Goal: Task Accomplishment & Management: Manage account settings

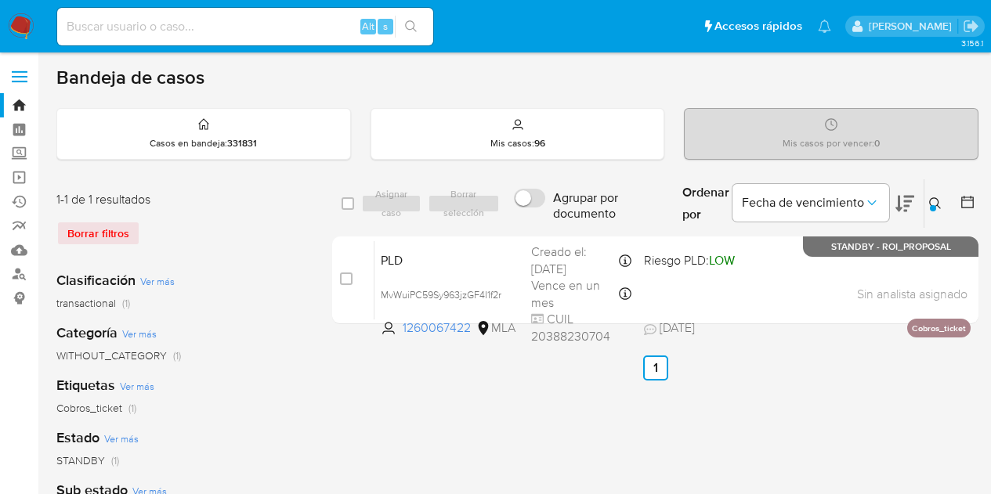
scroll to position [50, 0]
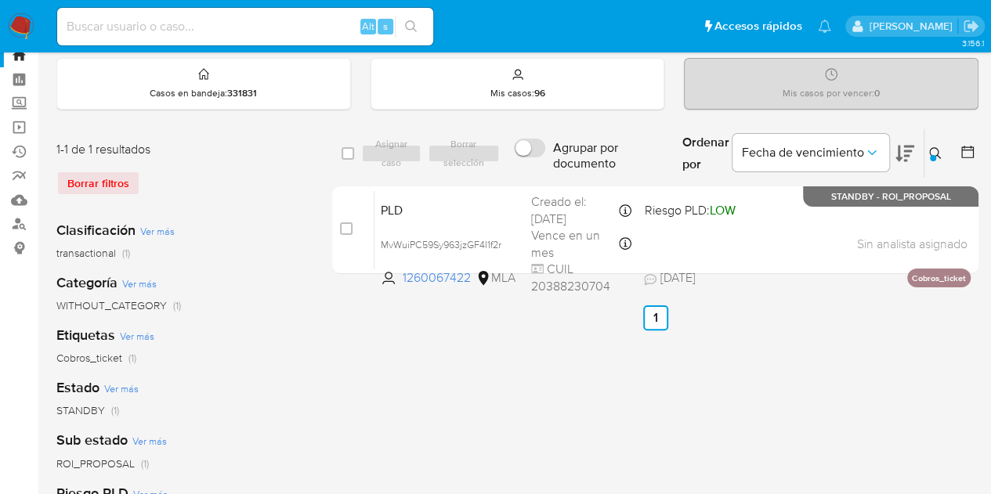
click at [935, 155] on div at bounding box center [933, 158] width 6 height 6
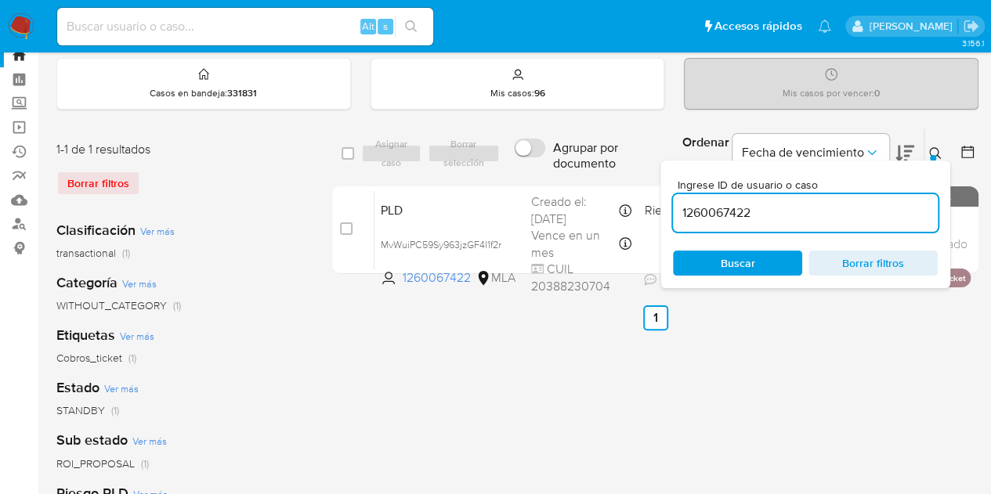
drag, startPoint x: 783, startPoint y: 208, endPoint x: 527, endPoint y: 178, distance: 257.2
click at [530, 178] on div "select-all-cases-checkbox Asignar caso Borrar selección Agrupar por documento O…" at bounding box center [655, 204] width 646 height 152
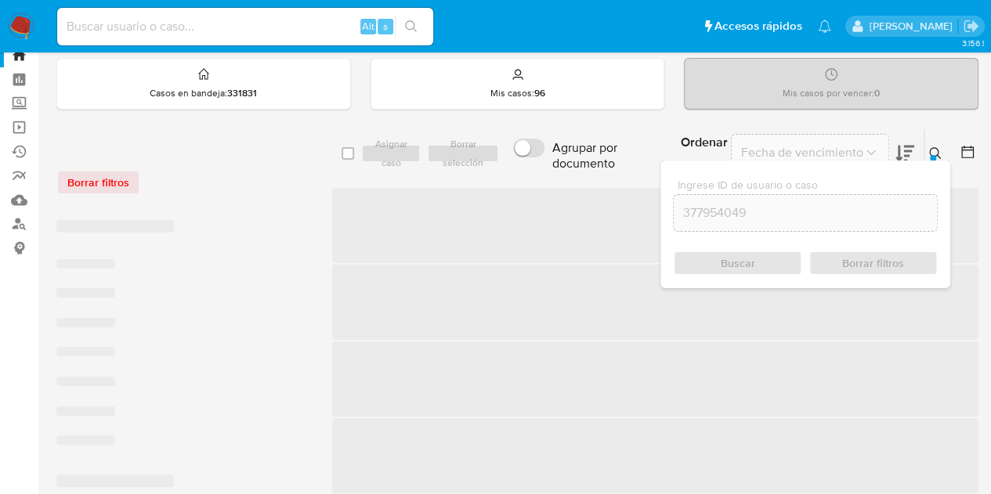
click at [934, 149] on icon at bounding box center [935, 153] width 13 height 13
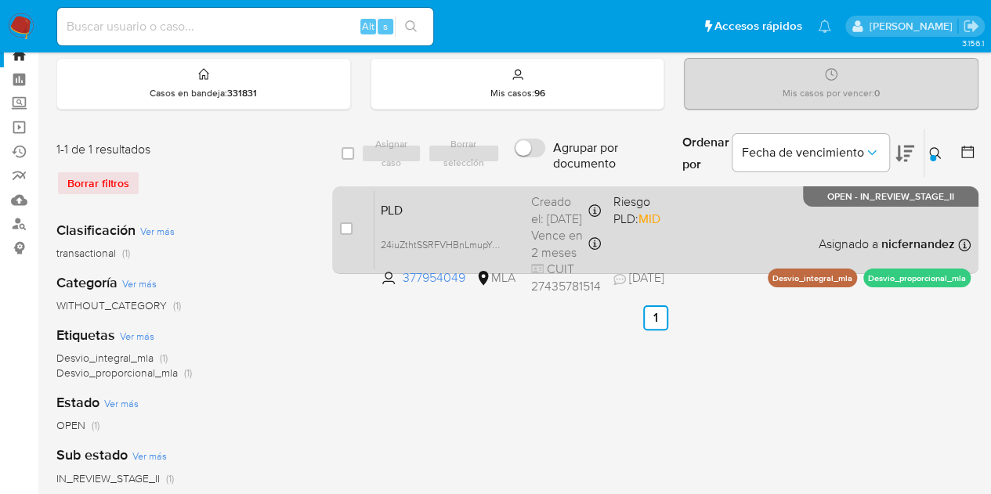
click at [491, 201] on span "PLD" at bounding box center [450, 209] width 138 height 20
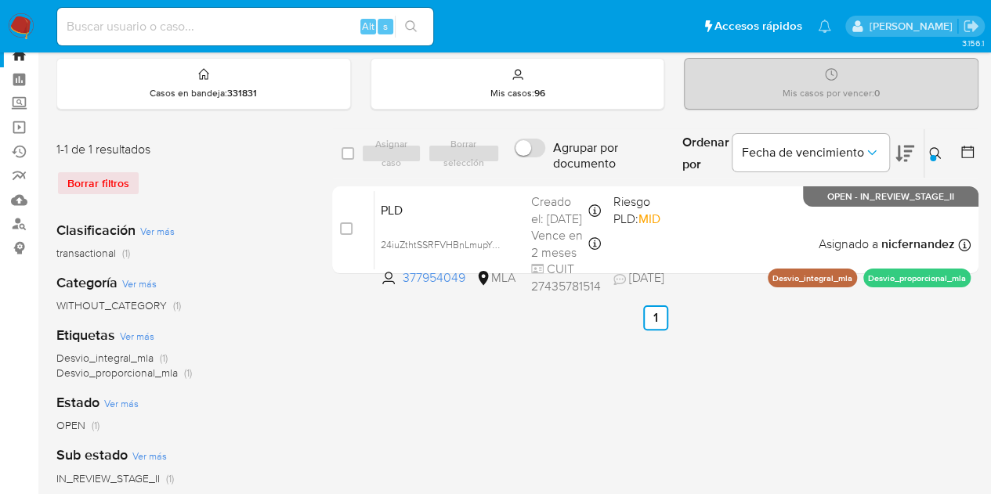
click at [940, 150] on icon at bounding box center [935, 153] width 13 height 13
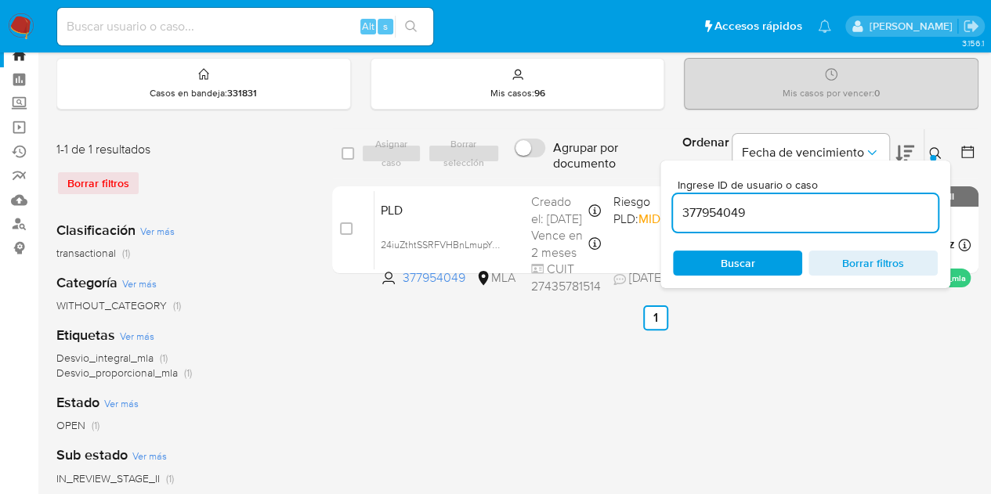
drag, startPoint x: 708, startPoint y: 200, endPoint x: 545, endPoint y: 164, distance: 166.7
click at [545, 164] on div "select-all-cases-checkbox Asignar caso Borrar selección Agrupar por documento O…" at bounding box center [655, 153] width 646 height 51
type input "715741185"
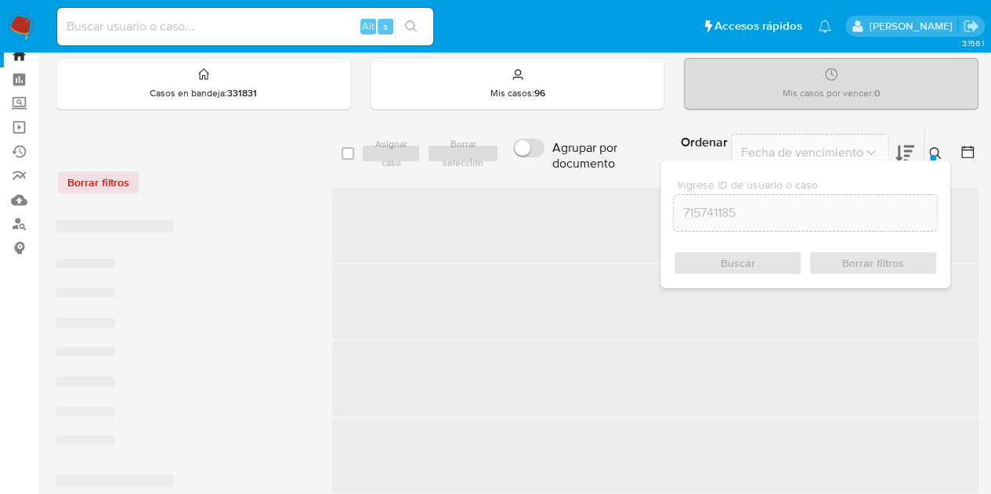
click at [938, 151] on icon at bounding box center [935, 153] width 13 height 13
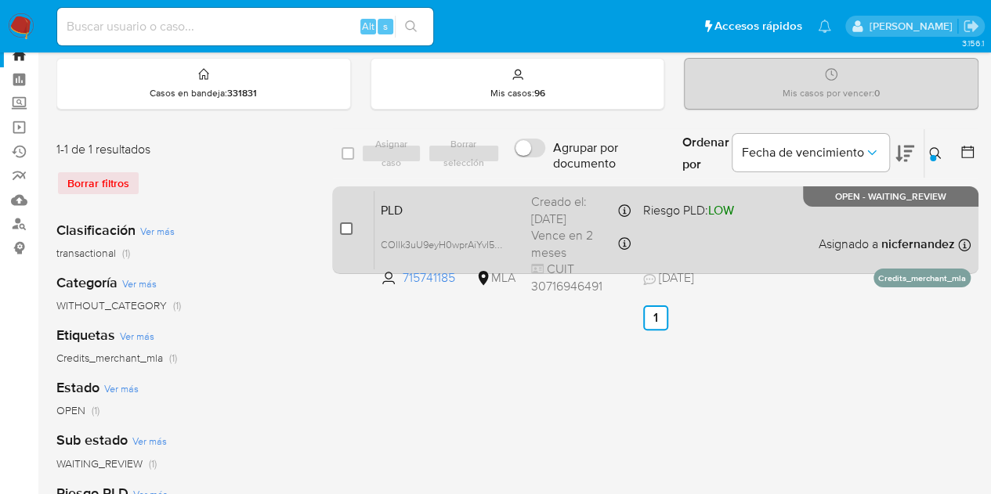
click at [345, 224] on input "checkbox" at bounding box center [346, 228] width 13 height 13
checkbox input "true"
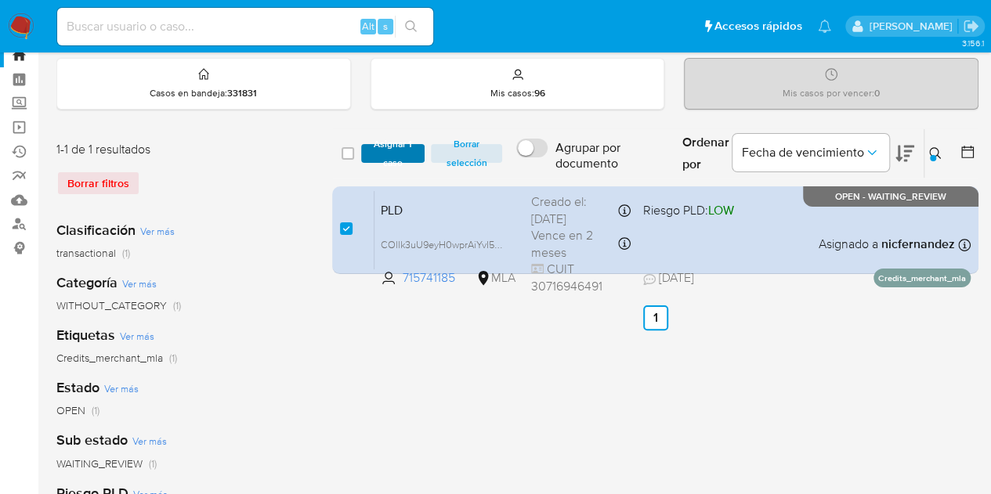
click at [385, 152] on span "Asignar 1 caso" at bounding box center [393, 154] width 49 height 16
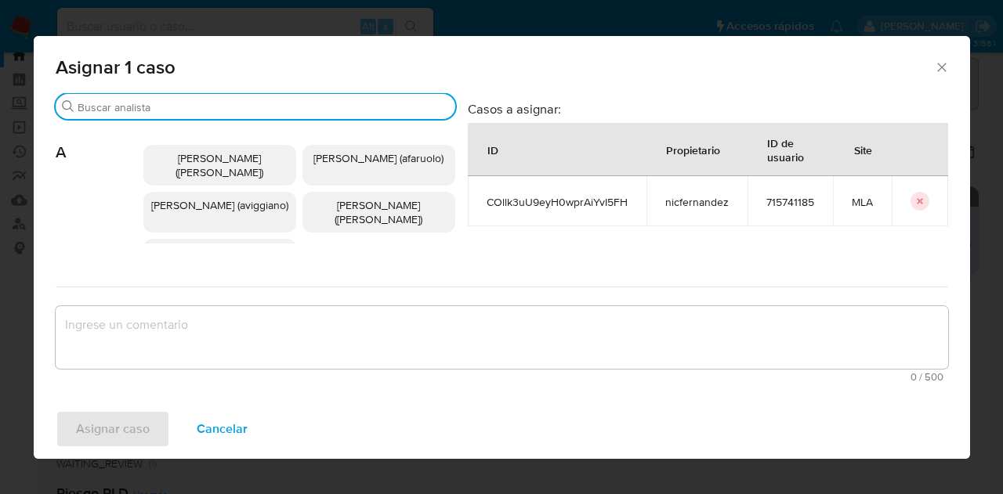
click at [187, 108] on input "Buscar" at bounding box center [263, 107] width 371 height 14
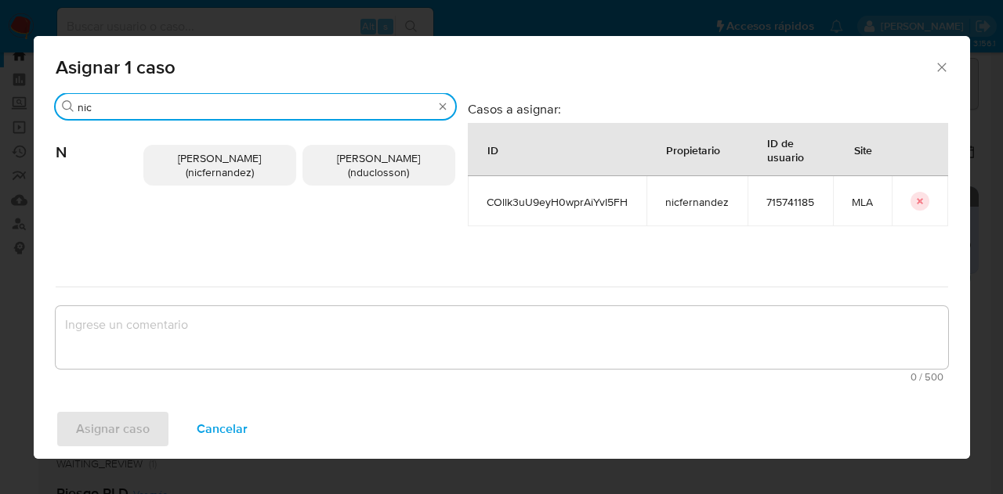
type input "nic"
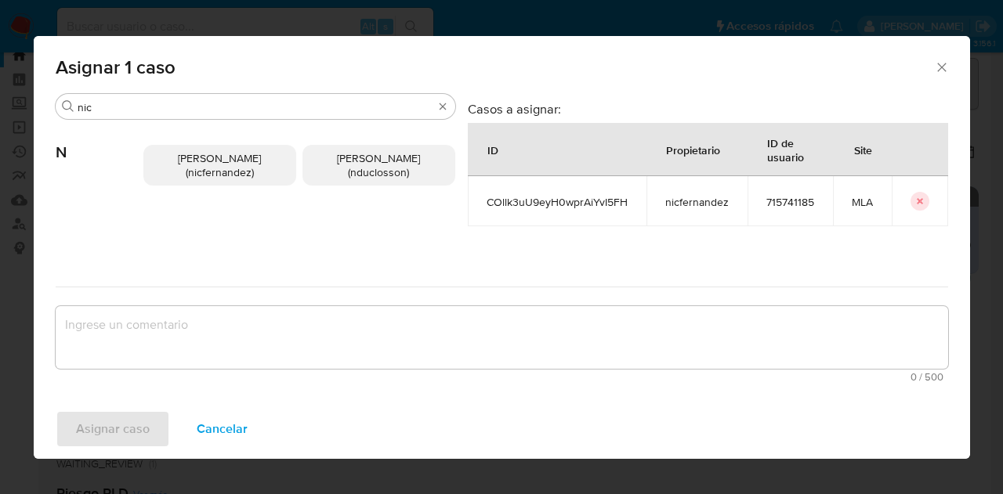
click at [218, 176] on span "Nicolas Fernandez Allen (nicfernandez)" at bounding box center [219, 165] width 83 height 30
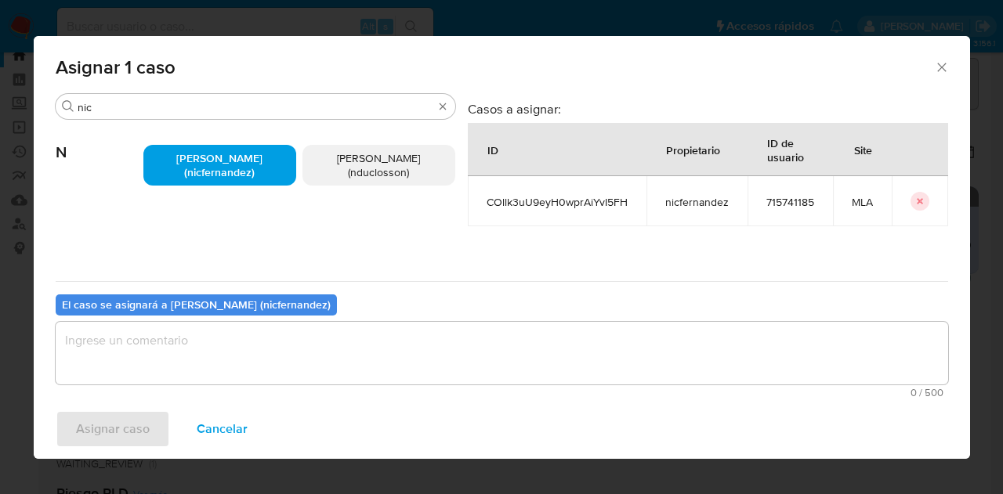
click at [268, 344] on textarea "assign-modal" at bounding box center [502, 353] width 892 height 63
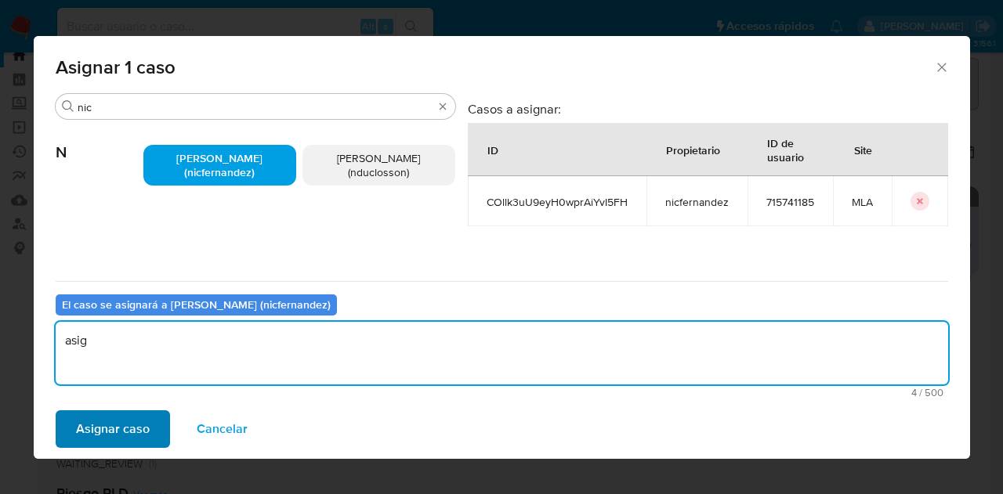
type textarea "asig"
click at [128, 434] on span "Asignar caso" at bounding box center [113, 429] width 74 height 34
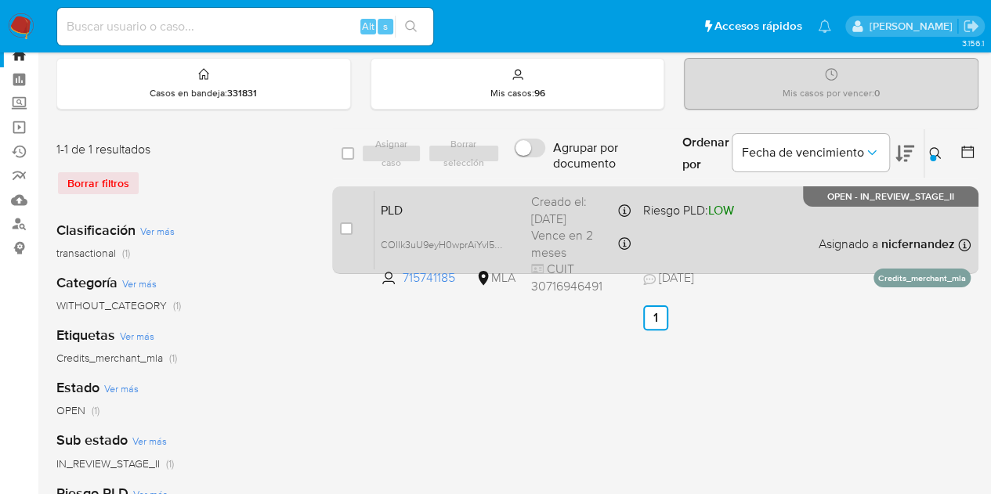
click at [455, 219] on div "PLD COllk3uU9eyH0wprAiYvI5FH 715741185 MLA Riesgo PLD: LOW Creado el: 12/08/202…" at bounding box center [672, 229] width 596 height 79
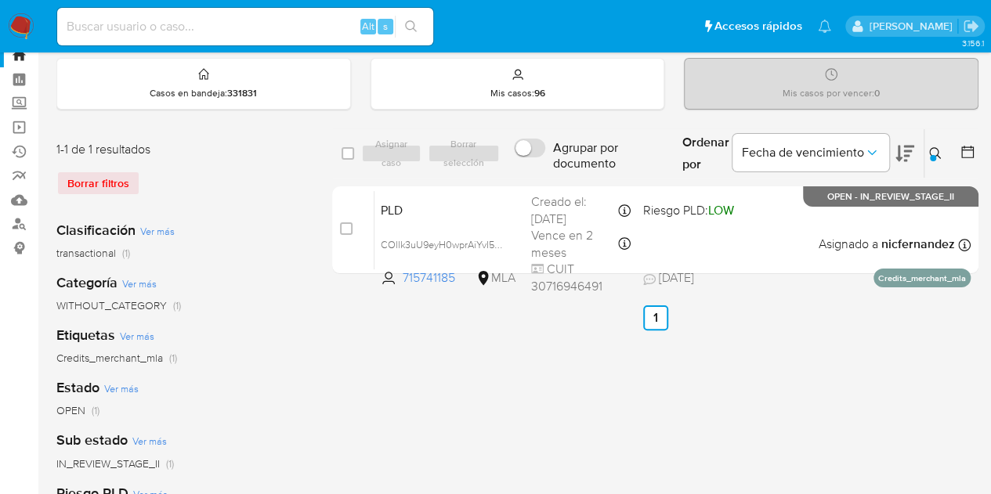
drag, startPoint x: 428, startPoint y: 385, endPoint x: 786, endPoint y: 293, distance: 369.7
click at [435, 381] on div "select-all-cases-checkbox Asignar caso Borrar selección Agrupar por documento O…" at bounding box center [655, 472] width 646 height 688
click at [939, 154] on icon at bounding box center [935, 153] width 13 height 13
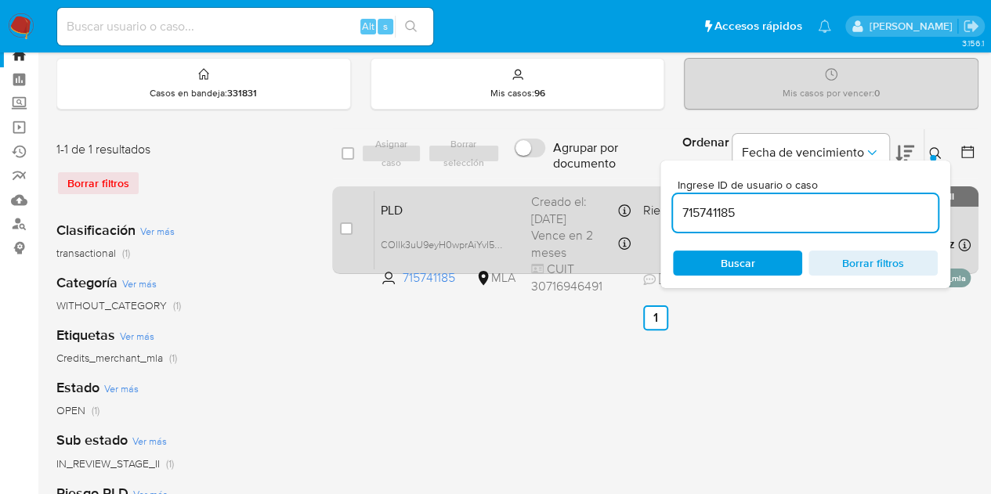
drag, startPoint x: 764, startPoint y: 214, endPoint x: 616, endPoint y: 184, distance: 151.0
click at [616, 184] on div "select-all-cases-checkbox Asignar caso Borrar selección Agrupar por documento O…" at bounding box center [655, 204] width 646 height 152
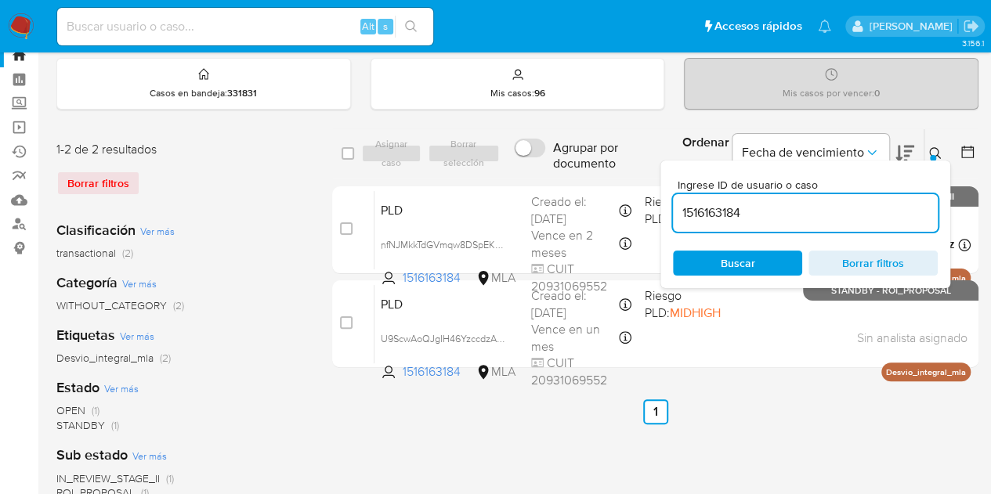
click at [929, 152] on icon at bounding box center [935, 153] width 13 height 13
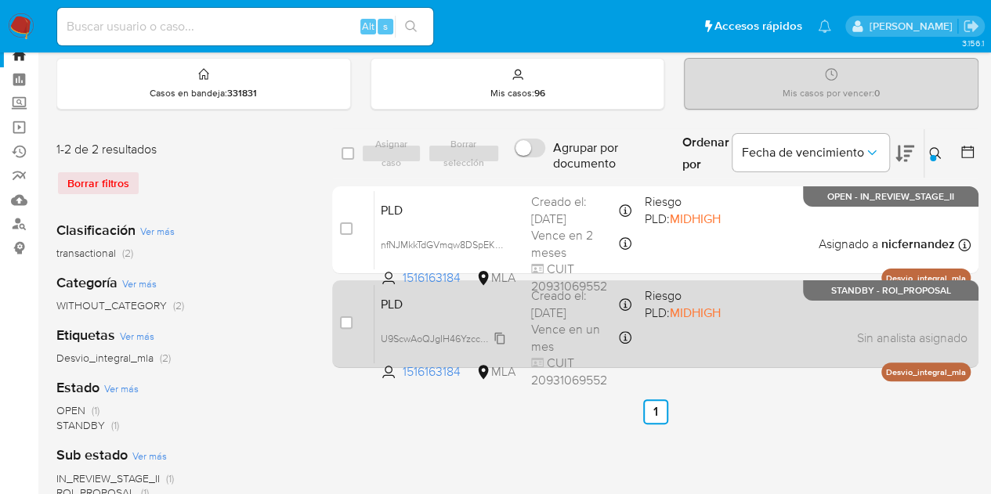
click at [499, 336] on span "U9ScwAoQJgIH46YzccdzAUm6" at bounding box center [449, 337] width 136 height 17
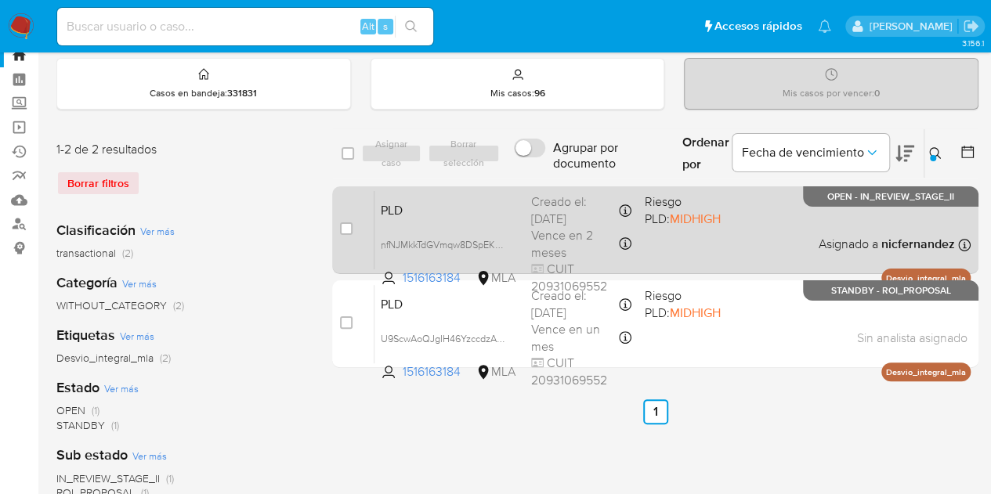
click at [429, 206] on span "PLD" at bounding box center [450, 209] width 138 height 20
click at [501, 240] on span "nfNJMkkTdGVmqw8DSpEKhhIF" at bounding box center [447, 243] width 133 height 17
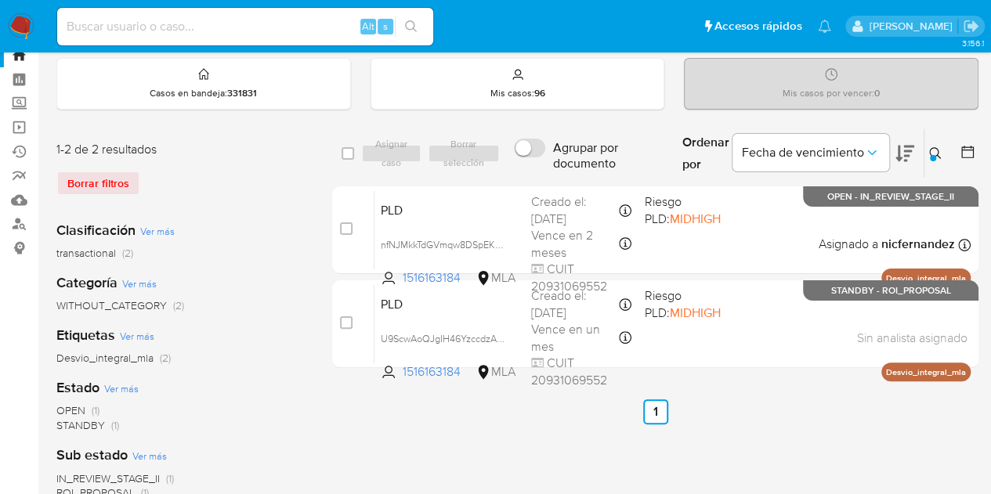
click at [936, 154] on icon at bounding box center [935, 153] width 13 height 13
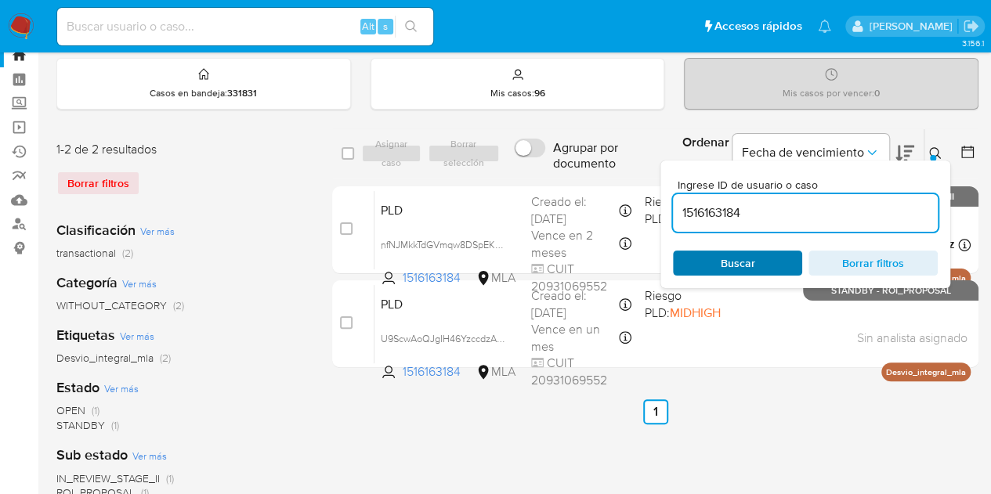
click at [738, 256] on span "Buscar" at bounding box center [738, 263] width 34 height 25
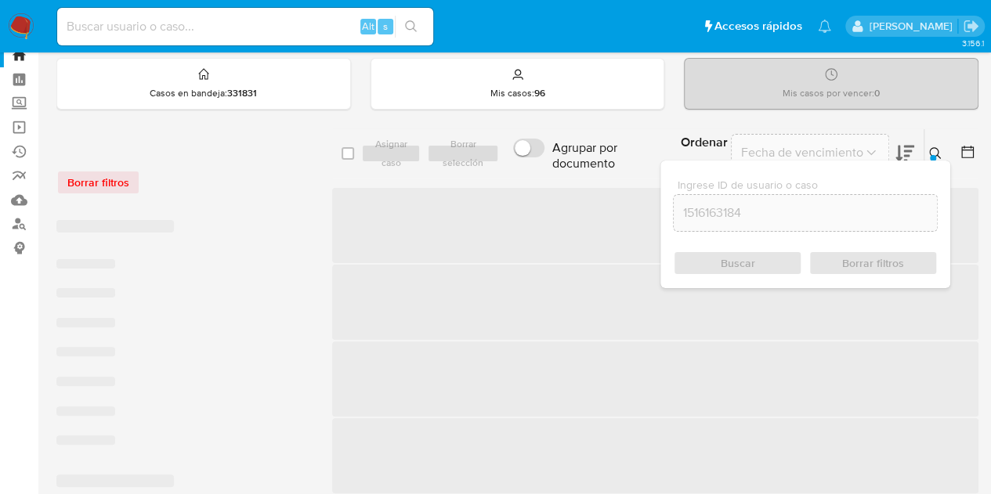
click at [939, 157] on icon at bounding box center [935, 153] width 13 height 13
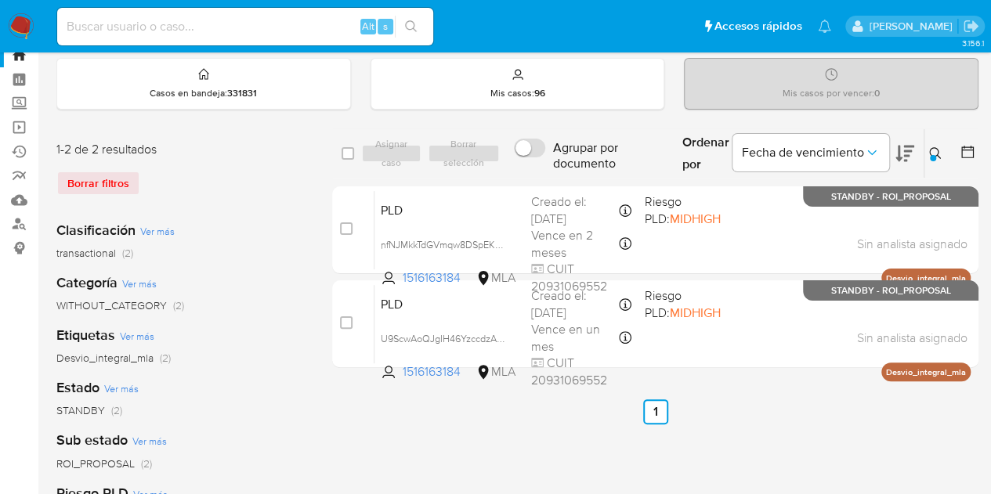
click at [935, 157] on icon at bounding box center [935, 153] width 13 height 13
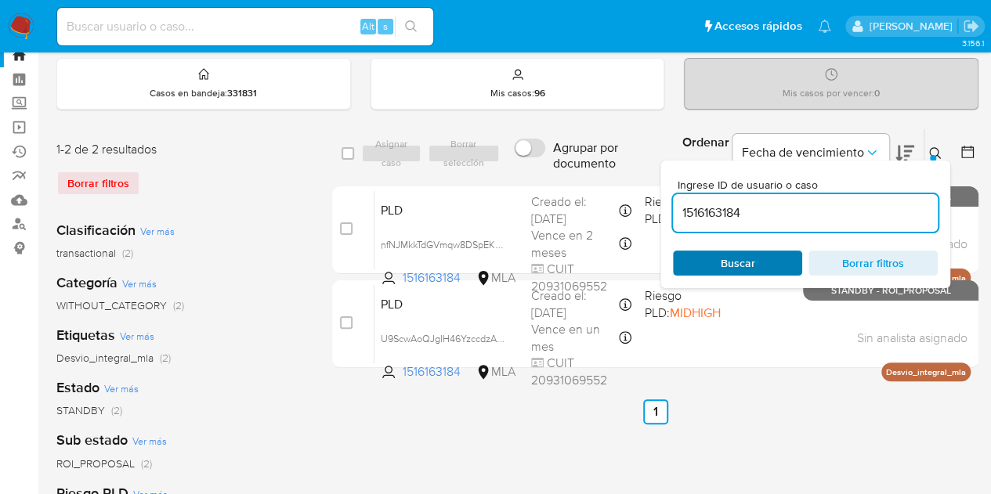
click at [757, 259] on span "Buscar" at bounding box center [737, 263] width 107 height 22
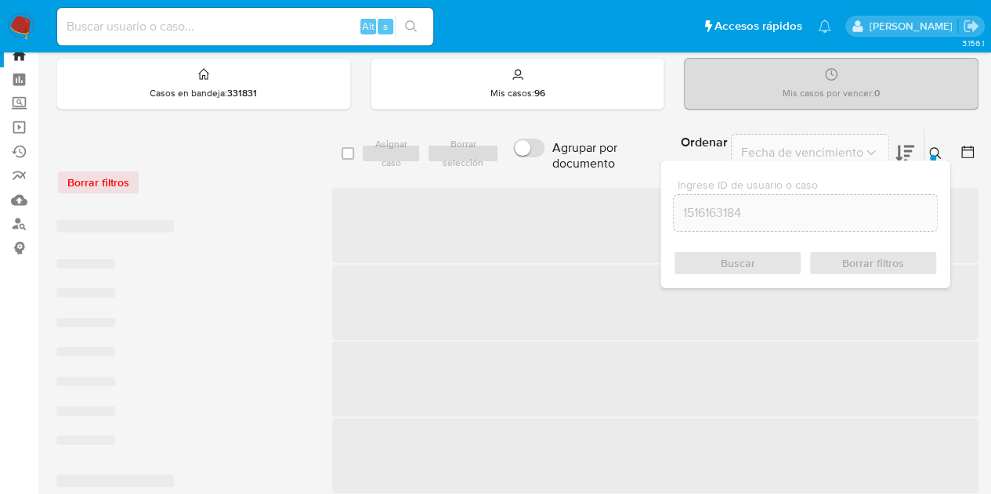
click at [934, 147] on icon at bounding box center [935, 153] width 13 height 13
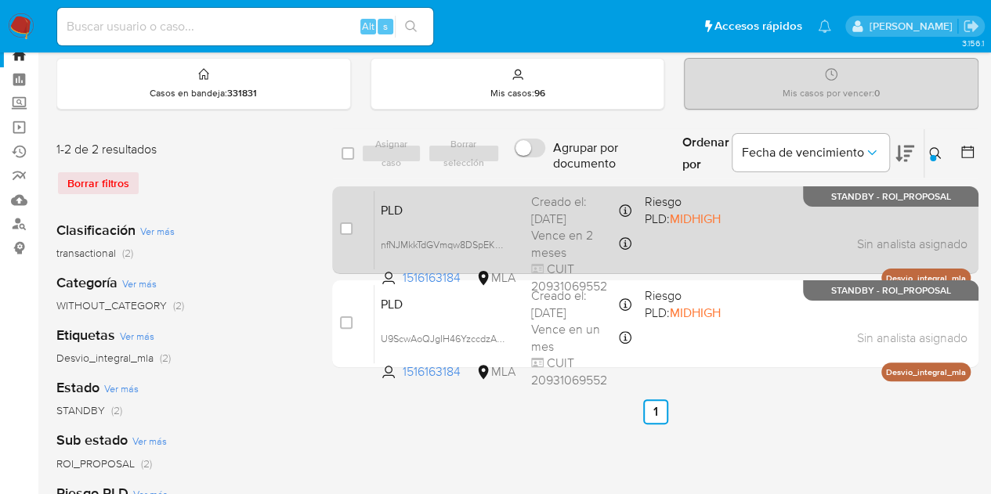
click at [456, 204] on span "PLD" at bounding box center [450, 209] width 138 height 20
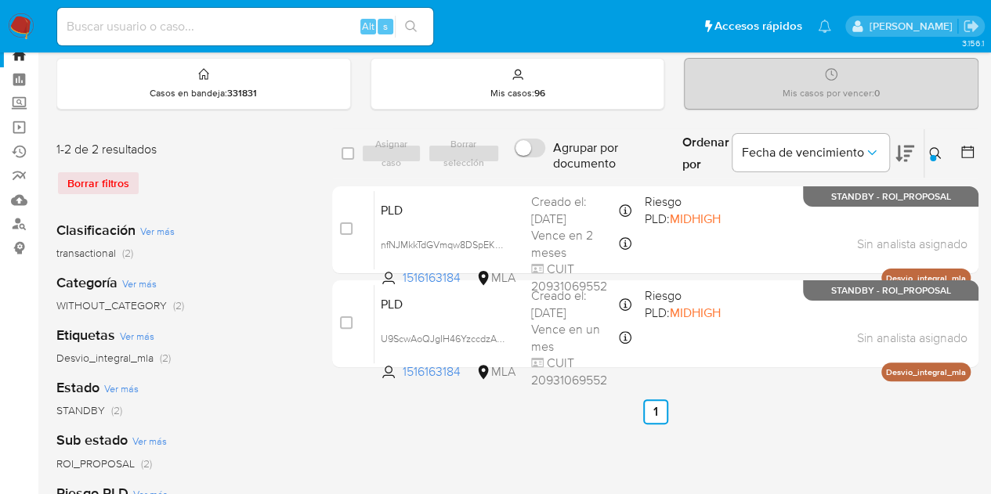
click at [515, 430] on div "select-all-cases-checkbox Asignar caso Borrar selección Agrupar por documento O…" at bounding box center [655, 472] width 646 height 688
drag, startPoint x: 939, startPoint y: 146, endPoint x: 933, endPoint y: 154, distance: 10.0
click at [938, 148] on icon at bounding box center [935, 153] width 13 height 13
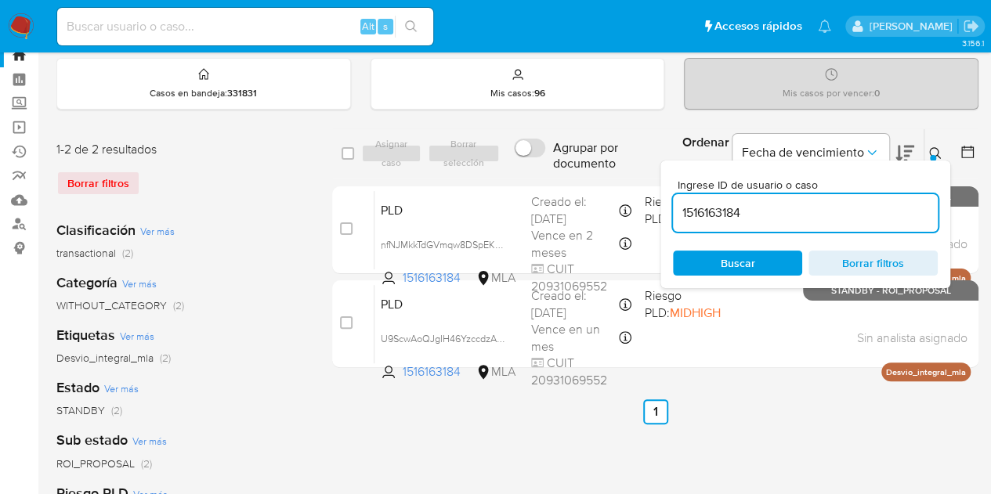
drag, startPoint x: 764, startPoint y: 210, endPoint x: 569, endPoint y: 179, distance: 198.3
click at [569, 179] on div "select-all-cases-checkbox Asignar caso Borrar selección Agrupar por documento O…" at bounding box center [655, 251] width 646 height 246
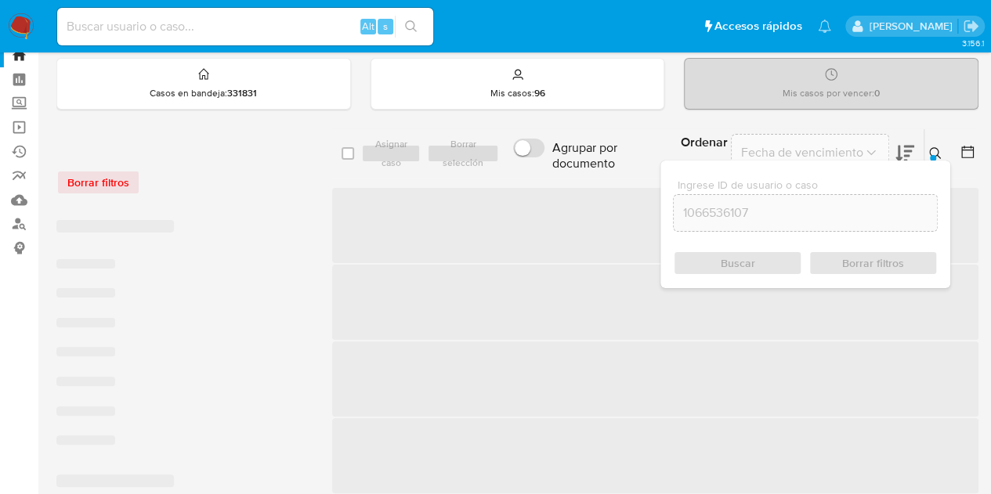
click at [931, 150] on icon at bounding box center [935, 153] width 13 height 13
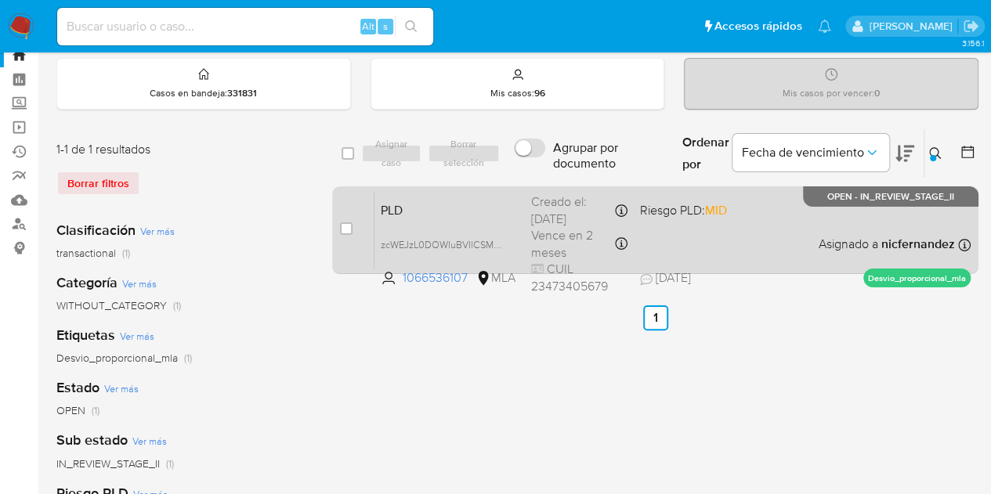
click at [469, 219] on div "PLD zcWEJzL0DOWIuBVIlCSM5c12 1066536107 MLA Riesgo PLD: MID Creado el: 12/08/20…" at bounding box center [672, 229] width 596 height 79
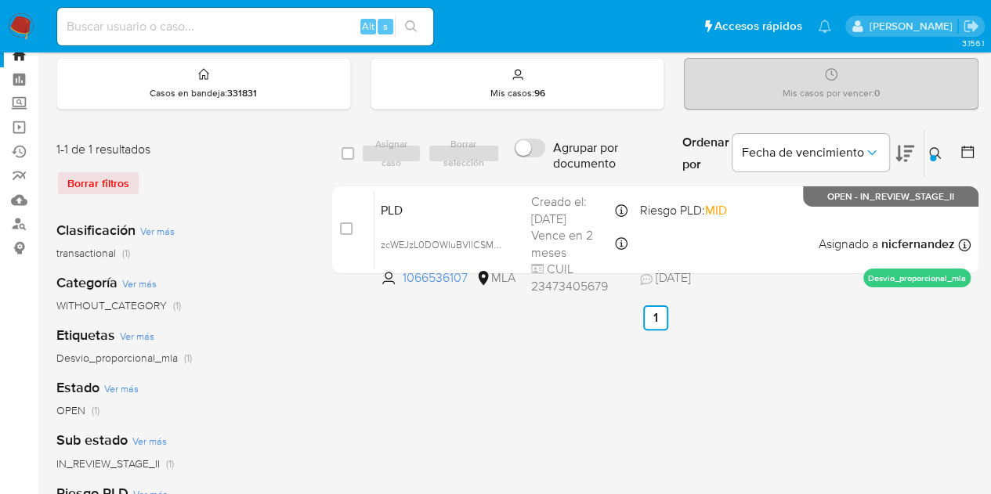
click at [937, 150] on icon at bounding box center [935, 153] width 13 height 13
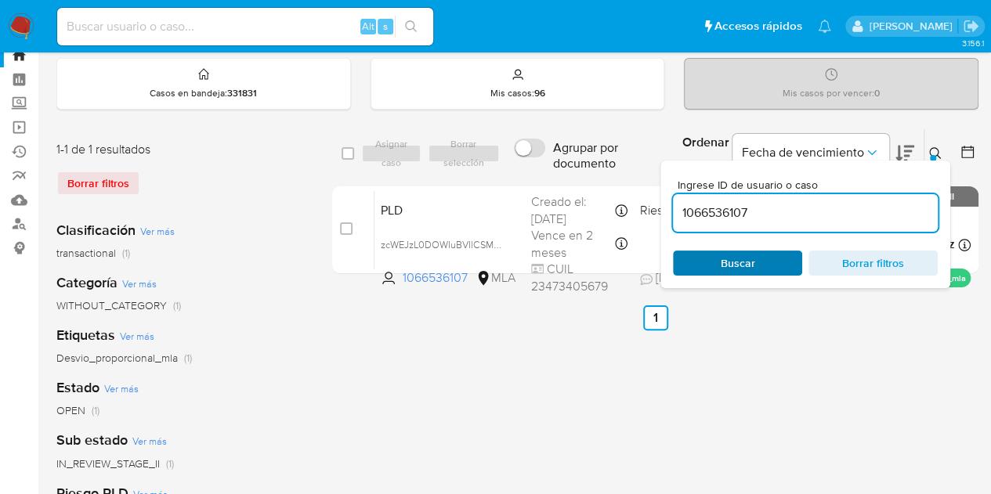
click at [736, 260] on span "Buscar" at bounding box center [738, 263] width 34 height 25
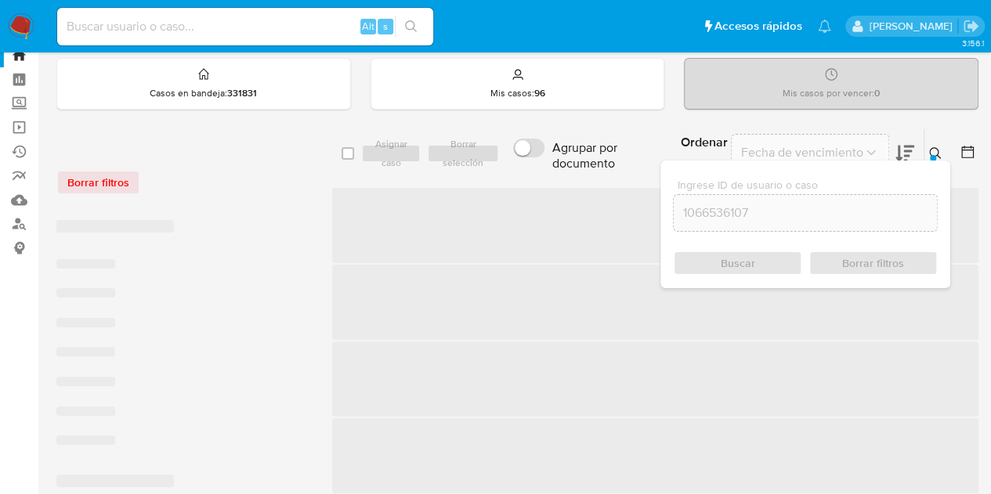
click at [933, 149] on icon at bounding box center [935, 153] width 13 height 13
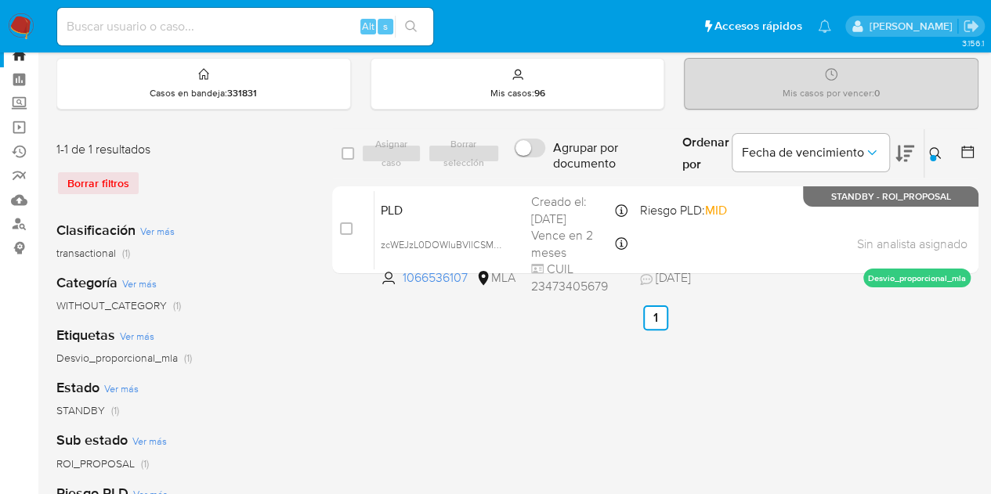
click at [933, 149] on icon at bounding box center [935, 153] width 13 height 13
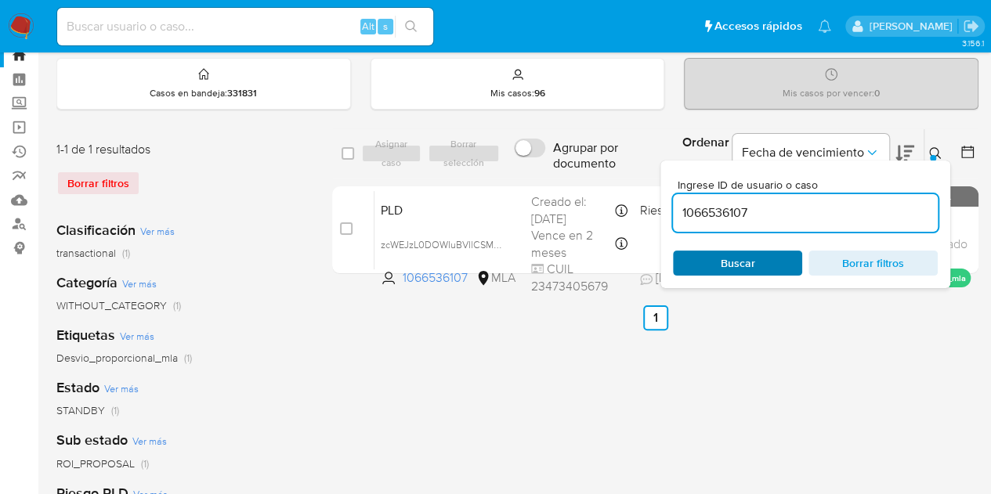
click at [770, 256] on span "Buscar" at bounding box center [737, 263] width 107 height 22
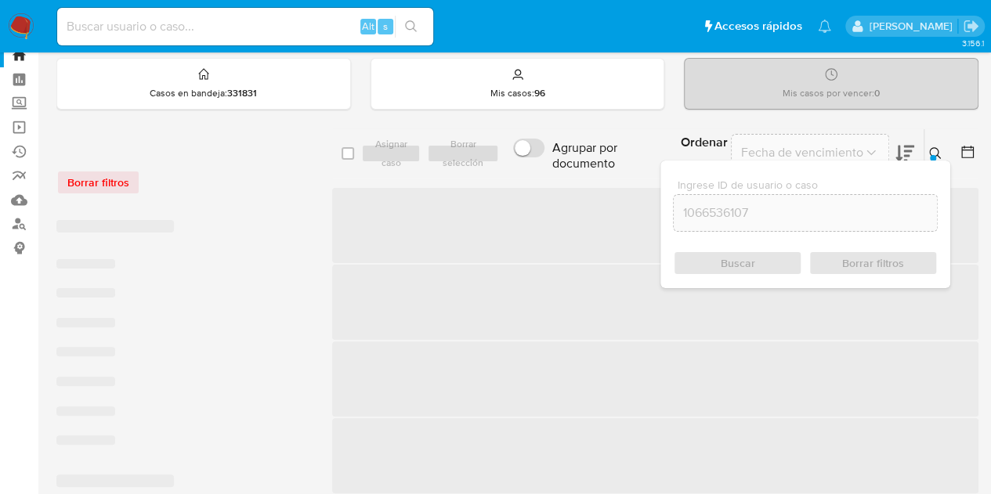
drag, startPoint x: 934, startPoint y: 154, endPoint x: 862, endPoint y: 180, distance: 77.3
click at [934, 155] on div at bounding box center [933, 158] width 6 height 6
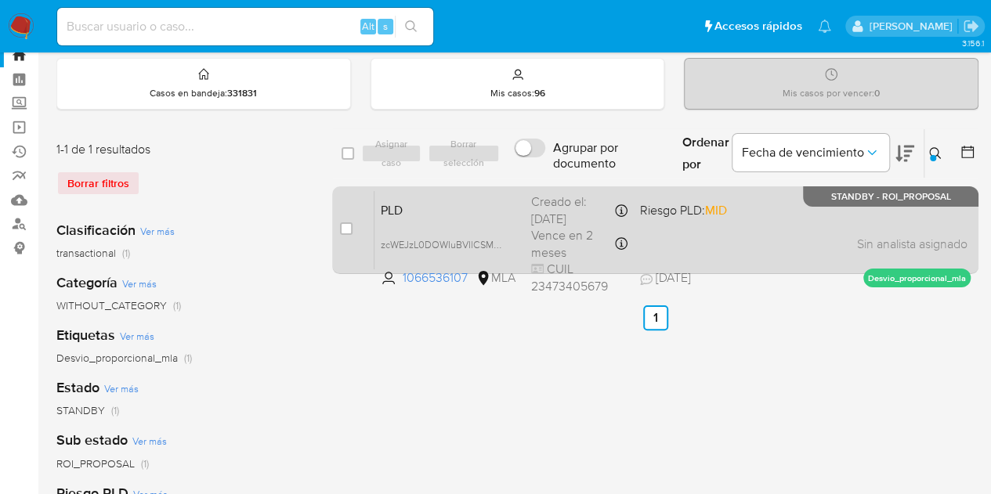
click at [390, 218] on div "PLD zcWEJzL0DOWIuBVIlCSM5c12 1066536107 MLA Riesgo PLD: MID Creado el: 12/08/20…" at bounding box center [672, 229] width 596 height 79
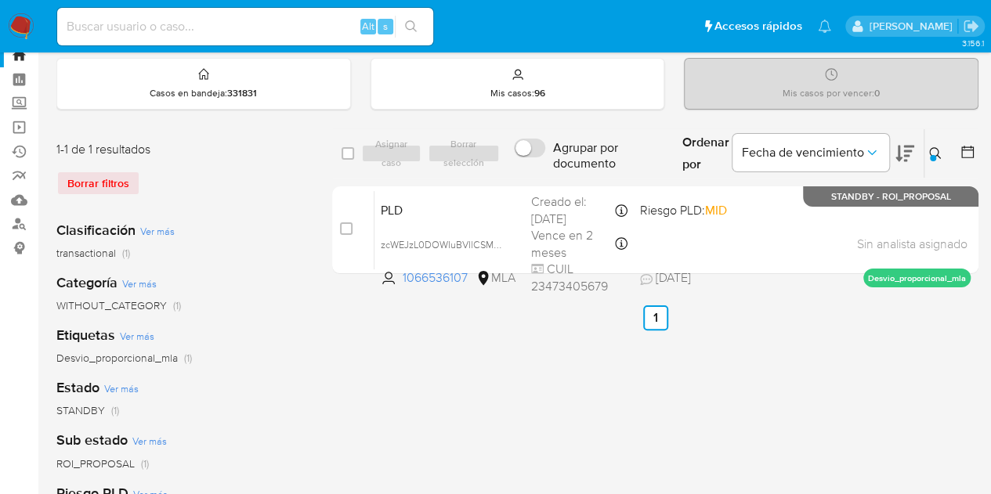
click at [940, 152] on icon at bounding box center [935, 153] width 13 height 13
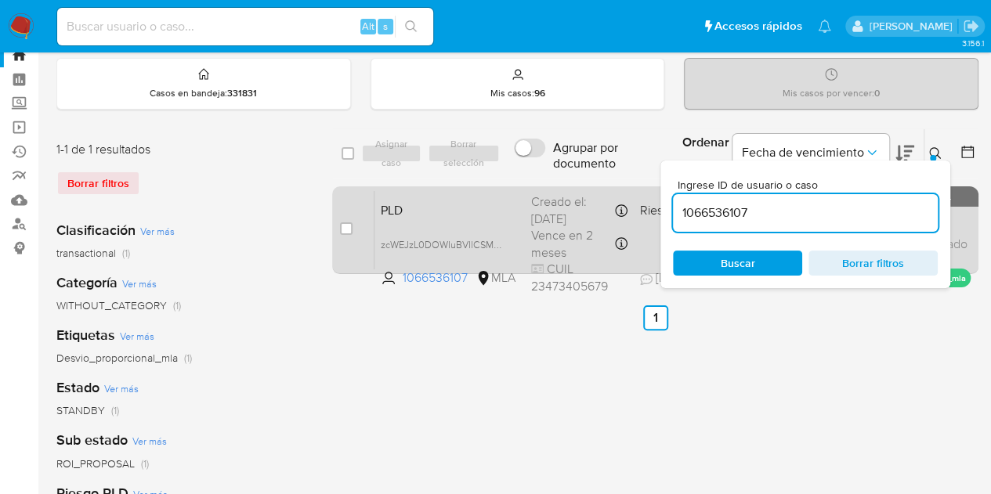
drag, startPoint x: 797, startPoint y: 217, endPoint x: 594, endPoint y: 191, distance: 204.5
click at [593, 191] on div "select-all-cases-checkbox Asignar caso Borrar selección Agrupar por documento O…" at bounding box center [655, 204] width 646 height 152
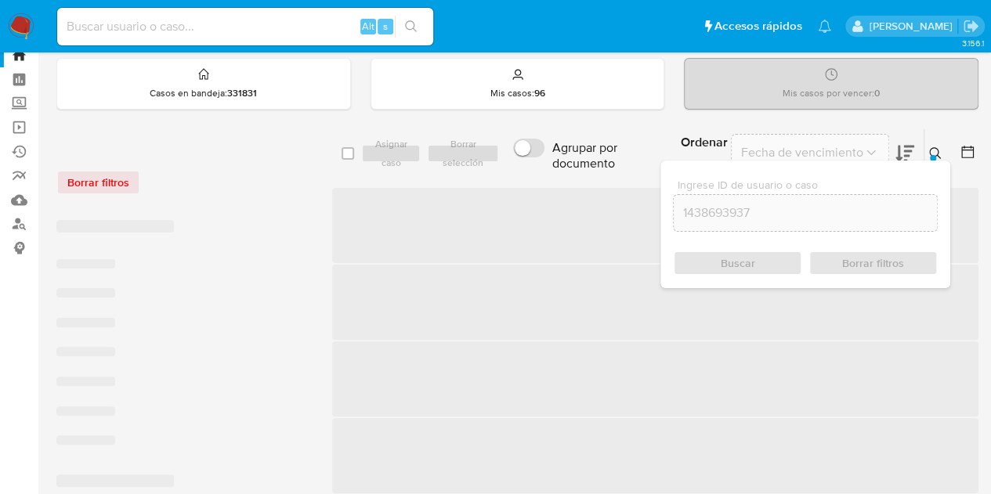
click at [934, 148] on icon at bounding box center [935, 153] width 13 height 13
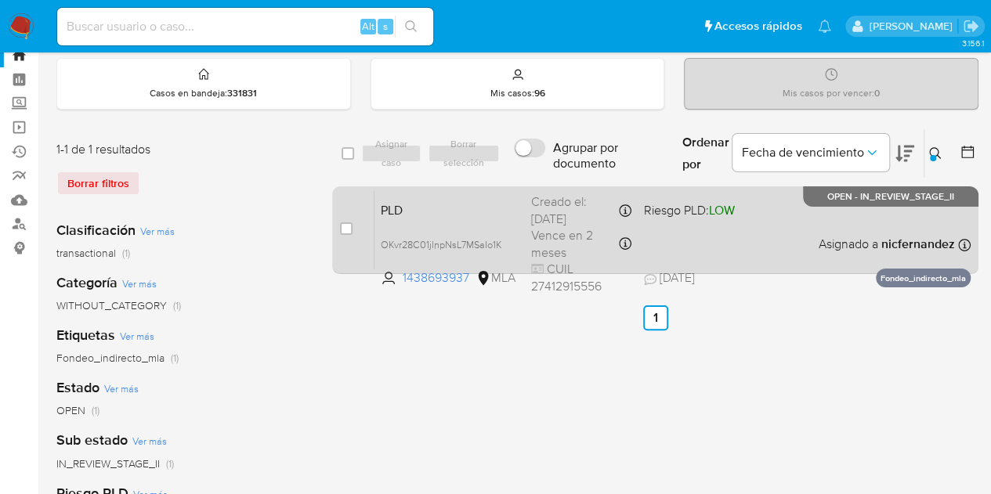
click at [434, 211] on span "PLD" at bounding box center [450, 209] width 138 height 20
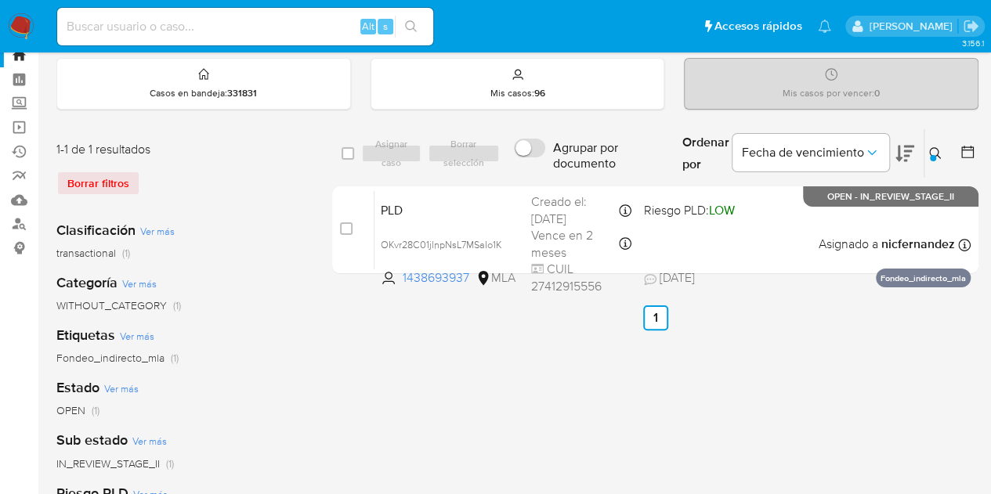
click at [931, 155] on div at bounding box center [933, 158] width 6 height 6
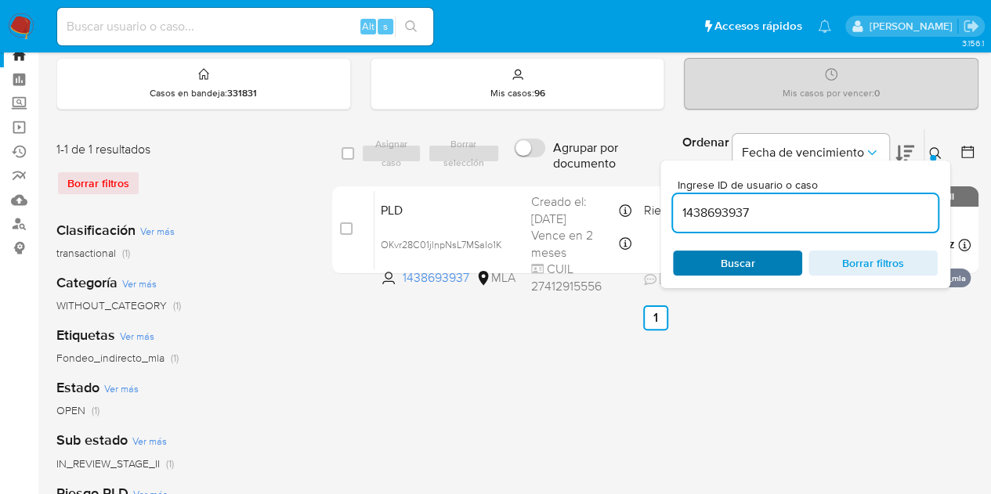
drag, startPoint x: 758, startPoint y: 261, endPoint x: 768, endPoint y: 255, distance: 10.9
click at [757, 261] on span "Buscar" at bounding box center [737, 263] width 107 height 22
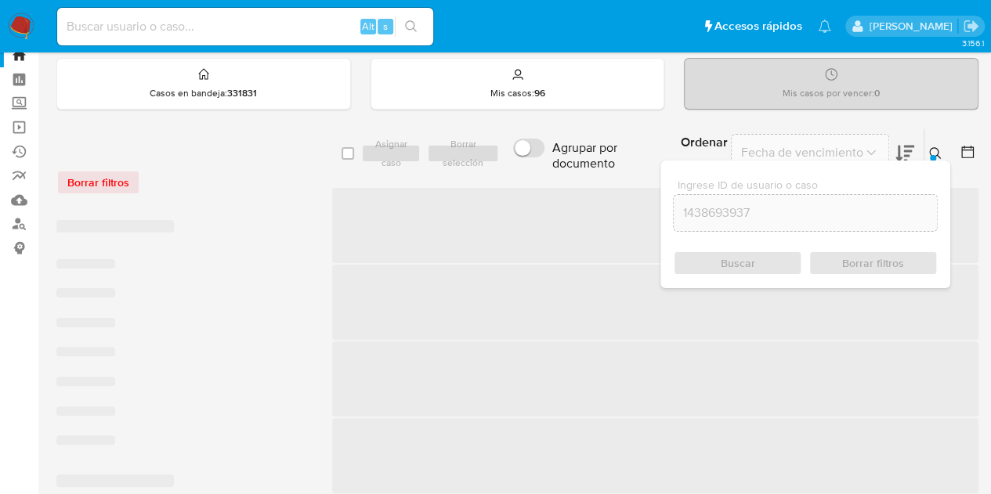
click at [927, 146] on button at bounding box center [937, 153] width 26 height 19
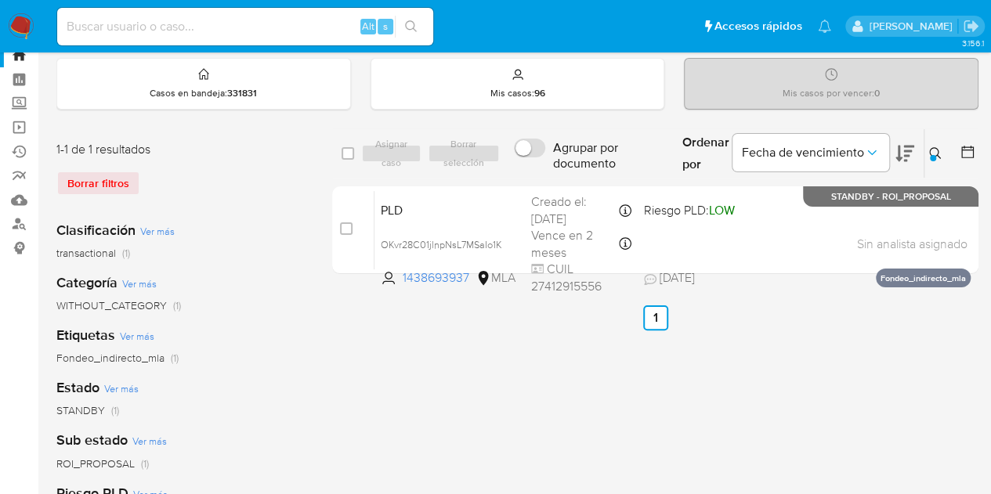
click at [931, 156] on div at bounding box center [933, 158] width 6 height 6
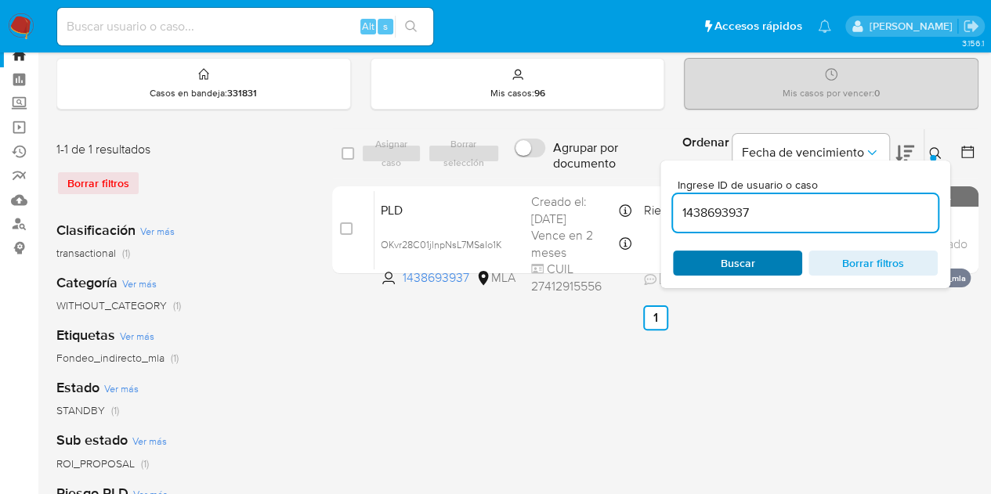
click at [725, 258] on span "Buscar" at bounding box center [738, 263] width 34 height 25
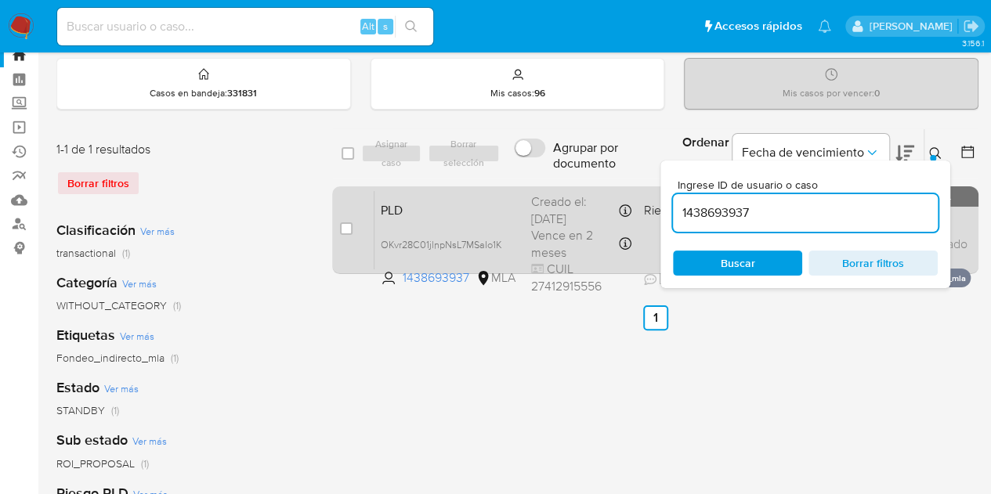
click at [415, 217] on span "PLD" at bounding box center [450, 209] width 138 height 20
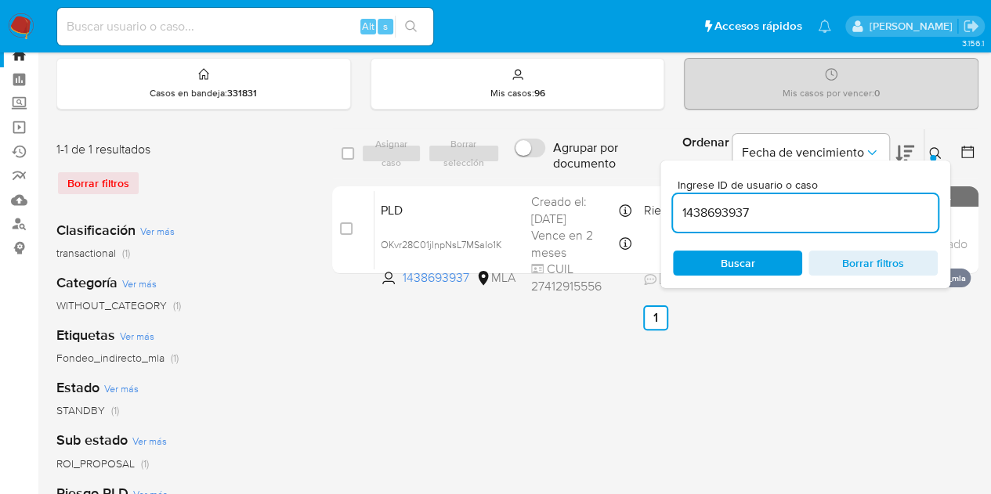
click at [933, 150] on icon at bounding box center [935, 153] width 13 height 13
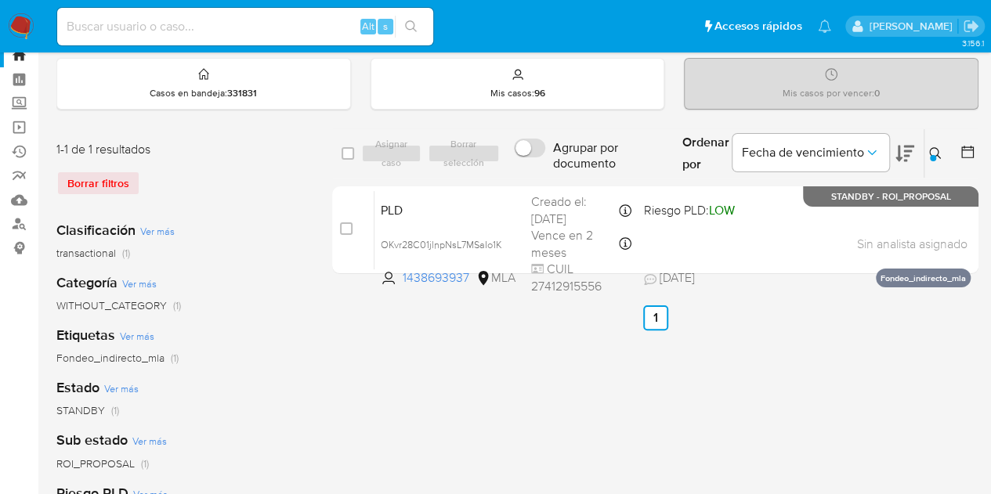
click at [393, 366] on div "select-all-cases-checkbox Asignar caso Borrar selección Agrupar por documento O…" at bounding box center [655, 472] width 646 height 688
click at [935, 153] on icon at bounding box center [935, 153] width 13 height 13
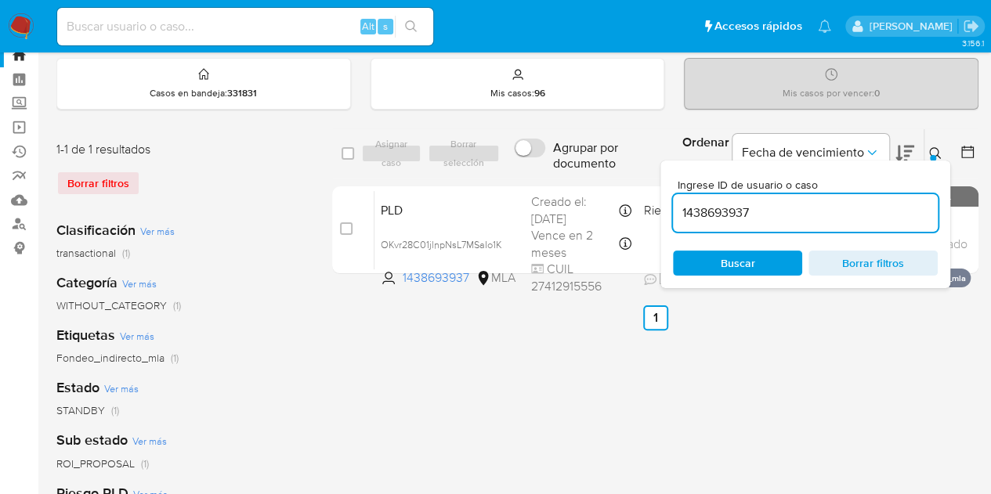
drag, startPoint x: 791, startPoint y: 211, endPoint x: 602, endPoint y: 162, distance: 195.7
click at [602, 165] on div "select-all-cases-checkbox Asignar caso Borrar selección Agrupar por documento O…" at bounding box center [655, 153] width 646 height 51
click at [938, 147] on icon at bounding box center [935, 153] width 13 height 13
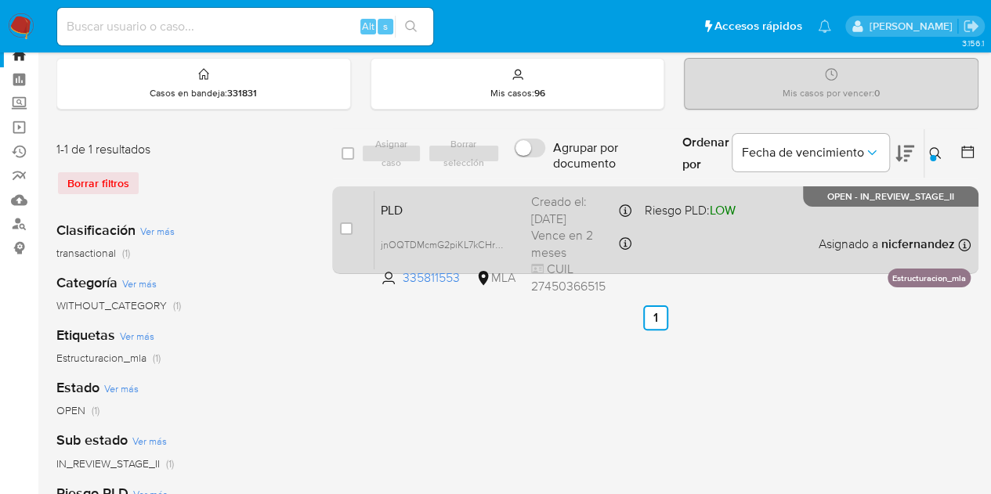
click at [486, 201] on span "PLD" at bounding box center [450, 209] width 138 height 20
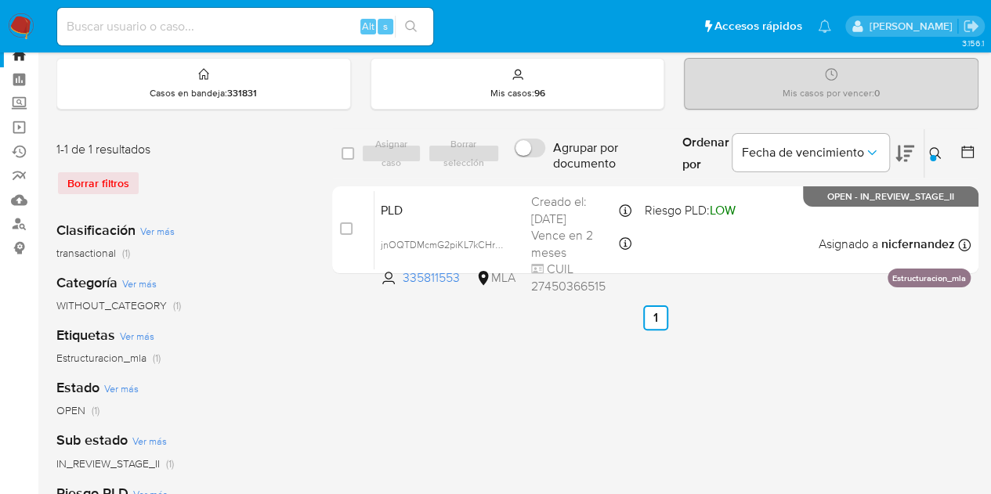
click at [938, 154] on icon at bounding box center [935, 153] width 13 height 13
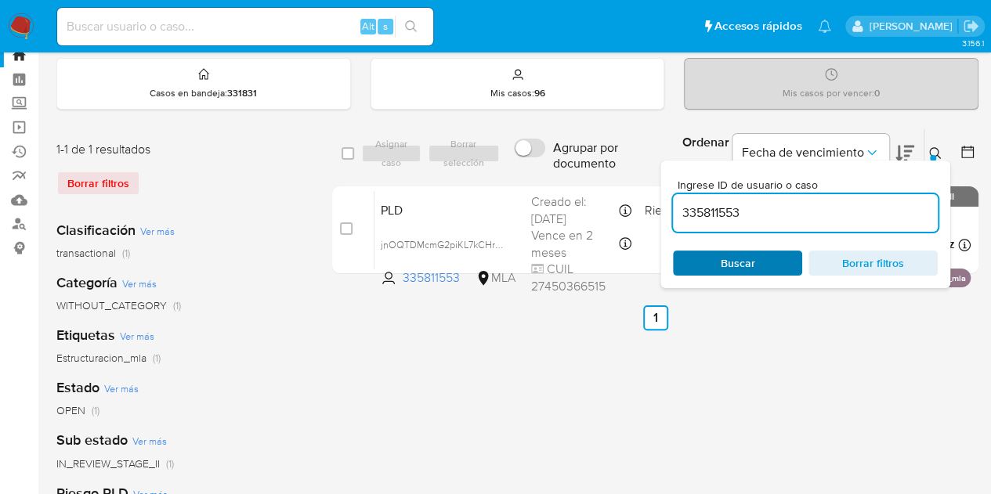
click at [764, 264] on span "Buscar" at bounding box center [737, 263] width 107 height 22
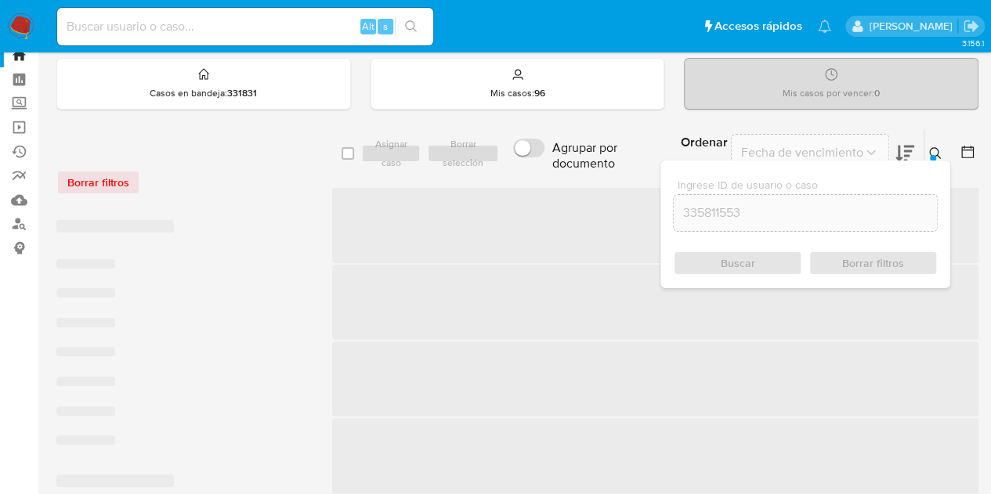
click at [940, 150] on icon at bounding box center [935, 153] width 13 height 13
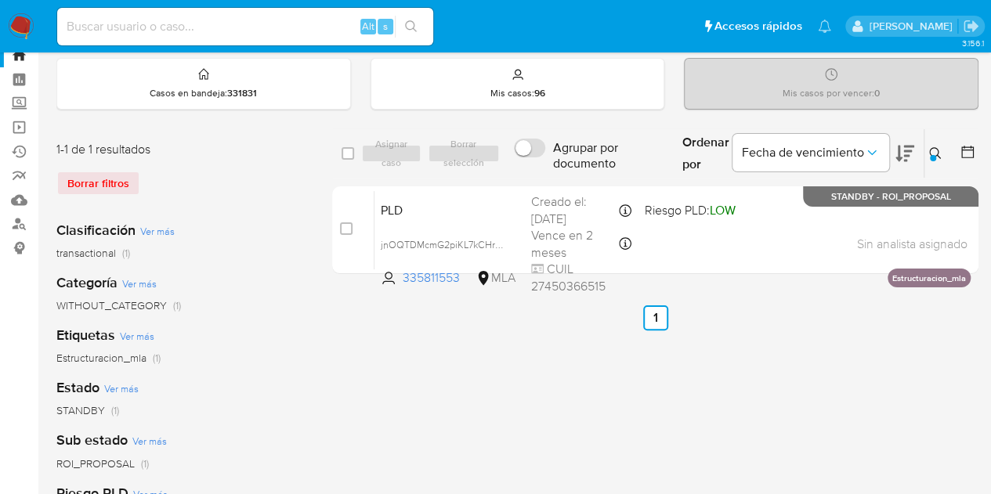
click at [938, 147] on icon at bounding box center [935, 153] width 13 height 13
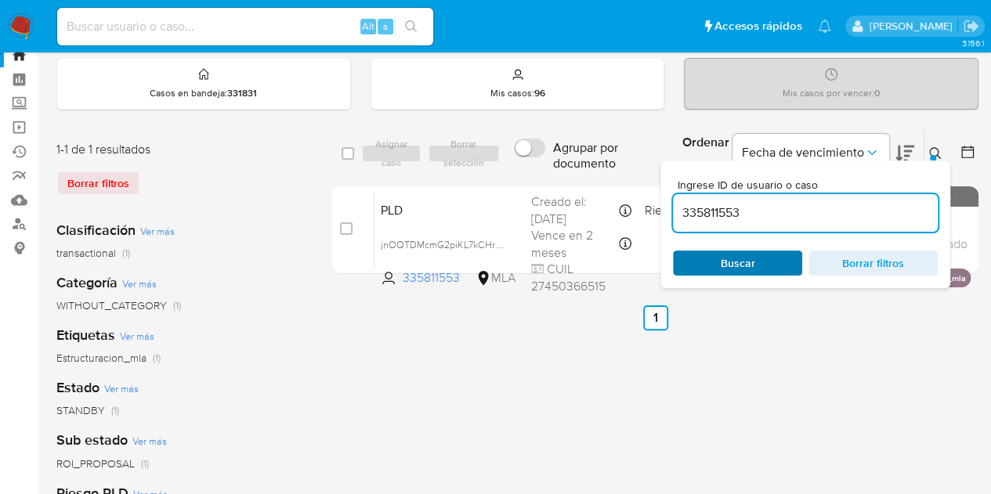
click at [747, 266] on span "Buscar" at bounding box center [738, 263] width 34 height 25
click at [940, 147] on icon at bounding box center [935, 153] width 13 height 13
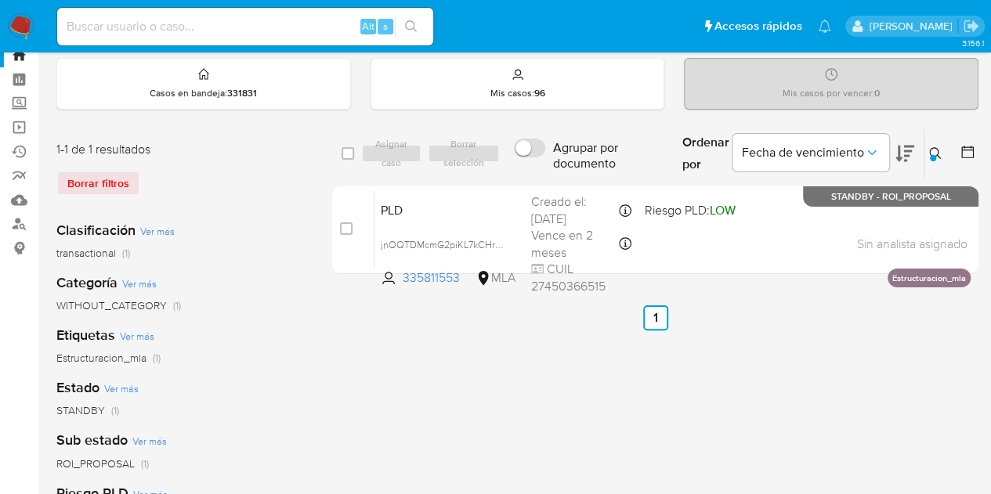
click at [930, 155] on div at bounding box center [933, 158] width 6 height 6
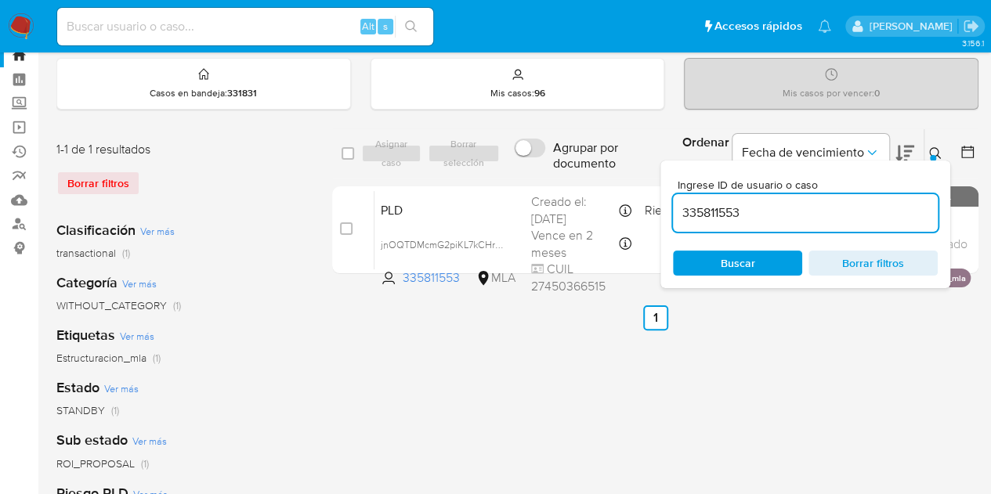
drag, startPoint x: 792, startPoint y: 216, endPoint x: 562, endPoint y: 183, distance: 232.0
click at [558, 176] on div "select-all-cases-checkbox Asignar caso Borrar selección Agrupar por documento O…" at bounding box center [655, 153] width 646 height 51
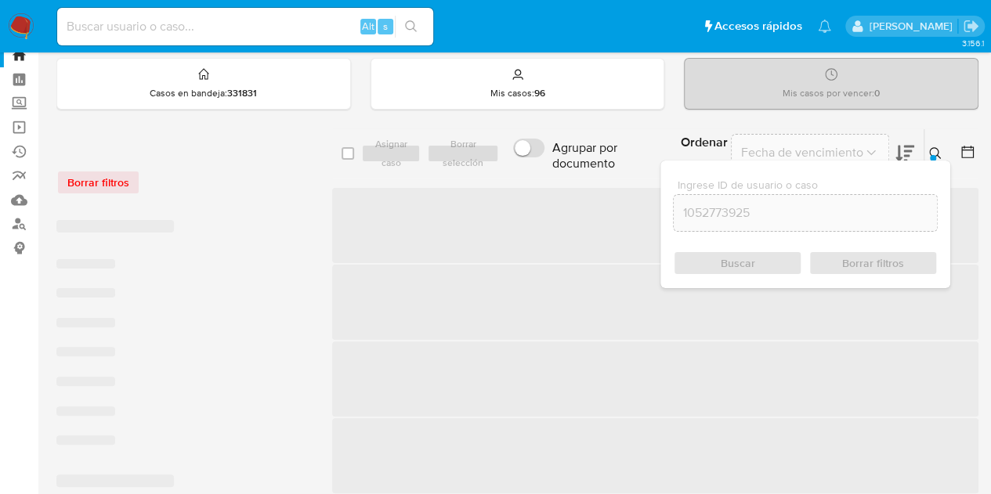
click at [935, 161] on div "Ingrese ID de usuario o caso 1052773925 Buscar Borrar filtros" at bounding box center [805, 225] width 290 height 128
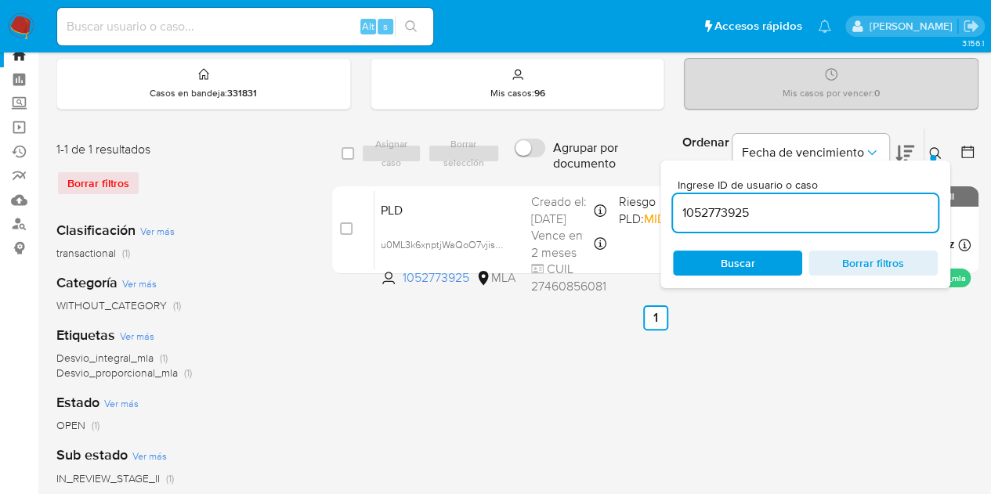
click at [934, 155] on div at bounding box center [933, 158] width 6 height 6
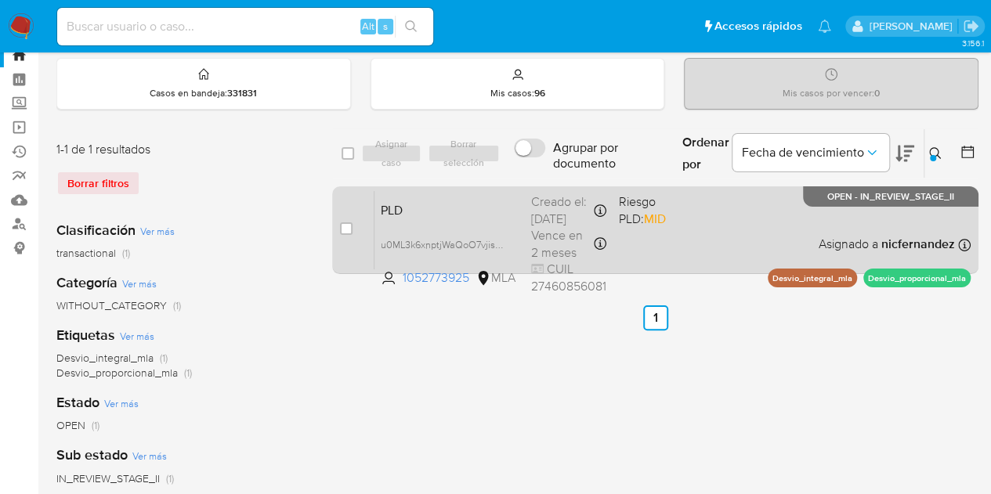
click at [454, 215] on span "PLD" at bounding box center [450, 209] width 138 height 20
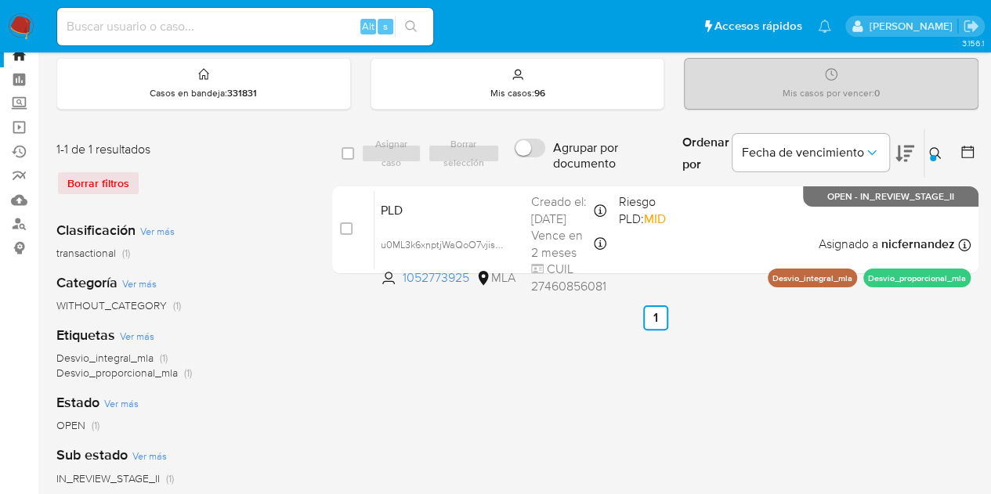
click at [934, 149] on icon at bounding box center [935, 153] width 13 height 13
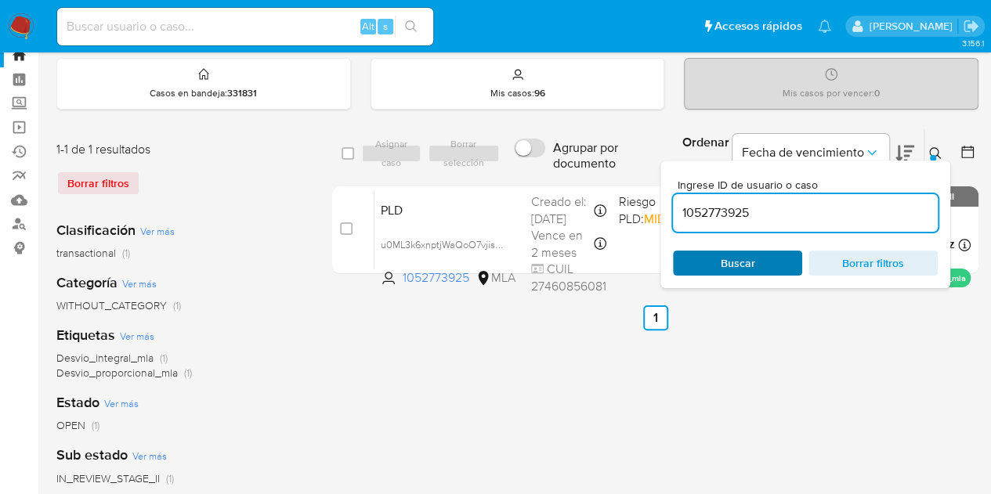
click at [775, 253] on span "Buscar" at bounding box center [737, 263] width 107 height 22
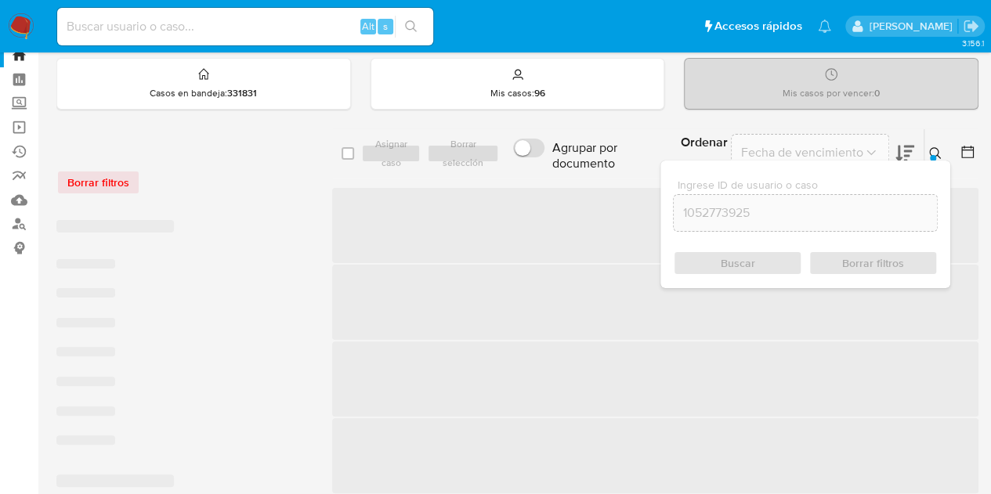
click at [929, 154] on icon at bounding box center [935, 153] width 13 height 13
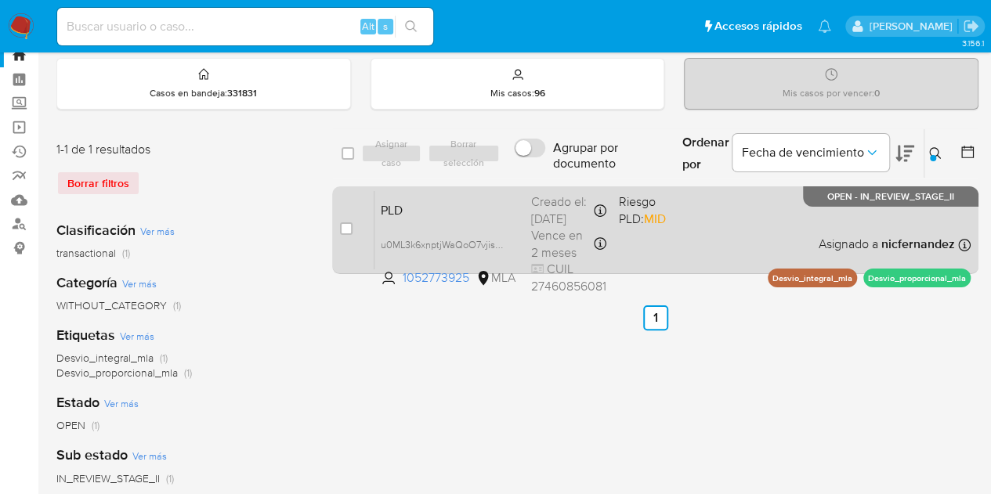
click at [447, 214] on span "PLD" at bounding box center [450, 209] width 138 height 20
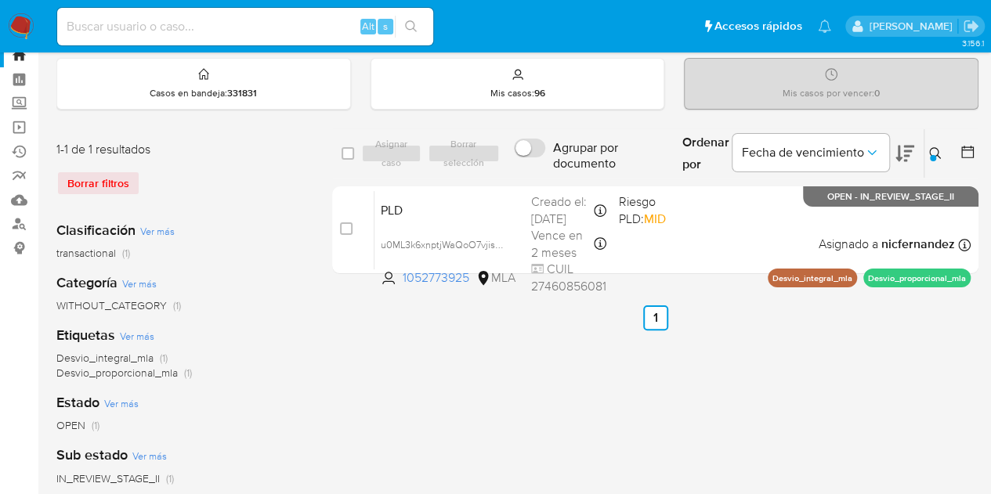
click at [935, 154] on icon at bounding box center [935, 153] width 12 height 12
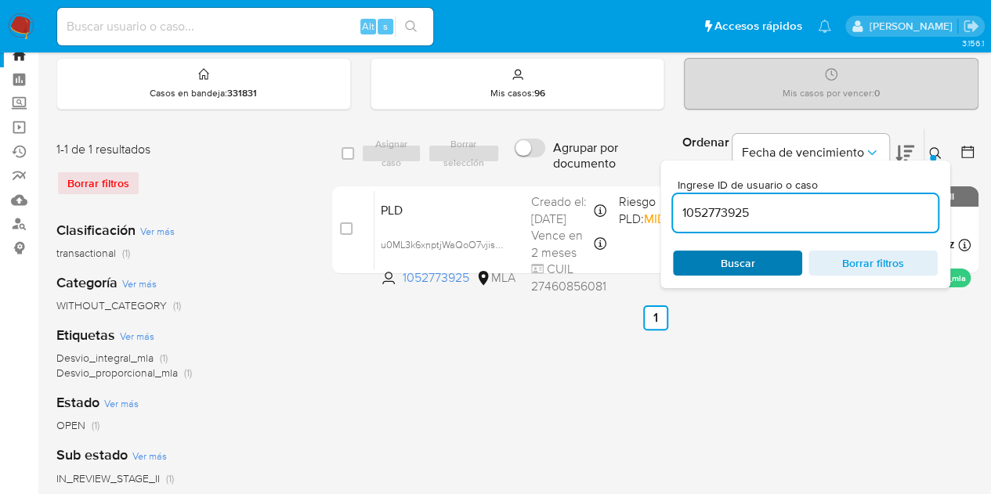
click at [737, 261] on span "Buscar" at bounding box center [738, 263] width 34 height 25
click at [937, 155] on icon at bounding box center [935, 153] width 13 height 13
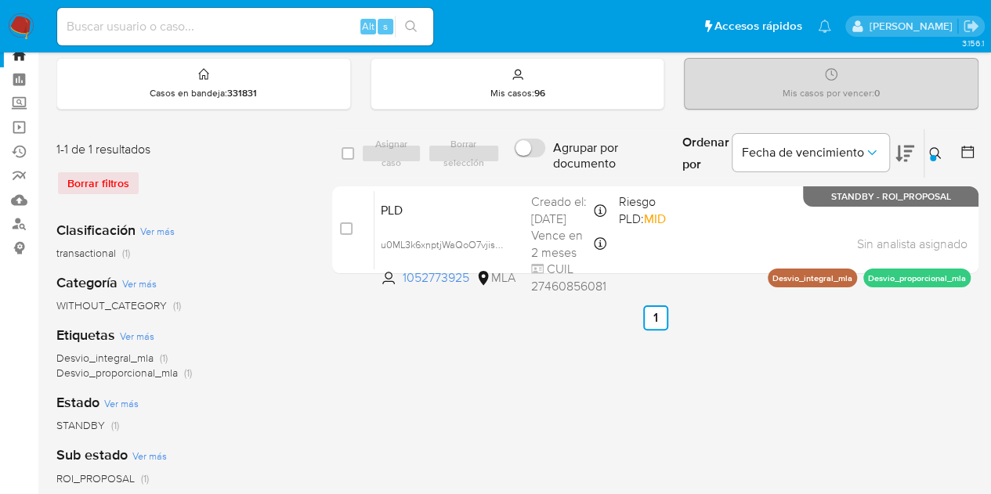
click at [931, 153] on icon at bounding box center [935, 153] width 13 height 13
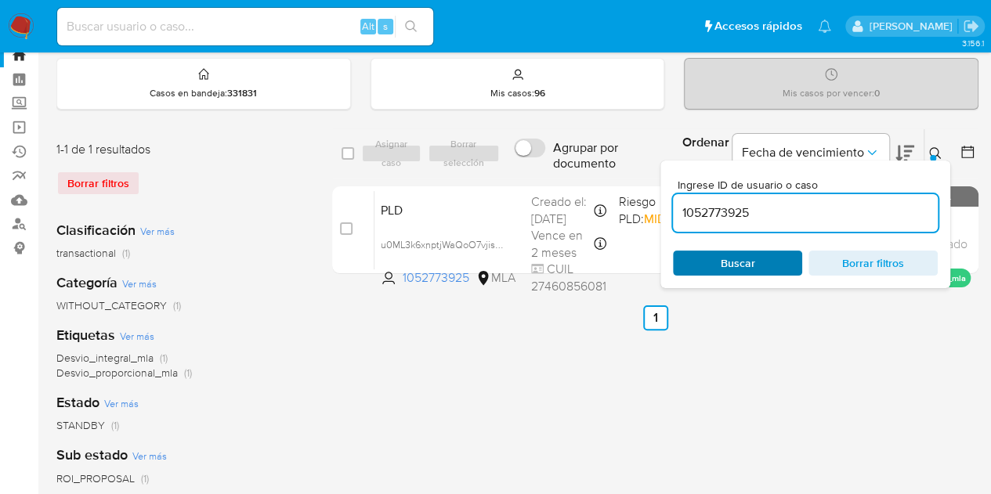
click at [761, 259] on span "Buscar" at bounding box center [737, 263] width 107 height 22
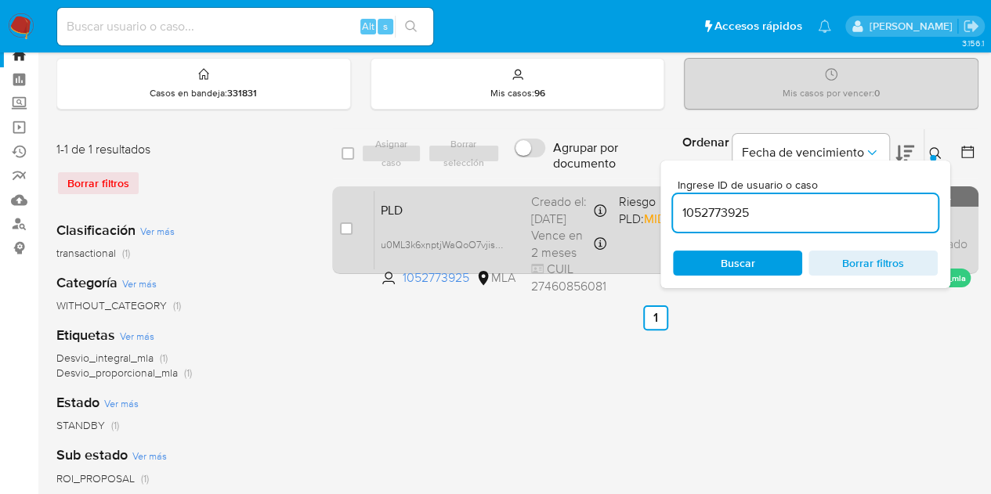
click at [493, 218] on div "PLD u0ML3k6xnptjWaQoO7vjisN6 1052773925 MLA Riesgo PLD: MID Creado el: 12/08/20…" at bounding box center [672, 229] width 596 height 79
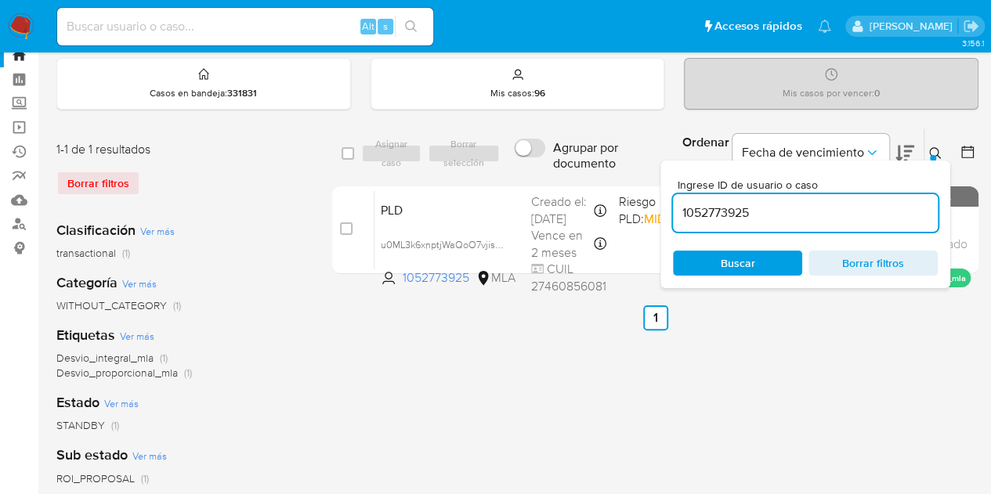
click at [754, 267] on span "Buscar" at bounding box center [738, 263] width 34 height 25
click at [938, 151] on icon at bounding box center [935, 153] width 13 height 13
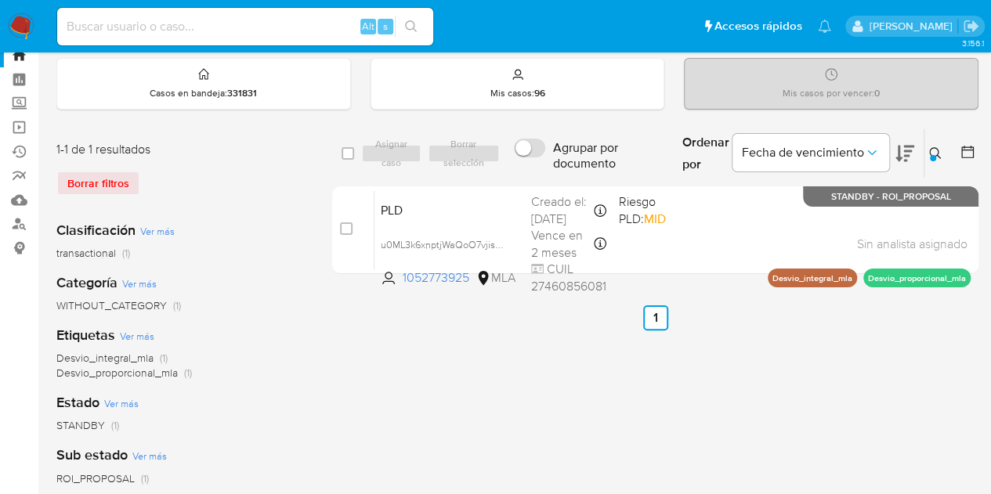
click at [933, 155] on div at bounding box center [933, 158] width 6 height 6
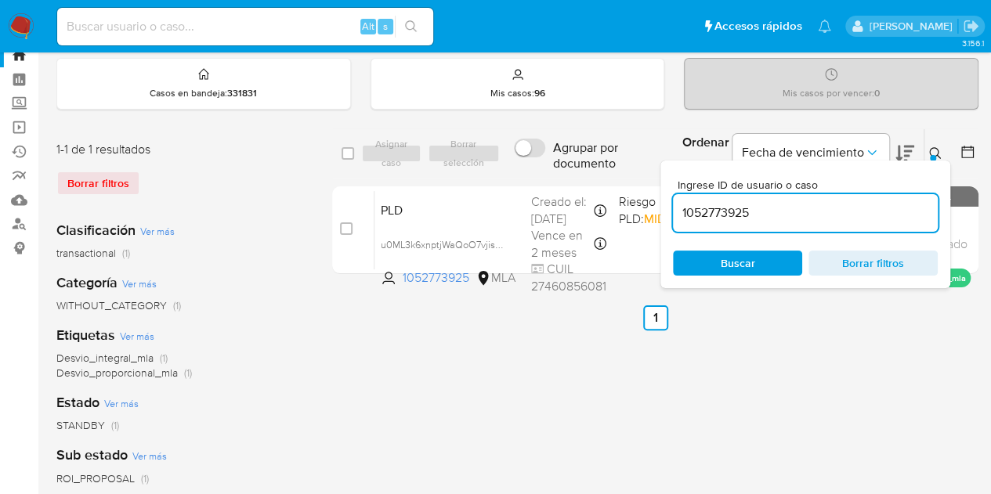
drag, startPoint x: 777, startPoint y: 206, endPoint x: 577, endPoint y: 180, distance: 202.2
click at [577, 179] on div "select-all-cases-checkbox Asignar caso Borrar selección Agrupar por documento O…" at bounding box center [655, 204] width 646 height 152
click at [932, 155] on div at bounding box center [933, 158] width 6 height 6
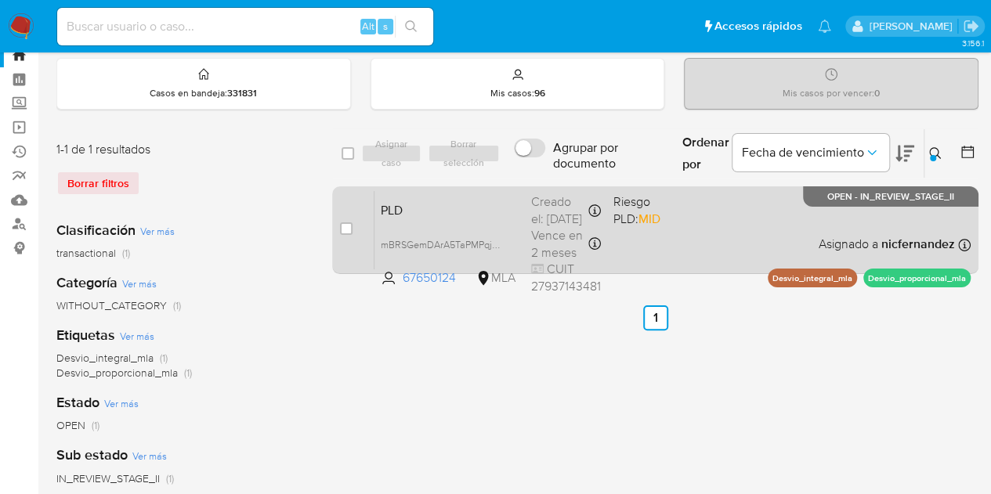
click at [421, 210] on span "PLD" at bounding box center [450, 209] width 138 height 20
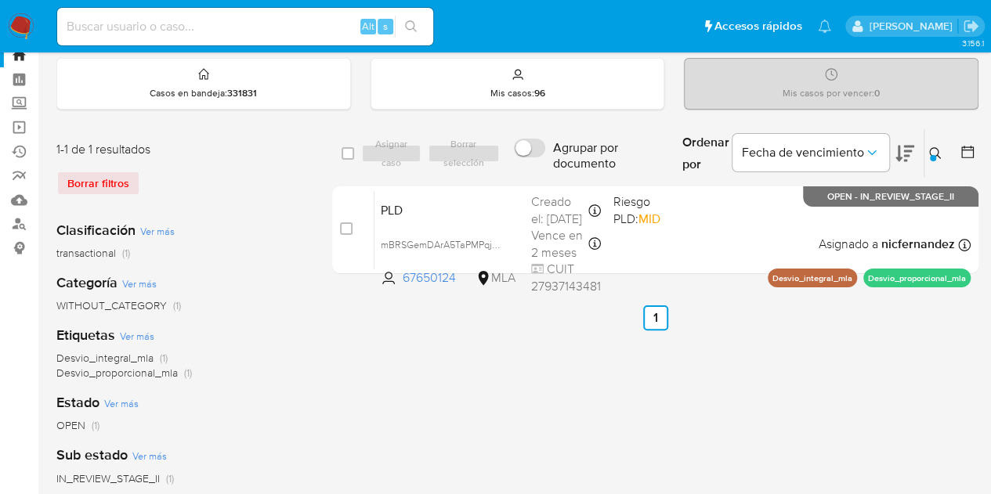
click at [934, 153] on icon at bounding box center [935, 153] width 13 height 13
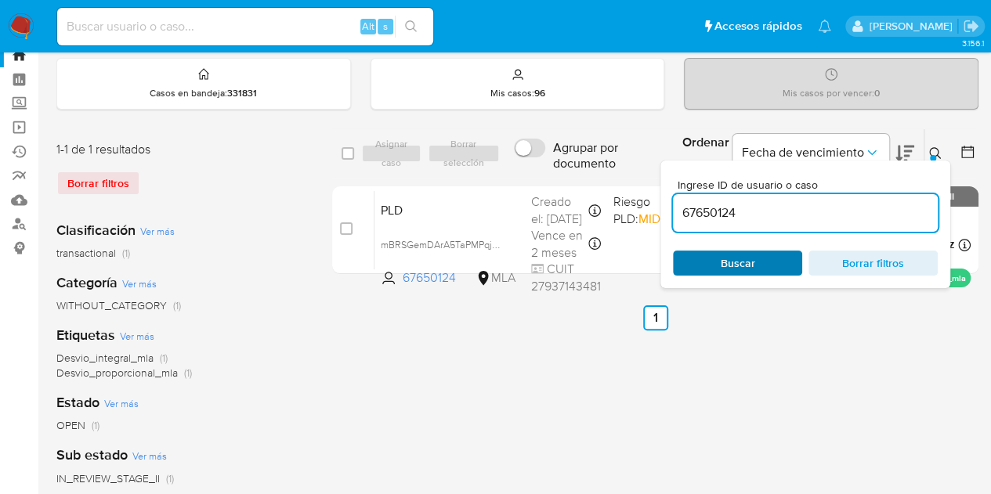
click at [736, 256] on span "Buscar" at bounding box center [738, 263] width 34 height 25
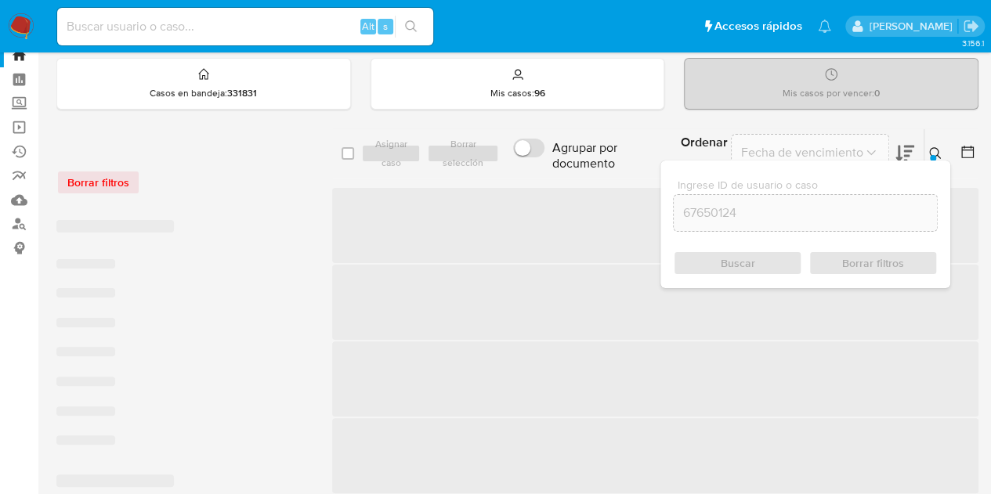
click at [937, 154] on icon at bounding box center [935, 153] width 12 height 12
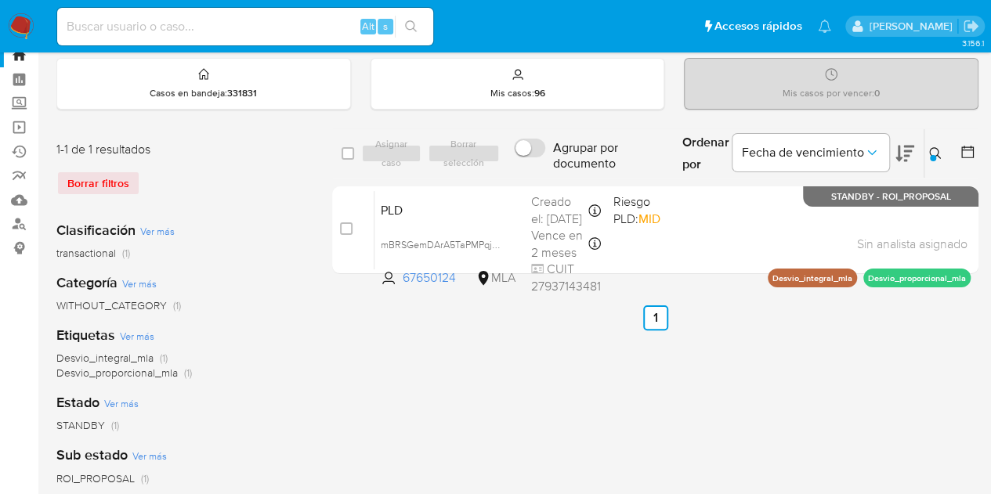
click at [931, 155] on div at bounding box center [933, 158] width 6 height 6
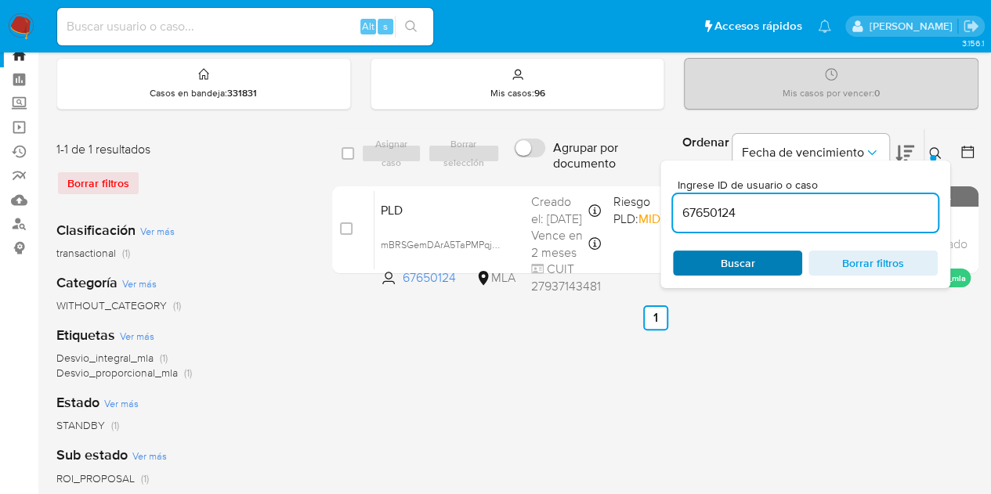
click at [757, 256] on span "Buscar" at bounding box center [737, 263] width 107 height 22
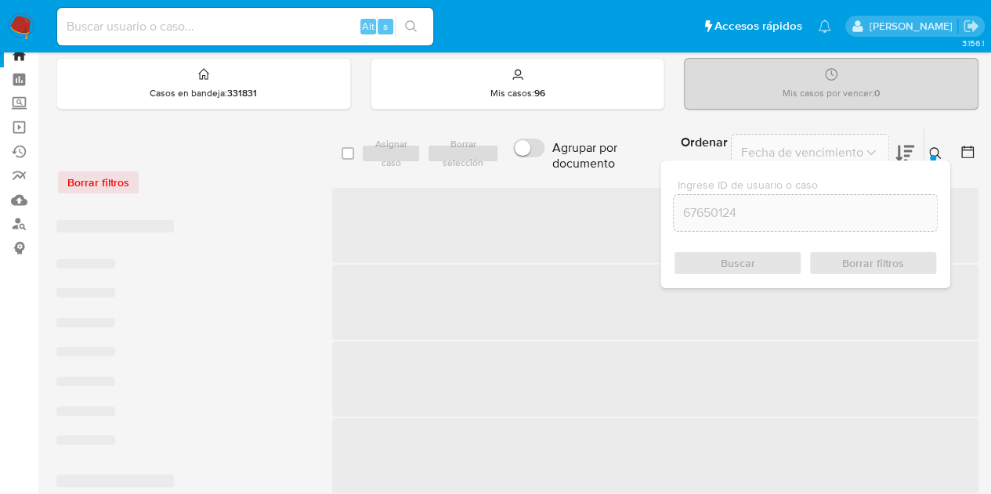
click at [933, 151] on icon at bounding box center [935, 153] width 13 height 13
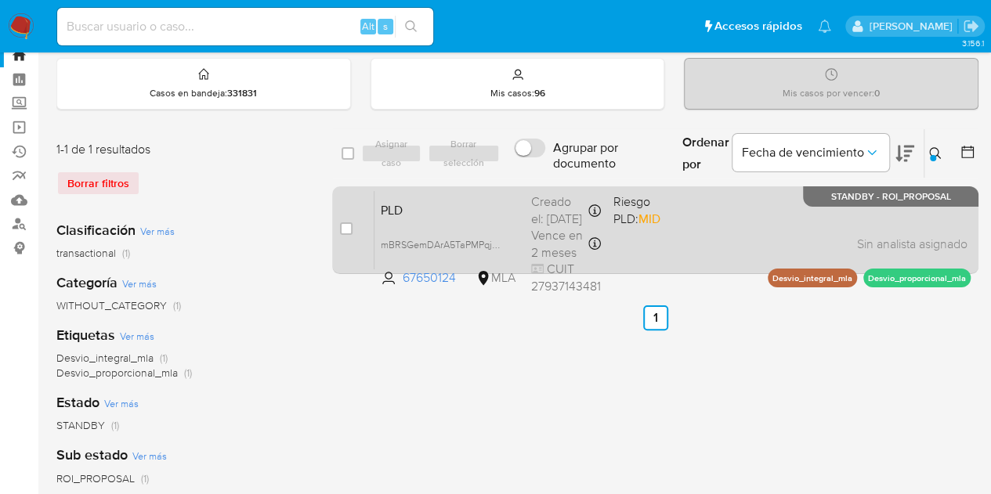
click at [459, 212] on span "PLD" at bounding box center [450, 209] width 138 height 20
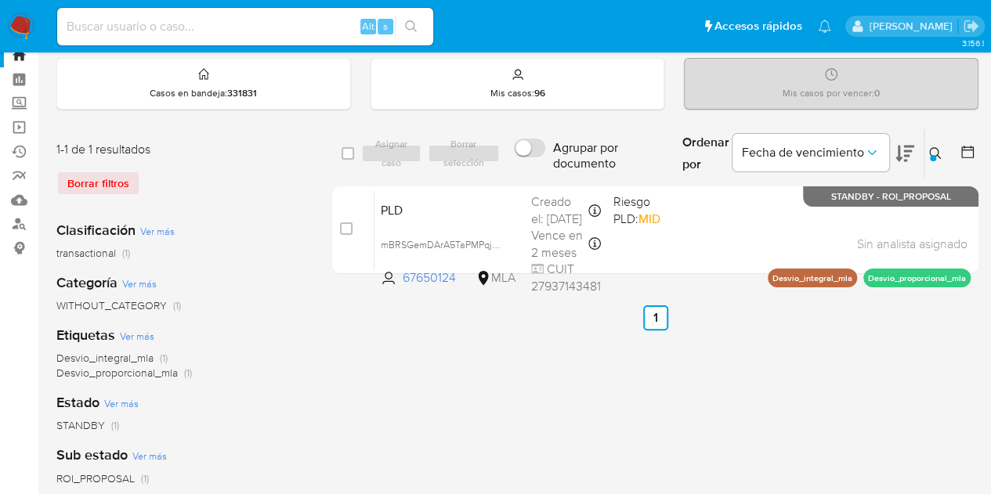
click at [931, 151] on icon at bounding box center [935, 153] width 13 height 13
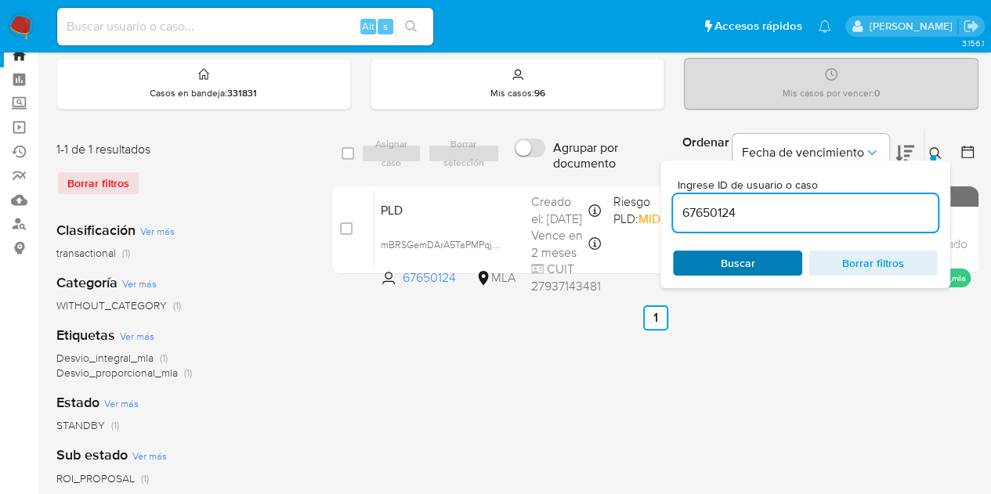
click at [768, 255] on span "Buscar" at bounding box center [737, 263] width 107 height 22
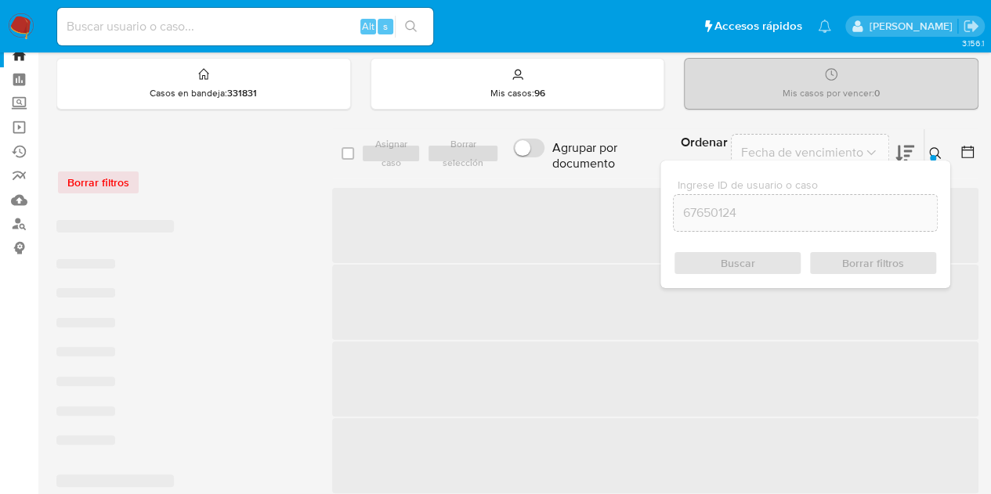
click at [935, 148] on icon at bounding box center [935, 153] width 13 height 13
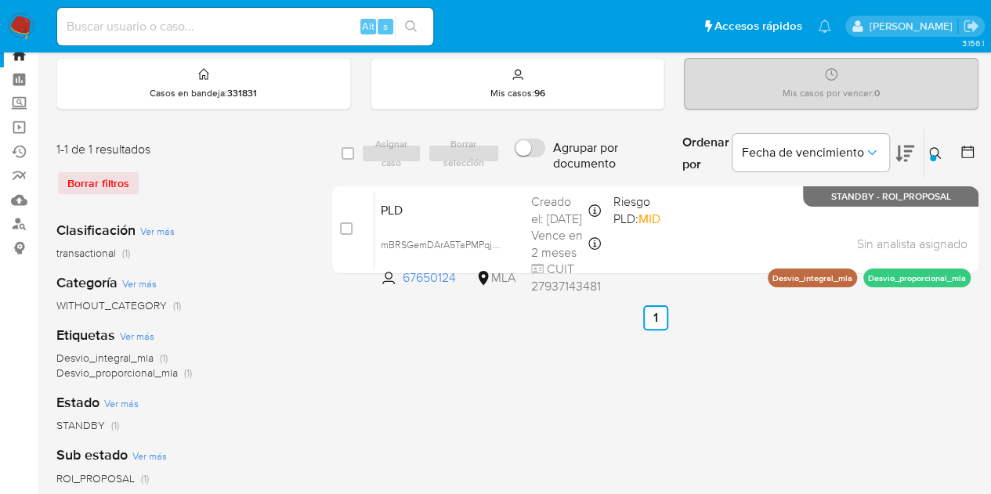
click at [527, 370] on div "select-all-cases-checkbox Asignar caso Borrar selección Agrupar por documento O…" at bounding box center [655, 472] width 646 height 688
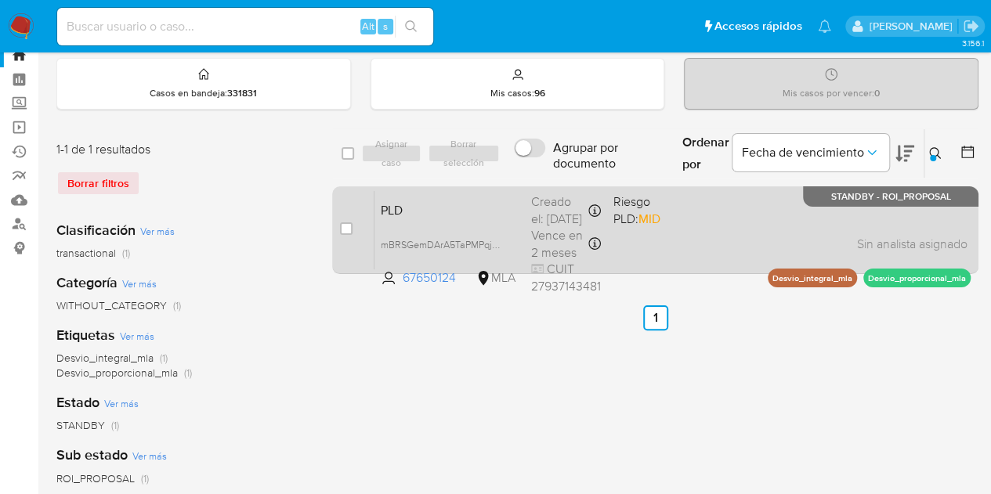
click at [436, 220] on div "PLD mBRSGemDArA5TaPMPqjCI617 67650124 MLA Riesgo PLD: MID Creado el: 12/08/2025…" at bounding box center [672, 229] width 596 height 79
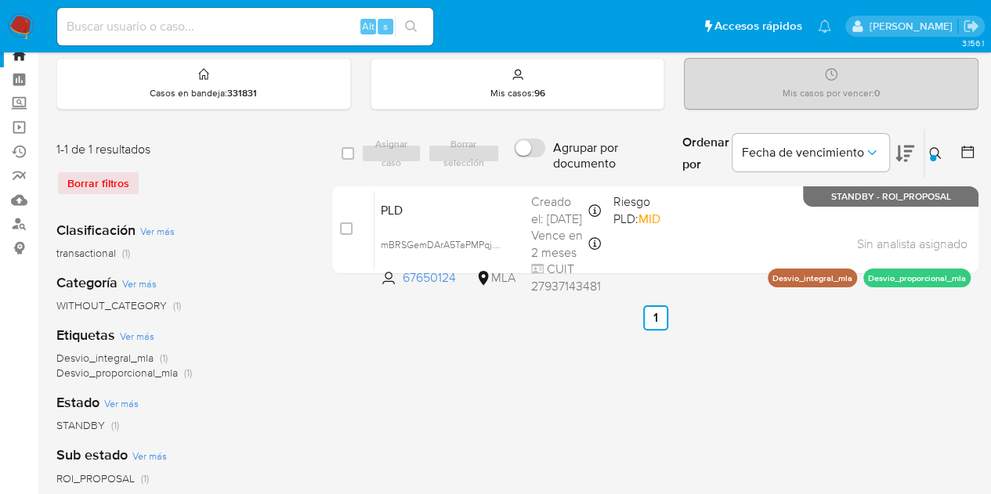
click at [929, 150] on icon at bounding box center [935, 153] width 12 height 12
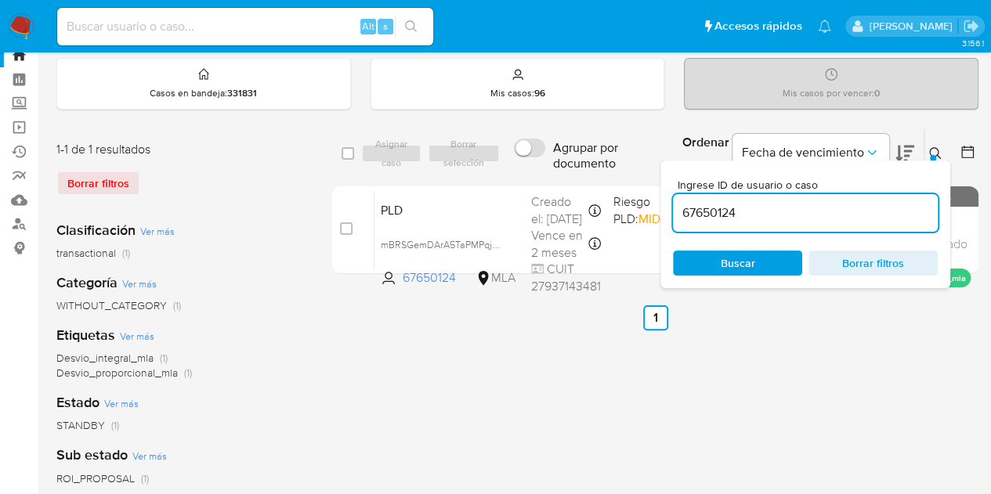
drag, startPoint x: 815, startPoint y: 217, endPoint x: 547, endPoint y: 178, distance: 271.5
click at [548, 176] on div "select-all-cases-checkbox Asignar caso Borrar selección Agrupar por documento O…" at bounding box center [655, 153] width 646 height 51
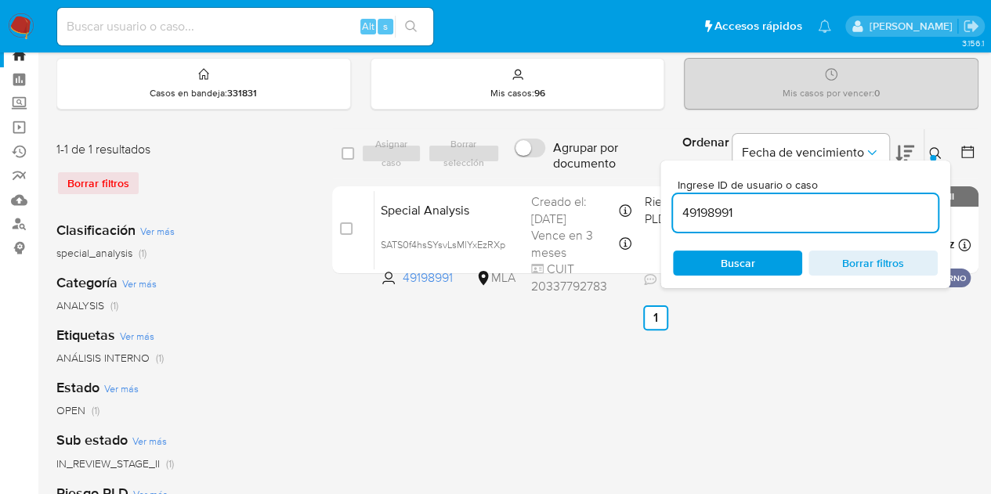
click at [942, 154] on button at bounding box center [937, 153] width 26 height 19
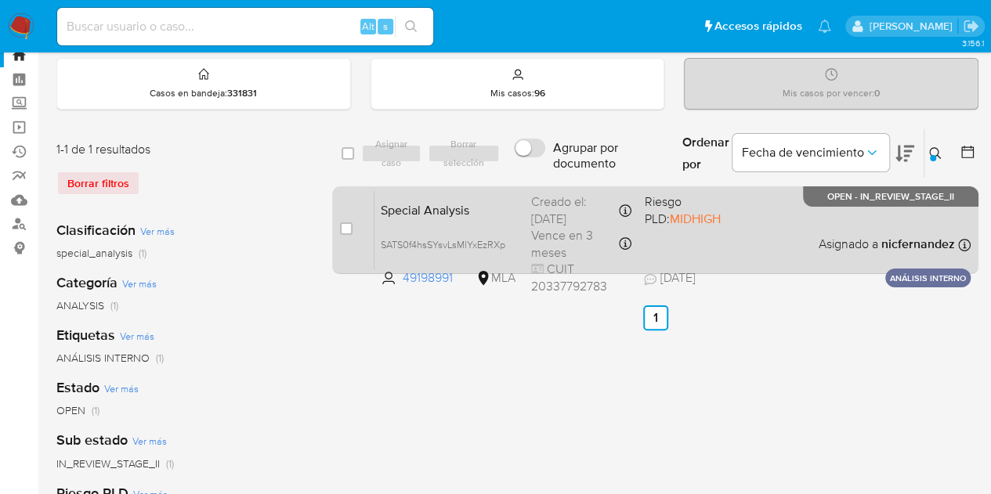
click at [445, 213] on span "Special Analysis" at bounding box center [450, 209] width 138 height 20
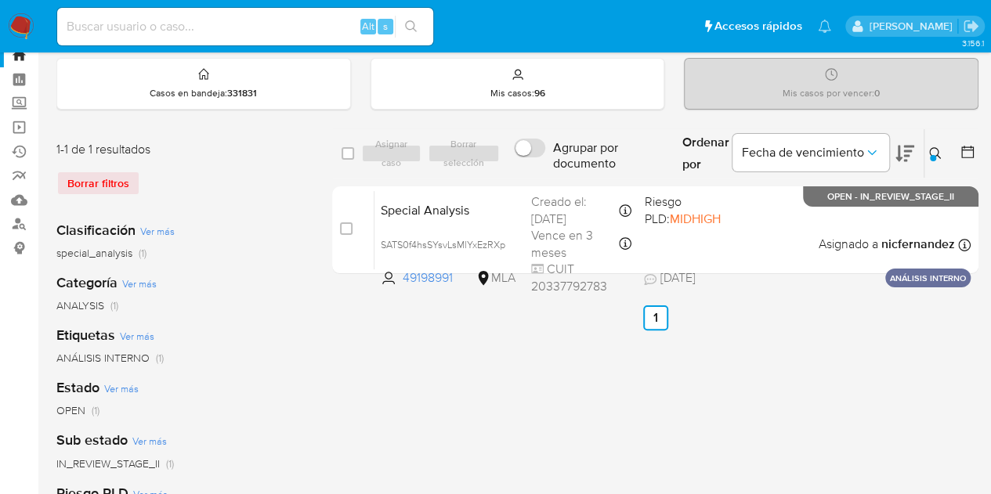
click at [937, 154] on icon at bounding box center [935, 153] width 12 height 12
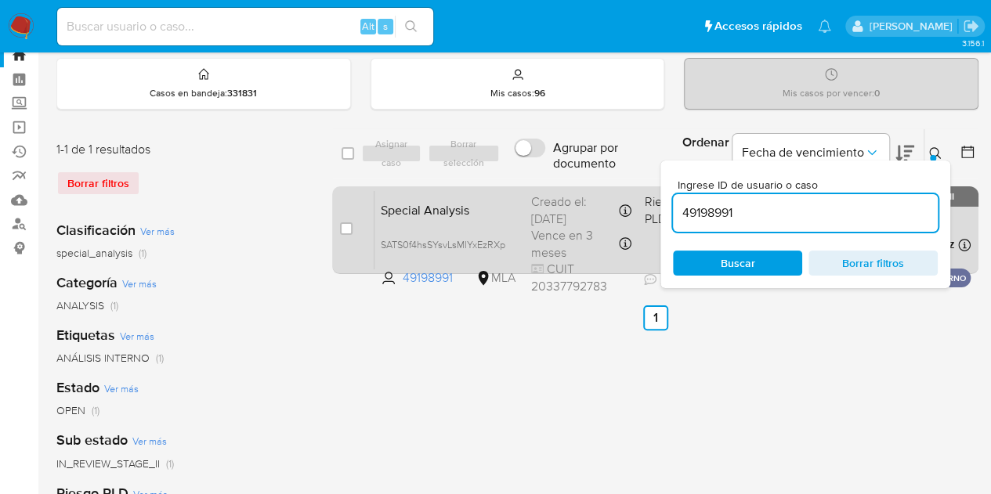
drag, startPoint x: 757, startPoint y: 217, endPoint x: 633, endPoint y: 198, distance: 126.0
click at [634, 196] on div "select-all-cases-checkbox Asignar caso Borrar selección Agrupar por documento O…" at bounding box center [655, 204] width 646 height 152
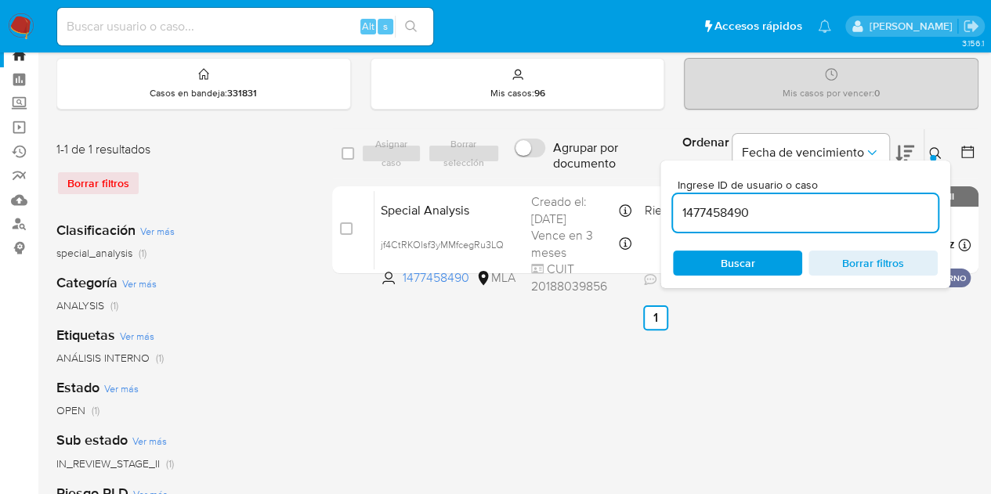
click at [942, 147] on button at bounding box center [937, 153] width 26 height 19
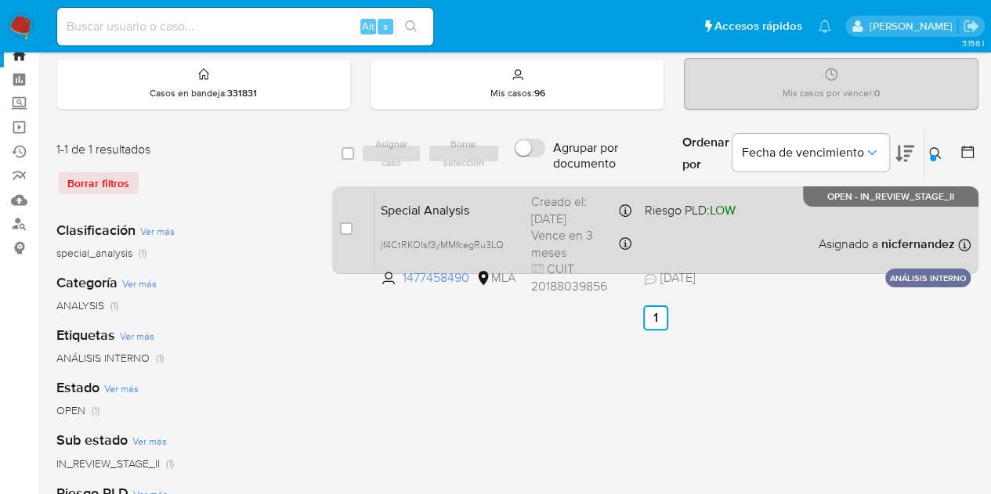
click at [509, 211] on span "Special Analysis" at bounding box center [450, 209] width 138 height 20
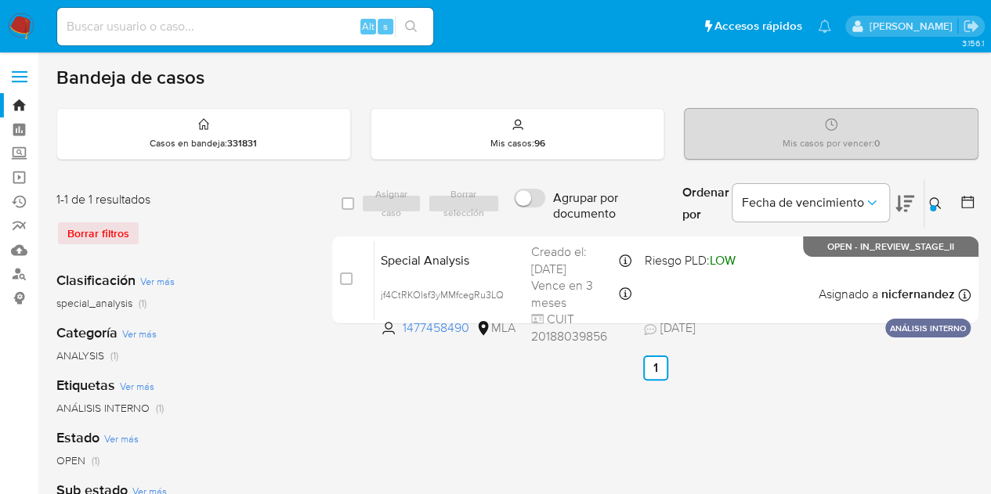
click at [940, 201] on icon at bounding box center [935, 203] width 13 height 13
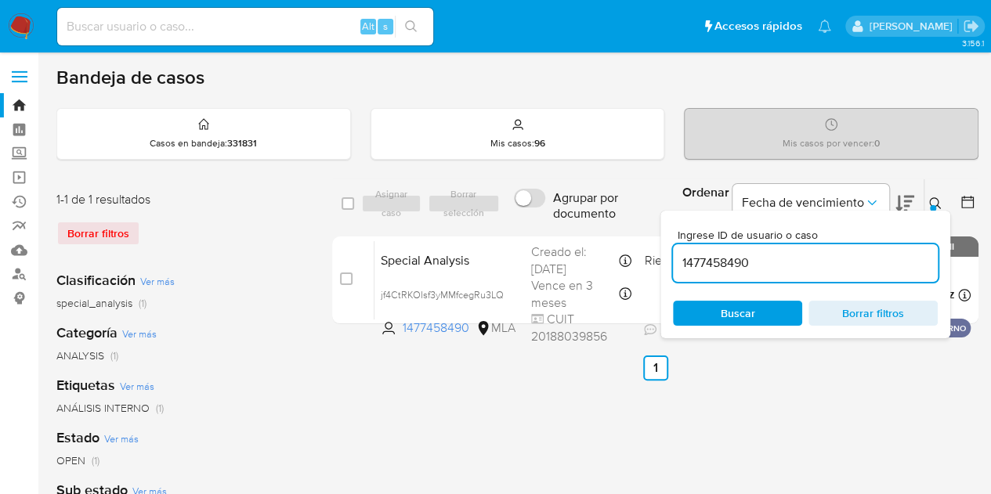
drag, startPoint x: 783, startPoint y: 265, endPoint x: 594, endPoint y: 232, distance: 191.6
click at [594, 232] on div "select-all-cases-checkbox Asignar caso Borrar selección Agrupar por documento O…" at bounding box center [655, 255] width 646 height 152
type input "702459631"
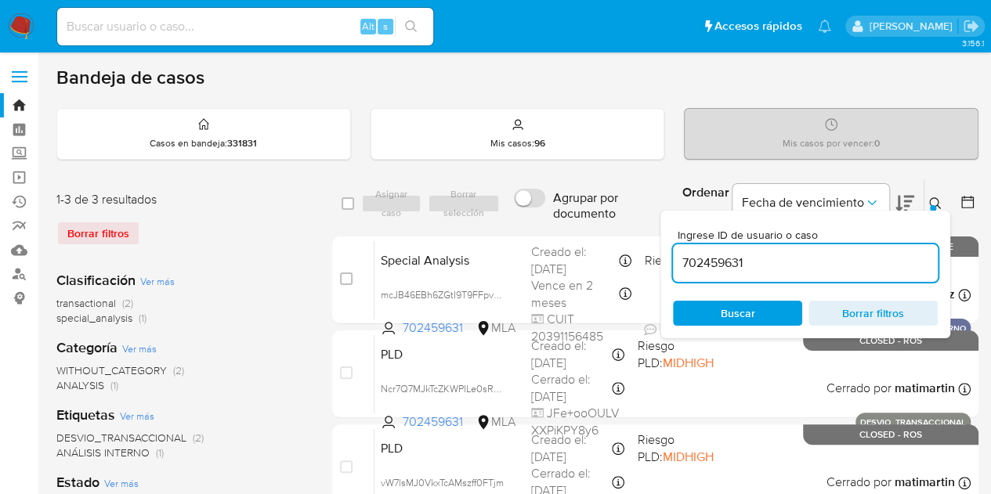
click at [938, 200] on icon at bounding box center [935, 203] width 12 height 12
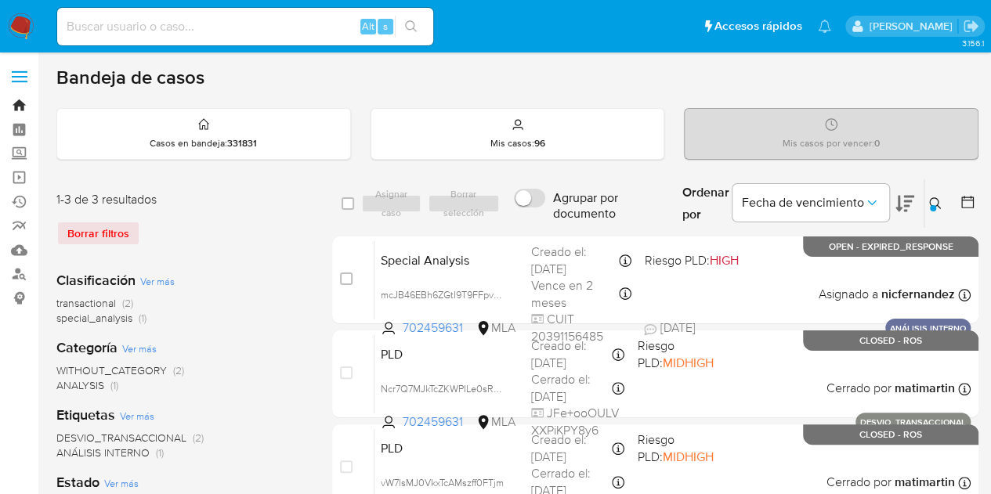
click at [17, 104] on link "Bandeja" at bounding box center [93, 105] width 186 height 24
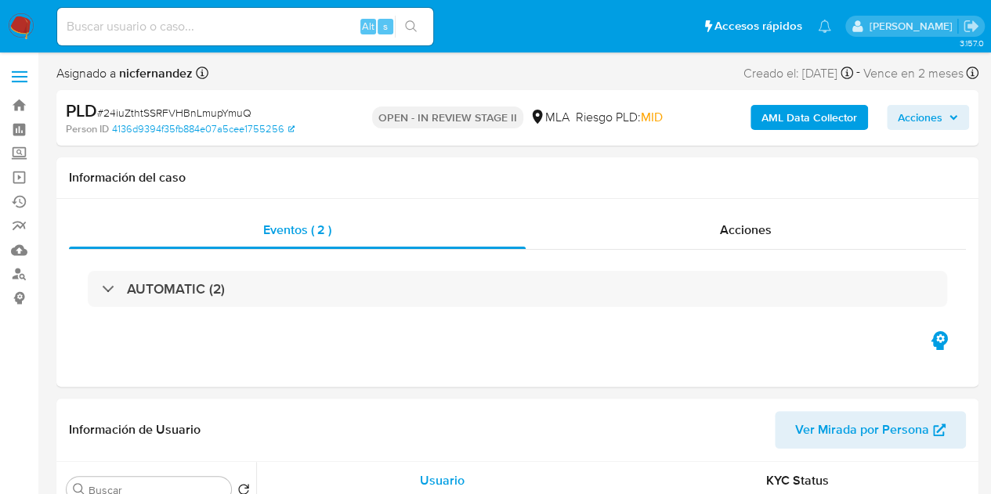
select select "10"
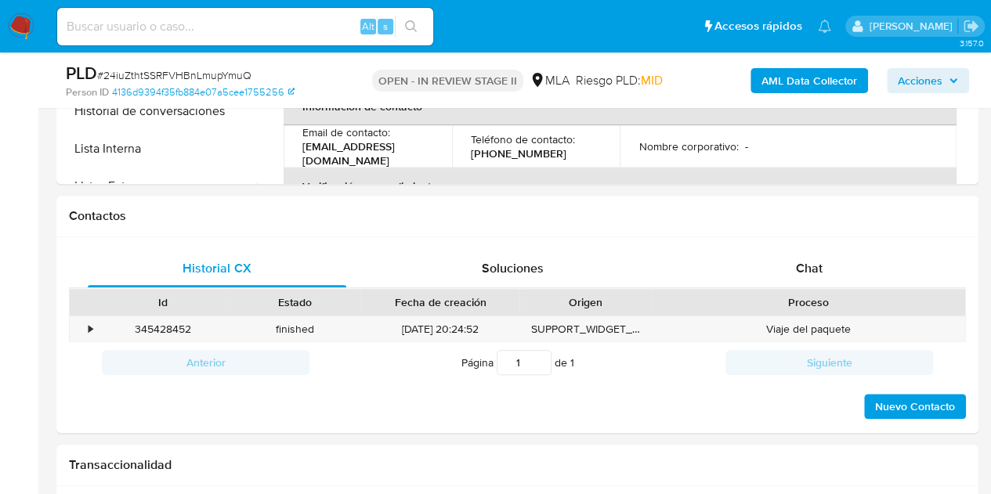
scroll to position [627, 0]
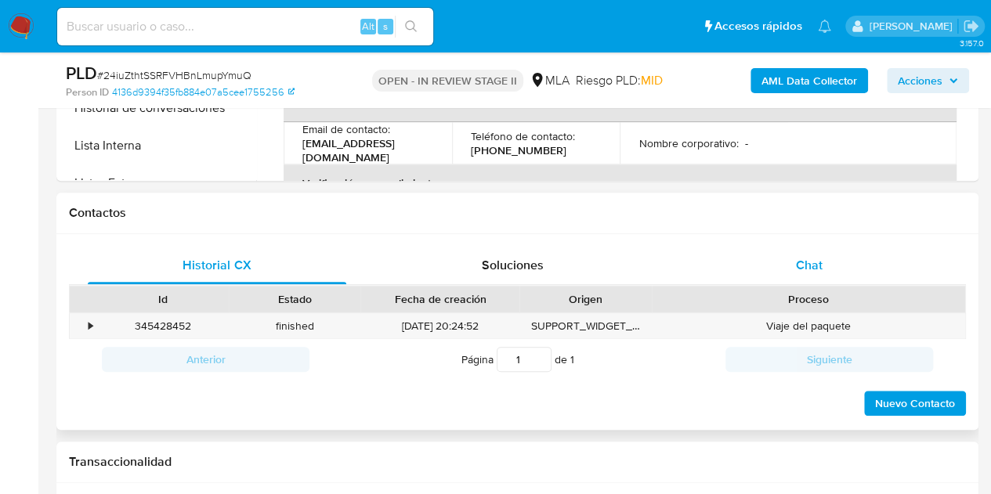
click at [846, 241] on div "Historial CX Soluciones Chat Id Estado Fecha de creación Origen Proceso • 34542…" at bounding box center [517, 332] width 922 height 197
click at [837, 256] on div "Chat" at bounding box center [809, 266] width 258 height 38
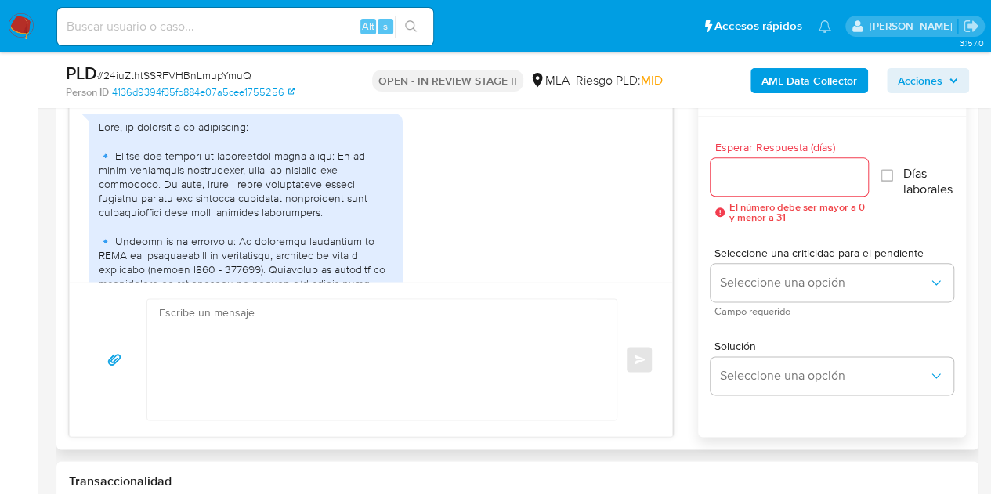
scroll to position [2085, 0]
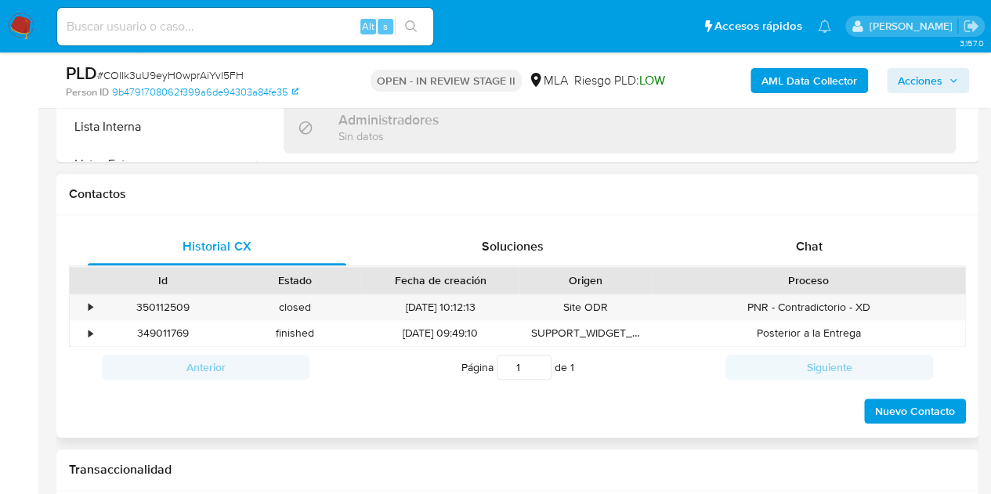
scroll to position [708, 0]
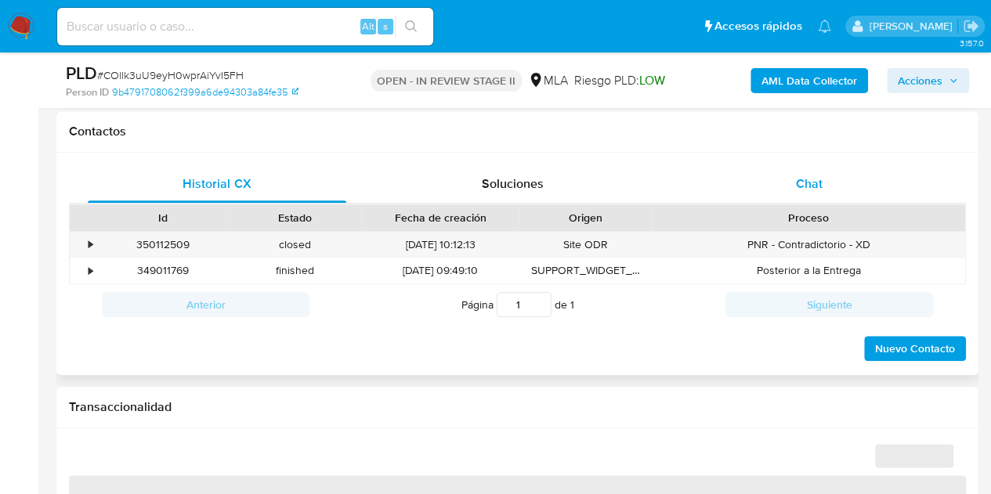
click at [846, 192] on div "Chat" at bounding box center [809, 184] width 258 height 38
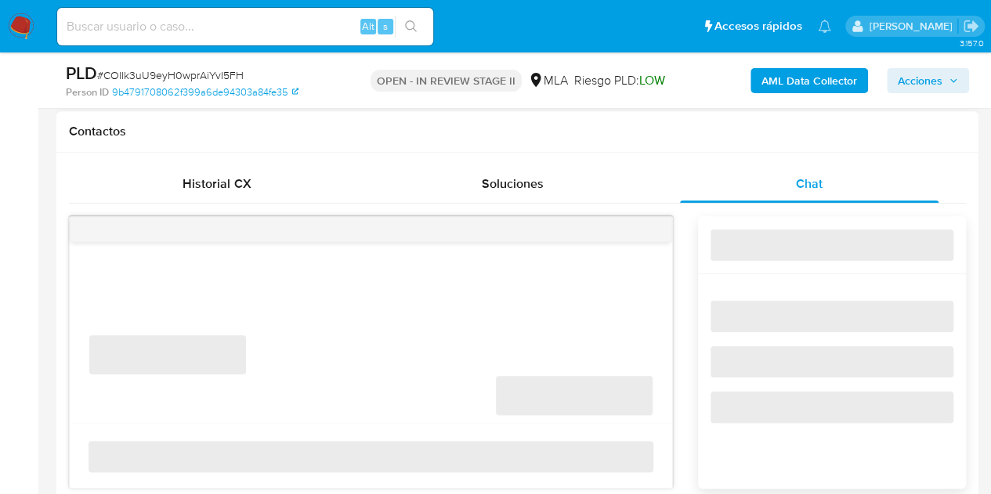
select select "10"
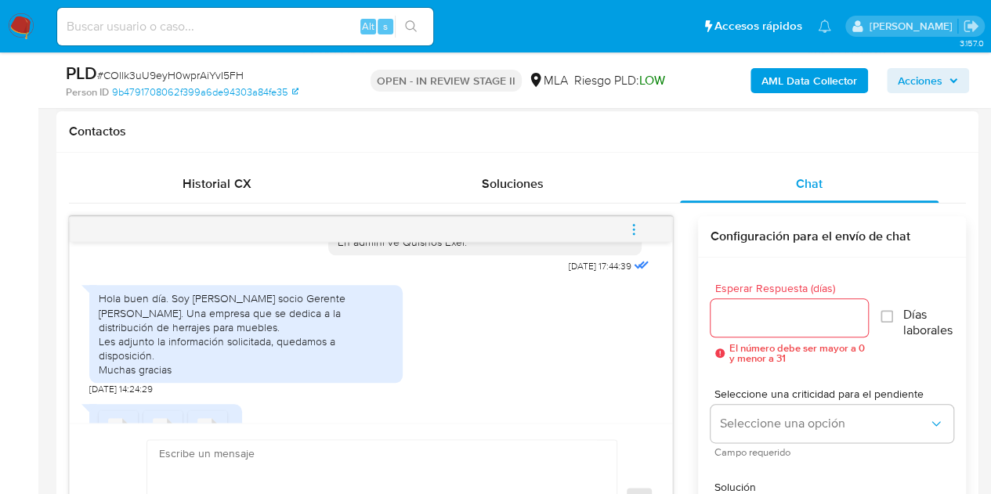
scroll to position [827, 0]
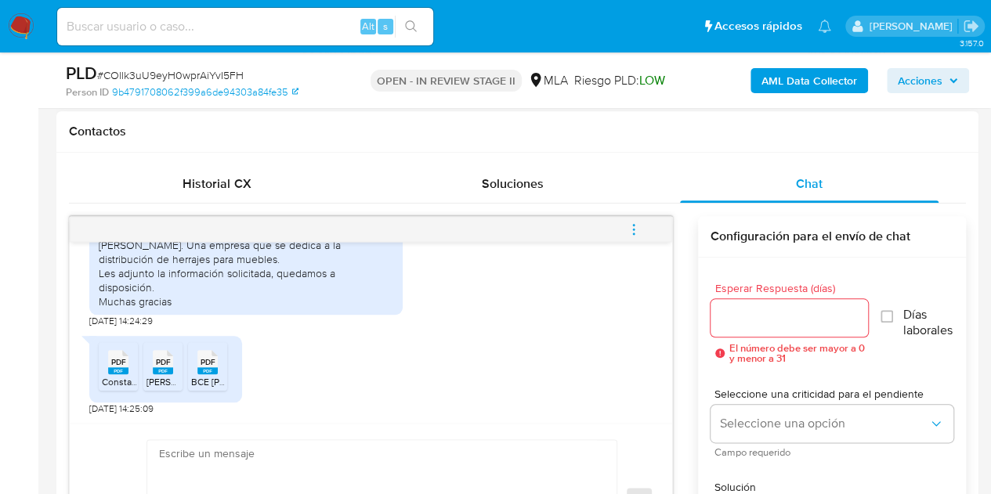
click at [114, 357] on span "PDF" at bounding box center [118, 362] width 15 height 10
click at [169, 368] on rect at bounding box center [163, 370] width 20 height 7
click at [215, 370] on rect at bounding box center [207, 370] width 20 height 7
click at [262, 259] on div "Hola buen día. Soy Ezequiel Boscardin socio Gerente de Boscardin SRL. Una empre…" at bounding box center [246, 265] width 295 height 85
click at [221, 258] on div "Hola buen día. Soy Ezequiel Boscardin socio Gerente de Boscardin SRL. Una empre…" at bounding box center [246, 265] width 295 height 85
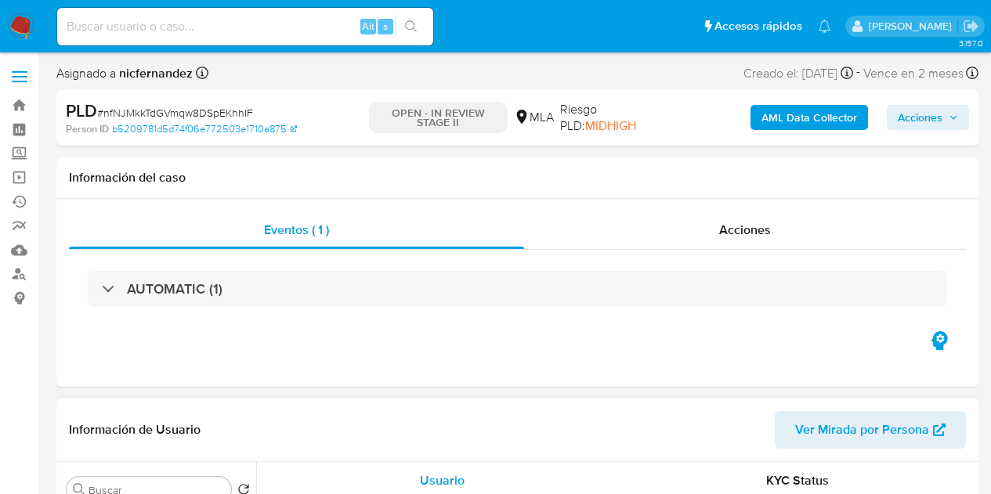
select select "10"
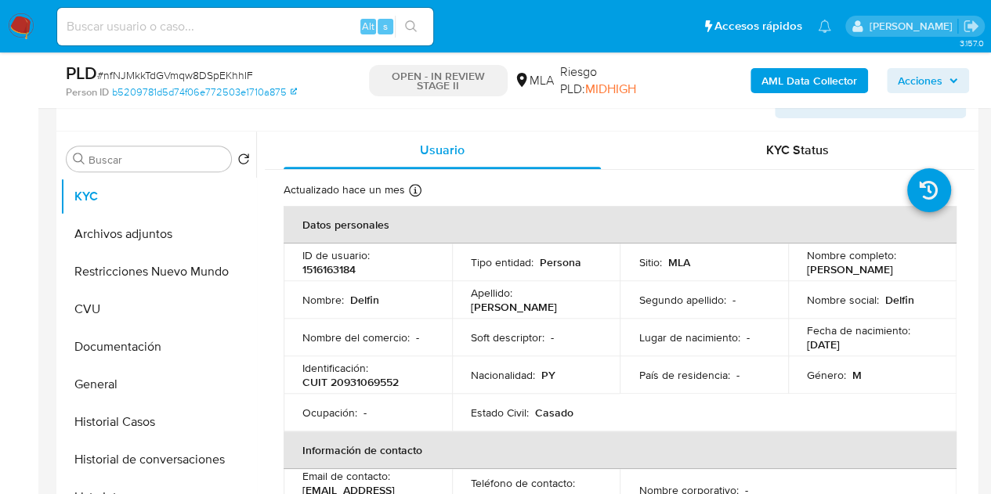
scroll to position [282, 0]
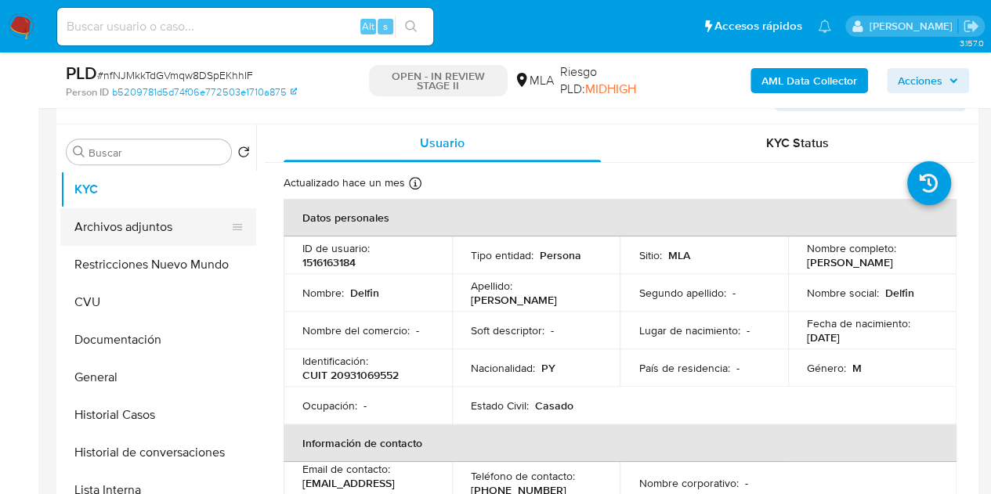
click at [157, 226] on button "Archivos adjuntos" at bounding box center [151, 227] width 183 height 38
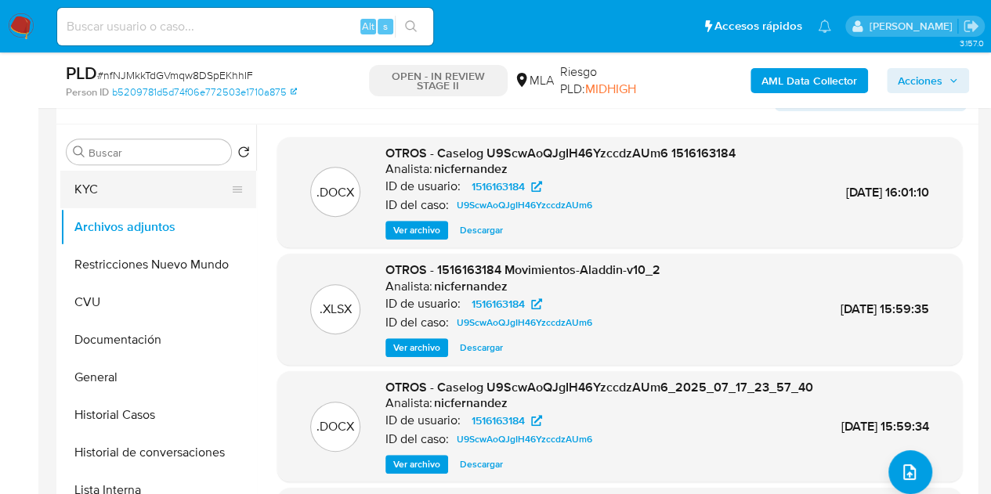
click at [161, 192] on button "KYC" at bounding box center [151, 190] width 183 height 38
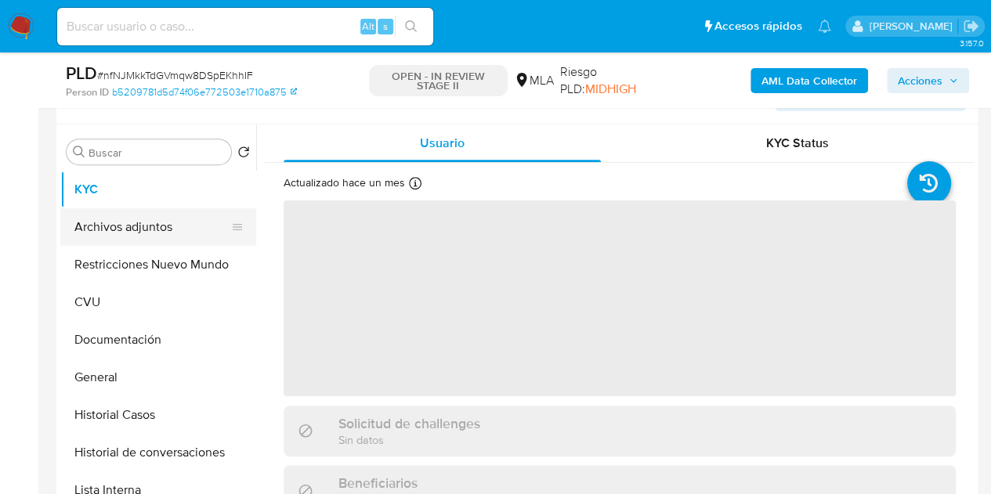
click at [150, 223] on button "Archivos adjuntos" at bounding box center [151, 227] width 183 height 38
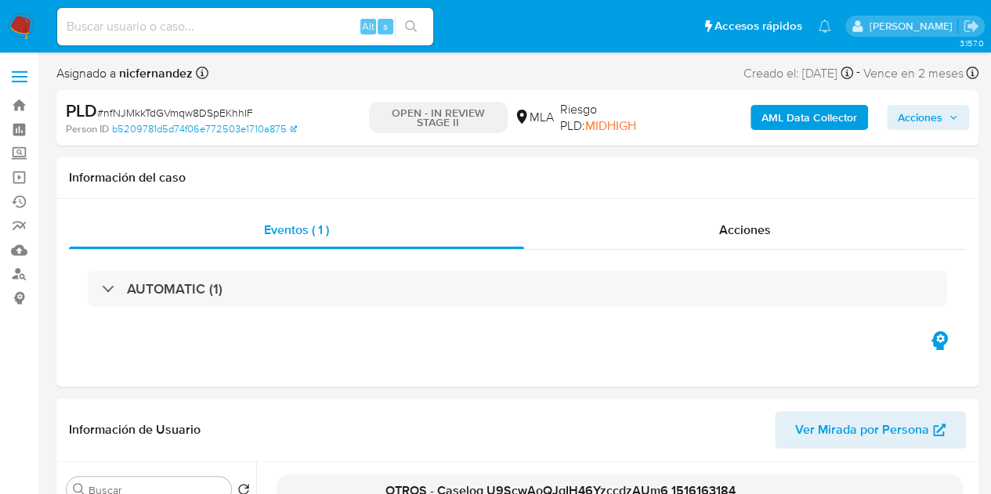
scroll to position [58, 0]
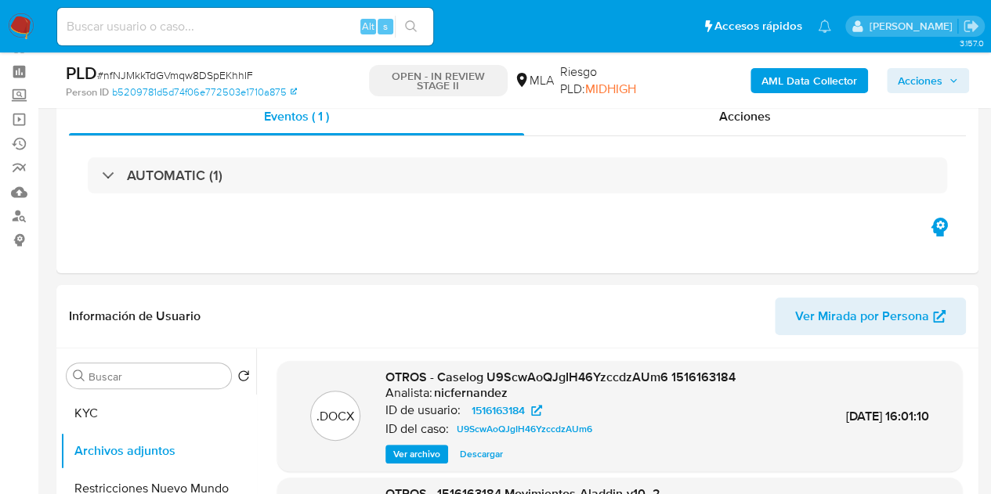
click at [801, 71] on b "AML Data Collector" at bounding box center [809, 80] width 96 height 25
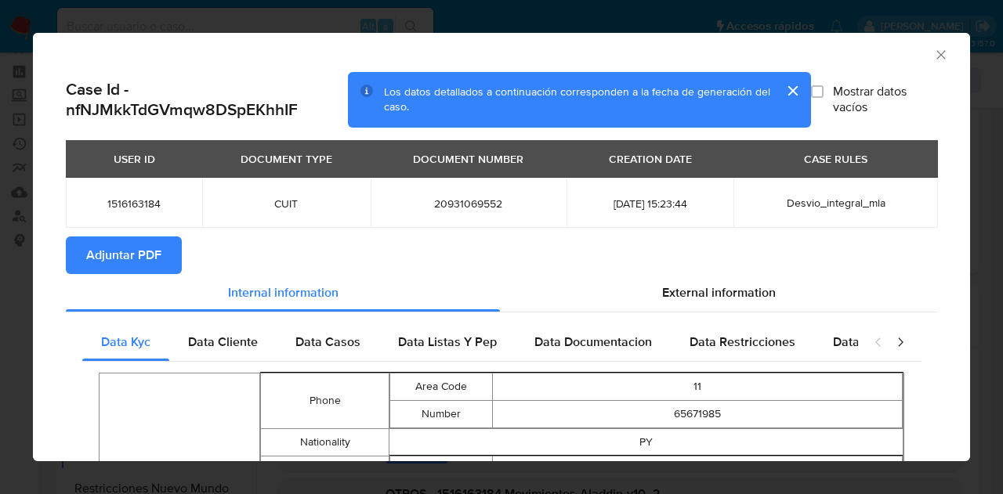
click at [135, 266] on span "Adjuntar PDF" at bounding box center [123, 255] width 75 height 34
drag, startPoint x: 284, startPoint y: 69, endPoint x: 380, endPoint y: 79, distance: 96.1
click at [284, 69] on div "AML Data Collector" at bounding box center [501, 52] width 937 height 39
click at [936, 53] on icon "Cerrar ventana" at bounding box center [940, 54] width 9 height 9
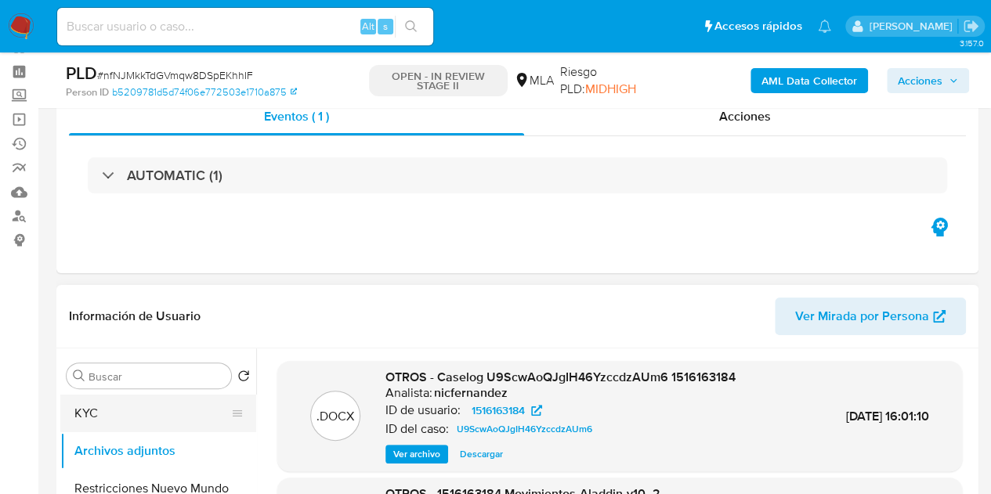
click at [119, 416] on button "KYC" at bounding box center [151, 414] width 183 height 38
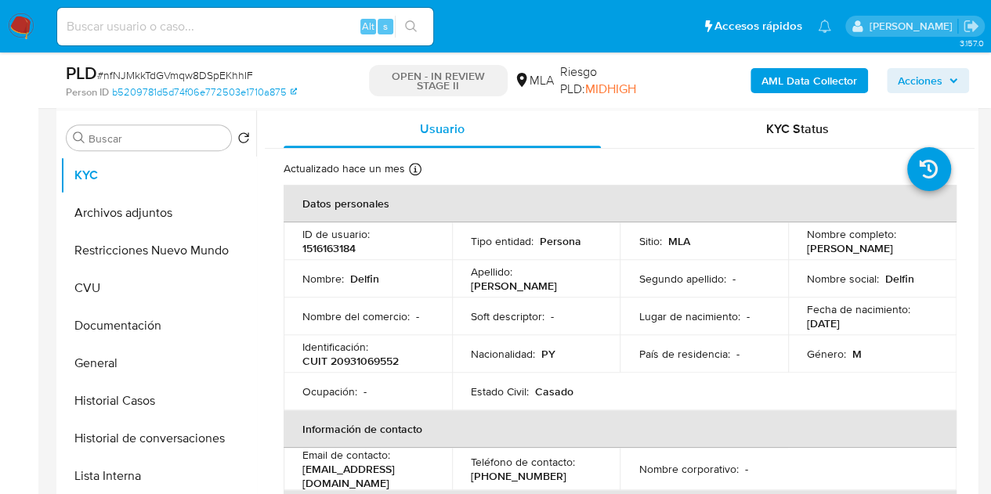
scroll to position [299, 0]
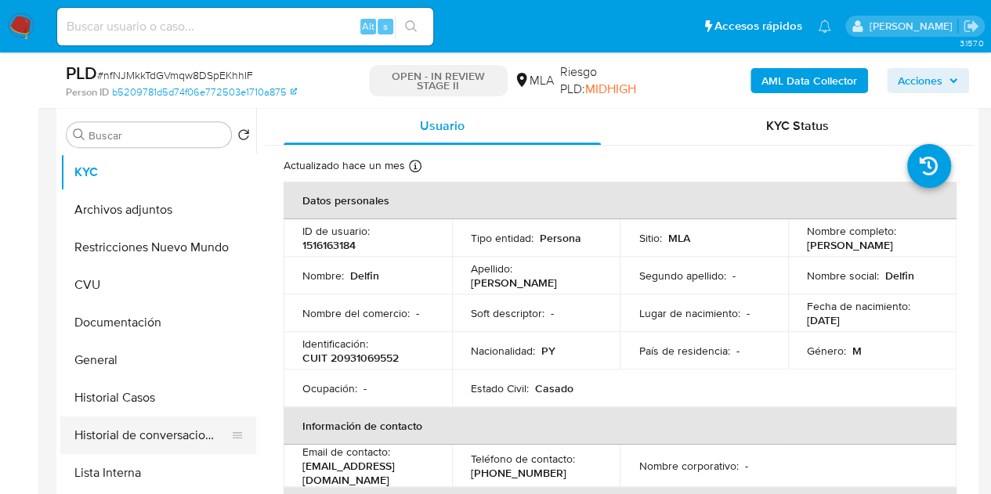
click at [127, 433] on button "Historial de conversaciones" at bounding box center [151, 436] width 183 height 38
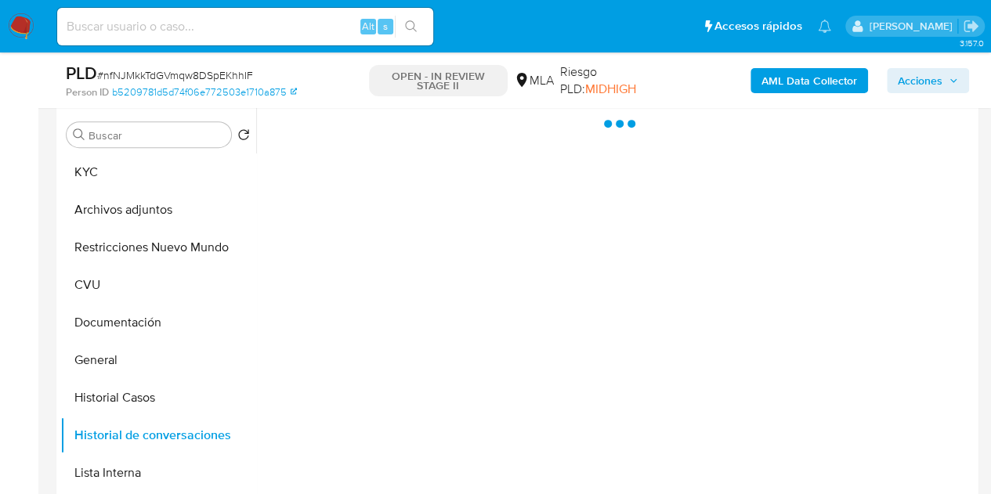
scroll to position [264, 0]
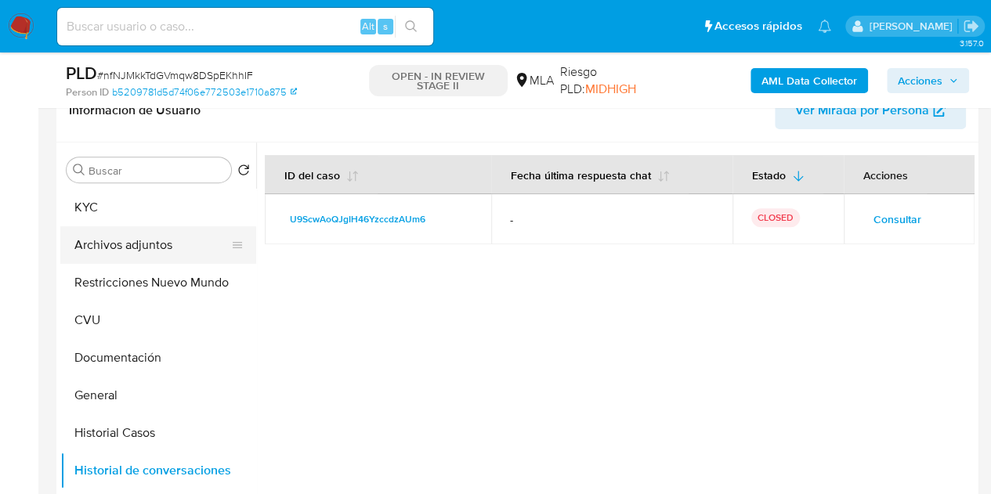
click at [138, 247] on button "Archivos adjuntos" at bounding box center [151, 245] width 183 height 38
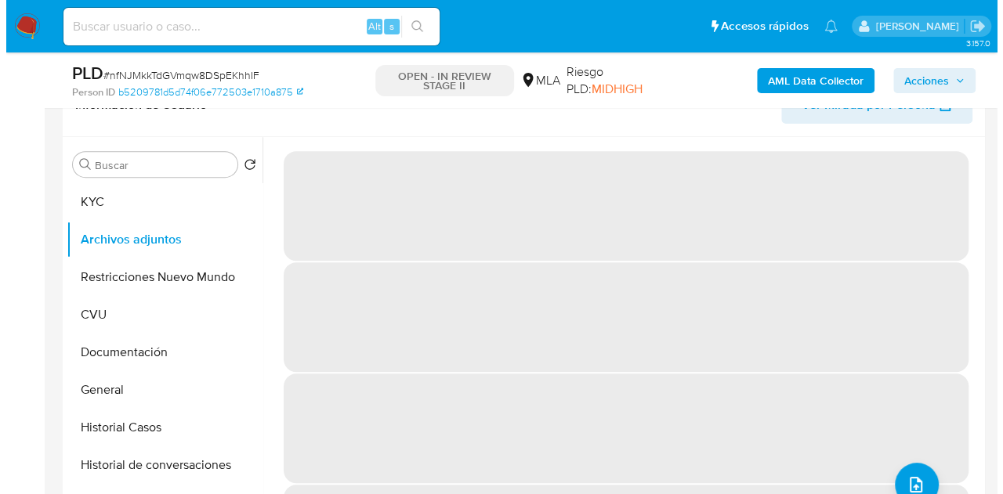
scroll to position [283, 0]
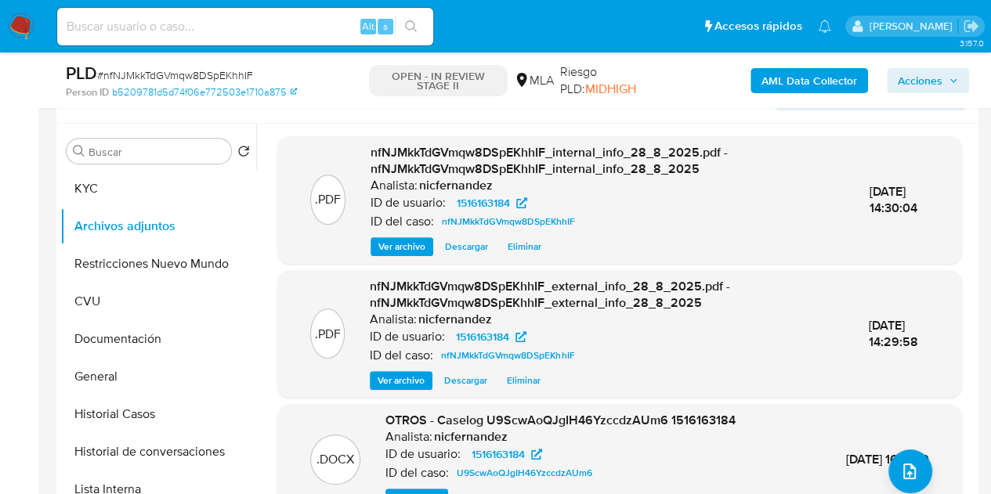
click at [893, 448] on div ".DOCX OTROS - Caselog U9ScwAoQJgIH46YzccdzAUm6 1516163184 Analista: nicfernande…" at bounding box center [619, 460] width 669 height 96
click at [897, 459] on button "upload-file" at bounding box center [910, 472] width 44 height 44
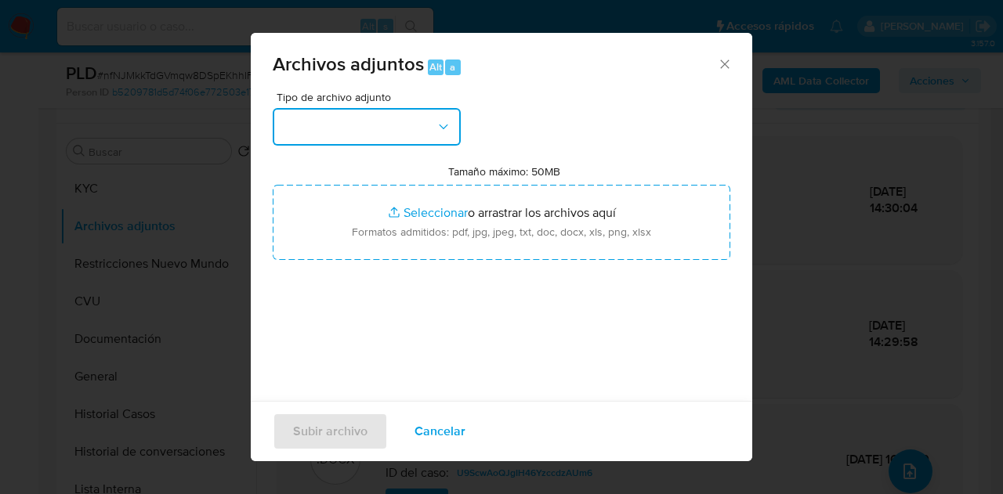
click at [407, 117] on button "button" at bounding box center [367, 127] width 188 height 38
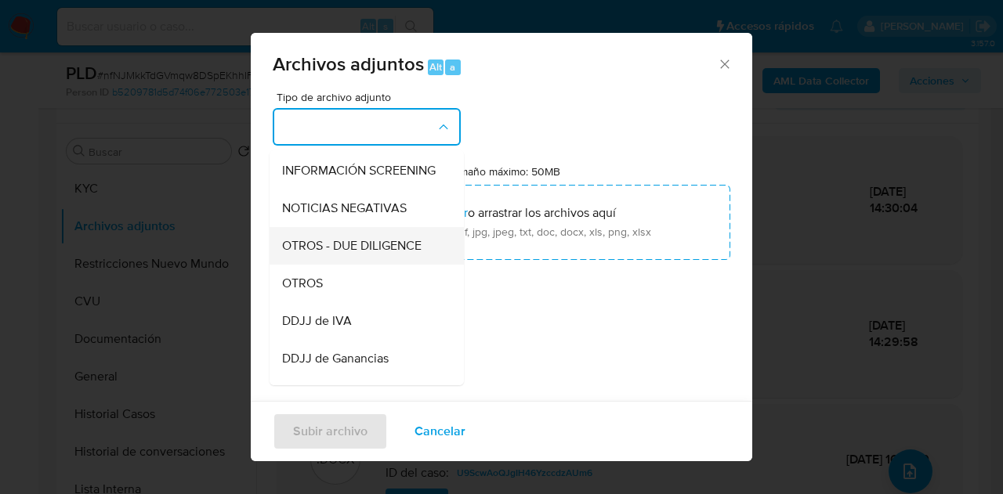
scroll to position [206, 0]
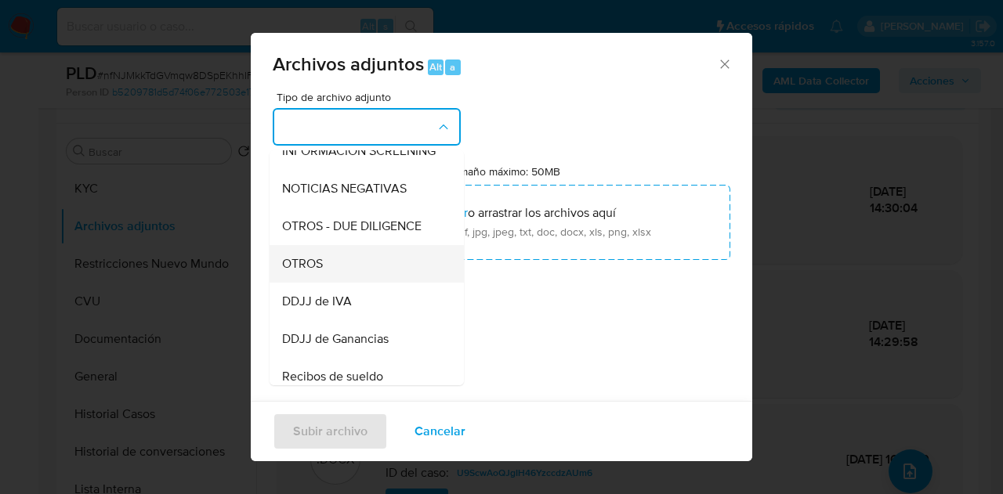
click at [346, 283] on div "OTROS" at bounding box center [362, 264] width 160 height 38
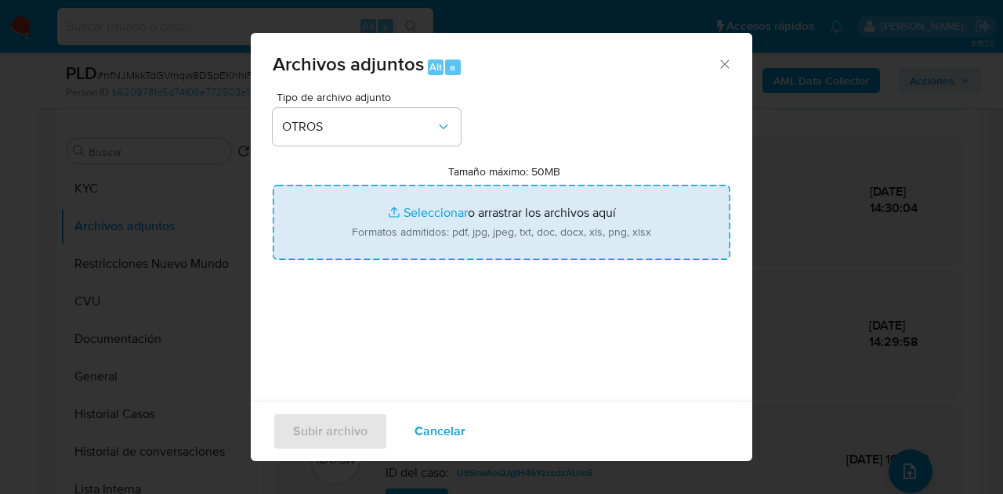
click at [398, 219] on input "Tamaño máximo: 50MB Seleccionar archivos" at bounding box center [501, 222] width 457 height 75
type input "C:\fakepath\Caselog nfNJMkkTdGVmqw8DSpEKhhIF_2025_08_28_09_02_15.docx"
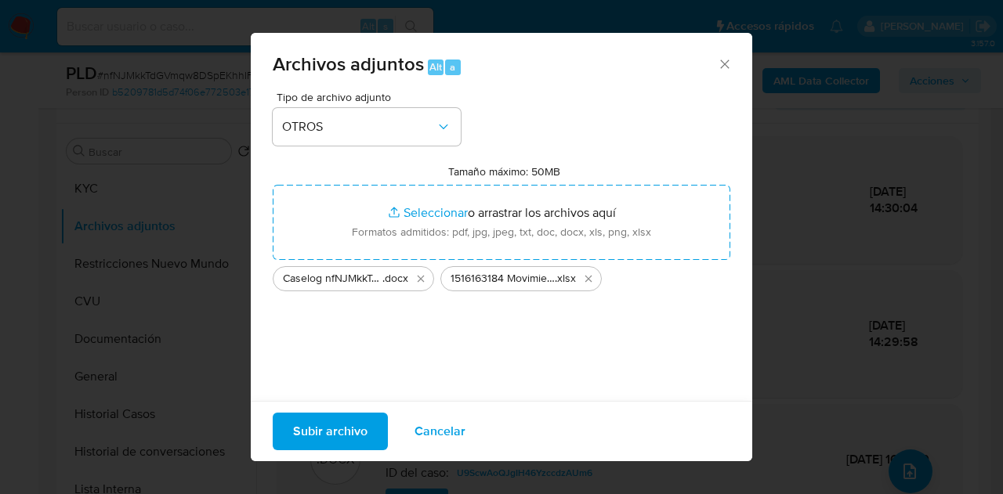
click at [325, 432] on span "Subir archivo" at bounding box center [330, 431] width 74 height 34
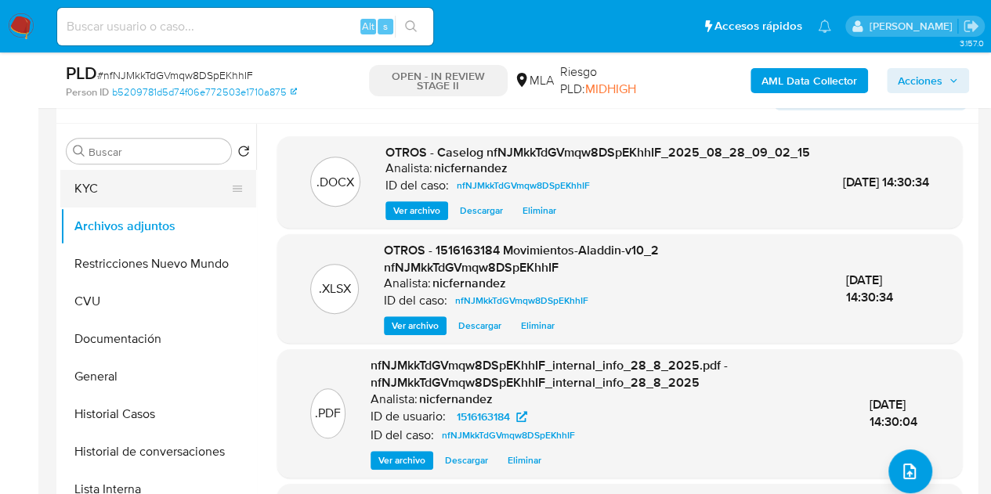
click at [158, 199] on button "KYC" at bounding box center [151, 189] width 183 height 38
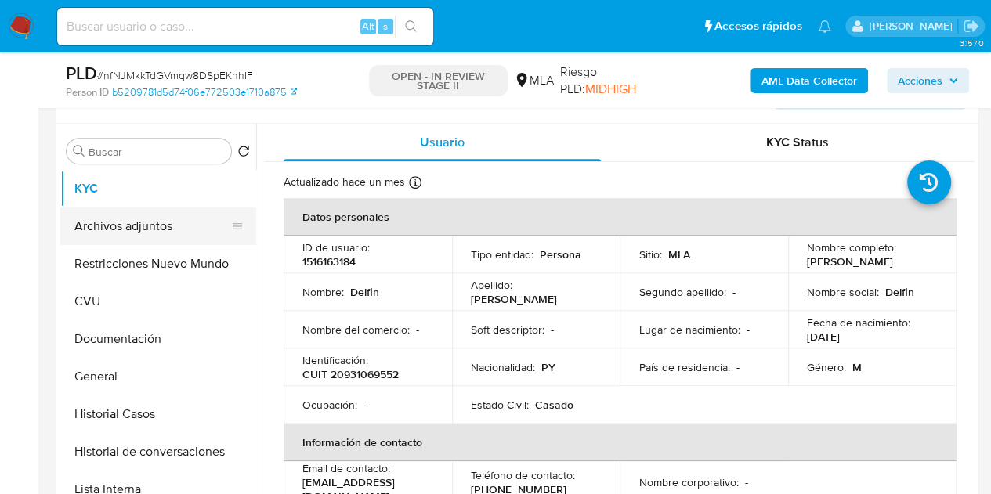
click at [125, 222] on button "Archivos adjuntos" at bounding box center [151, 227] width 183 height 38
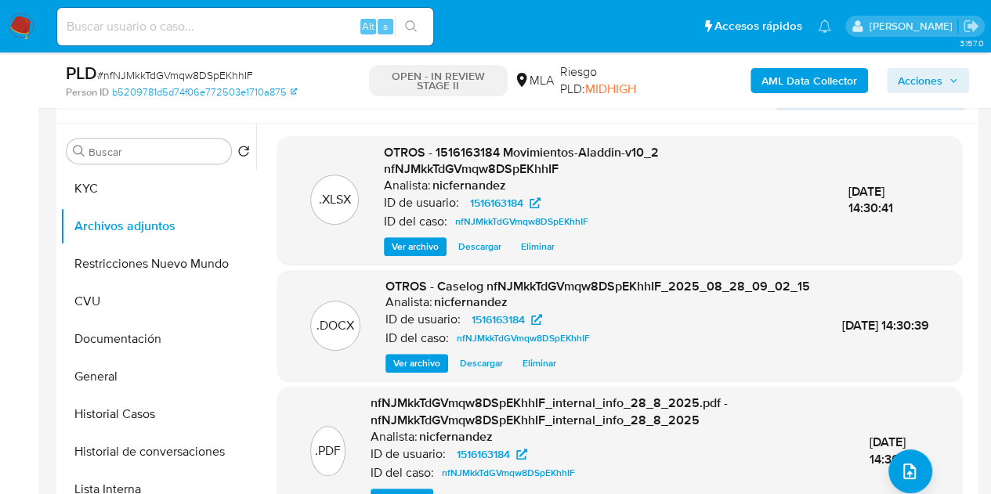
click at [413, 371] on span "Ver archivo" at bounding box center [416, 364] width 47 height 16
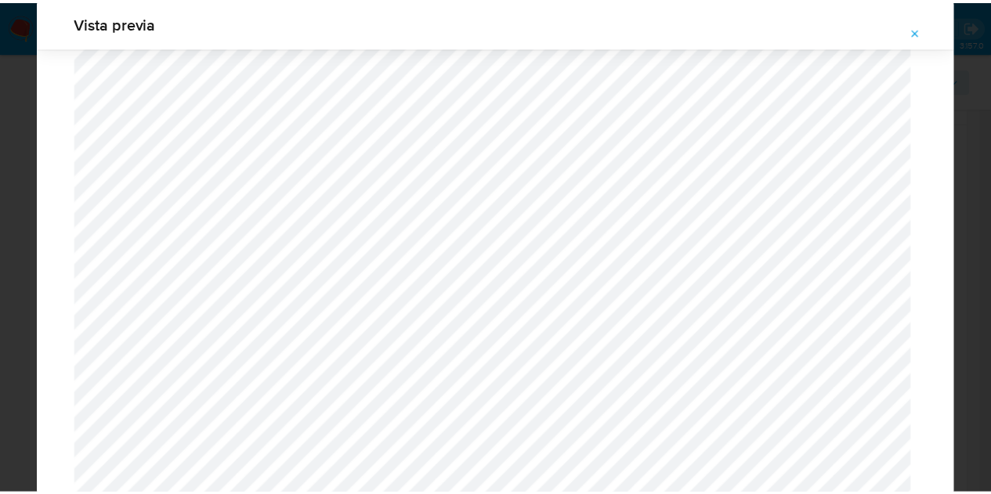
scroll to position [0, 0]
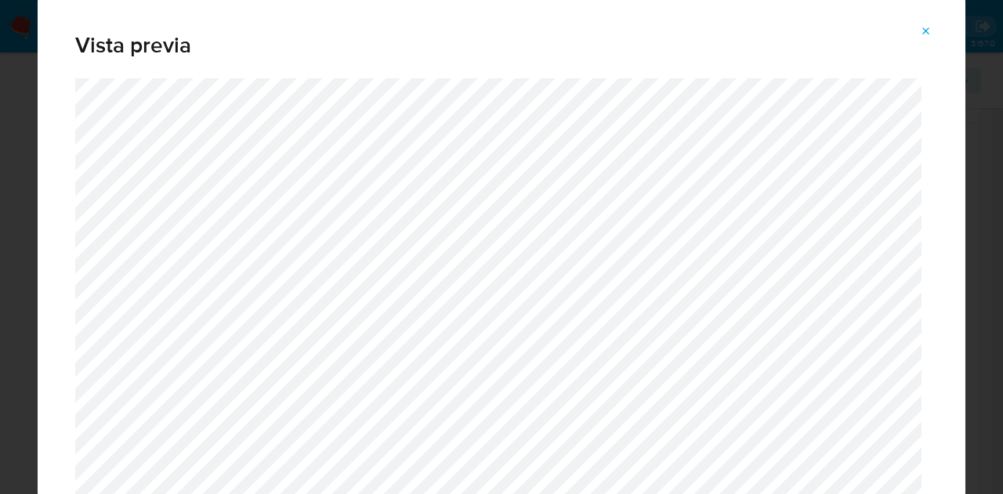
click at [921, 32] on icon "Attachment preview" at bounding box center [926, 31] width 13 height 13
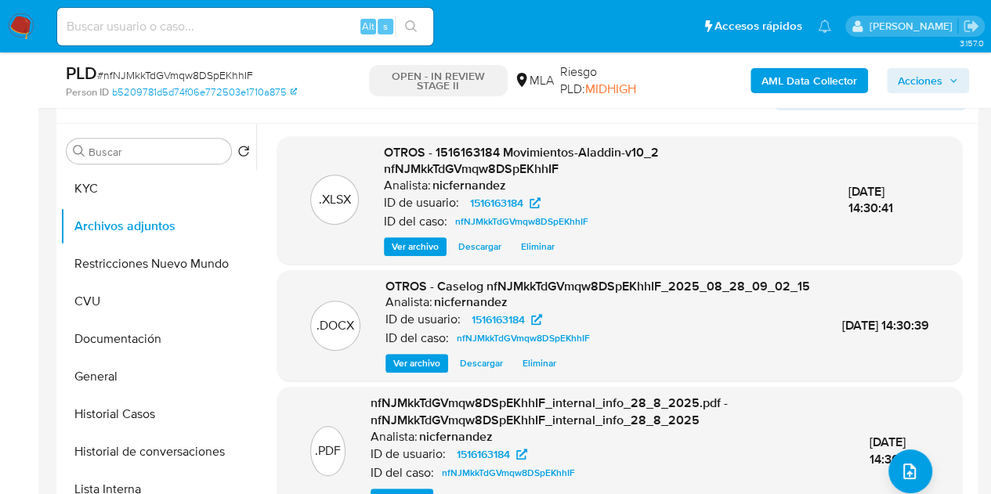
drag, startPoint x: 410, startPoint y: 175, endPoint x: 491, endPoint y: 167, distance: 81.8
click at [410, 178] on p "Analista:" at bounding box center [407, 186] width 47 height 16
click at [909, 87] on span "Acciones" at bounding box center [920, 80] width 45 height 25
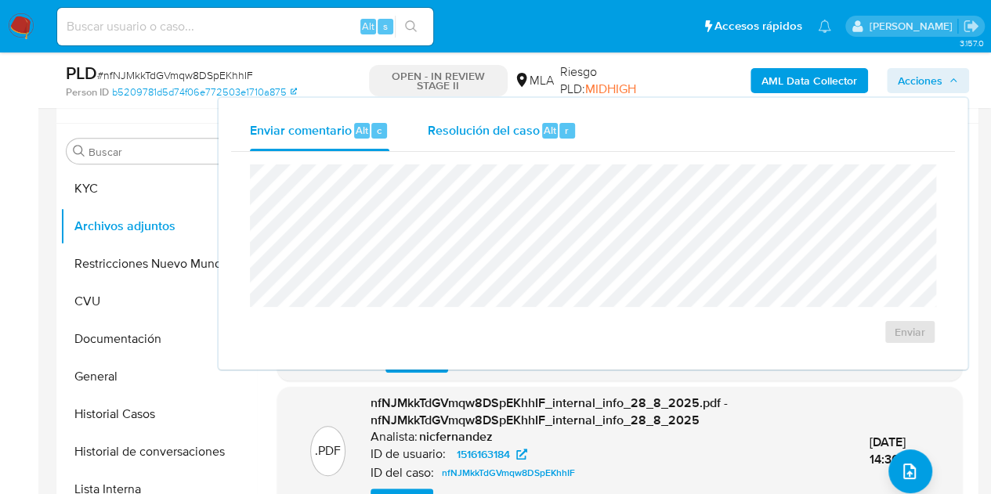
click at [473, 132] on span "Resolución del caso" at bounding box center [483, 130] width 112 height 18
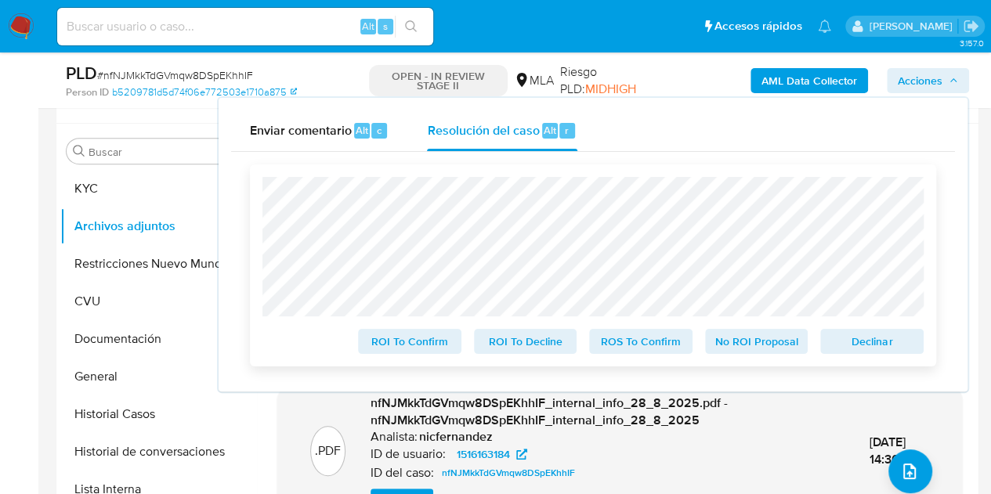
click at [858, 345] on span "Declinar" at bounding box center [871, 342] width 81 height 22
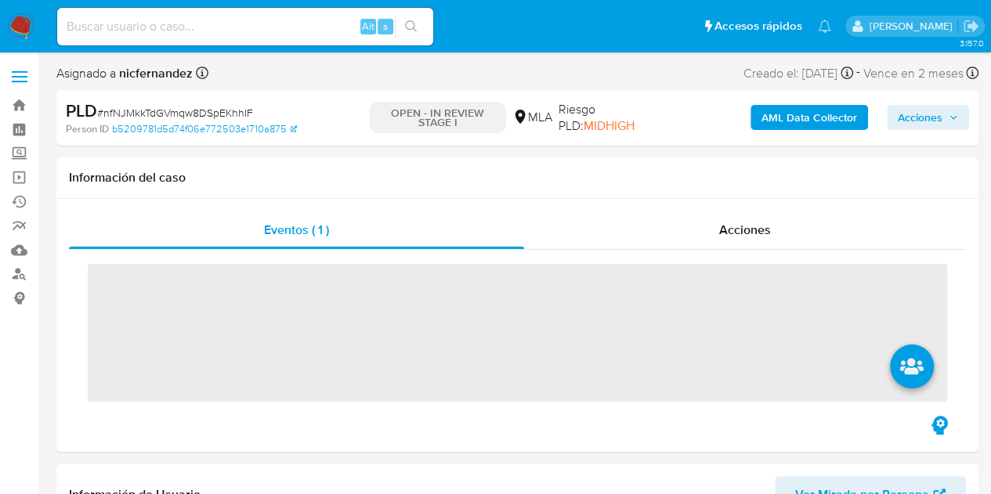
click at [938, 120] on span "Acciones" at bounding box center [920, 117] width 45 height 25
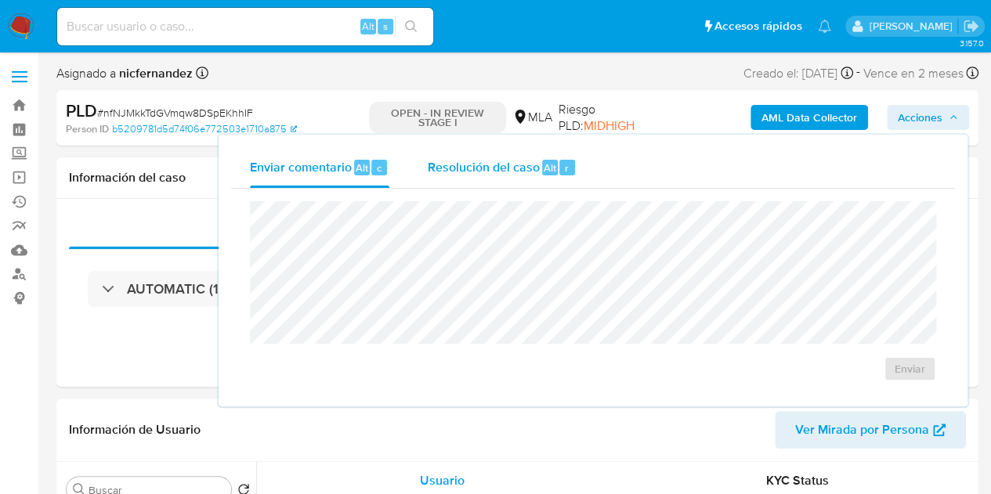
click at [481, 169] on span "Resolución del caso" at bounding box center [483, 167] width 112 height 18
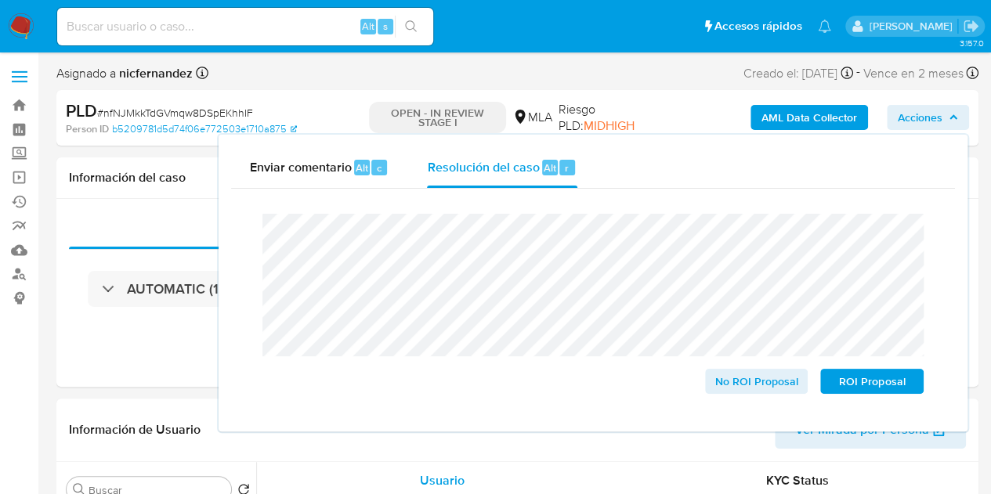
select select "10"
click at [857, 382] on span "ROI Proposal" at bounding box center [871, 381] width 81 height 22
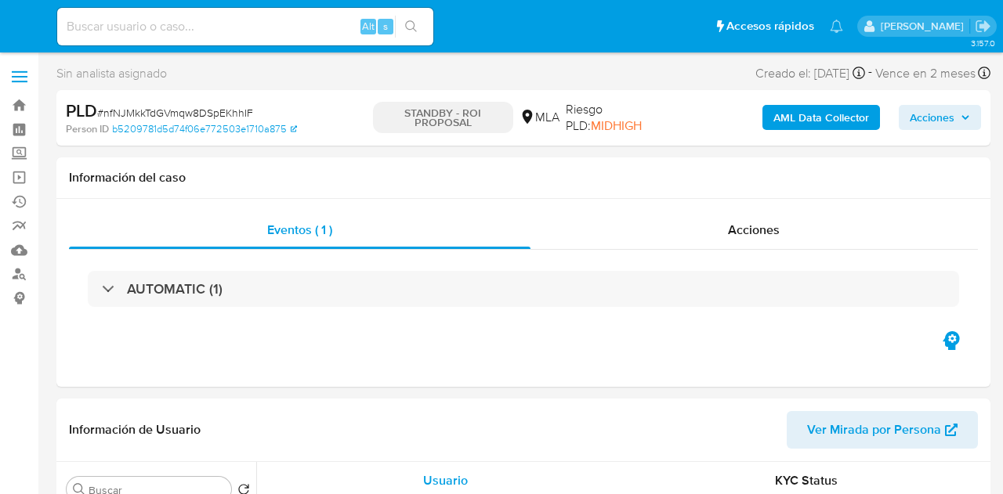
select select "10"
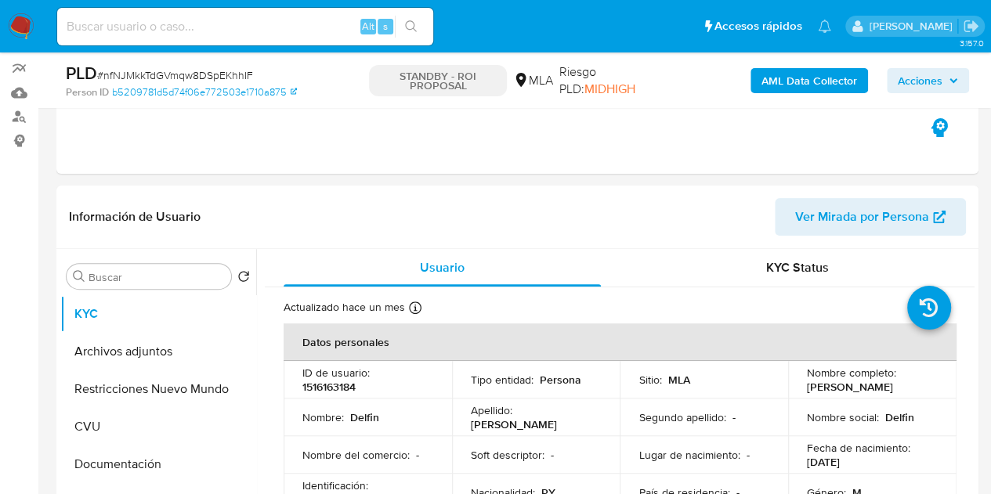
scroll to position [162, 0]
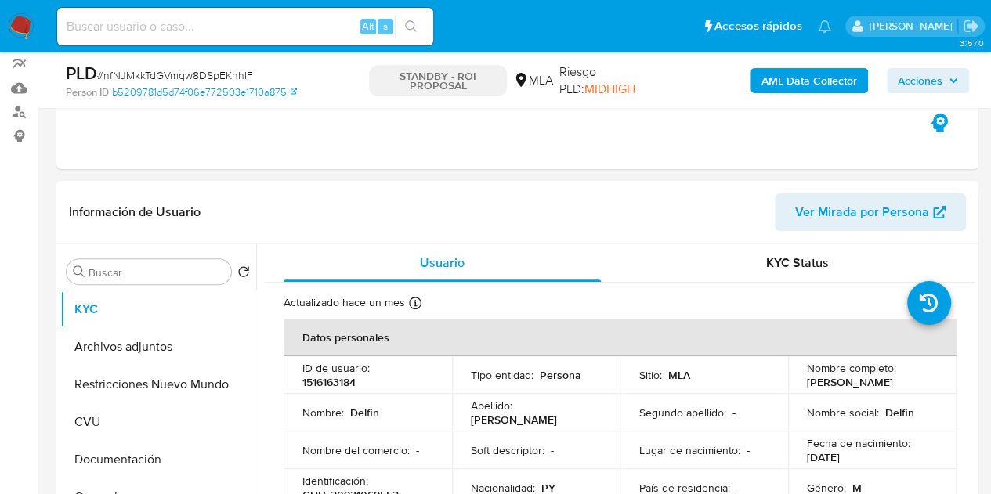
select select "10"
click at [117, 336] on button "Archivos adjuntos" at bounding box center [151, 347] width 183 height 38
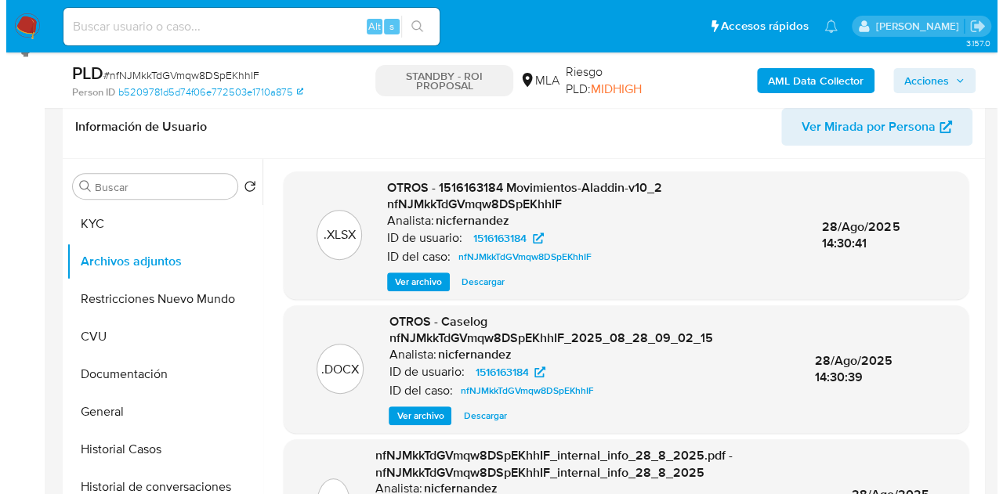
scroll to position [254, 0]
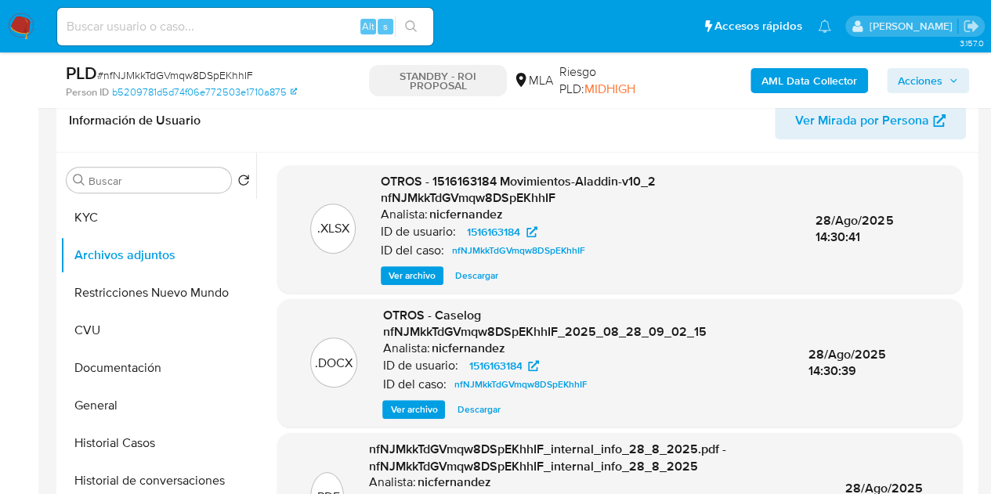
click at [406, 280] on span "Ver archivo" at bounding box center [412, 276] width 47 height 16
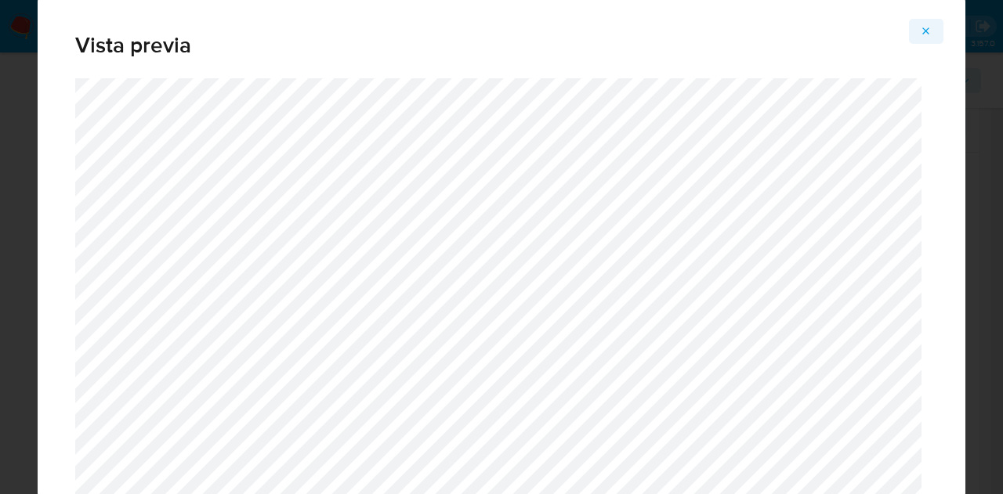
click at [921, 29] on icon "Attachment preview" at bounding box center [926, 31] width 13 height 13
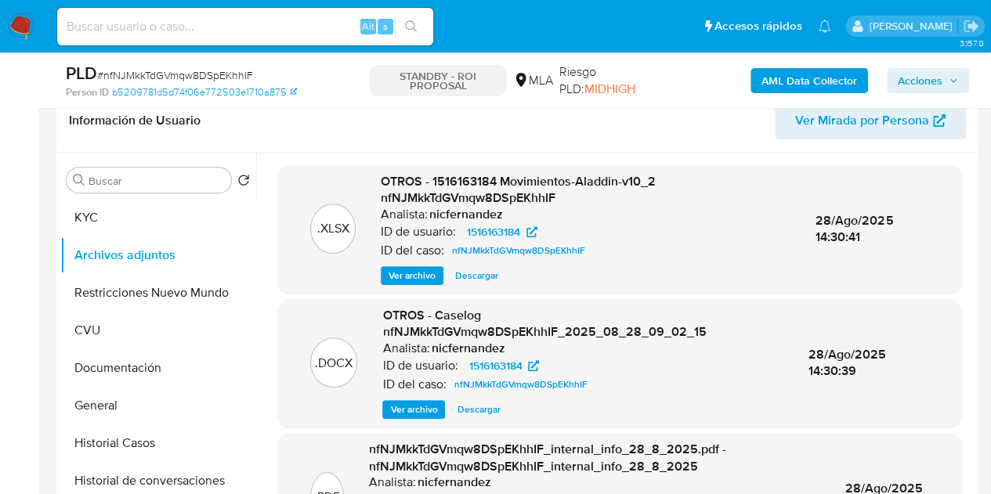
click at [395, 414] on span "Ver archivo" at bounding box center [413, 410] width 47 height 16
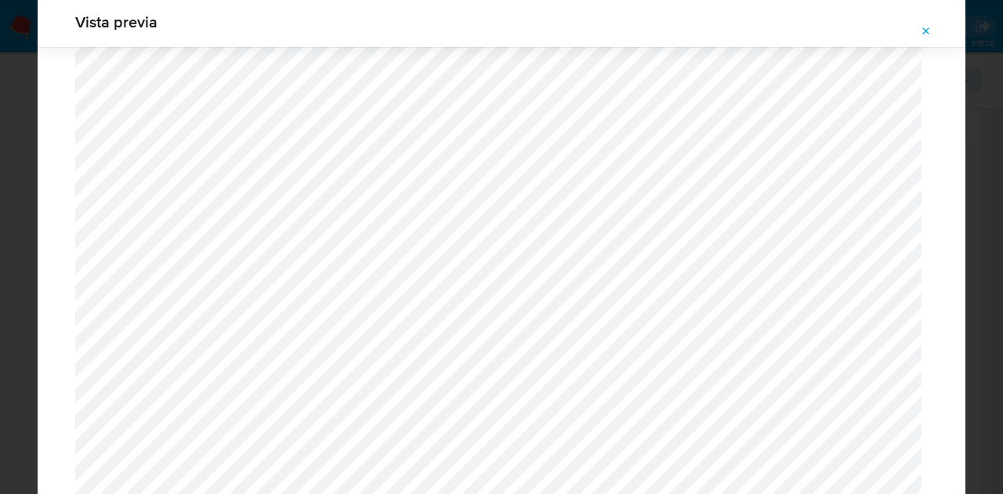
scroll to position [832, 0]
click at [932, 30] on button "Attachment preview" at bounding box center [926, 31] width 34 height 25
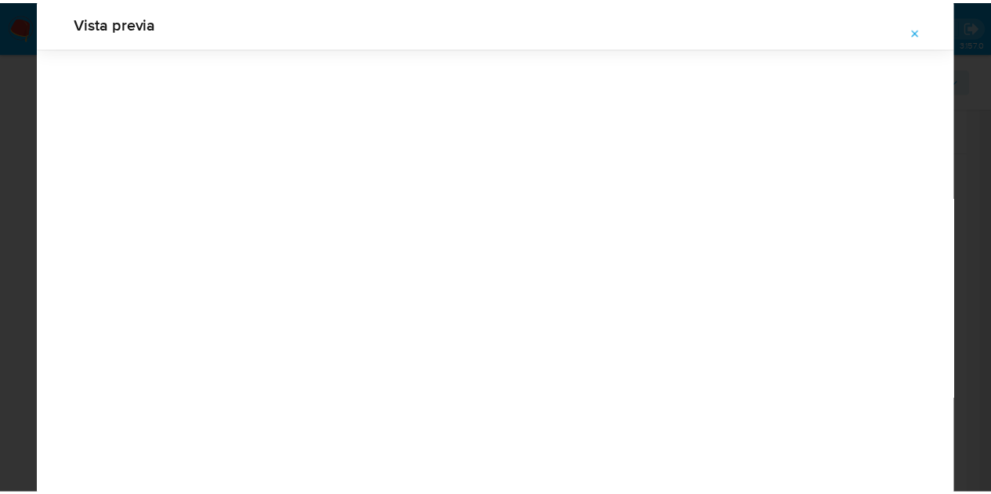
scroll to position [50, 0]
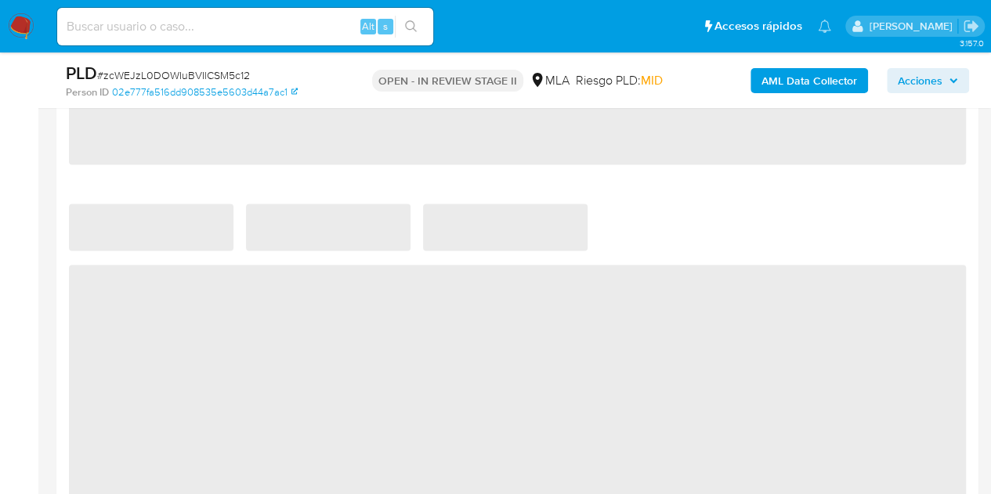
select select "10"
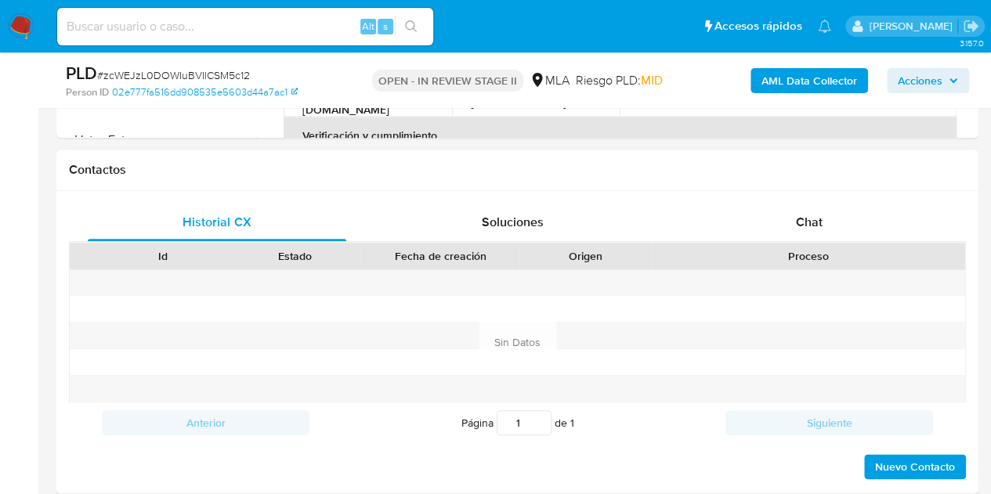
scroll to position [674, 0]
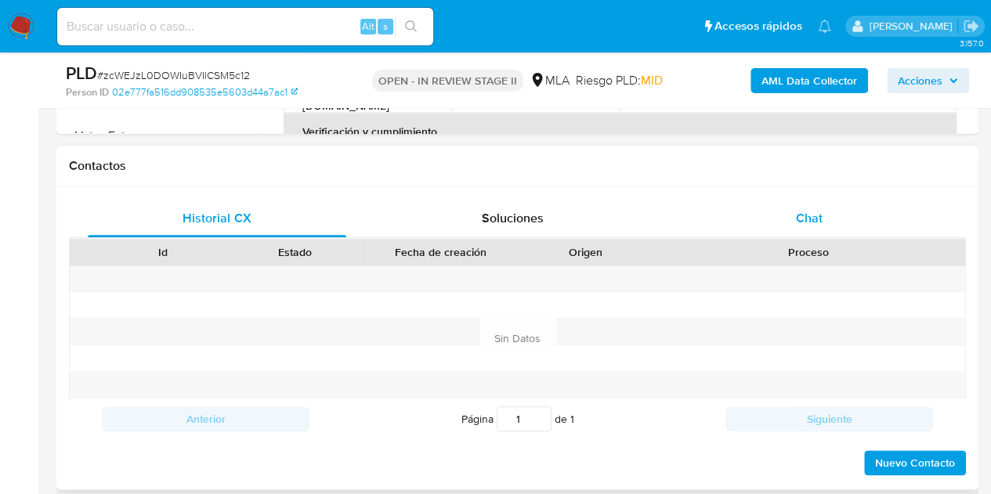
click at [795, 230] on div "Chat" at bounding box center [809, 219] width 258 height 38
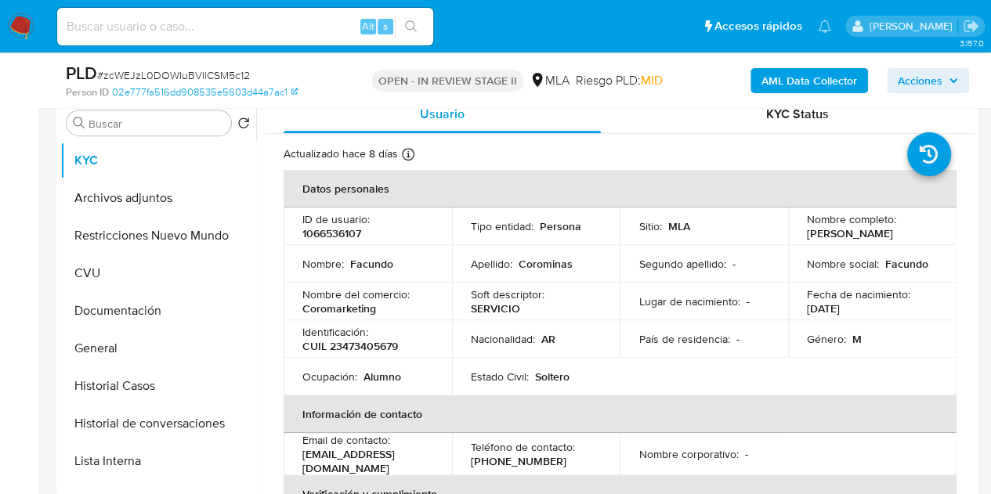
scroll to position [244, 0]
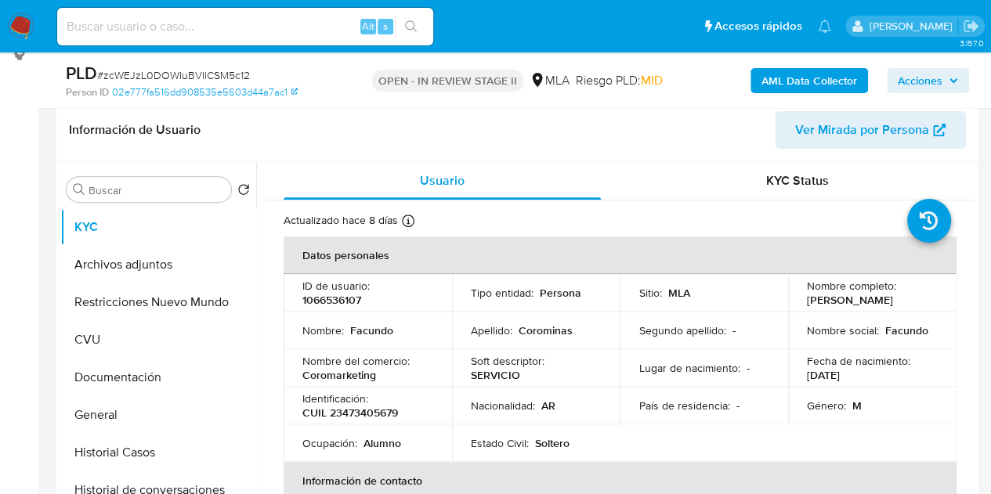
click at [893, 136] on span "Ver Mirada por Persona" at bounding box center [862, 130] width 134 height 38
click at [132, 270] on button "Archivos adjuntos" at bounding box center [151, 265] width 183 height 38
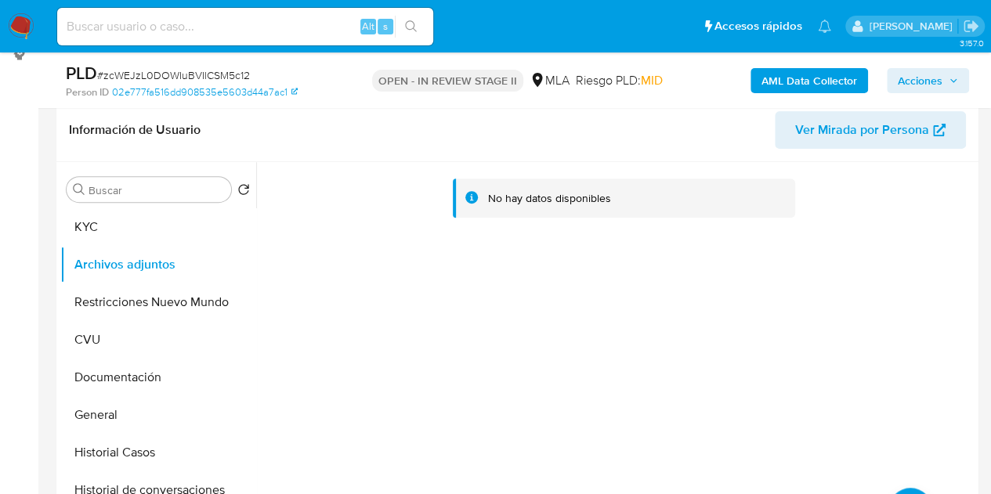
click at [769, 78] on b "AML Data Collector" at bounding box center [809, 80] width 96 height 25
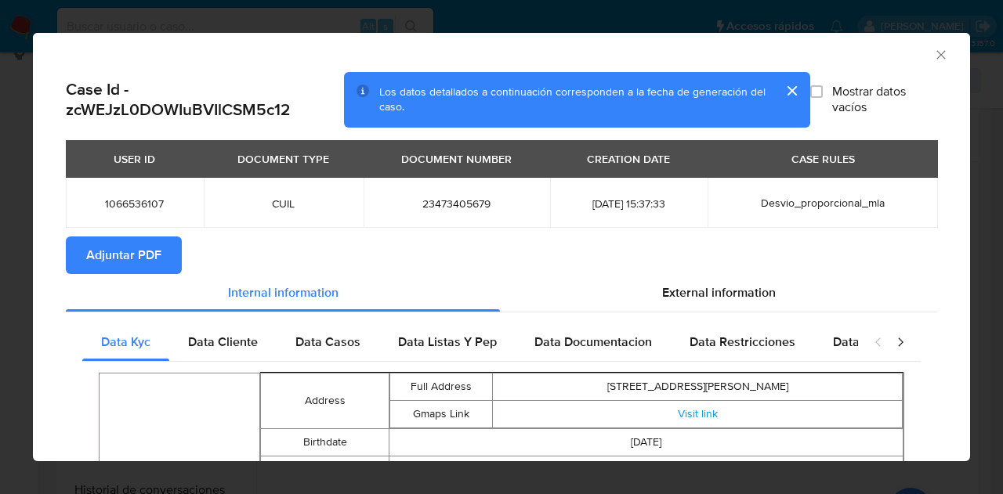
click at [143, 257] on span "Adjuntar PDF" at bounding box center [123, 255] width 75 height 34
click at [936, 57] on icon "Cerrar ventana" at bounding box center [940, 54] width 9 height 9
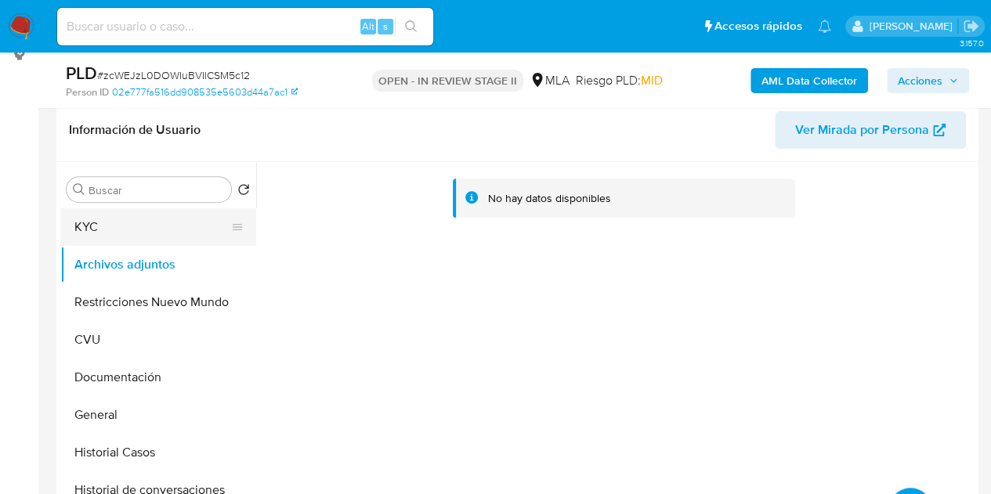
click at [103, 222] on button "KYC" at bounding box center [151, 227] width 183 height 38
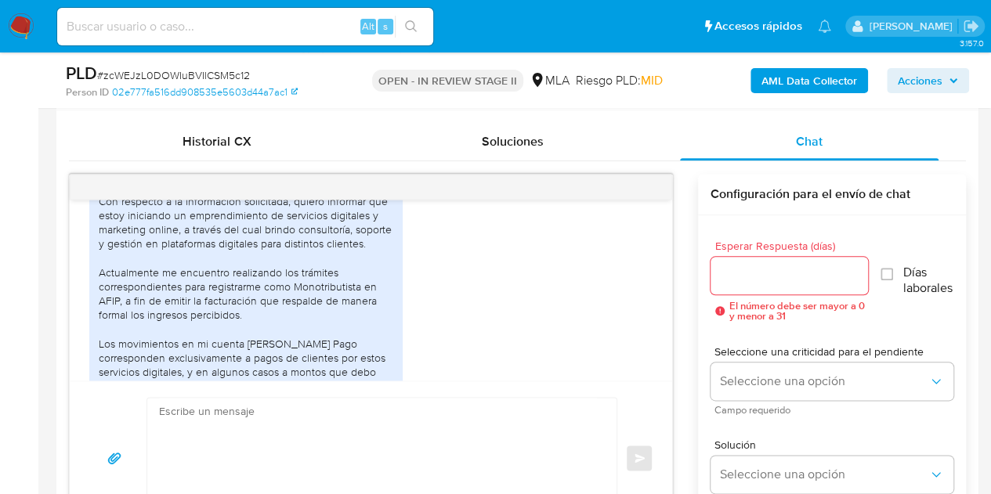
scroll to position [919, 0]
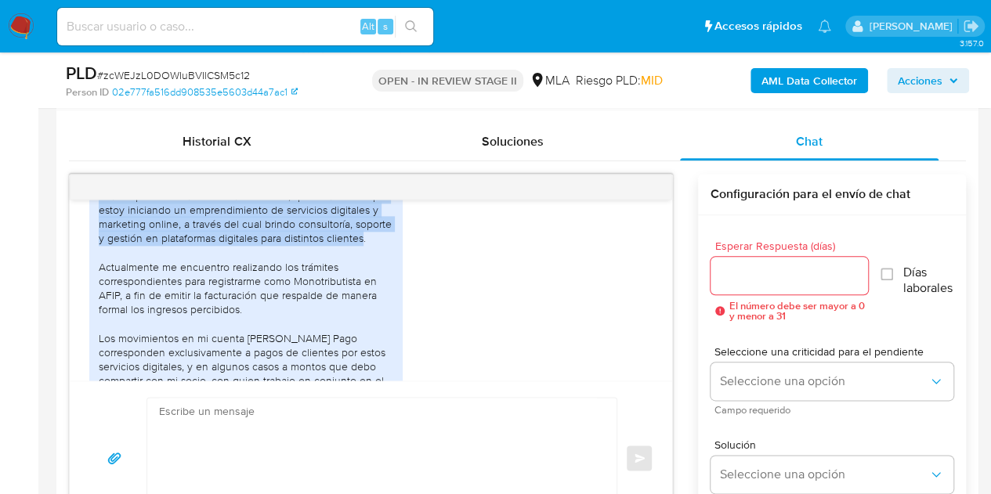
drag, startPoint x: 95, startPoint y: 223, endPoint x: 360, endPoint y: 269, distance: 269.4
click at [360, 269] on div "Hola, buenas tardes. Con respecto a la información solicitada, quiero informar …" at bounding box center [245, 281] width 313 height 255
copy div "Con respecto a la información solicitada, quiero informar que estoy iniciando u…"
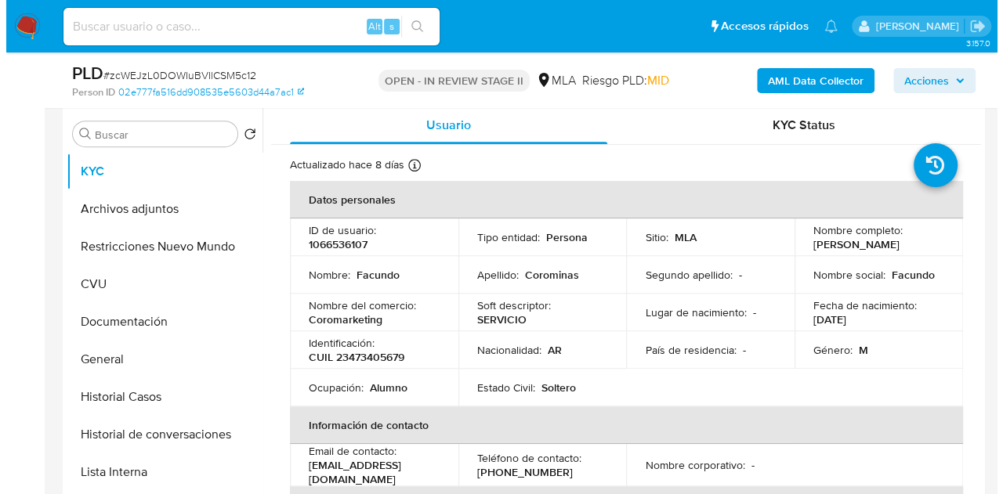
scroll to position [293, 0]
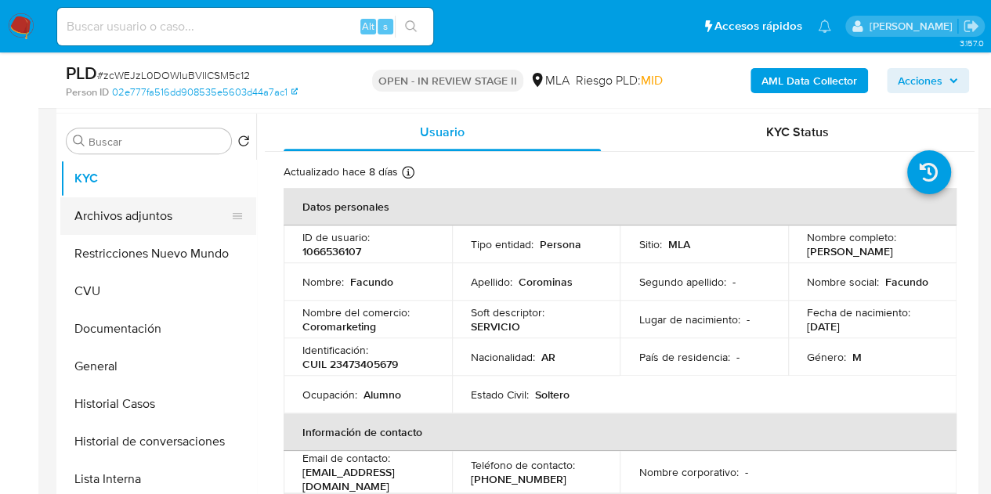
click at [154, 212] on button "Archivos adjuntos" at bounding box center [151, 216] width 183 height 38
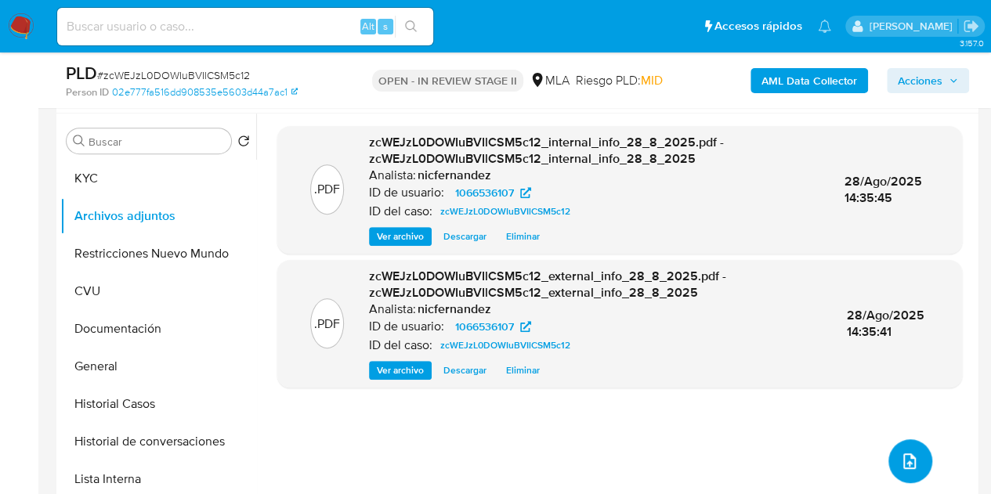
click at [900, 452] on span "upload-file" at bounding box center [909, 461] width 19 height 19
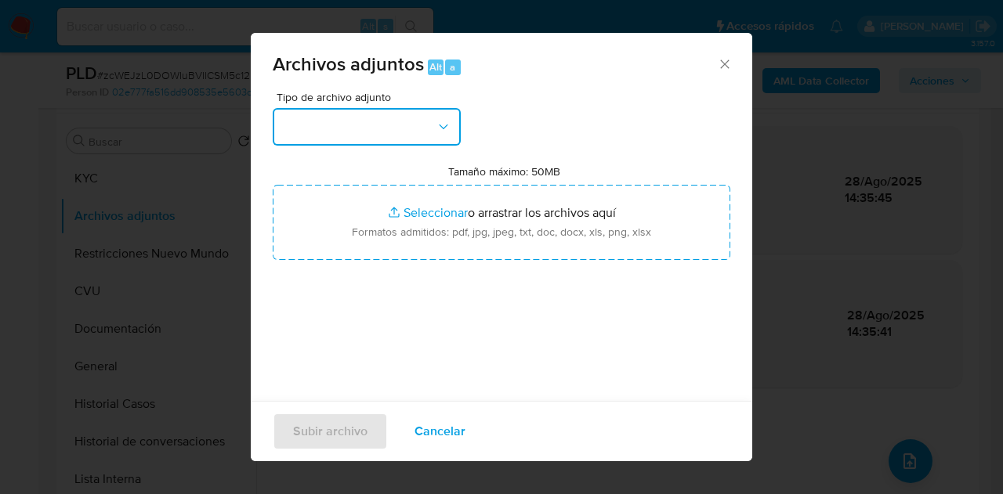
click at [394, 120] on button "button" at bounding box center [367, 127] width 188 height 38
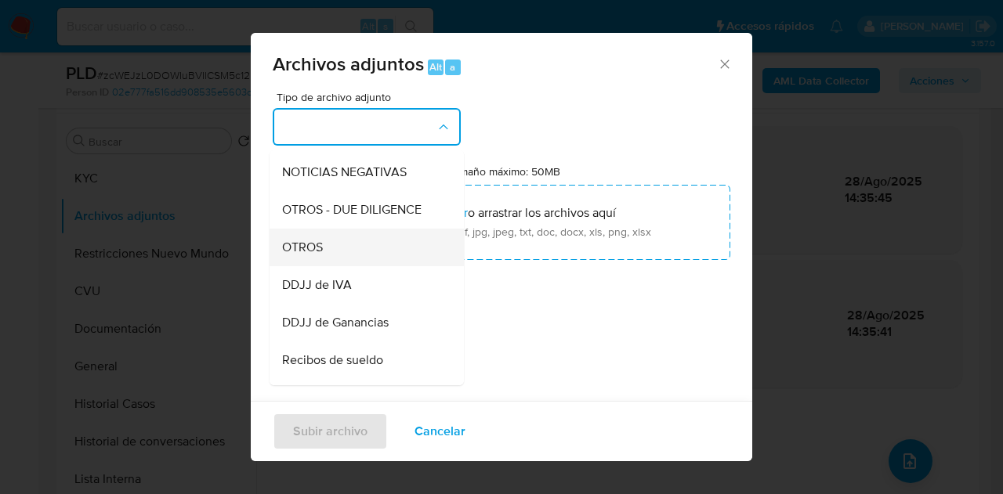
scroll to position [240, 0]
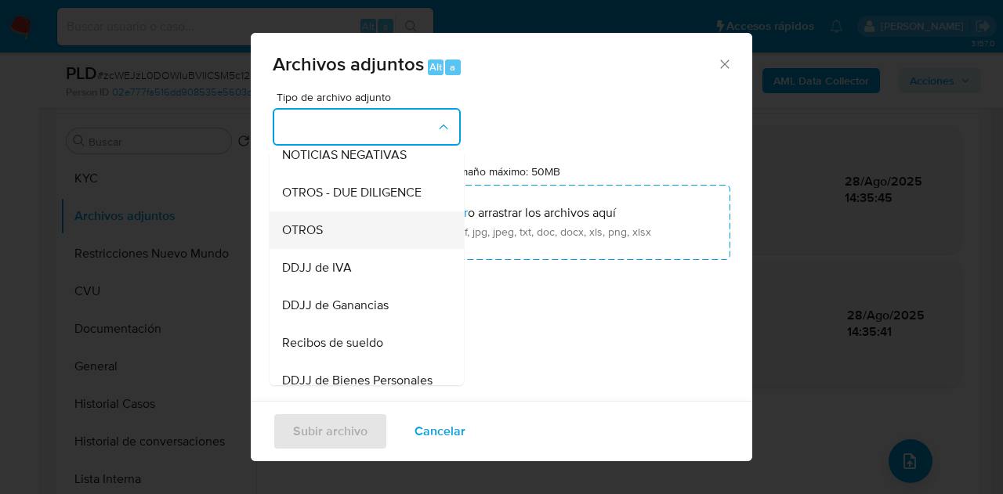
click at [349, 249] on div "OTROS" at bounding box center [362, 230] width 160 height 38
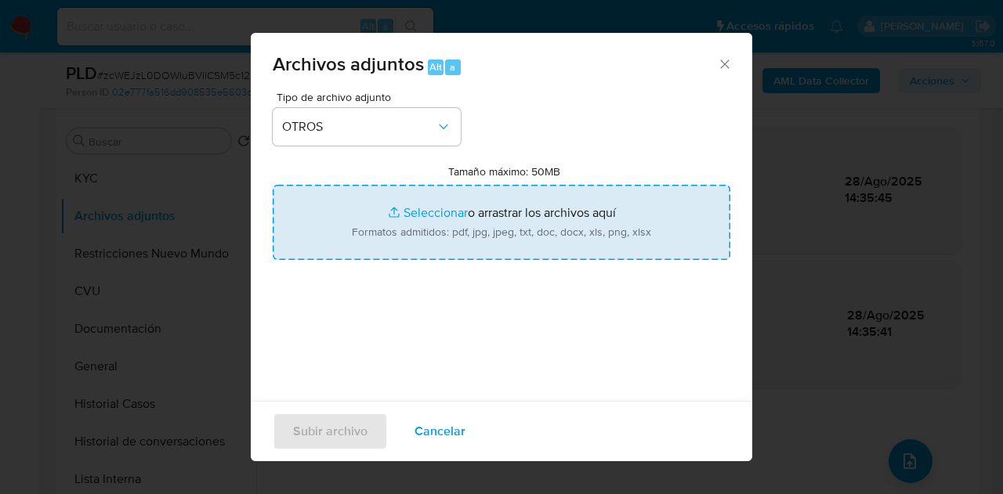
click at [426, 221] on input "Tamaño máximo: 50MB Seleccionar archivos" at bounding box center [501, 222] width 457 height 75
type input "C:\fakepath\Caselog zcWEJzL0DOWIuBVIlCSM5c12_2025_08_18_17_27_59.docx"
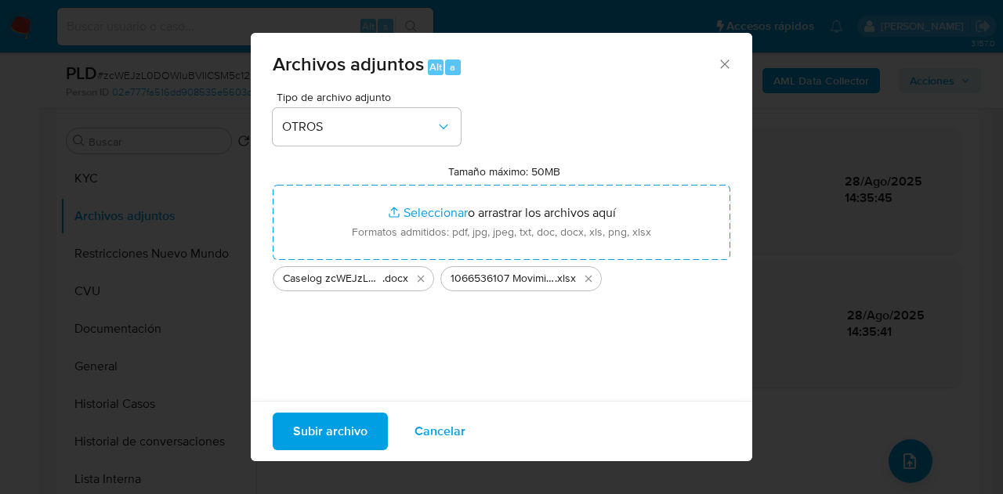
click at [343, 428] on span "Subir archivo" at bounding box center [330, 431] width 74 height 34
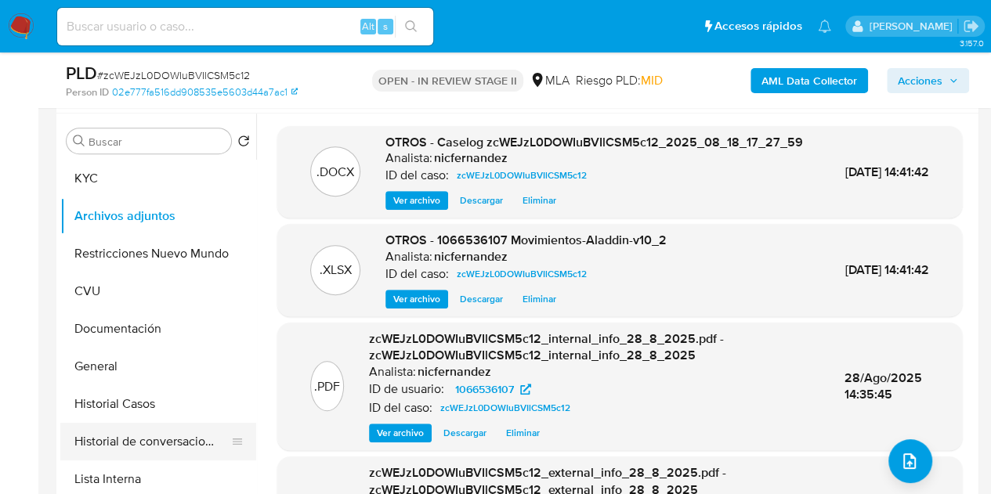
click at [150, 430] on button "Historial de conversaciones" at bounding box center [151, 442] width 183 height 38
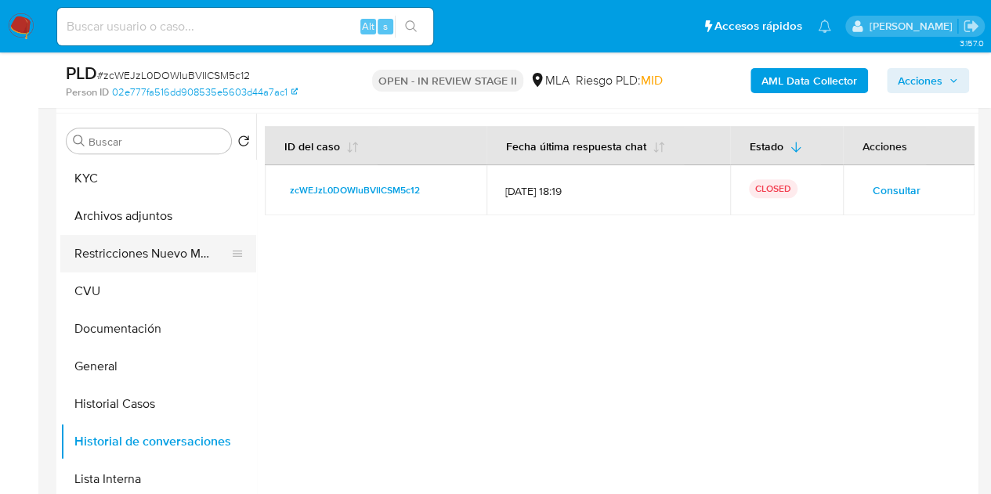
click at [99, 255] on button "Restricciones Nuevo Mundo" at bounding box center [151, 254] width 183 height 38
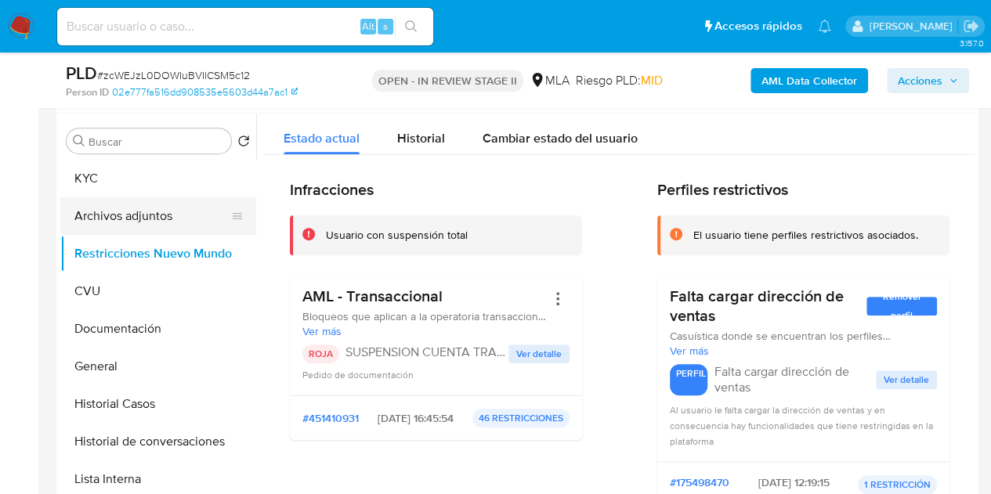
click at [105, 216] on button "Archivos adjuntos" at bounding box center [151, 216] width 183 height 38
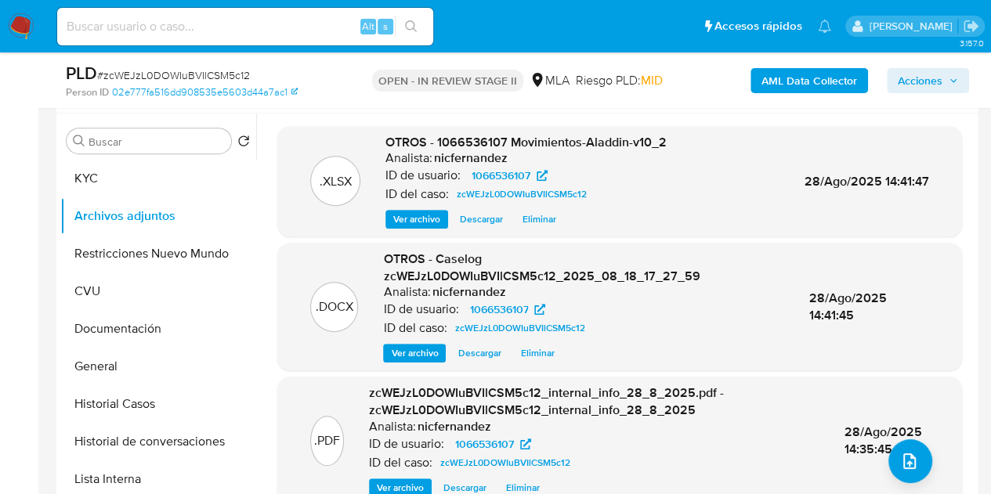
drag, startPoint x: 414, startPoint y: 278, endPoint x: 425, endPoint y: 308, distance: 31.5
click at [414, 279] on span "OTROS - Caselog zcWEJzL0DOWIuBVIlCSM5c12_2025_08_18_17_27_59" at bounding box center [541, 267] width 316 height 35
click at [414, 361] on span "Ver archivo" at bounding box center [414, 353] width 47 height 16
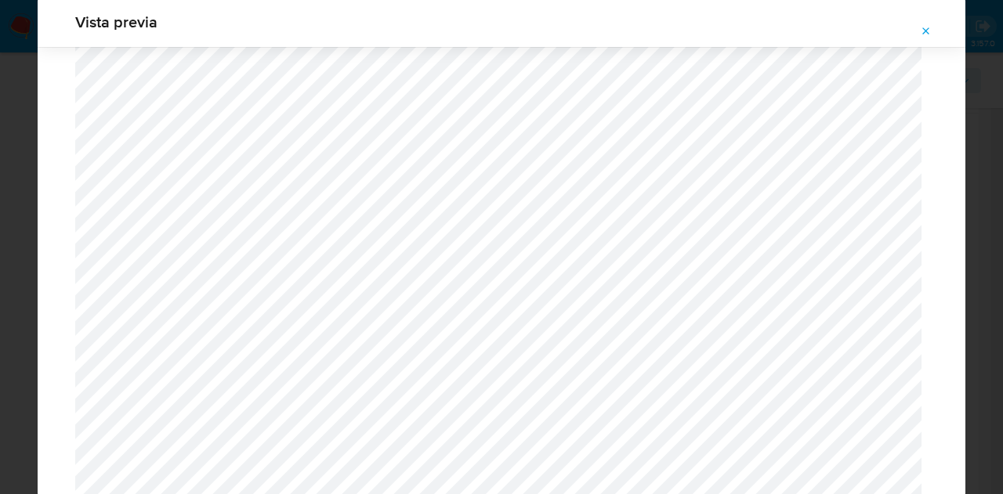
scroll to position [1662, 0]
click at [922, 27] on icon "Attachment preview" at bounding box center [926, 31] width 13 height 13
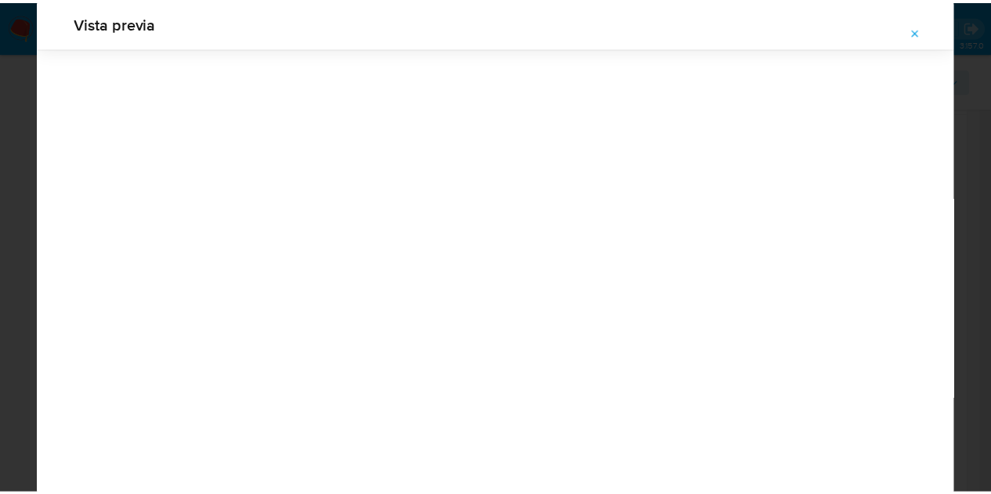
scroll to position [50, 0]
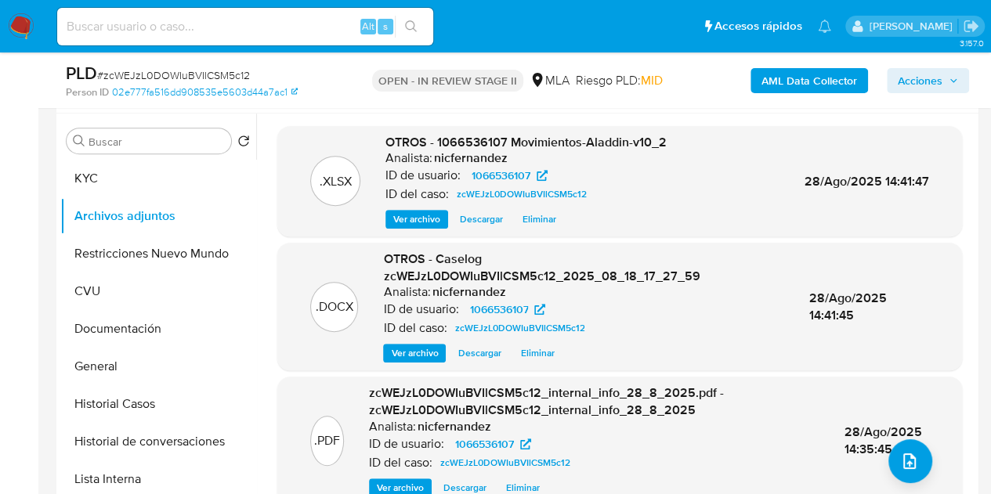
click at [931, 73] on span "Acciones" at bounding box center [920, 80] width 45 height 25
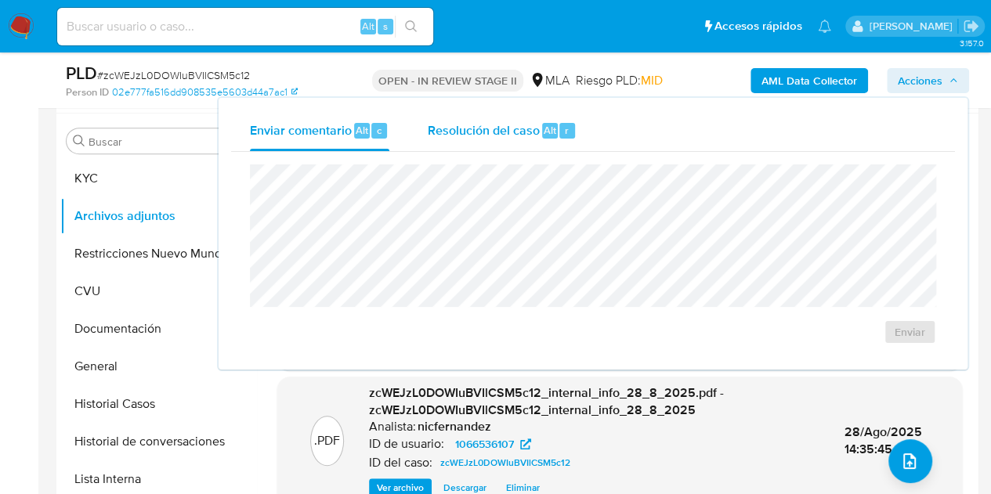
click at [534, 136] on span "Resolución del caso" at bounding box center [483, 130] width 112 height 18
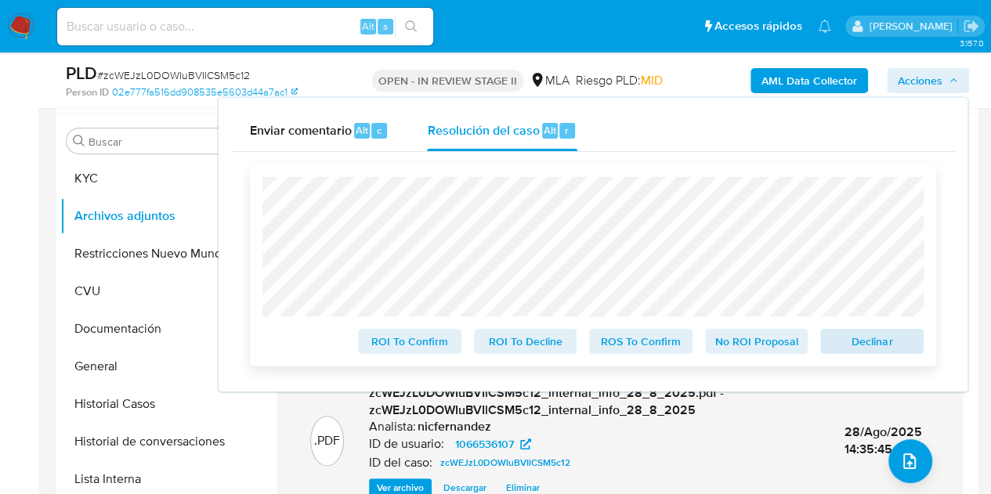
click at [876, 356] on div "ROI To Confirm ROI To Decline ROS To Confirm No ROI Proposal Declinar" at bounding box center [593, 265] width 686 height 202
click at [874, 338] on span "Declinar" at bounding box center [871, 342] width 81 height 22
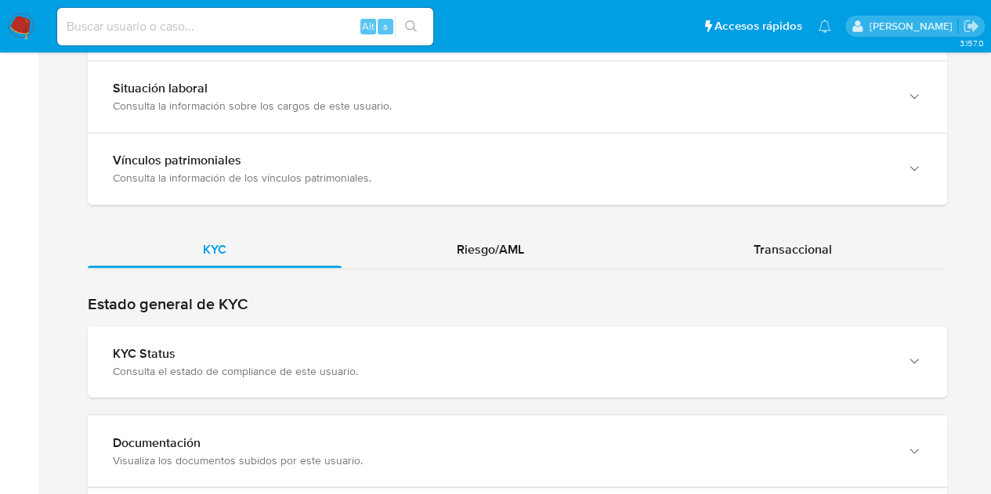
scroll to position [1531, 0]
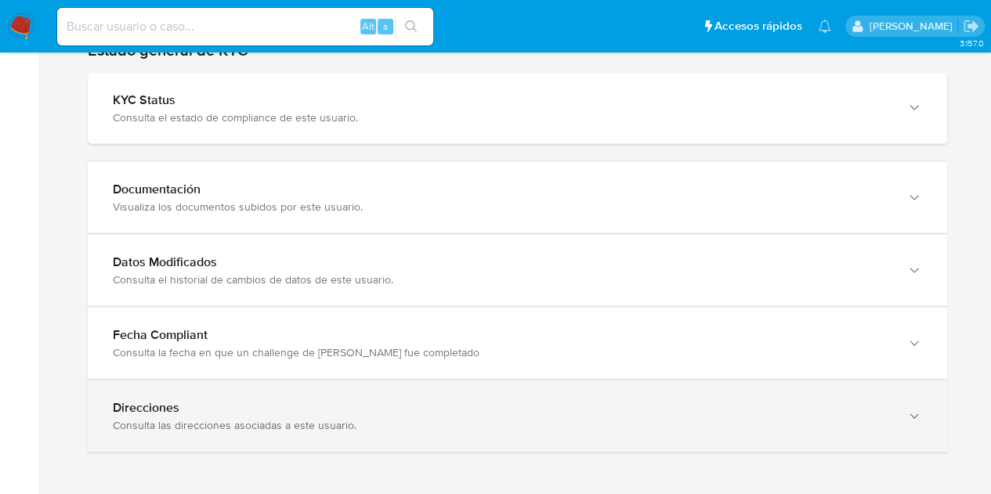
click at [899, 406] on div "Direcciones Consulta las direcciones asociadas a este usuario." at bounding box center [517, 416] width 859 height 71
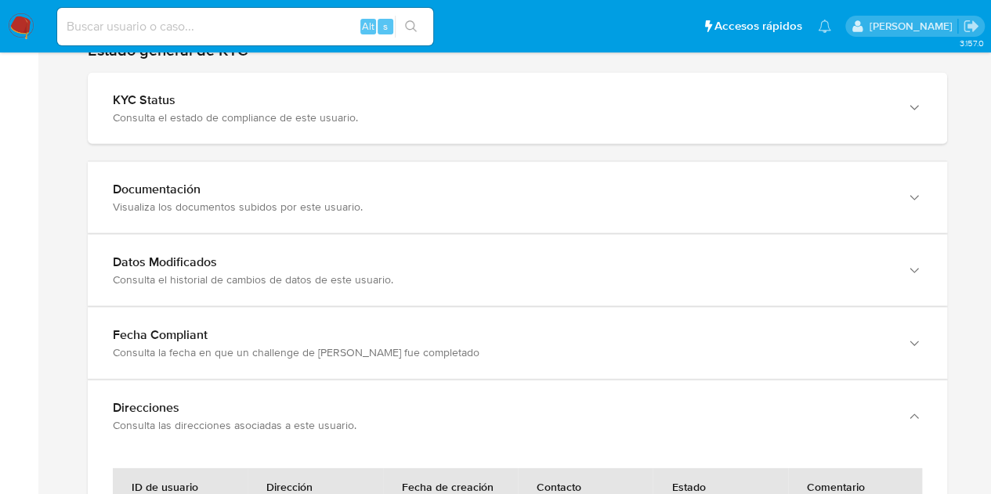
scroll to position [1730, 0]
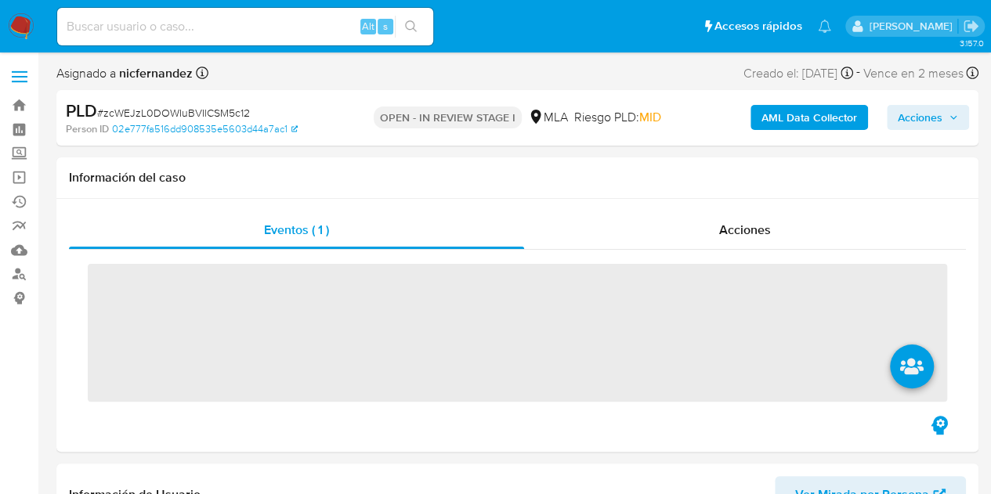
click at [911, 118] on span "Acciones" at bounding box center [920, 117] width 45 height 25
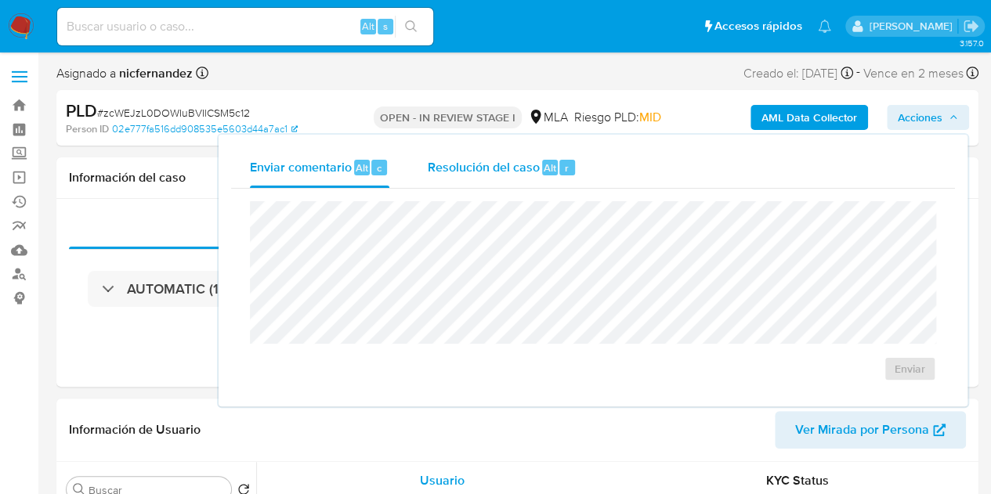
click at [506, 172] on span "Resolución del caso" at bounding box center [483, 167] width 112 height 18
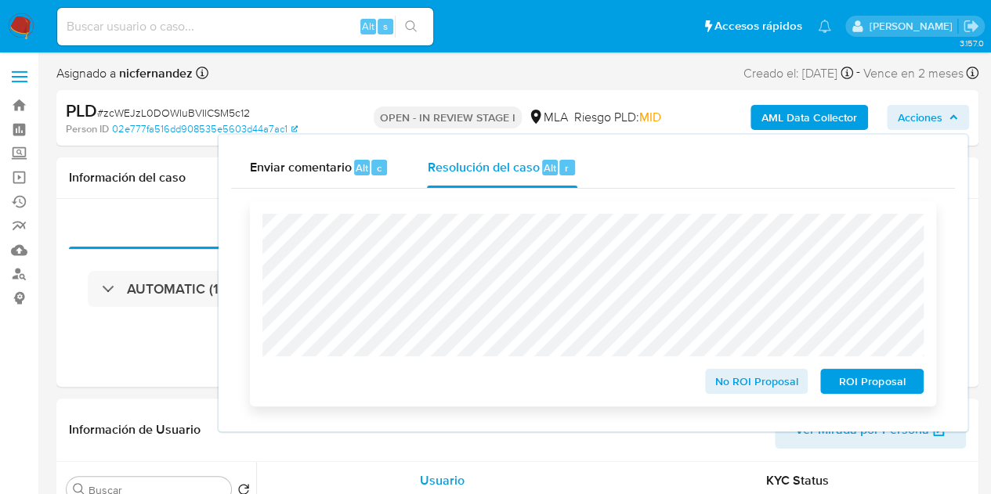
click at [855, 374] on span "ROI Proposal" at bounding box center [871, 381] width 81 height 22
select select "10"
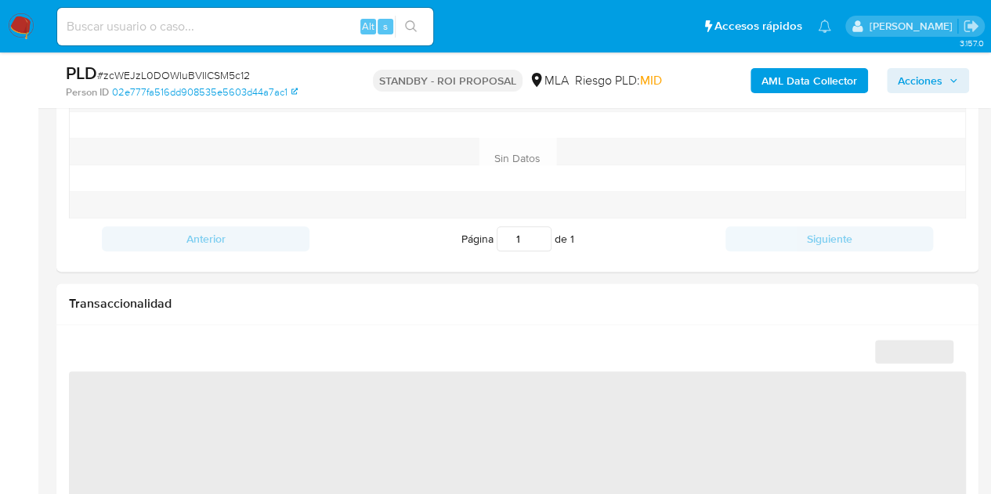
select select "10"
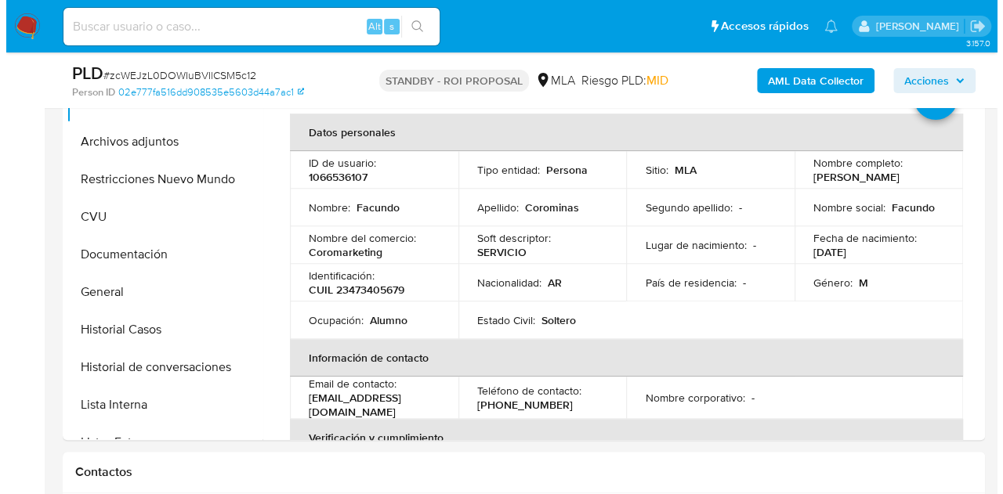
scroll to position [298, 0]
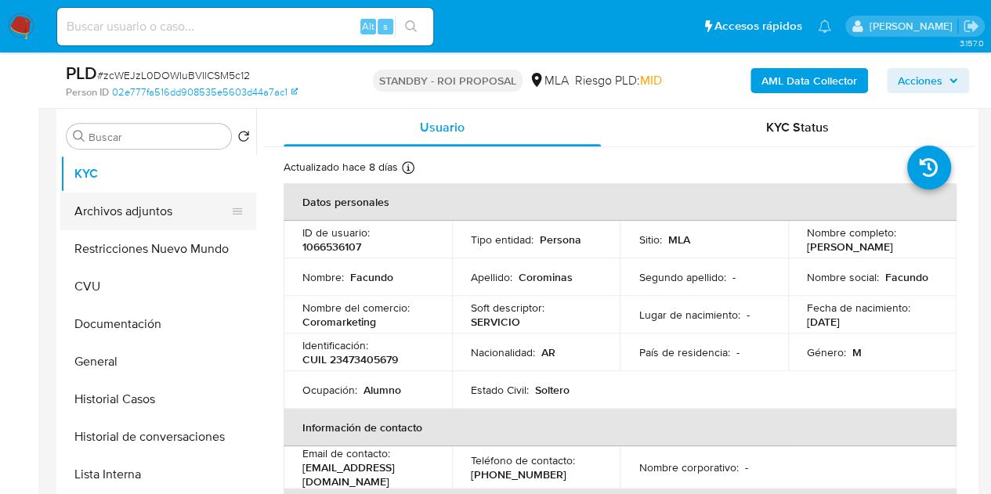
click at [85, 207] on button "Archivos adjuntos" at bounding box center [151, 212] width 183 height 38
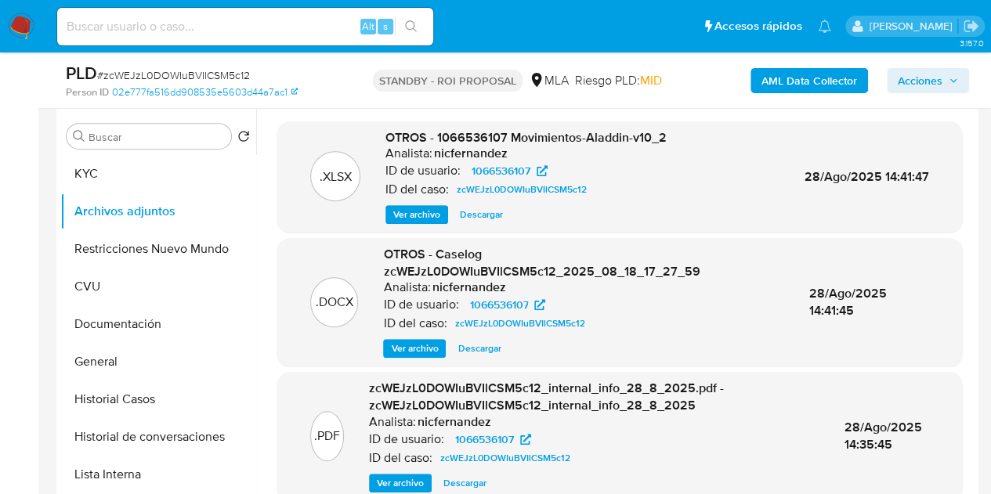
click at [410, 347] on span "Ver archivo" at bounding box center [414, 349] width 47 height 16
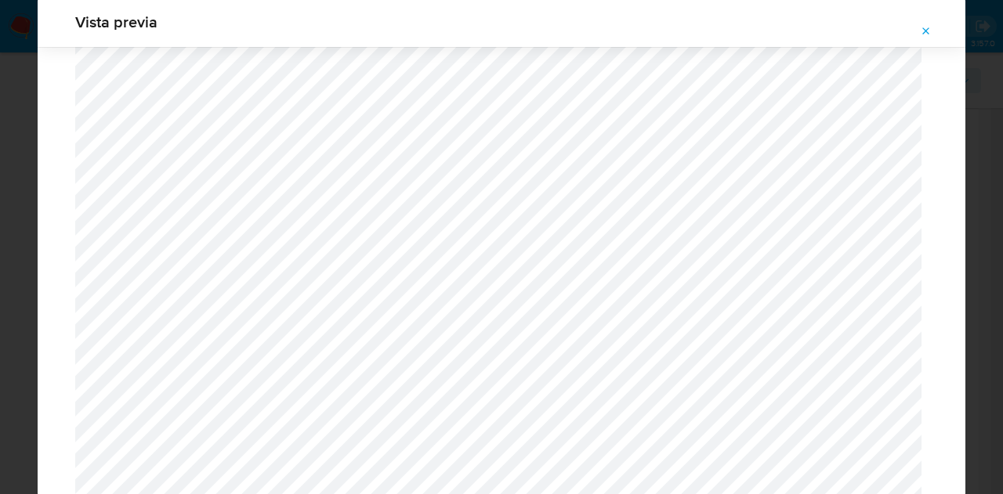
scroll to position [1563, 0]
click at [926, 29] on icon "Attachment preview" at bounding box center [926, 31] width 13 height 13
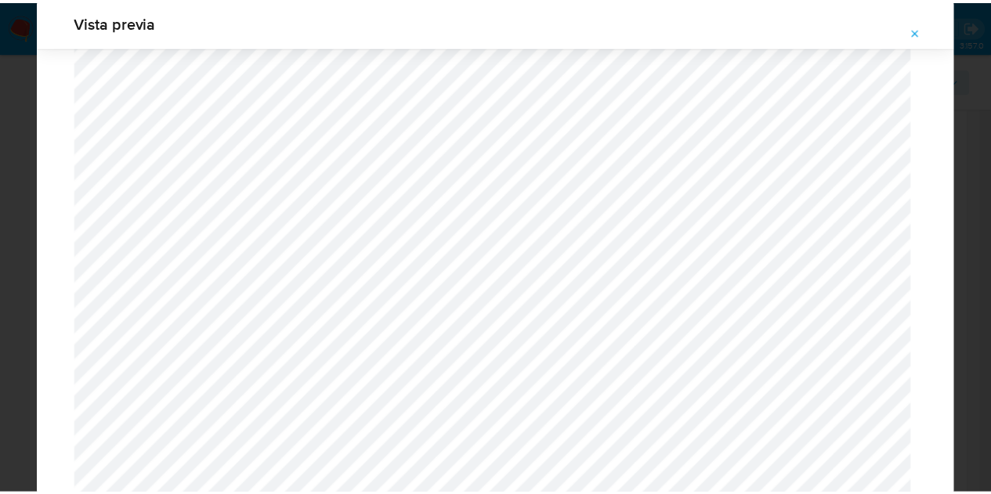
scroll to position [50, 0]
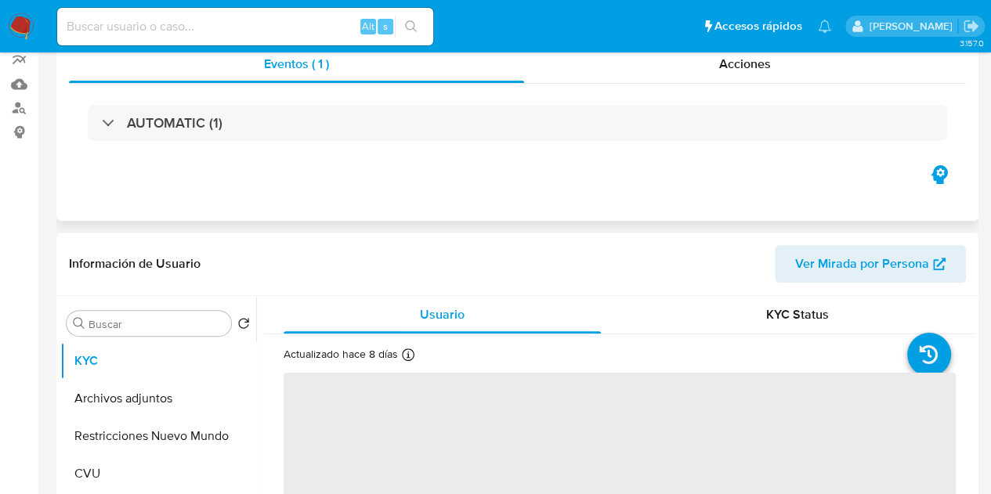
scroll to position [175, 0]
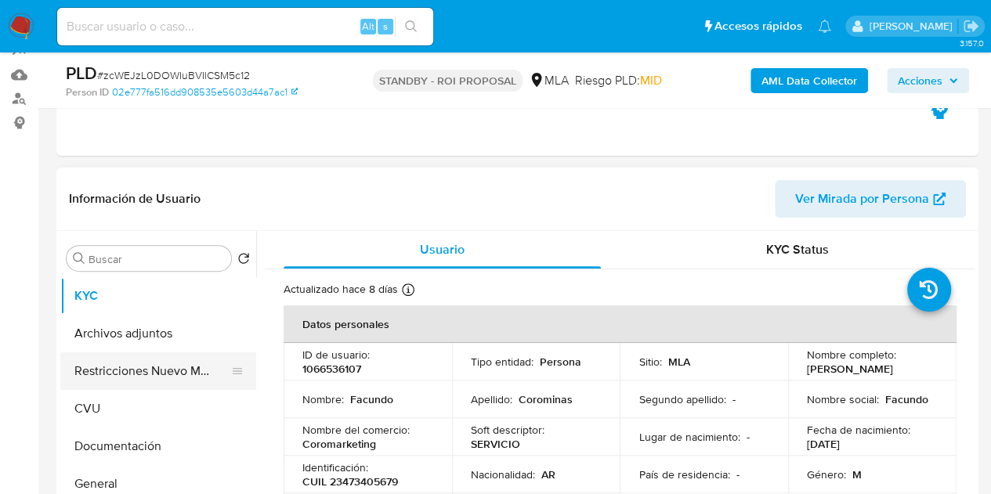
click at [153, 360] on button "Restricciones Nuevo Mundo" at bounding box center [151, 371] width 183 height 38
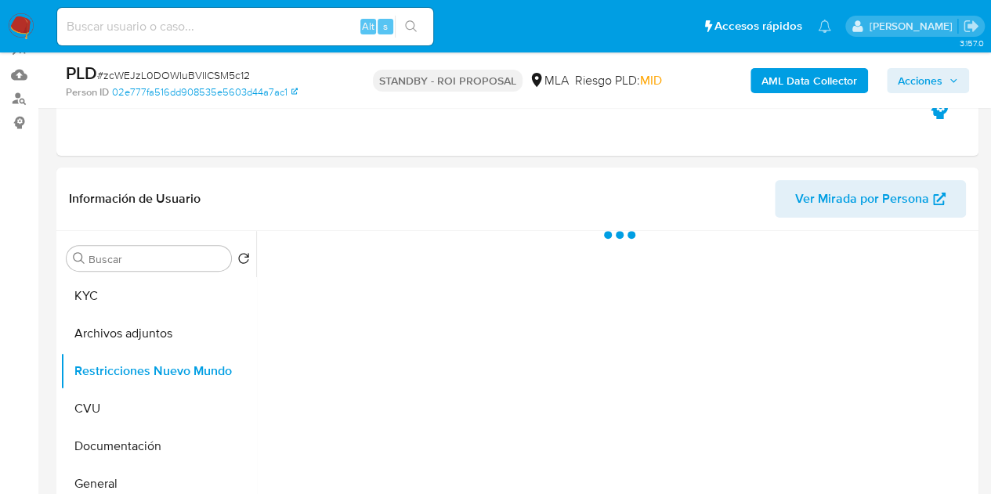
select select "10"
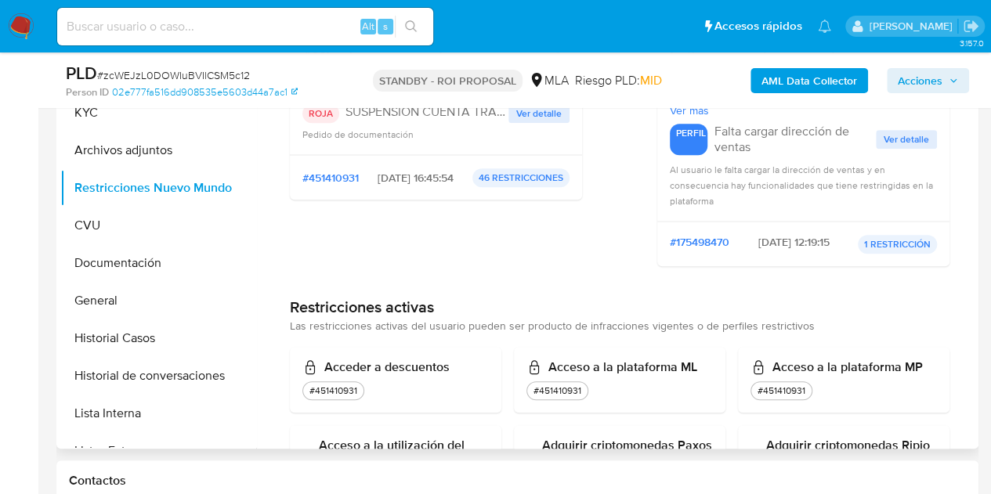
scroll to position [0, 0]
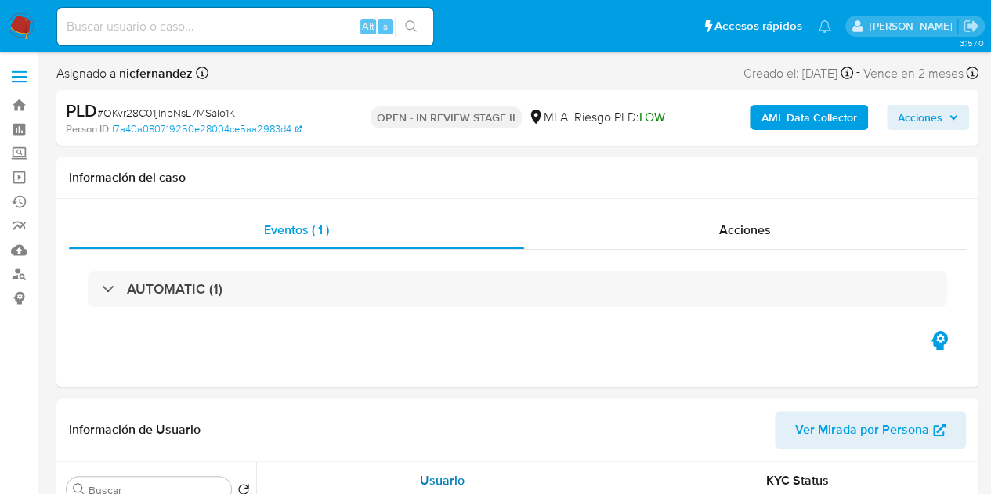
select select "10"
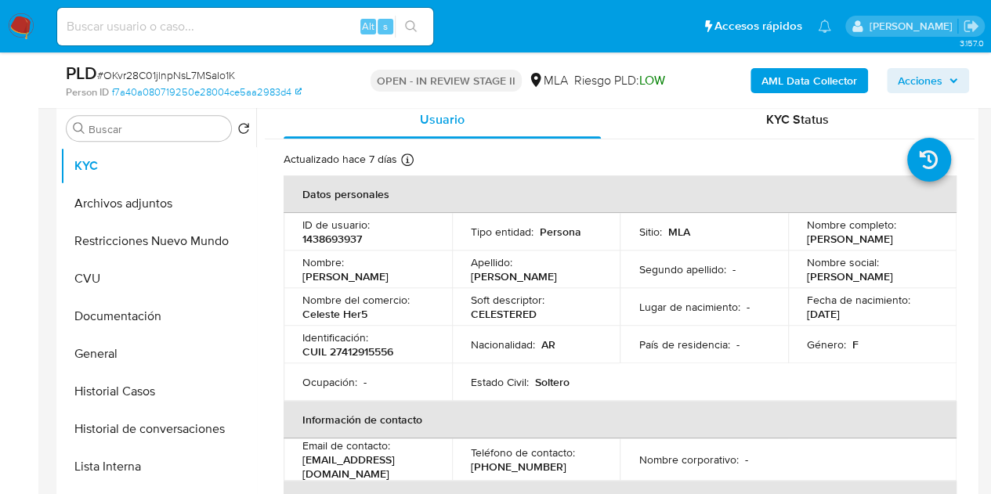
scroll to position [241, 0]
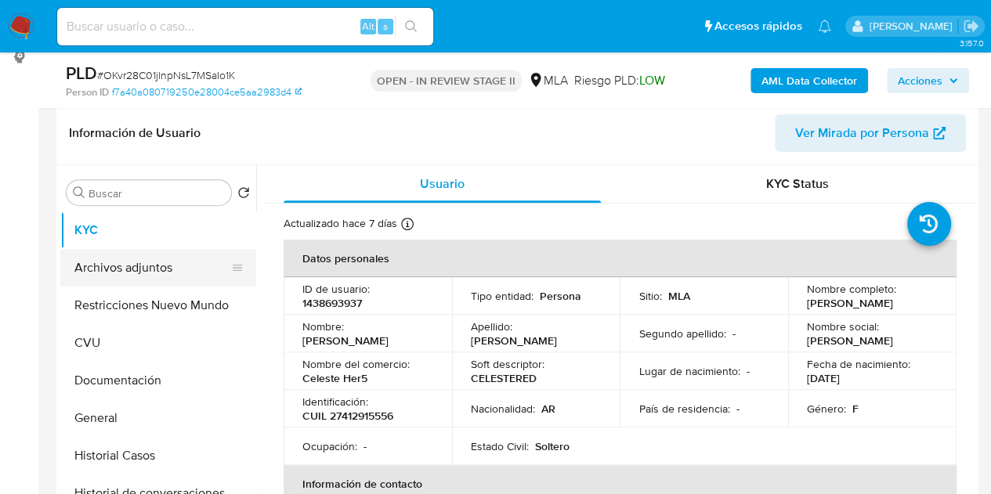
click at [149, 263] on button "Archivos adjuntos" at bounding box center [151, 268] width 183 height 38
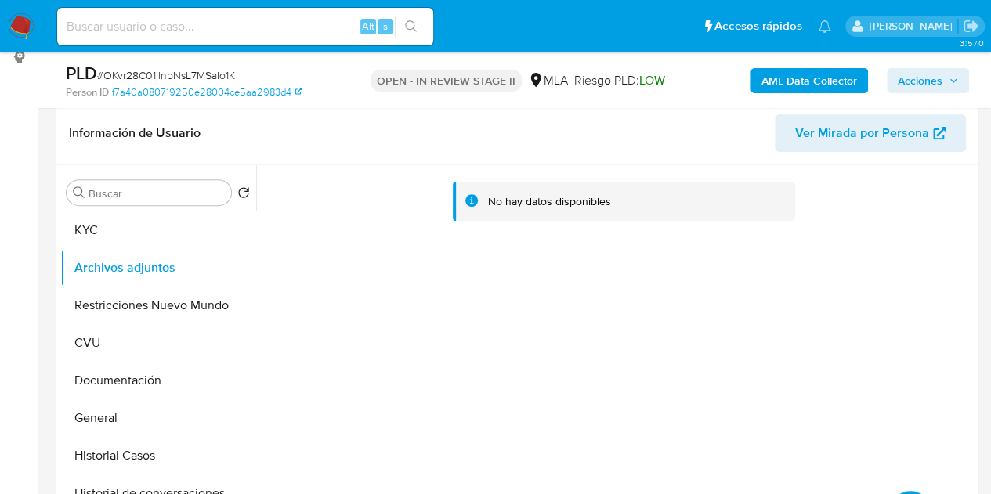
click at [772, 79] on b "AML Data Collector" at bounding box center [809, 80] width 96 height 25
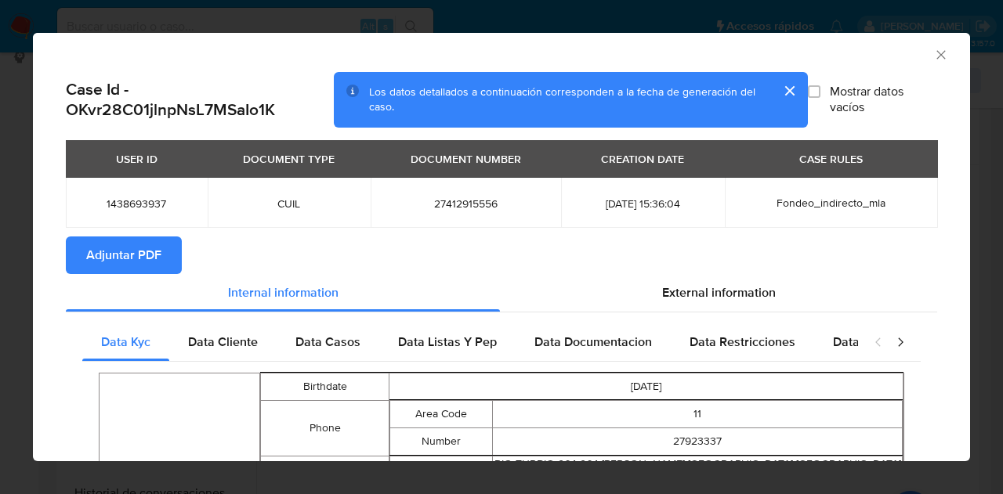
click at [140, 259] on span "Adjuntar PDF" at bounding box center [123, 255] width 75 height 34
click at [933, 49] on icon "Cerrar ventana" at bounding box center [941, 55] width 16 height 16
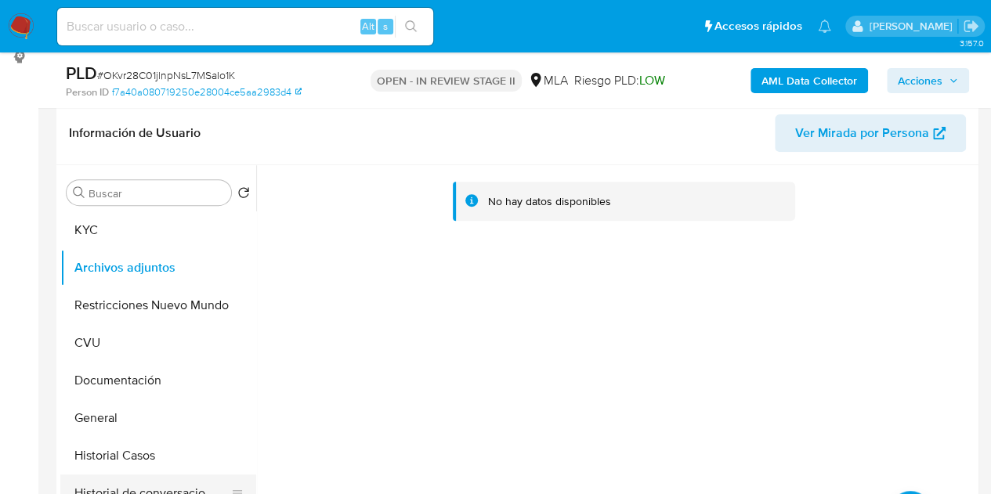
click at [136, 483] on button "Historial de conversaciones" at bounding box center [151, 494] width 183 height 38
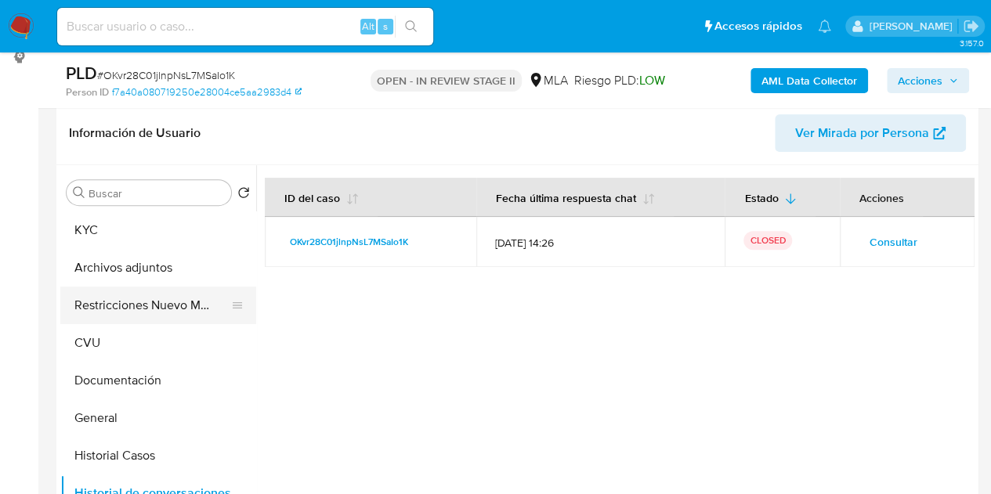
click at [113, 305] on button "Restricciones Nuevo Mundo" at bounding box center [151, 306] width 183 height 38
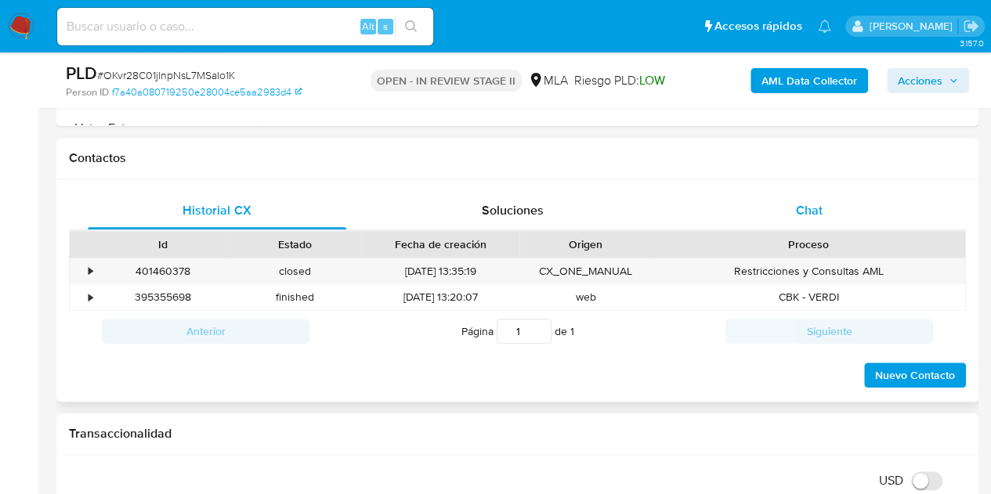
scroll to position [685, 0]
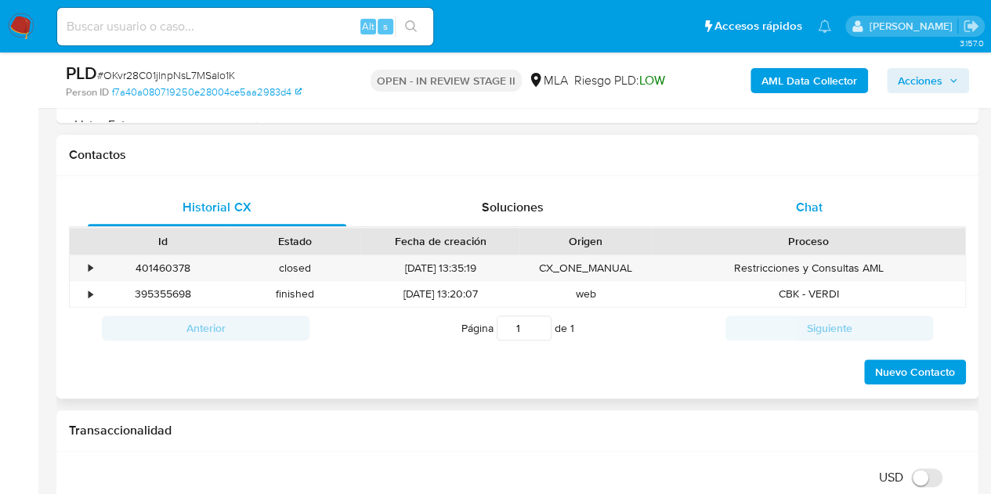
click at [813, 207] on span "Chat" at bounding box center [809, 207] width 27 height 18
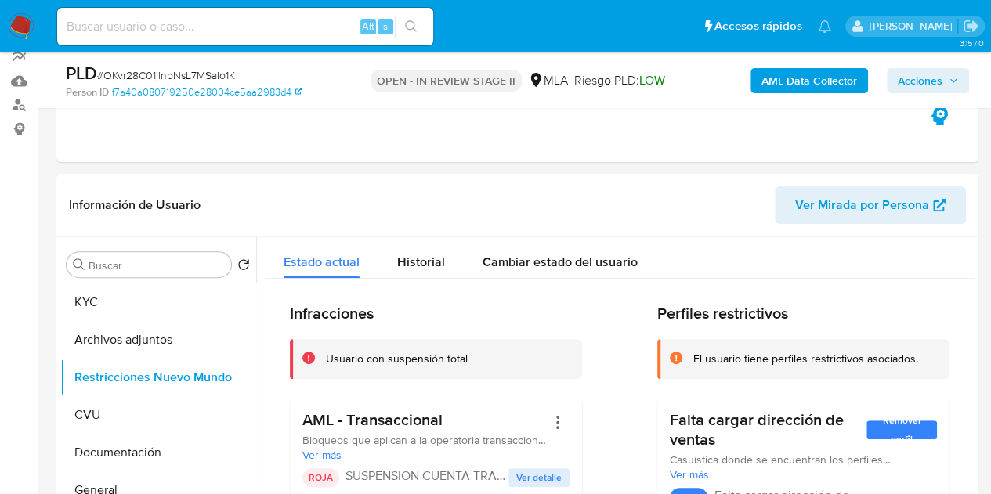
scroll to position [164, 0]
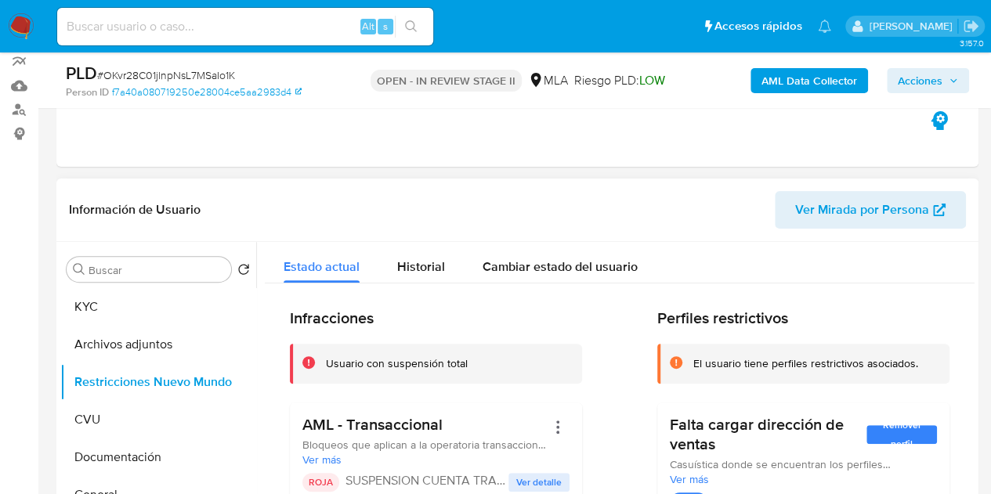
click at [868, 212] on span "Ver Mirada por Persona" at bounding box center [862, 210] width 134 height 38
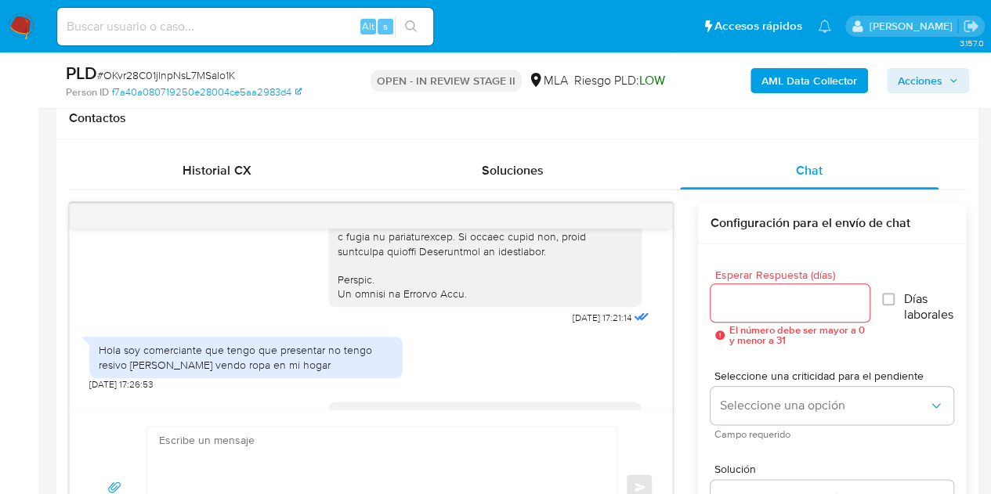
scroll to position [741, 0]
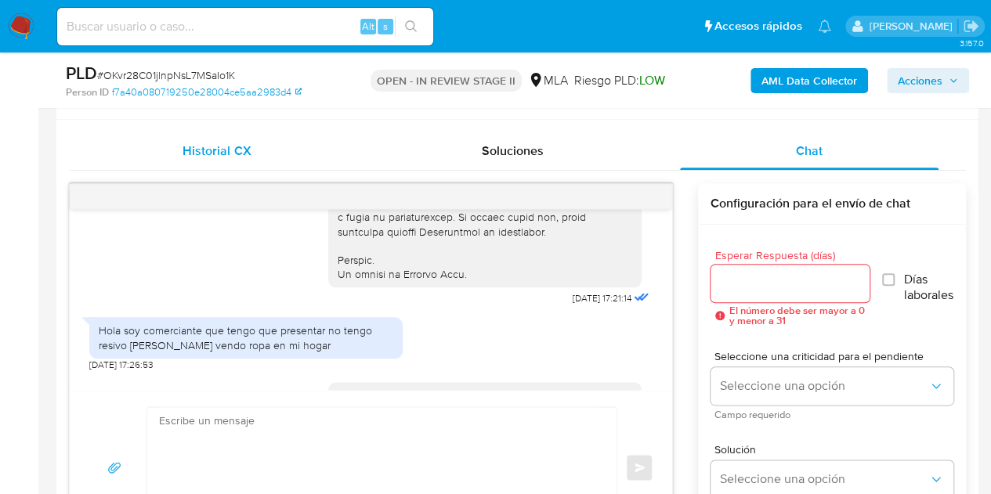
click at [226, 151] on span "Historial CX" at bounding box center [217, 151] width 68 height 18
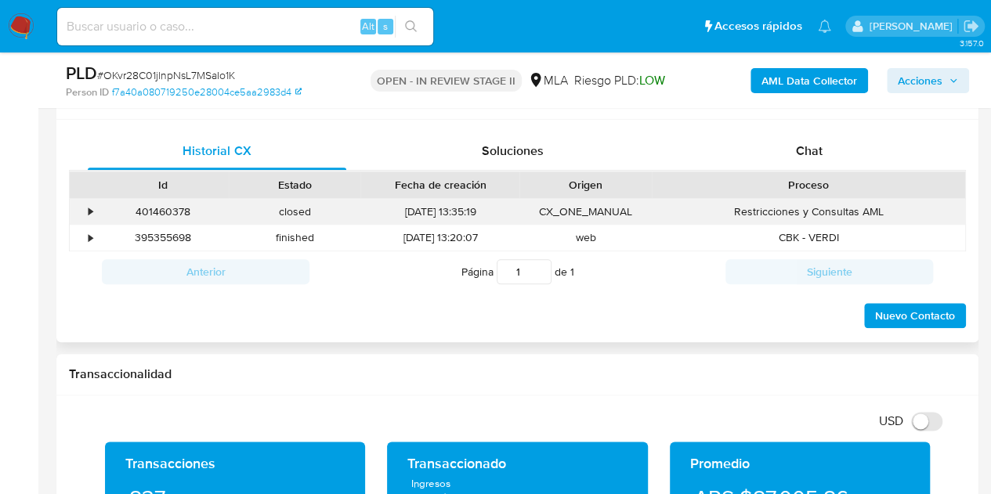
click at [163, 214] on div "401460378" at bounding box center [163, 212] width 132 height 26
copy div "401460378"
click at [828, 154] on div "Chat" at bounding box center [809, 151] width 258 height 38
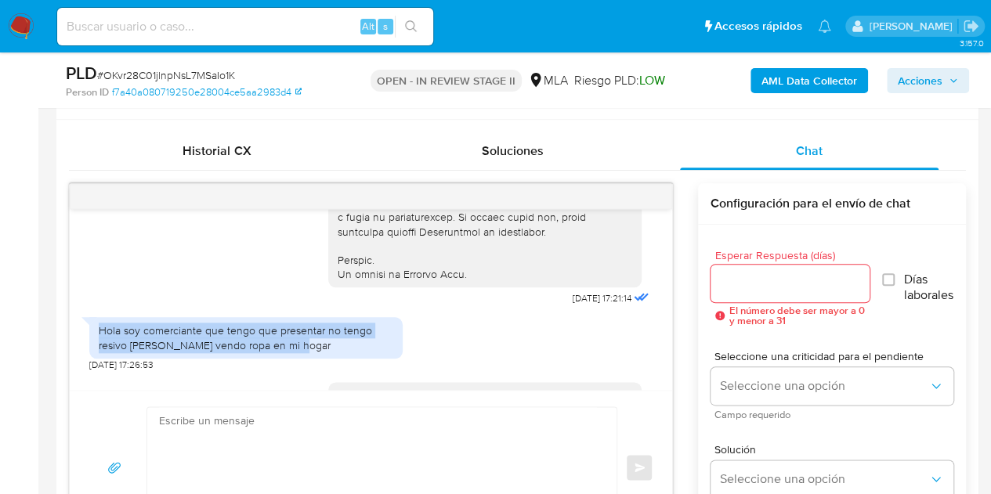
drag, startPoint x: 295, startPoint y: 370, endPoint x: 104, endPoint y: 358, distance: 191.5
click at [97, 356] on div "Hola soy comerciante que tengo que presentar no tengo resivo de sueldo vendo ro…" at bounding box center [245, 337] width 313 height 41
copy div "Hola soy comerciante que tengo que presentar no tengo resivo de sueldo vendo ro…"
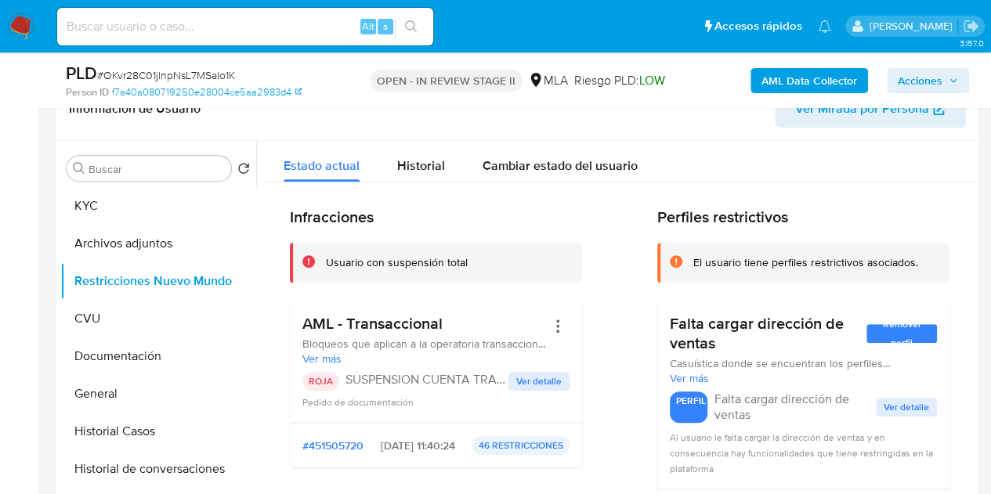
scroll to position [262, 0]
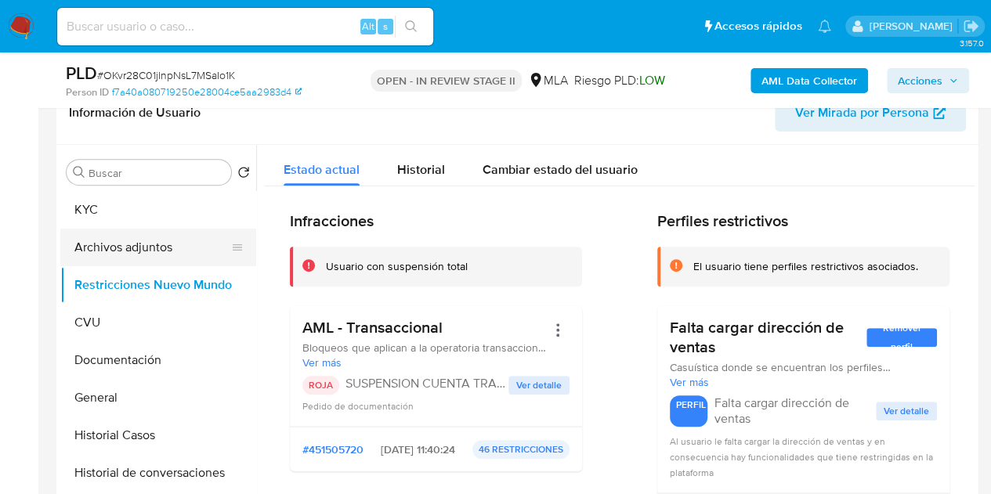
click at [122, 262] on button "Archivos adjuntos" at bounding box center [151, 248] width 183 height 38
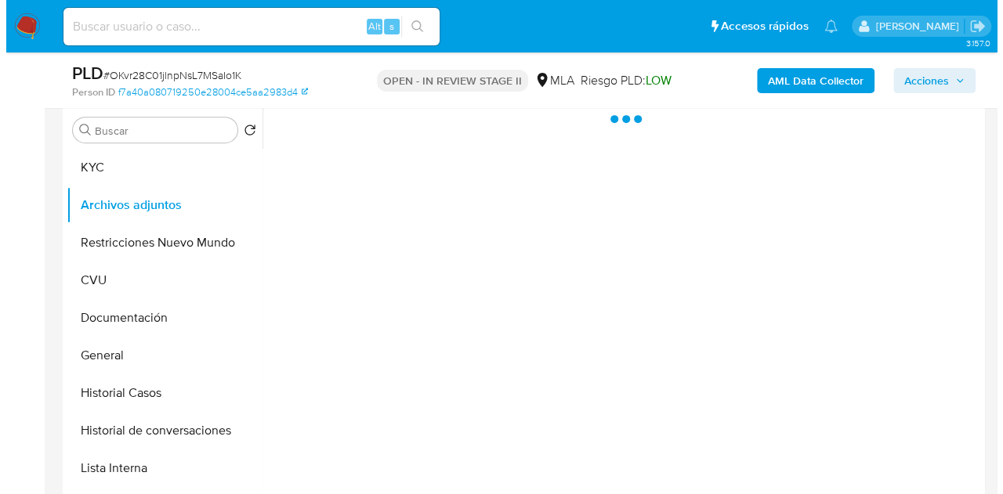
scroll to position [307, 0]
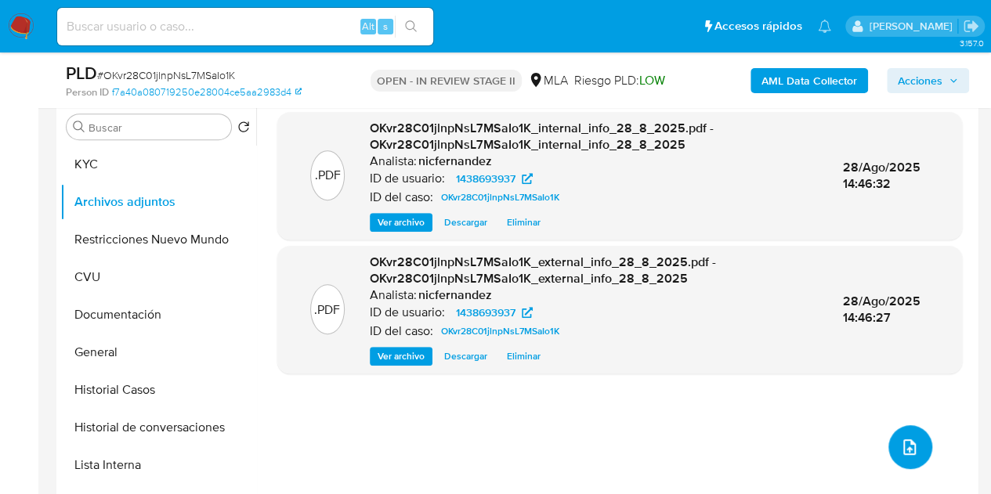
click at [905, 428] on button "upload-file" at bounding box center [910, 447] width 44 height 44
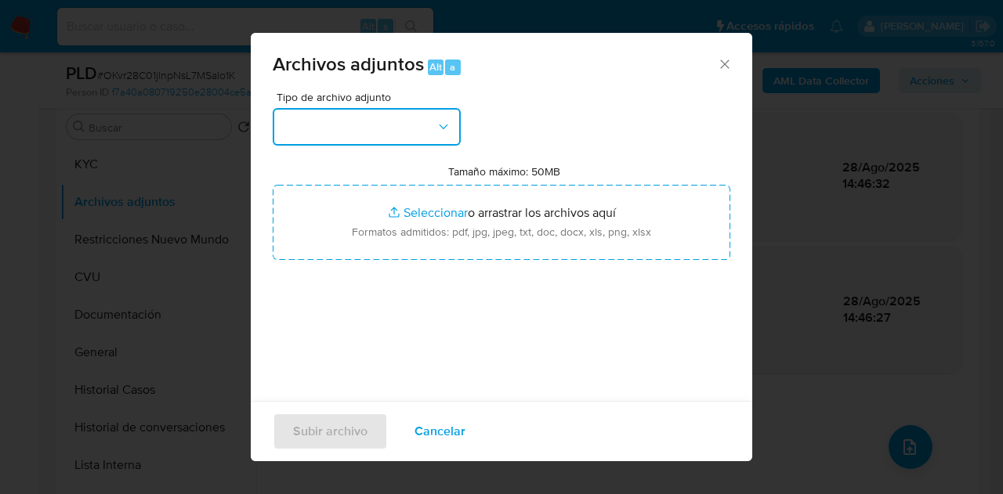
drag, startPoint x: 443, startPoint y: 122, endPoint x: 453, endPoint y: 140, distance: 20.3
click at [443, 122] on icon "button" at bounding box center [444, 127] width 16 height 16
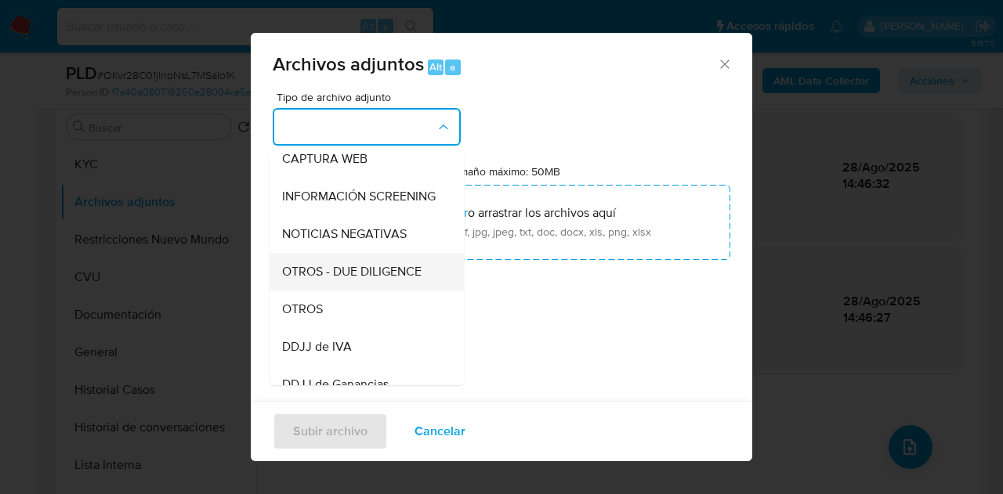
scroll to position [177, 0]
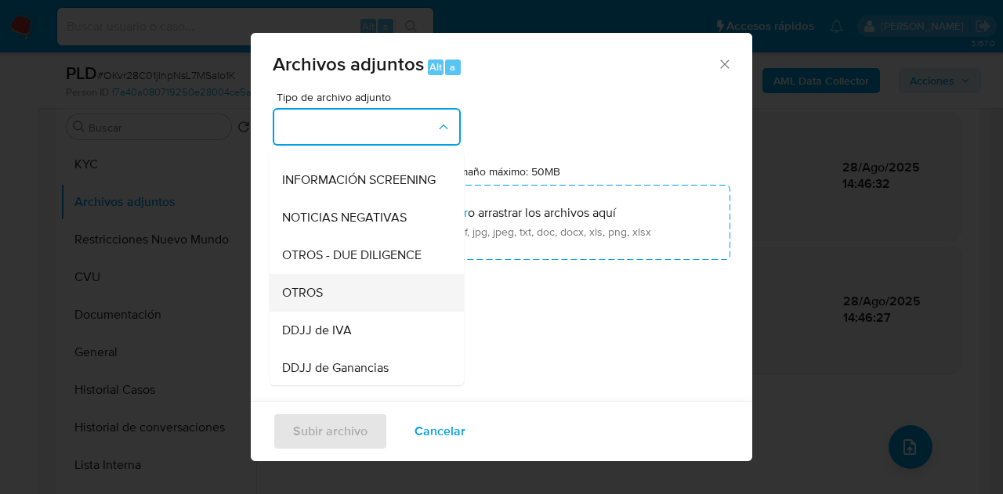
click at [327, 309] on div "OTROS" at bounding box center [362, 293] width 160 height 38
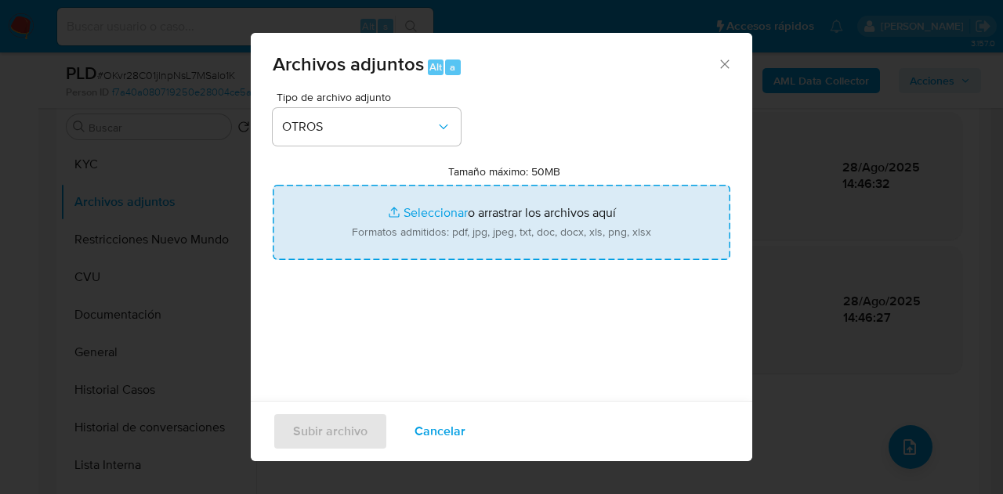
click at [425, 226] on input "Tamaño máximo: 50MB Seleccionar archivos" at bounding box center [501, 222] width 457 height 75
type input "C:\fakepath\Caselog OKvr28C01jlnpNsL7MSaIo1K_2025_08_19_22_36_43.docx"
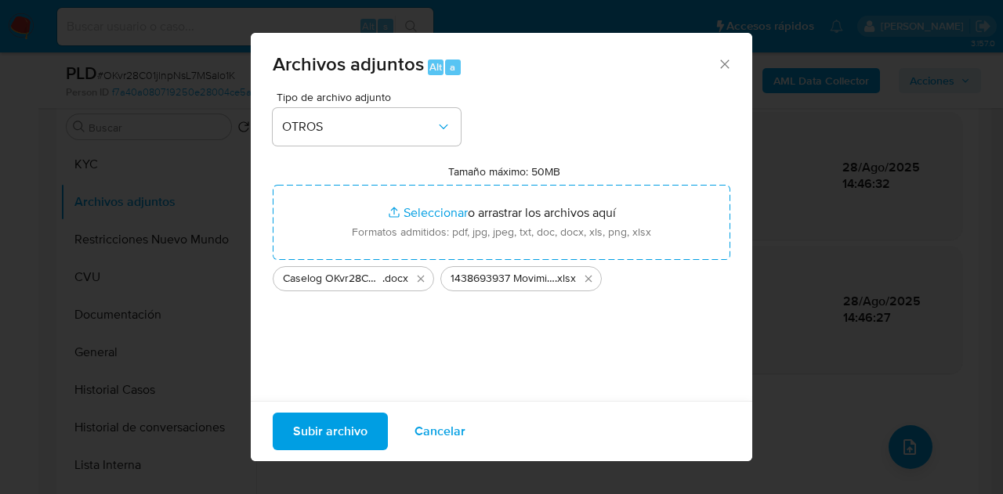
click at [359, 417] on span "Subir archivo" at bounding box center [330, 431] width 74 height 34
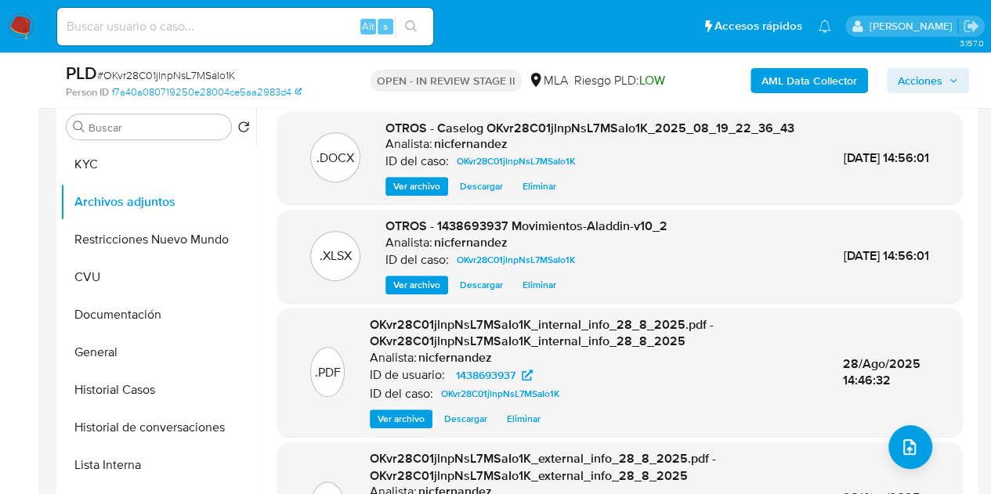
click at [272, 195] on div ".DOCX OTROS - Caselog OKvr28C01jlnpNsL7MSaIo1K_2025_08_19_22_36_43 Analista: ni…" at bounding box center [620, 341] width 710 height 459
click at [154, 421] on button "Historial de conversaciones" at bounding box center [151, 428] width 183 height 38
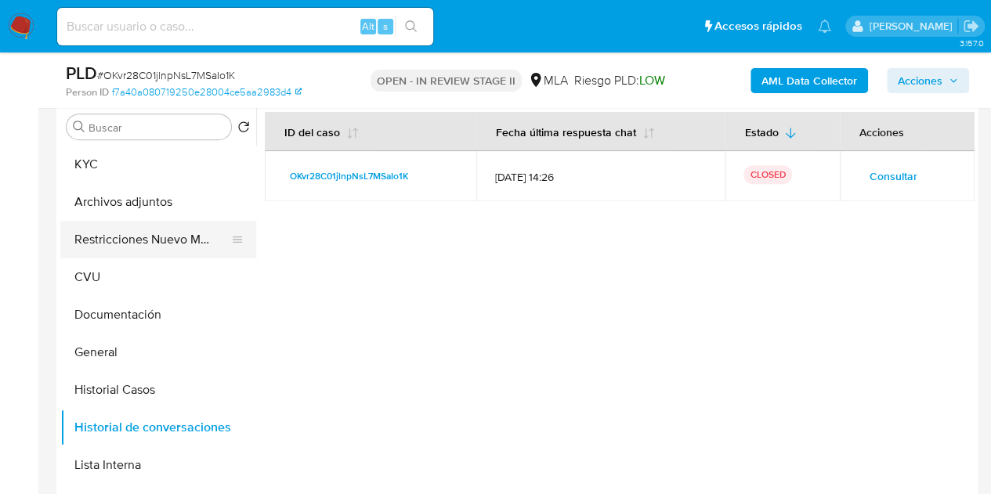
click at [118, 237] on button "Restricciones Nuevo Mundo" at bounding box center [151, 240] width 183 height 38
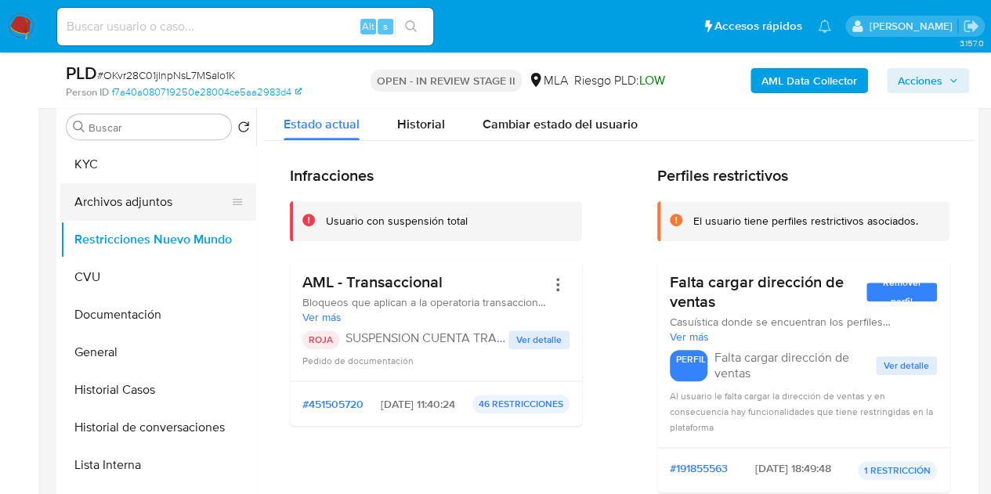
click at [124, 203] on button "Archivos adjuntos" at bounding box center [151, 202] width 183 height 38
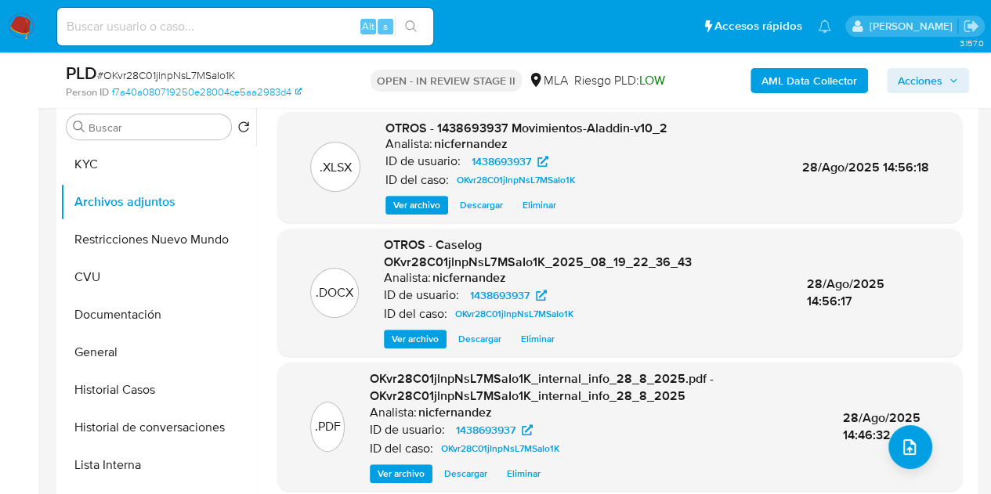
click at [415, 342] on span "Ver archivo" at bounding box center [415, 339] width 47 height 16
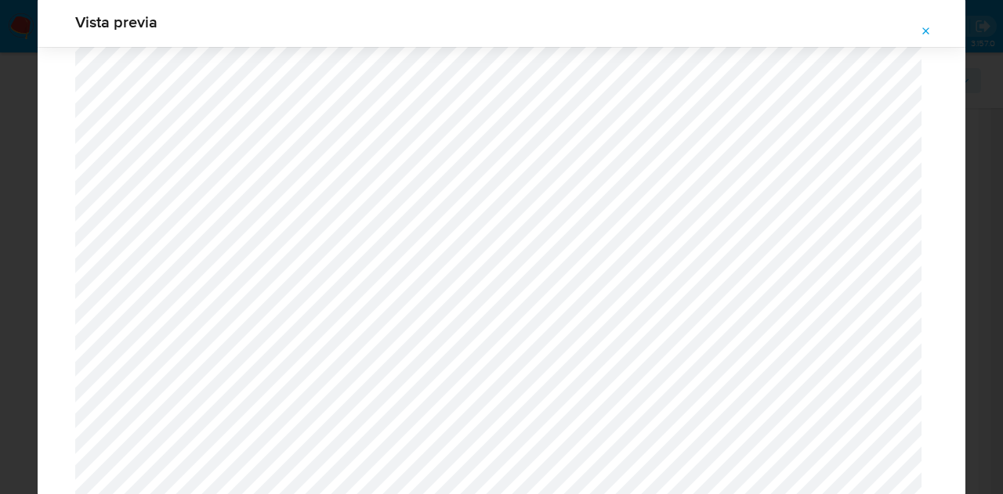
scroll to position [1581, 0]
click at [924, 34] on icon "Attachment preview" at bounding box center [926, 31] width 13 height 13
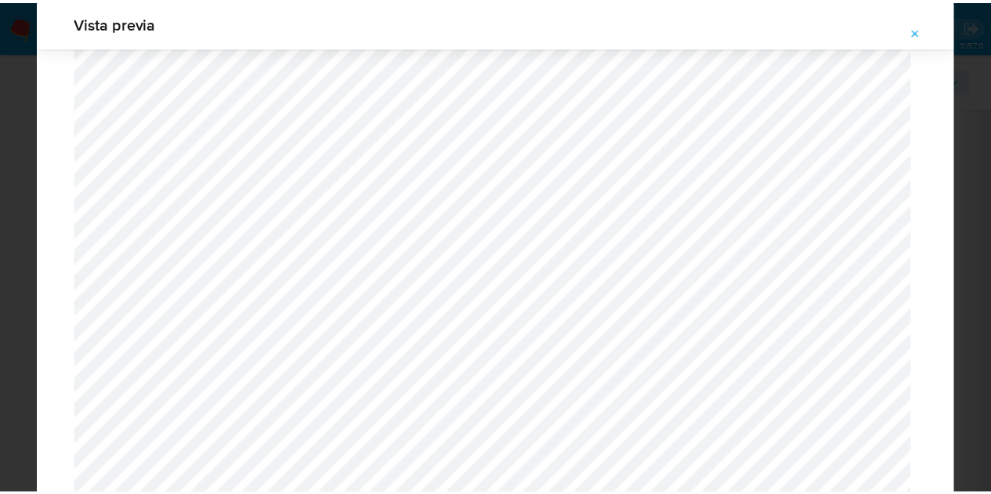
scroll to position [50, 0]
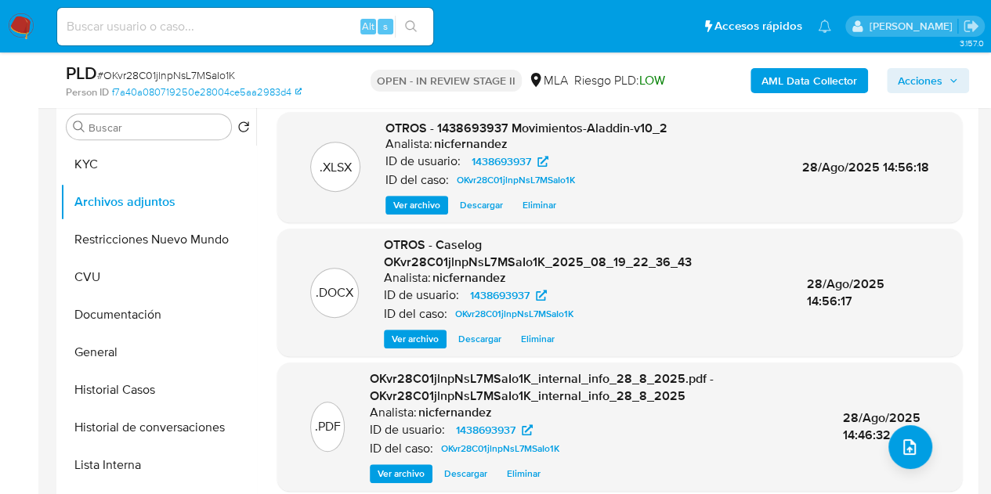
click at [468, 126] on span "OTROS - 1438693937 Movimientos-Aladdin-v10_2" at bounding box center [526, 128] width 282 height 18
click at [913, 74] on span "Acciones" at bounding box center [920, 80] width 45 height 25
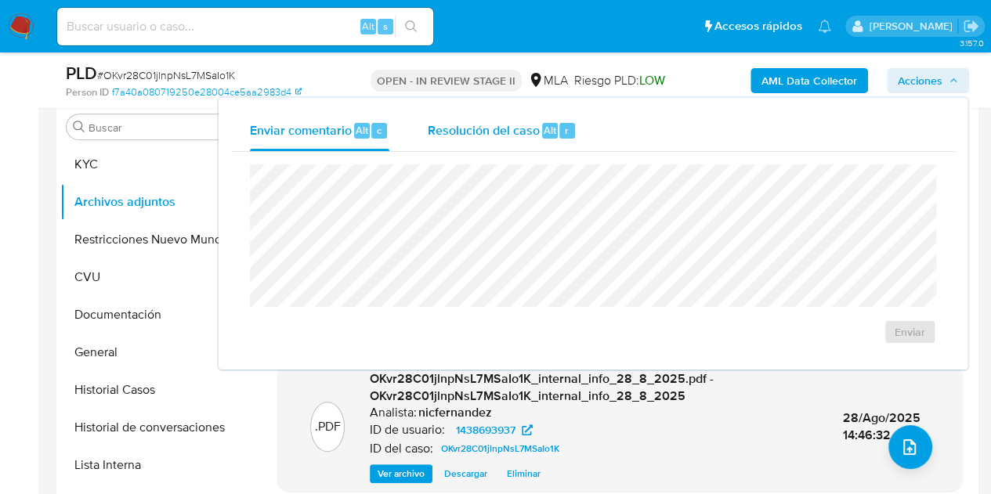
click at [511, 132] on span "Resolución del caso" at bounding box center [483, 130] width 112 height 18
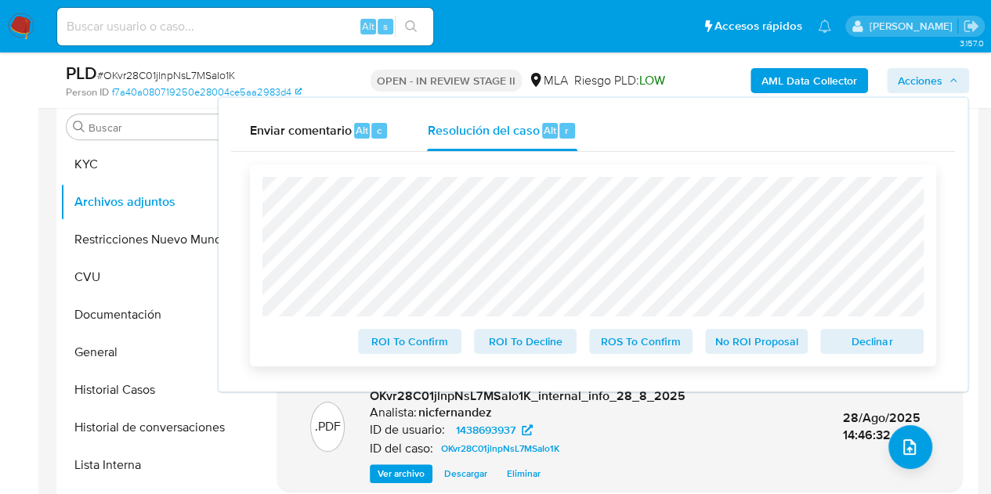
click at [859, 349] on span "Declinar" at bounding box center [871, 342] width 81 height 22
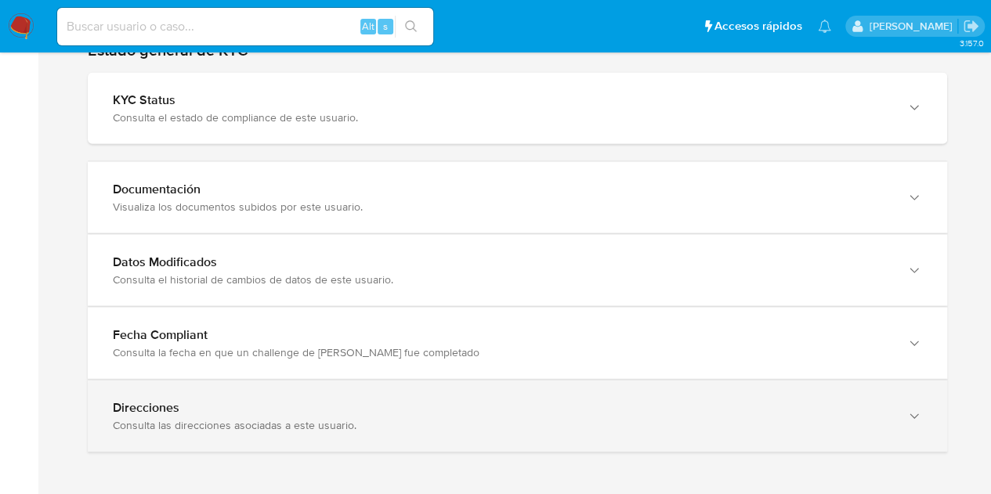
click at [882, 430] on div "Direcciones Consulta las direcciones asociadas a este usuario." at bounding box center [517, 416] width 859 height 71
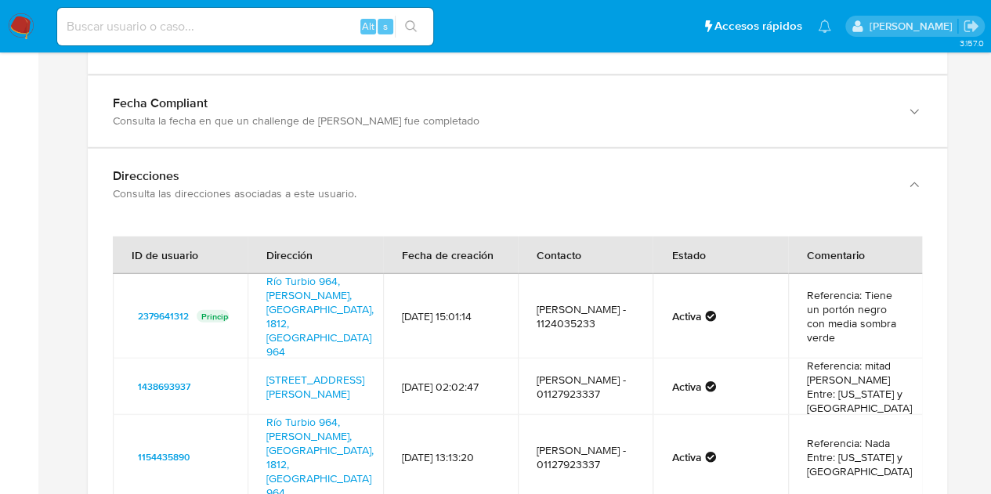
scroll to position [1874, 0]
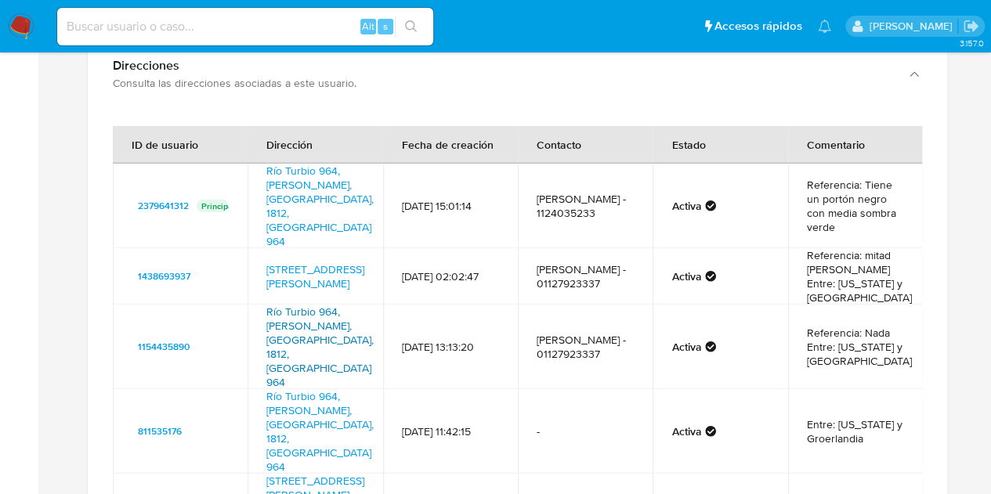
click at [315, 304] on link "Río Turbio 964, Carlos Spegazzin, Buenos Aires, 1812, Argentina 964" at bounding box center [319, 347] width 107 height 86
click at [311, 164] on link "Río Turbio 964, Carlos Spegazzini, Buenos Aires, 1812, Argentina 964" at bounding box center [319, 206] width 107 height 86
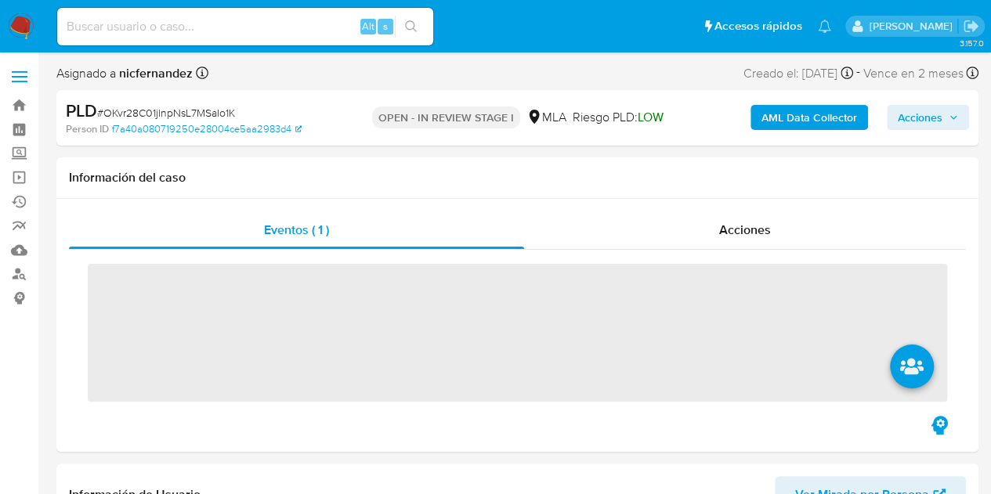
click at [916, 115] on span "Acciones" at bounding box center [920, 117] width 45 height 25
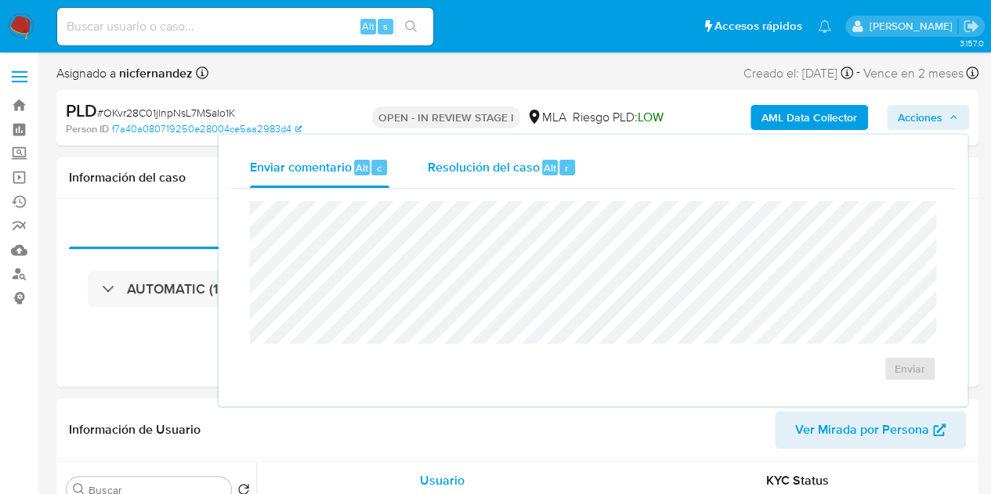
click at [472, 172] on span "Resolución del caso" at bounding box center [483, 167] width 112 height 18
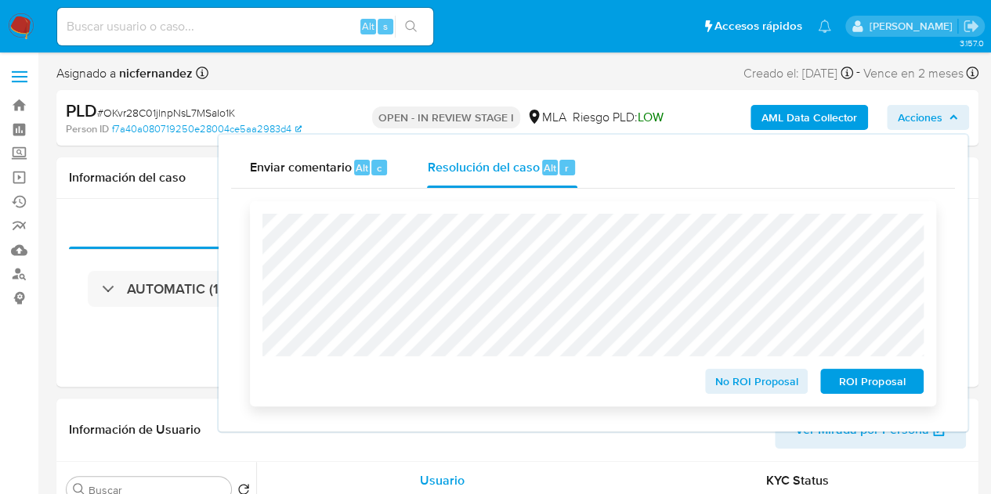
click at [877, 387] on span "ROI Proposal" at bounding box center [871, 381] width 81 height 22
select select "10"
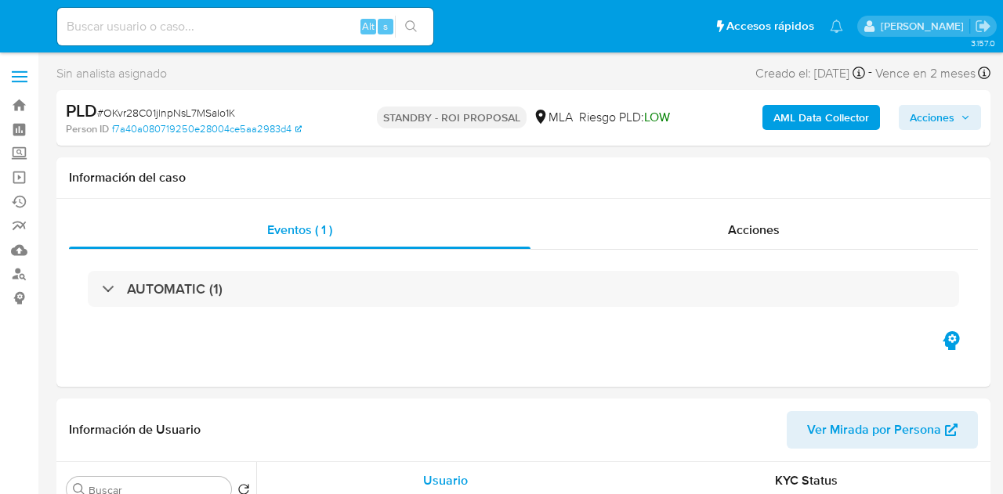
select select "10"
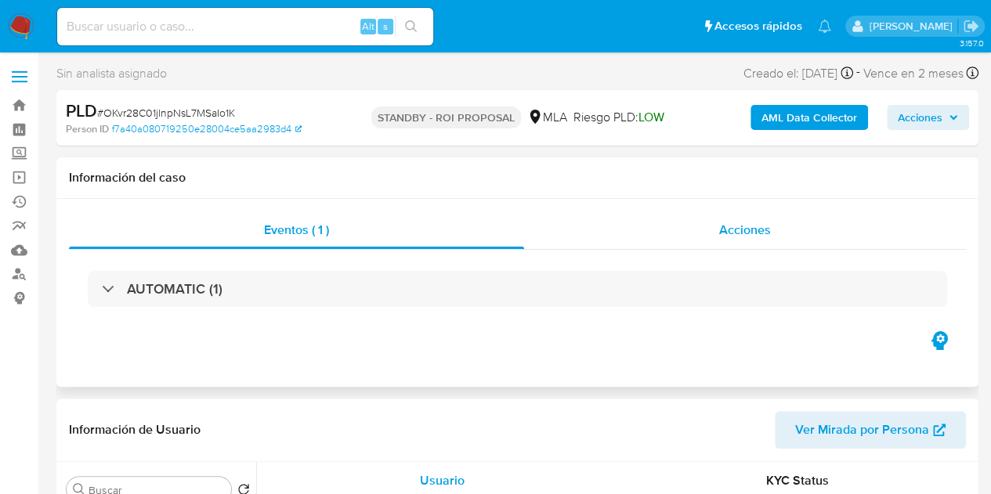
click at [739, 225] on span "Acciones" at bounding box center [745, 230] width 52 height 18
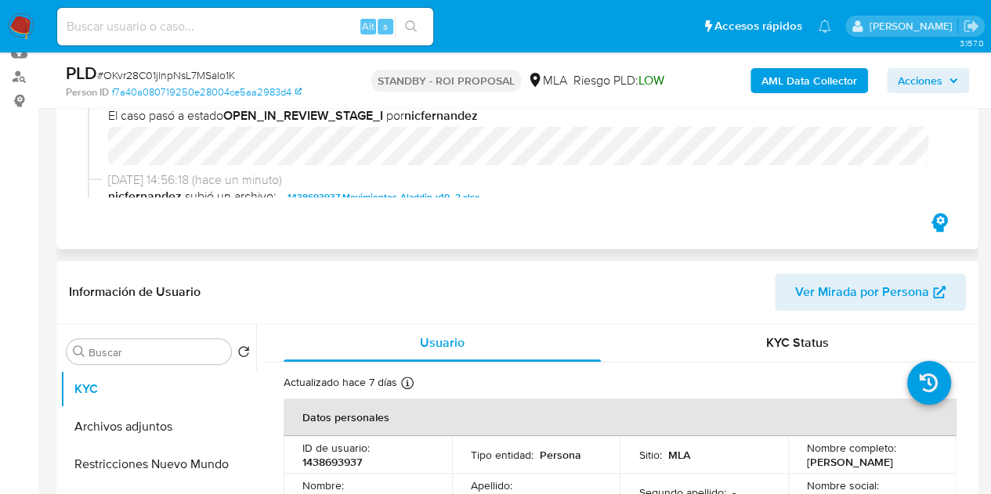
scroll to position [214, 0]
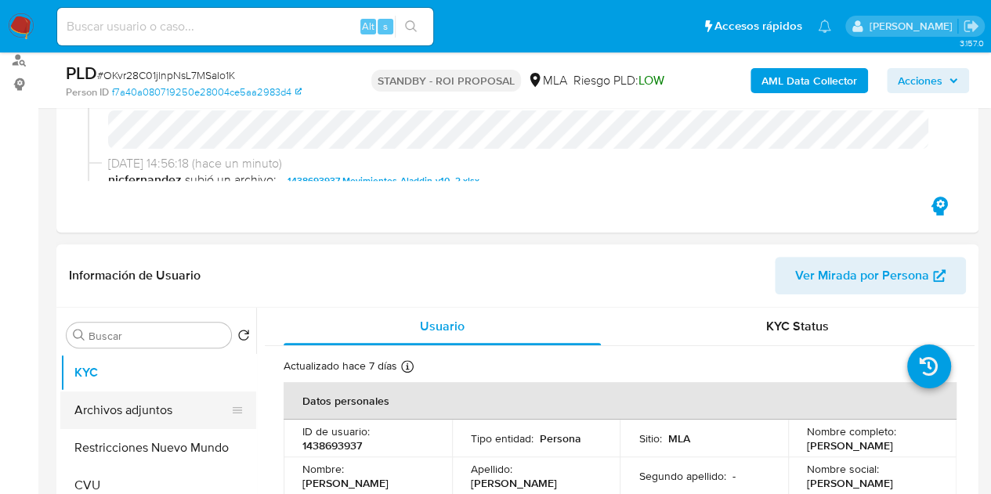
click at [145, 411] on button "Archivos adjuntos" at bounding box center [151, 411] width 183 height 38
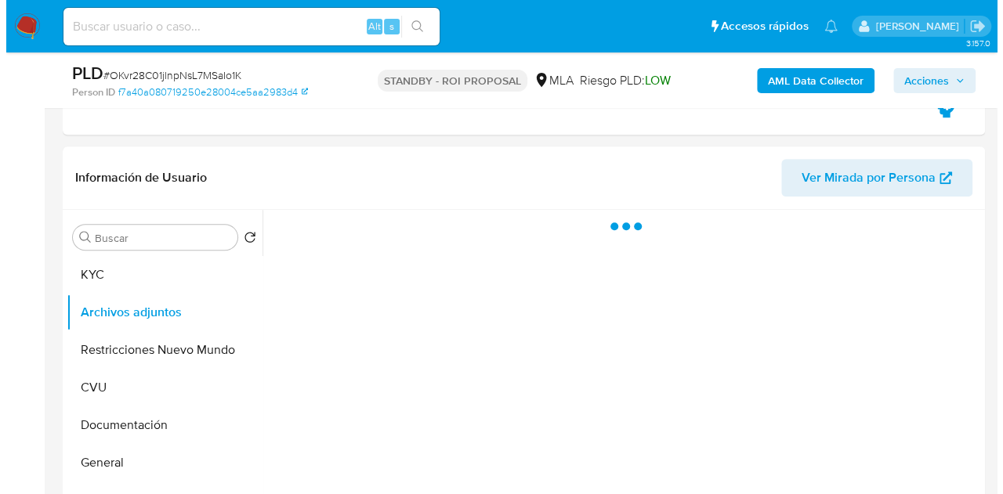
scroll to position [356, 0]
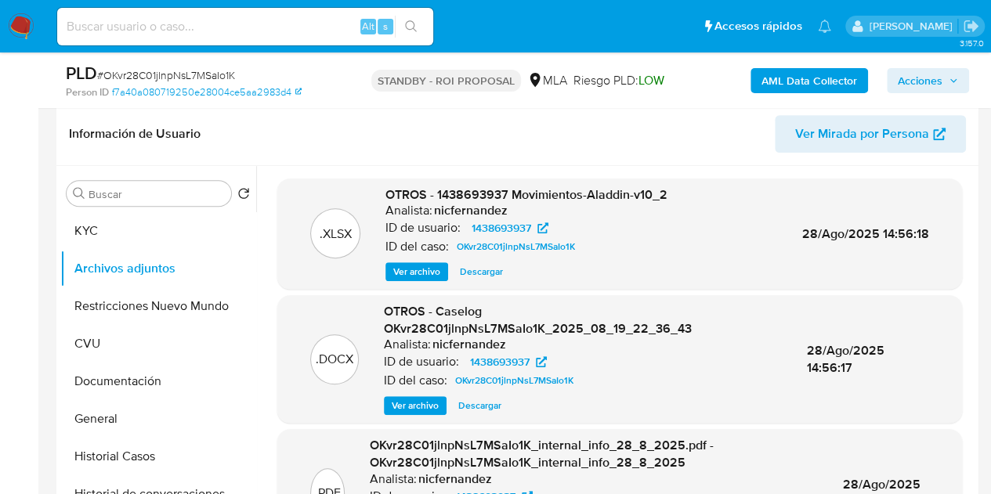
click at [413, 405] on span "Ver archivo" at bounding box center [415, 406] width 47 height 16
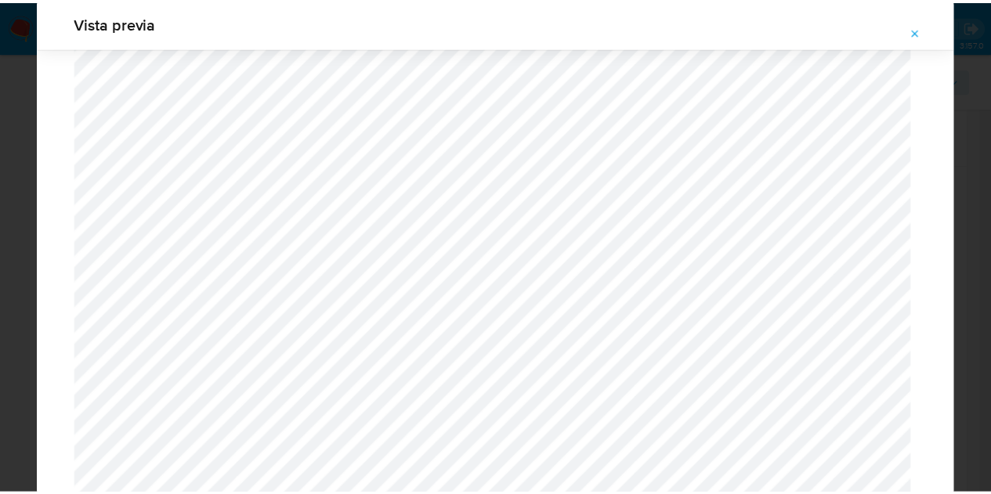
scroll to position [0, 0]
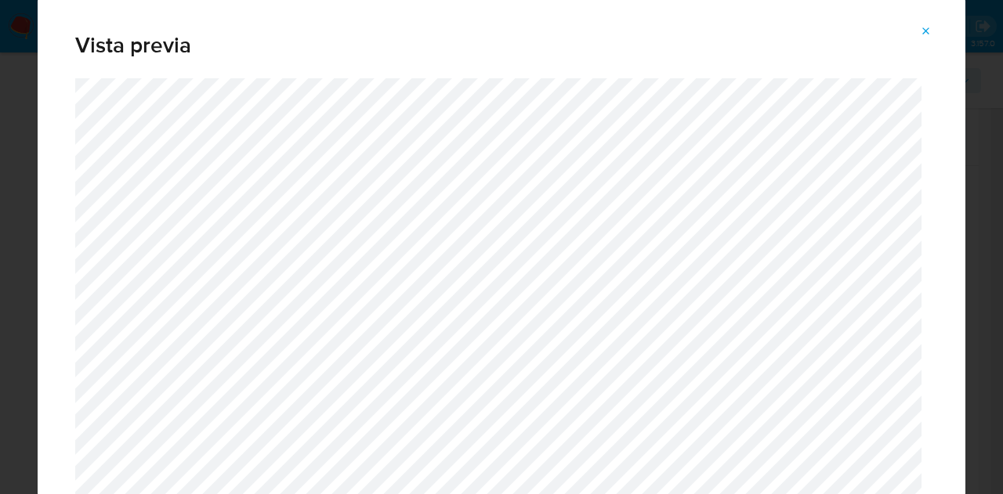
click at [931, 23] on span "Attachment preview" at bounding box center [926, 31] width 13 height 22
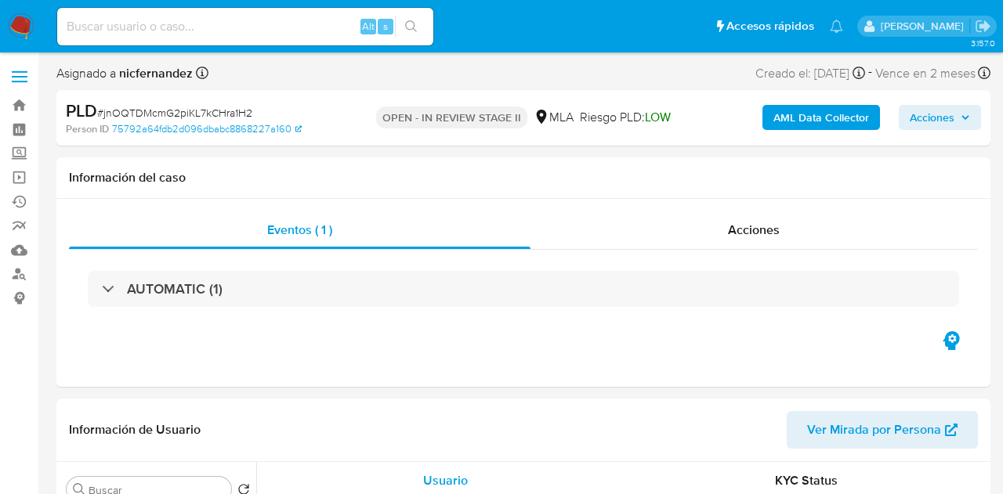
select select "10"
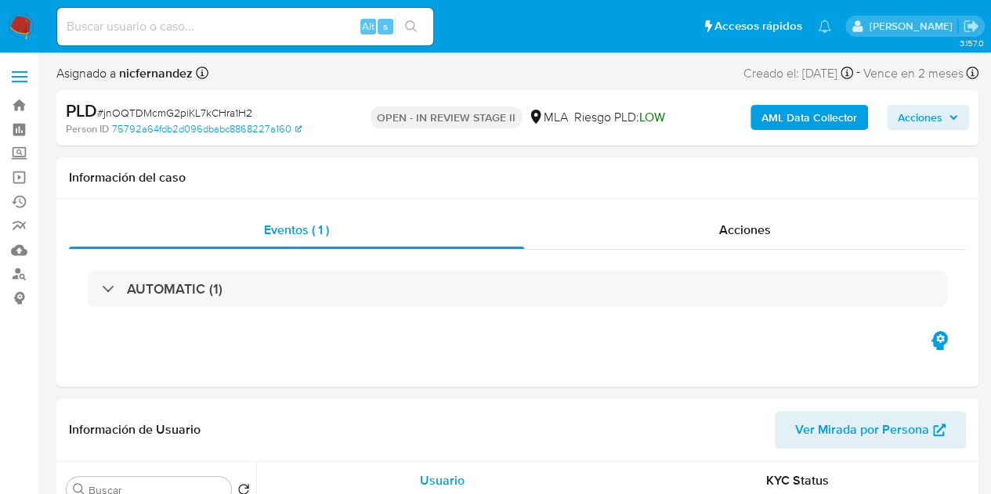
scroll to position [199, 0]
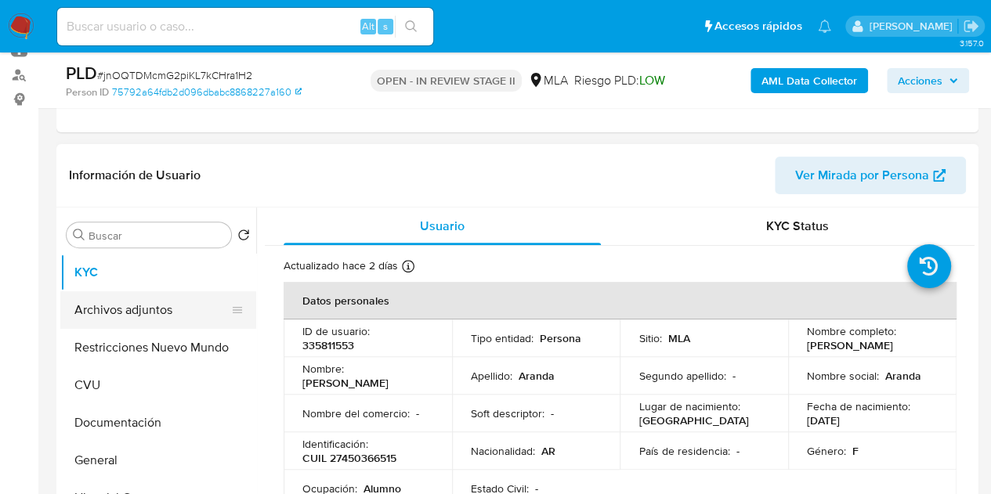
click at [151, 305] on button "Archivos adjuntos" at bounding box center [151, 310] width 183 height 38
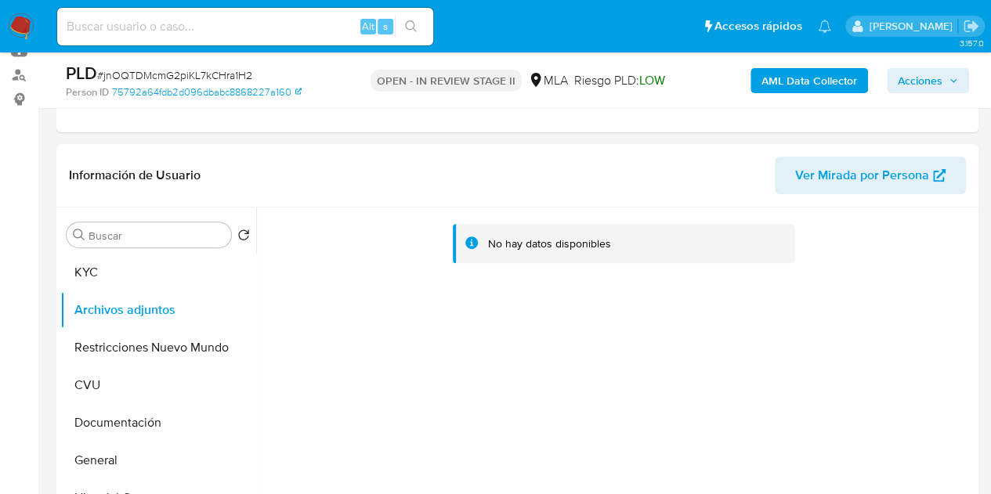
click at [801, 74] on b "AML Data Collector" at bounding box center [809, 80] width 96 height 25
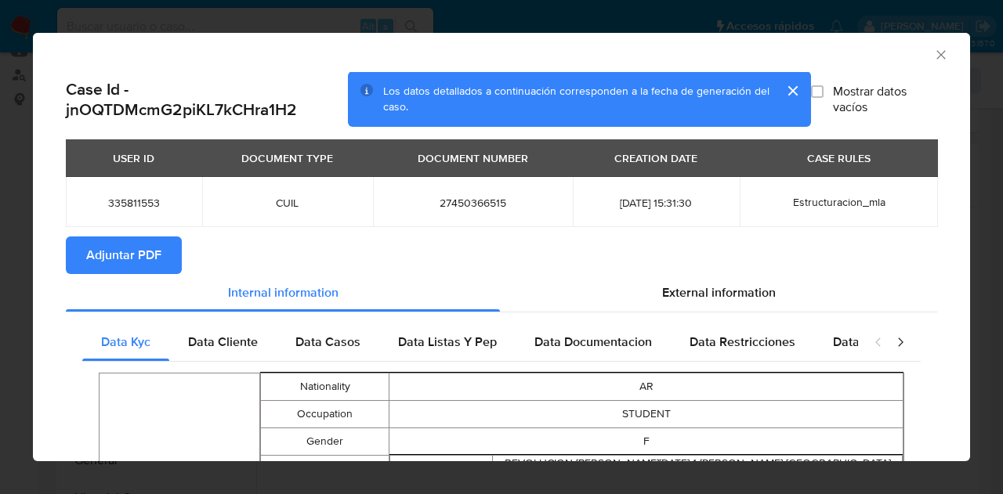
click at [157, 251] on span "Adjuntar PDF" at bounding box center [123, 255] width 75 height 34
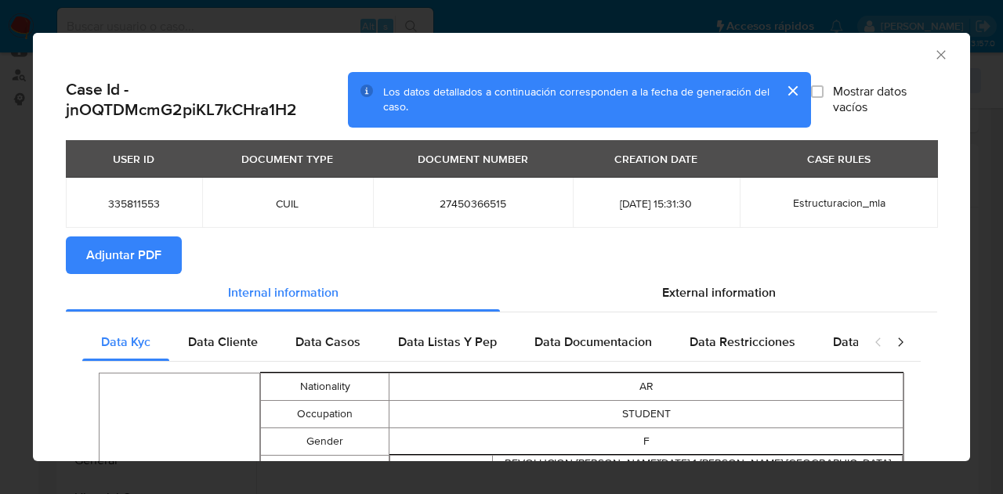
click at [936, 53] on icon "Cerrar ventana" at bounding box center [940, 54] width 9 height 9
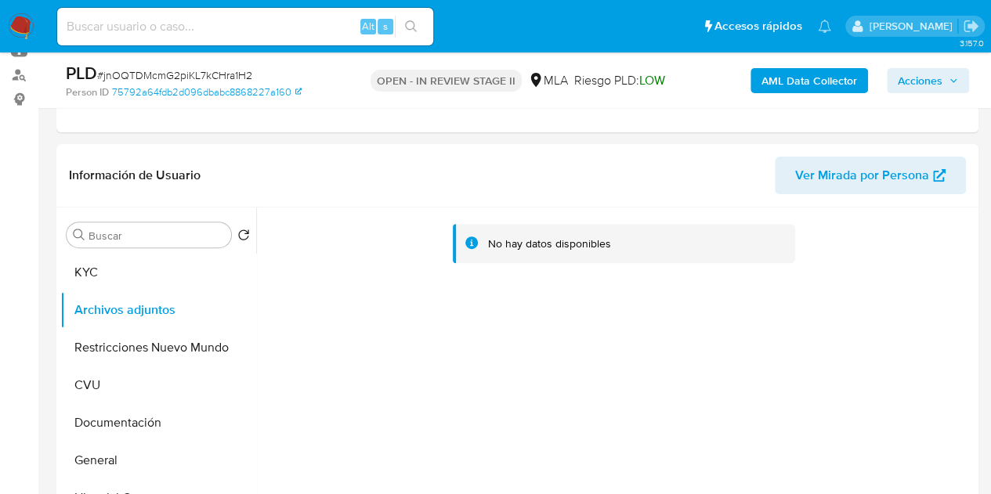
scroll to position [316, 0]
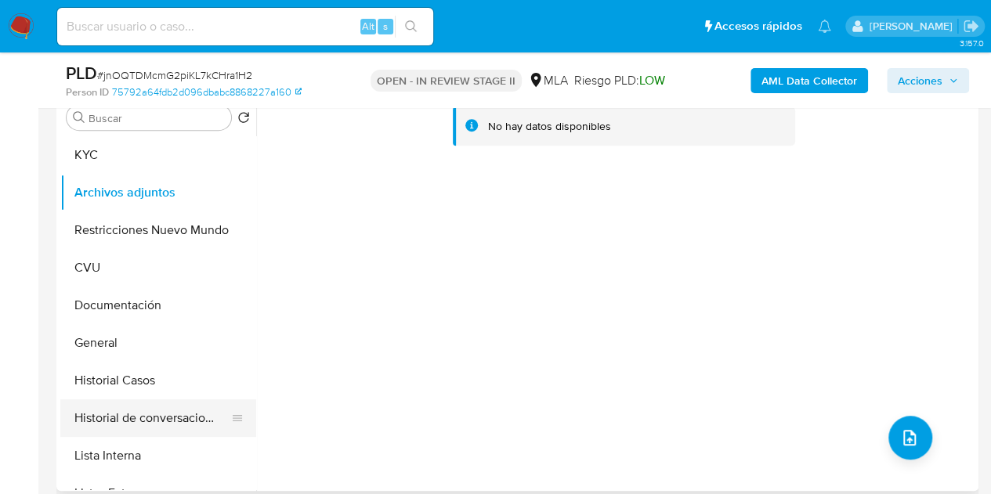
click at [154, 408] on button "Historial de conversaciones" at bounding box center [151, 418] width 183 height 38
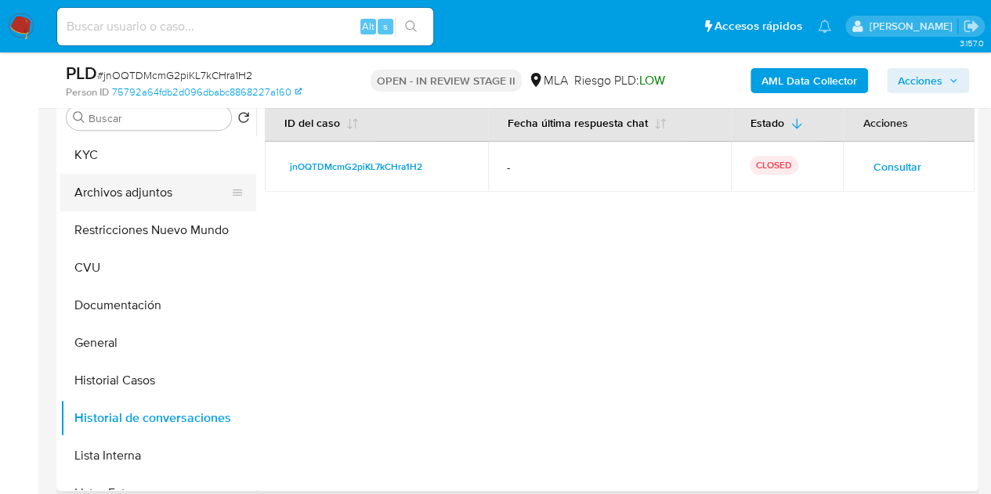
click at [124, 190] on button "Archivos adjuntos" at bounding box center [151, 193] width 183 height 38
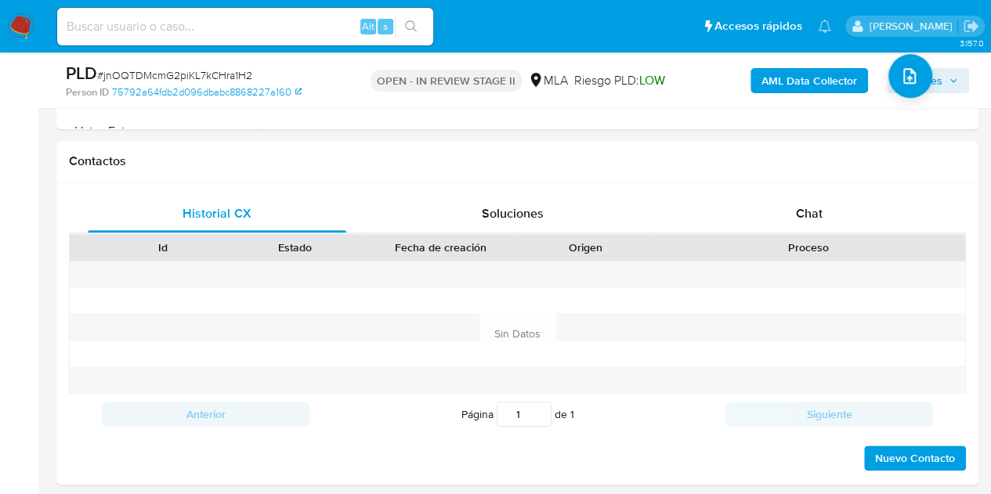
scroll to position [728, 0]
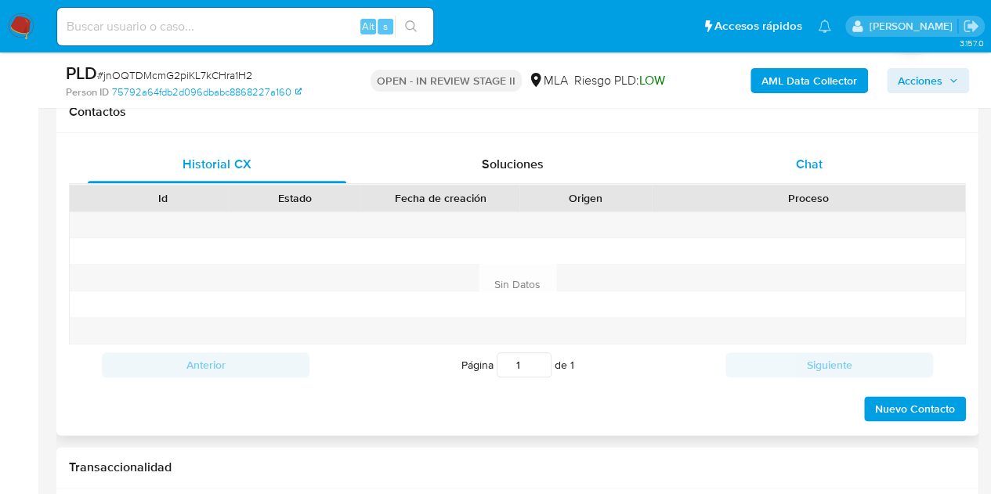
click at [788, 167] on div "Chat" at bounding box center [809, 165] width 258 height 38
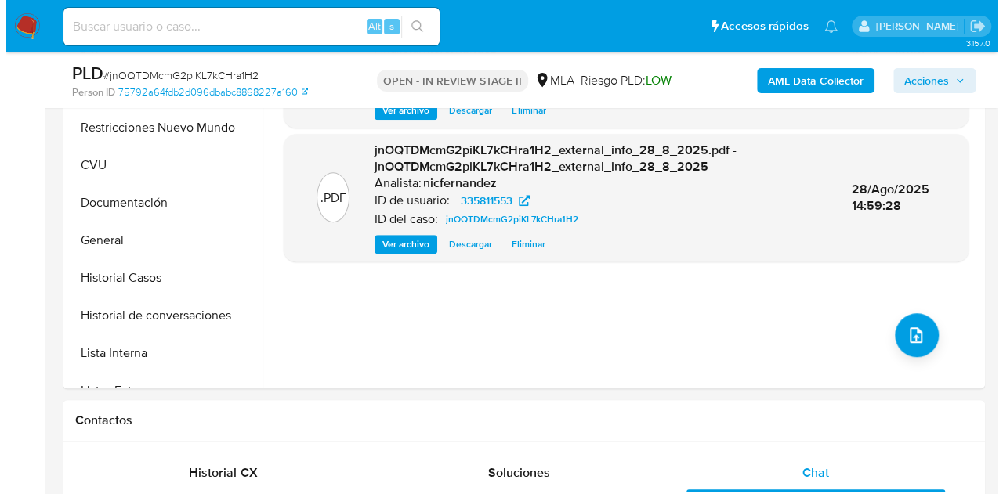
scroll to position [415, 0]
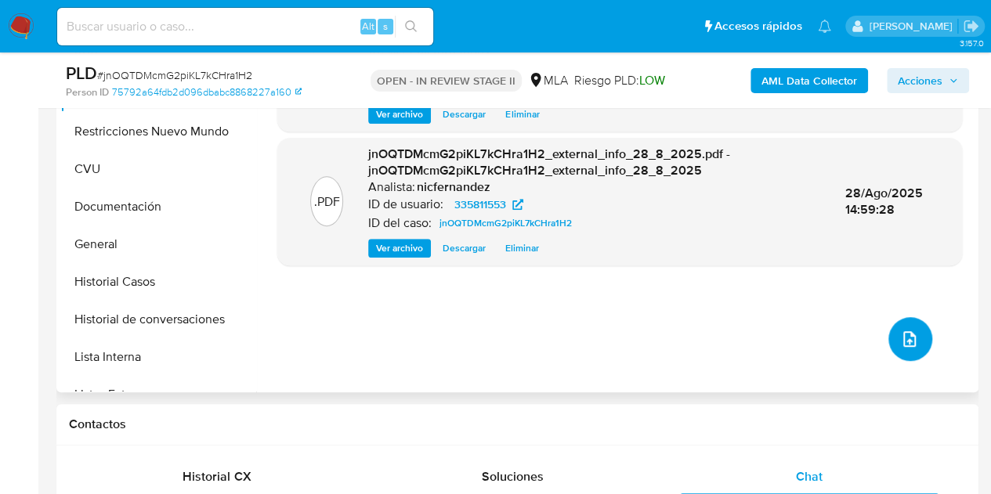
click at [920, 323] on button "upload-file" at bounding box center [910, 339] width 44 height 44
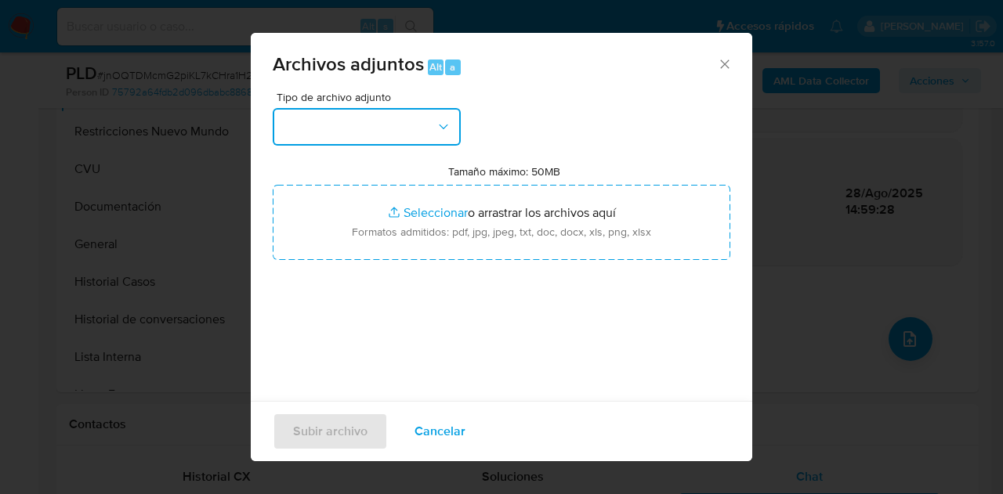
click at [380, 116] on button "button" at bounding box center [367, 127] width 188 height 38
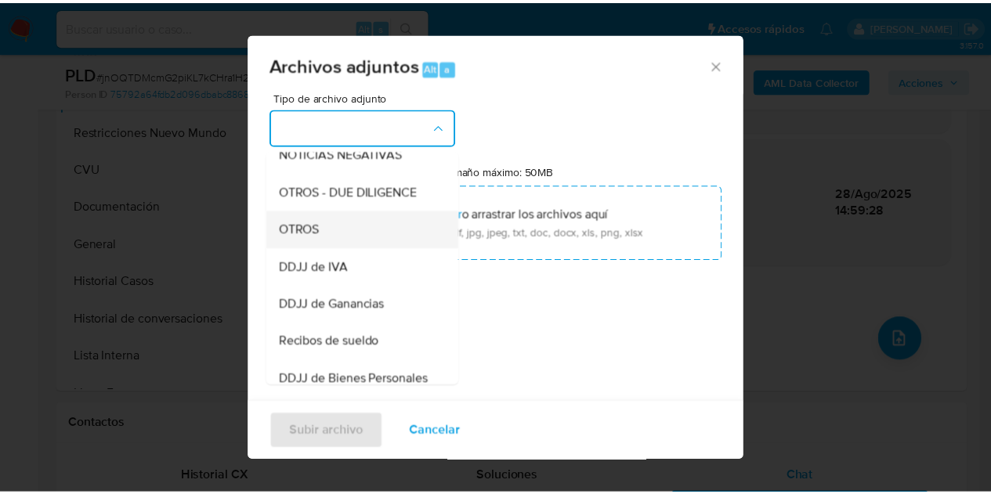
scroll to position [247, 0]
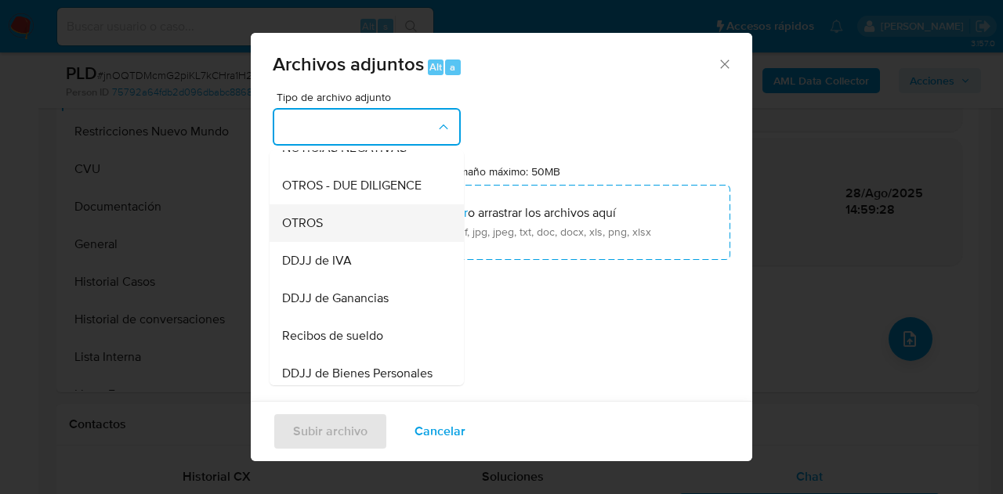
click at [371, 238] on div "OTROS" at bounding box center [362, 223] width 160 height 38
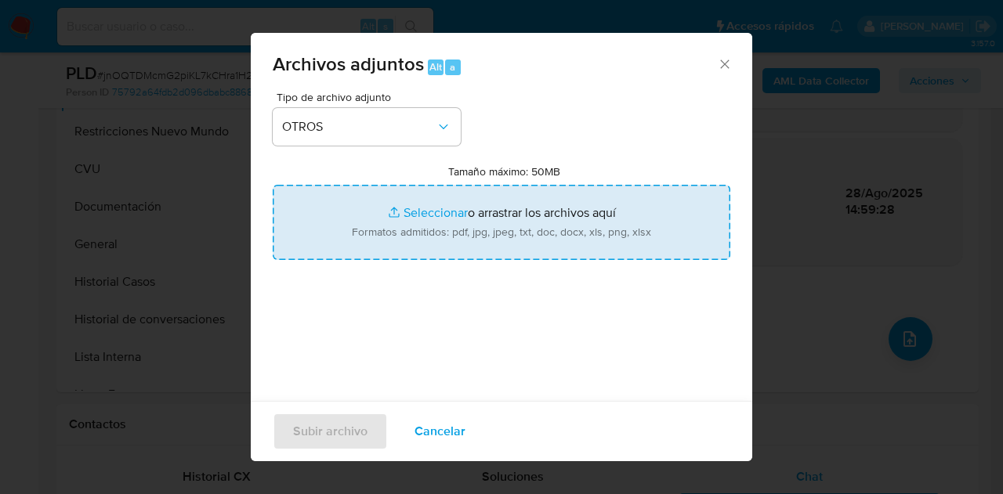
click at [416, 210] on input "Tamaño máximo: 50MB Seleccionar archivos" at bounding box center [501, 222] width 457 height 75
type input "C:\fakepath\Caselog jnOQTDMcmG2piKL7kCHra1H2_2025_08_18_16_27_47.docx"
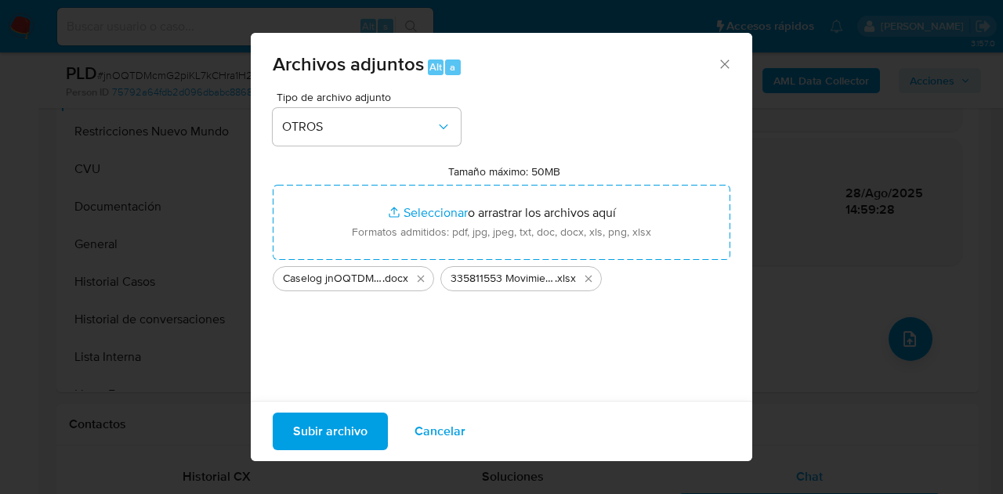
click at [312, 430] on span "Subir archivo" at bounding box center [330, 431] width 74 height 34
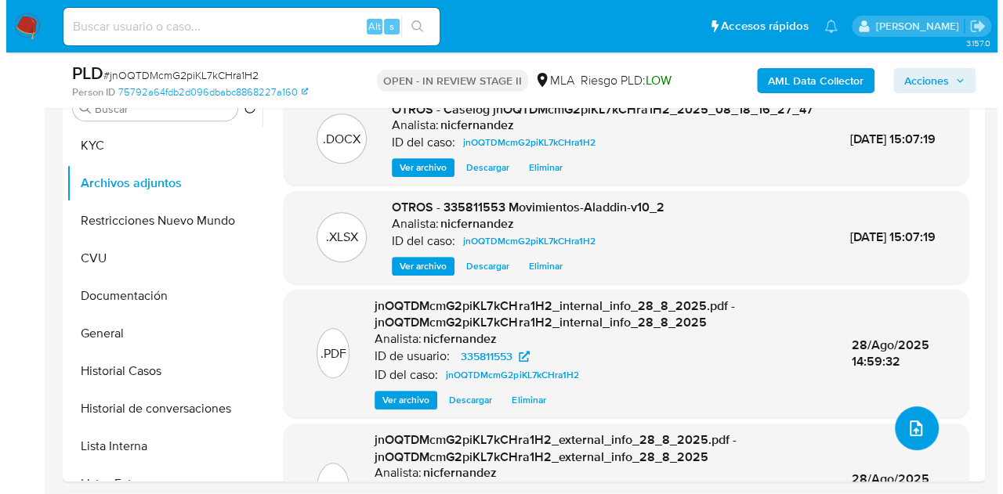
scroll to position [279, 0]
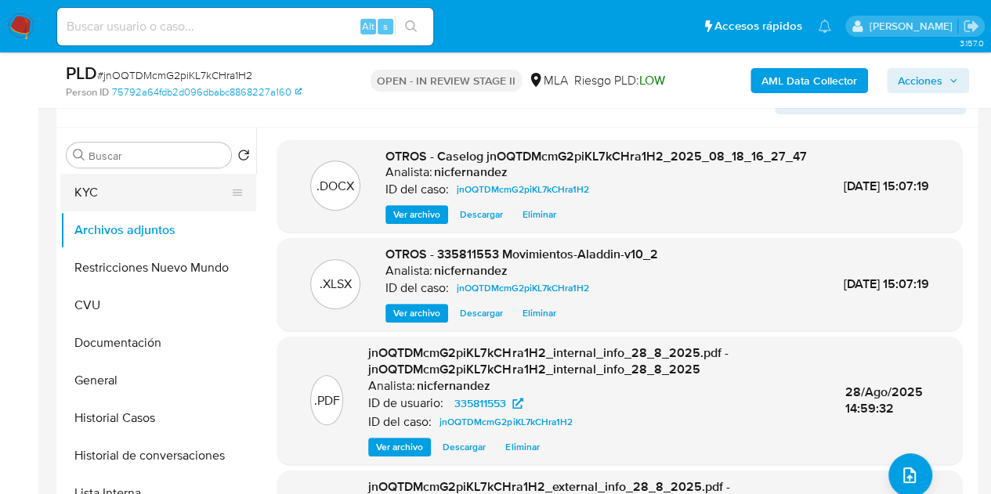
click at [110, 191] on button "KYC" at bounding box center [151, 193] width 183 height 38
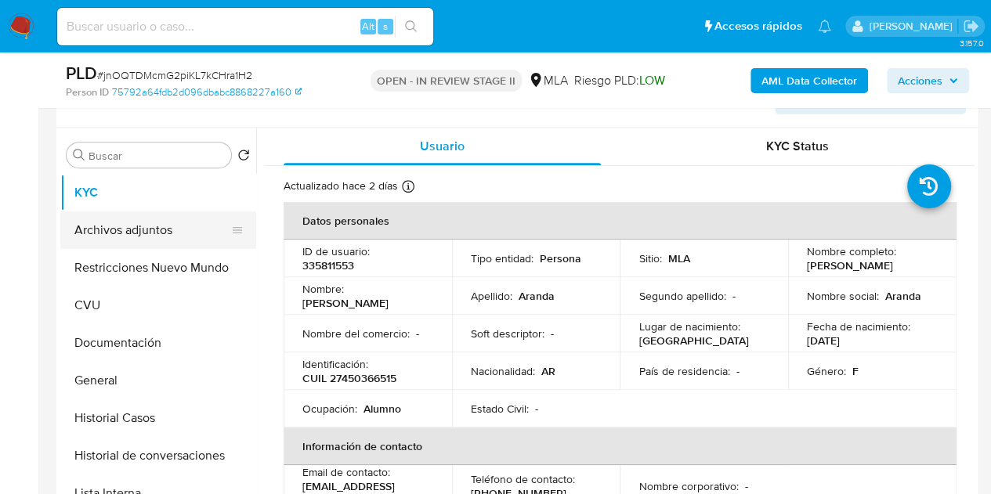
click at [132, 221] on button "Archivos adjuntos" at bounding box center [151, 230] width 183 height 38
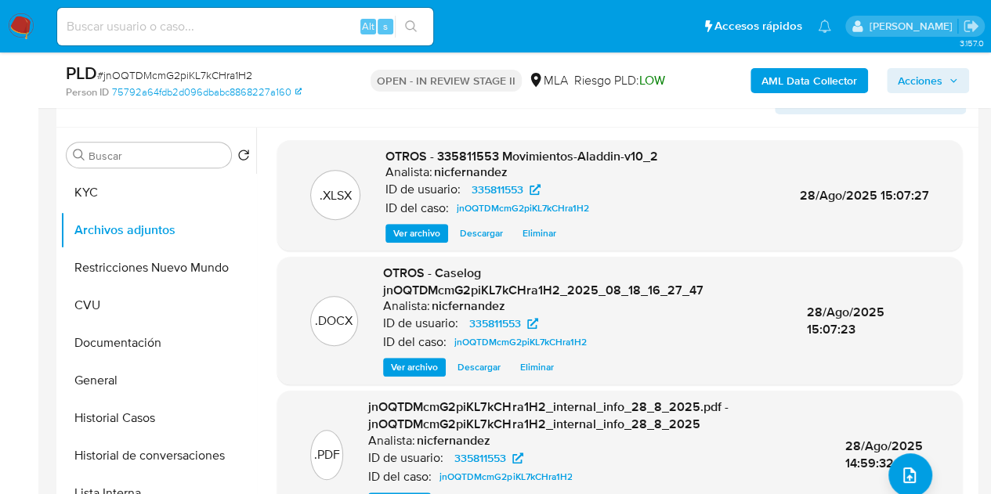
click at [395, 363] on span "Ver archivo" at bounding box center [414, 368] width 47 height 16
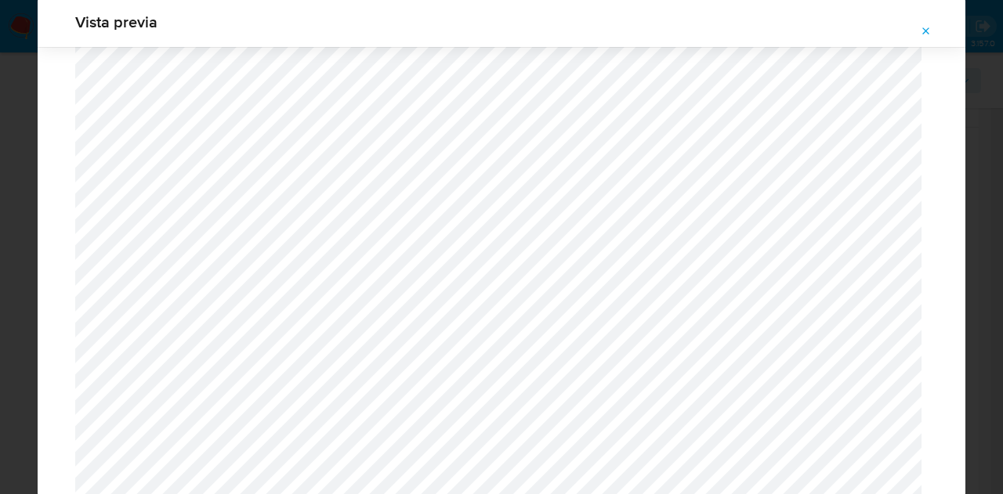
scroll to position [1409, 0]
click at [921, 33] on icon "Attachment preview" at bounding box center [926, 31] width 13 height 13
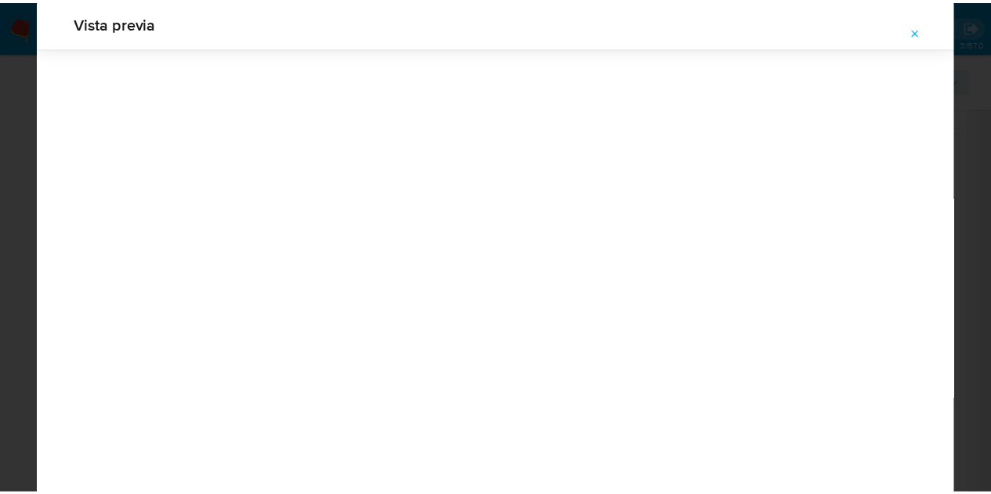
scroll to position [50, 0]
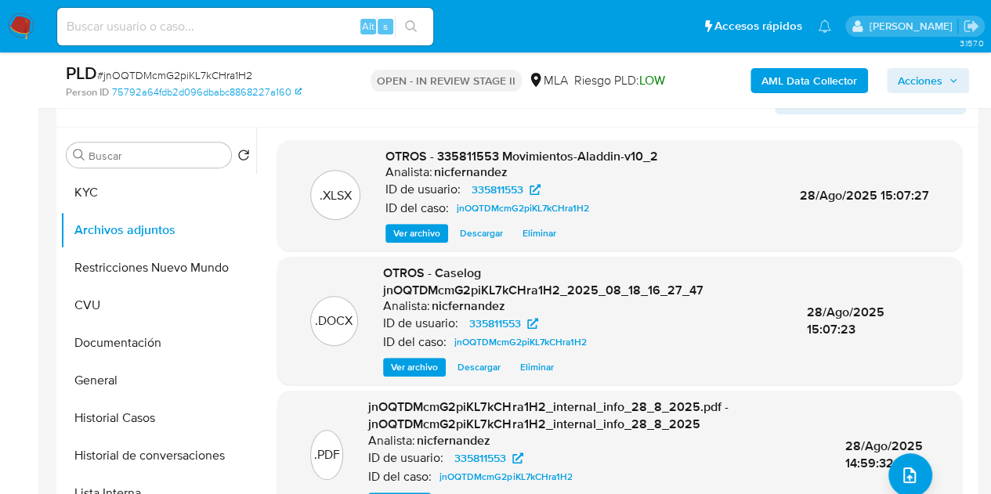
drag, startPoint x: 429, startPoint y: 134, endPoint x: 463, endPoint y: 129, distance: 34.0
click at [429, 134] on div ".XLSX OTROS - 335811553 Movimientos-Aladdin-v10_2 Analista: nicfernandez ID de …" at bounding box center [615, 328] width 718 height 401
click at [909, 88] on span "Acciones" at bounding box center [920, 80] width 45 height 25
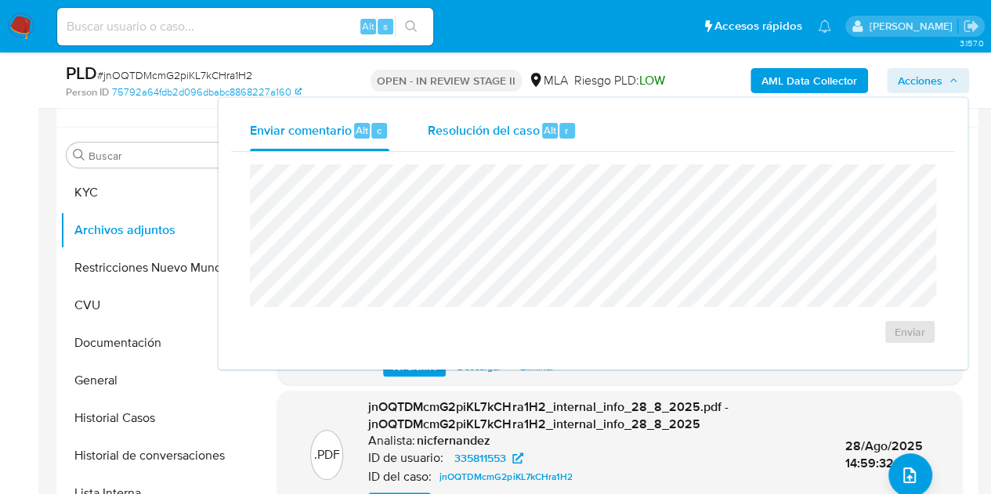
drag, startPoint x: 534, startPoint y: 134, endPoint x: 534, endPoint y: 143, distance: 8.6
click at [531, 136] on span "Resolución del caso" at bounding box center [483, 130] width 112 height 18
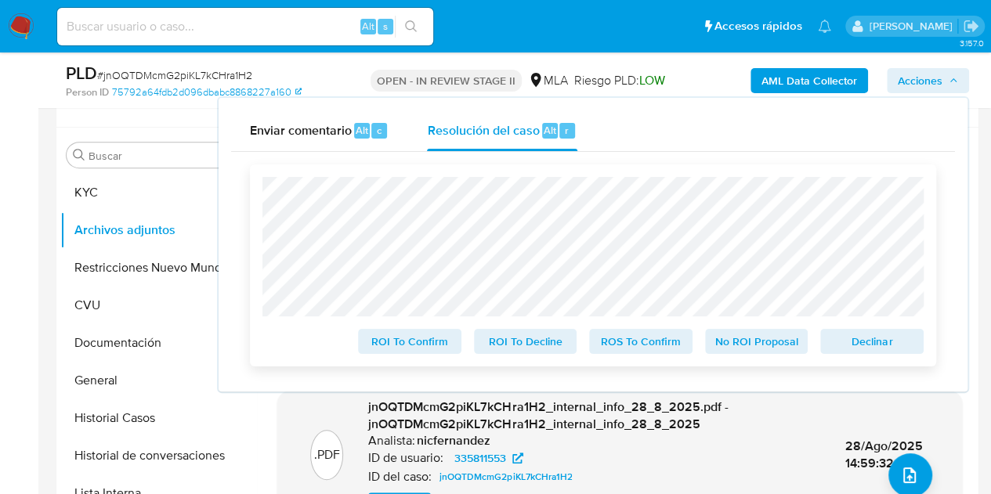
click at [852, 342] on span "Declinar" at bounding box center [871, 342] width 81 height 22
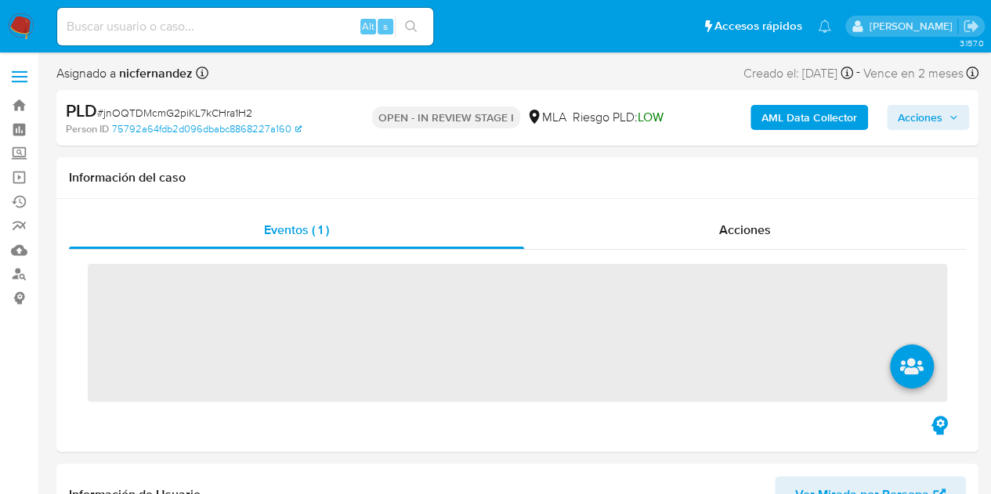
click at [934, 123] on span "Acciones" at bounding box center [920, 117] width 45 height 25
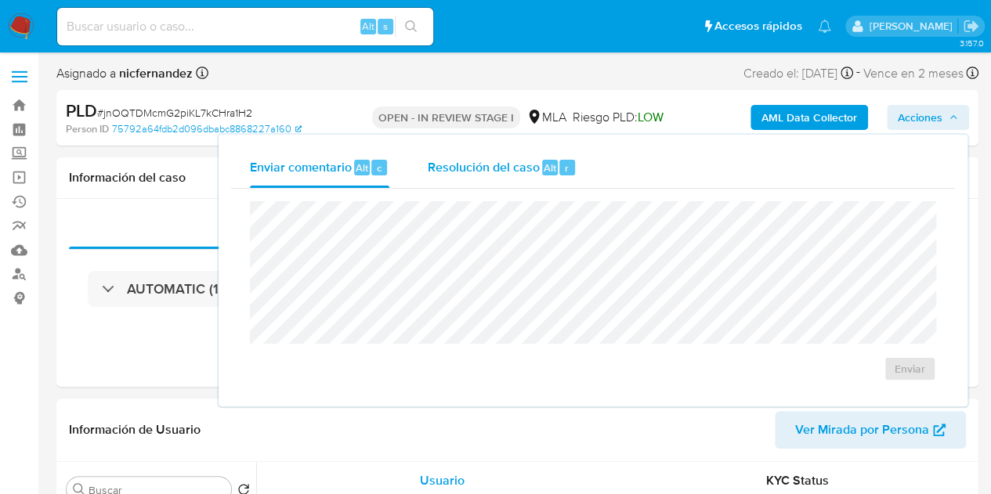
click at [515, 171] on span "Resolución del caso" at bounding box center [483, 167] width 112 height 18
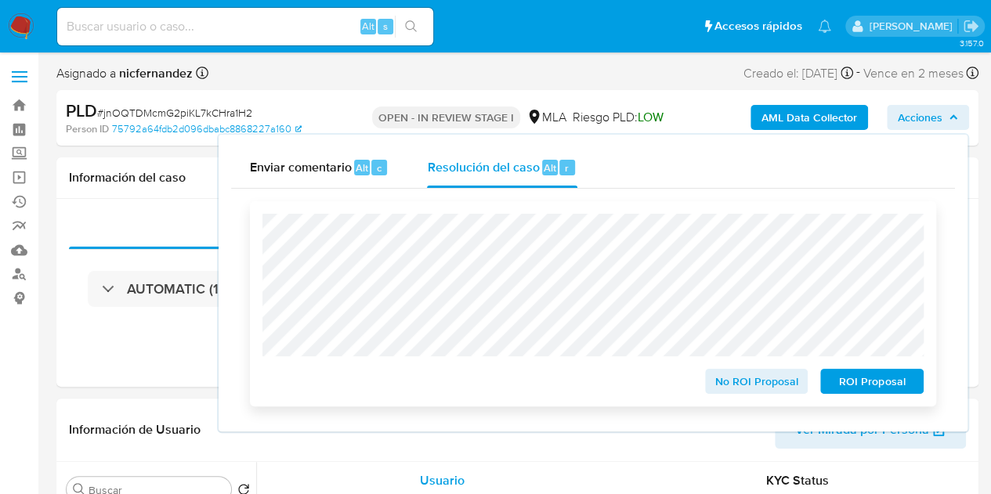
click at [846, 392] on span "ROI Proposal" at bounding box center [871, 381] width 81 height 22
select select "10"
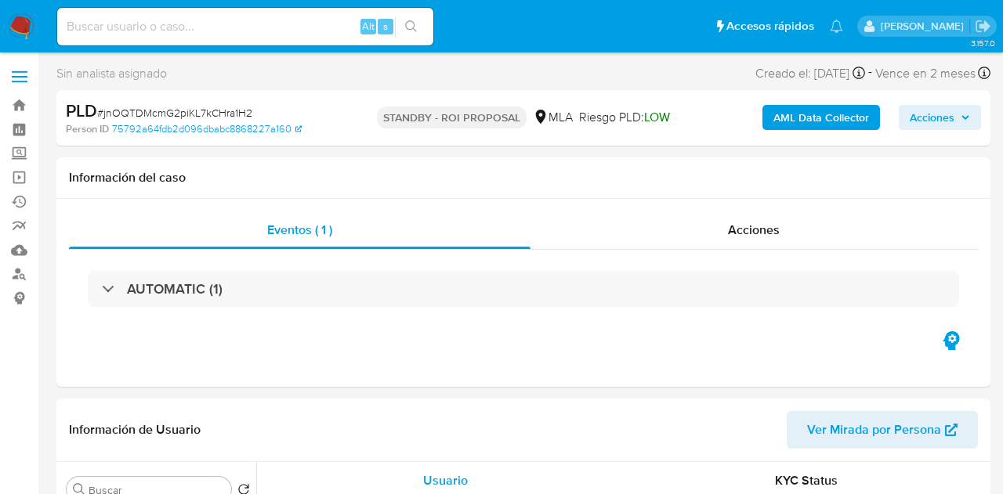
select select "10"
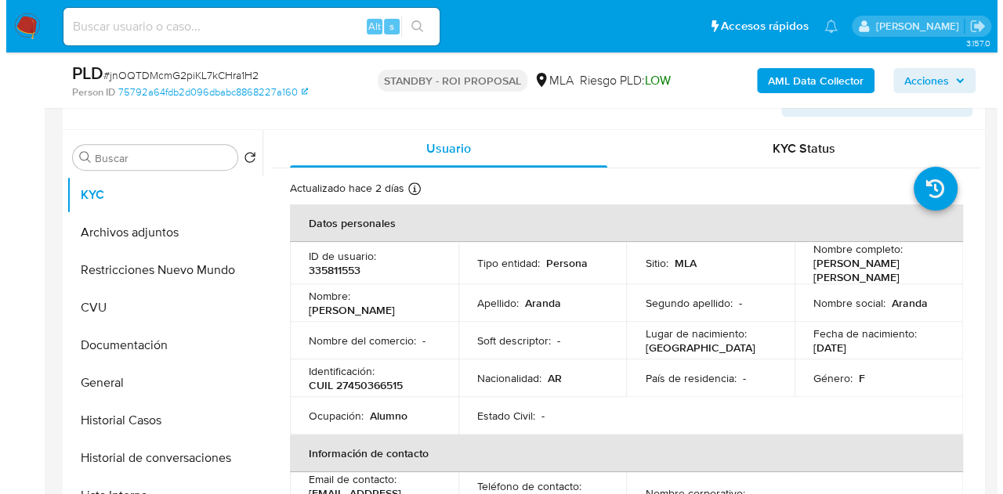
scroll to position [279, 0]
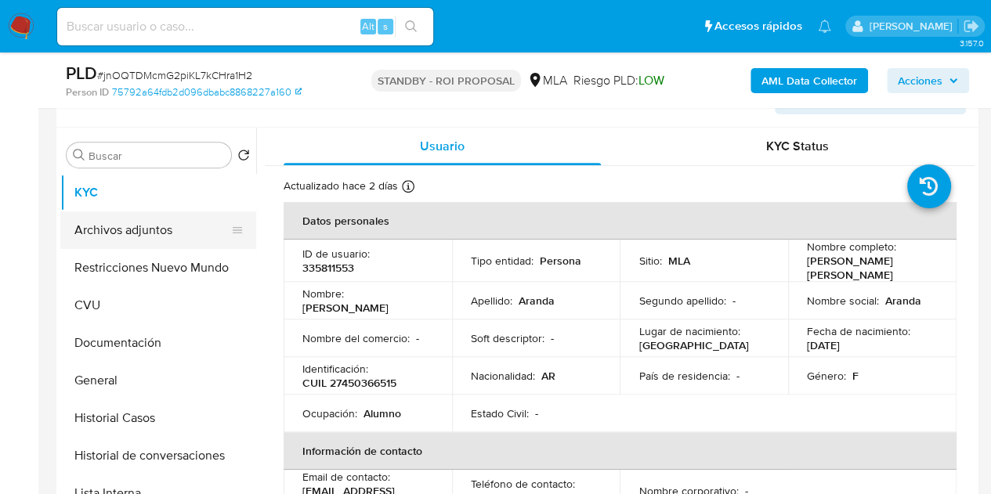
click at [145, 222] on button "Archivos adjuntos" at bounding box center [151, 230] width 183 height 38
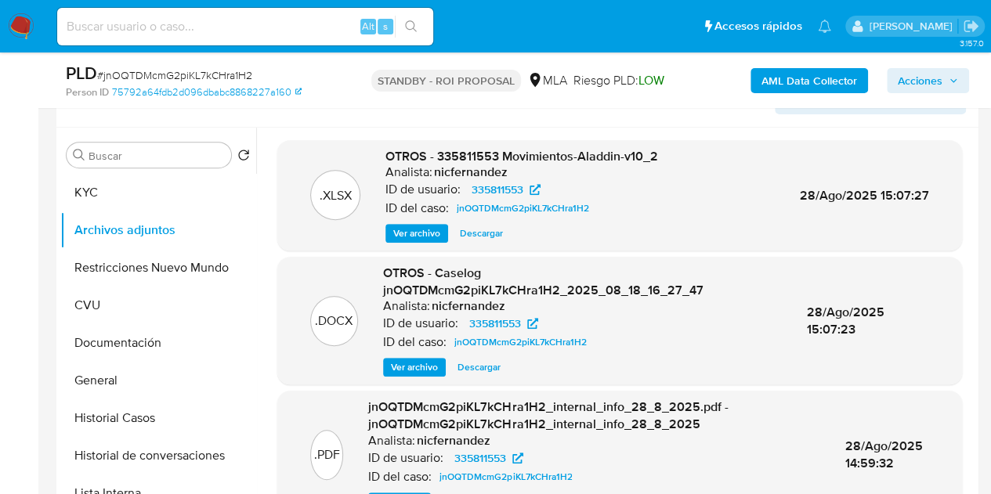
click at [410, 367] on span "Ver archivo" at bounding box center [414, 368] width 47 height 16
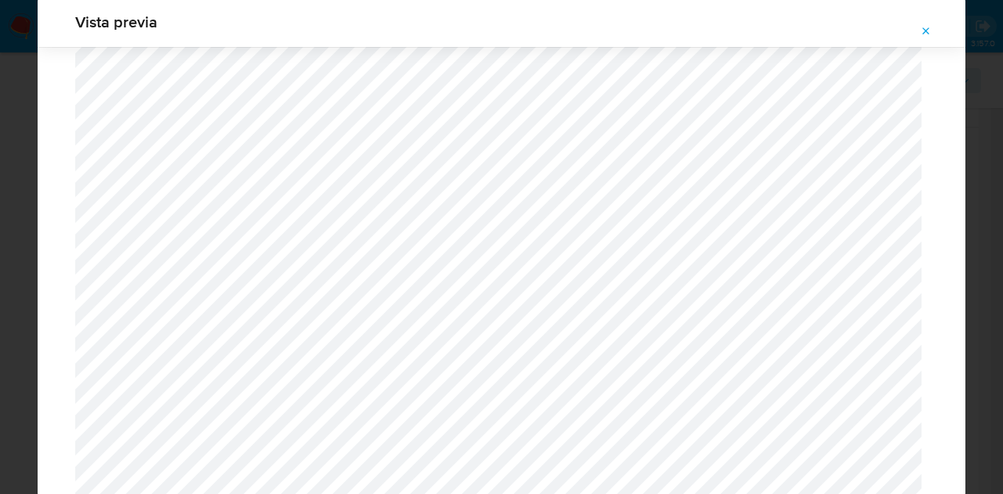
click at [921, 34] on icon "Attachment preview" at bounding box center [926, 31] width 13 height 13
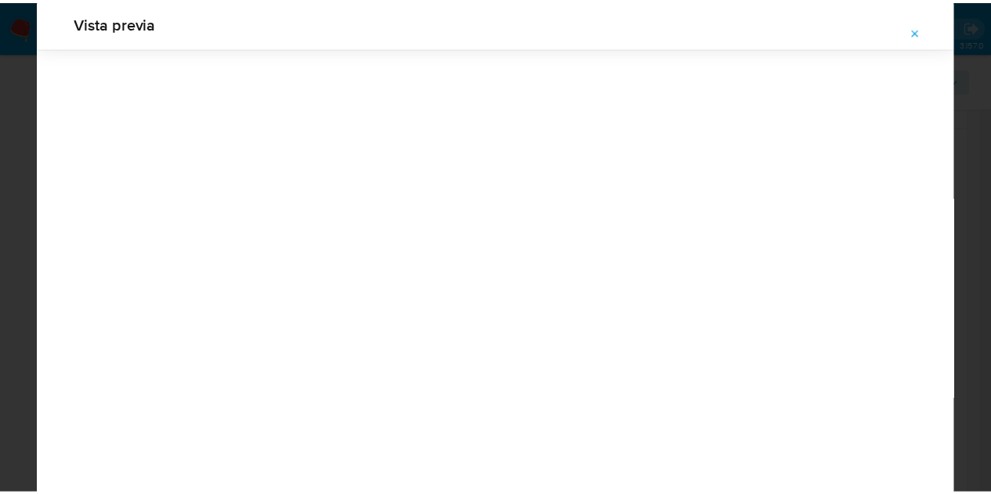
scroll to position [50, 0]
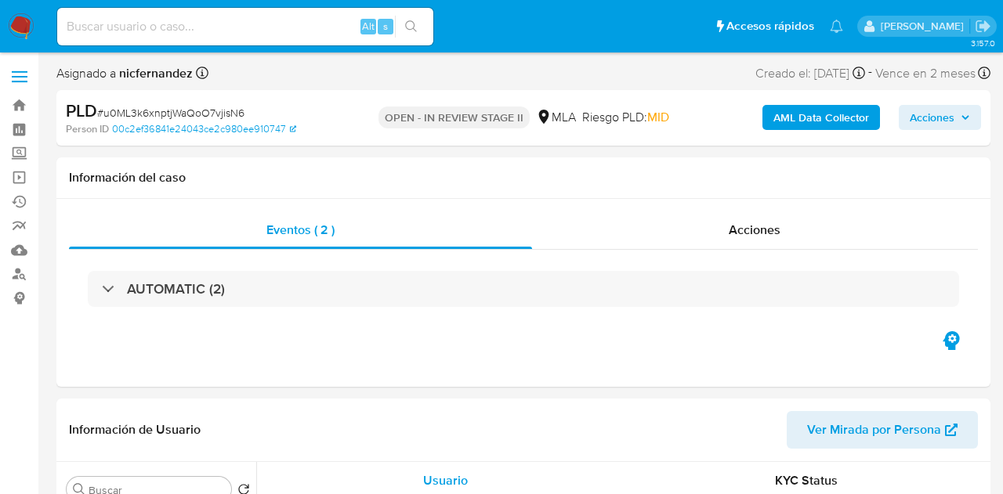
select select "10"
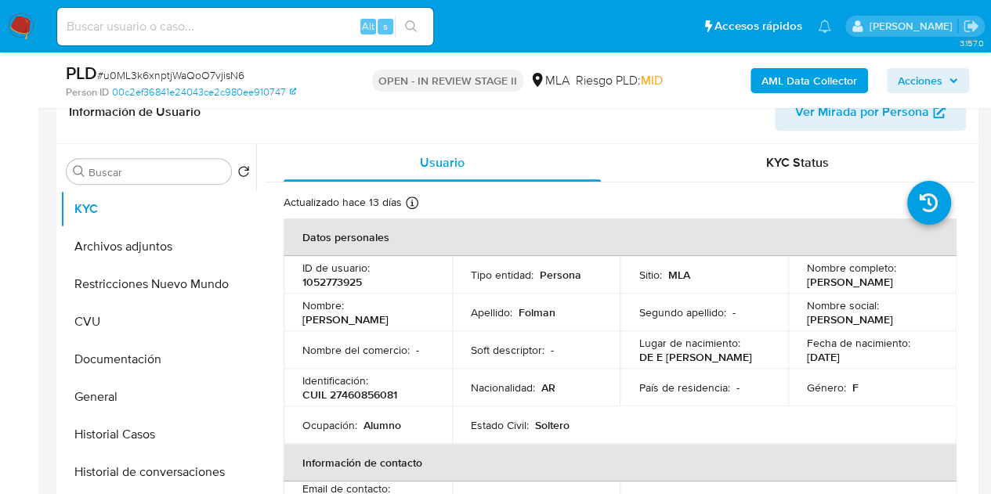
scroll to position [219, 0]
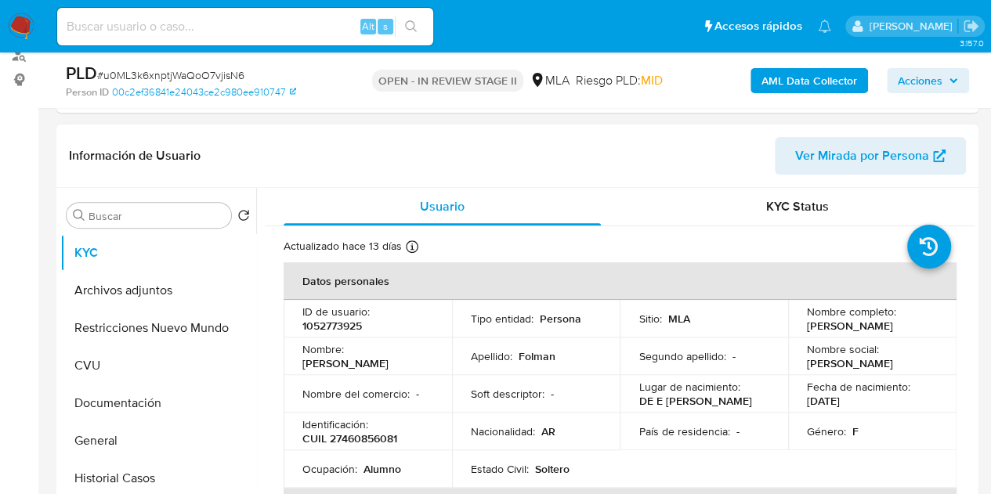
click at [879, 164] on span "Ver Mirada por Persona" at bounding box center [862, 156] width 134 height 38
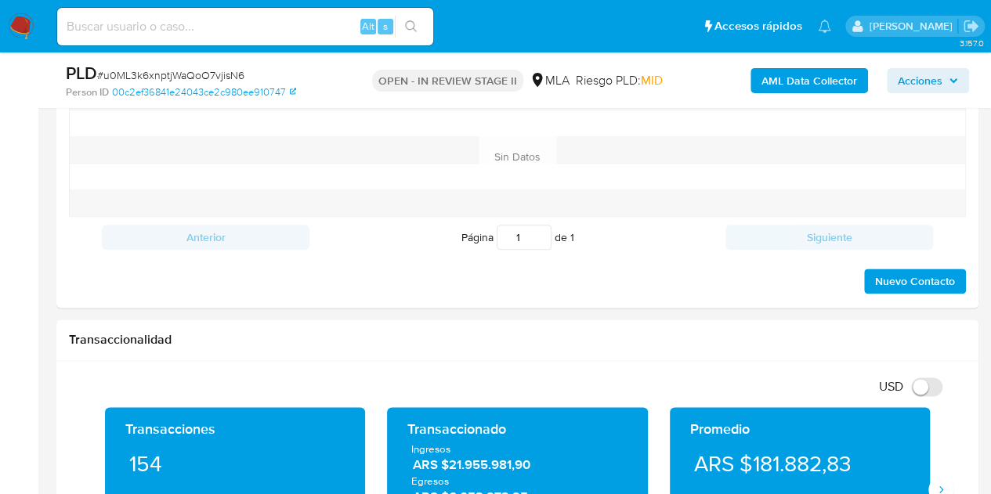
scroll to position [695, 0]
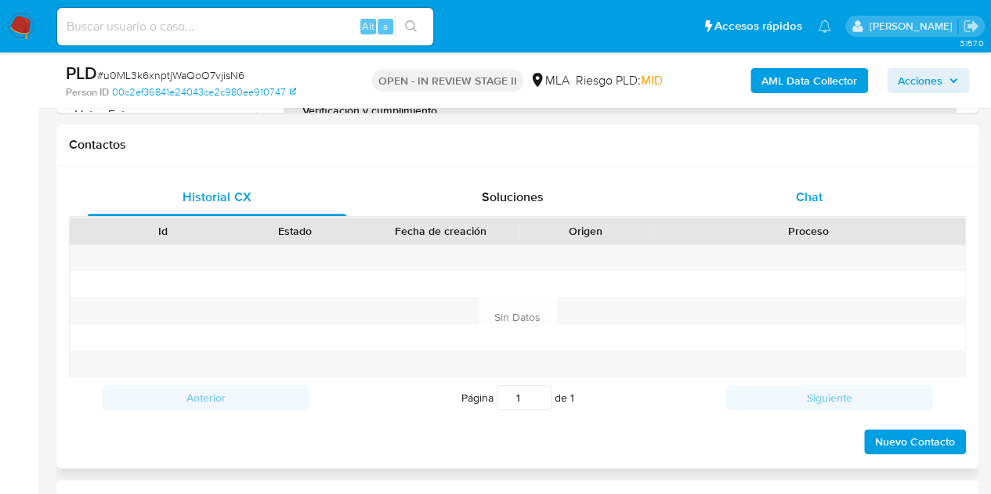
click at [807, 192] on span "Chat" at bounding box center [809, 197] width 27 height 18
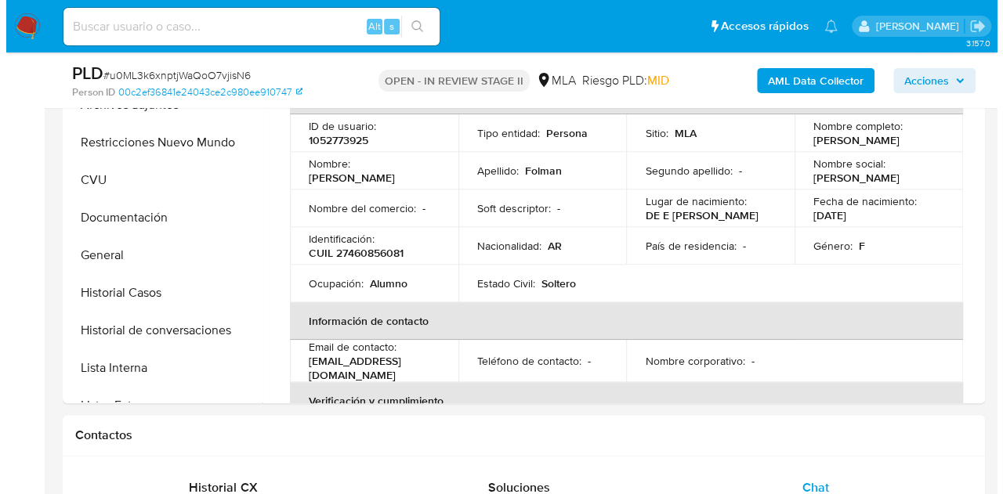
scroll to position [256, 0]
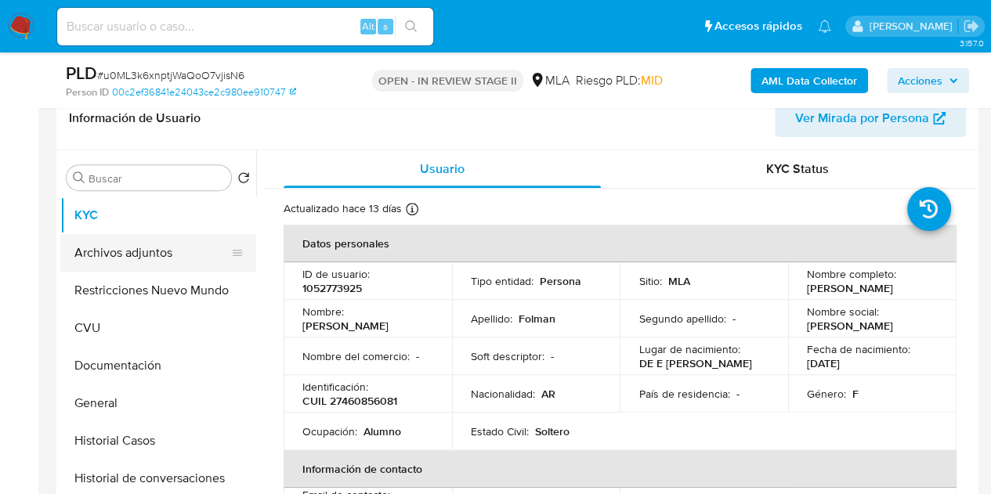
click at [113, 262] on button "Archivos adjuntos" at bounding box center [151, 253] width 183 height 38
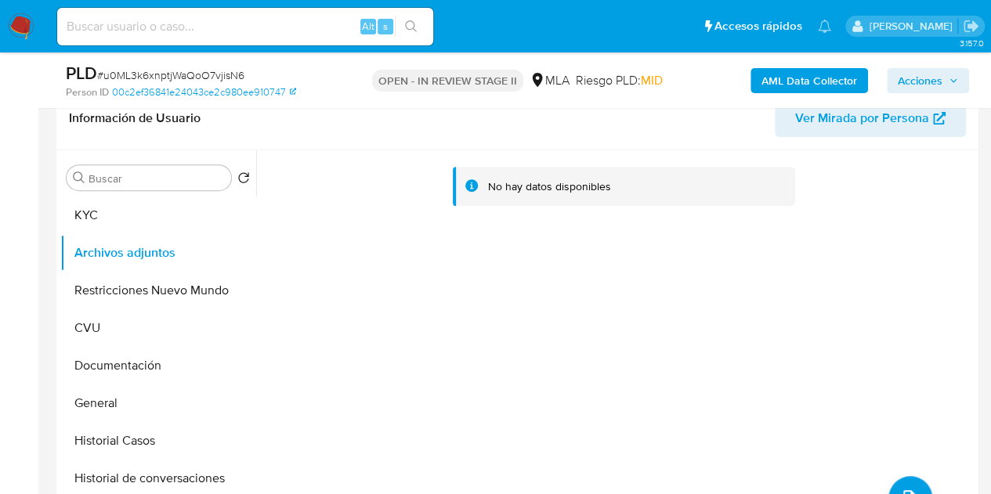
click at [780, 81] on b "AML Data Collector" at bounding box center [809, 80] width 96 height 25
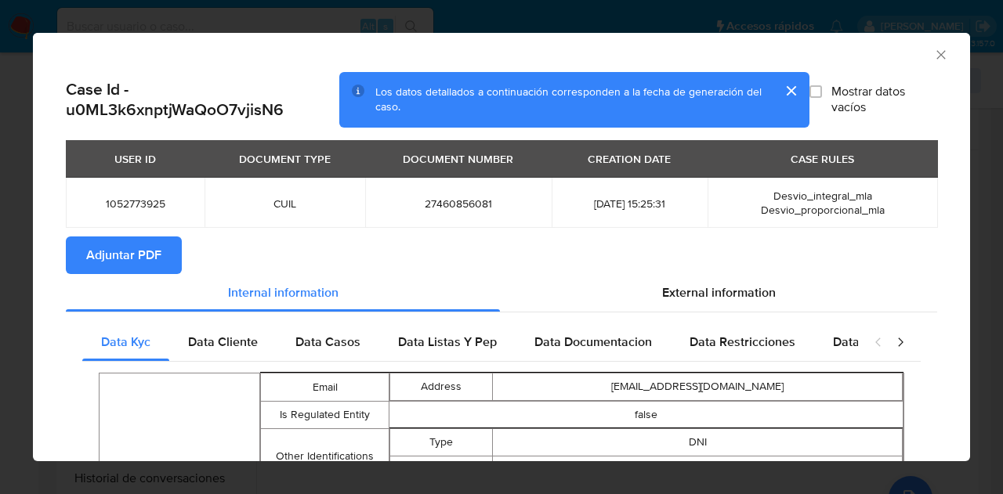
click at [134, 261] on span "Adjuntar PDF" at bounding box center [123, 255] width 75 height 34
click at [933, 58] on icon "Cerrar ventana" at bounding box center [941, 55] width 16 height 16
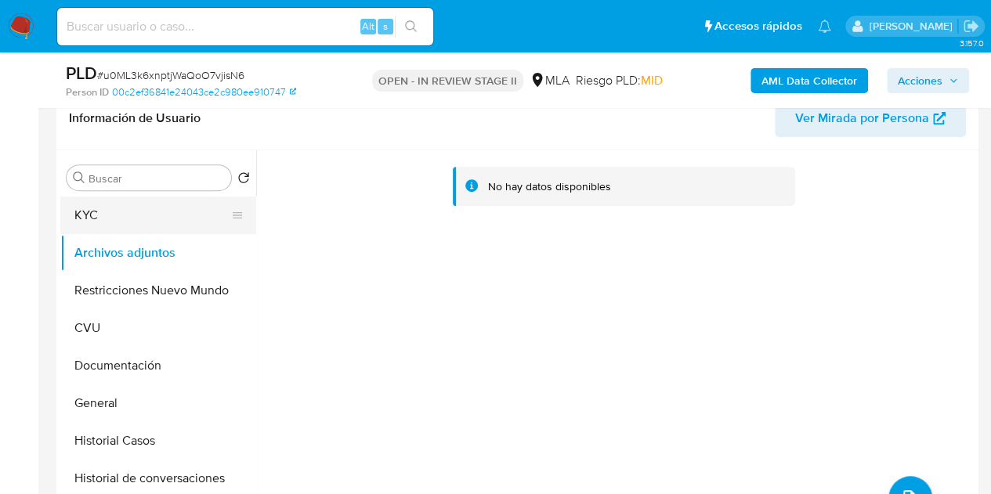
click at [154, 224] on button "KYC" at bounding box center [151, 216] width 183 height 38
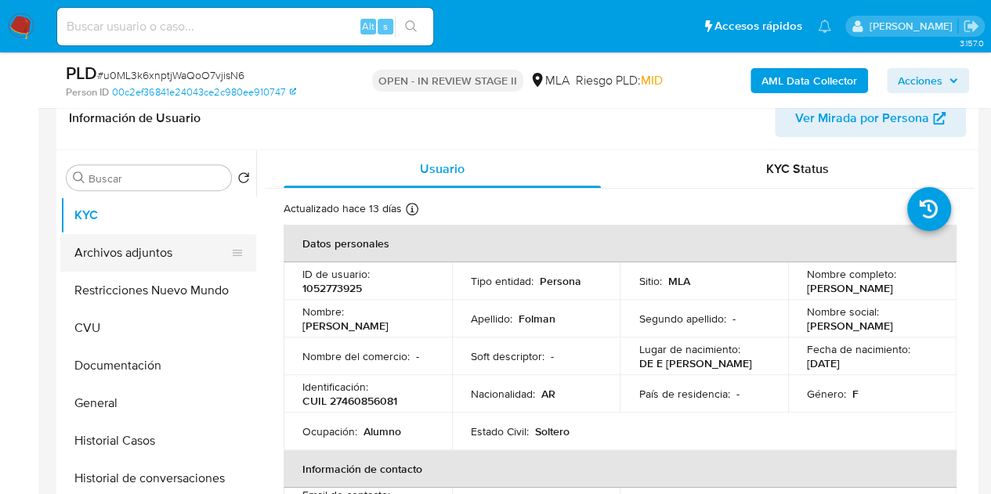
click at [172, 250] on button "Archivos adjuntos" at bounding box center [151, 253] width 183 height 38
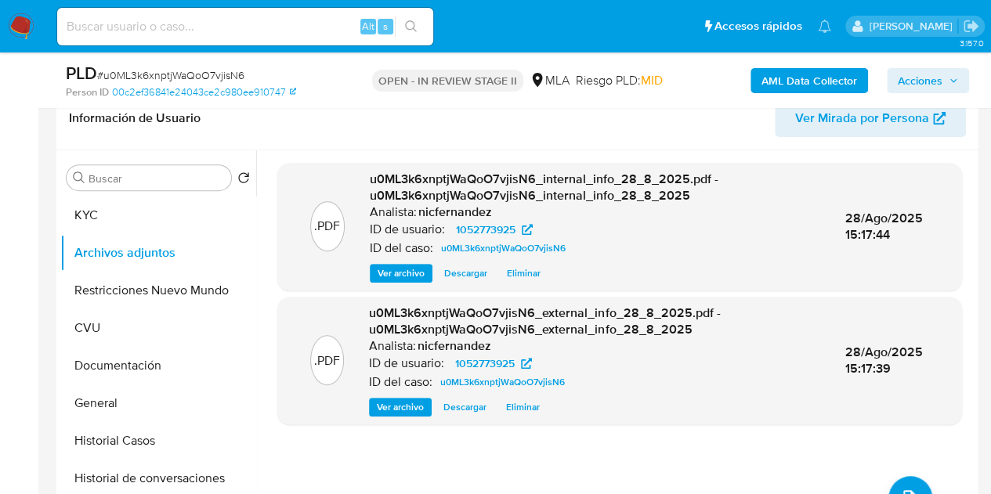
click at [630, 454] on div ".PDF u0ML3k6xnptjWaQoO7vjisN6_internal_info_28_8_2025.pdf - u0ML3k6xnptjWaQoO7v…" at bounding box center [619, 351] width 685 height 376
click at [892, 483] on button "upload-file" at bounding box center [910, 498] width 44 height 44
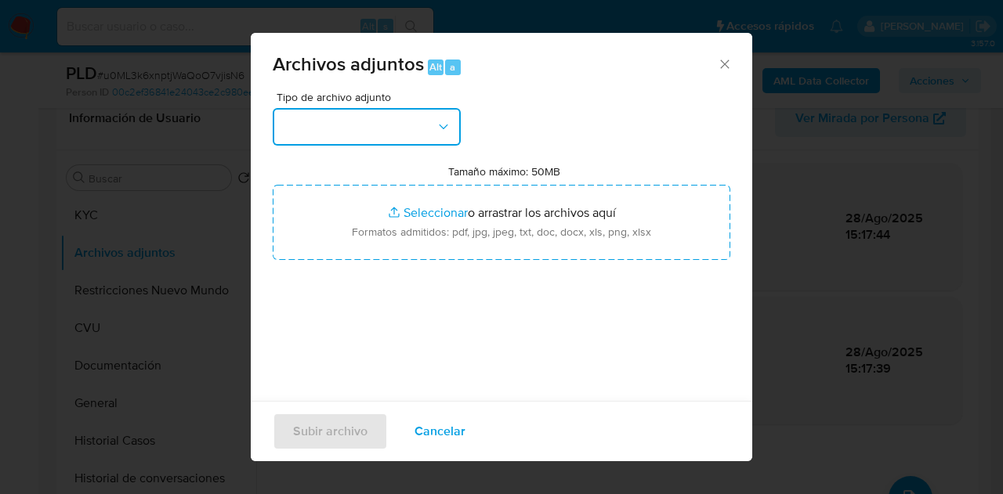
click at [447, 131] on icon "button" at bounding box center [444, 127] width 16 height 16
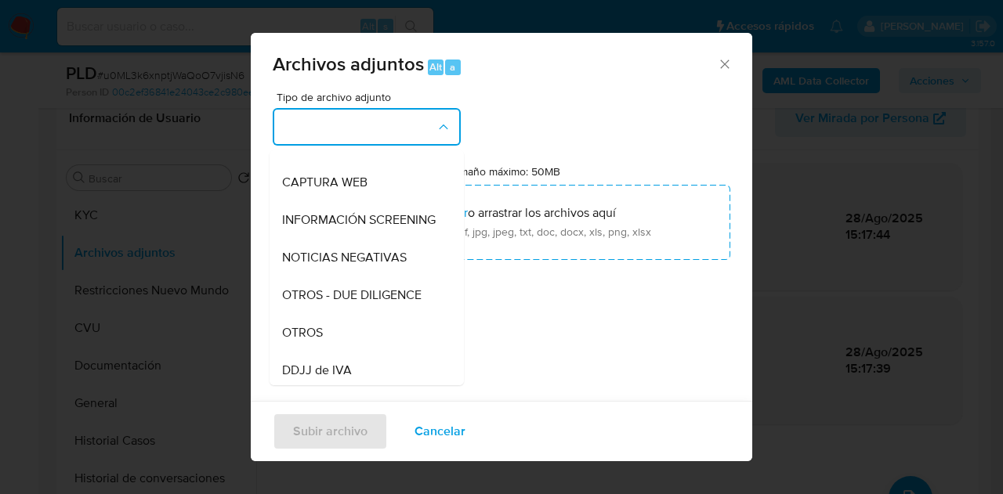
scroll to position [172, 0]
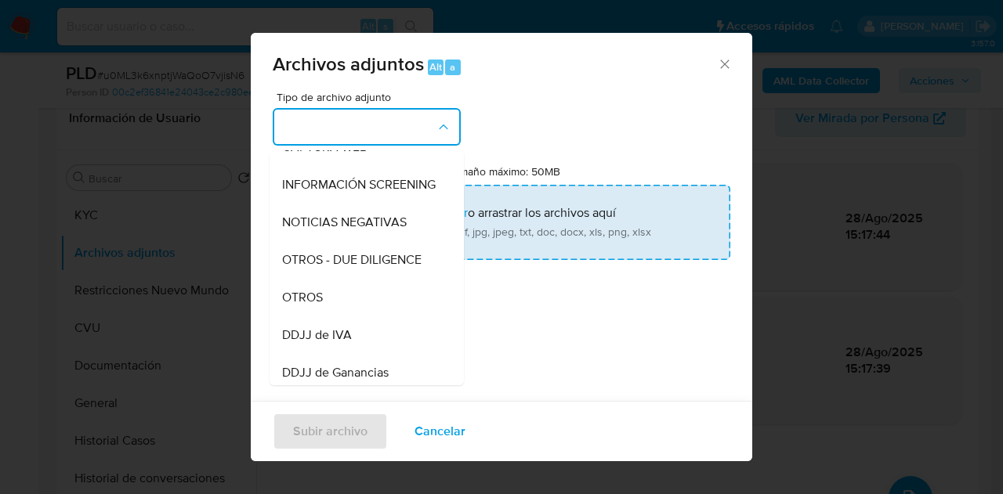
drag, startPoint x: 327, startPoint y: 309, endPoint x: 373, endPoint y: 239, distance: 83.6
click at [327, 308] on div "OTROS" at bounding box center [362, 298] width 160 height 38
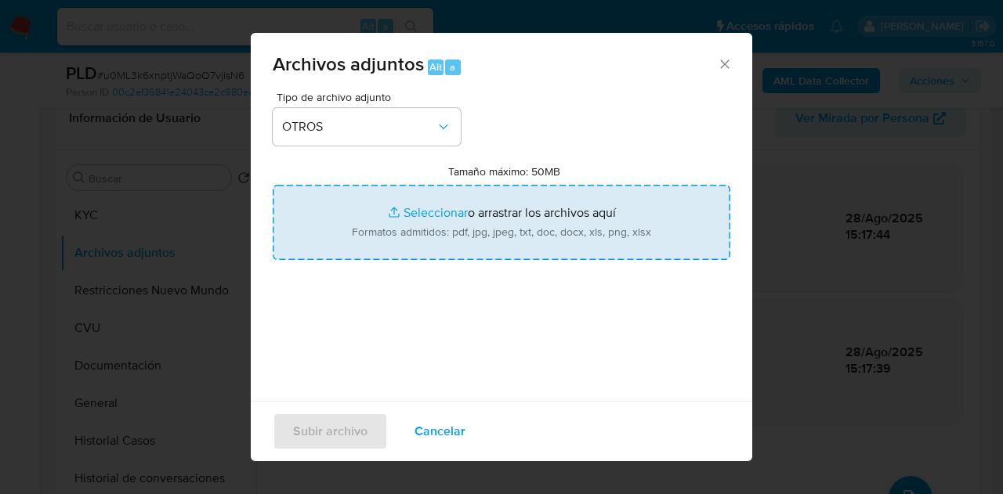
click at [387, 211] on input "Tamaño máximo: 50MB Seleccionar archivos" at bounding box center [501, 222] width 457 height 75
type input "C:\fakepath\Caselog u0ML3k6xnptjWaQoO7vjisN6_2025_08_18_18_37_53.docx"
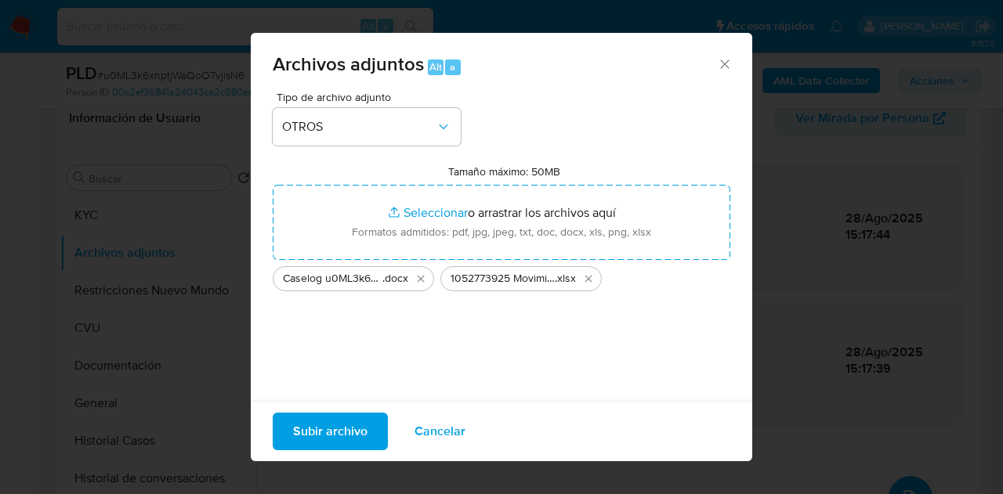
click at [331, 436] on span "Subir archivo" at bounding box center [330, 431] width 74 height 34
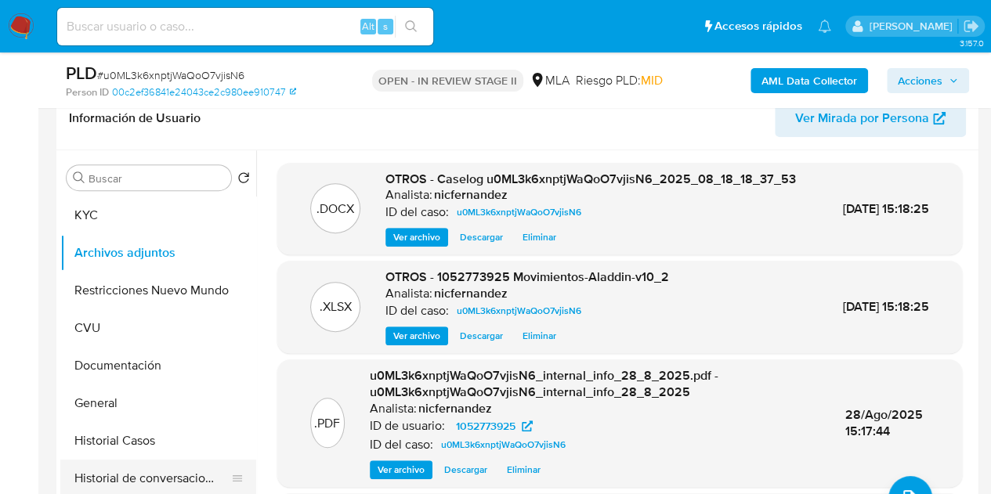
click at [144, 477] on button "Historial de conversaciones" at bounding box center [151, 479] width 183 height 38
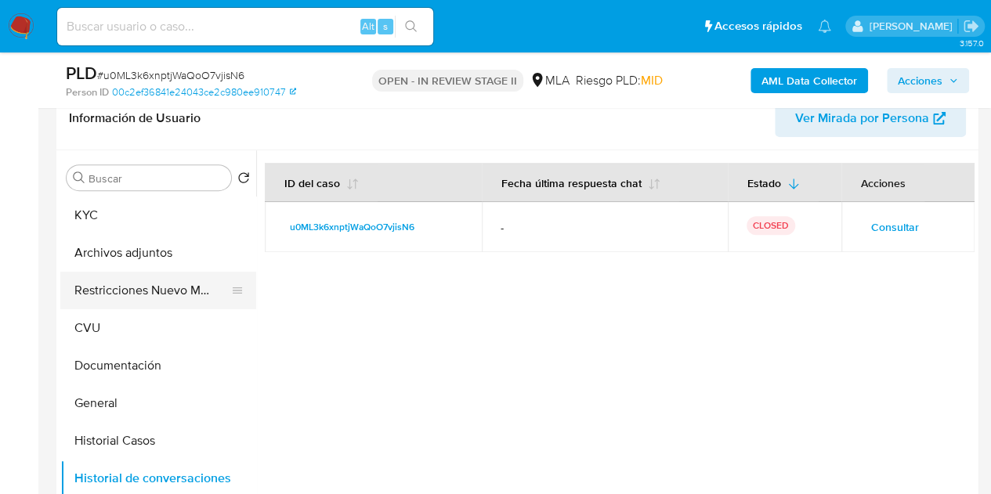
click at [107, 293] on button "Restricciones Nuevo Mundo" at bounding box center [151, 291] width 183 height 38
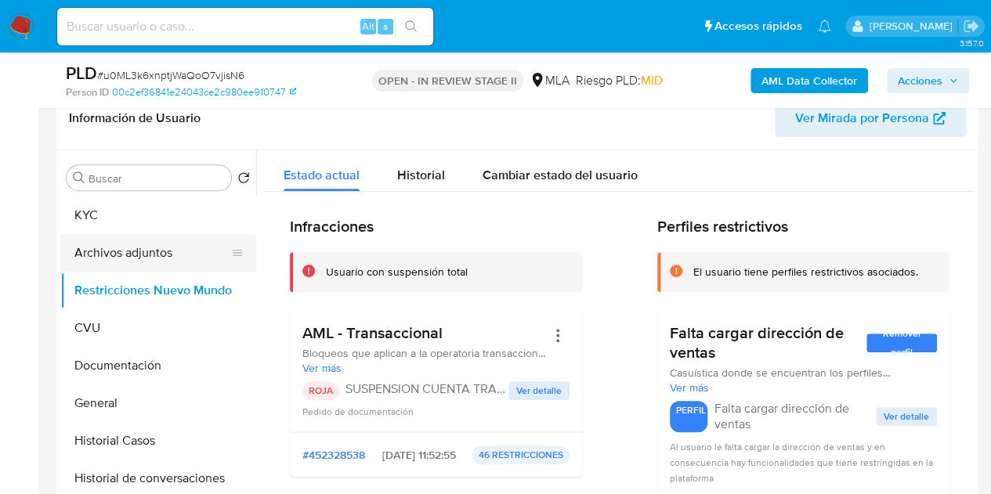
click at [102, 256] on button "Archivos adjuntos" at bounding box center [151, 253] width 183 height 38
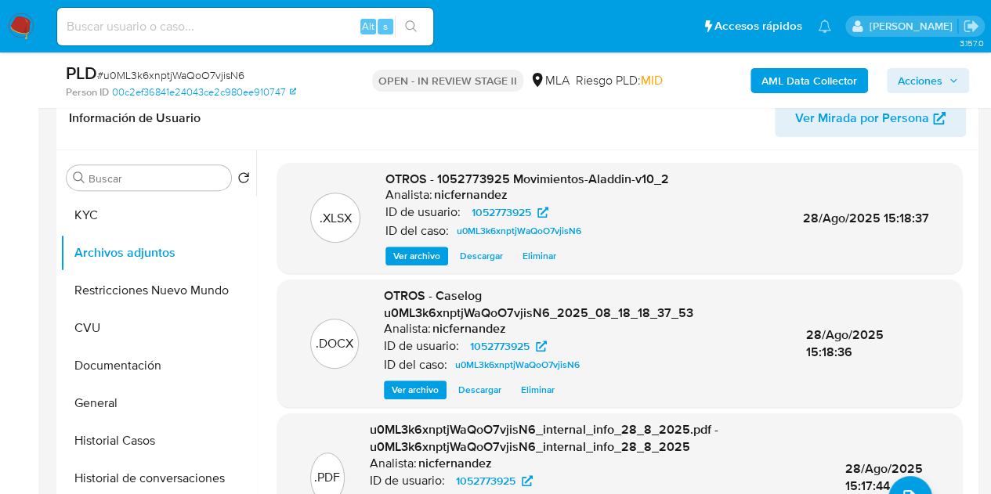
click at [414, 394] on span "Ver archivo" at bounding box center [415, 390] width 47 height 16
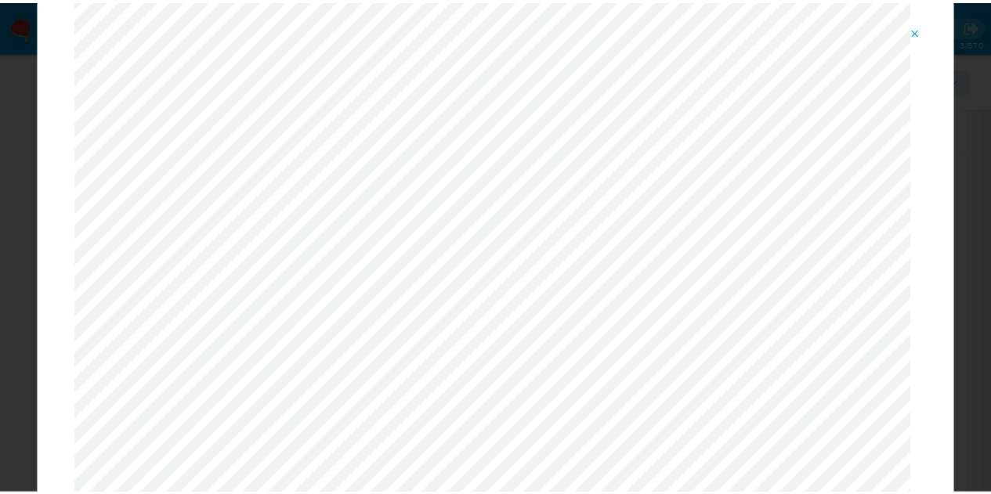
scroll to position [0, 0]
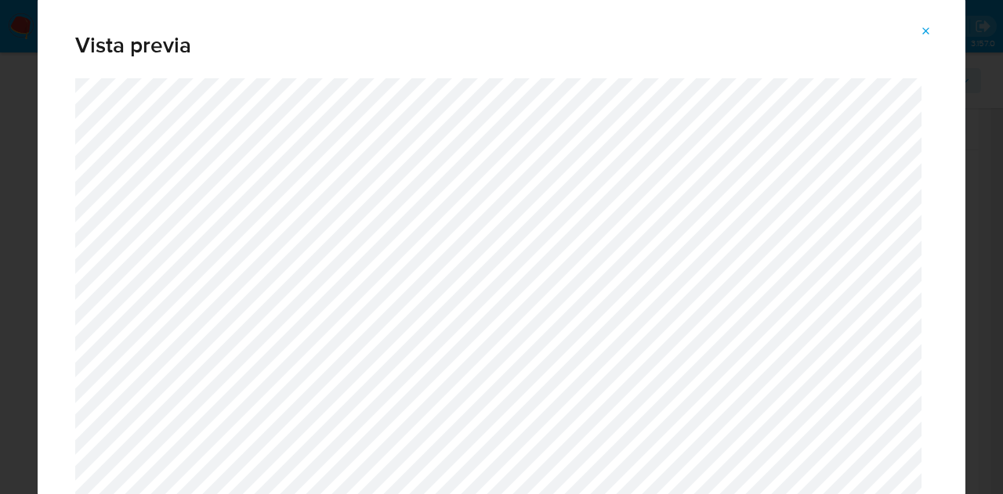
click at [924, 35] on icon "Attachment preview" at bounding box center [926, 31] width 13 height 13
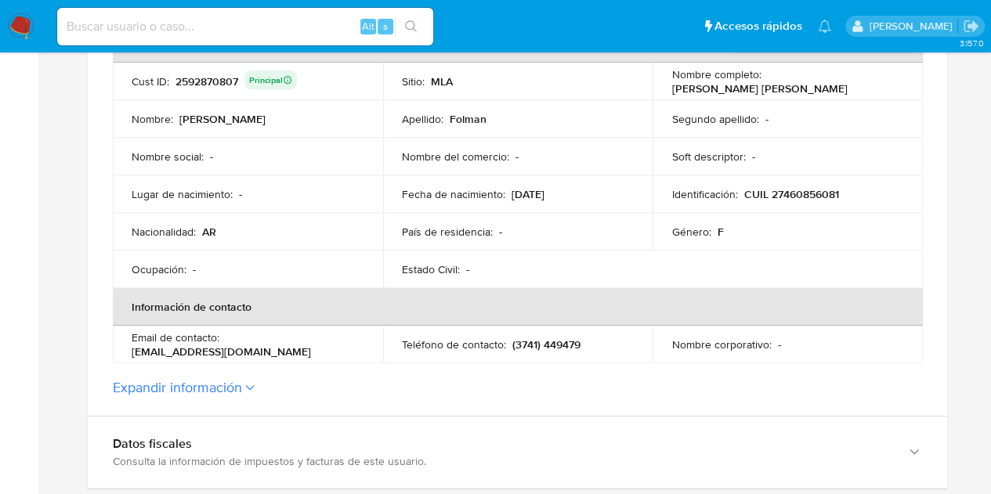
scroll to position [390, 0]
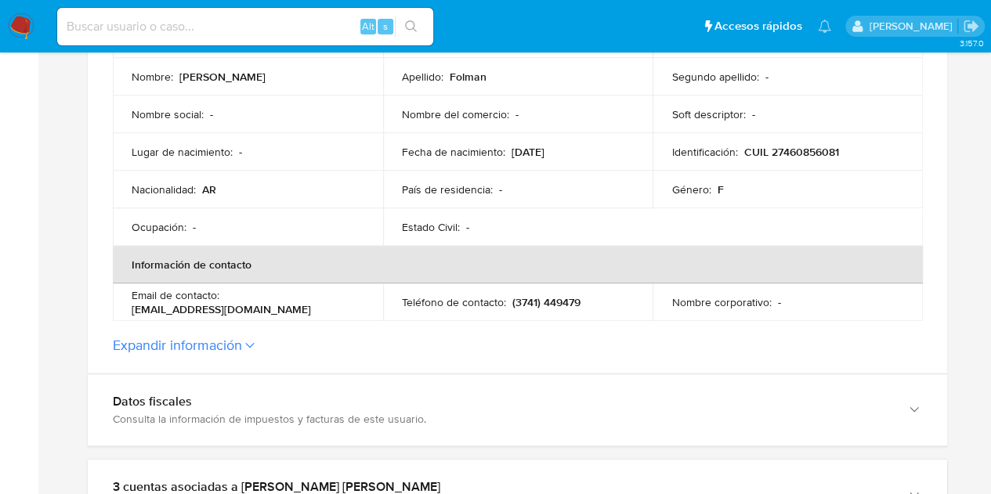
drag, startPoint x: 515, startPoint y: 299, endPoint x: 532, endPoint y: 302, distance: 16.6
click at [532, 302] on p "(3741) 449479" at bounding box center [546, 302] width 68 height 14
click at [530, 302] on p "(3741) 449479" at bounding box center [546, 302] width 68 height 14
drag, startPoint x: 516, startPoint y: 301, endPoint x: 537, endPoint y: 302, distance: 21.2
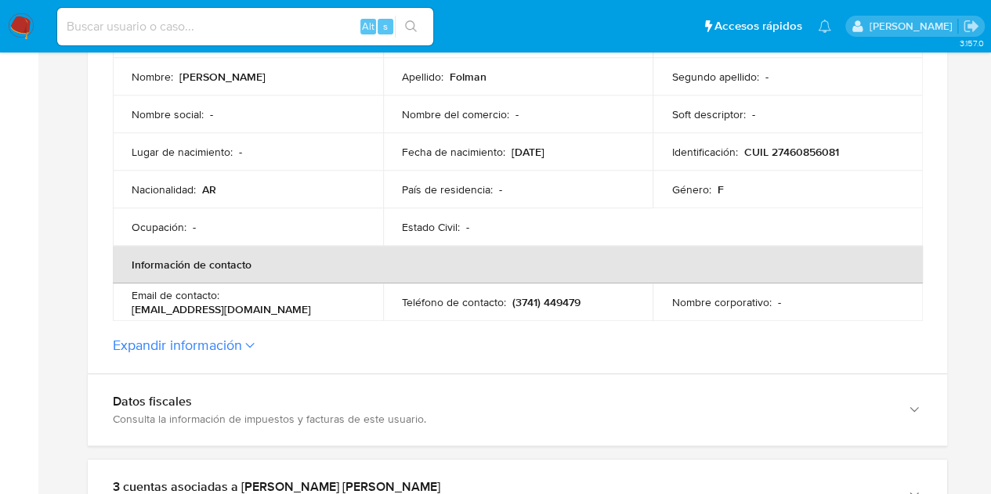
click at [537, 302] on p "(3741) 449479" at bounding box center [546, 302] width 68 height 14
click at [443, 284] on td "Teléfono de contacto : (3741) 449479" at bounding box center [518, 303] width 270 height 38
drag, startPoint x: 541, startPoint y: 305, endPoint x: 589, endPoint y: 302, distance: 47.8
click at [589, 302] on div "Teléfono de contacto : (3741) 449479" at bounding box center [518, 302] width 233 height 14
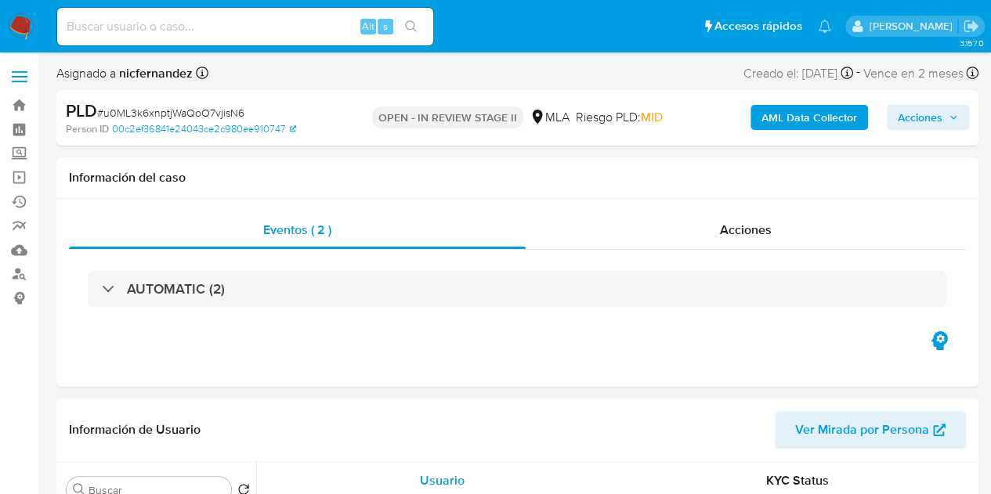
select select "10"
drag, startPoint x: 435, startPoint y: 161, endPoint x: 481, endPoint y: 175, distance: 48.3
click at [435, 161] on div "Información del caso" at bounding box center [517, 178] width 922 height 42
click at [927, 121] on span "Acciones" at bounding box center [920, 117] width 45 height 25
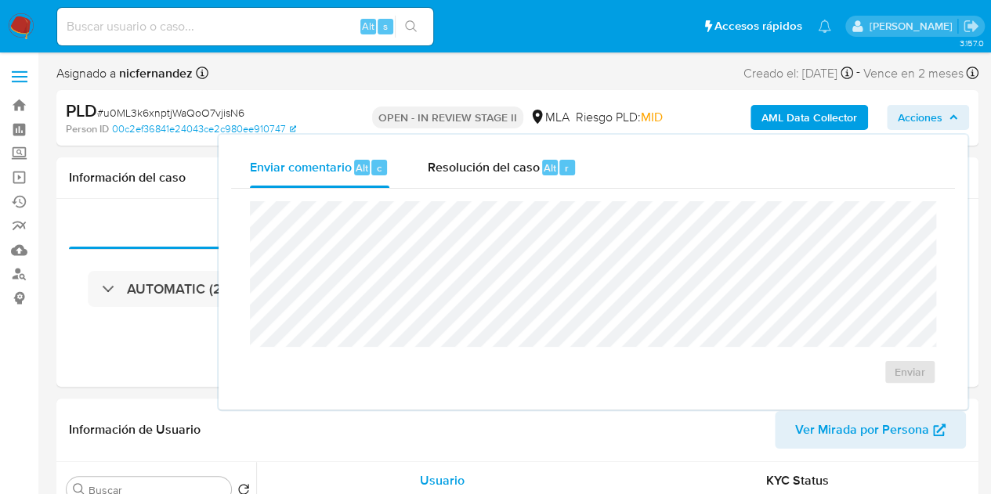
drag, startPoint x: 558, startPoint y: 174, endPoint x: 561, endPoint y: 193, distance: 19.1
click at [556, 174] on div "Alt r" at bounding box center [558, 168] width 33 height 16
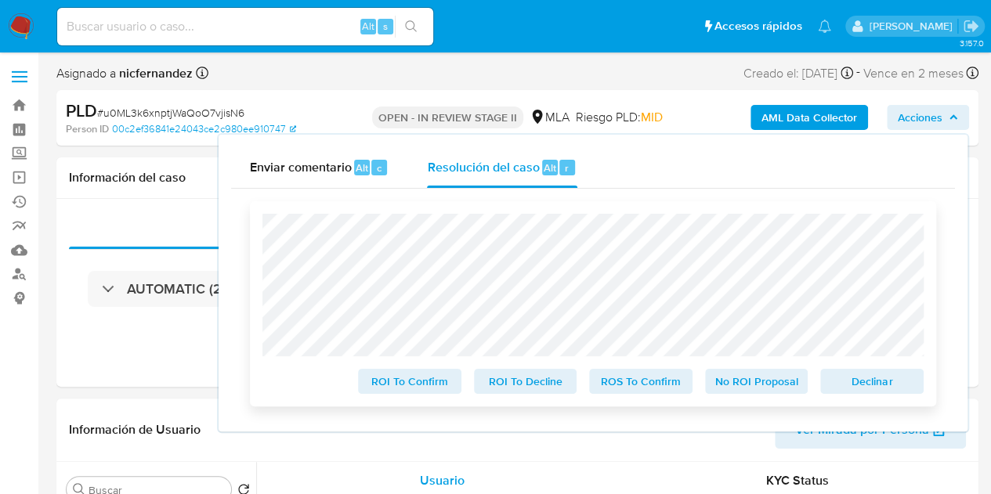
click at [864, 391] on span "Declinar" at bounding box center [871, 381] width 81 height 22
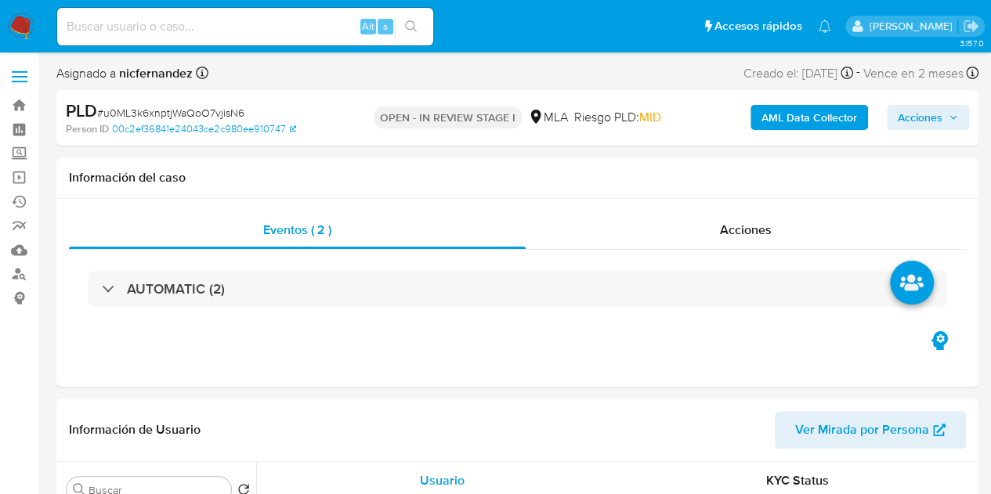
click at [924, 117] on span "Acciones" at bounding box center [920, 117] width 45 height 25
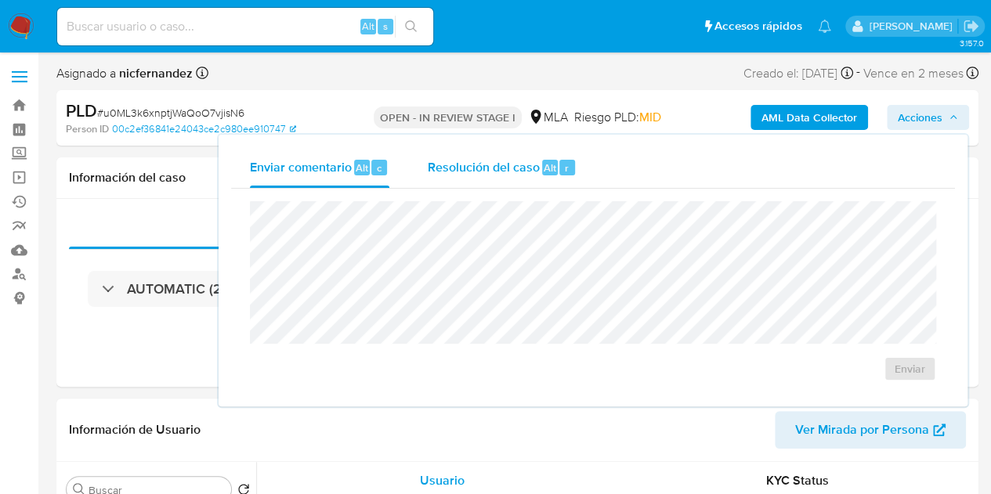
click at [465, 180] on div "Resolución del caso Alt r" at bounding box center [502, 167] width 150 height 41
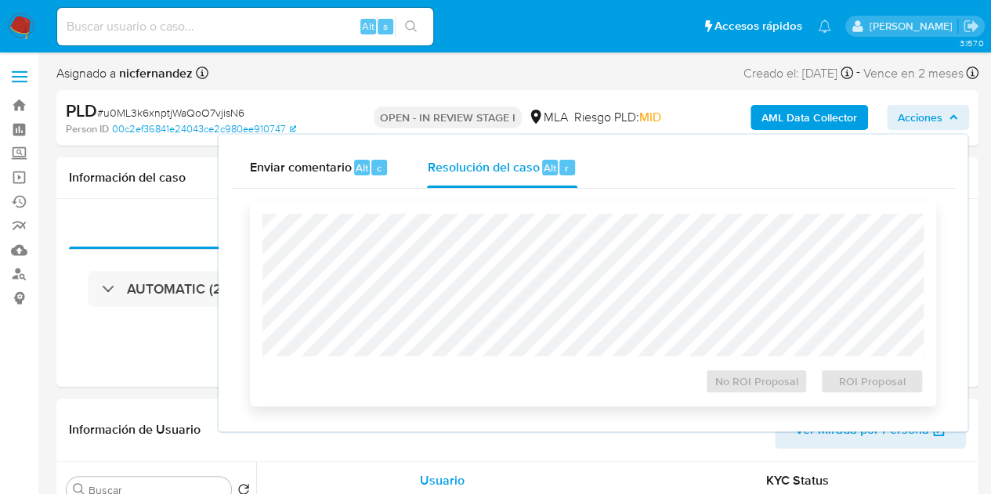
select select "10"
click at [855, 381] on span "ROI Proposal" at bounding box center [871, 381] width 81 height 22
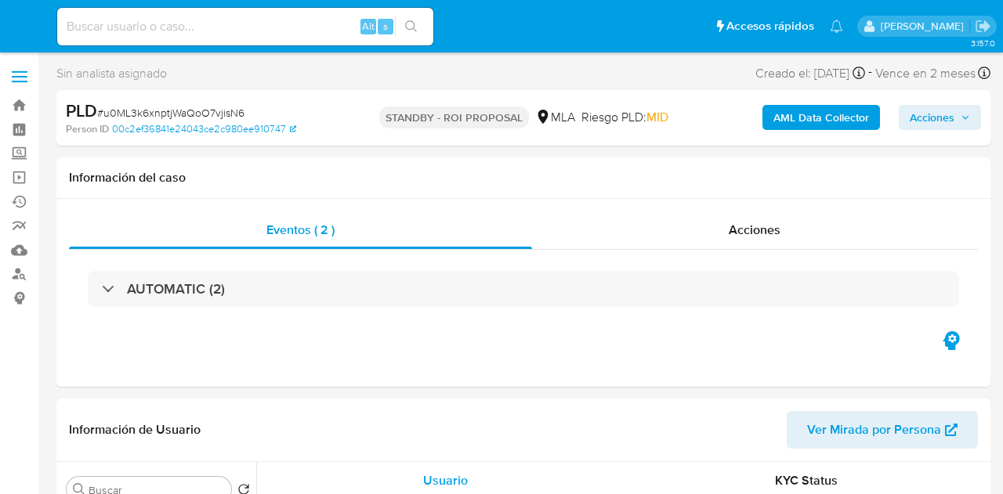
select select "10"
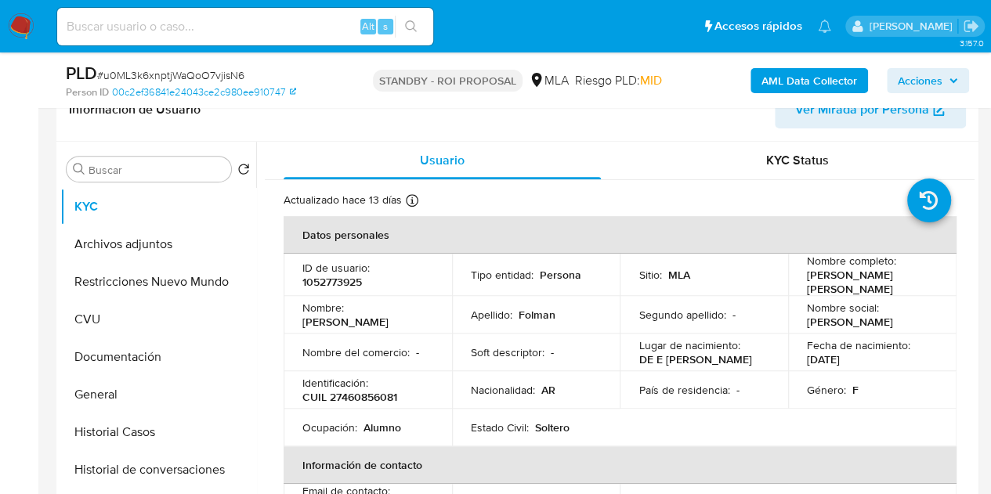
scroll to position [293, 0]
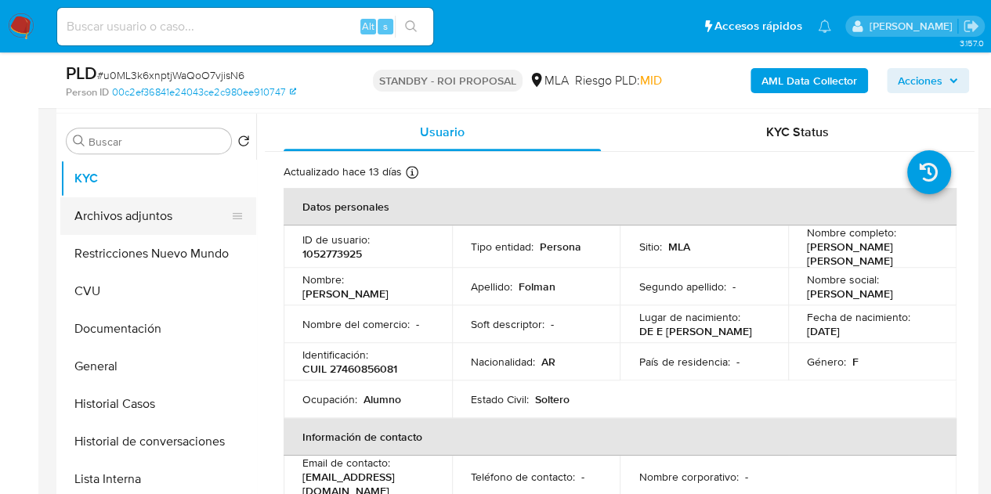
select select "10"
click at [168, 206] on button "Archivos adjuntos" at bounding box center [151, 216] width 183 height 38
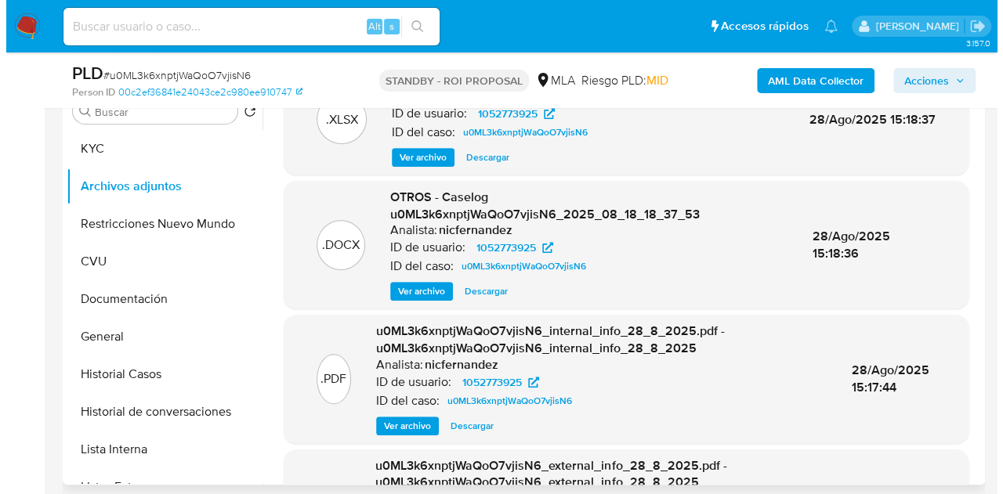
scroll to position [0, 0]
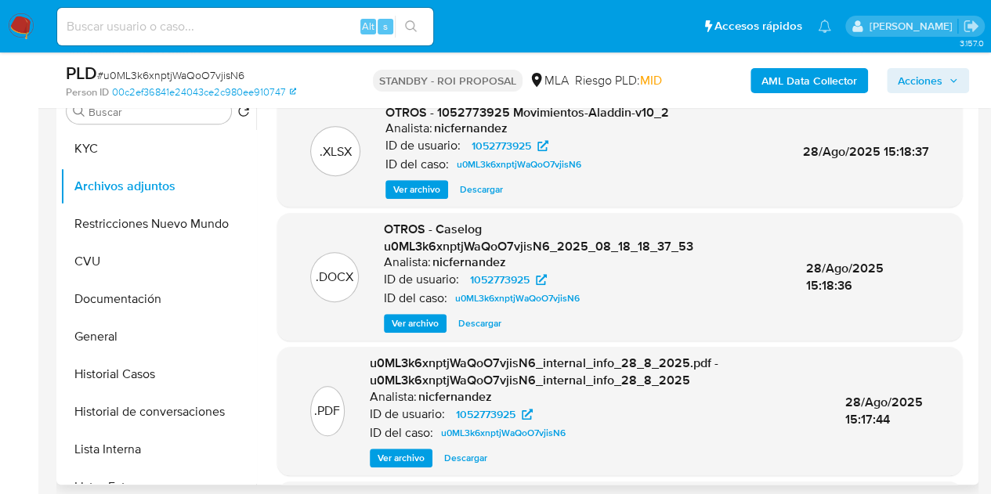
click at [406, 319] on span "Ver archivo" at bounding box center [415, 324] width 47 height 16
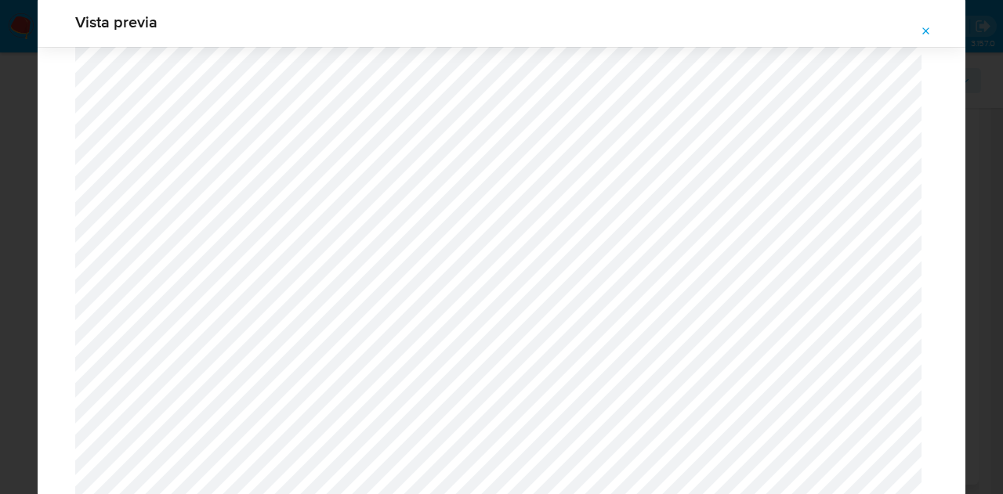
scroll to position [1825, 0]
click at [927, 38] on span "Attachment preview" at bounding box center [926, 31] width 13 height 22
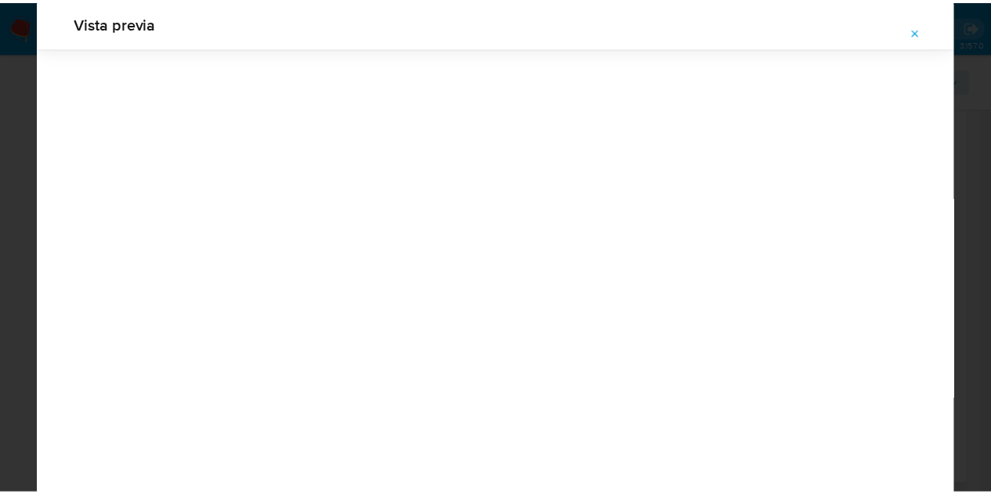
scroll to position [50, 0]
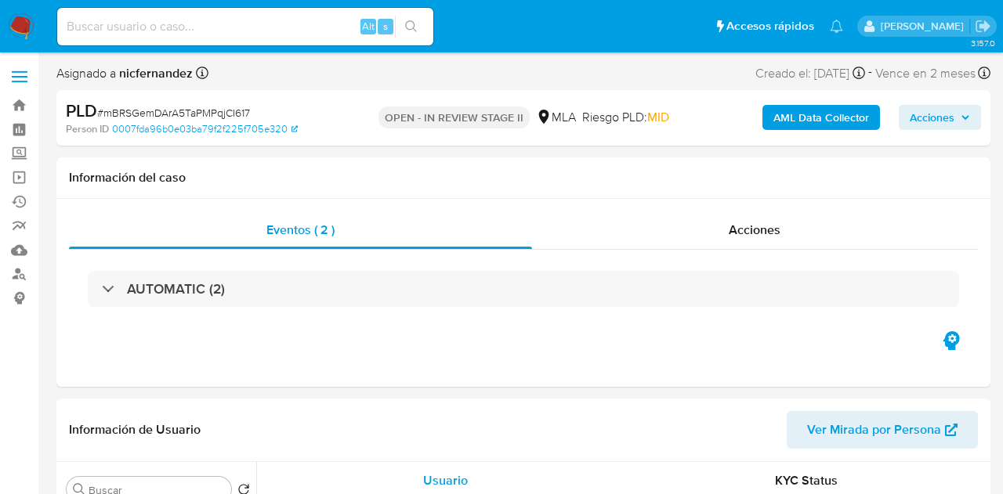
select select "10"
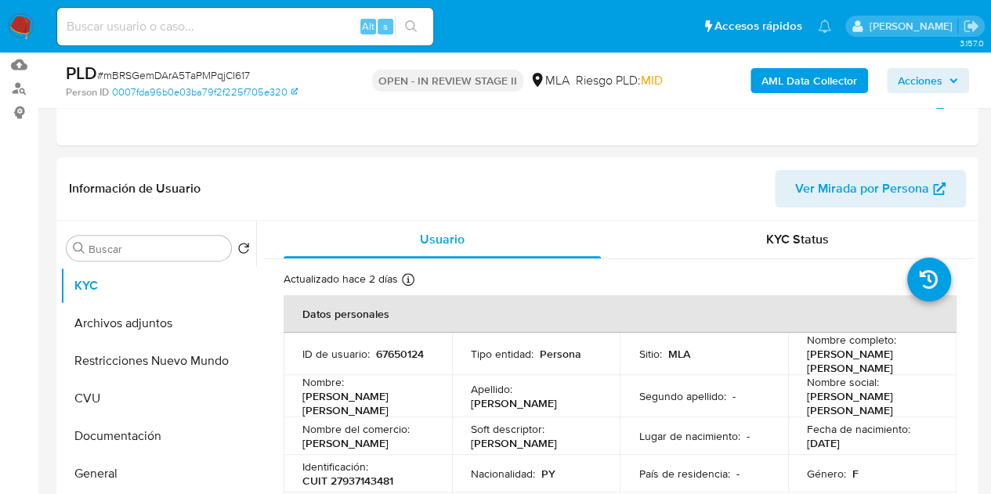
scroll to position [334, 0]
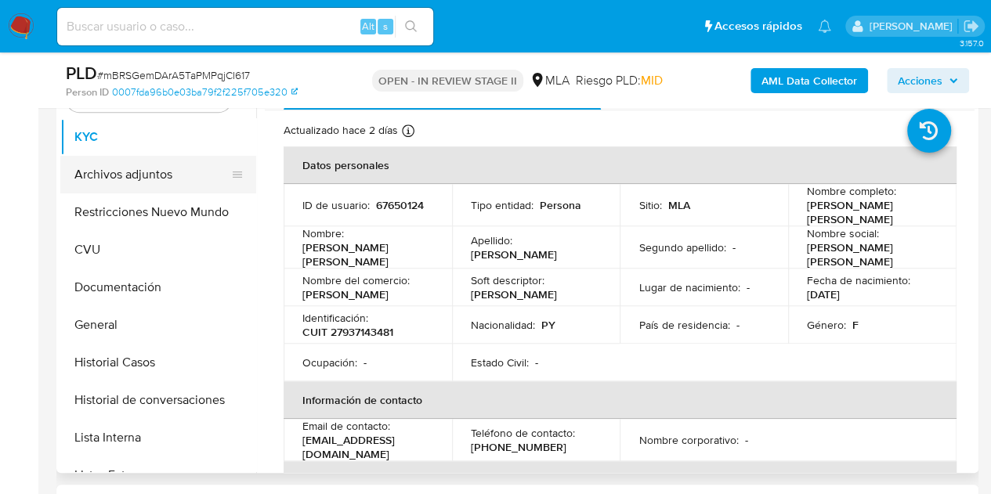
click at [70, 178] on button "Archivos adjuntos" at bounding box center [151, 175] width 183 height 38
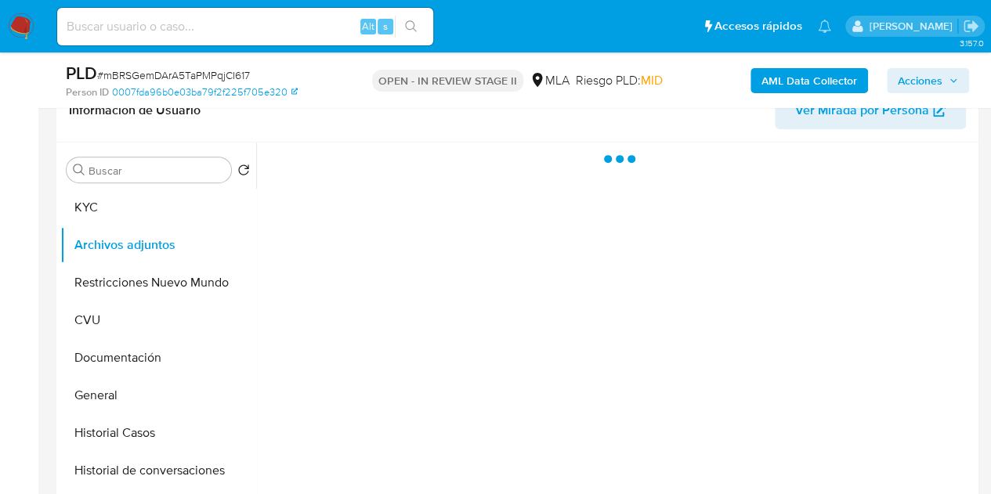
scroll to position [231, 0]
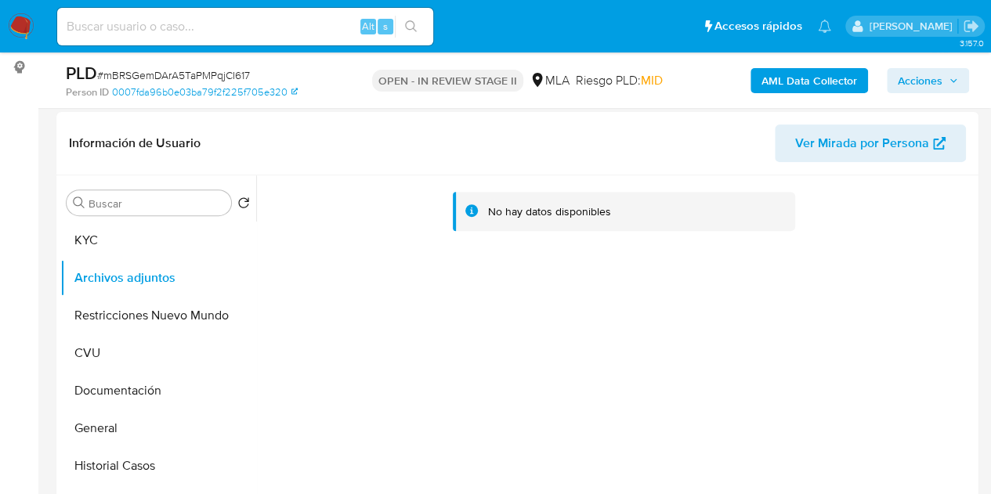
click at [786, 80] on b "AML Data Collector" at bounding box center [809, 80] width 96 height 25
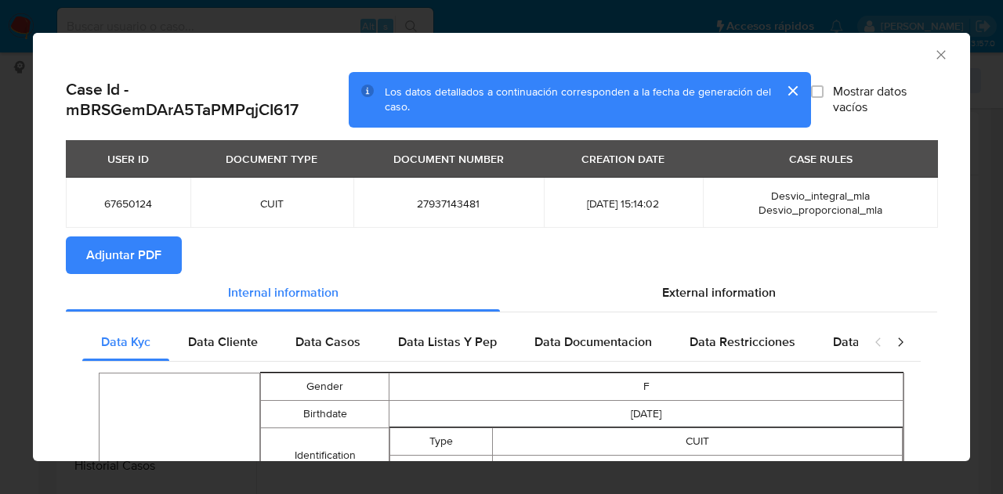
click at [147, 247] on span "Adjuntar PDF" at bounding box center [123, 255] width 75 height 34
click at [926, 45] on div "AML Data Collector" at bounding box center [501, 52] width 937 height 39
click at [933, 53] on icon "Cerrar ventana" at bounding box center [941, 55] width 16 height 16
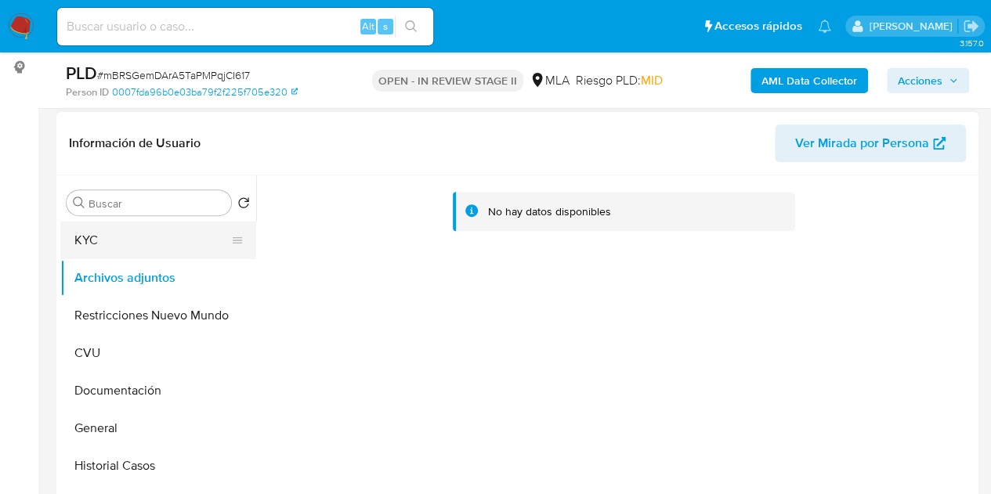
click at [144, 236] on button "KYC" at bounding box center [151, 241] width 183 height 38
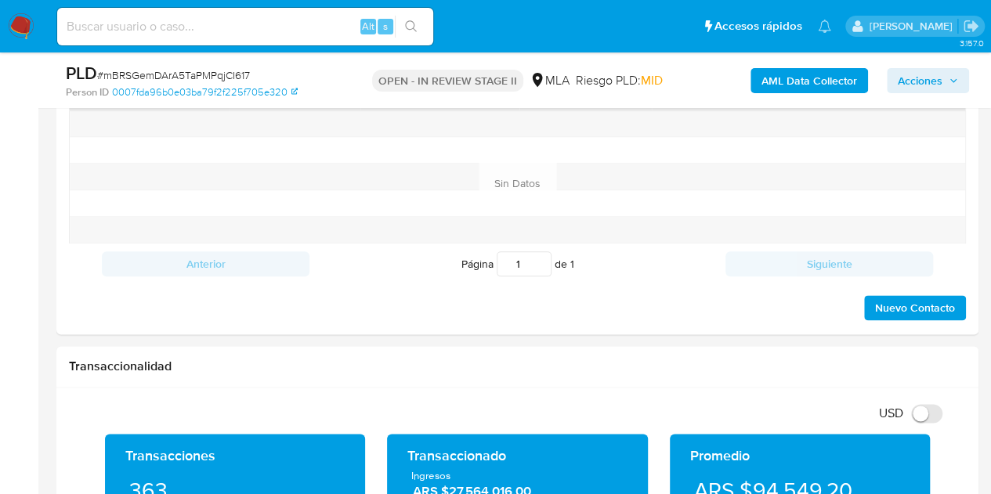
scroll to position [689, 0]
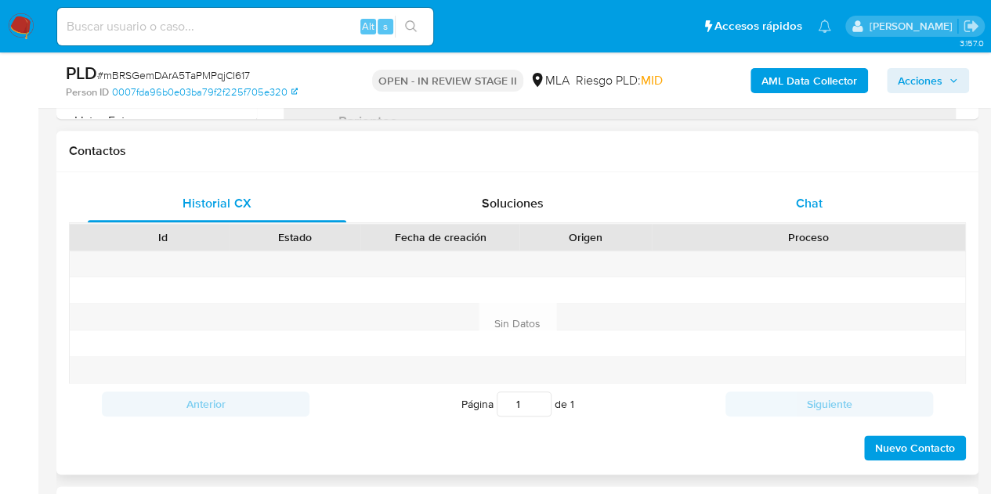
click at [832, 203] on div "Chat" at bounding box center [809, 204] width 258 height 38
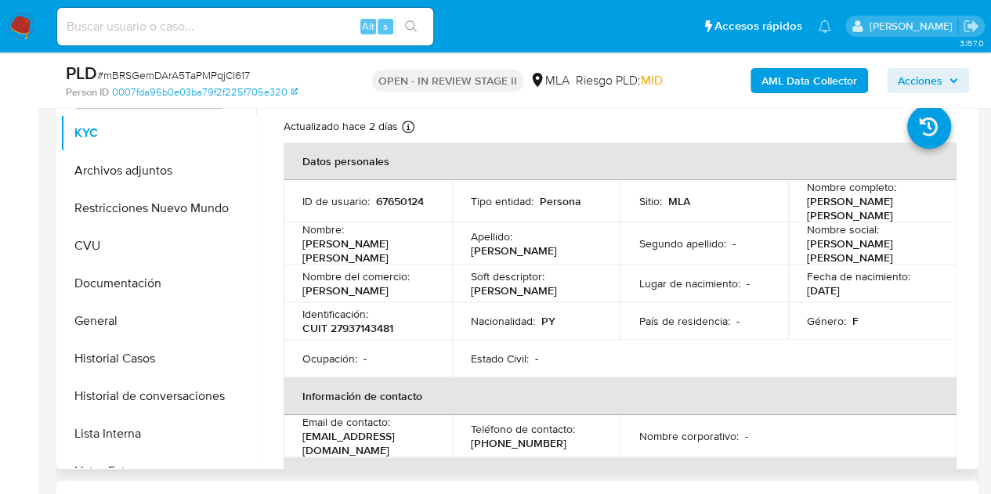
scroll to position [334, 0]
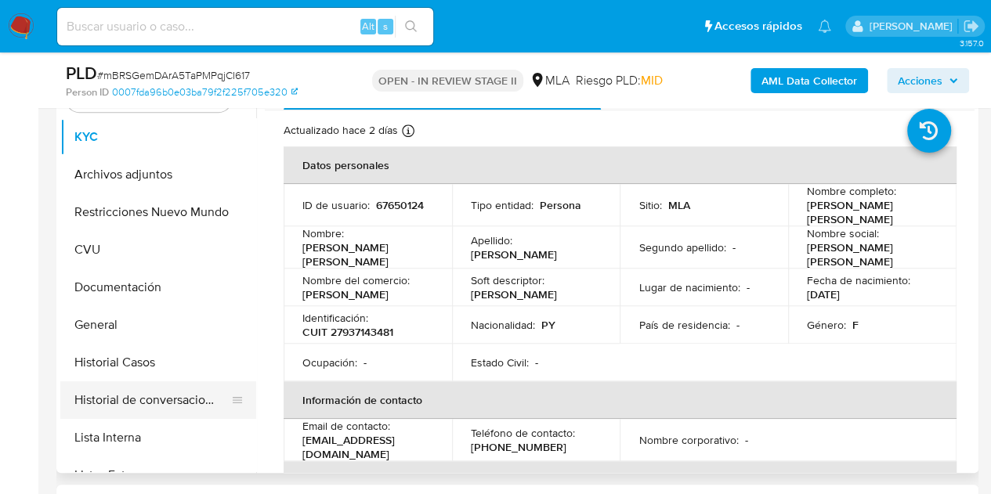
click at [150, 391] on button "Historial de conversaciones" at bounding box center [151, 400] width 183 height 38
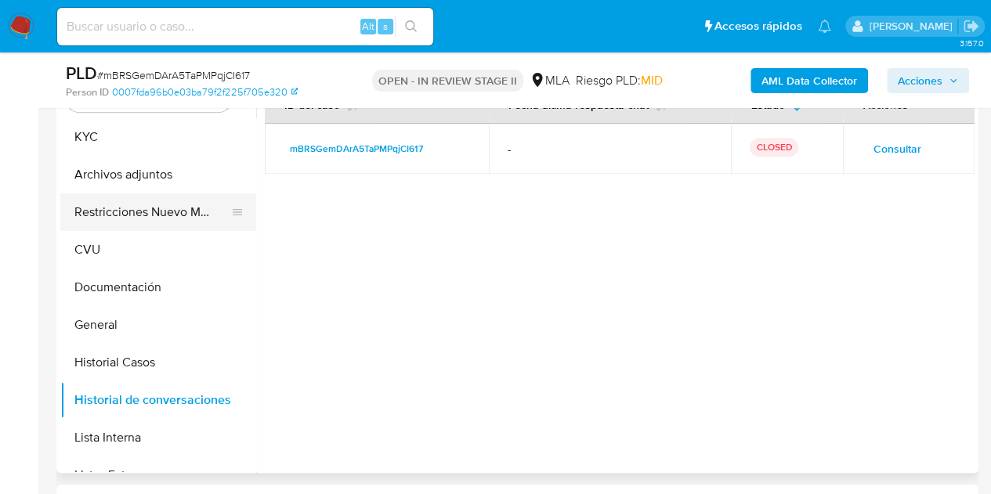
click at [127, 208] on button "Restricciones Nuevo Mundo" at bounding box center [151, 212] width 183 height 38
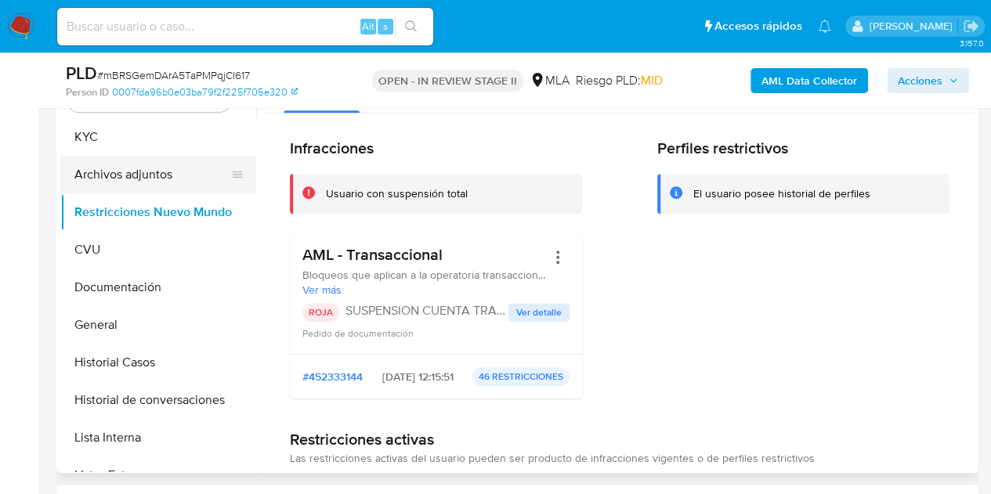
click at [124, 167] on button "Archivos adjuntos" at bounding box center [151, 175] width 183 height 38
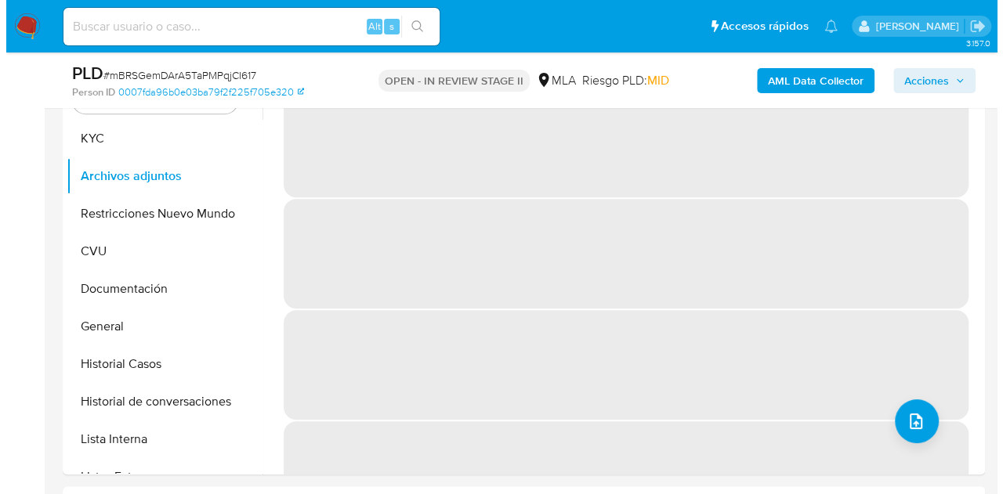
scroll to position [345, 0]
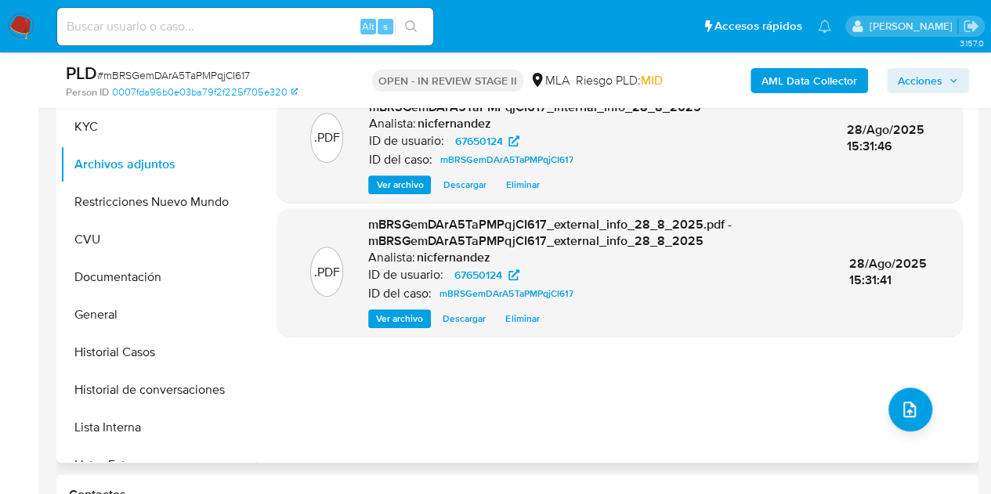
click at [924, 414] on div ".PDF mBRSGemDArA5TaPMPqjCI617_internal_info_28_8_2025.pdf - mBRSGemDArA5TaPMPqj…" at bounding box center [619, 262] width 685 height 376
click at [907, 415] on icon "upload-file" at bounding box center [909, 409] width 19 height 19
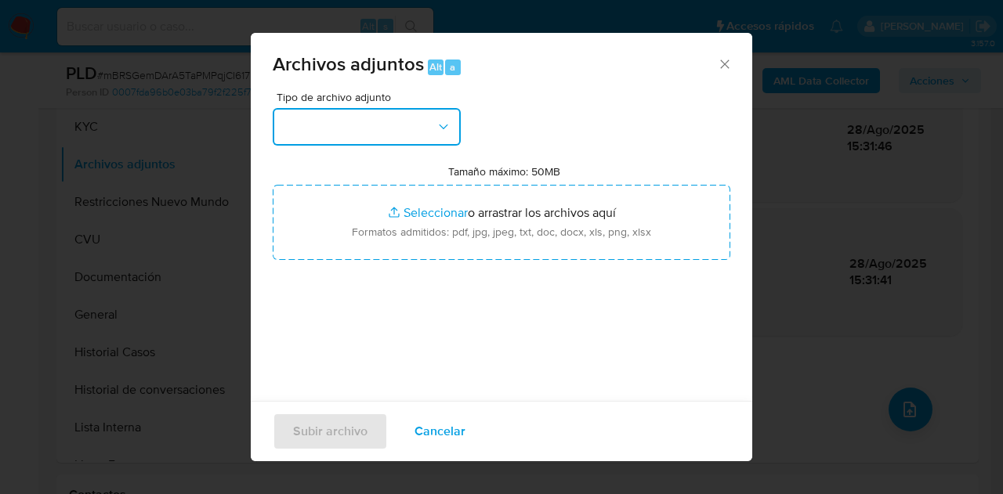
click at [412, 139] on button "button" at bounding box center [367, 127] width 188 height 38
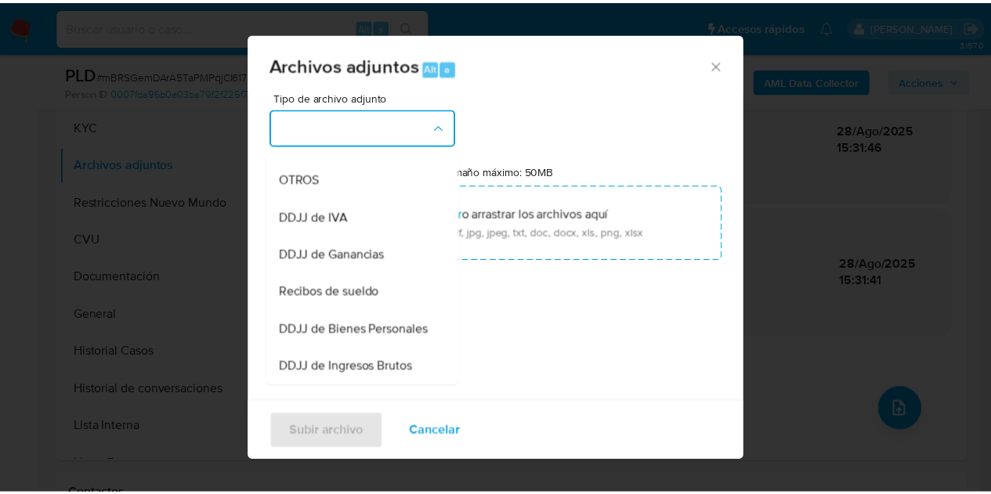
scroll to position [218, 0]
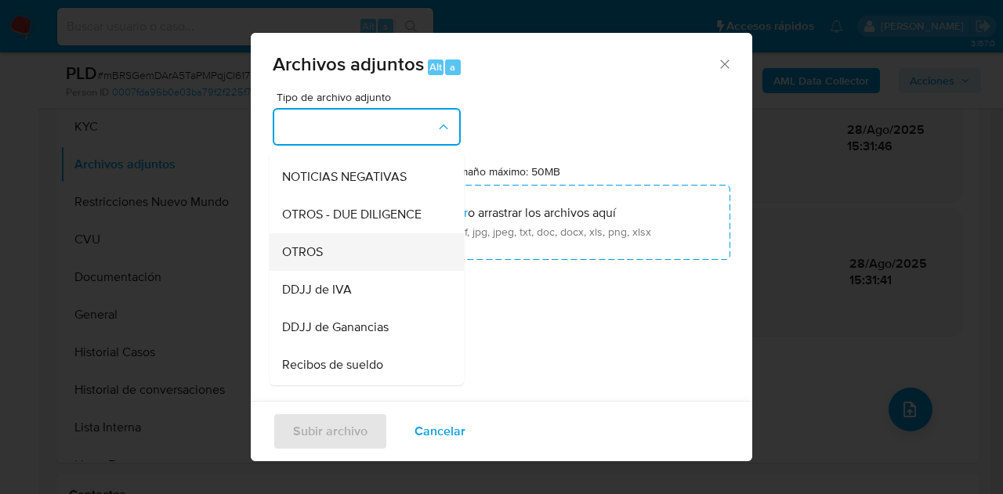
click at [368, 261] on div "OTROS" at bounding box center [362, 252] width 160 height 38
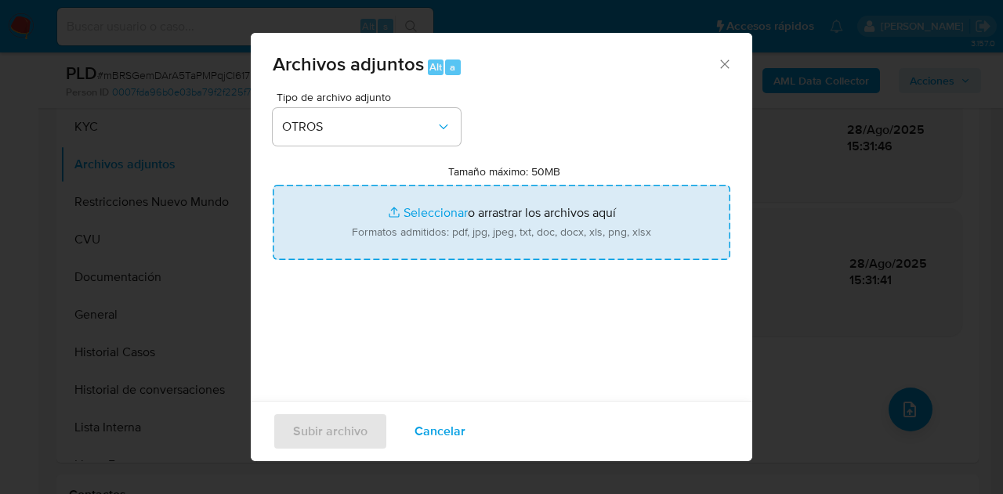
click at [404, 211] on input "Tamaño máximo: 50MB Seleccionar archivos" at bounding box center [501, 222] width 457 height 75
type input "C:\fakepath\Caselog mBRSGemDArA5TaPMPqjCI617_2025_08_18_14_58_00.docx"
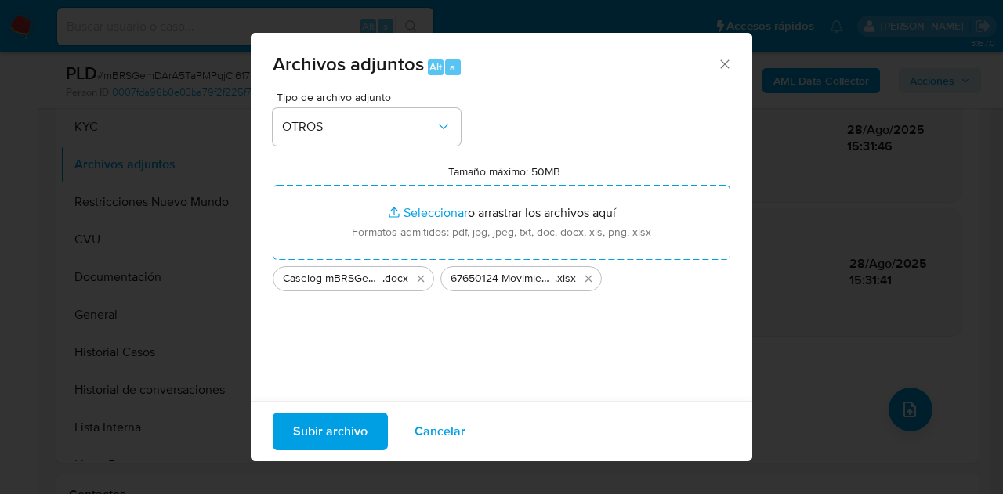
click at [338, 424] on span "Subir archivo" at bounding box center [330, 431] width 74 height 34
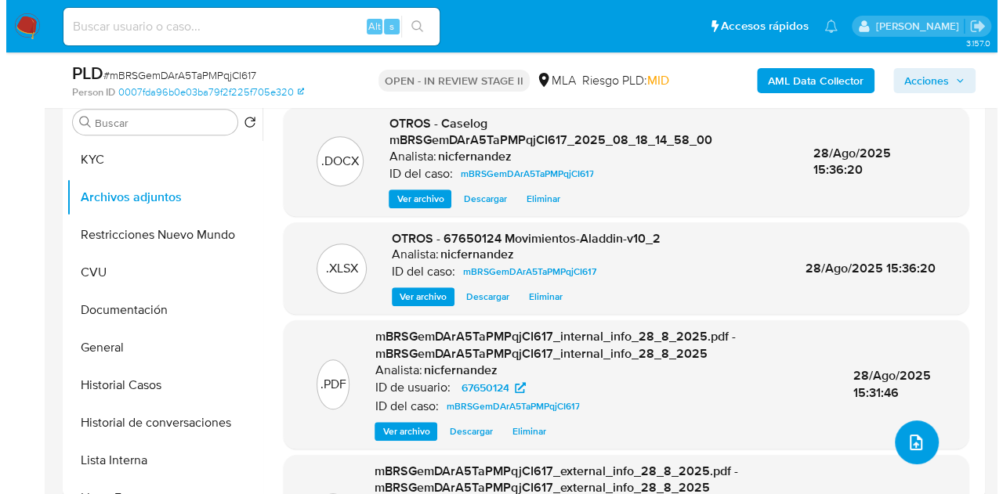
scroll to position [290, 0]
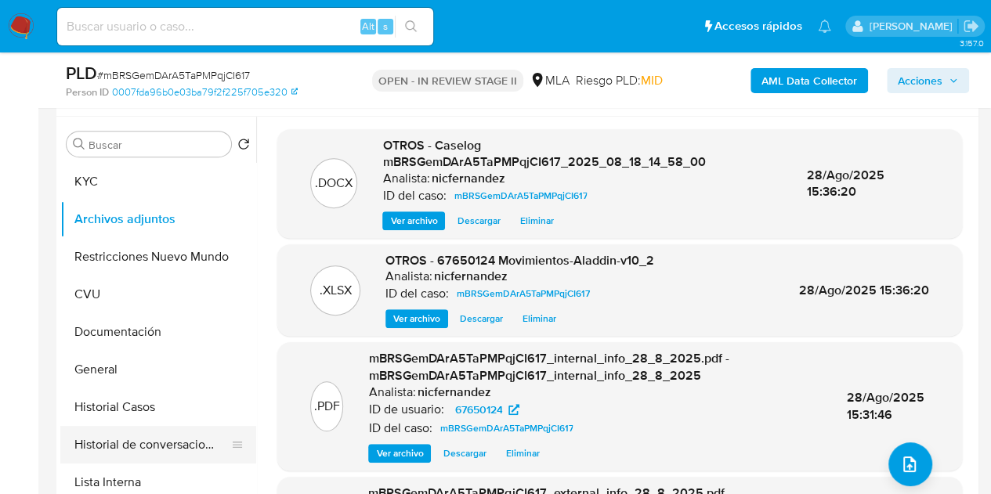
click at [111, 447] on button "Historial de conversaciones" at bounding box center [151, 445] width 183 height 38
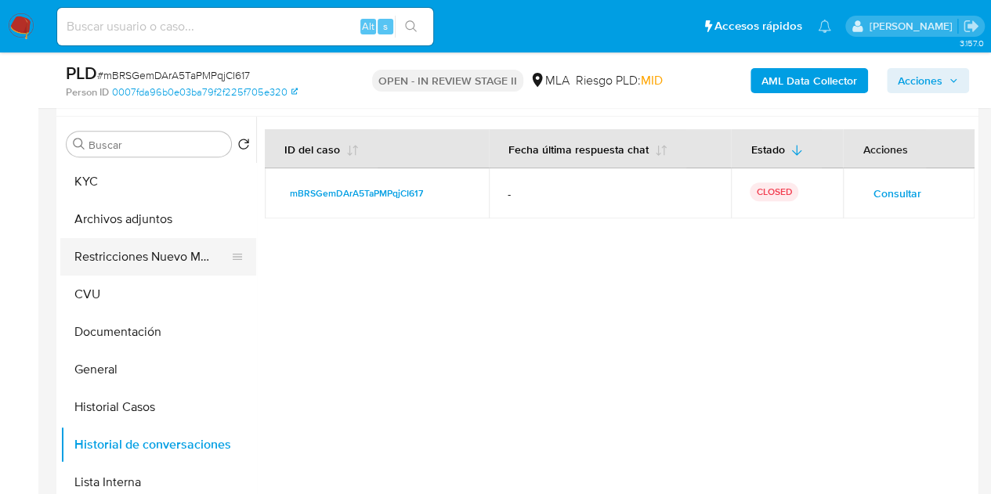
click at [105, 263] on button "Restricciones Nuevo Mundo" at bounding box center [151, 257] width 183 height 38
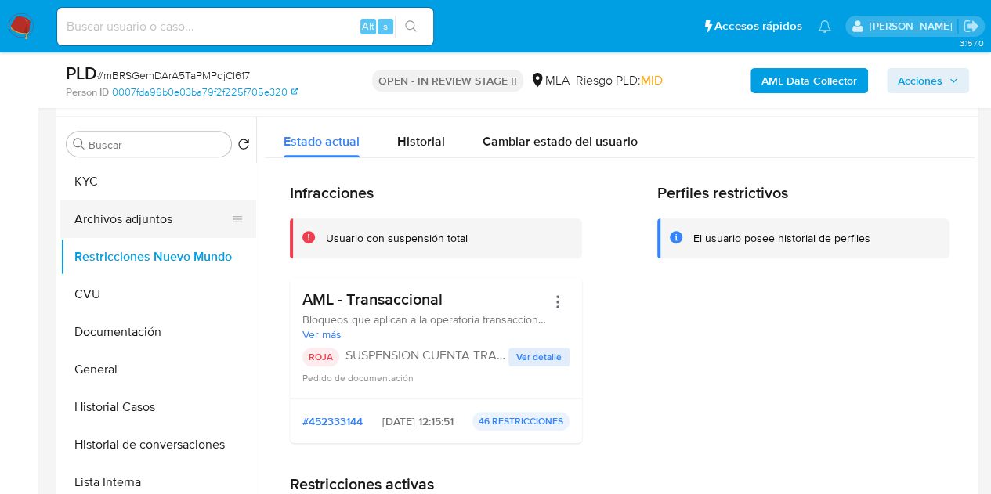
click at [107, 222] on button "Archivos adjuntos" at bounding box center [151, 220] width 183 height 38
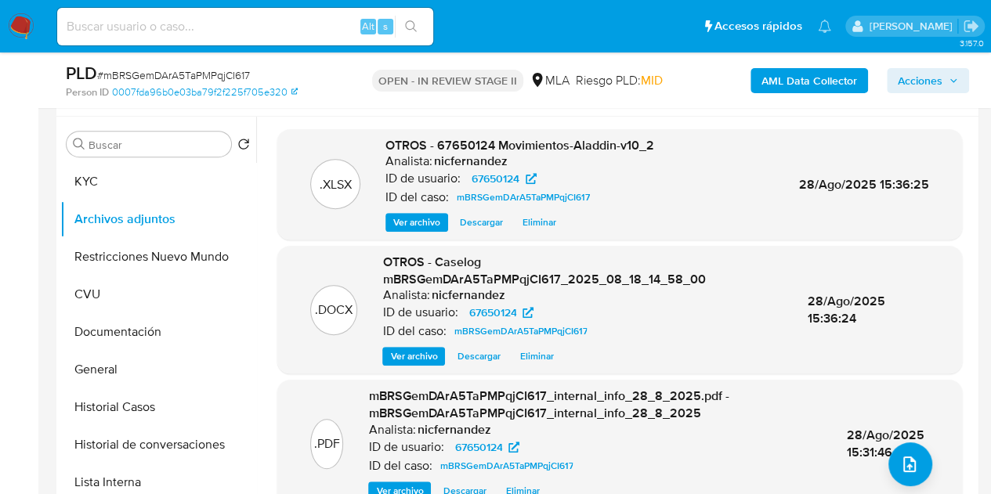
click at [397, 351] on span "Ver archivo" at bounding box center [413, 357] width 47 height 16
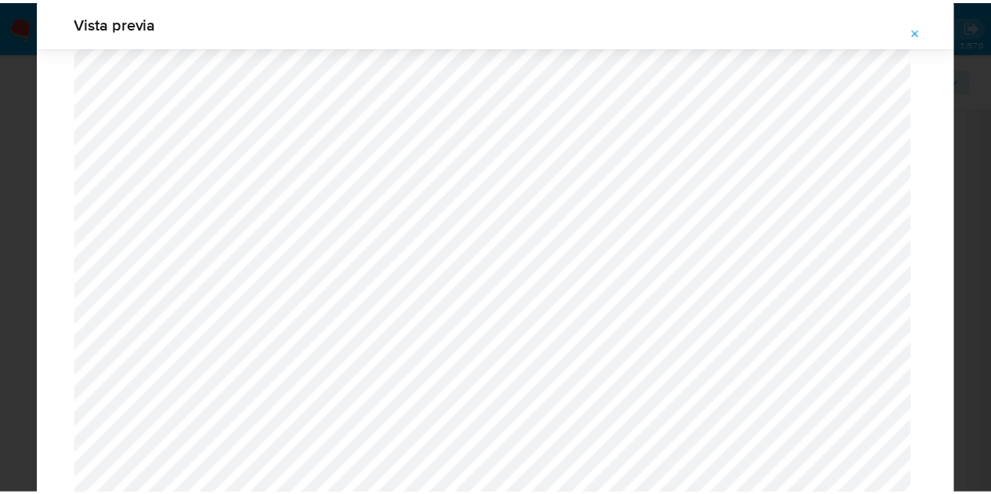
scroll to position [0, 0]
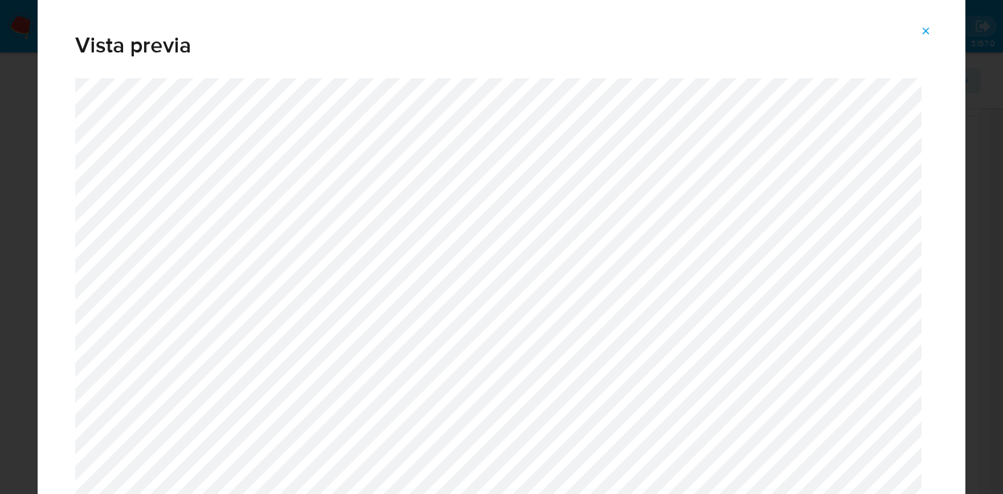
click at [930, 40] on span "Attachment preview" at bounding box center [926, 31] width 13 height 22
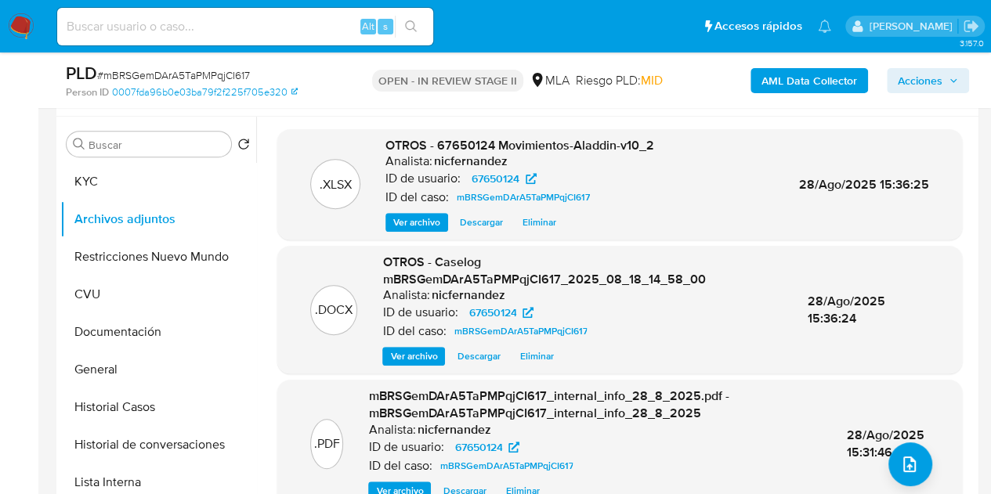
click at [446, 123] on div ".XLSX OTROS - 67650124 Movimientos-Aladdin-v10_2 Analista: nicfernandez ID de u…" at bounding box center [615, 317] width 718 height 401
click at [914, 70] on span "Acciones" at bounding box center [920, 80] width 45 height 25
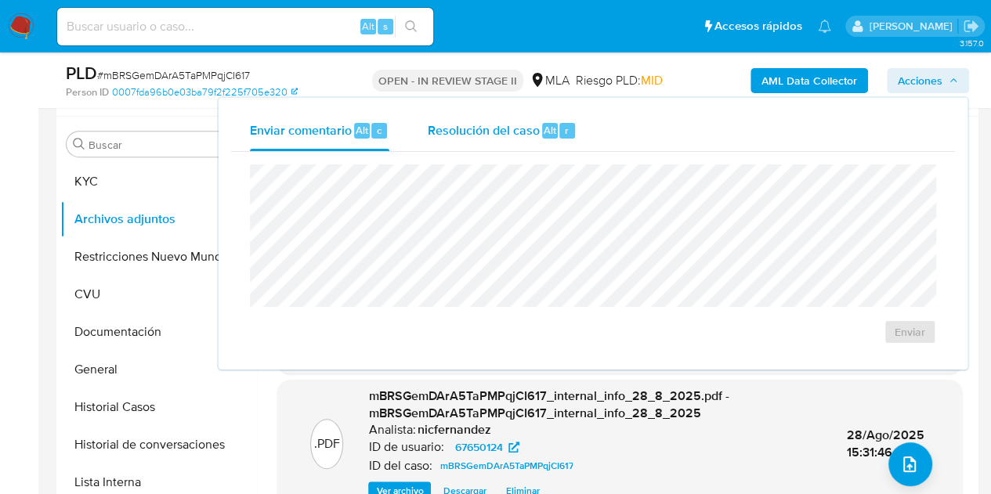
click at [468, 132] on span "Resolución del caso" at bounding box center [483, 130] width 112 height 18
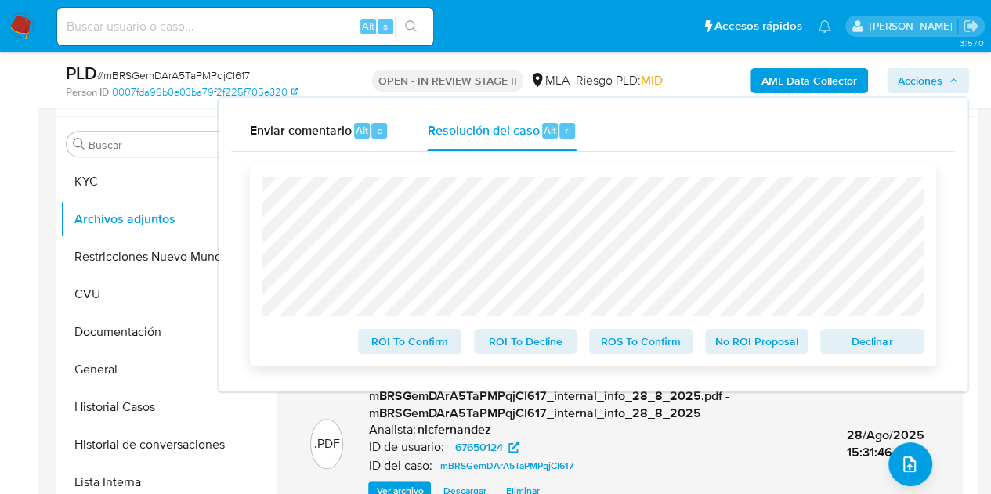
click at [843, 345] on span "Declinar" at bounding box center [871, 342] width 81 height 22
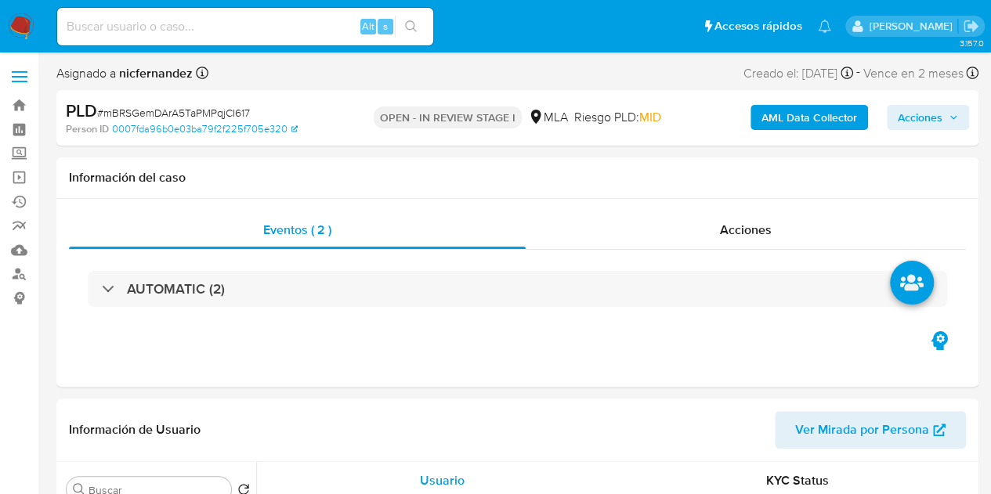
click at [932, 118] on span "Acciones" at bounding box center [920, 117] width 45 height 25
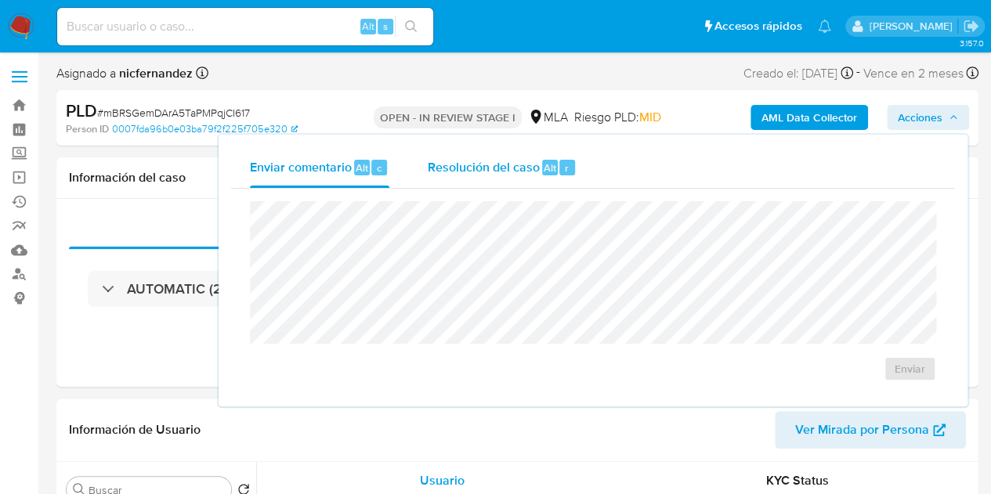
click at [481, 172] on span "Resolución del caso" at bounding box center [483, 167] width 112 height 18
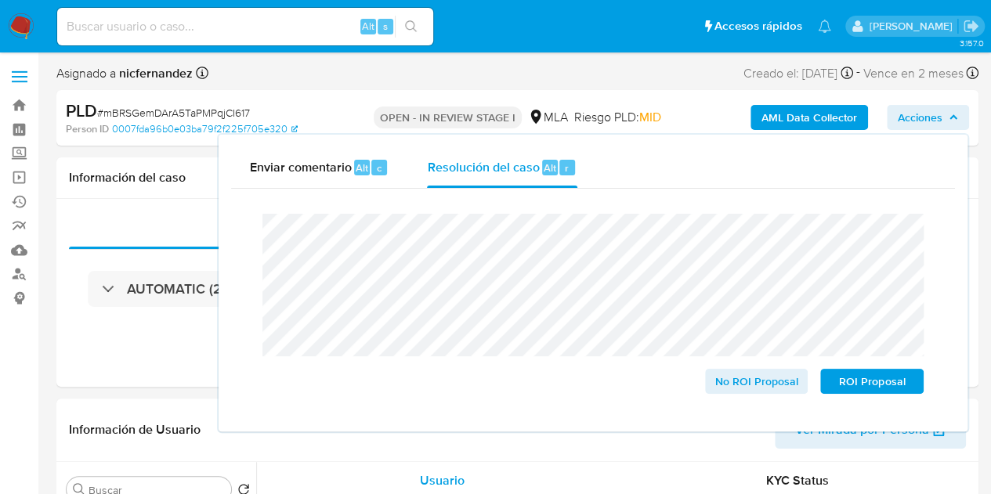
select select "10"
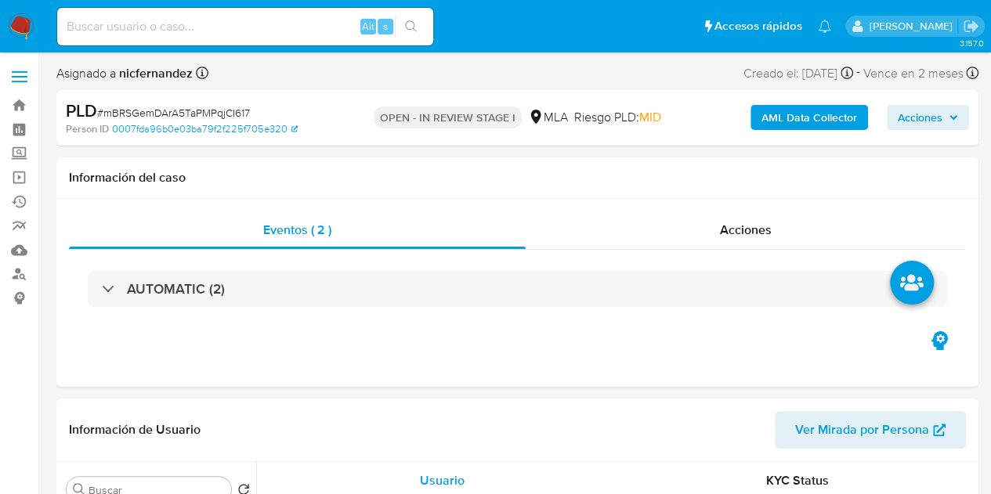
click at [916, 110] on span "Acciones" at bounding box center [920, 117] width 45 height 25
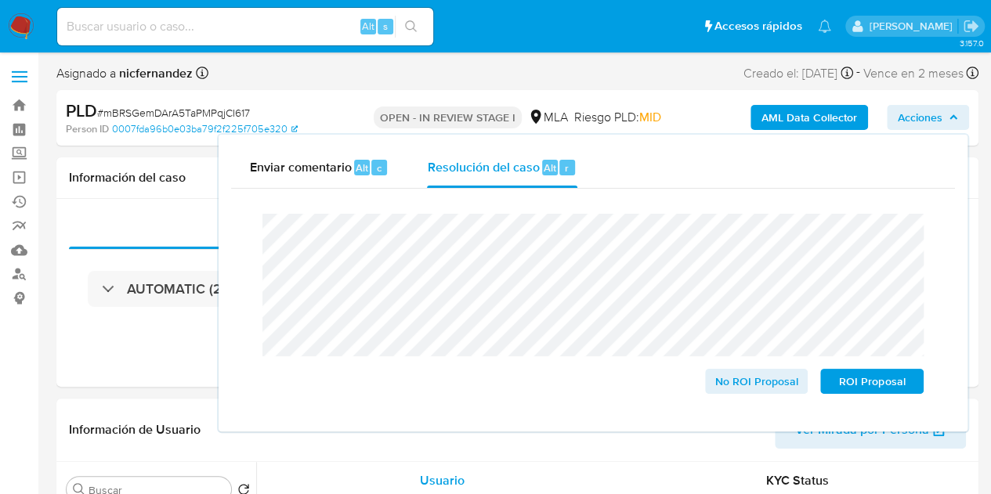
click at [240, 230] on div "Cierre de caso No ROI Proposal ROI Proposal" at bounding box center [593, 304] width 724 height 230
click at [851, 384] on span "ROI Proposal" at bounding box center [871, 381] width 81 height 22
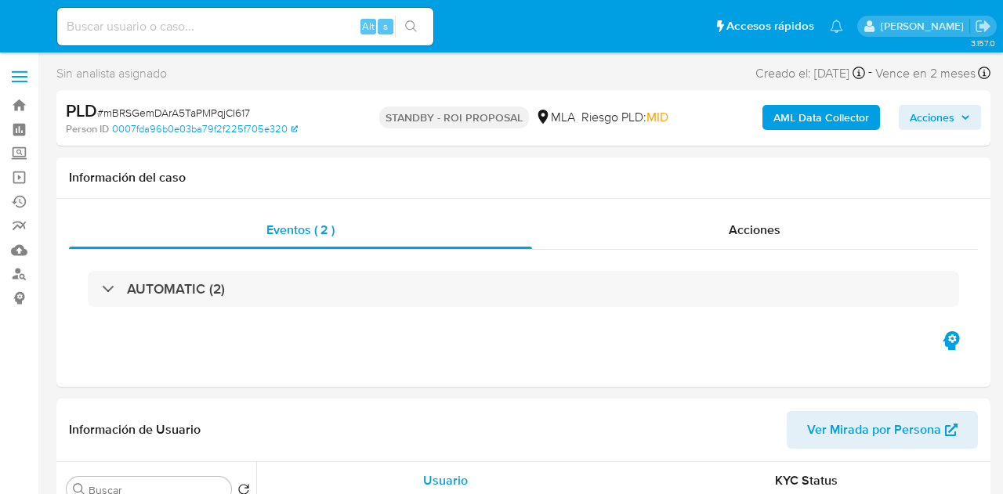
select select "10"
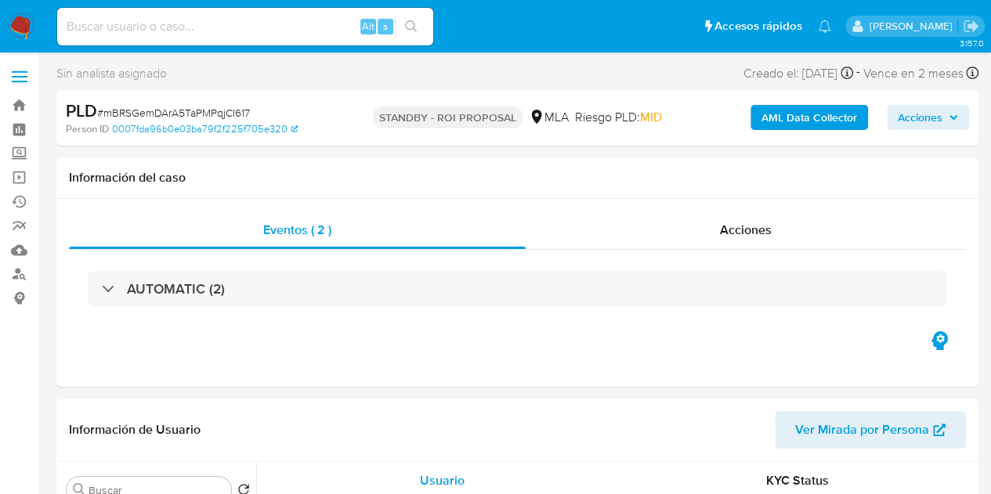
select select "10"
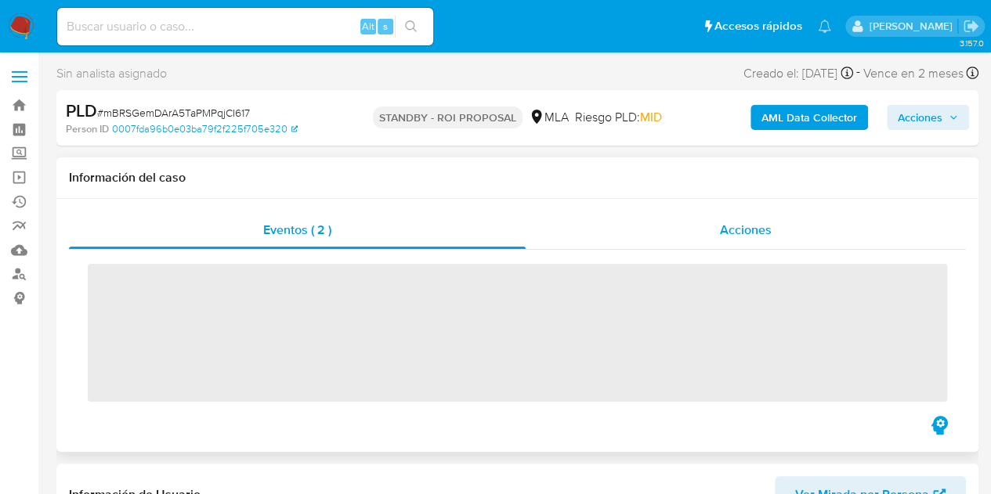
click at [761, 232] on span "Acciones" at bounding box center [746, 230] width 52 height 18
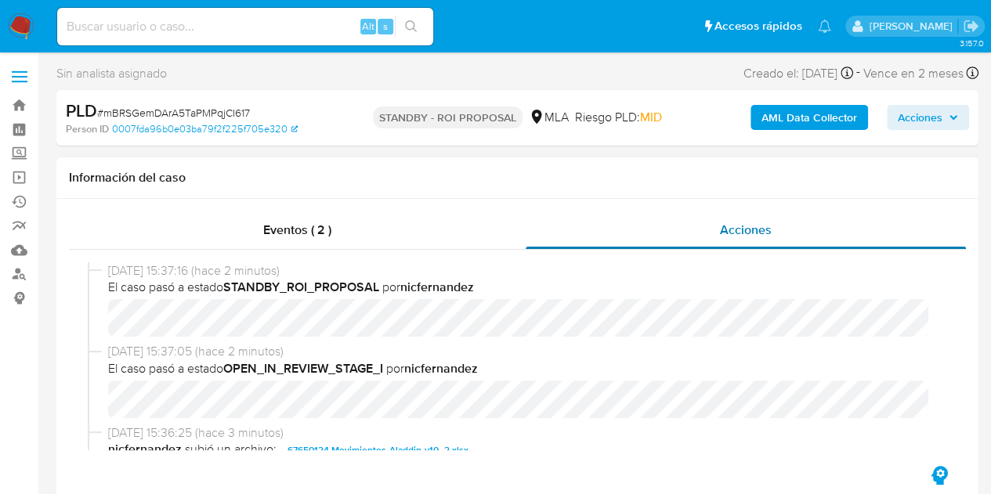
select select "10"
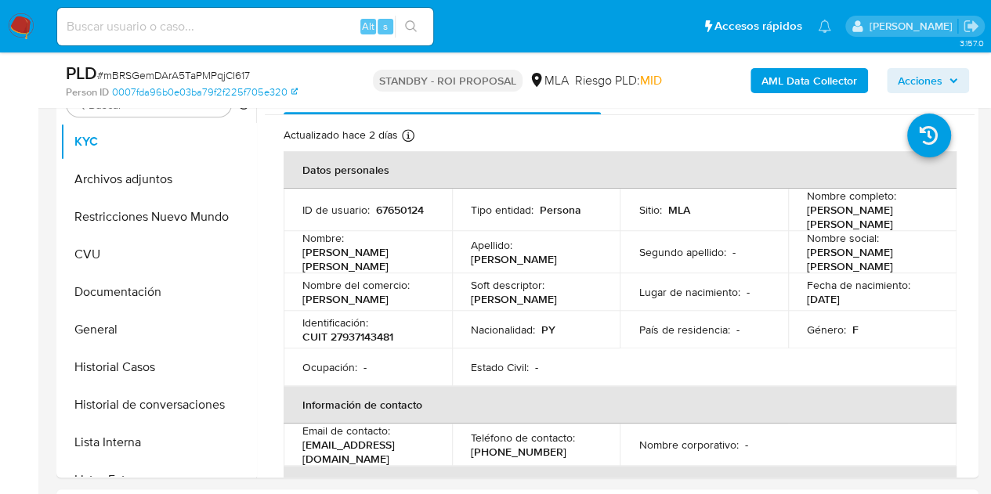
scroll to position [484, 0]
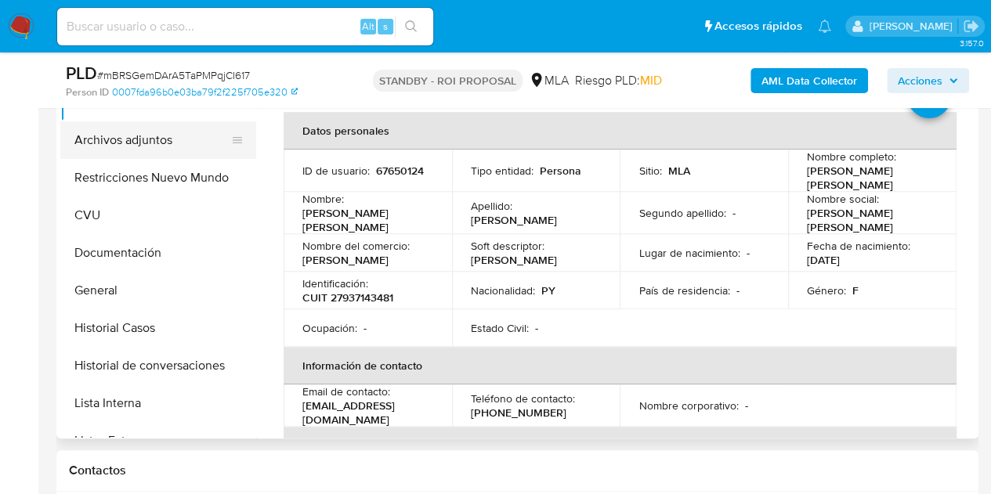
click at [121, 128] on button "Archivos adjuntos" at bounding box center [151, 140] width 183 height 38
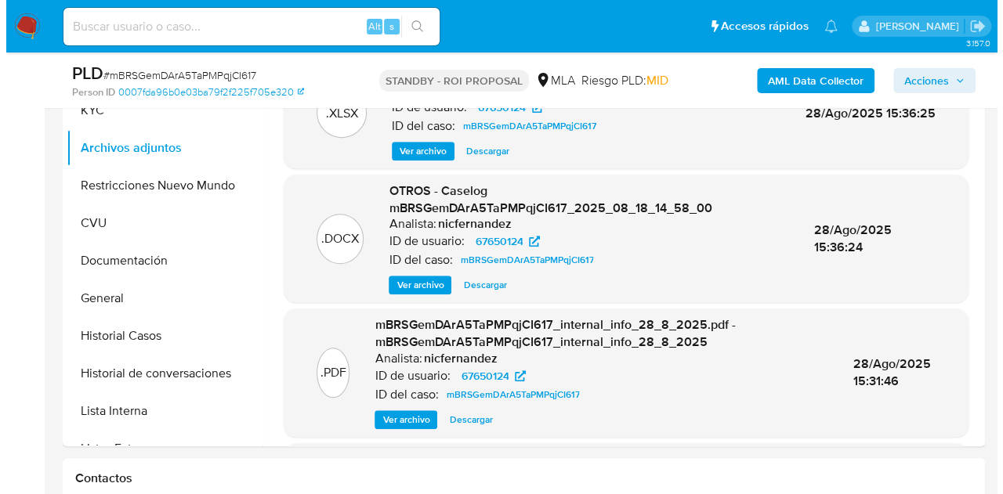
scroll to position [394, 0]
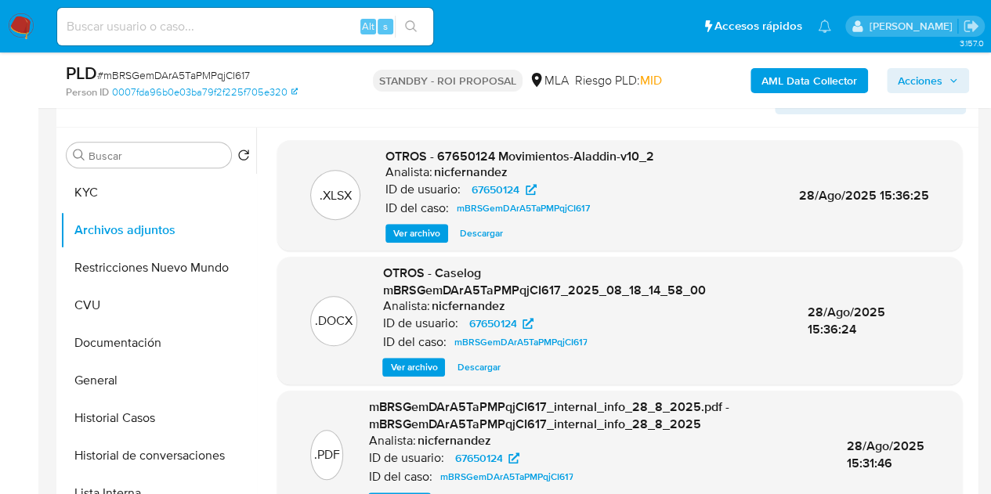
click at [414, 375] on span "Ver archivo" at bounding box center [413, 368] width 47 height 16
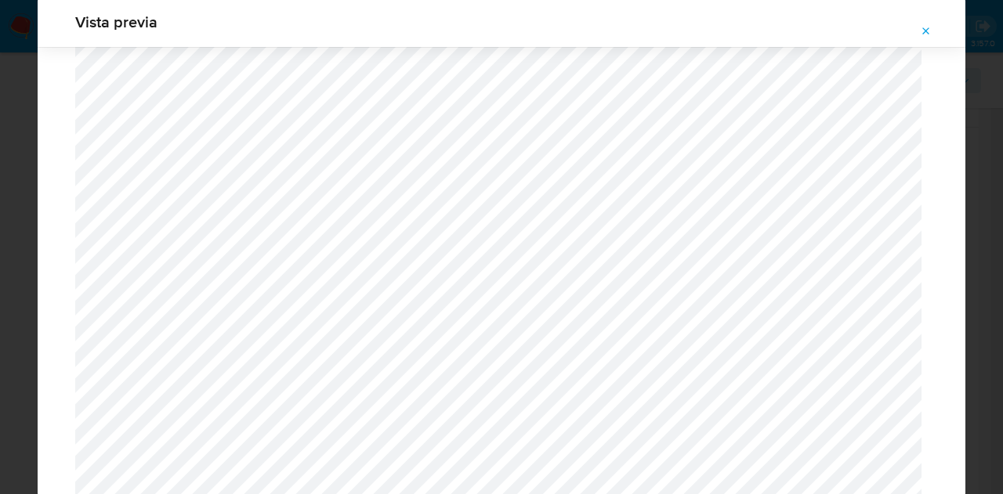
scroll to position [2068, 0]
click at [929, 26] on icon "Attachment preview" at bounding box center [926, 31] width 13 height 13
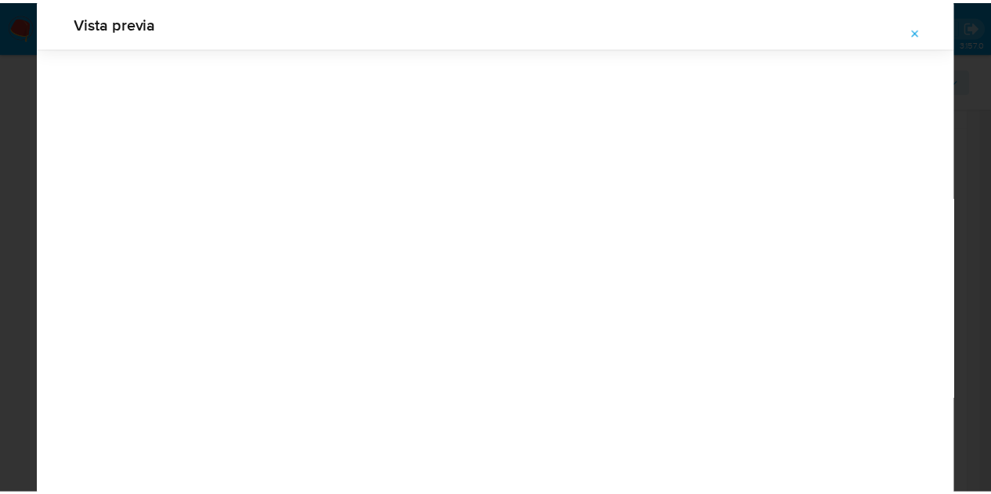
scroll to position [50, 0]
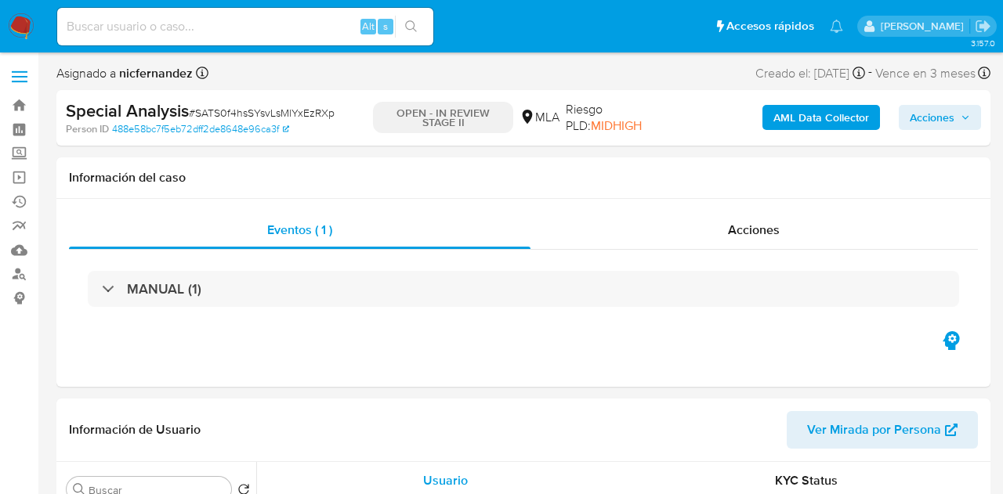
select select "10"
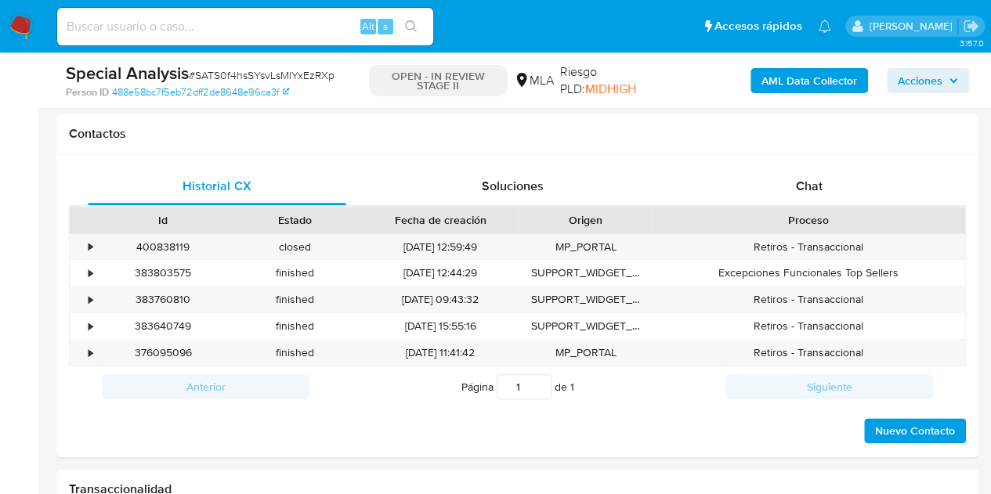
scroll to position [695, 0]
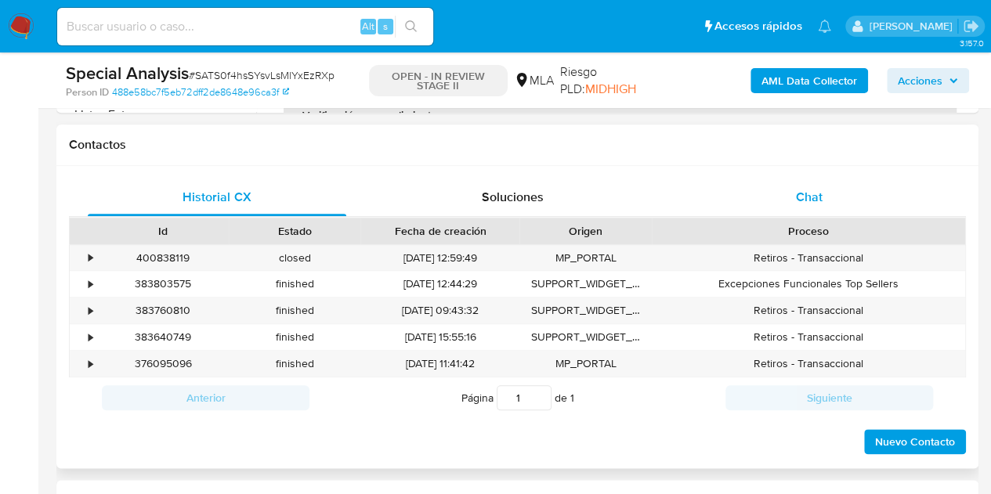
click at [822, 193] on div "Chat" at bounding box center [809, 198] width 258 height 38
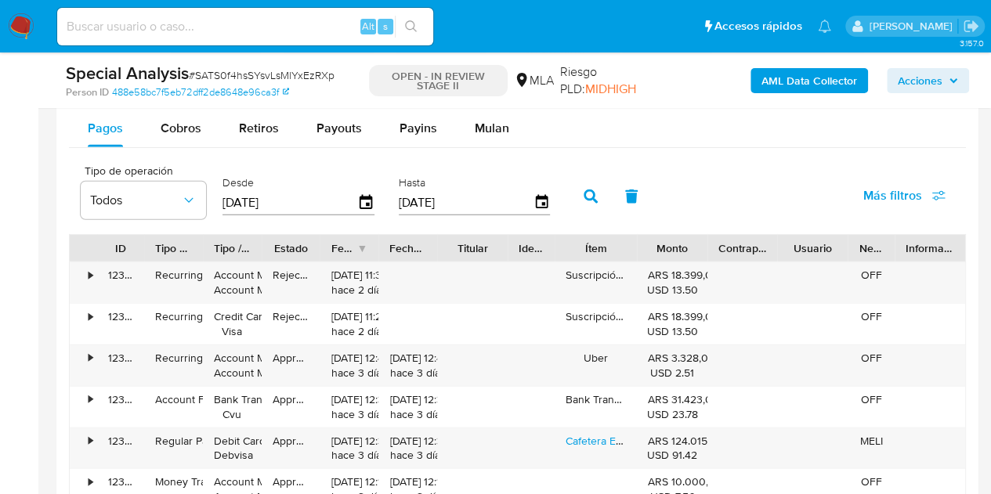
scroll to position [1824, 0]
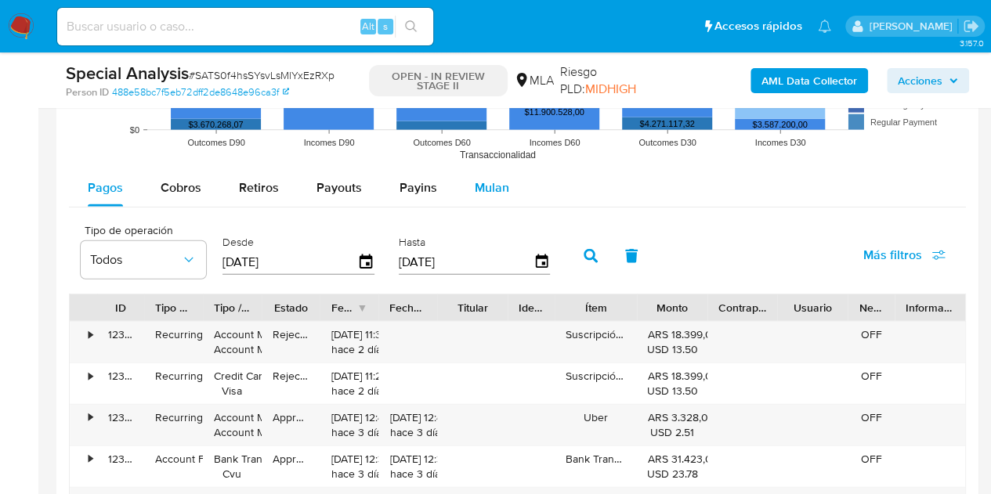
click at [490, 187] on span "Mulan" at bounding box center [492, 188] width 34 height 18
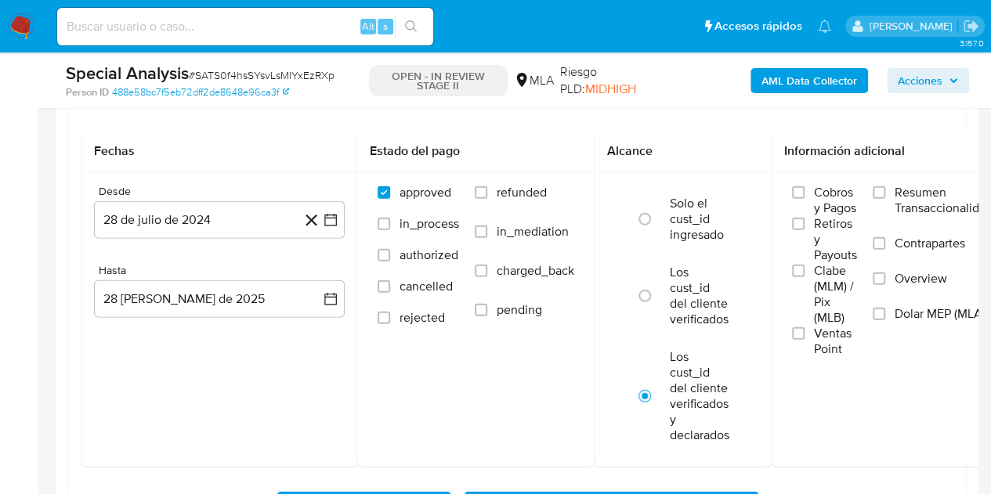
scroll to position [1936, 0]
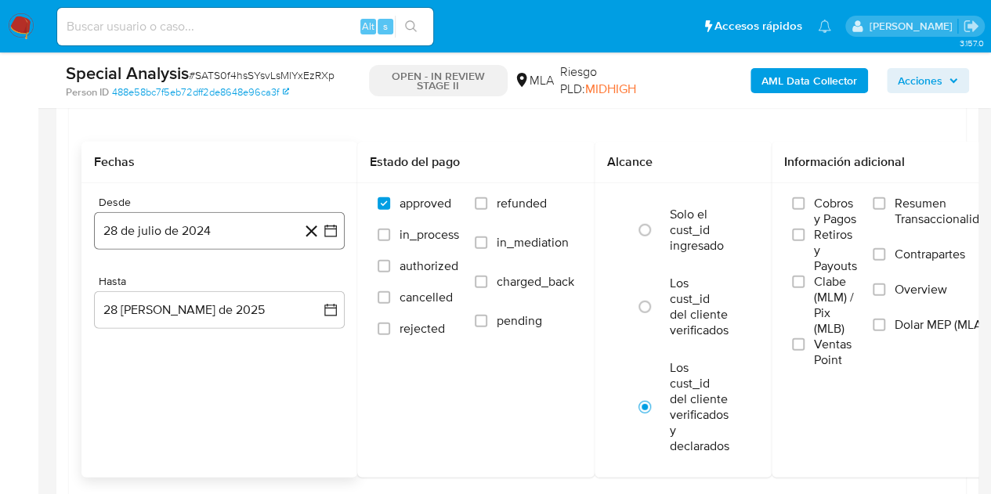
click at [238, 219] on button "28 de julio de 2024" at bounding box center [219, 231] width 251 height 38
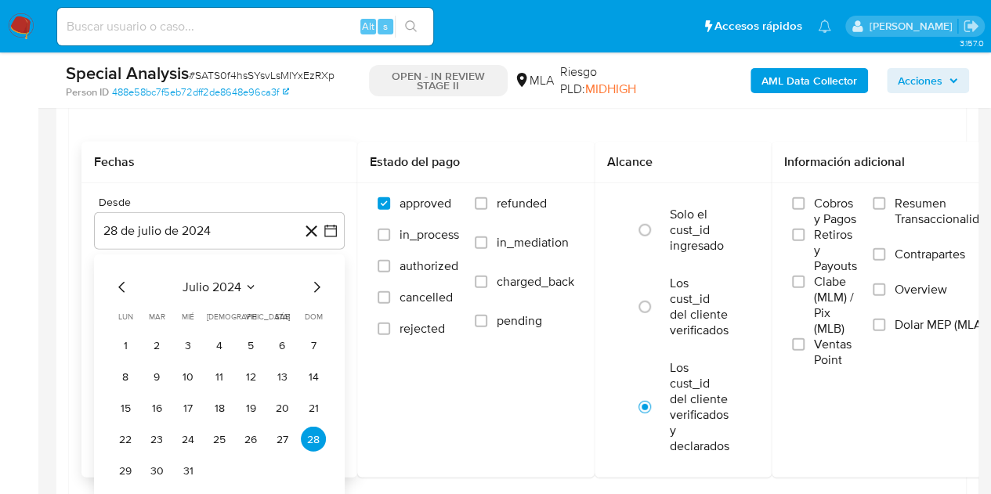
click at [314, 285] on icon "Mes siguiente" at bounding box center [316, 287] width 19 height 19
click at [230, 333] on td "1" at bounding box center [219, 345] width 25 height 25
click at [226, 334] on button "1" at bounding box center [219, 345] width 25 height 25
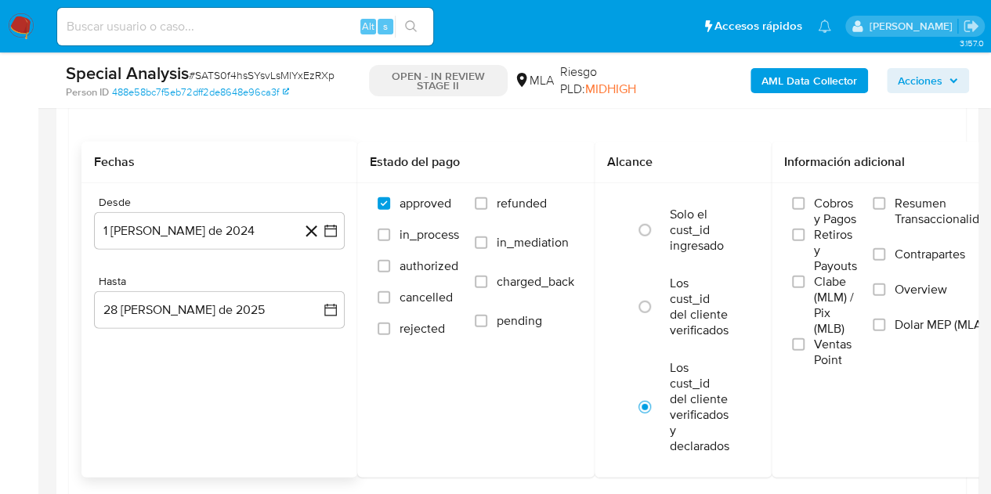
click at [208, 360] on div "Desde 1 de agosto de 2024 1-08-2024 Hasta 28 de agosto de 2025 28-08-2025" at bounding box center [219, 274] width 276 height 183
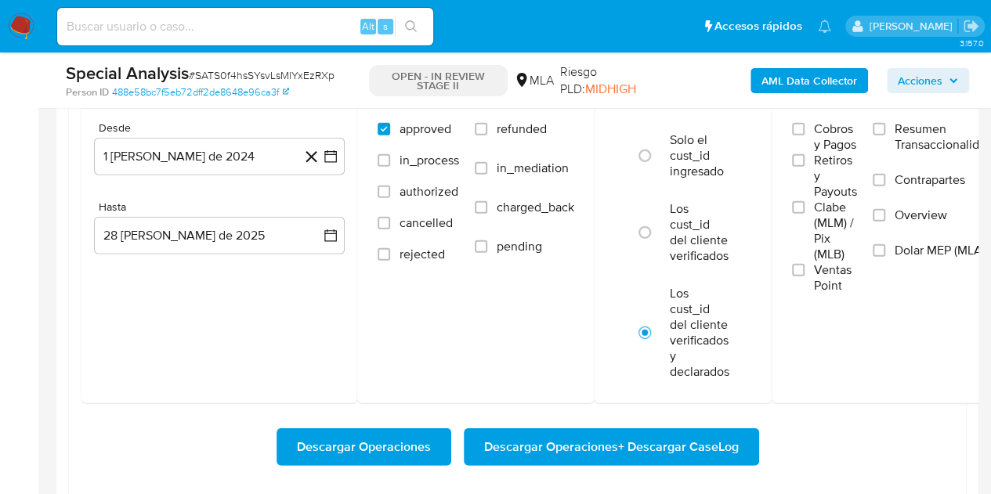
scroll to position [2018, 0]
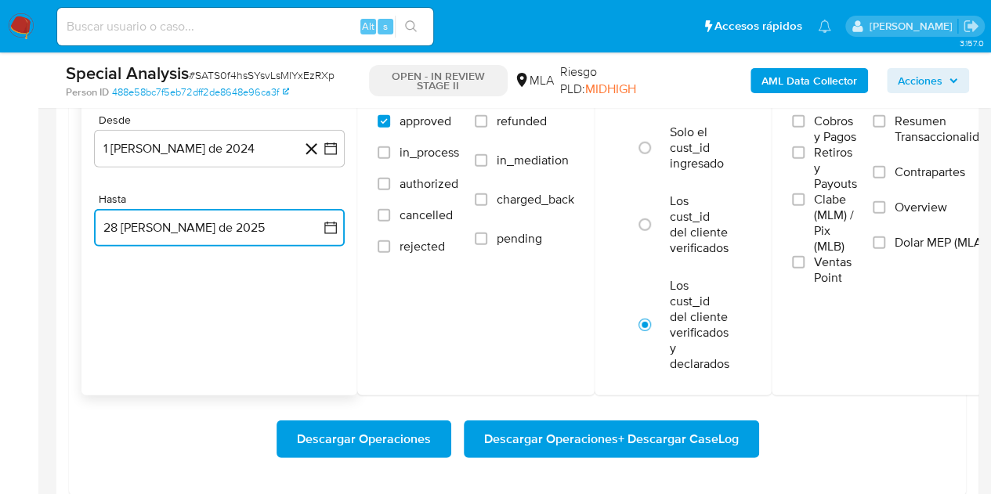
click at [218, 232] on button "28 de agosto de 2025" at bounding box center [219, 228] width 251 height 38
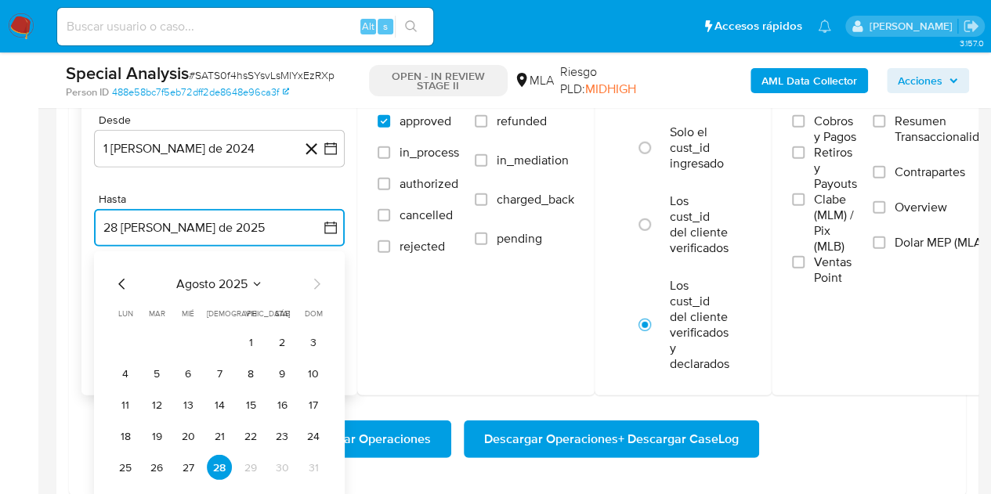
click at [122, 281] on icon "Mes anterior" at bounding box center [122, 284] width 19 height 19
click at [221, 466] on button "31" at bounding box center [219, 467] width 25 height 25
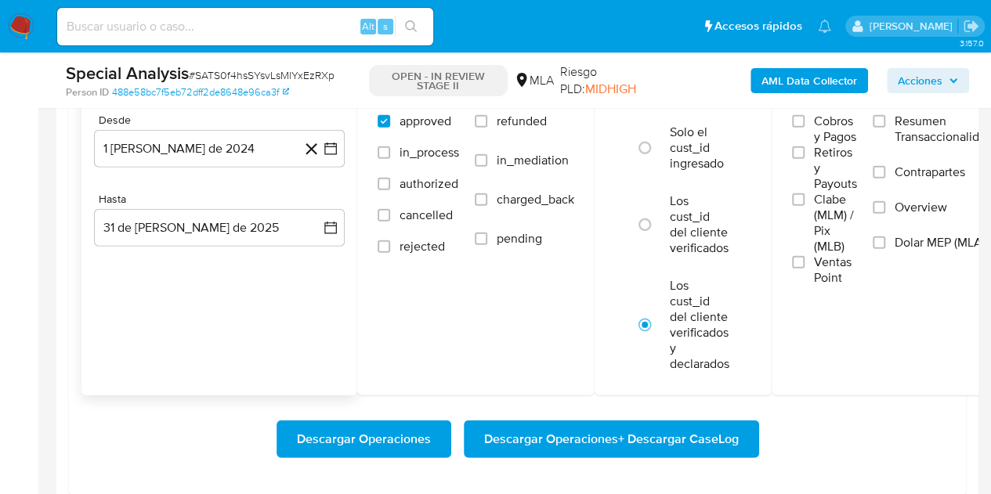
click at [202, 349] on div "Fechas Desde 1 de agosto de 2024 1-08-2024 Hasta 31 de julio de 2025 31-07-2025" at bounding box center [219, 228] width 276 height 336
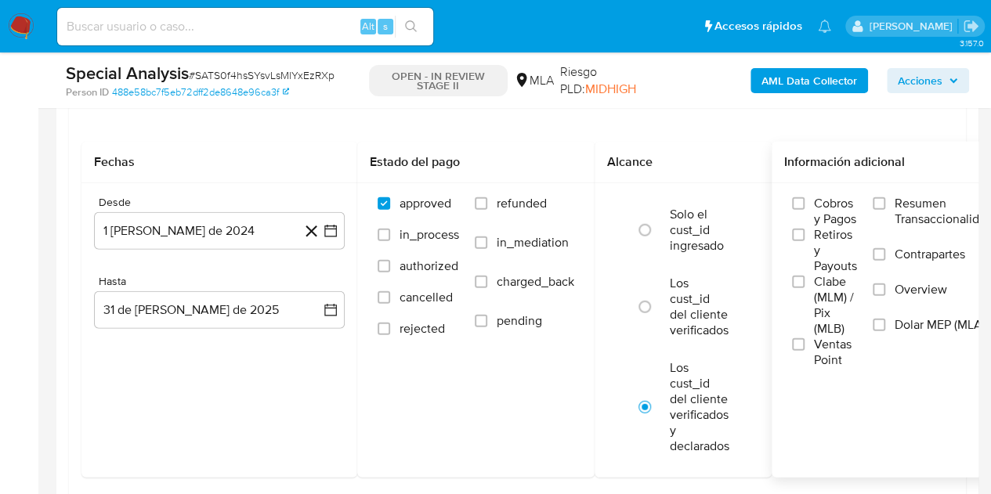
scroll to position [1925, 0]
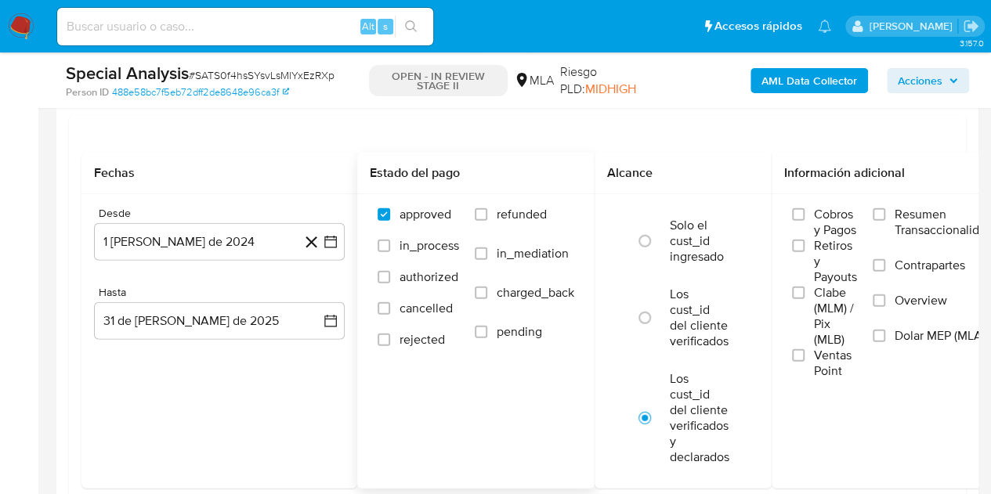
click at [508, 215] on span "refunded" at bounding box center [522, 215] width 50 height 16
click at [487, 215] on input "refunded" at bounding box center [481, 214] width 13 height 13
checkbox input "true"
click at [904, 334] on span "Dolar MEP (MLA)" at bounding box center [940, 336] width 91 height 16
click at [885, 334] on input "Dolar MEP (MLA)" at bounding box center [879, 336] width 13 height 13
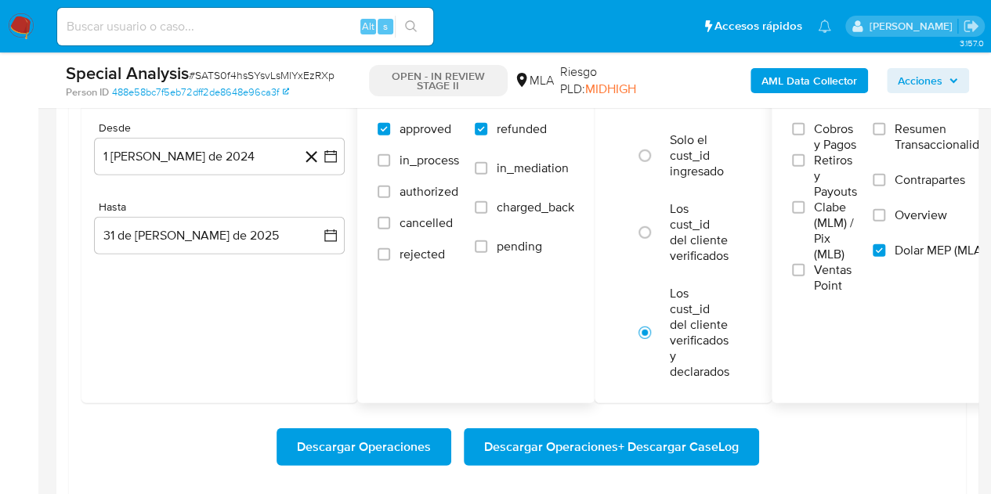
scroll to position [2018, 0]
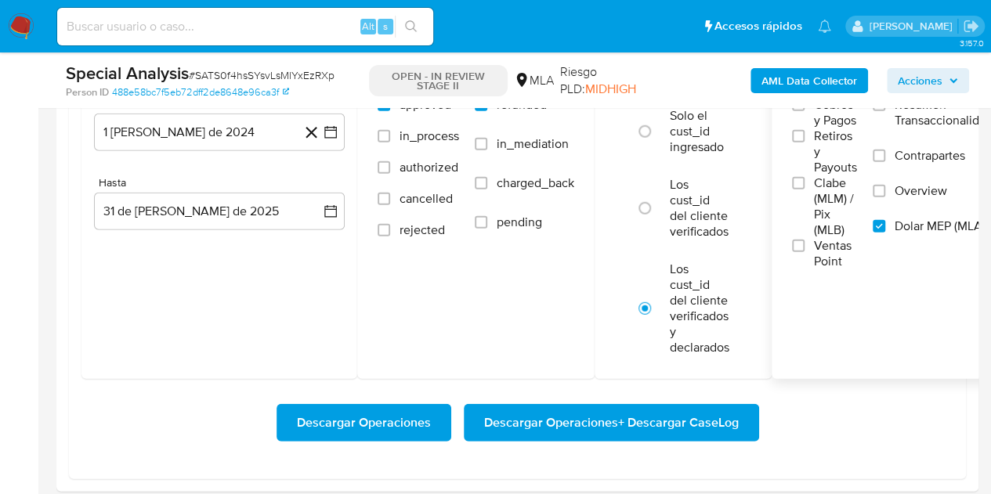
scroll to position [2041, 0]
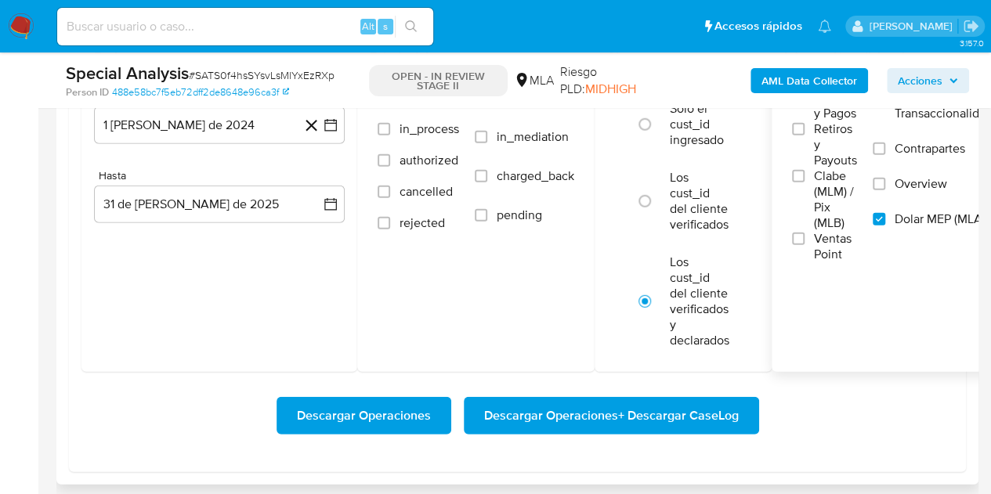
click at [645, 411] on span "Descargar Operaciones + Descargar CaseLog" at bounding box center [611, 416] width 255 height 34
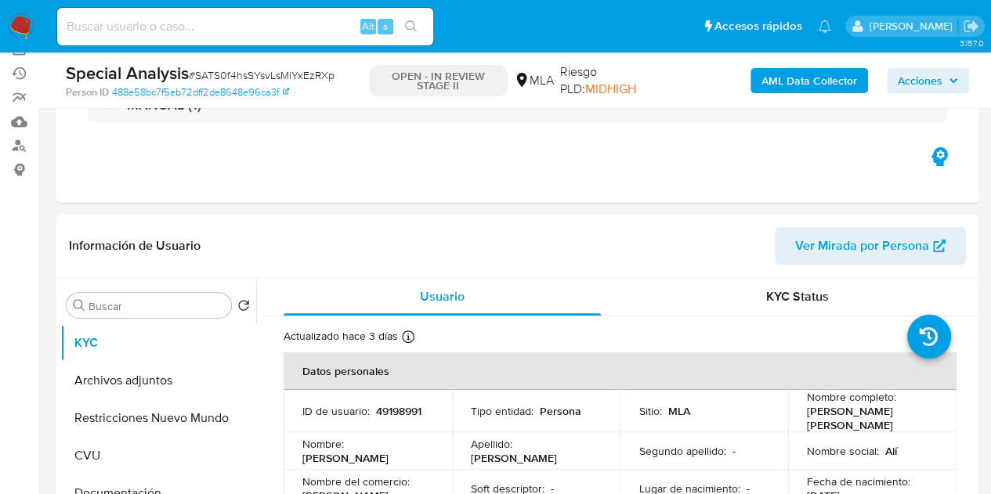
scroll to position [208, 0]
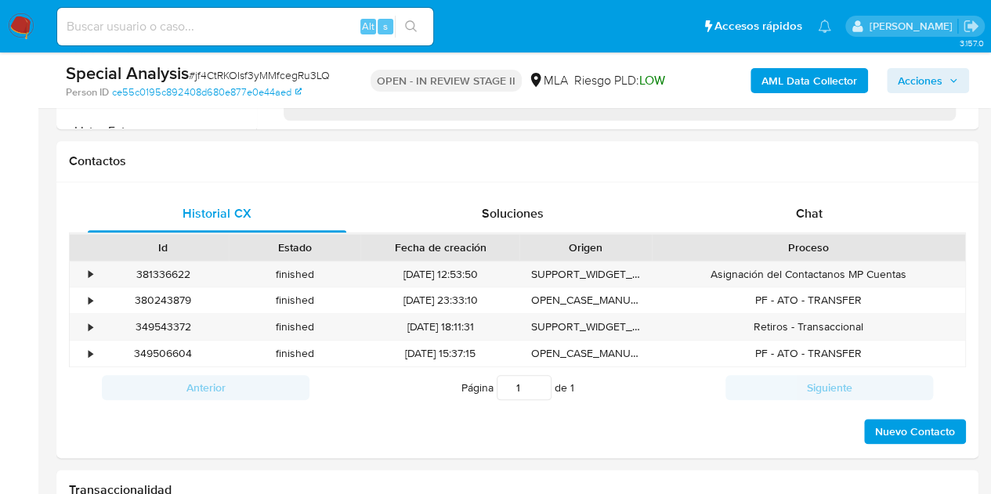
select select "10"
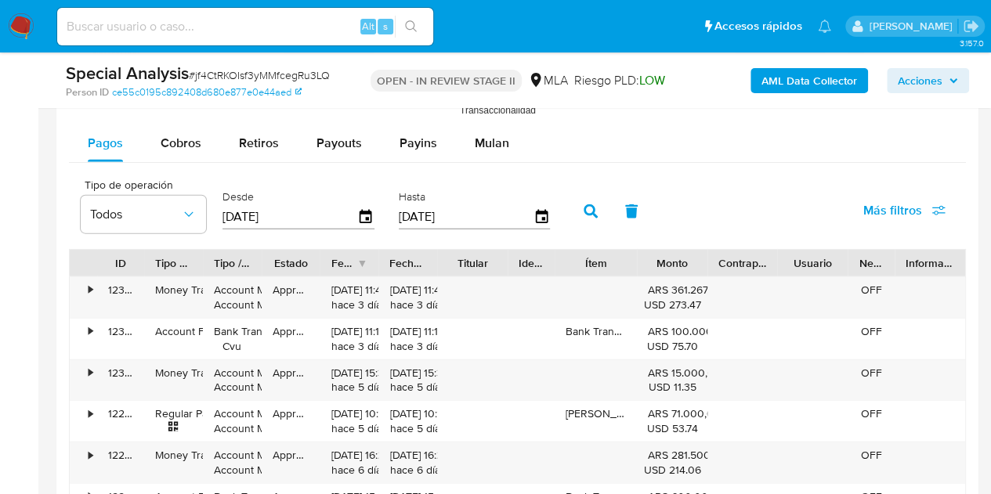
scroll to position [1715, 0]
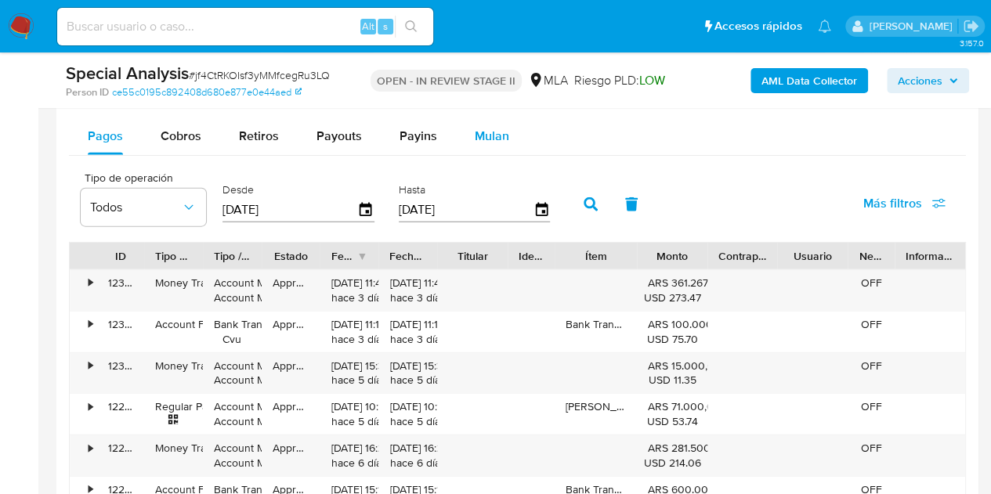
click at [501, 137] on span "Mulan" at bounding box center [492, 136] width 34 height 18
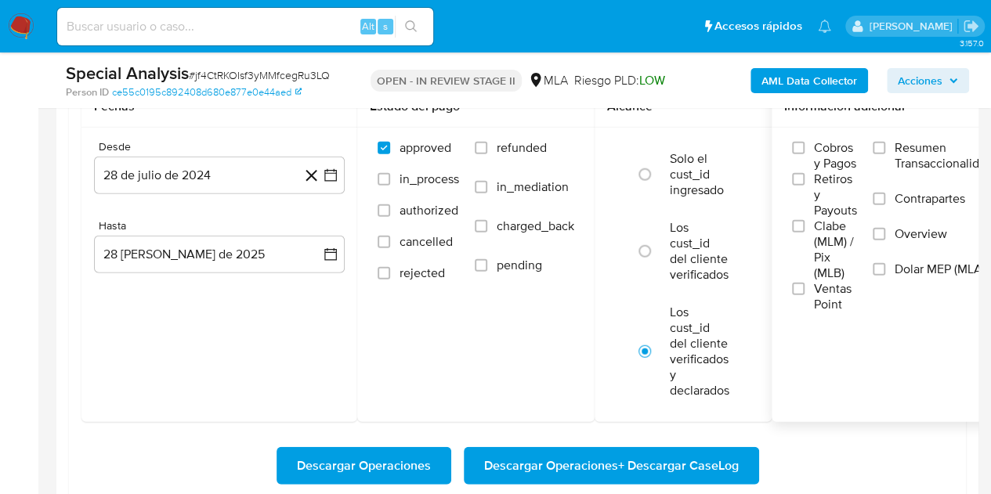
scroll to position [1838, 0]
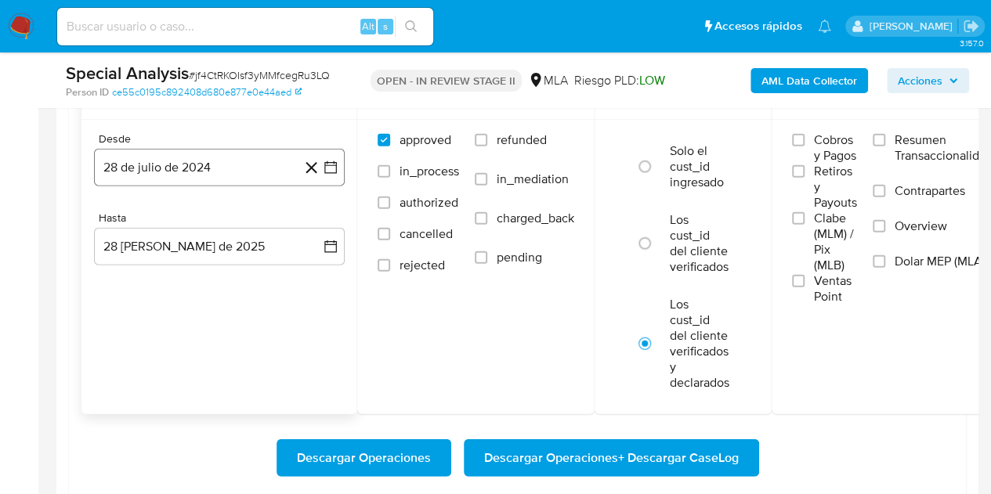
click at [208, 166] on button "28 de julio de 2024" at bounding box center [219, 168] width 251 height 38
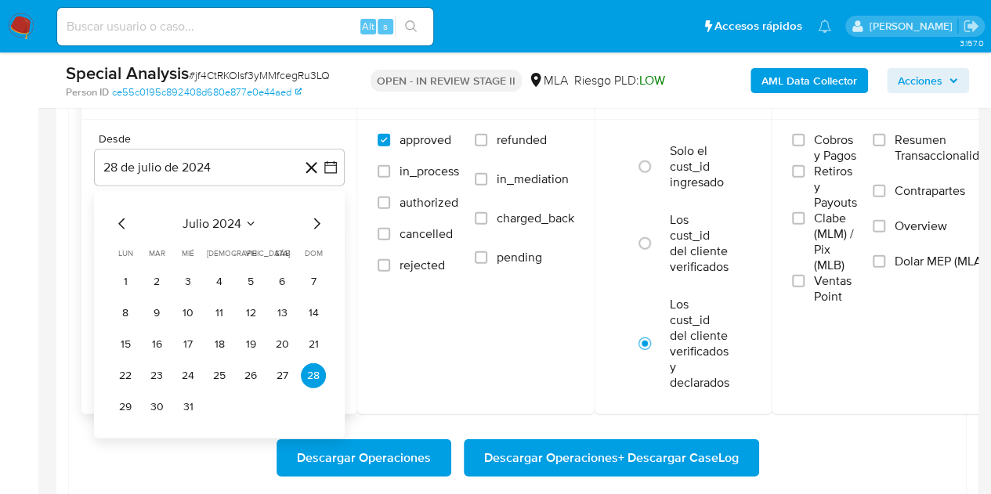
click at [313, 223] on icon "Mes siguiente" at bounding box center [316, 224] width 19 height 19
click at [219, 278] on button "1" at bounding box center [219, 281] width 25 height 25
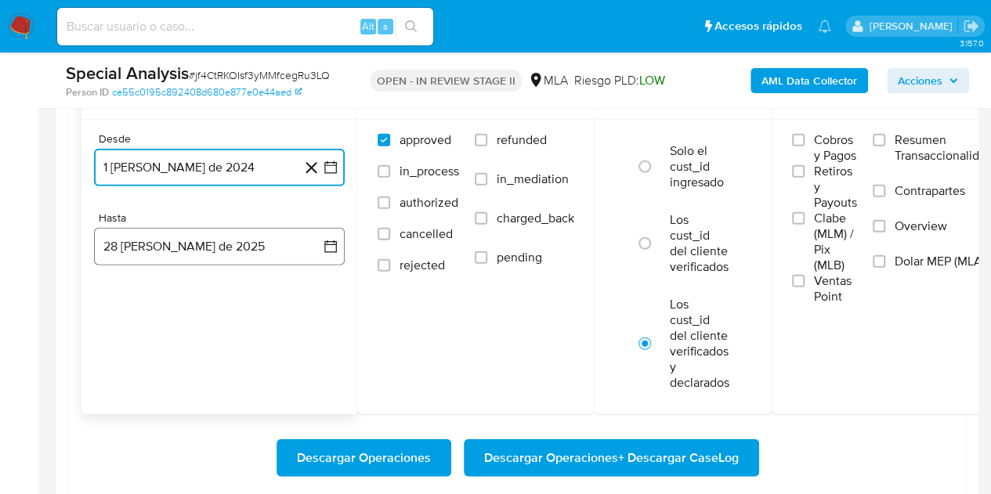
click at [205, 244] on button "28 de agosto de 2025" at bounding box center [219, 247] width 251 height 38
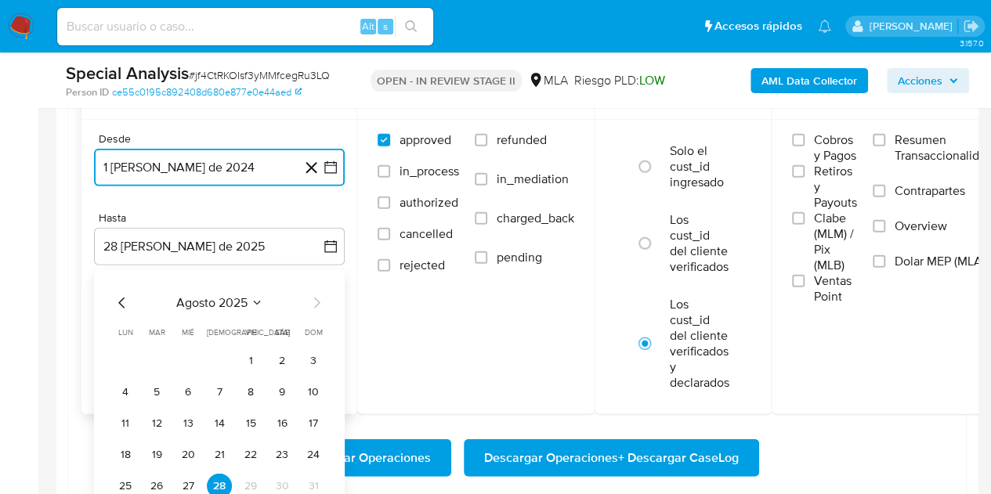
click at [120, 303] on icon "Mes anterior" at bounding box center [122, 303] width 19 height 19
click at [221, 487] on button "31" at bounding box center [219, 486] width 25 height 25
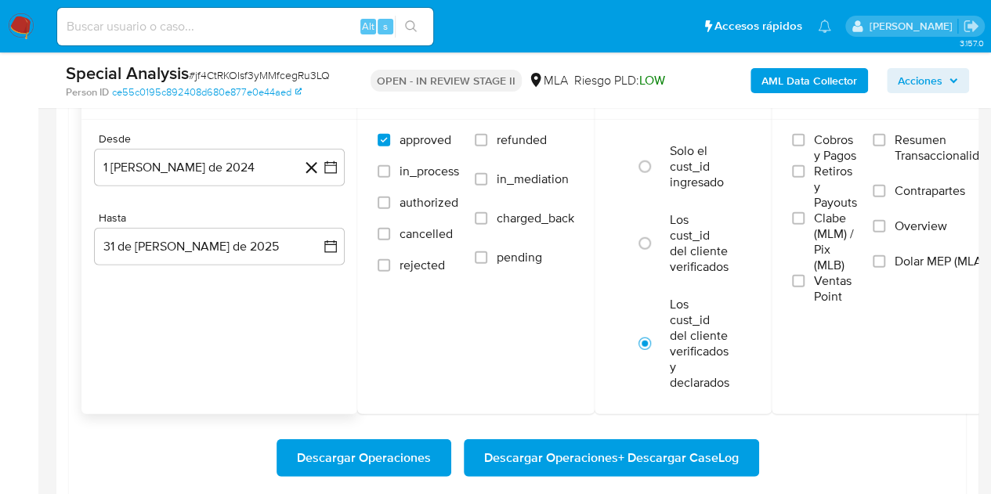
click at [170, 383] on div "Fechas Desde 1 de agosto de 2024 1-08-2024 Hasta 31 de julio de 2025 31-07-2025" at bounding box center [219, 246] width 276 height 336
click at [502, 137] on span "refunded" at bounding box center [522, 140] width 50 height 16
click at [487, 137] on input "refunded" at bounding box center [481, 140] width 13 height 13
checkbox input "true"
click at [885, 255] on input "Dolar MEP (MLA)" at bounding box center [879, 261] width 13 height 13
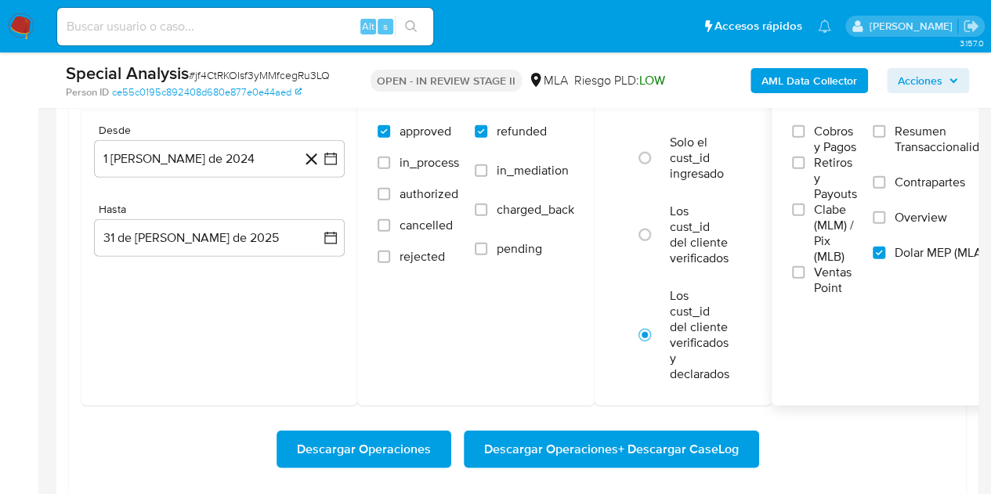
scroll to position [1860, 0]
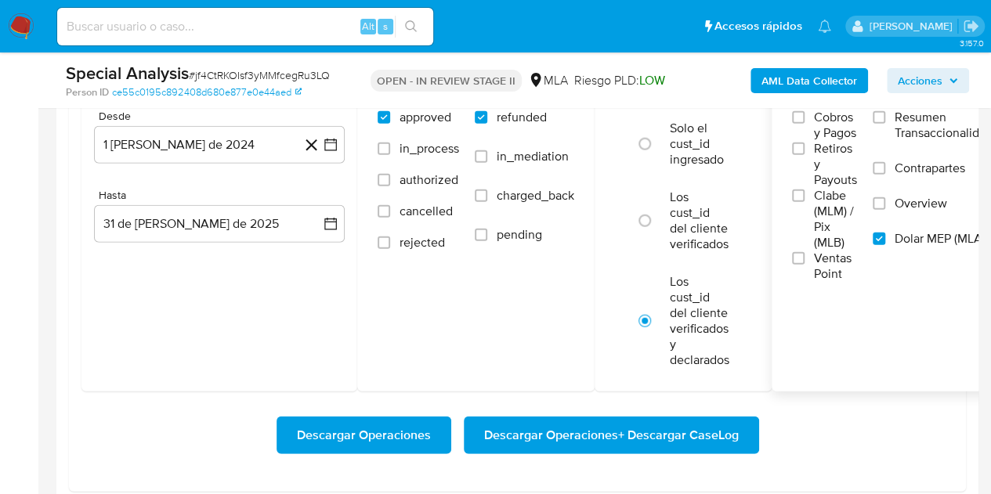
click at [541, 434] on span "Descargar Operaciones + Descargar CaseLog" at bounding box center [611, 435] width 255 height 34
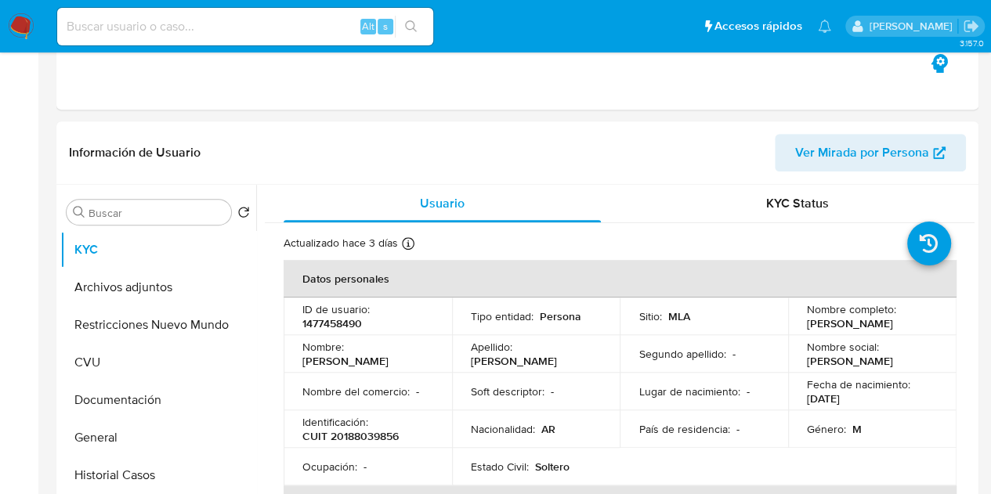
scroll to position [0, 0]
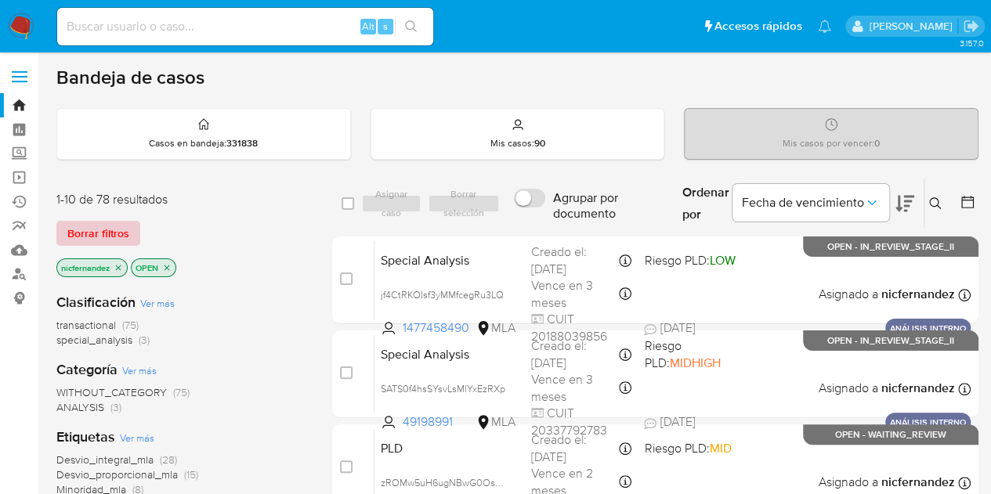
click at [97, 240] on span "Borrar filtros" at bounding box center [98, 233] width 62 height 22
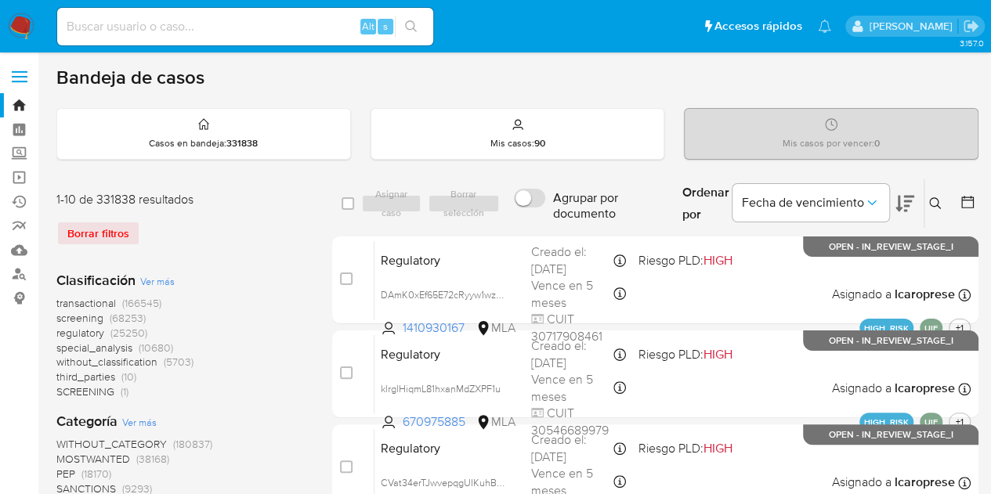
click at [293, 251] on div "1-10 de 331838 resultados Borrar filtros" at bounding box center [181, 224] width 251 height 67
click at [934, 200] on icon at bounding box center [935, 203] width 13 height 13
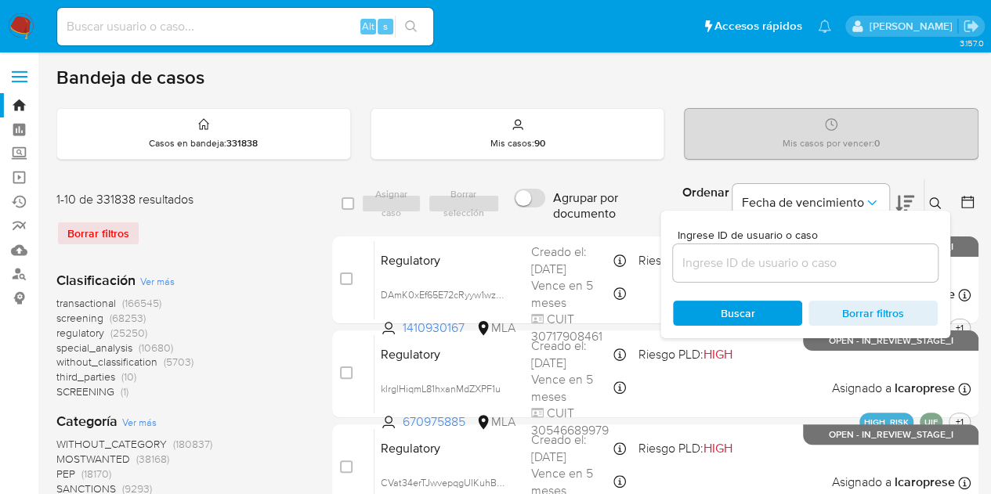
click at [740, 253] on input at bounding box center [805, 263] width 265 height 20
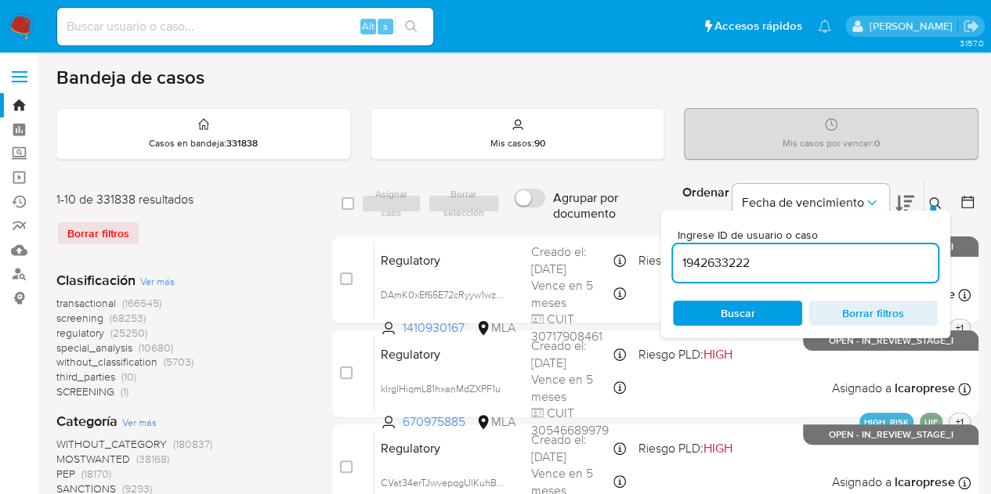
type input "1942633222"
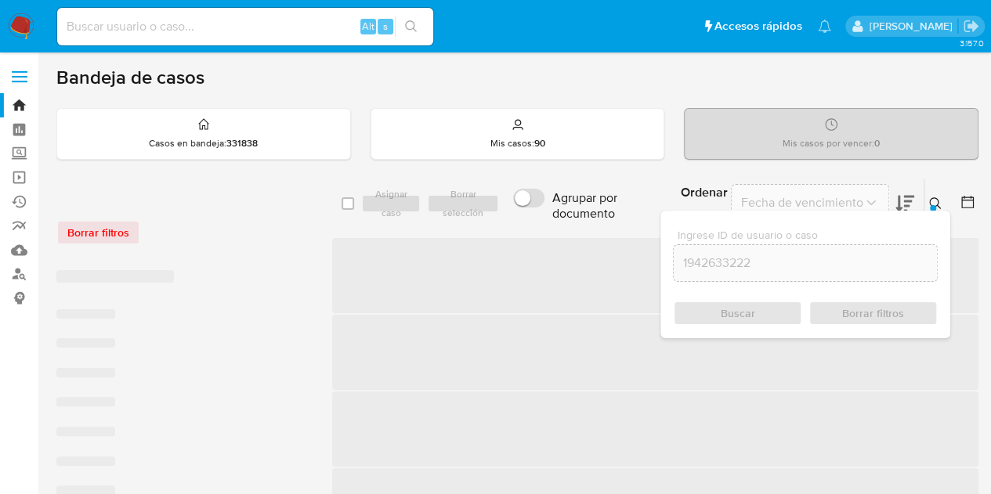
click at [942, 197] on button at bounding box center [937, 203] width 26 height 19
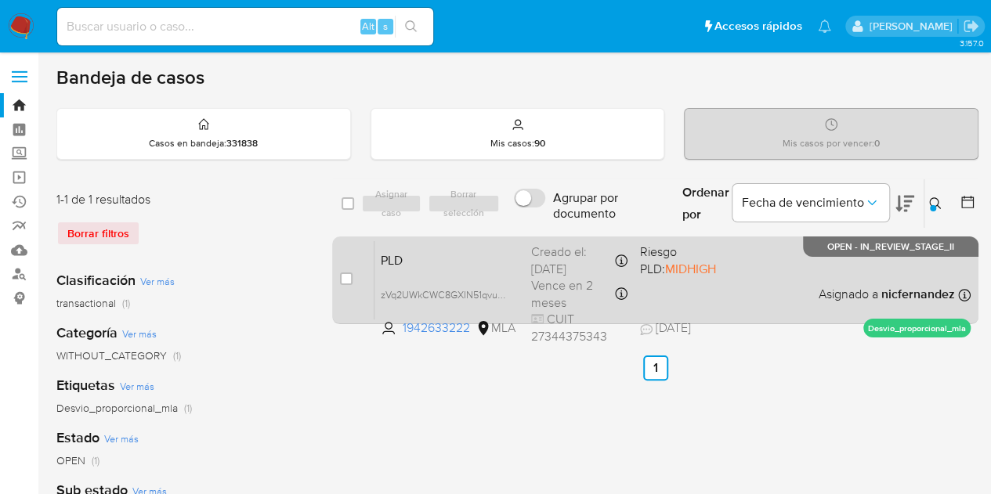
click at [465, 265] on span "PLD" at bounding box center [450, 259] width 138 height 20
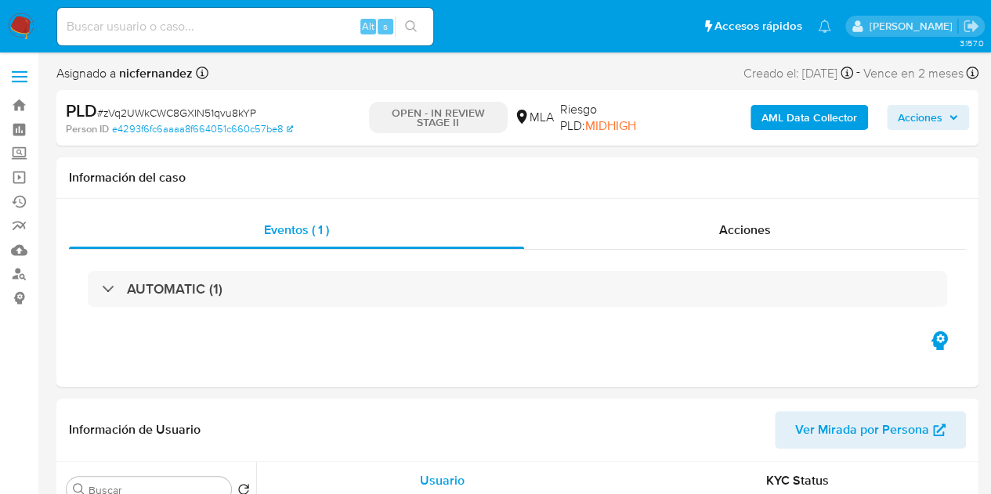
select select "10"
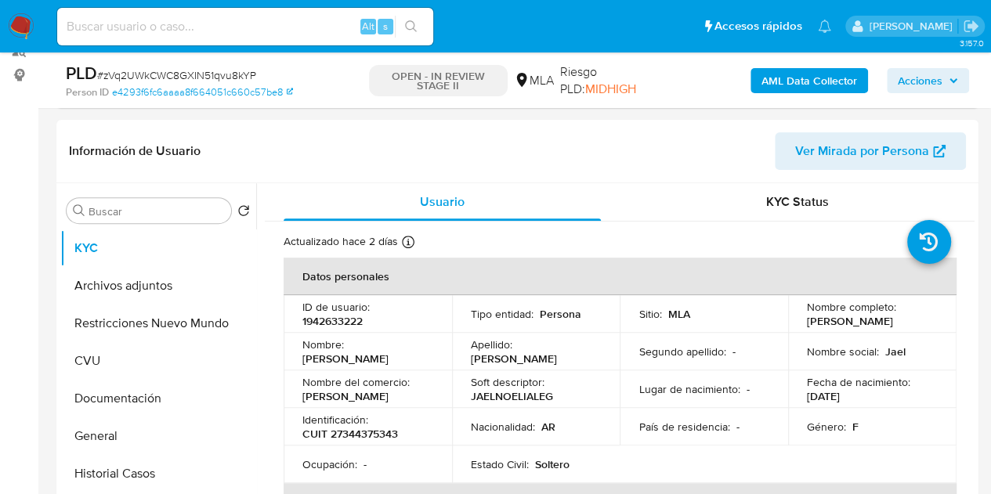
scroll to position [230, 0]
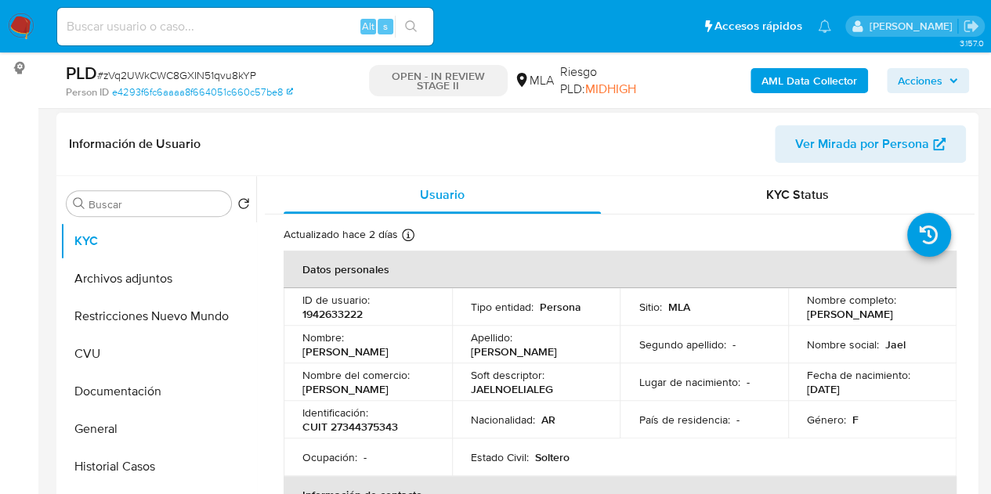
click at [909, 117] on div "Información de Usuario Ver Mirada por Persona" at bounding box center [517, 144] width 922 height 63
click at [892, 146] on span "Ver Mirada por Persona" at bounding box center [862, 144] width 134 height 38
click at [123, 269] on button "Archivos adjuntos" at bounding box center [151, 279] width 183 height 38
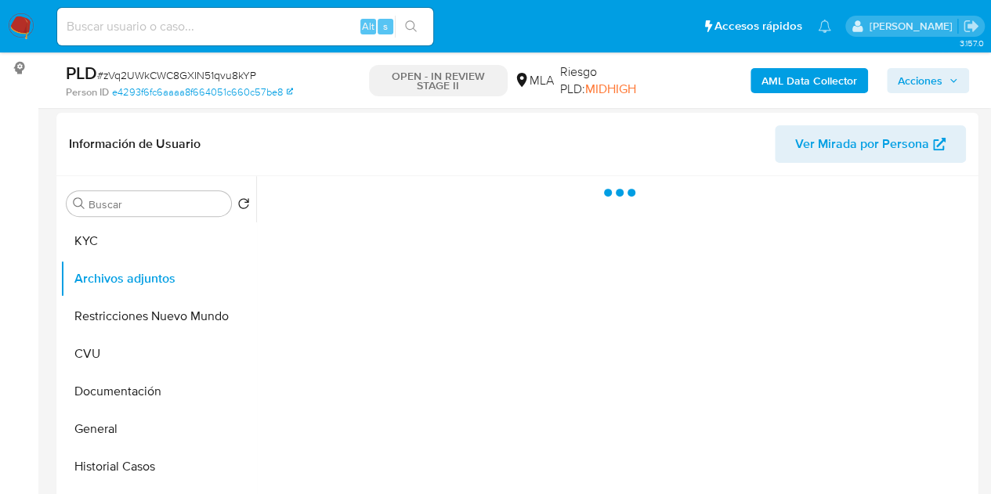
scroll to position [196, 0]
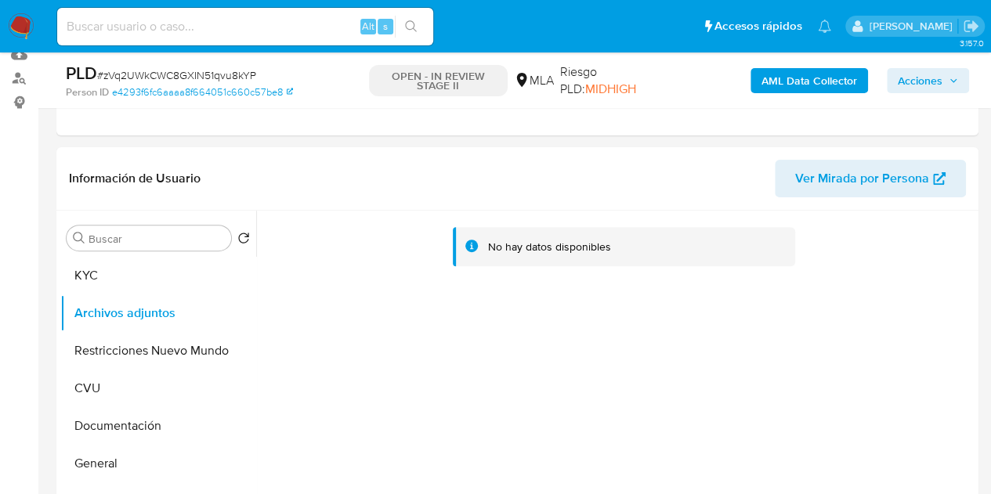
click at [783, 85] on b "AML Data Collector" at bounding box center [809, 80] width 96 height 25
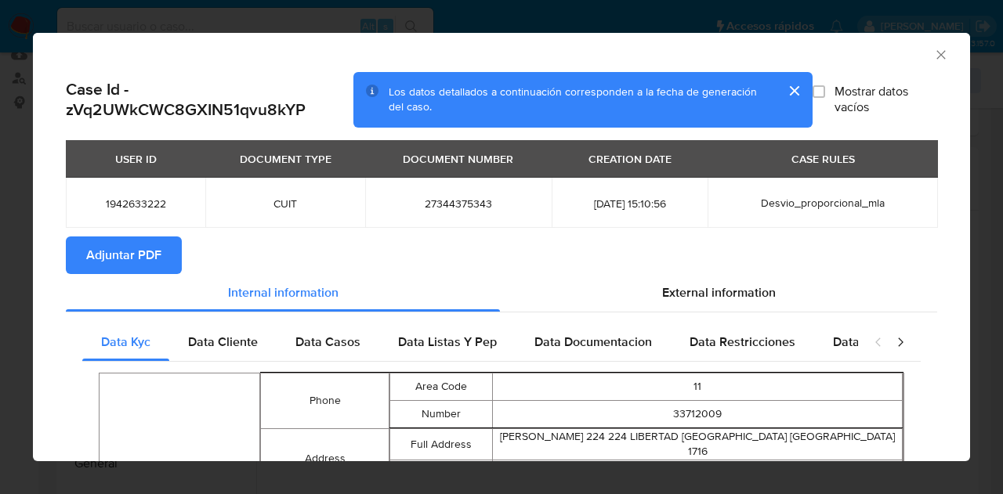
click at [154, 265] on span "Adjuntar PDF" at bounding box center [123, 255] width 75 height 34
click at [933, 48] on icon "Cerrar ventana" at bounding box center [941, 55] width 16 height 16
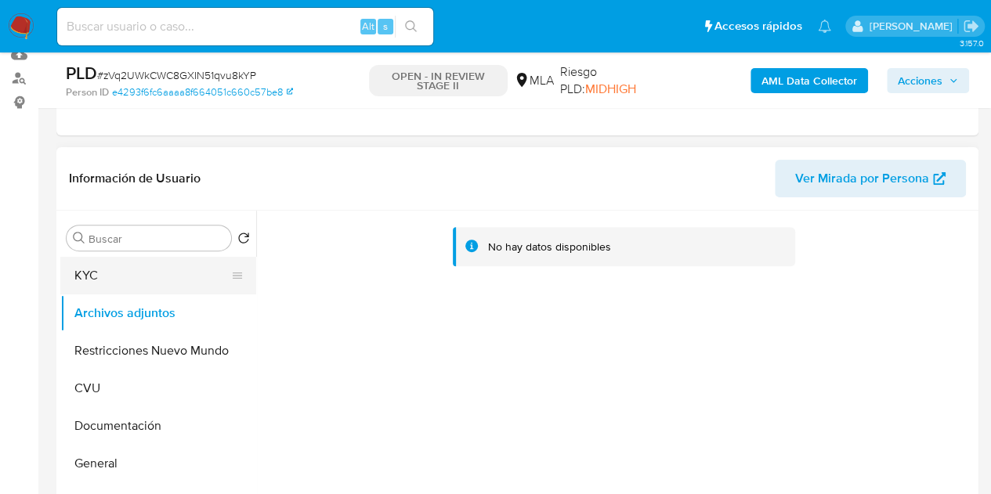
click at [110, 283] on button "KYC" at bounding box center [151, 276] width 183 height 38
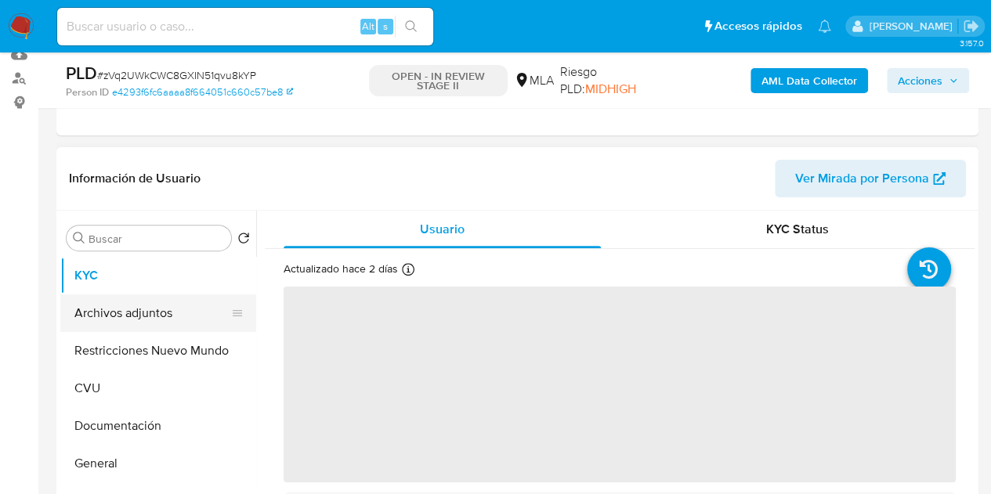
click at [121, 314] on button "Archivos adjuntos" at bounding box center [151, 314] width 183 height 38
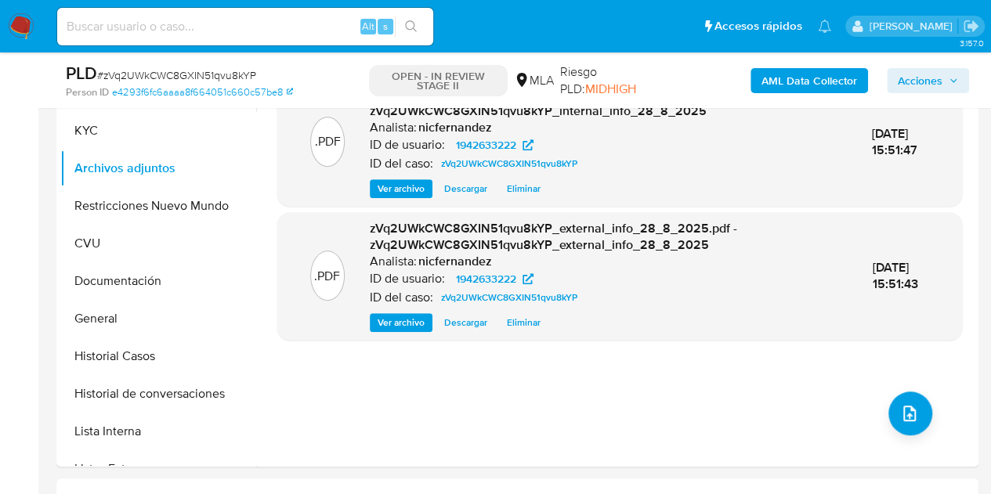
scroll to position [323, 0]
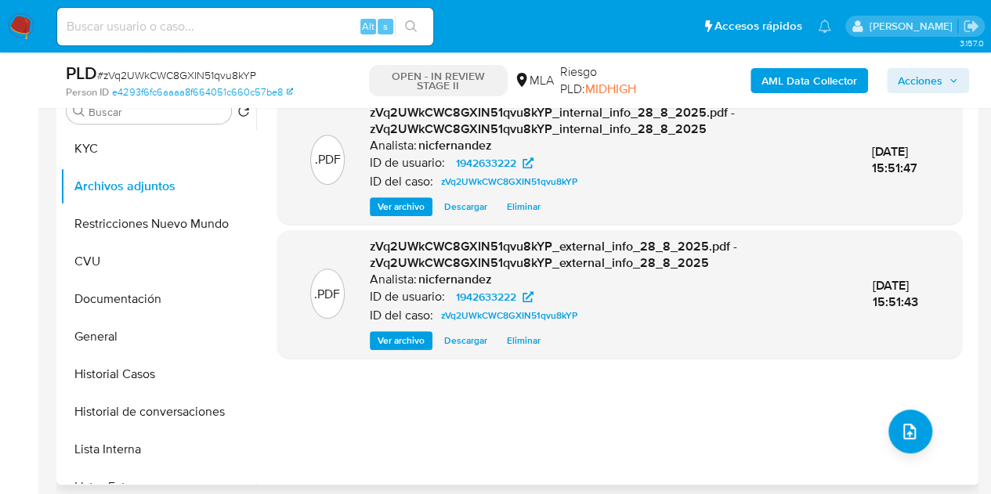
click at [391, 211] on span "Ver archivo" at bounding box center [401, 207] width 47 height 16
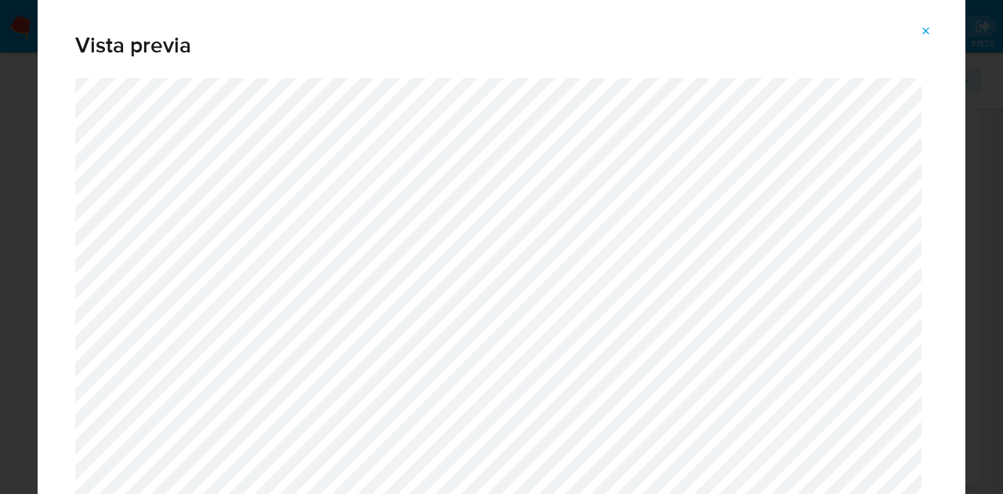
click at [923, 26] on icon "Attachment preview" at bounding box center [926, 31] width 13 height 13
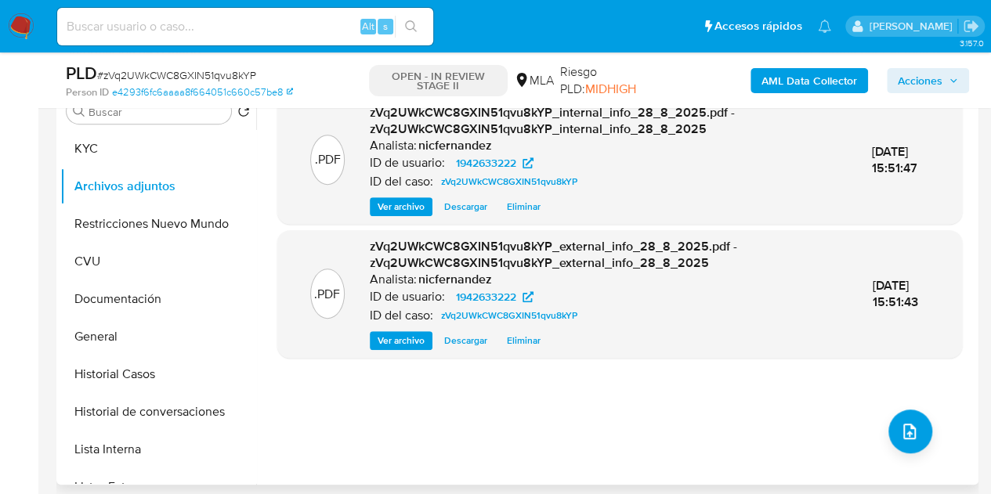
click at [391, 336] on span "Ver archivo" at bounding box center [401, 341] width 47 height 16
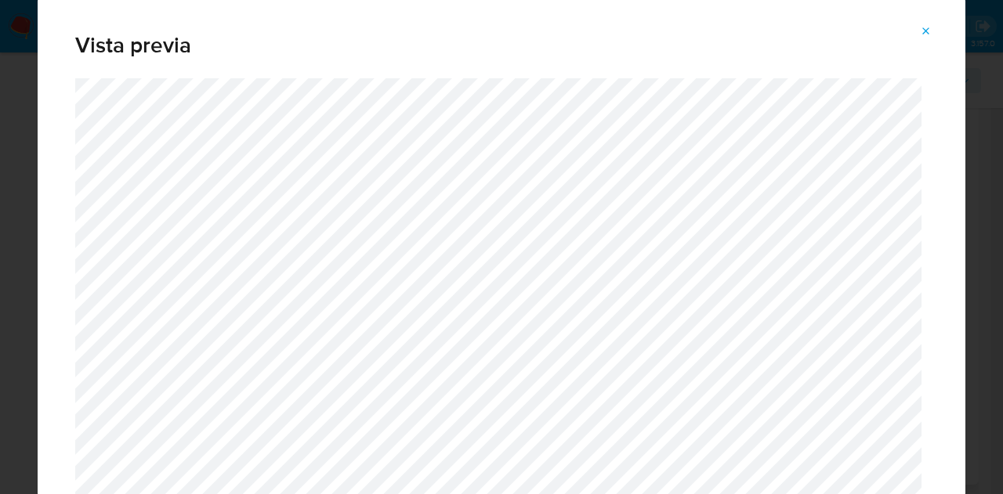
click at [924, 27] on icon "Attachment preview" at bounding box center [926, 31] width 13 height 13
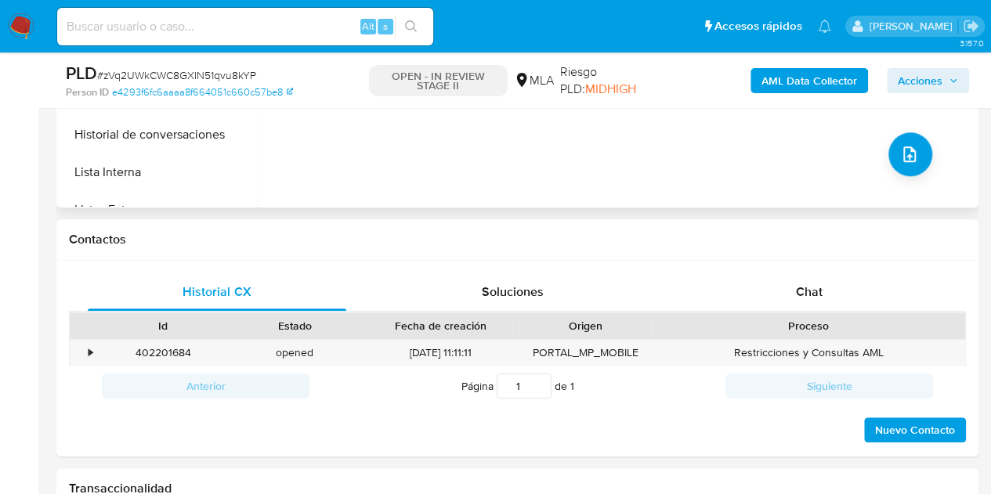
scroll to position [641, 0]
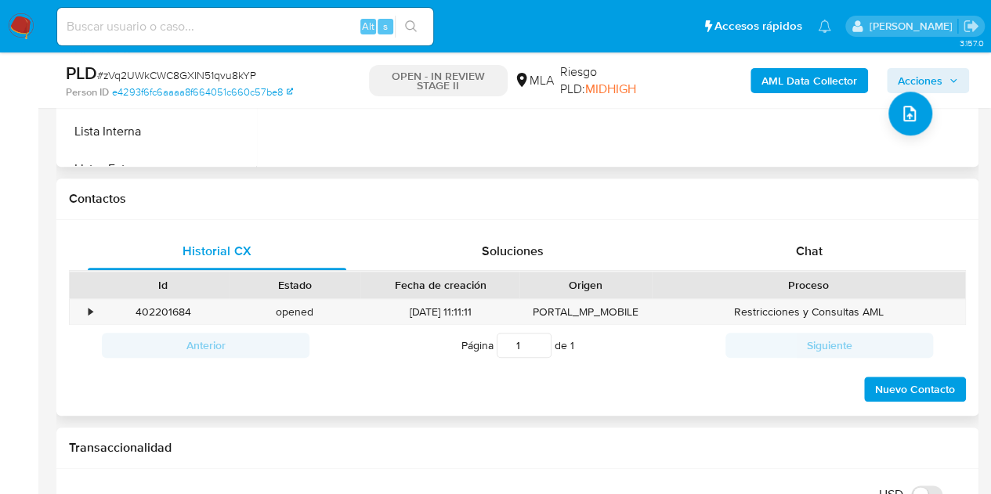
click at [839, 227] on div "Historial CX Soluciones Chat Id Estado Fecha de creación Origen Proceso • 40220…" at bounding box center [517, 318] width 922 height 197
click at [822, 251] on div "Chat" at bounding box center [809, 252] width 258 height 38
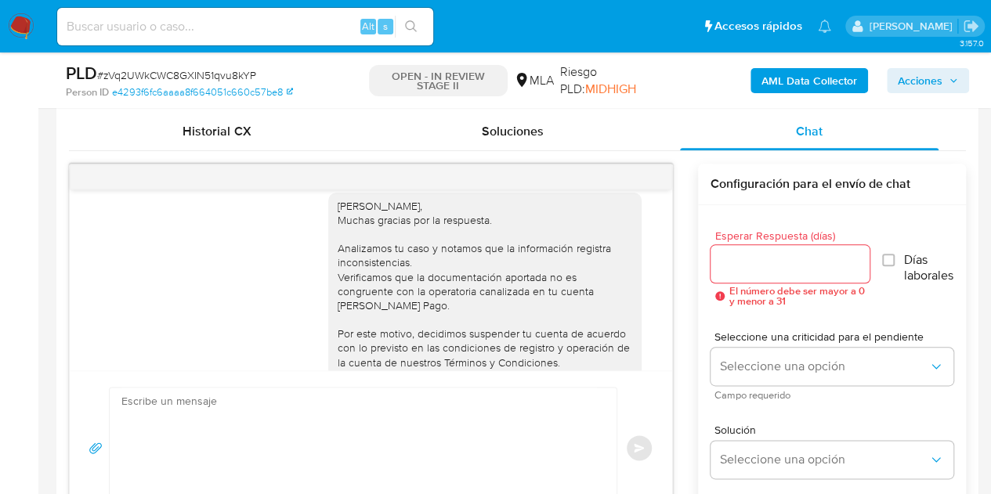
scroll to position [1697, 0]
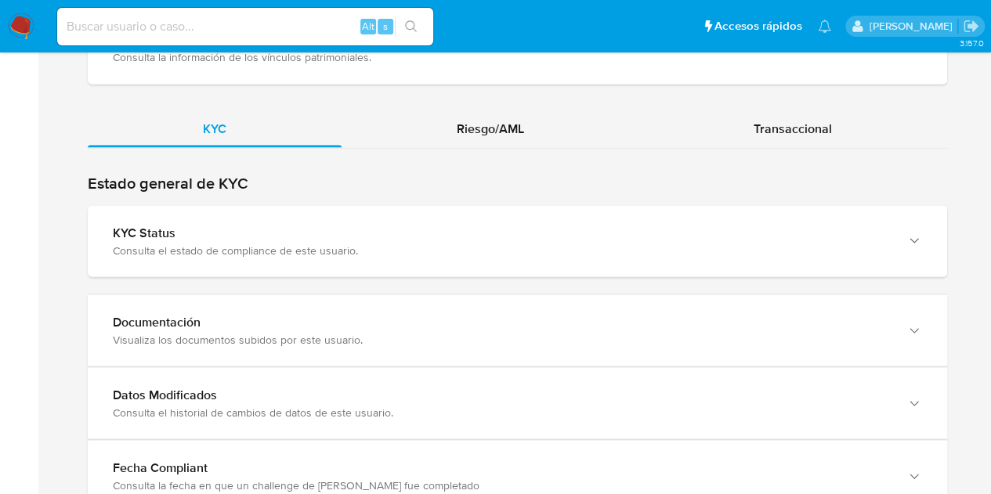
scroll to position [1531, 0]
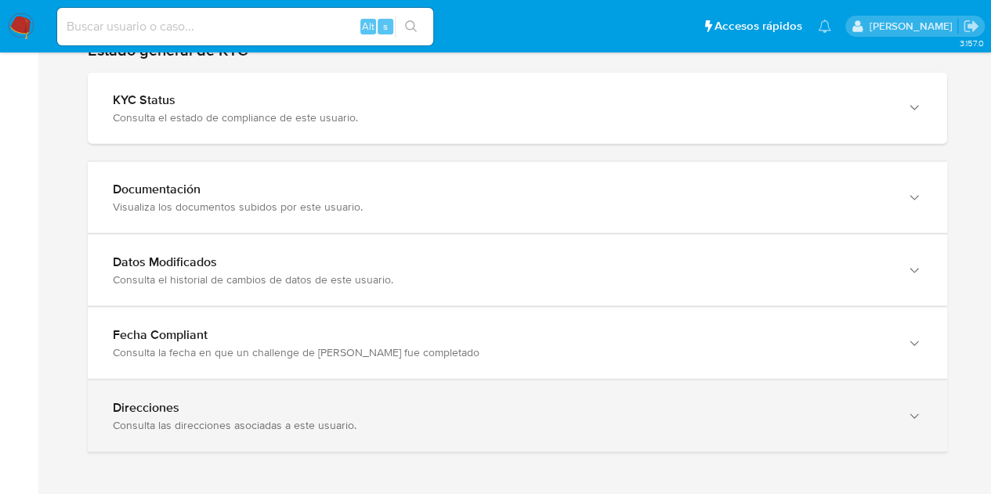
click at [896, 392] on div "Direcciones Consulta las direcciones asociadas a este usuario." at bounding box center [517, 416] width 859 height 71
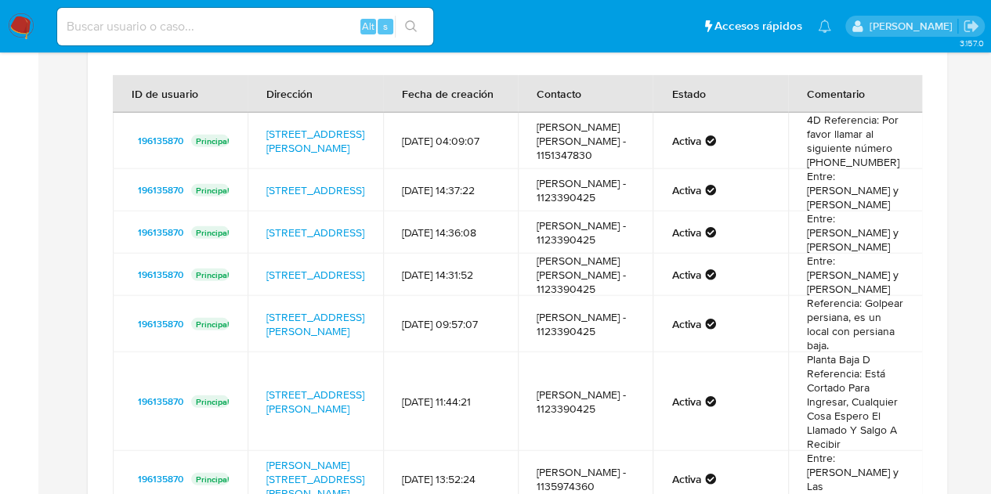
scroll to position [1950, 0]
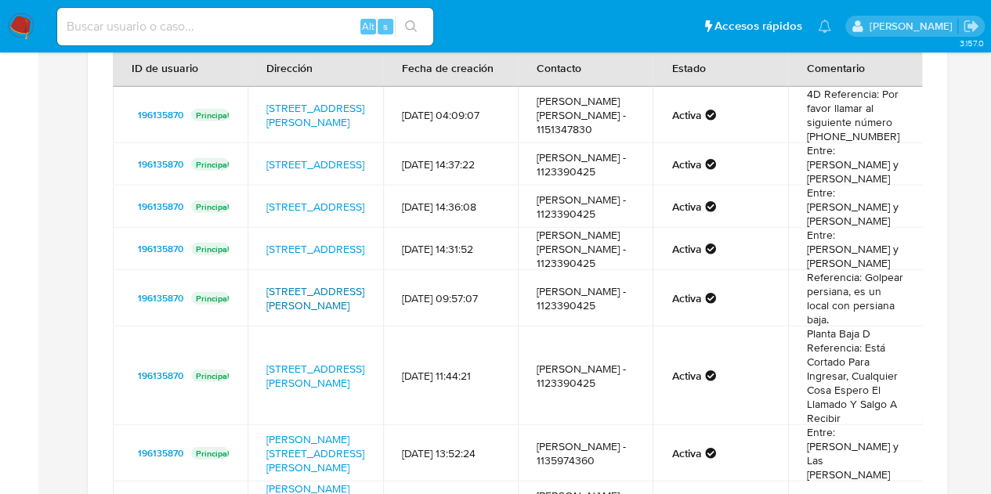
click at [305, 311] on link "[STREET_ADDRESS][PERSON_NAME]" at bounding box center [315, 299] width 98 height 30
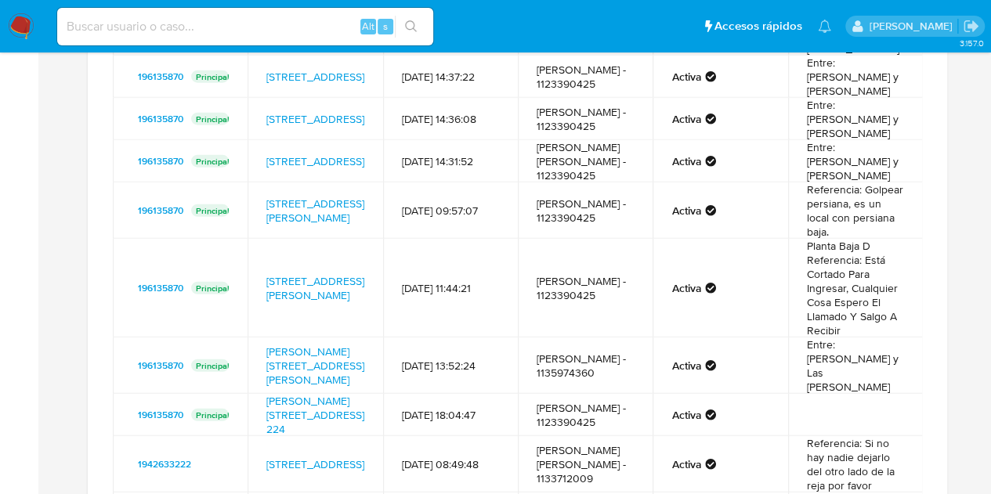
scroll to position [0, 0]
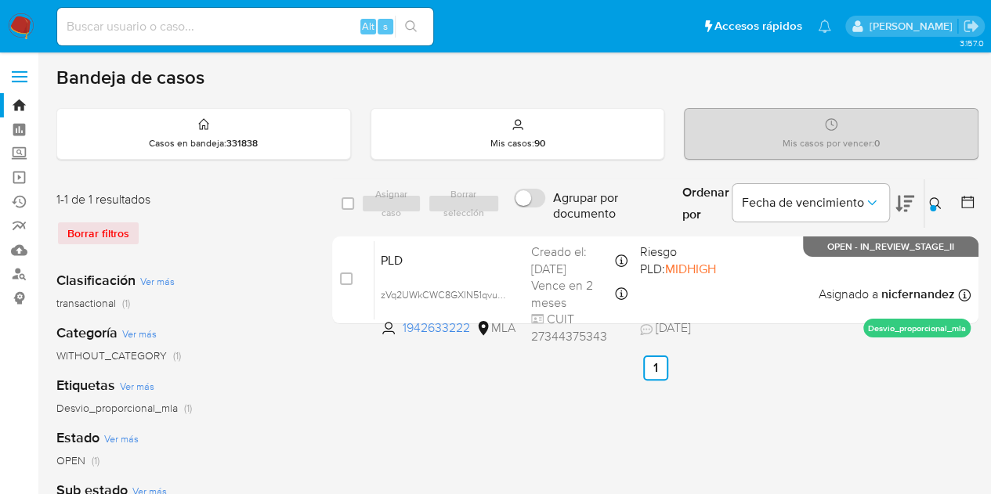
click at [941, 206] on icon at bounding box center [935, 203] width 13 height 13
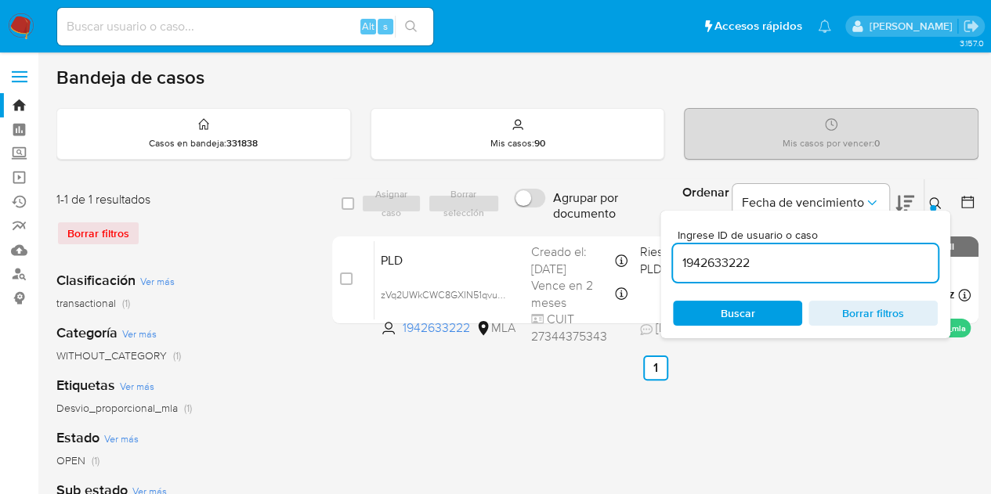
drag, startPoint x: 805, startPoint y: 259, endPoint x: 566, endPoint y: 218, distance: 242.5
click at [573, 219] on div "select-all-cases-checkbox Asignar caso Borrar selección Agrupar por documento O…" at bounding box center [655, 204] width 646 height 51
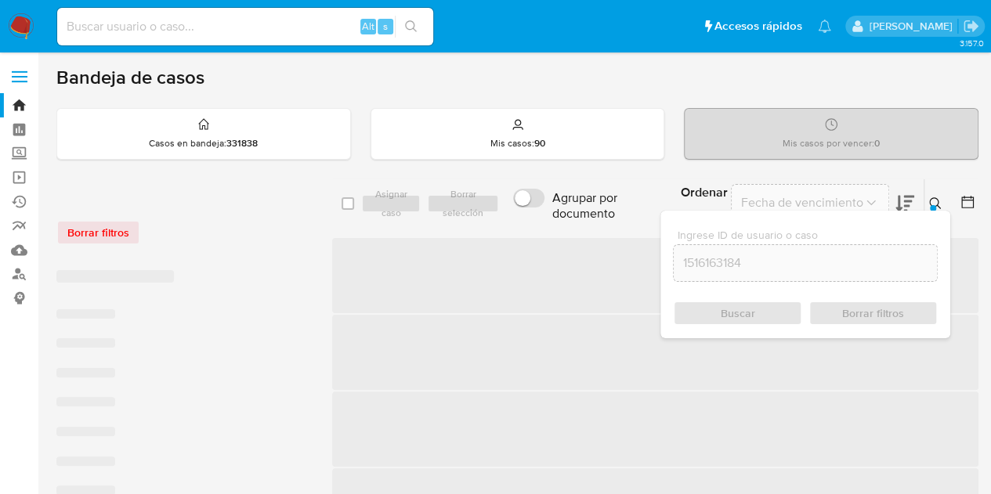
click at [934, 206] on div at bounding box center [933, 208] width 6 height 6
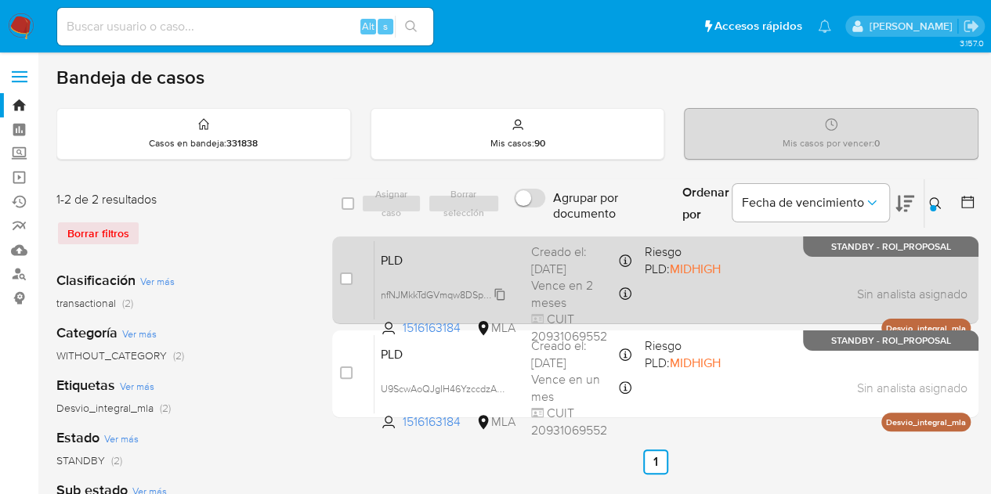
click at [500, 294] on span "nfNJMkkTdGVmqw8DSpEKhhIF" at bounding box center [447, 293] width 133 height 17
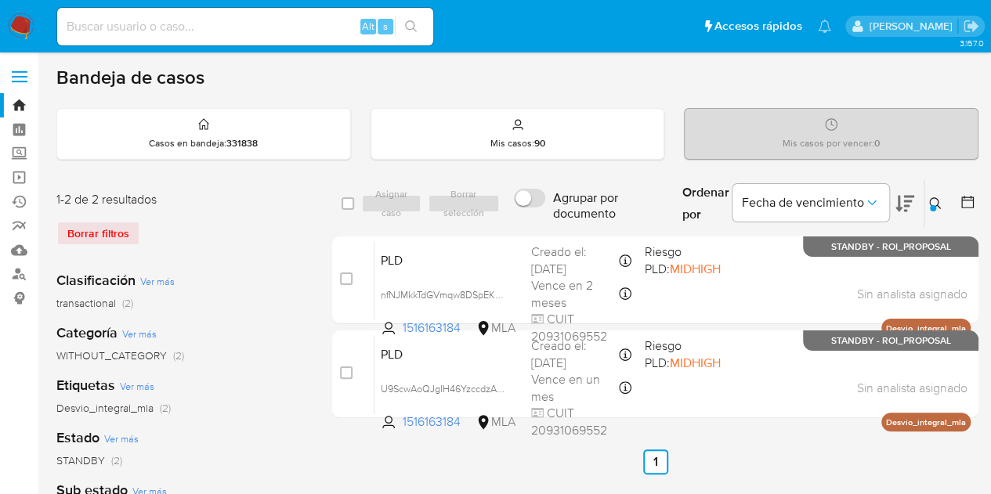
drag, startPoint x: 940, startPoint y: 201, endPoint x: 934, endPoint y: 208, distance: 8.9
click at [939, 201] on icon at bounding box center [935, 203] width 13 height 13
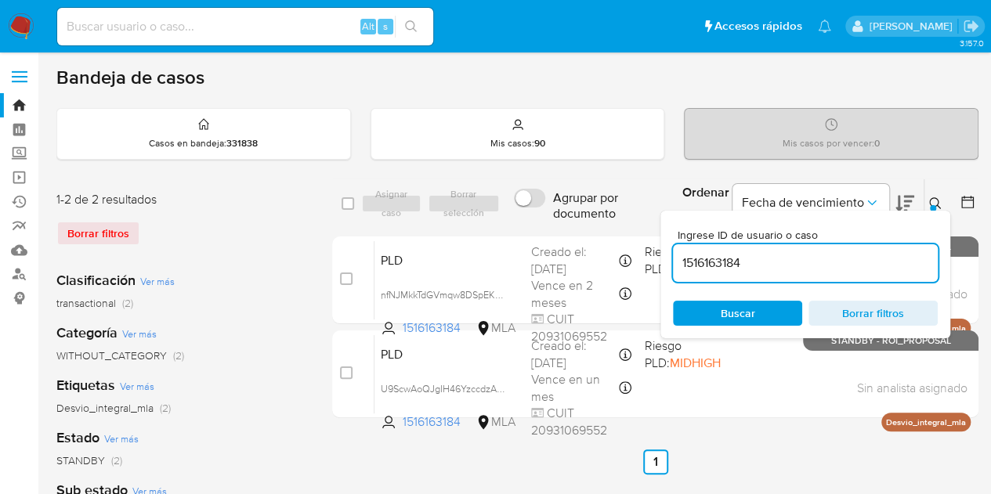
drag, startPoint x: 798, startPoint y: 258, endPoint x: 479, endPoint y: 223, distance: 320.7
click at [483, 221] on div "select-all-cases-checkbox Asignar caso Borrar selección Agrupar por documento O…" at bounding box center [655, 204] width 646 height 51
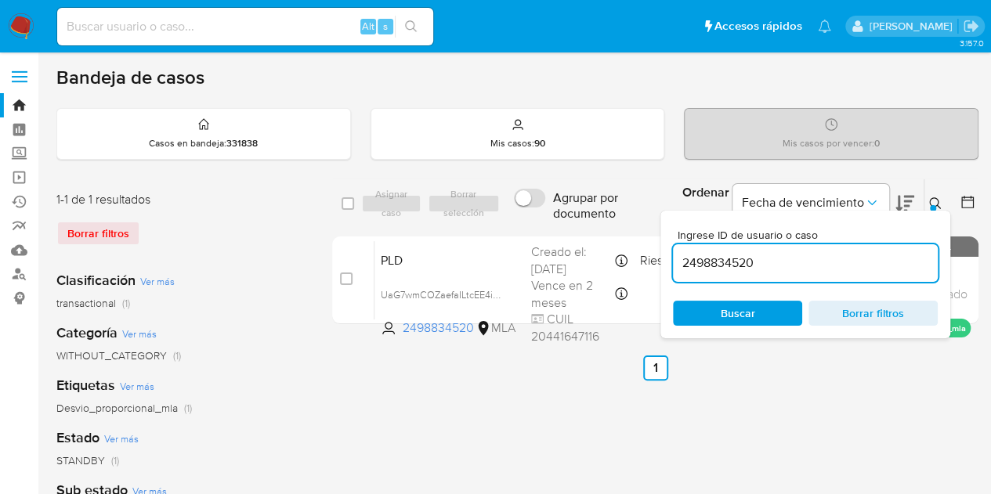
scroll to position [31, 0]
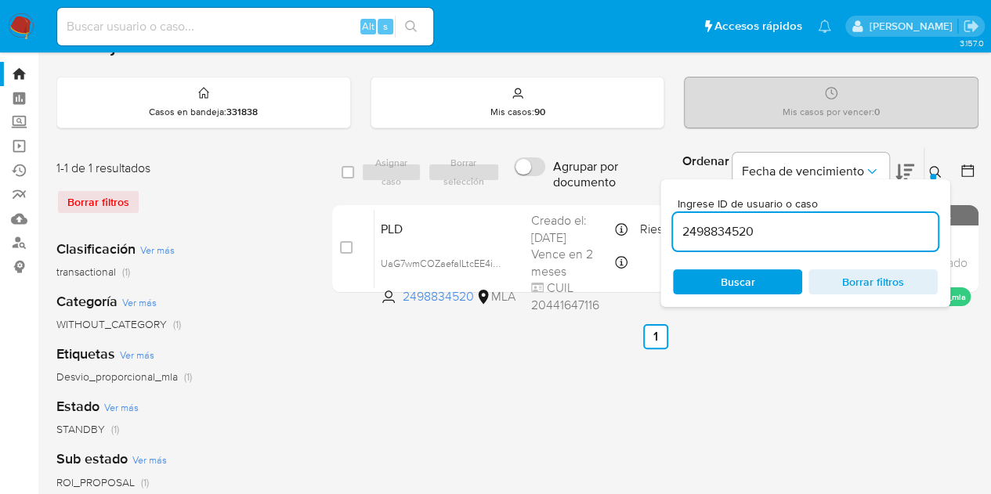
click at [929, 179] on div "Ingrese ID de usuario o caso 2498834520 Buscar Borrar filtros" at bounding box center [805, 243] width 290 height 128
click at [930, 170] on icon at bounding box center [935, 172] width 13 height 13
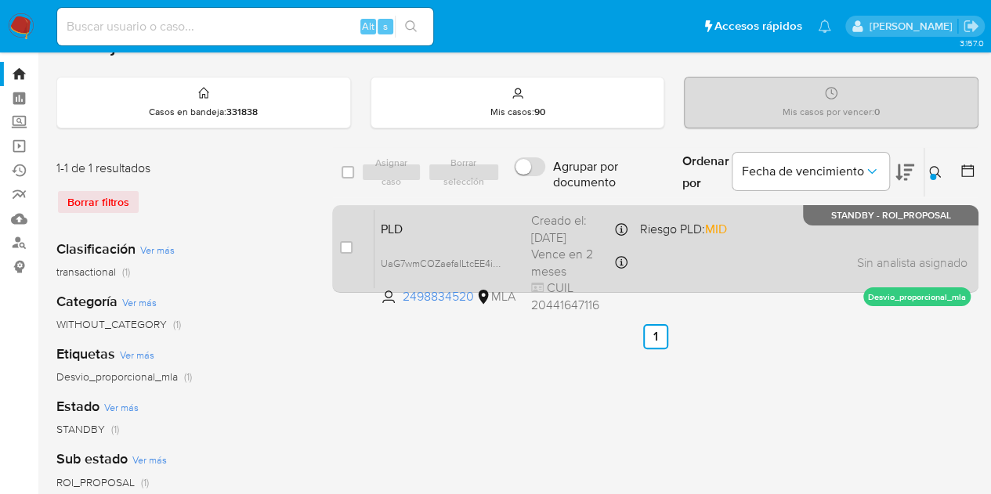
click at [436, 233] on span "PLD" at bounding box center [450, 228] width 138 height 20
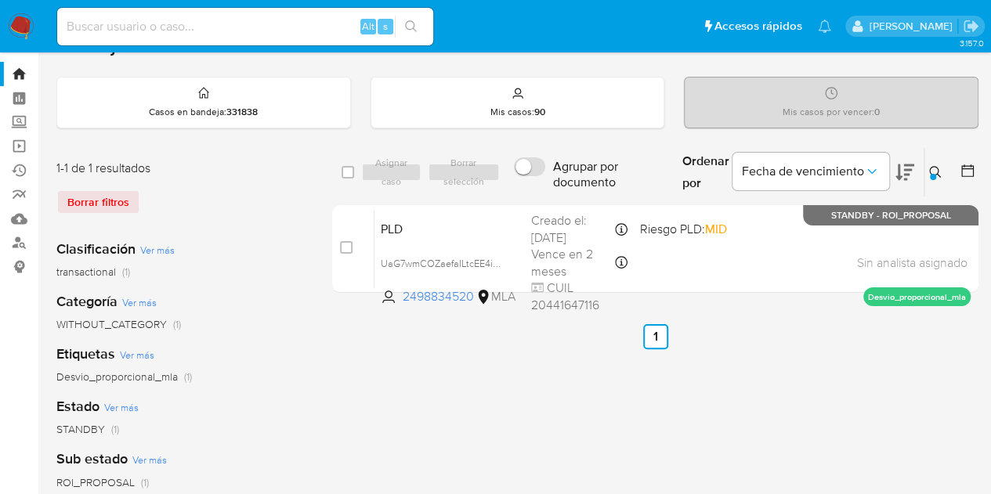
click at [930, 166] on icon at bounding box center [935, 172] width 12 height 12
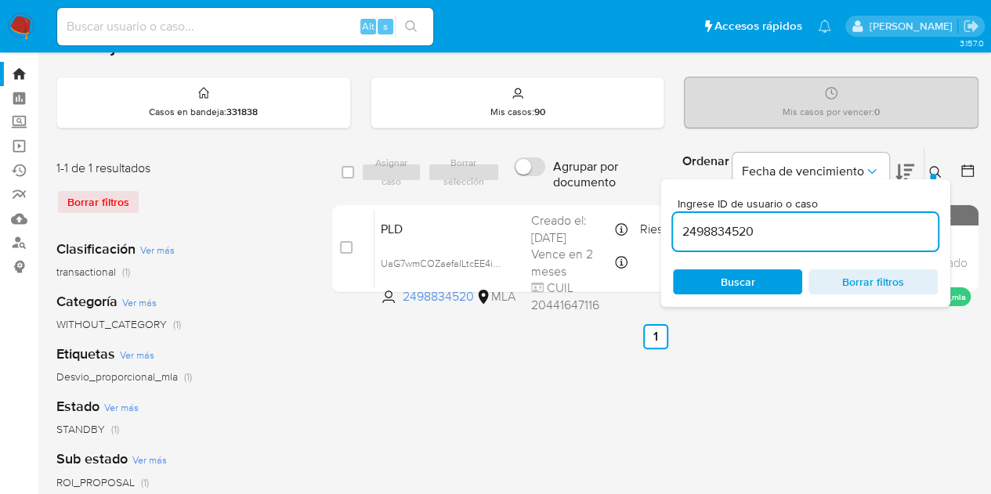
drag, startPoint x: 775, startPoint y: 223, endPoint x: 616, endPoint y: 195, distance: 162.3
click at [616, 195] on div "select-all-cases-checkbox Asignar caso Borrar selección Agrupar por documento O…" at bounding box center [655, 172] width 646 height 51
click at [940, 169] on icon at bounding box center [935, 172] width 13 height 13
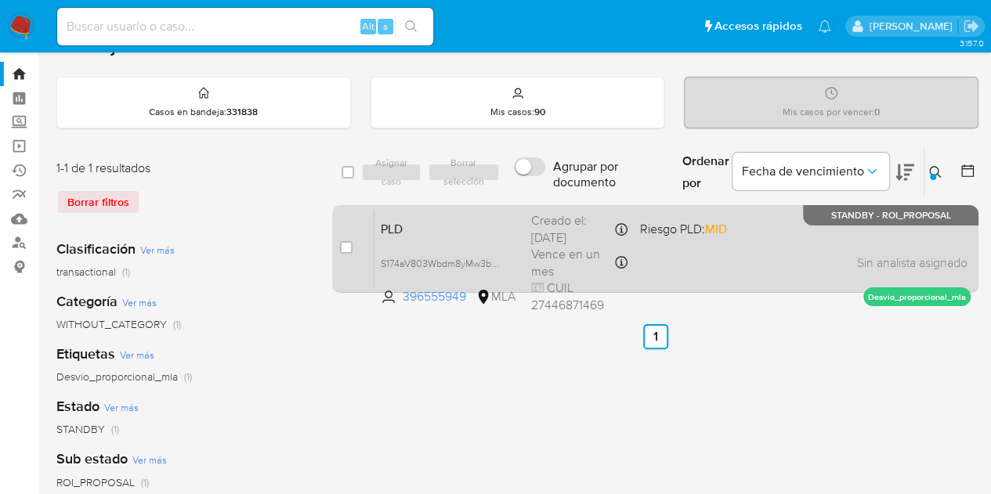
click at [417, 237] on div "PLD S174aV803Wbdm8yMw3bHki2q 396555949 MLA Riesgo PLD: MID Creado el: 12/07/202…" at bounding box center [672, 248] width 596 height 79
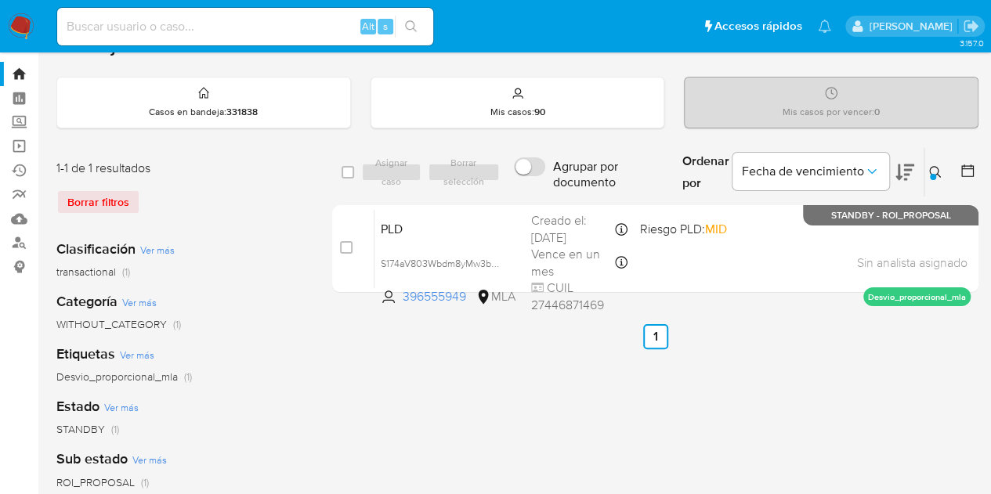
click at [933, 166] on icon at bounding box center [935, 172] width 12 height 12
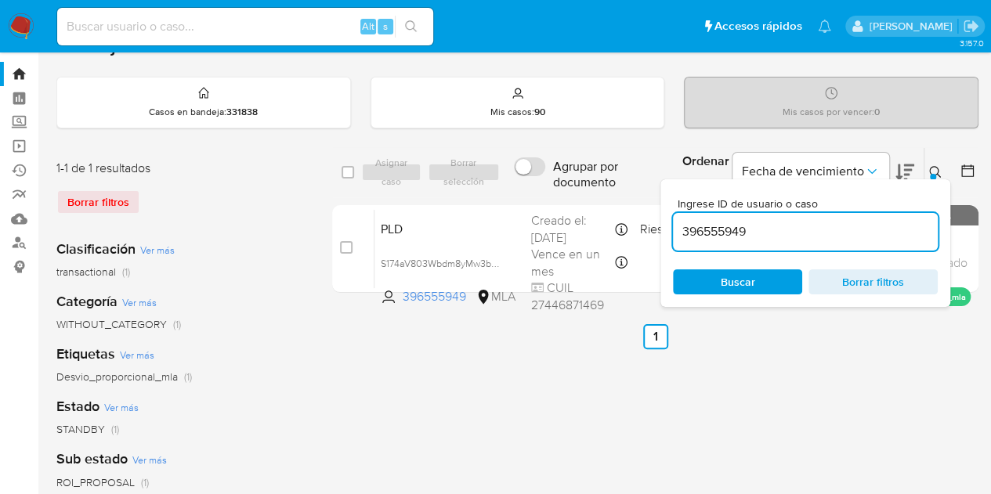
drag, startPoint x: 807, startPoint y: 230, endPoint x: 586, endPoint y: 197, distance: 223.3
click at [557, 191] on div "select-all-cases-checkbox Asignar caso Borrar selección Agrupar por documento O…" at bounding box center [655, 172] width 646 height 51
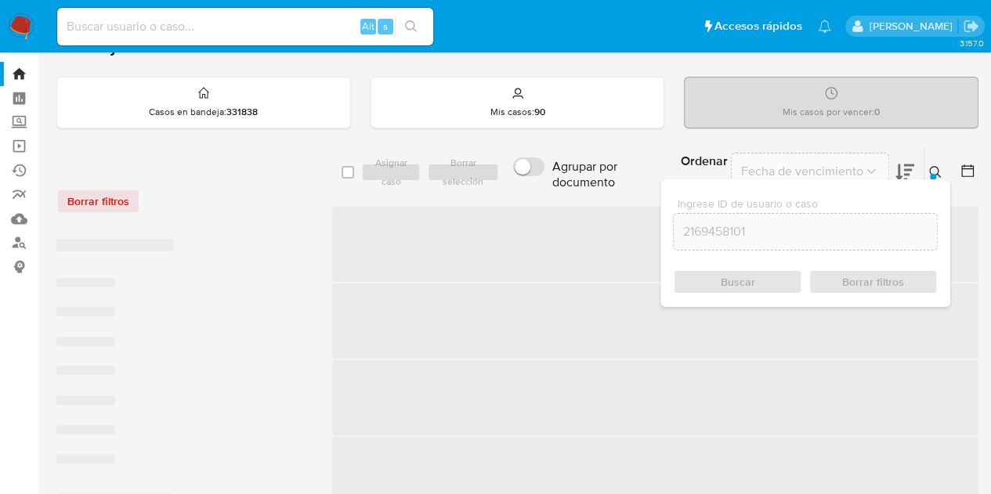
click at [934, 168] on icon at bounding box center [935, 172] width 13 height 13
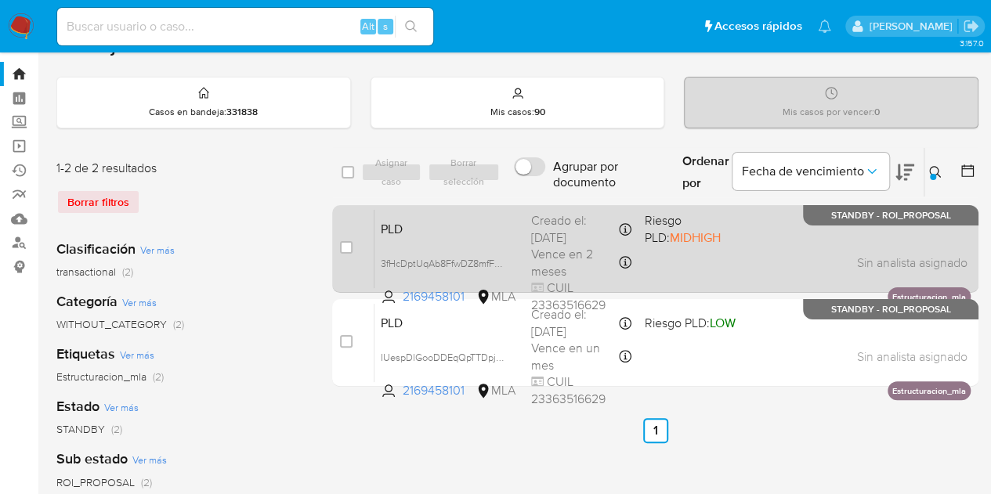
click at [421, 231] on span "PLD" at bounding box center [450, 228] width 138 height 20
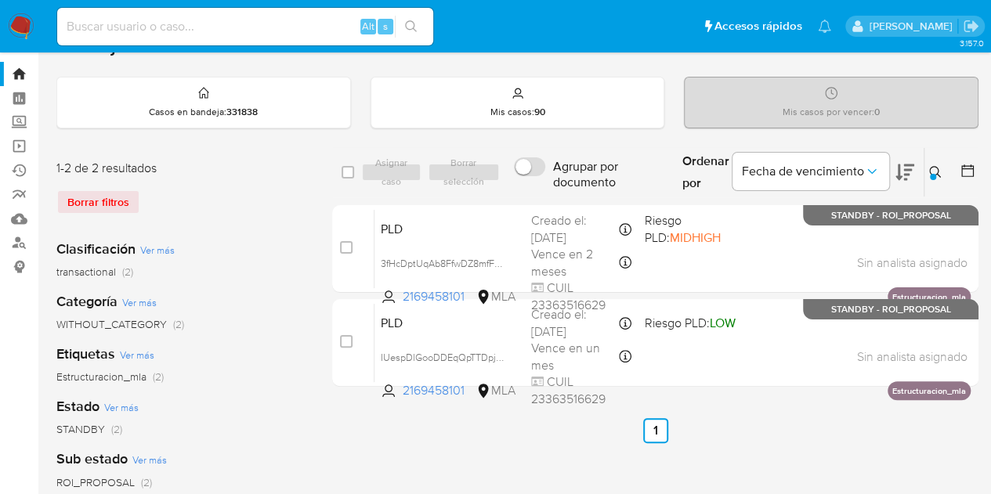
click at [932, 174] on div at bounding box center [933, 177] width 6 height 6
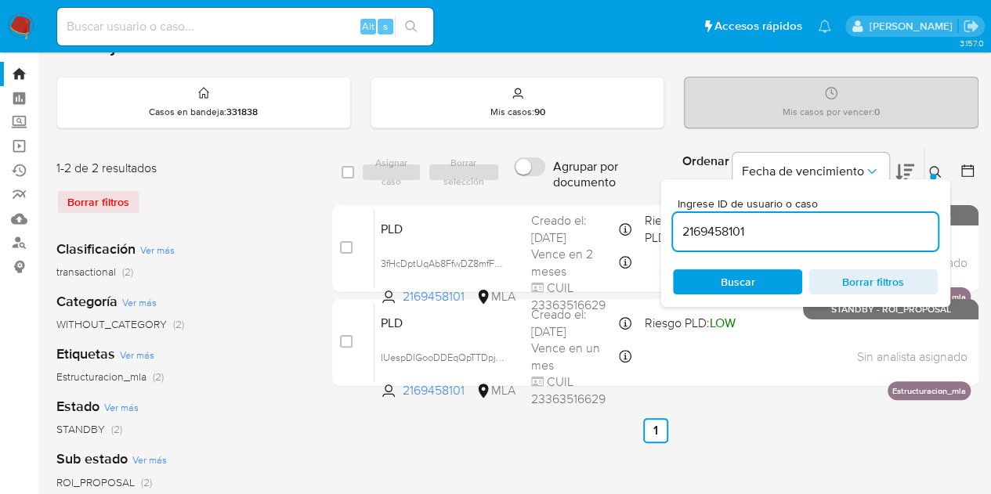
drag, startPoint x: 805, startPoint y: 233, endPoint x: 497, endPoint y: 190, distance: 310.7
click at [479, 187] on div "select-all-cases-checkbox Asignar caso Borrar selección Agrupar por documento O…" at bounding box center [655, 172] width 646 height 51
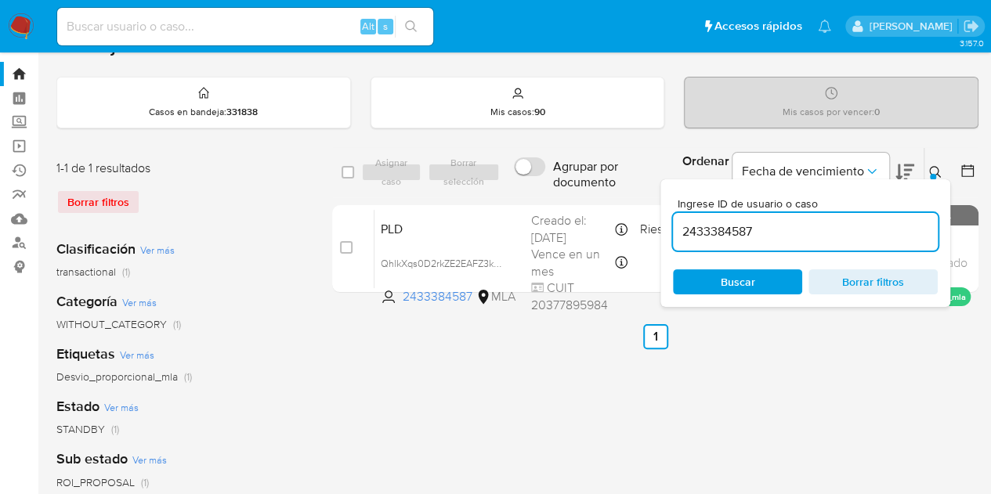
click at [935, 163] on button at bounding box center [937, 172] width 26 height 19
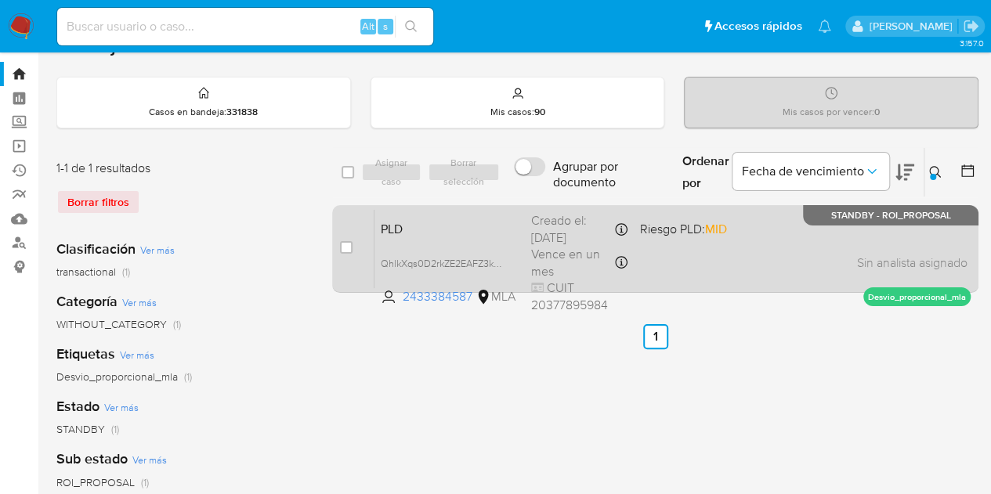
click at [411, 232] on span "PLD" at bounding box center [450, 228] width 138 height 20
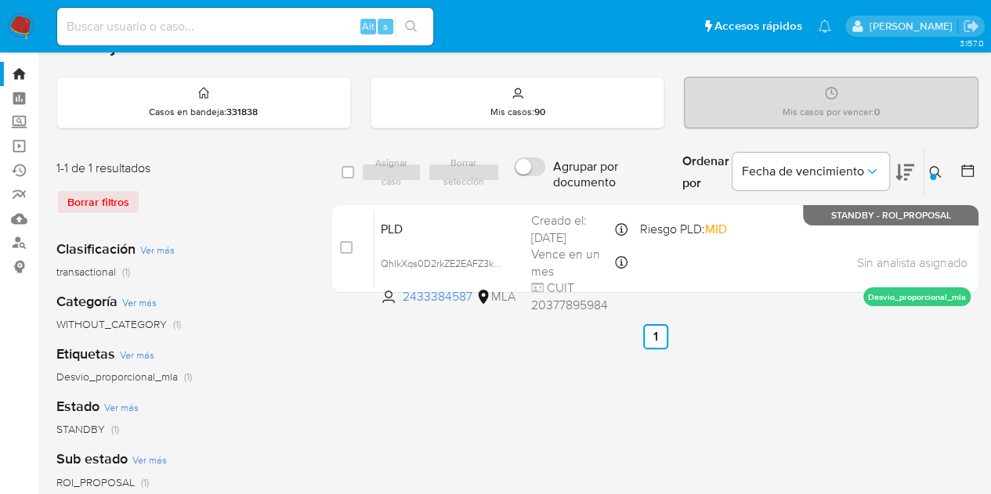
click at [931, 175] on div at bounding box center [933, 177] width 6 height 6
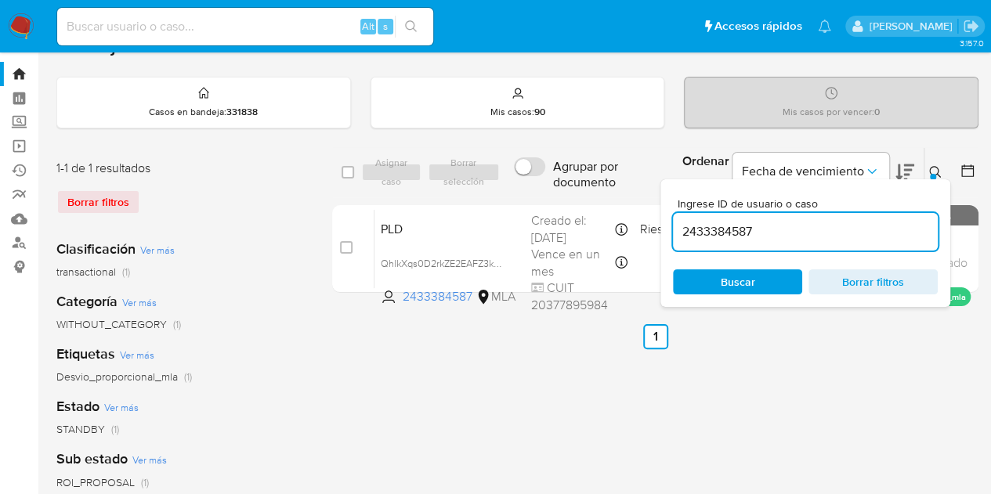
drag, startPoint x: 822, startPoint y: 231, endPoint x: 583, endPoint y: 189, distance: 243.4
click at [583, 189] on div "select-all-cases-checkbox Asignar caso Borrar selección Agrupar por documento O…" at bounding box center [655, 172] width 646 height 51
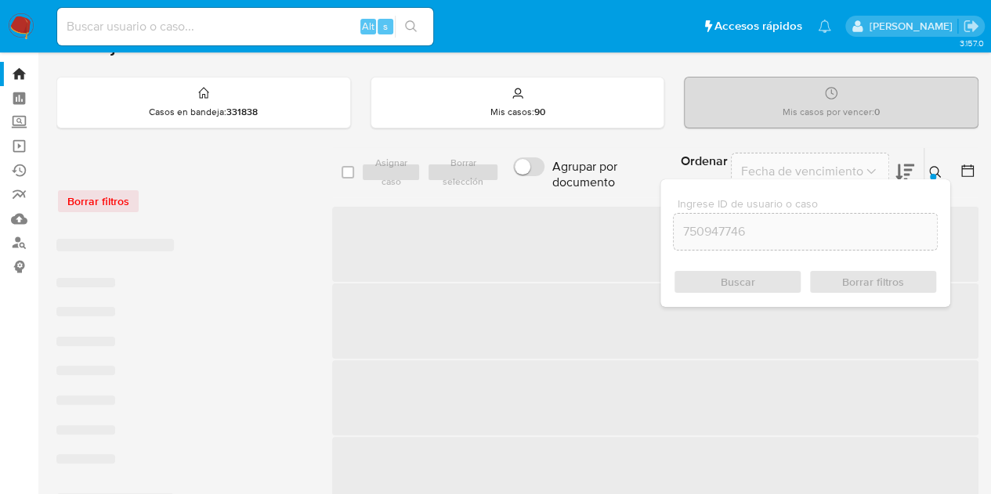
click at [935, 167] on icon at bounding box center [935, 172] width 13 height 13
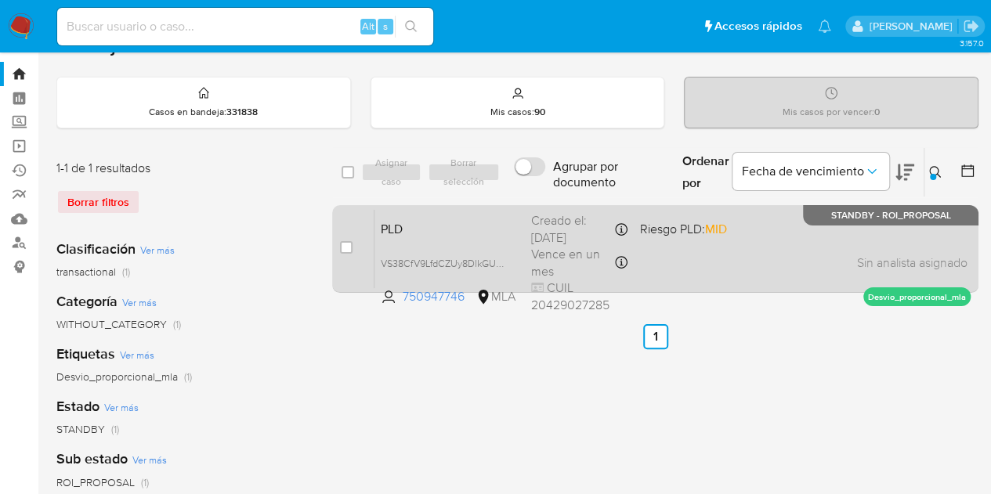
click at [475, 231] on span "PLD" at bounding box center [450, 228] width 138 height 20
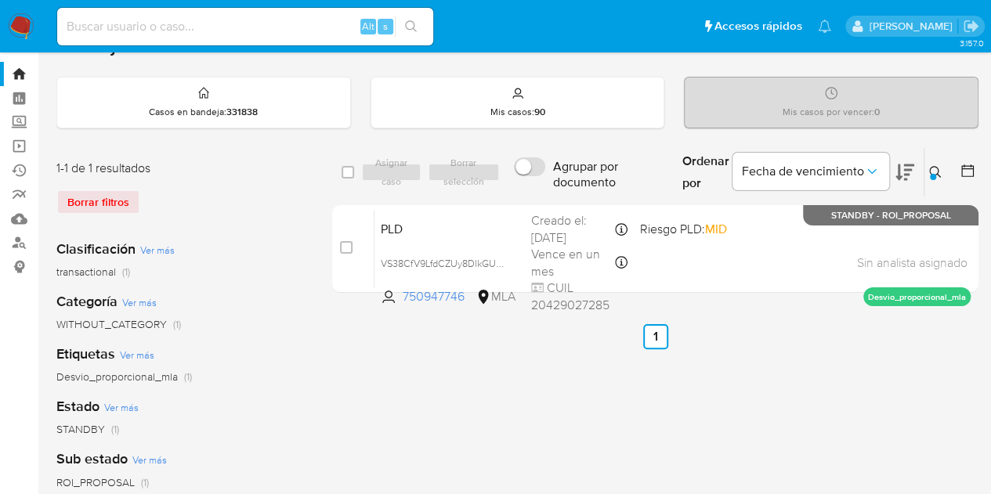
click at [931, 166] on icon at bounding box center [935, 172] width 12 height 12
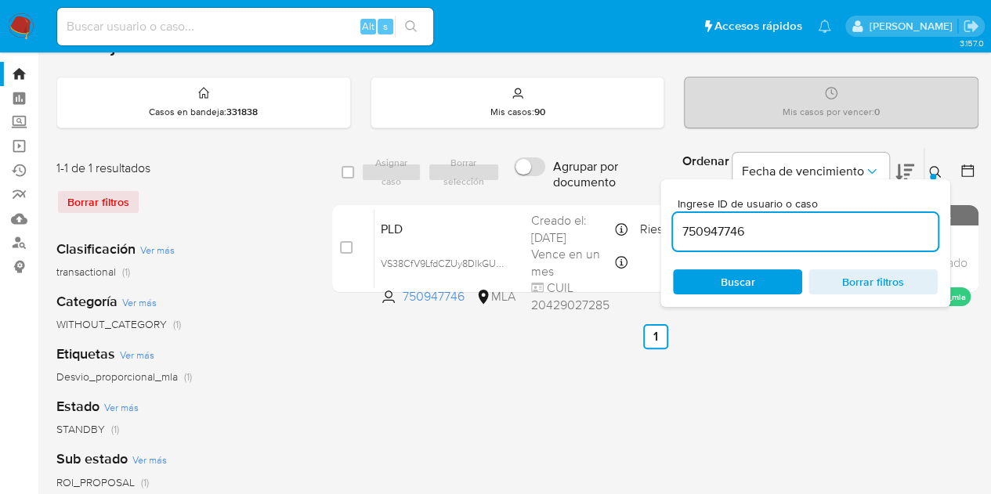
drag, startPoint x: 716, startPoint y: 214, endPoint x: 605, endPoint y: 200, distance: 111.3
click at [572, 189] on div "select-all-cases-checkbox Asignar caso Borrar selección Agrupar por documento O…" at bounding box center [655, 172] width 646 height 51
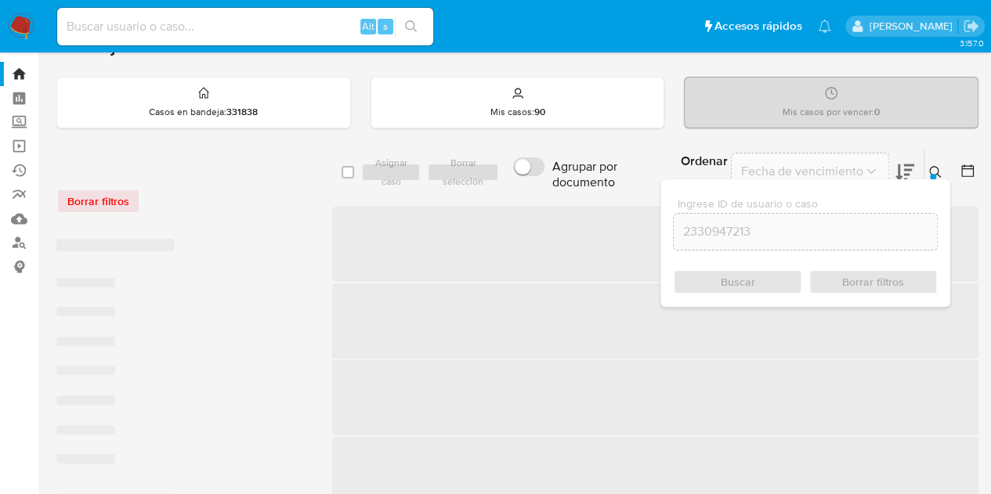
click at [932, 171] on icon at bounding box center [935, 172] width 13 height 13
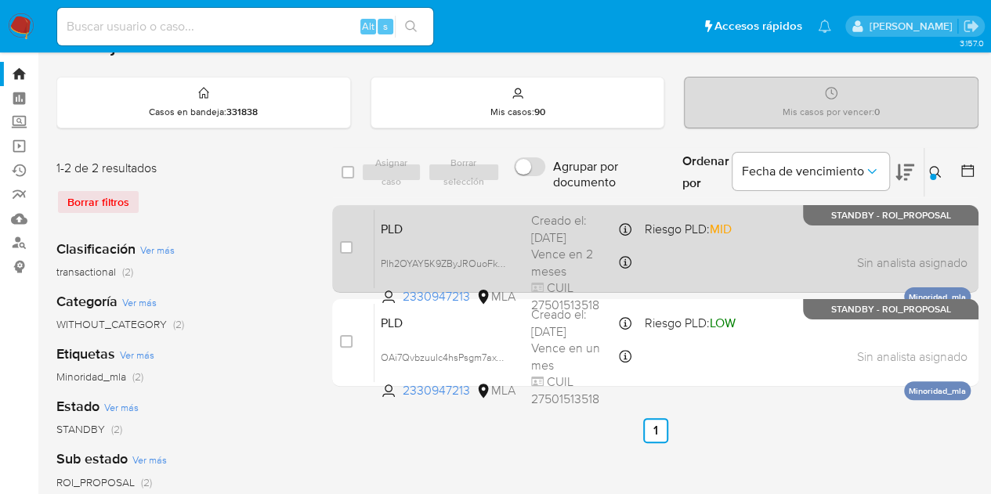
click at [465, 220] on span "PLD" at bounding box center [450, 228] width 138 height 20
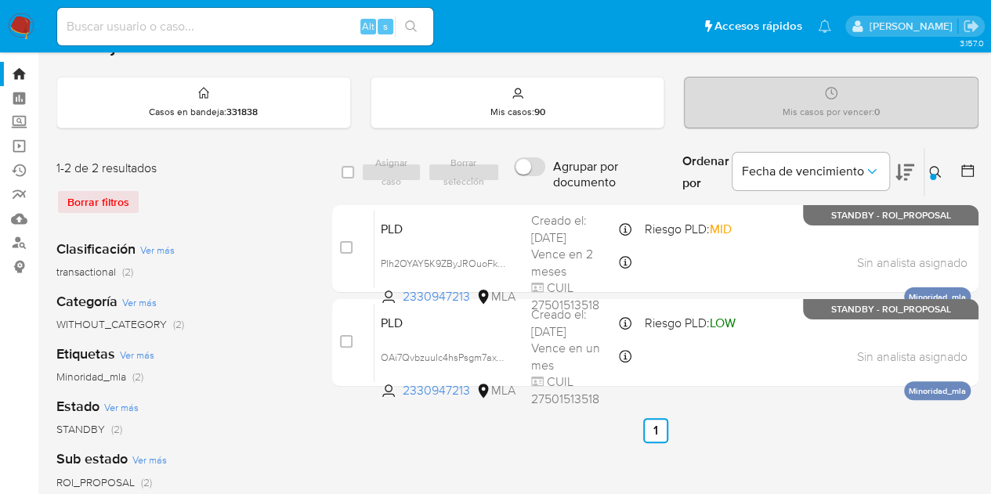
click at [926, 171] on button at bounding box center [937, 172] width 26 height 19
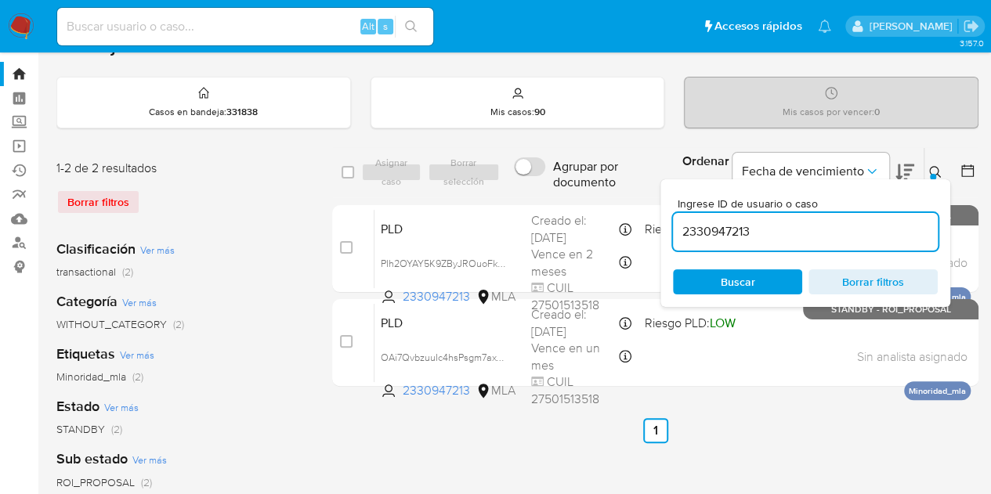
drag, startPoint x: 807, startPoint y: 230, endPoint x: 518, endPoint y: 199, distance: 290.6
click at [500, 193] on div "select-all-cases-checkbox Asignar caso Borrar selección Agrupar por documento O…" at bounding box center [655, 172] width 646 height 51
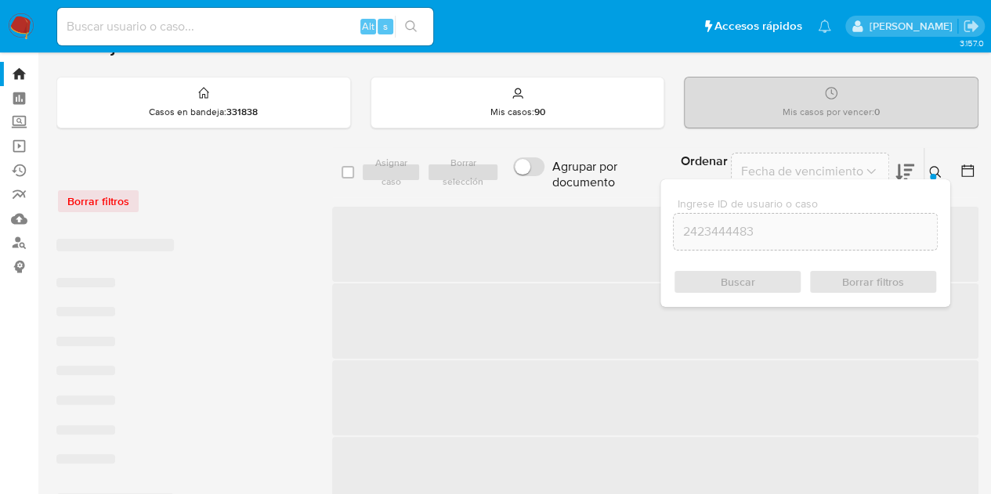
click at [938, 168] on icon at bounding box center [935, 172] width 13 height 13
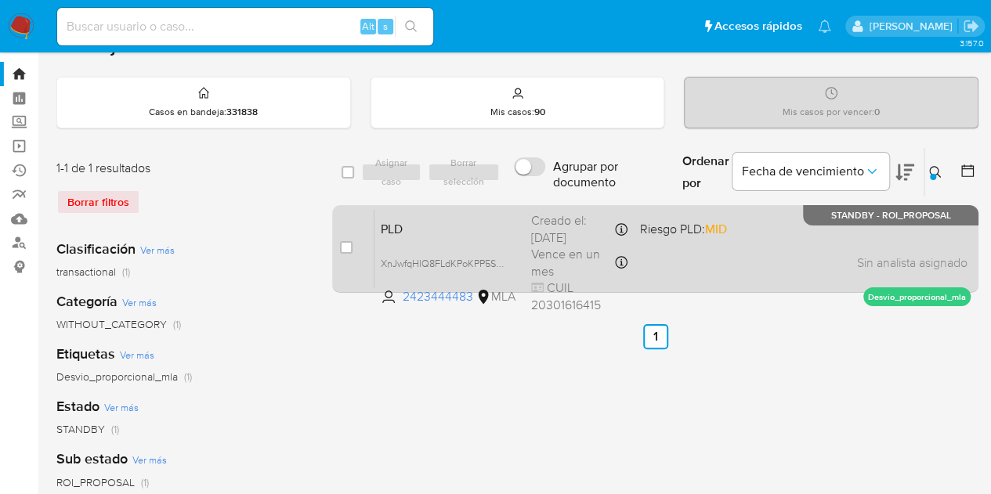
click at [503, 233] on span "PLD" at bounding box center [450, 228] width 138 height 20
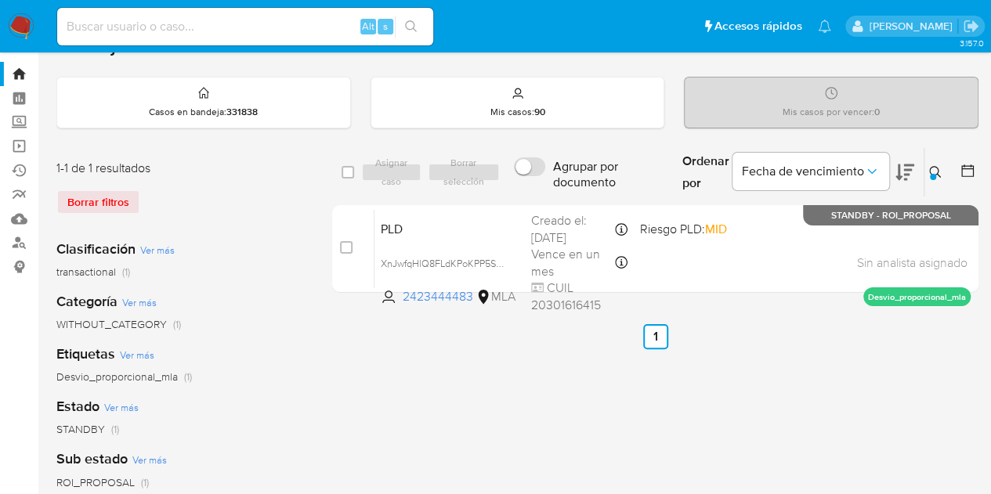
click at [935, 172] on icon at bounding box center [935, 172] width 12 height 12
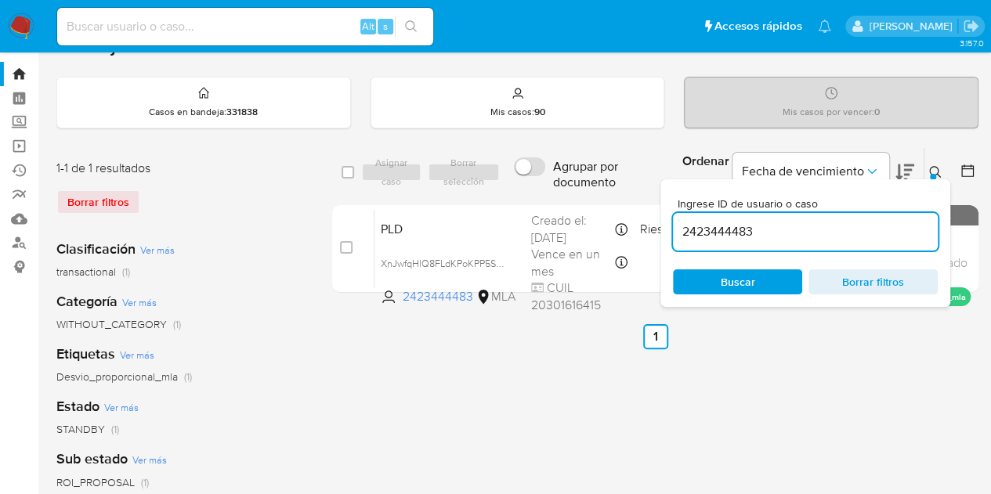
drag, startPoint x: 757, startPoint y: 223, endPoint x: 558, endPoint y: 195, distance: 200.9
click at [558, 195] on div "select-all-cases-checkbox Asignar caso Borrar selección Agrupar por documento O…" at bounding box center [655, 172] width 646 height 51
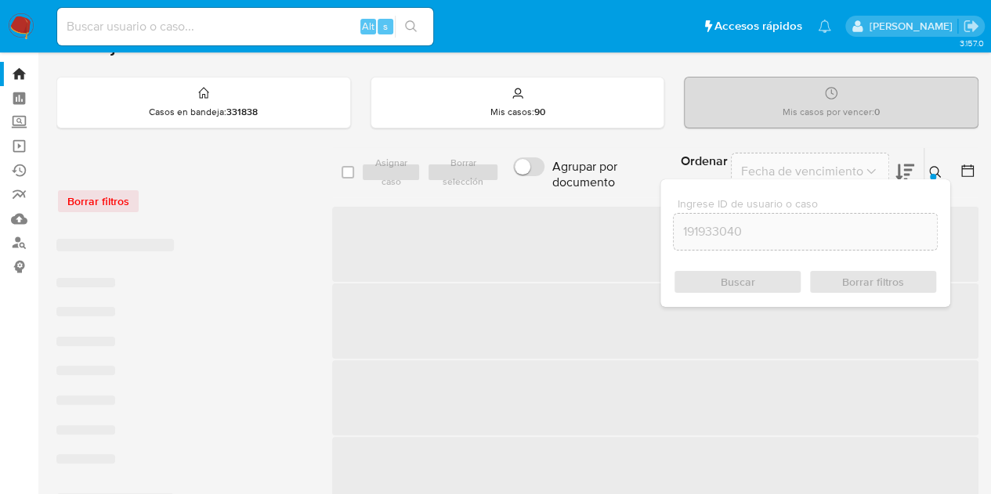
click at [934, 167] on icon at bounding box center [935, 172] width 13 height 13
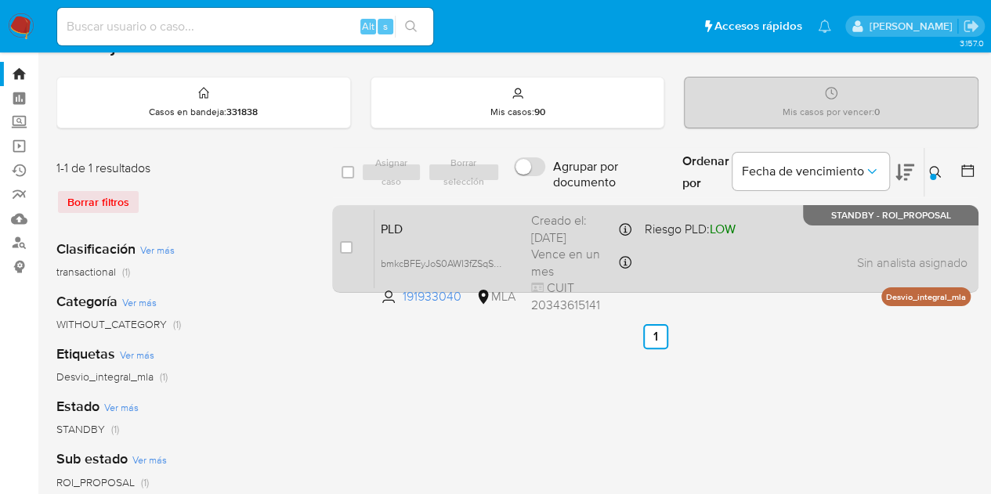
click at [464, 224] on span "PLD" at bounding box center [450, 228] width 138 height 20
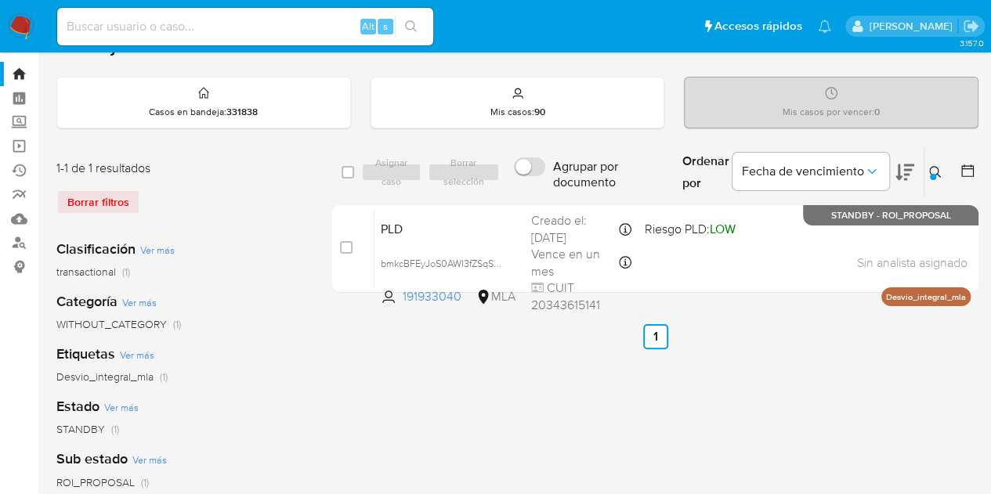
click at [938, 166] on icon at bounding box center [935, 172] width 13 height 13
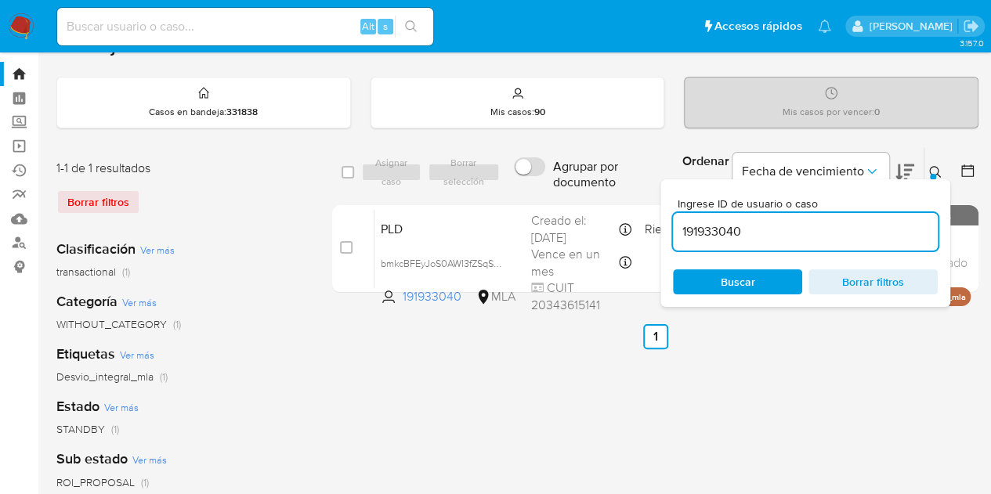
drag, startPoint x: 791, startPoint y: 215, endPoint x: 783, endPoint y: 226, distance: 13.3
click at [786, 219] on div "191933040" at bounding box center [805, 232] width 265 height 38
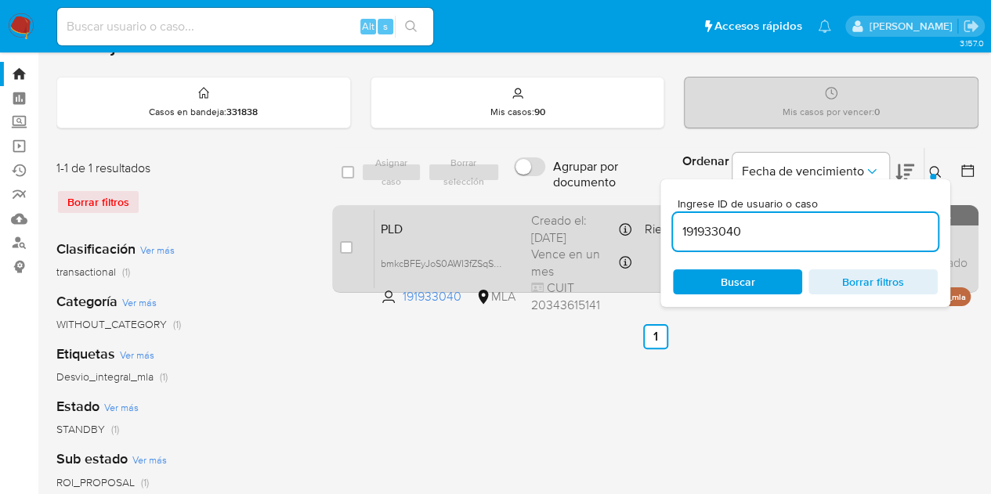
drag, startPoint x: 780, startPoint y: 230, endPoint x: 587, endPoint y: 208, distance: 193.8
click at [591, 208] on div "select-all-cases-checkbox Asignar caso Borrar selección Agrupar por documento O…" at bounding box center [655, 223] width 646 height 152
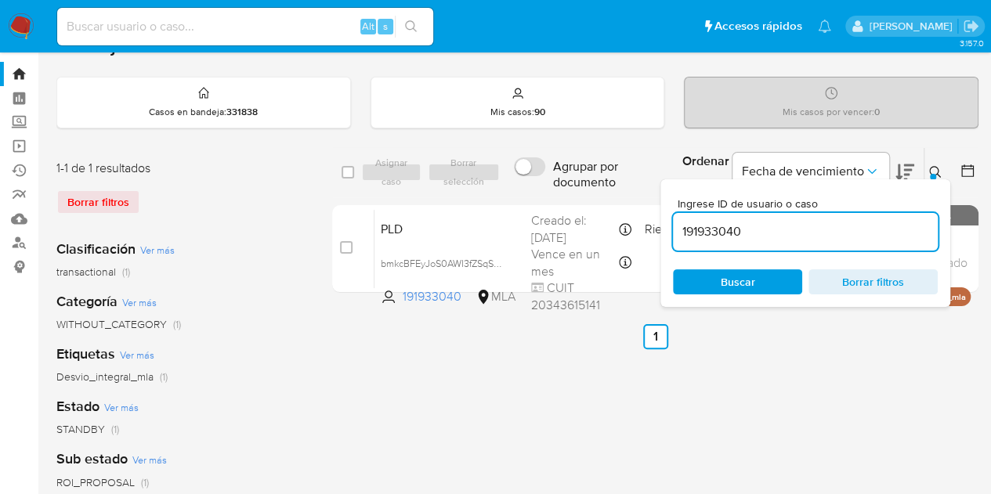
paste input "109357493"
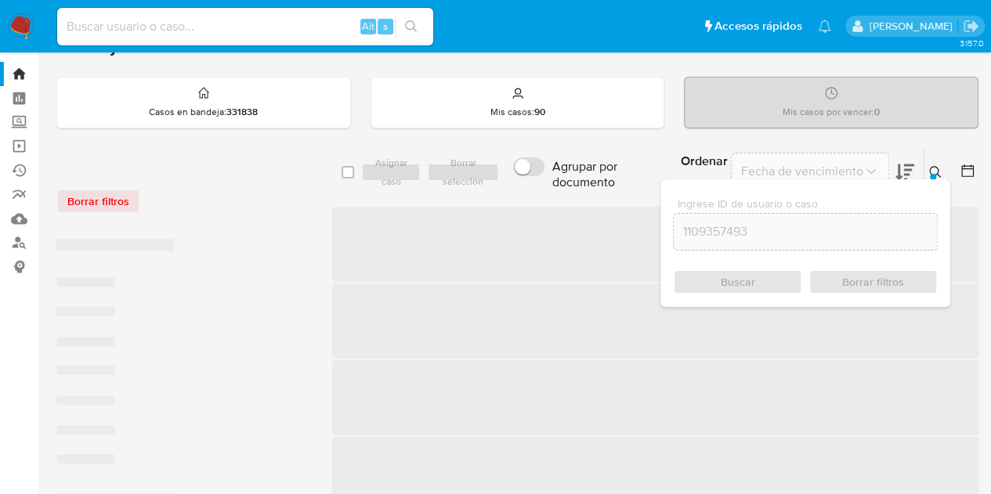
click at [934, 174] on div at bounding box center [933, 177] width 6 height 6
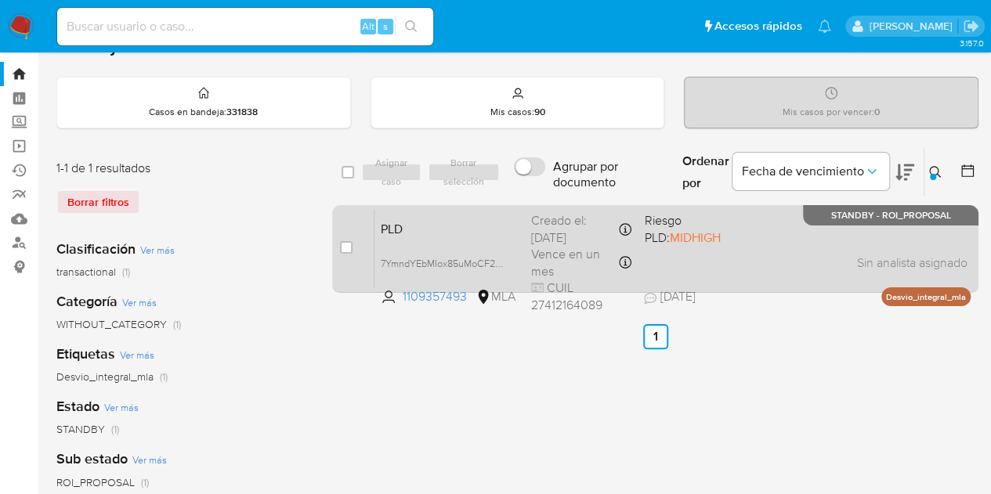
click at [439, 226] on span "PLD" at bounding box center [450, 228] width 138 height 20
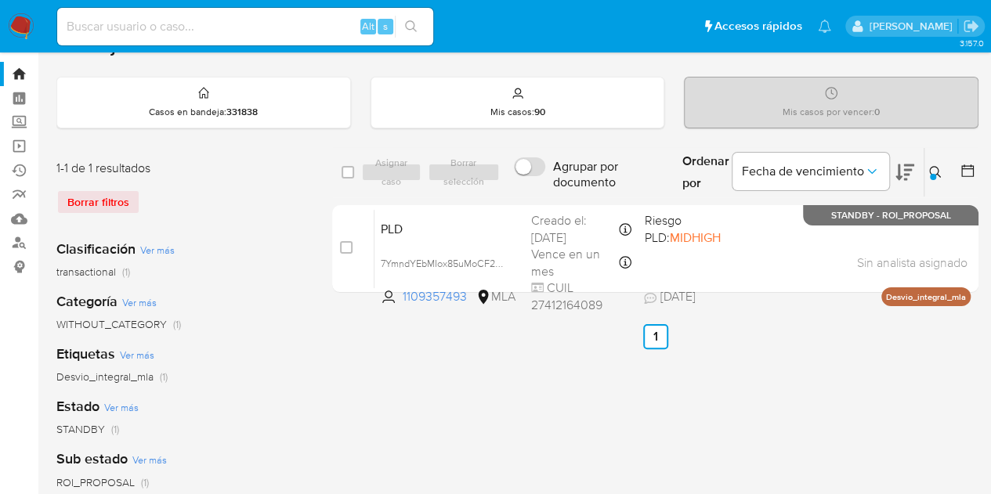
click at [935, 172] on icon at bounding box center [935, 172] width 13 height 13
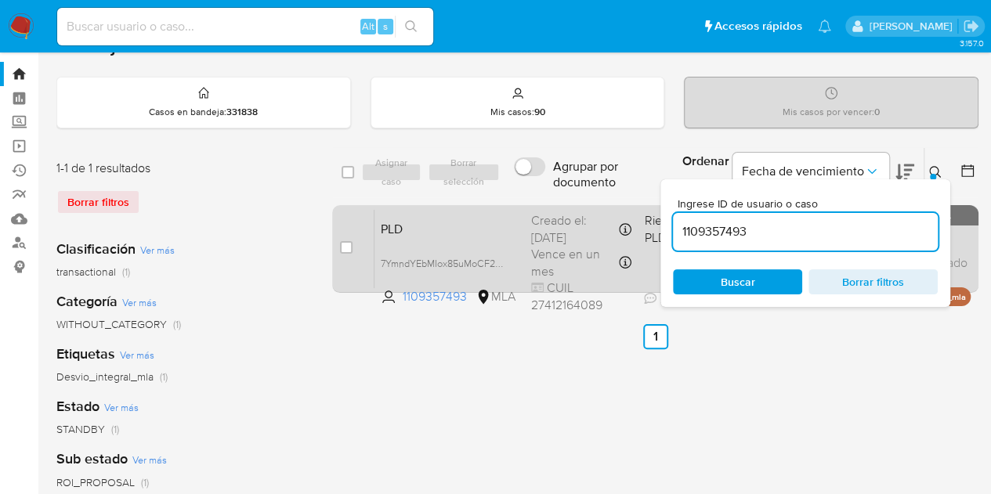
drag, startPoint x: 774, startPoint y: 229, endPoint x: 642, endPoint y: 212, distance: 133.4
click at [595, 201] on div "select-all-cases-checkbox Asignar caso Borrar selección Agrupar por documento O…" at bounding box center [655, 223] width 646 height 152
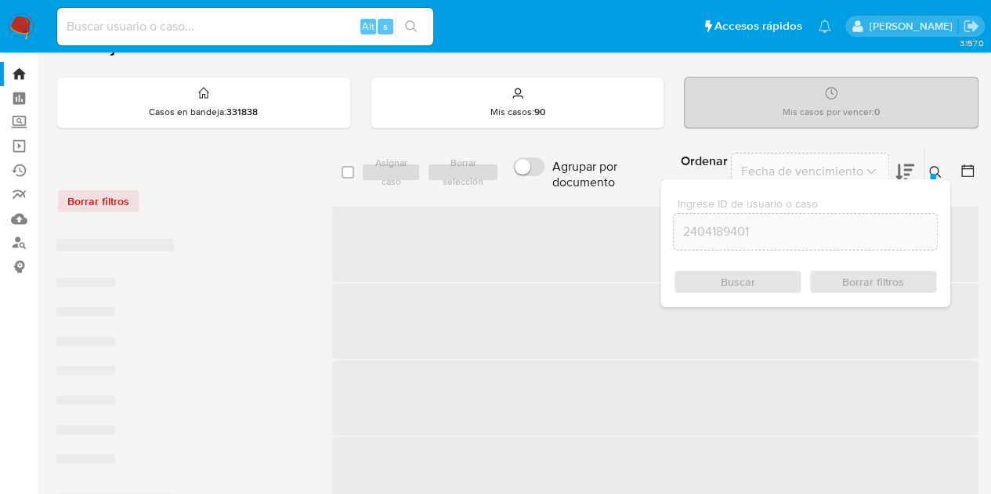
click at [935, 166] on icon at bounding box center [935, 172] width 13 height 13
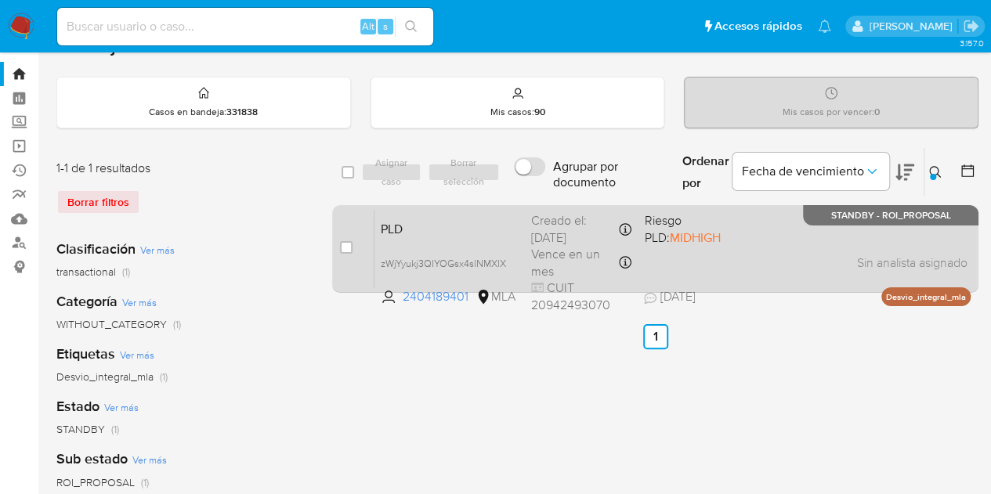
click at [500, 233] on span "PLD" at bounding box center [450, 228] width 138 height 20
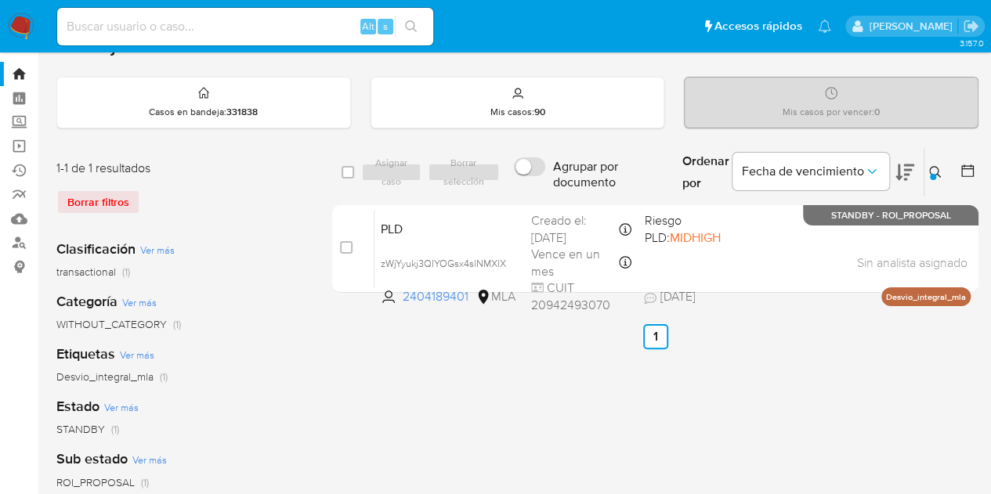
click at [933, 169] on icon at bounding box center [935, 172] width 13 height 13
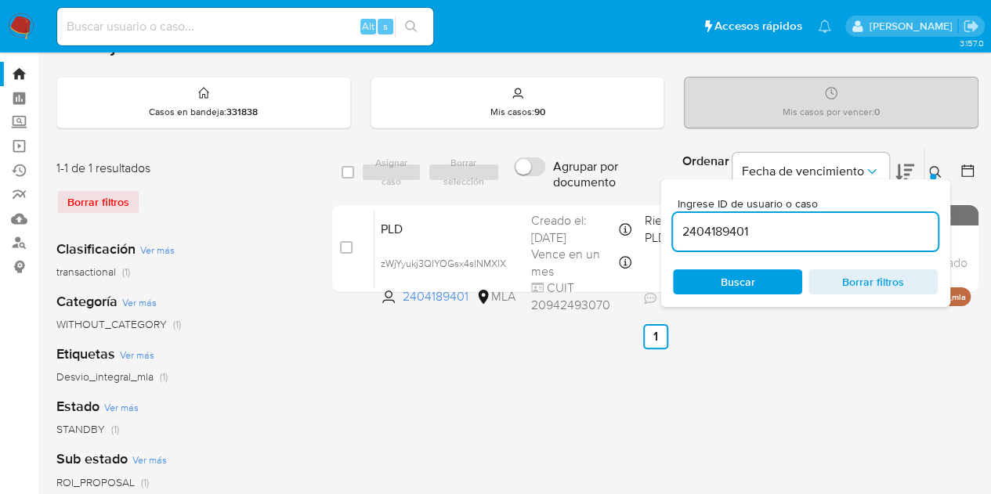
drag, startPoint x: 803, startPoint y: 244, endPoint x: 681, endPoint y: 211, distance: 125.8
click at [681, 213] on div "2404189401" at bounding box center [805, 232] width 265 height 38
click at [691, 225] on input "2404189401" at bounding box center [805, 232] width 265 height 20
paste input "70885796"
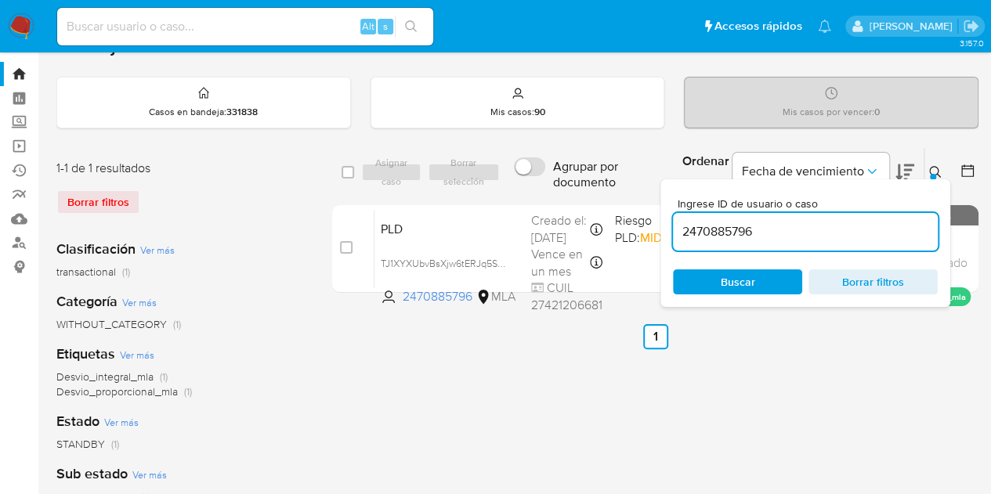
click at [938, 168] on icon at bounding box center [935, 172] width 12 height 12
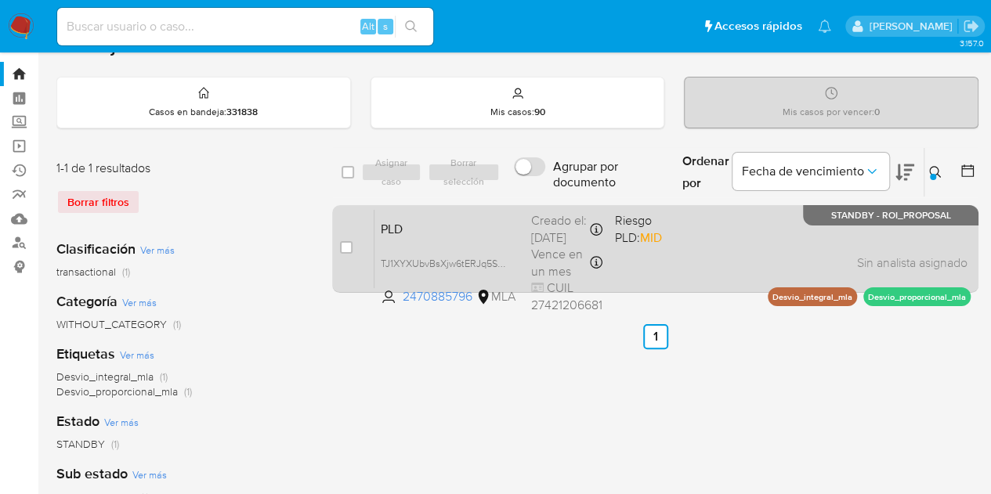
click at [462, 226] on span "PLD" at bounding box center [450, 228] width 138 height 20
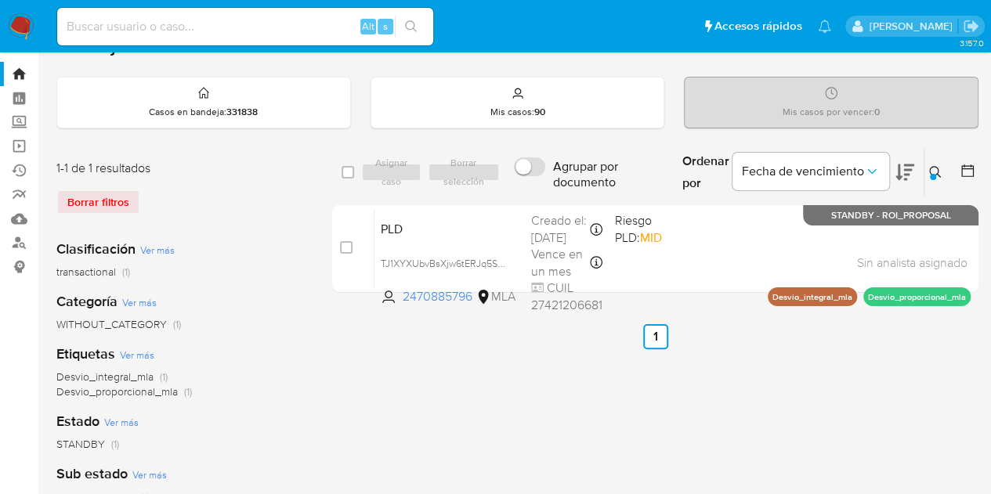
click at [934, 166] on icon at bounding box center [935, 172] width 13 height 13
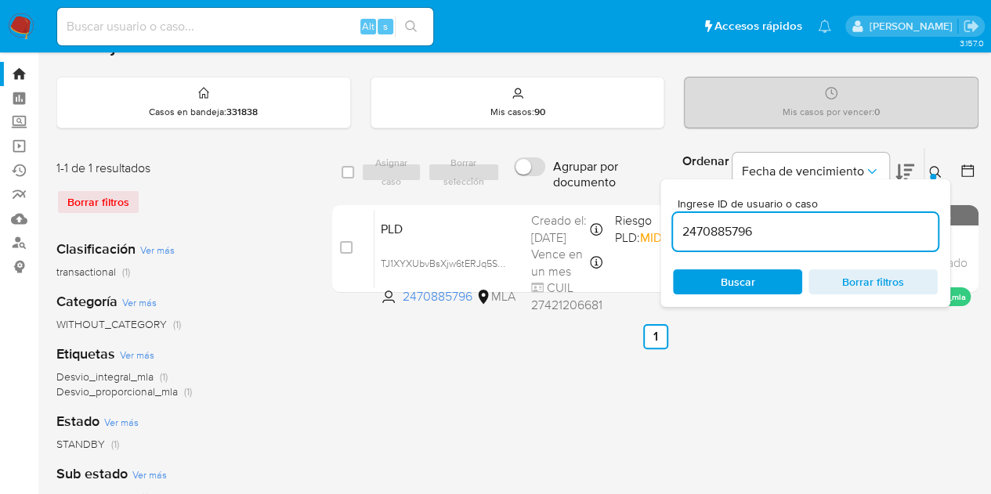
drag, startPoint x: 763, startPoint y: 223, endPoint x: 588, endPoint y: 197, distance: 176.6
click at [588, 197] on div "select-all-cases-checkbox Asignar caso Borrar selección Agrupar por documento O…" at bounding box center [655, 223] width 646 height 152
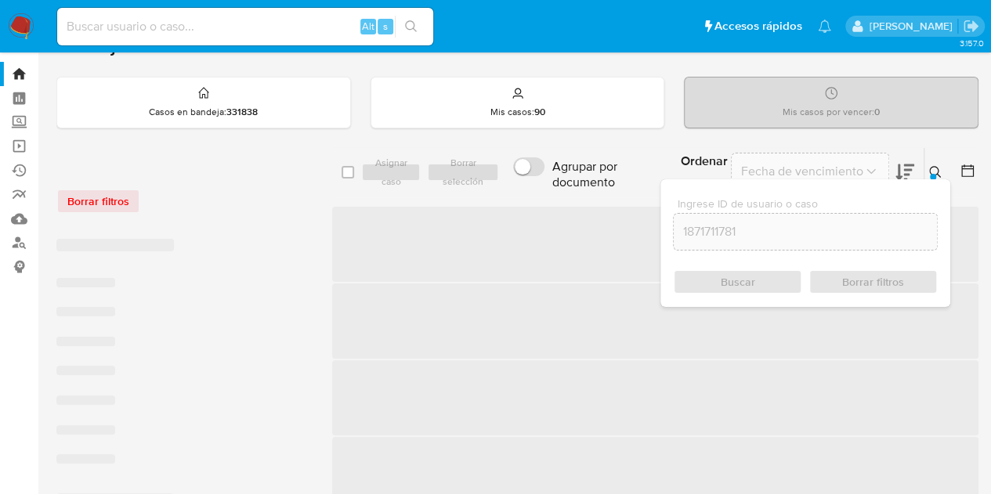
click at [932, 168] on icon at bounding box center [935, 172] width 13 height 13
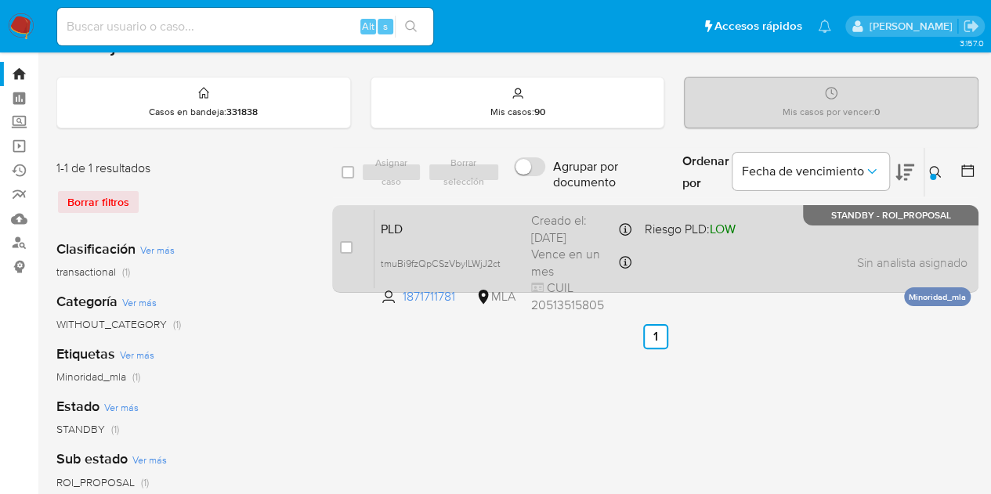
click at [457, 233] on span "PLD" at bounding box center [450, 228] width 138 height 20
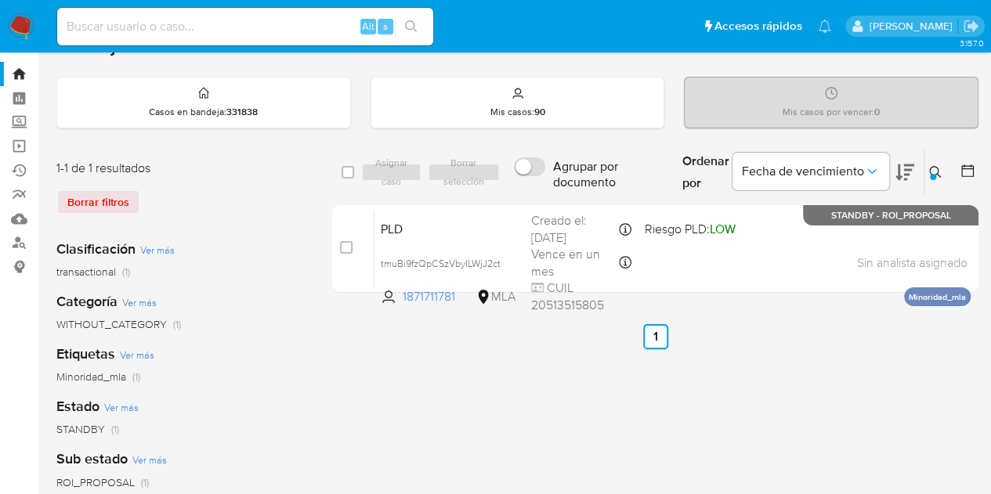
click at [934, 168] on icon at bounding box center [935, 172] width 13 height 13
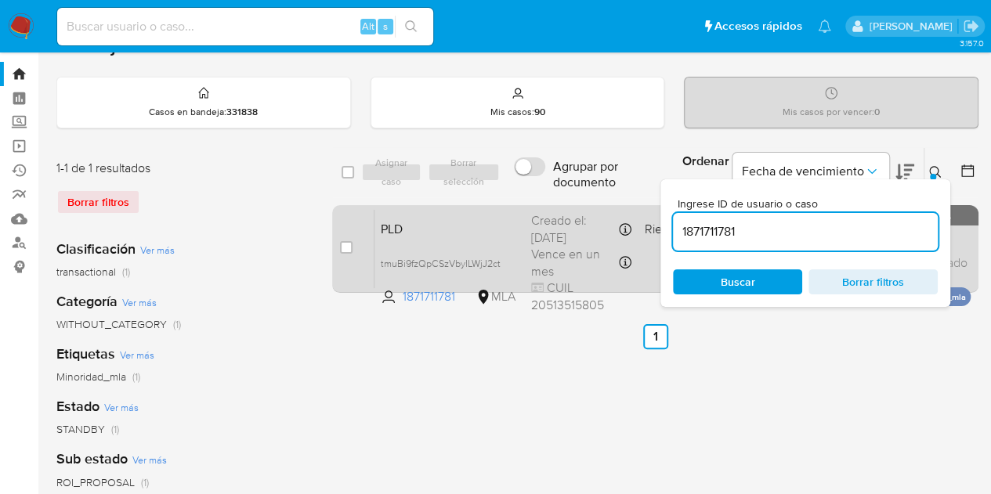
drag, startPoint x: 808, startPoint y: 230, endPoint x: 596, endPoint y: 222, distance: 212.4
click at [562, 215] on div "select-all-cases-checkbox Asignar caso Borrar selección Agrupar por documento O…" at bounding box center [655, 223] width 646 height 152
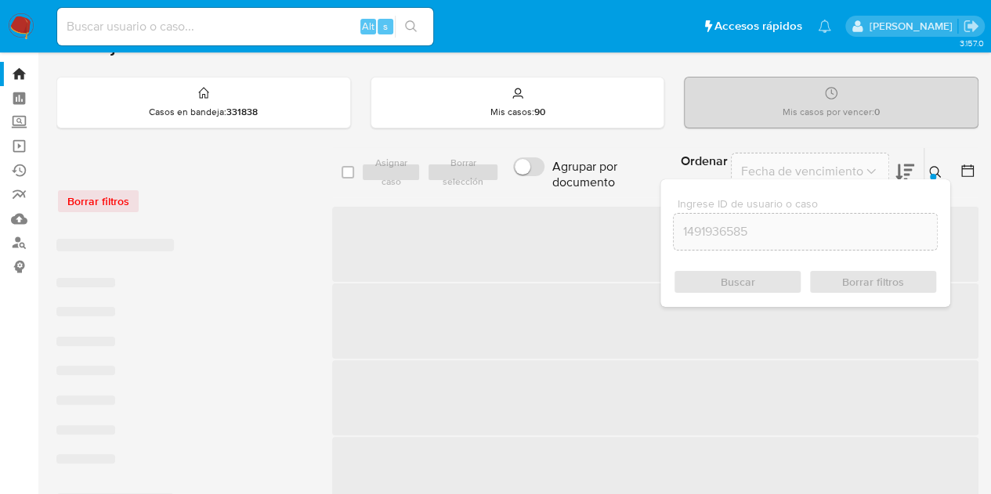
click at [933, 174] on div at bounding box center [933, 177] width 6 height 6
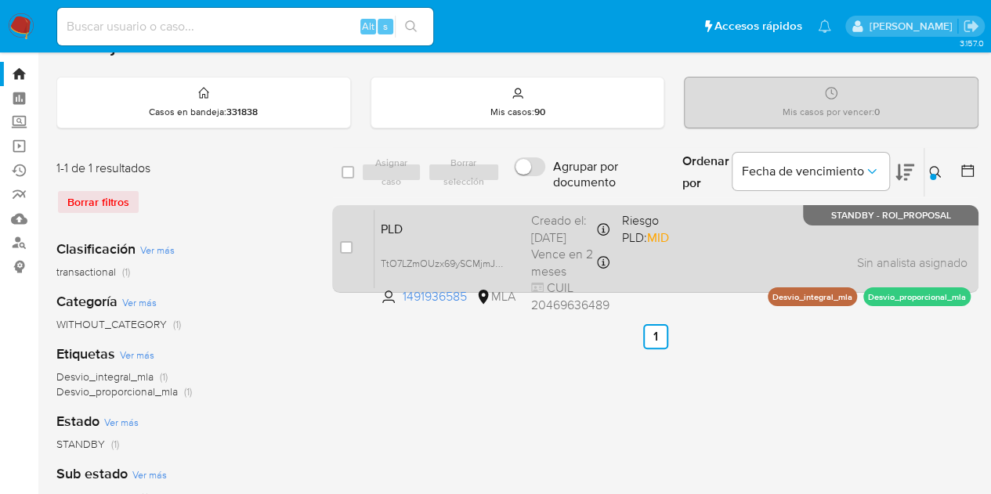
click at [450, 230] on span "PLD" at bounding box center [450, 228] width 138 height 20
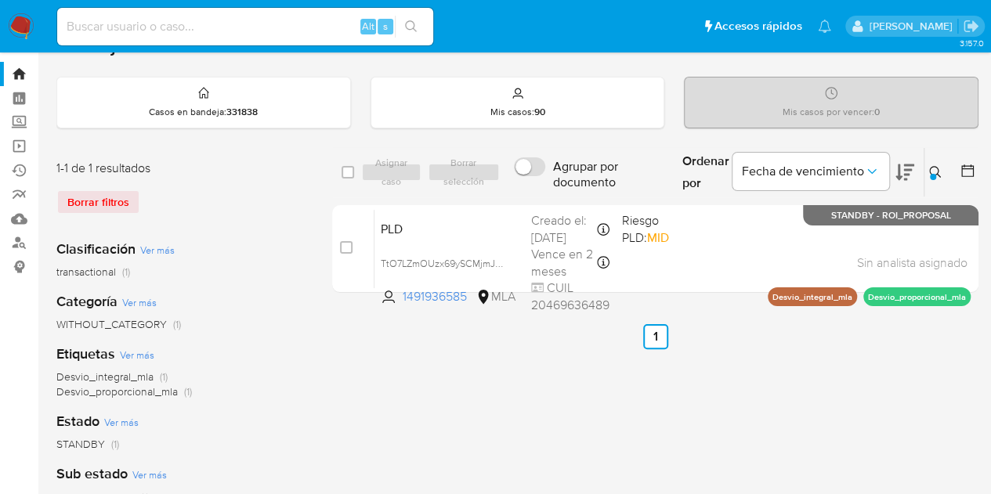
click at [930, 171] on icon at bounding box center [935, 172] width 12 height 12
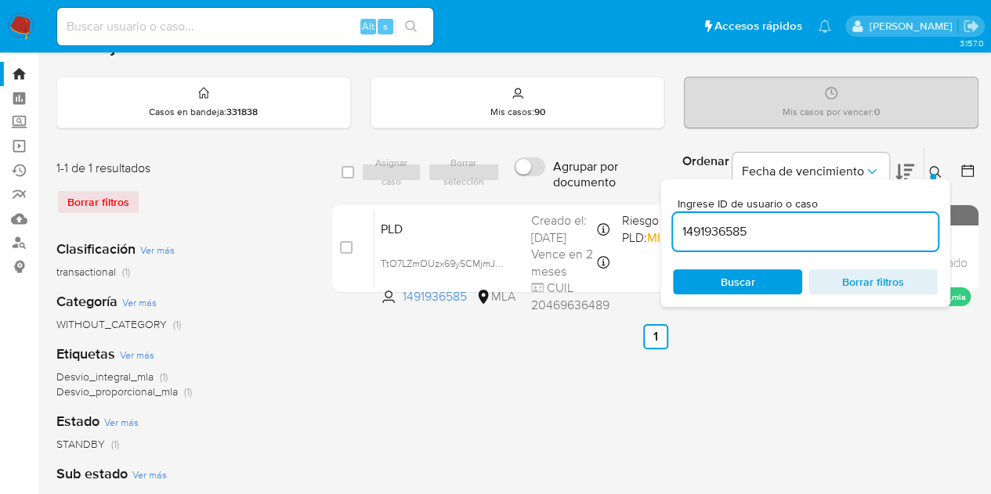
drag, startPoint x: 803, startPoint y: 231, endPoint x: 541, endPoint y: 198, distance: 263.7
click at [542, 198] on div "select-all-cases-checkbox Asignar caso Borrar selección Agrupar por documento O…" at bounding box center [655, 223] width 646 height 152
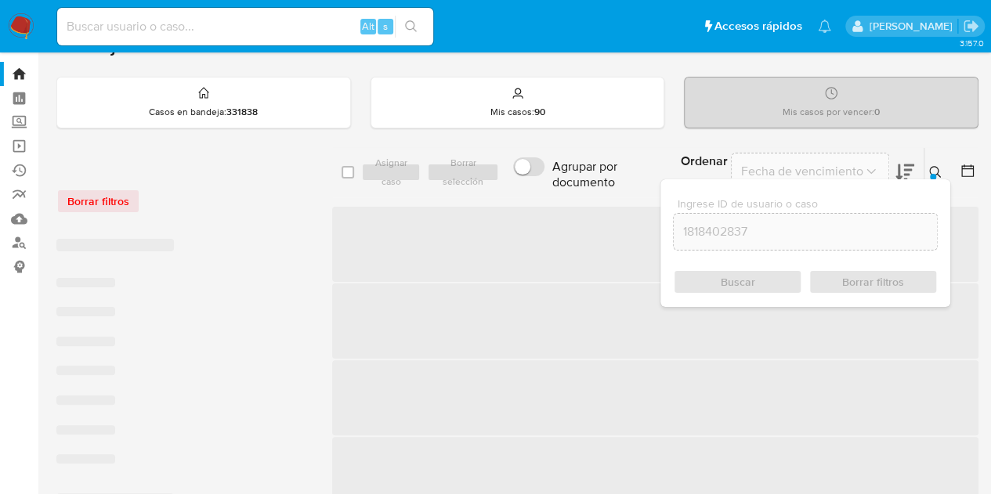
click at [937, 167] on icon at bounding box center [935, 172] width 13 height 13
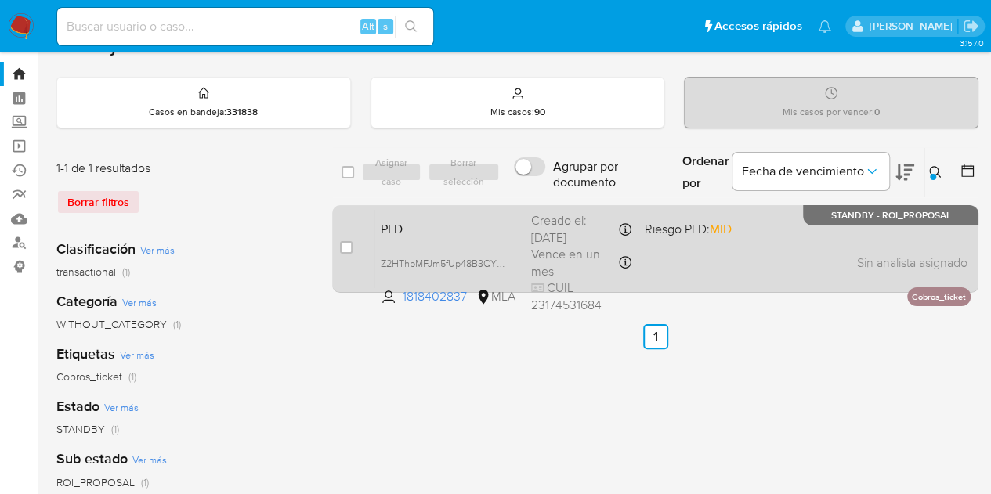
click at [497, 239] on div "PLD Z2HThbMFJm5fUp48B3QY2kFl 1818402837 MLA Riesgo PLD: MID Creado el: 12/07/20…" at bounding box center [672, 248] width 596 height 79
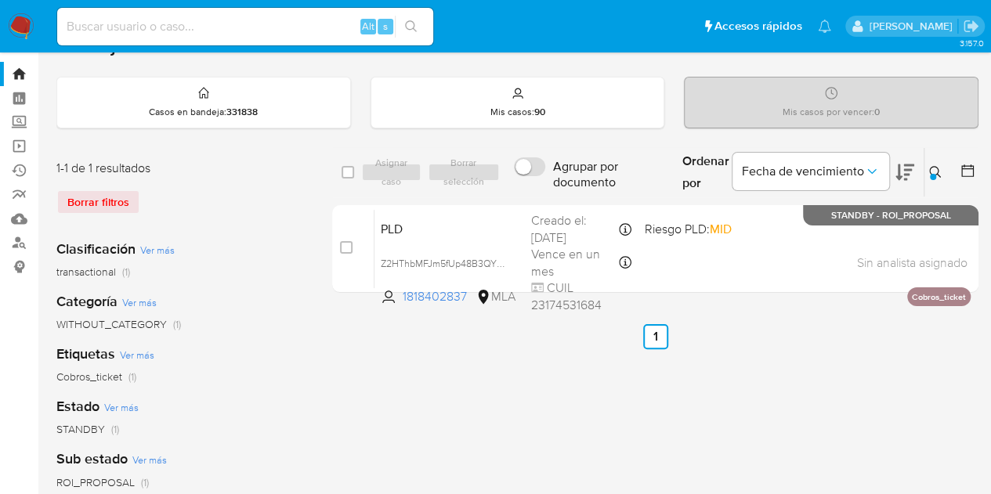
click at [932, 176] on div at bounding box center [933, 177] width 6 height 6
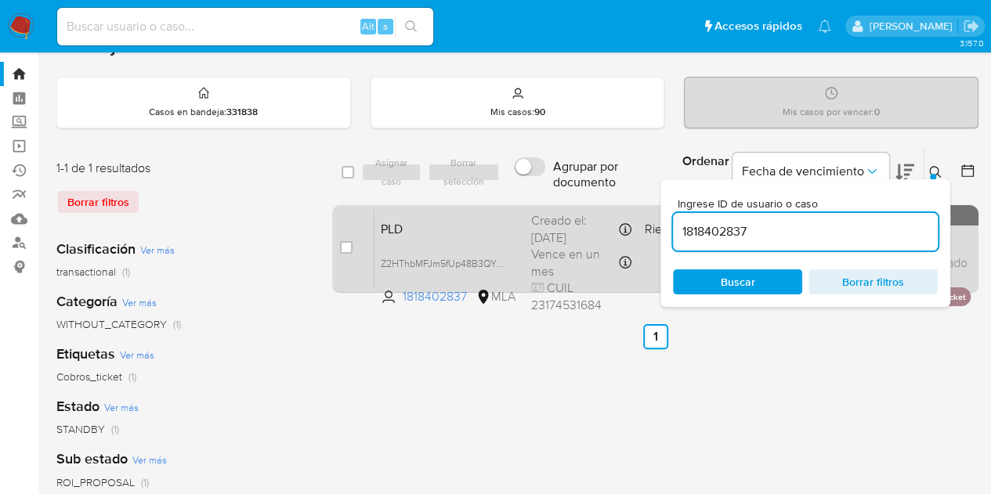
drag, startPoint x: 807, startPoint y: 240, endPoint x: 618, endPoint y: 233, distance: 188.9
click at [618, 233] on div "select-all-cases-checkbox Asignar caso Borrar selección Agrupar por documento O…" at bounding box center [655, 223] width 646 height 152
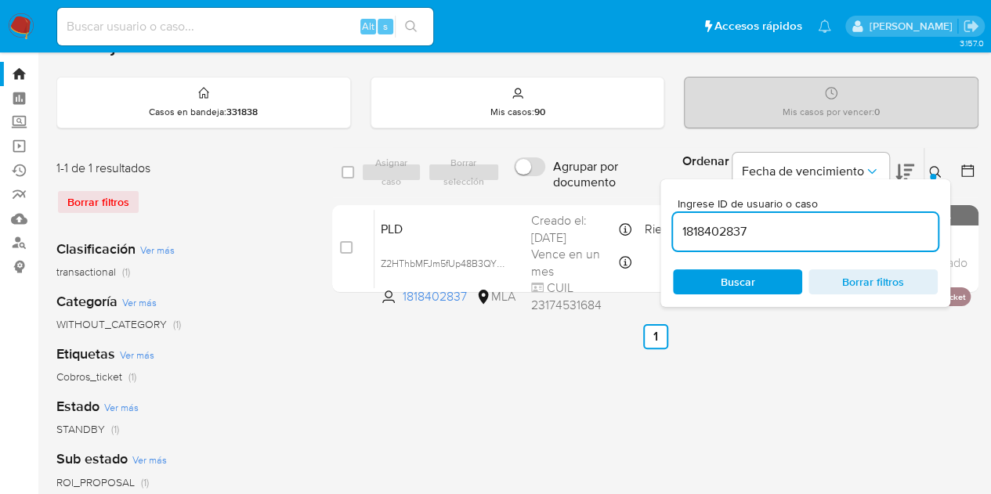
click at [713, 222] on input "1818402837" at bounding box center [805, 232] width 265 height 20
paste input "2392268599"
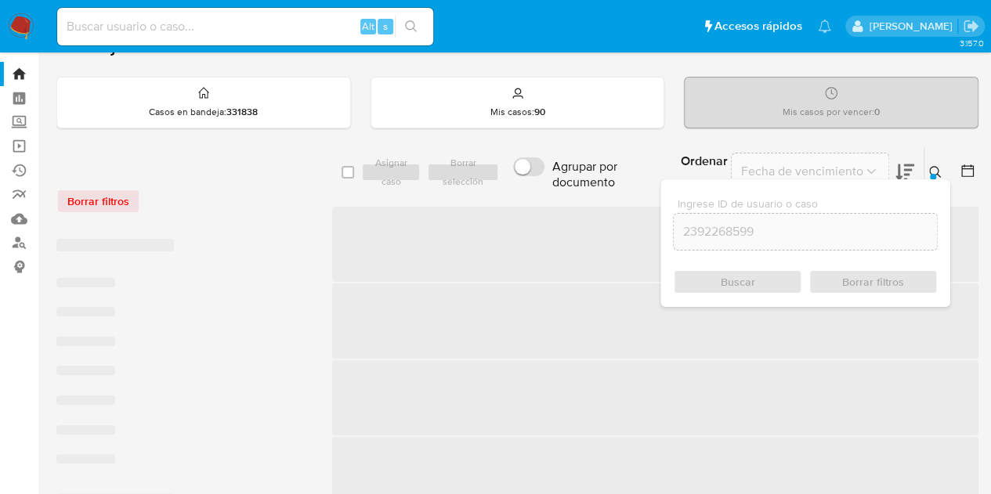
click at [933, 170] on icon at bounding box center [935, 172] width 13 height 13
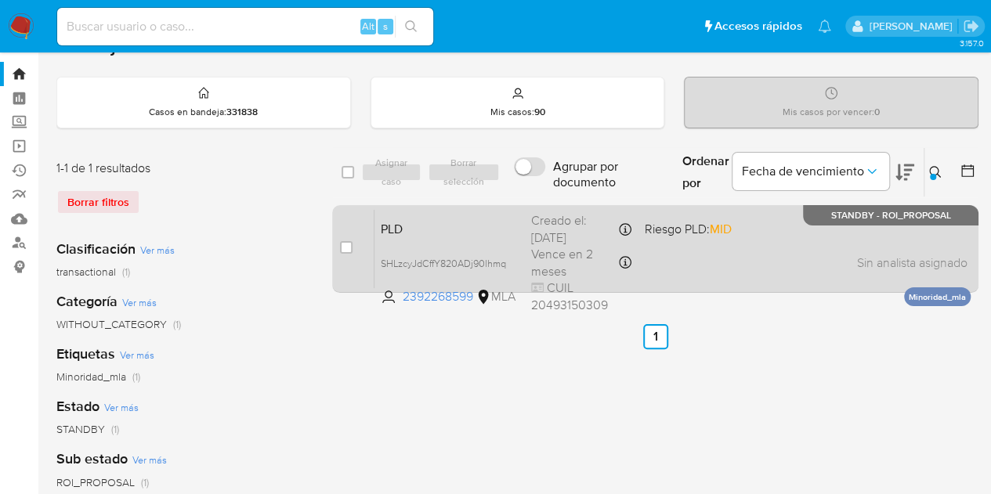
click at [427, 234] on span "PLD" at bounding box center [450, 228] width 138 height 20
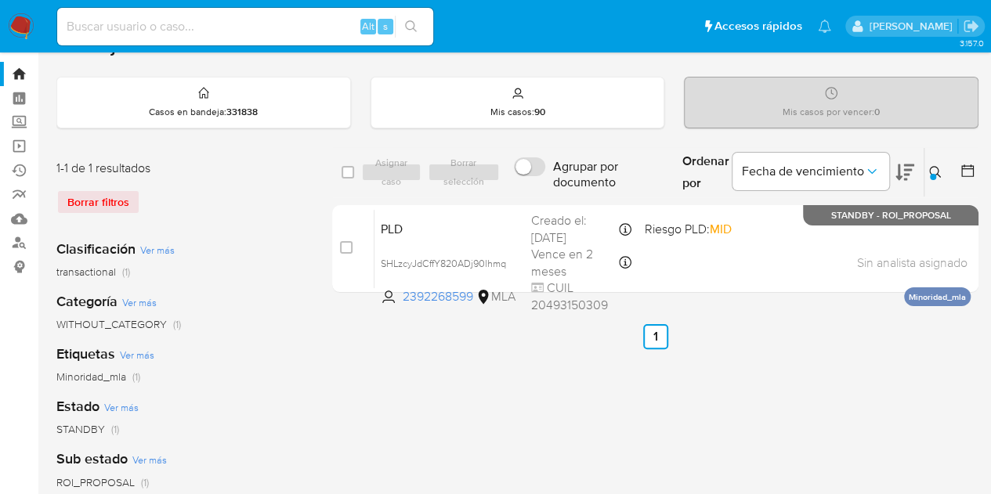
click at [917, 169] on div "Ordenar por Fecha de vencimiento" at bounding box center [797, 172] width 254 height 49
click at [937, 172] on icon at bounding box center [935, 172] width 12 height 12
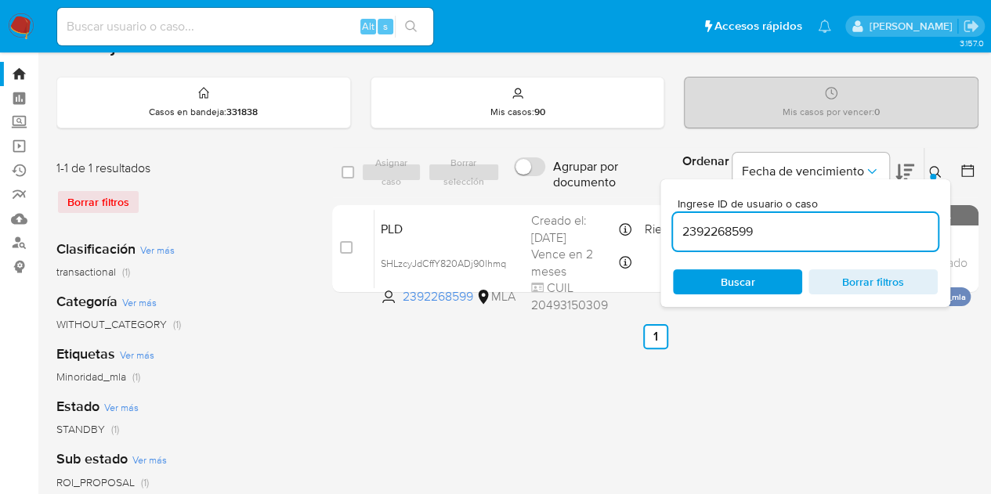
drag, startPoint x: 788, startPoint y: 228, endPoint x: 604, endPoint y: 186, distance: 188.9
click at [604, 186] on div "select-all-cases-checkbox Asignar caso Borrar selección Agrupar por documento O…" at bounding box center [655, 172] width 646 height 51
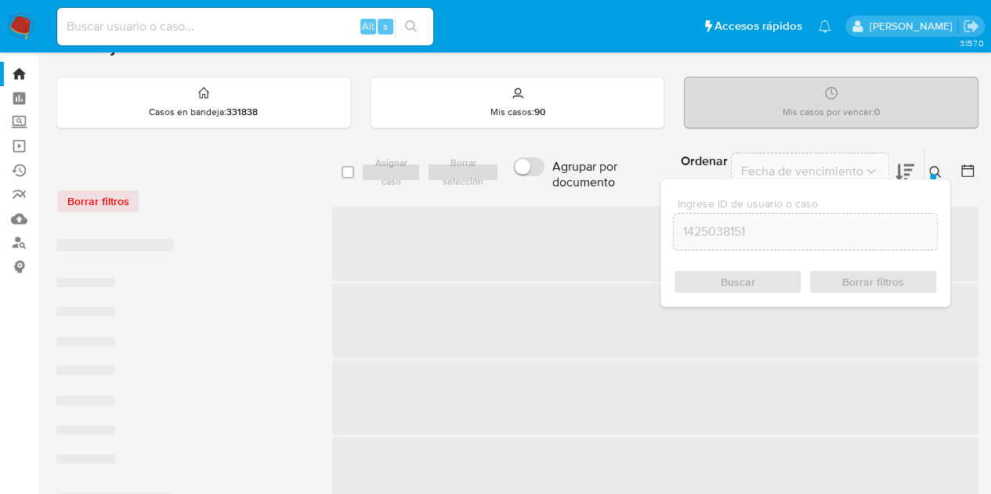
click at [936, 166] on icon at bounding box center [935, 172] width 13 height 13
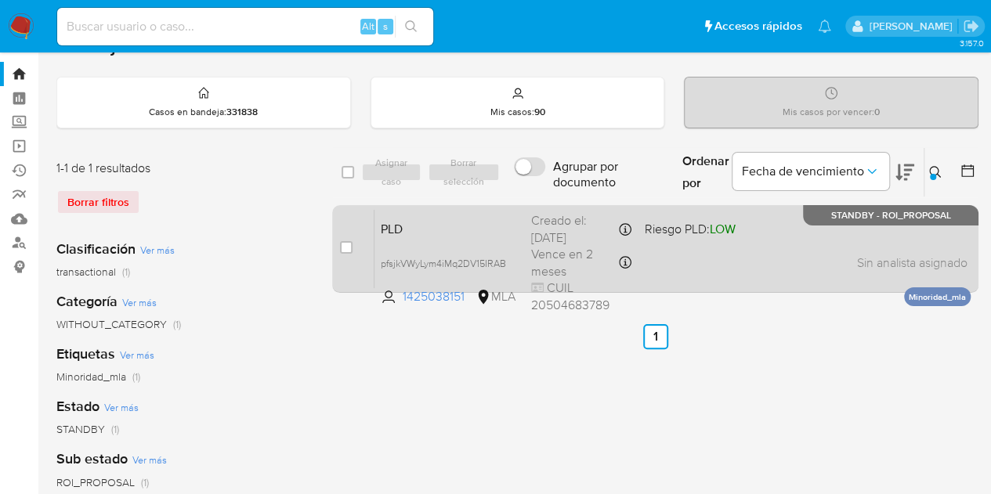
click at [454, 213] on div "PLD pfsjkVWyLym4iMq2DV15IRAB 1425038151 MLA Riesgo PLD: LOW Creado el: 12/08/20…" at bounding box center [672, 248] width 596 height 79
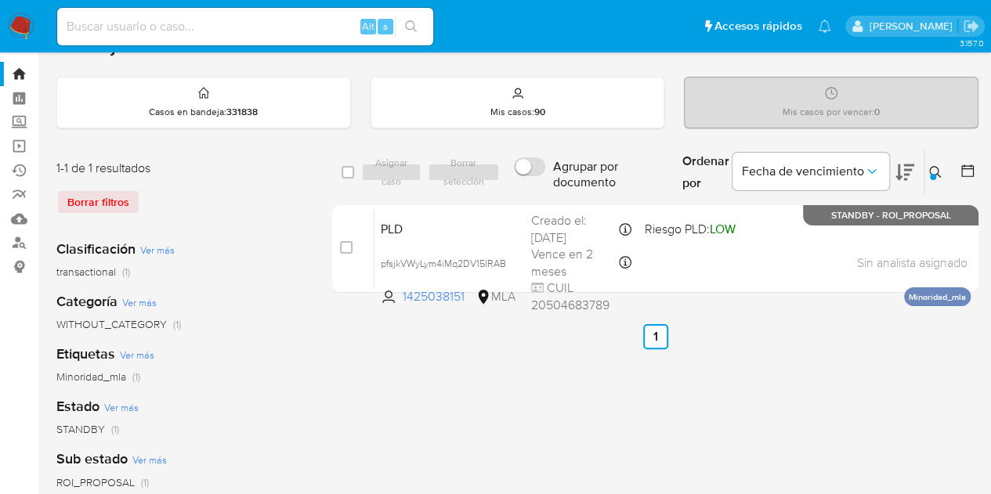
click at [934, 172] on icon at bounding box center [935, 172] width 13 height 13
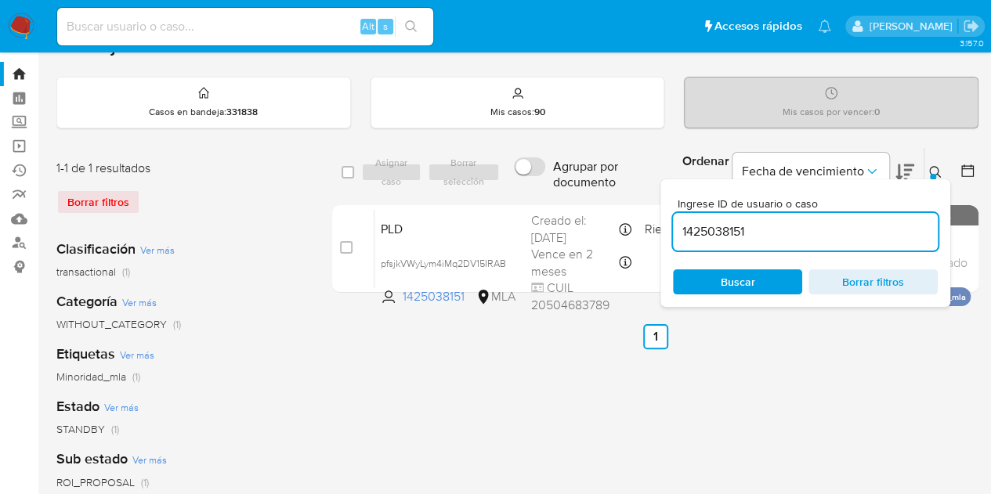
drag, startPoint x: 783, startPoint y: 233, endPoint x: 597, endPoint y: 199, distance: 189.4
click at [597, 199] on div "select-all-cases-checkbox Asignar caso Borrar selección Agrupar por documento O…" at bounding box center [655, 223] width 646 height 152
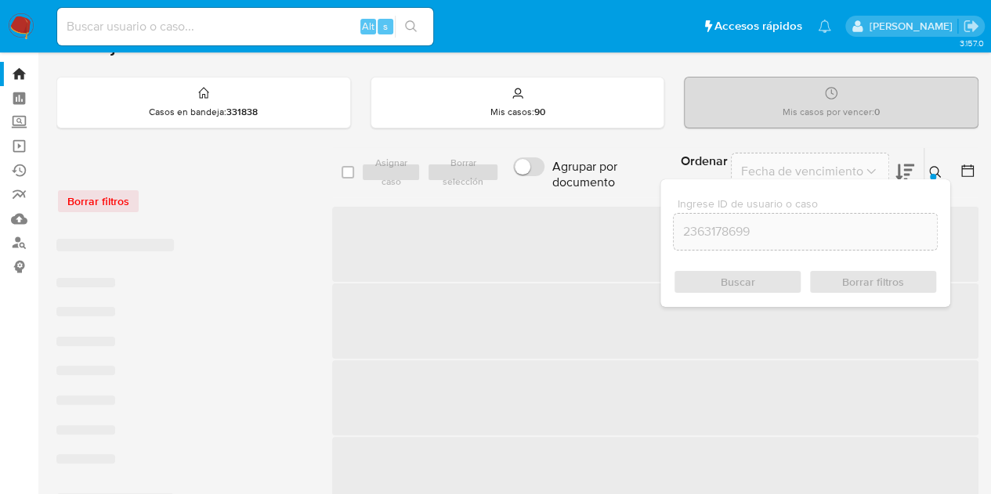
click at [938, 167] on icon at bounding box center [935, 172] width 13 height 13
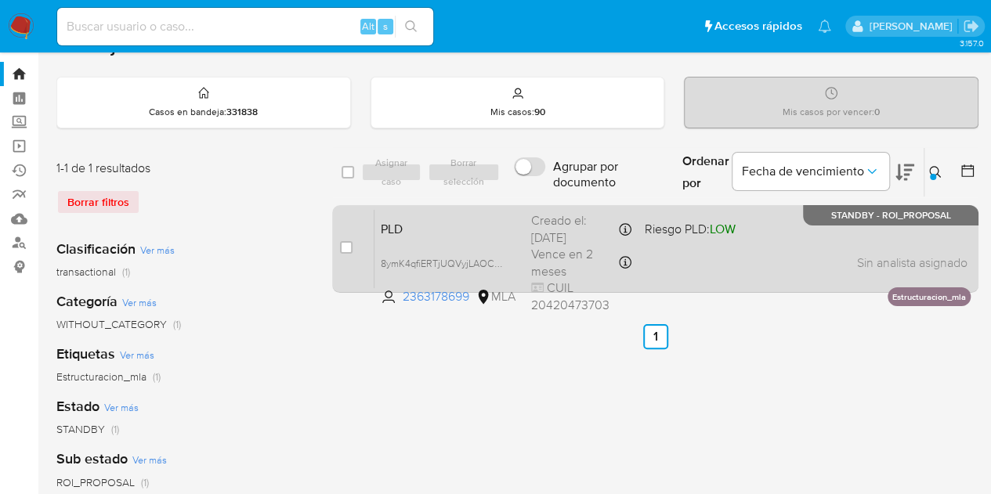
click at [520, 228] on div "PLD 8ymK4qfiERTjUQVyjLAOCMV4 2363178699 MLA Riesgo PLD: LOW Creado el: 12/08/20…" at bounding box center [672, 248] width 596 height 79
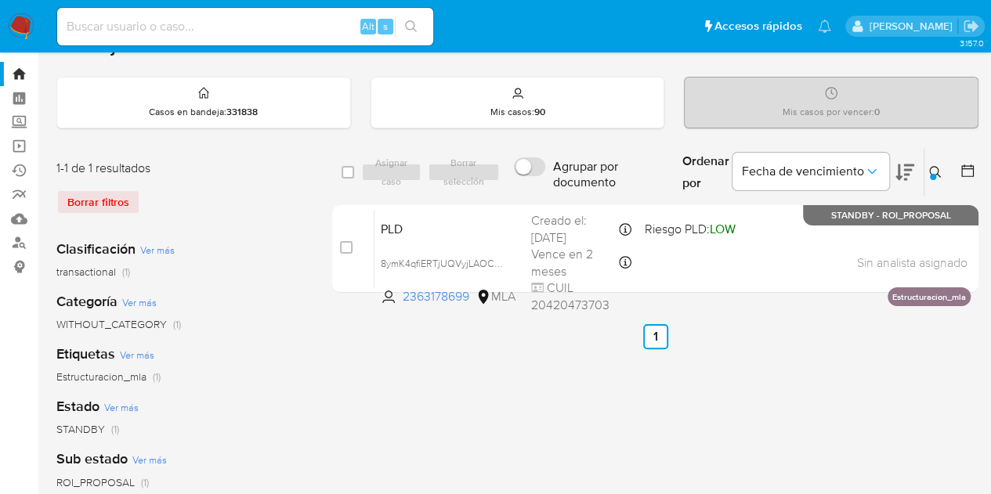
click at [934, 166] on icon at bounding box center [935, 172] width 13 height 13
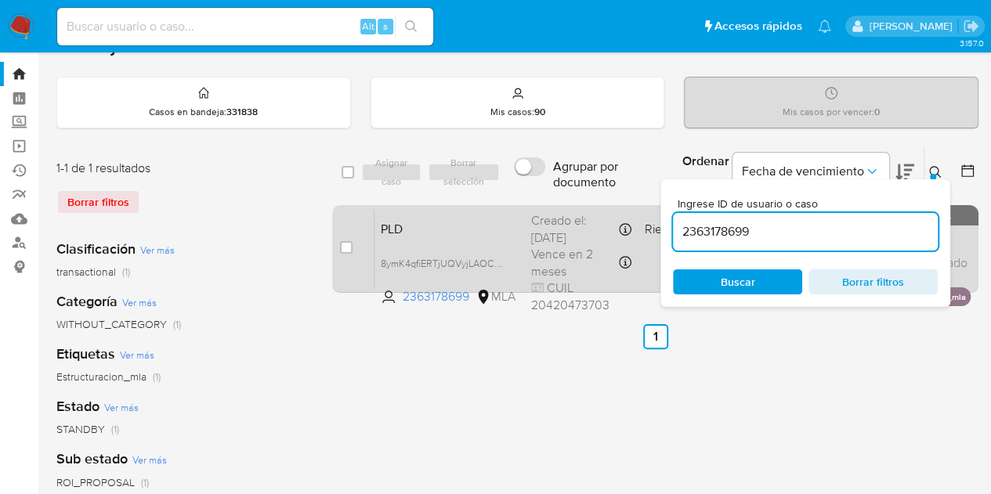
drag, startPoint x: 795, startPoint y: 237, endPoint x: 620, endPoint y: 209, distance: 176.9
click at [620, 209] on div "select-all-cases-checkbox Asignar caso Borrar selección Agrupar por documento O…" at bounding box center [655, 223] width 646 height 152
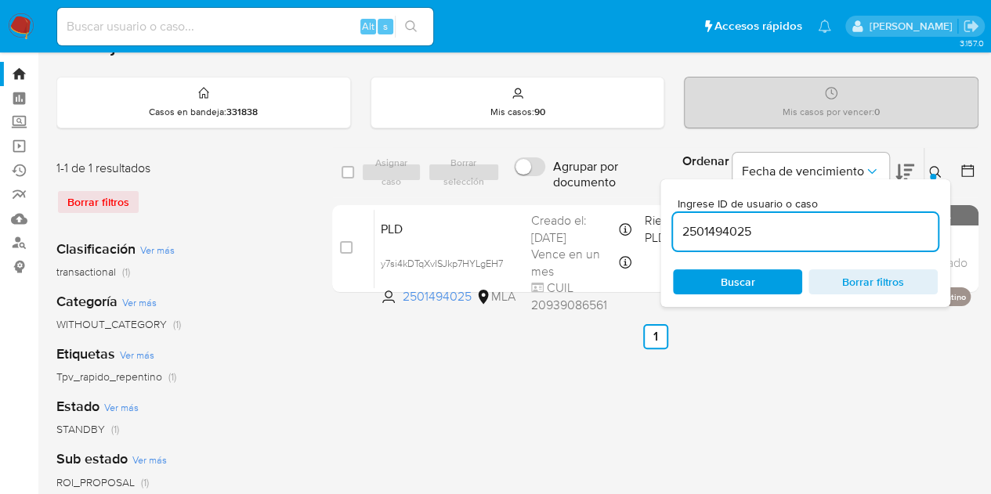
click at [940, 167] on icon at bounding box center [935, 172] width 13 height 13
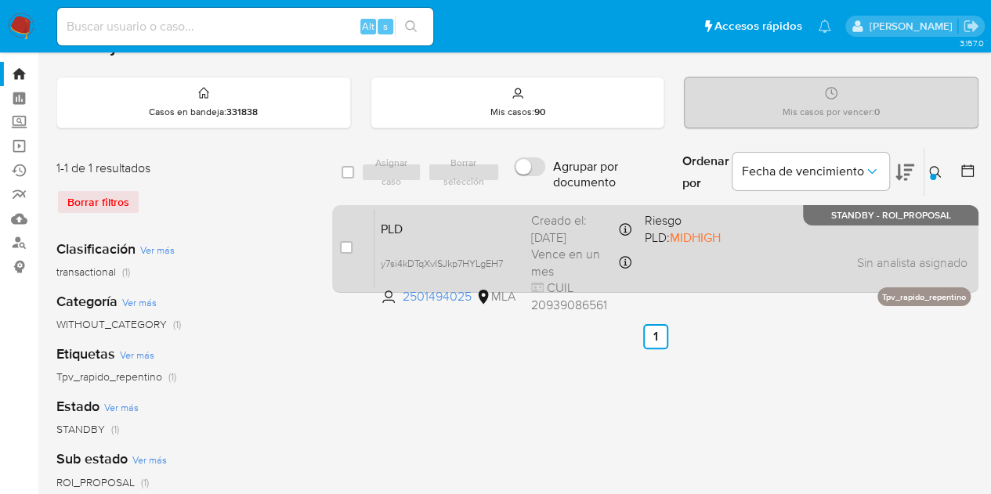
click at [436, 229] on span "PLD" at bounding box center [450, 228] width 138 height 20
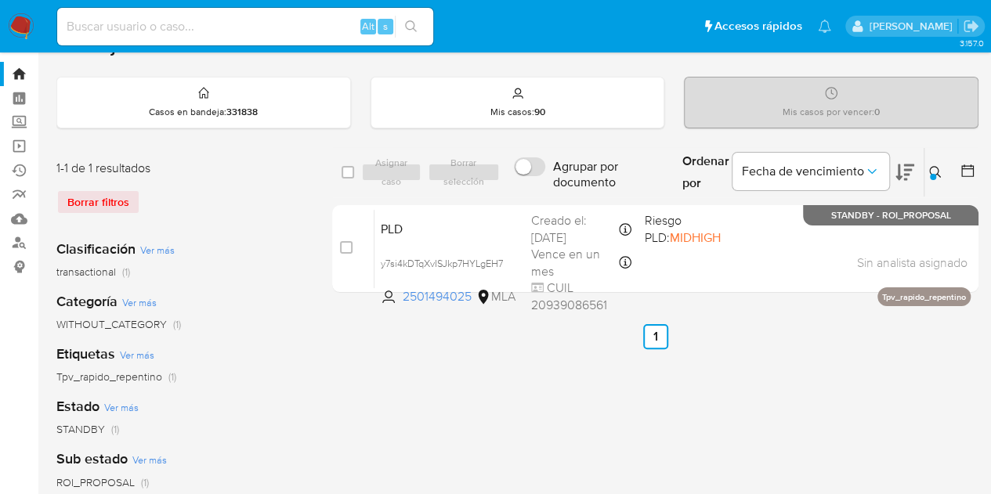
click at [929, 169] on icon at bounding box center [935, 172] width 13 height 13
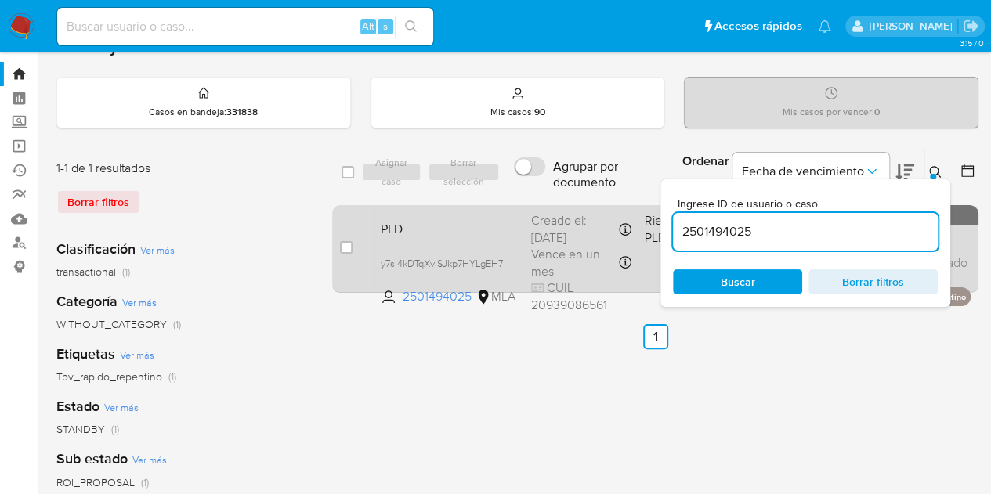
drag, startPoint x: 811, startPoint y: 233, endPoint x: 633, endPoint y: 204, distance: 181.1
click at [633, 204] on div "select-all-cases-checkbox Asignar caso Borrar selección Agrupar por documento O…" at bounding box center [655, 223] width 646 height 152
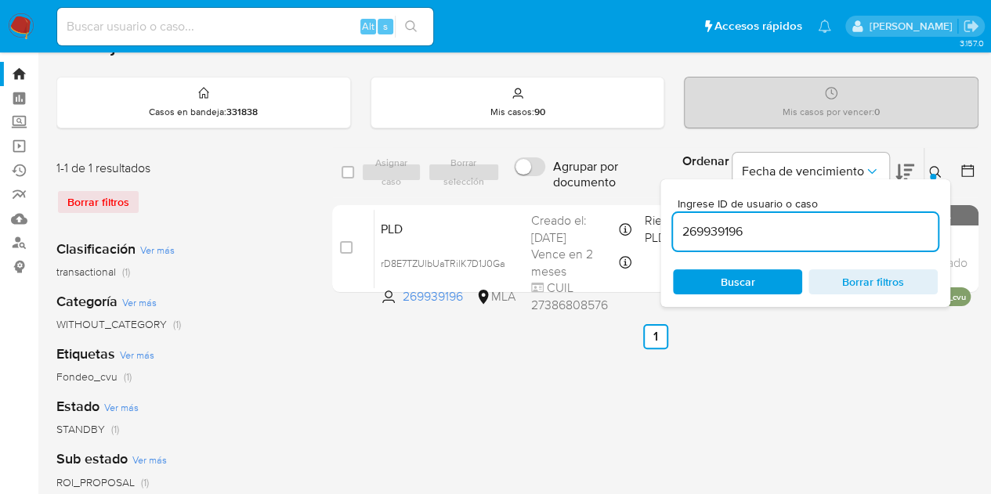
click at [938, 163] on button at bounding box center [937, 172] width 26 height 19
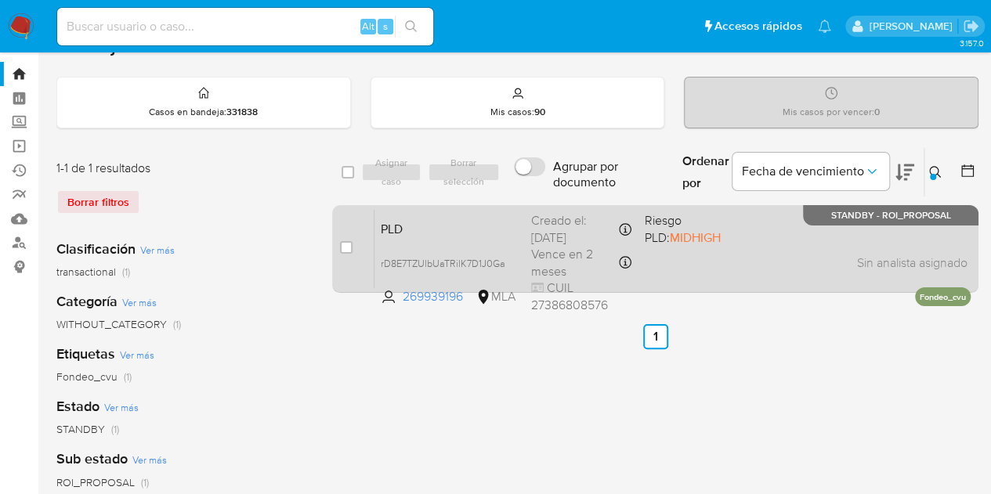
click at [484, 231] on span "PLD" at bounding box center [450, 228] width 138 height 20
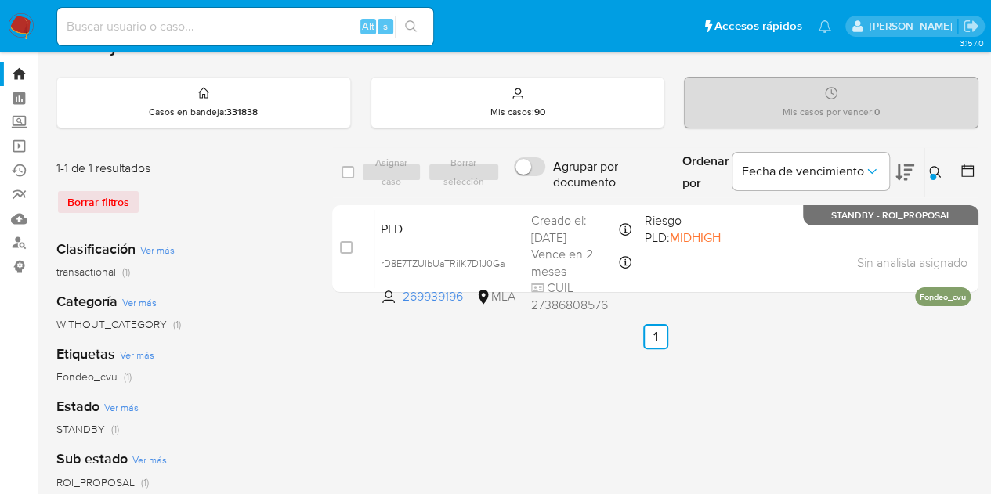
click at [938, 169] on icon at bounding box center [935, 172] width 12 height 12
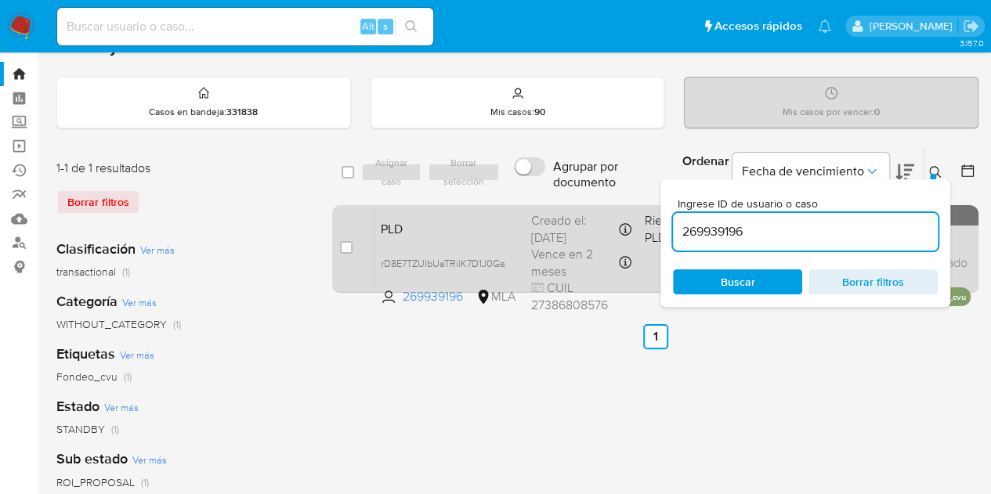
drag, startPoint x: 814, startPoint y: 228, endPoint x: 599, endPoint y: 211, distance: 215.3
click at [599, 211] on div "select-all-cases-checkbox Asignar caso Borrar selección Agrupar por documento O…" at bounding box center [655, 223] width 646 height 152
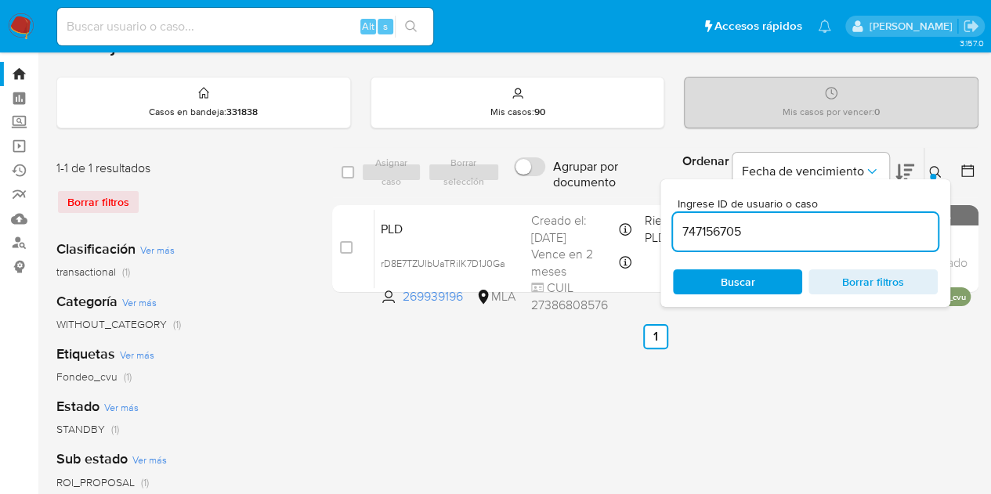
type input "747156705"
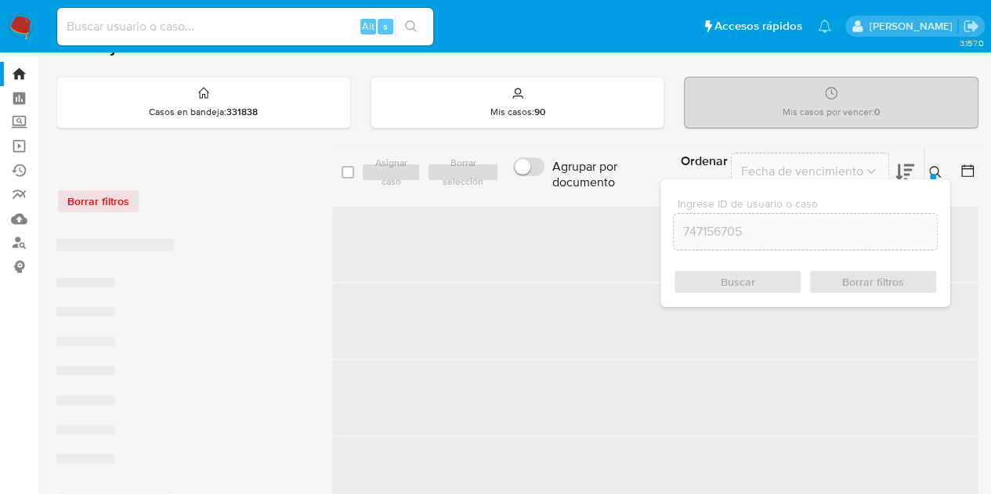
click at [937, 168] on icon at bounding box center [935, 172] width 12 height 12
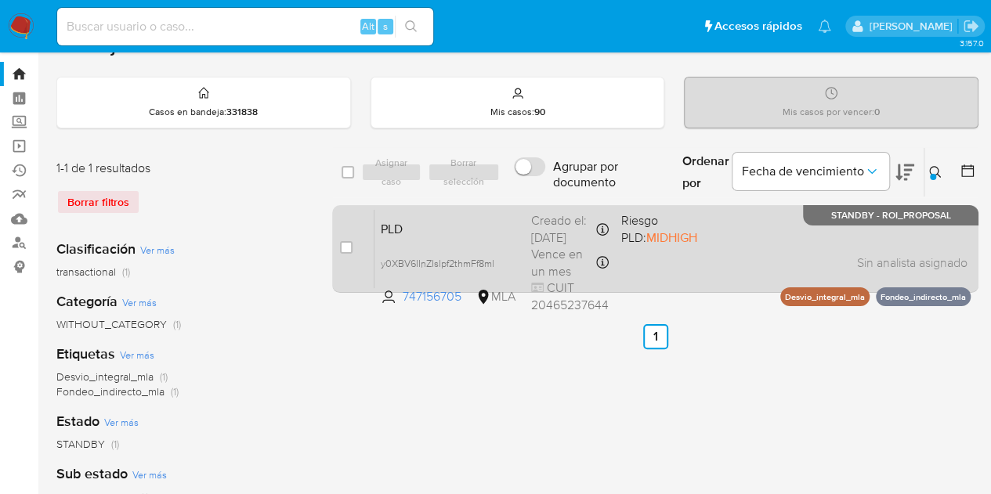
click at [469, 238] on span "PLD" at bounding box center [450, 228] width 138 height 20
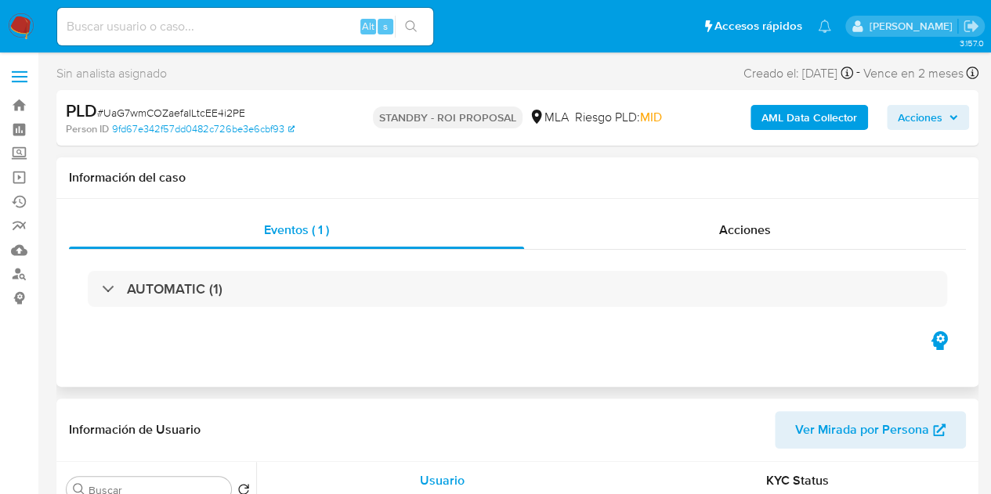
select select "10"
drag, startPoint x: 240, startPoint y: 182, endPoint x: 567, endPoint y: 161, distance: 328.1
click at [239, 181] on h1 "Información del caso" at bounding box center [517, 178] width 897 height 16
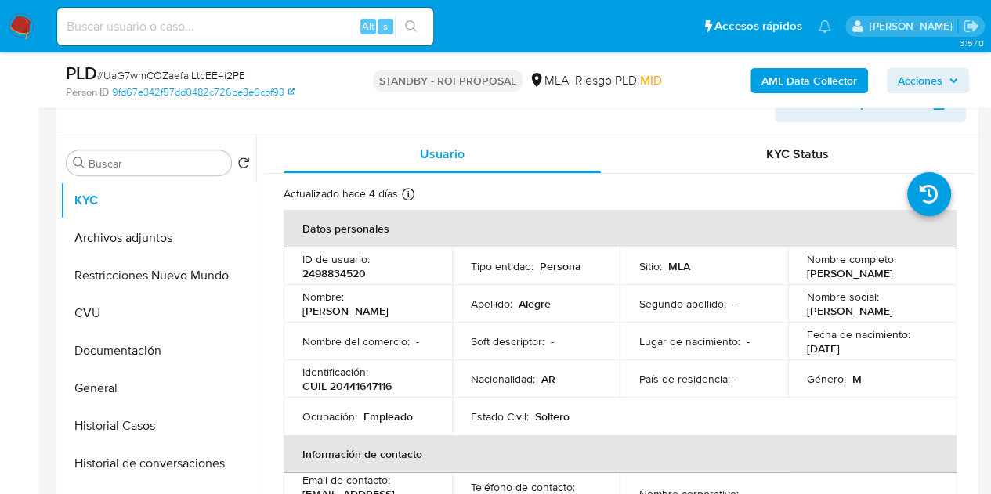
scroll to position [392, 0]
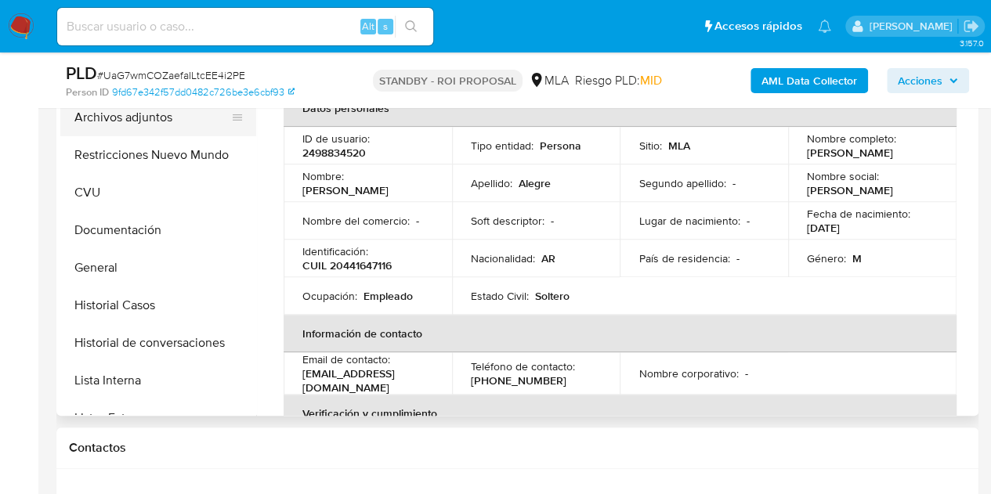
click at [121, 129] on button "Archivos adjuntos" at bounding box center [151, 118] width 183 height 38
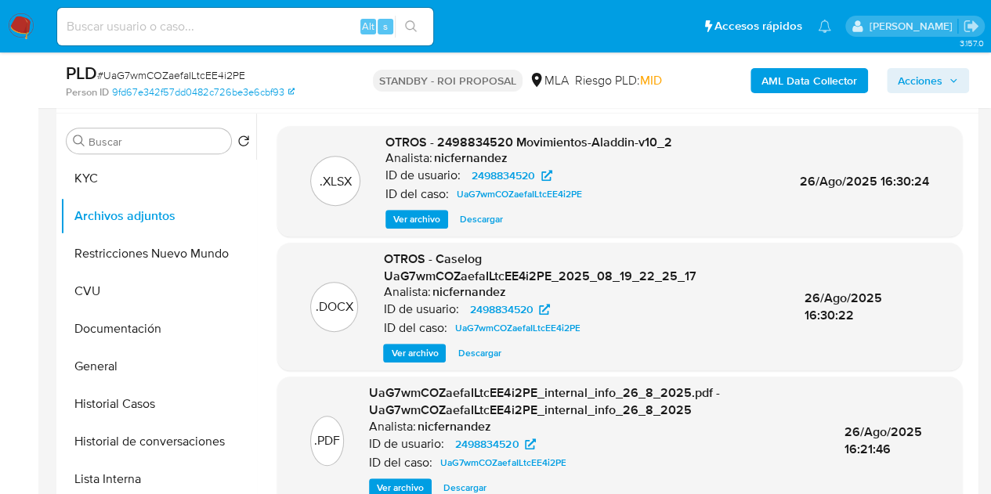
scroll to position [290, 0]
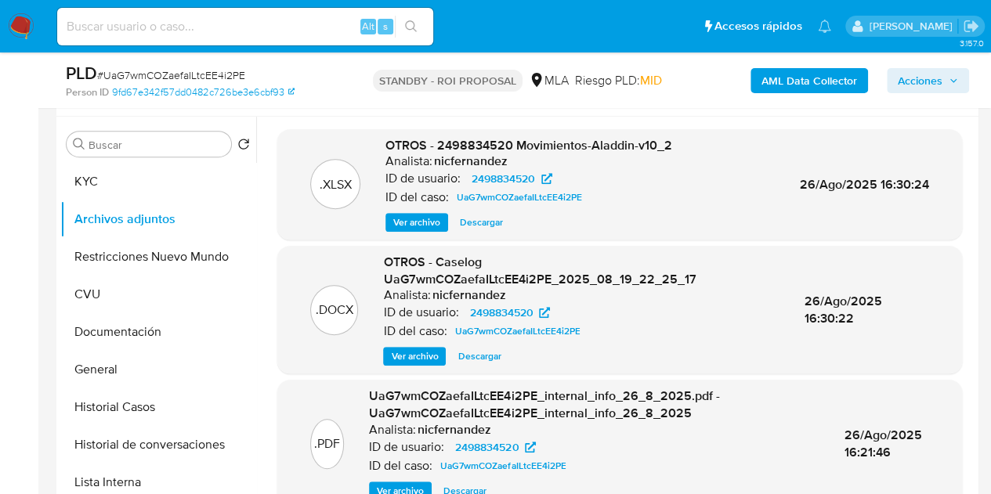
click at [468, 352] on span "Descargar" at bounding box center [478, 357] width 43 height 16
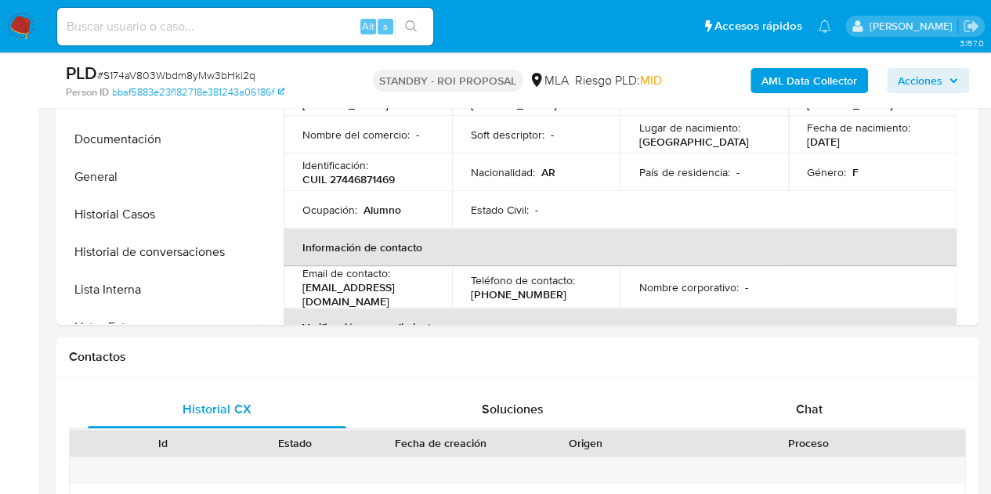
select select "10"
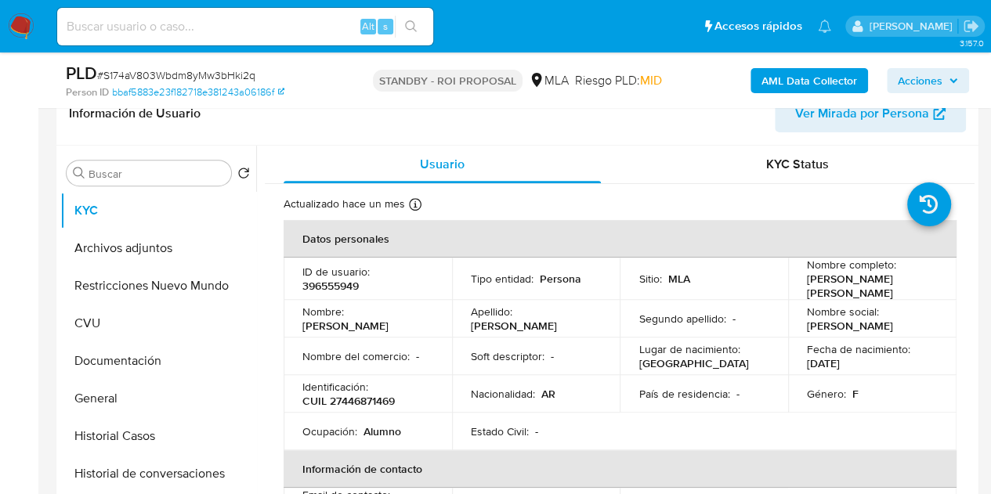
scroll to position [267, 0]
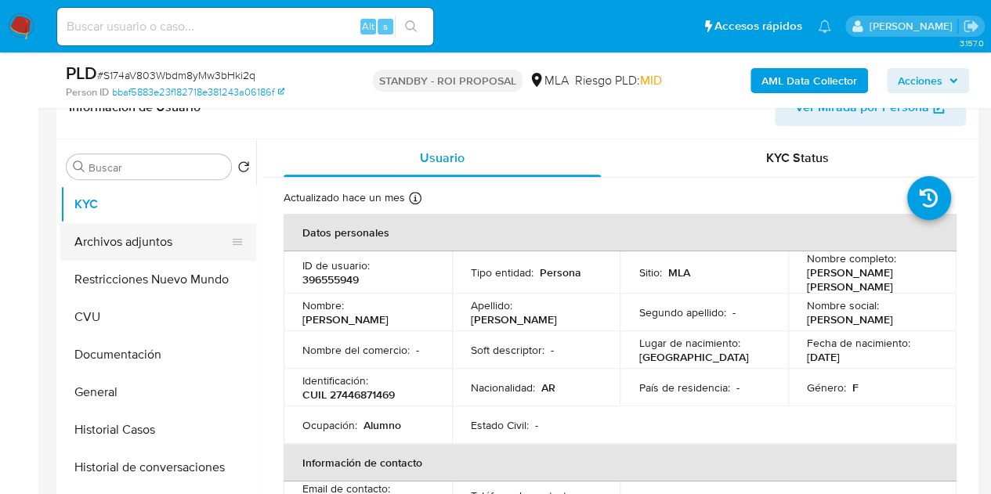
click at [133, 239] on button "Archivos adjuntos" at bounding box center [151, 242] width 183 height 38
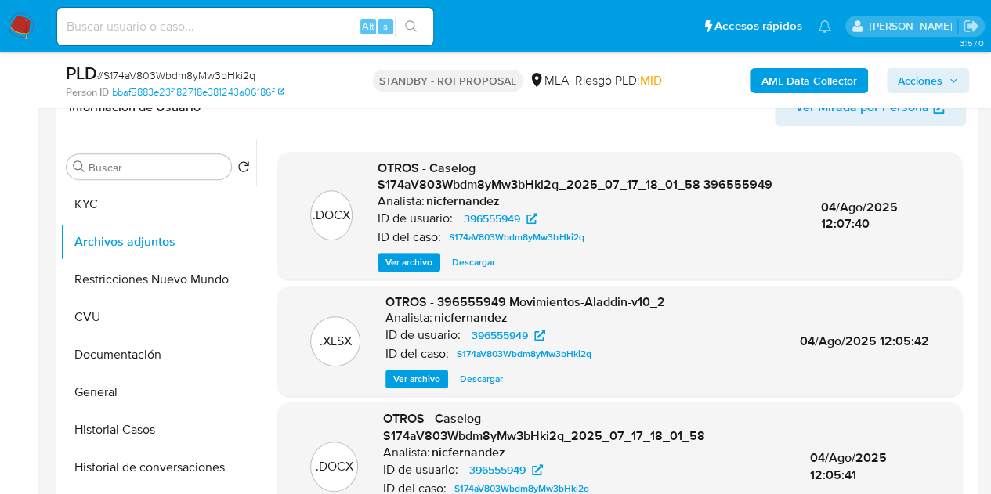
click at [472, 261] on span "Descargar" at bounding box center [473, 263] width 43 height 16
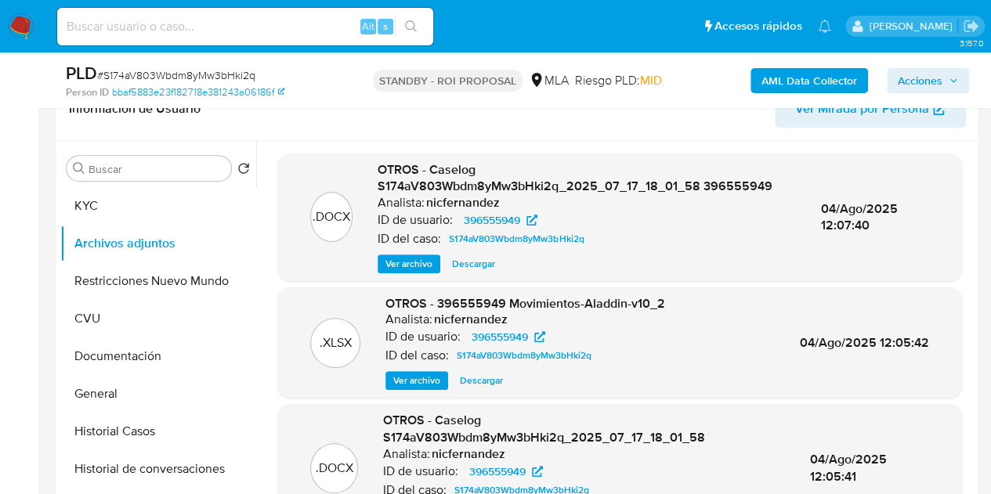
scroll to position [282, 0]
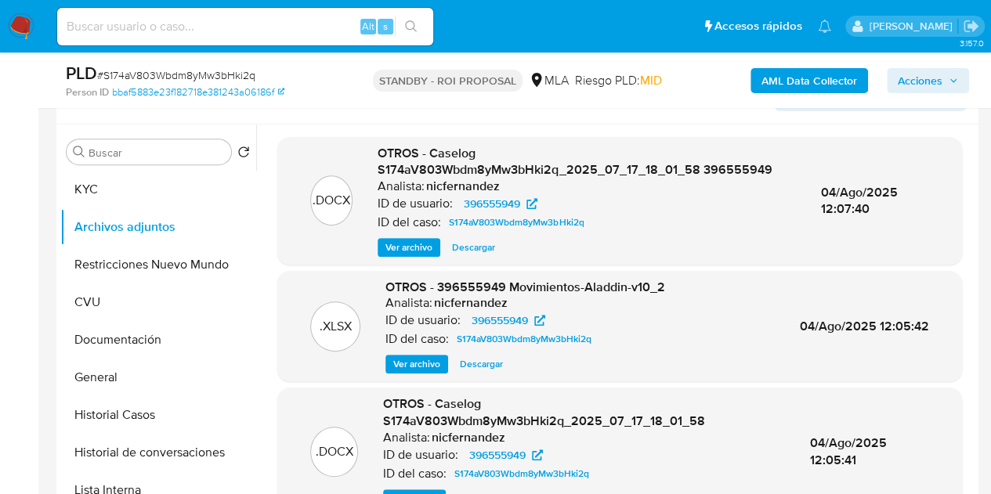
click at [398, 491] on span "Ver archivo" at bounding box center [414, 499] width 47 height 16
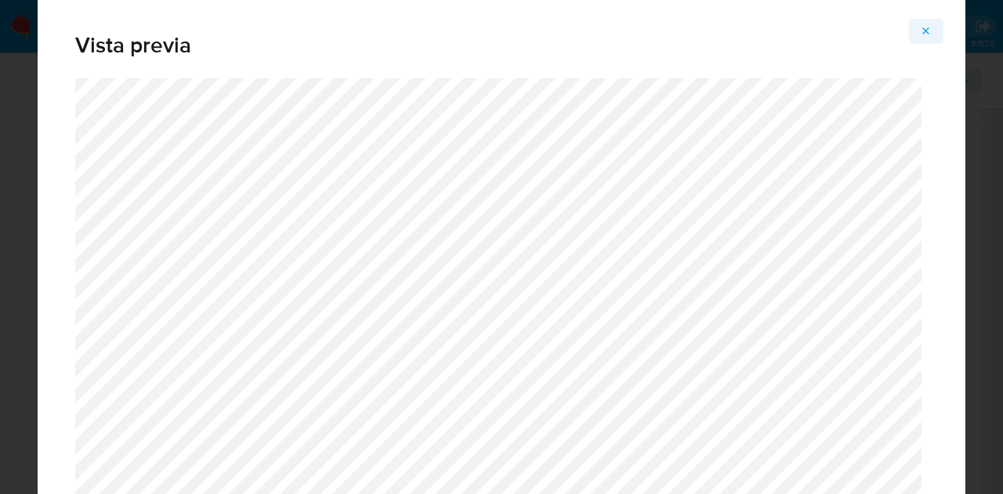
click at [924, 27] on icon "Attachment preview" at bounding box center [926, 31] width 13 height 13
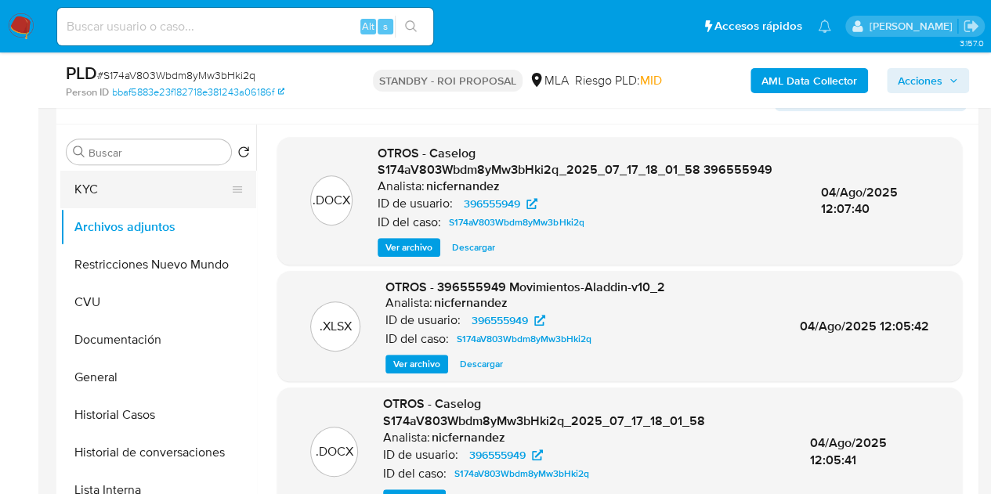
click at [117, 190] on button "KYC" at bounding box center [151, 190] width 183 height 38
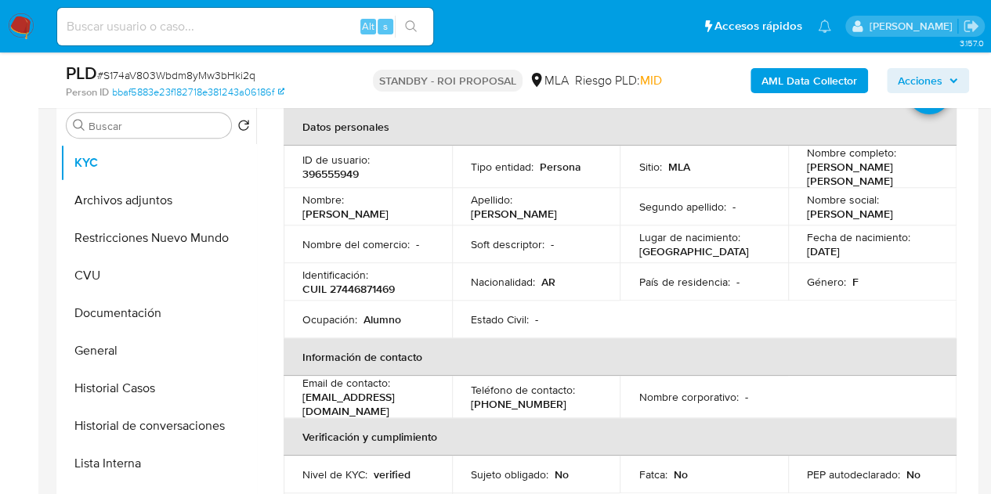
scroll to position [96, 0]
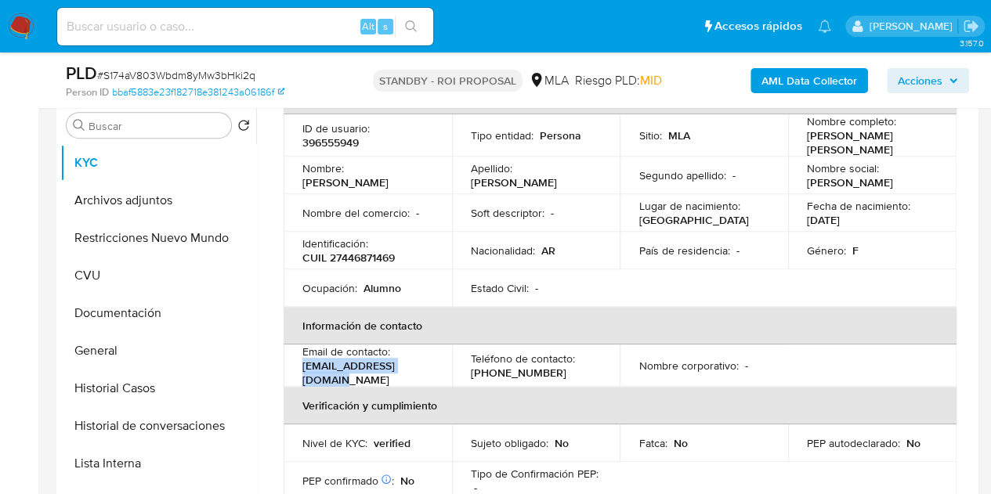
drag, startPoint x: 301, startPoint y: 380, endPoint x: 417, endPoint y: 377, distance: 116.8
click at [417, 377] on td "Email de contacto : [EMAIL_ADDRESS][DOMAIN_NAME]" at bounding box center [368, 366] width 168 height 42
copy p "[EMAIL_ADDRESS][DOMAIN_NAME]"
click at [404, 279] on td "Ocupación : Alumno" at bounding box center [368, 288] width 168 height 38
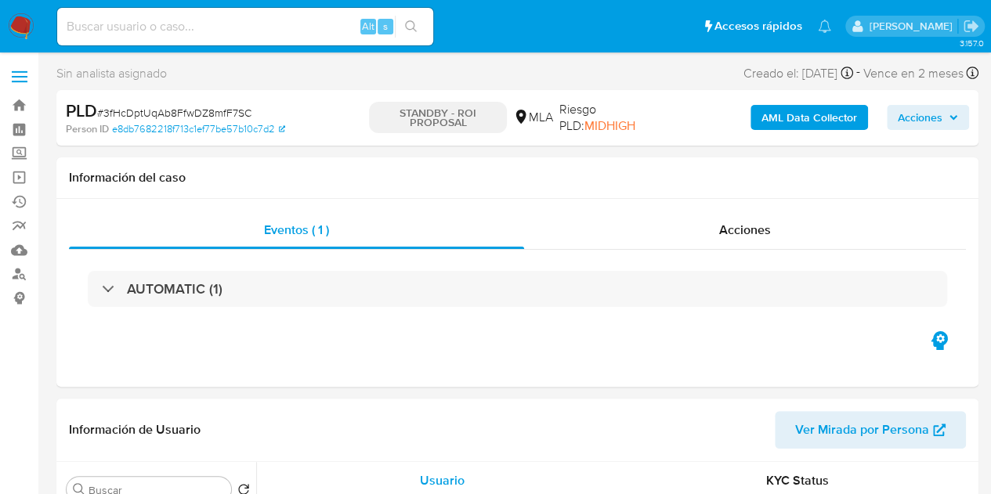
select select "10"
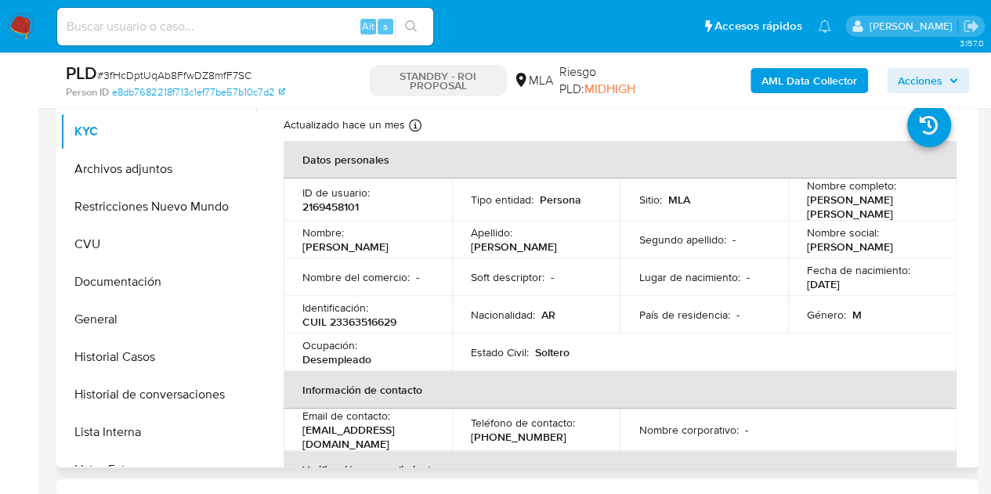
scroll to position [343, 0]
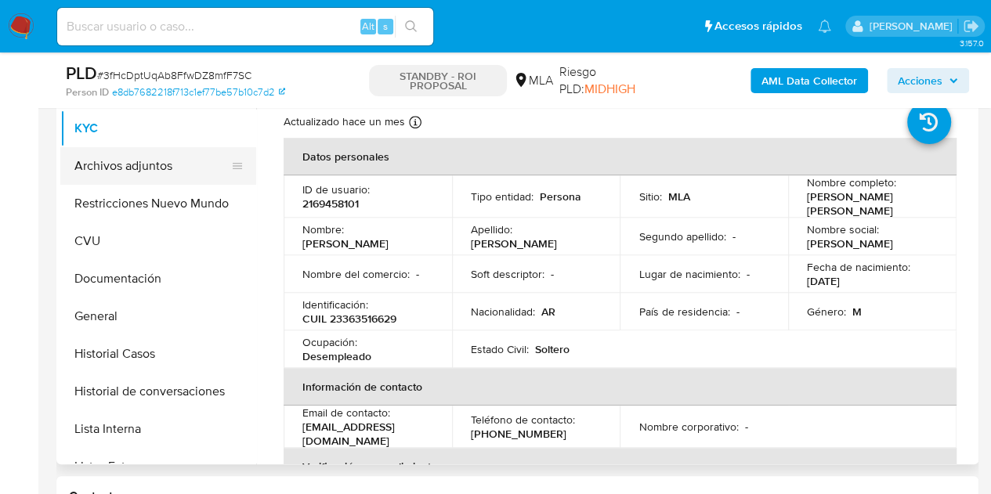
click at [128, 177] on button "Archivos adjuntos" at bounding box center [151, 166] width 183 height 38
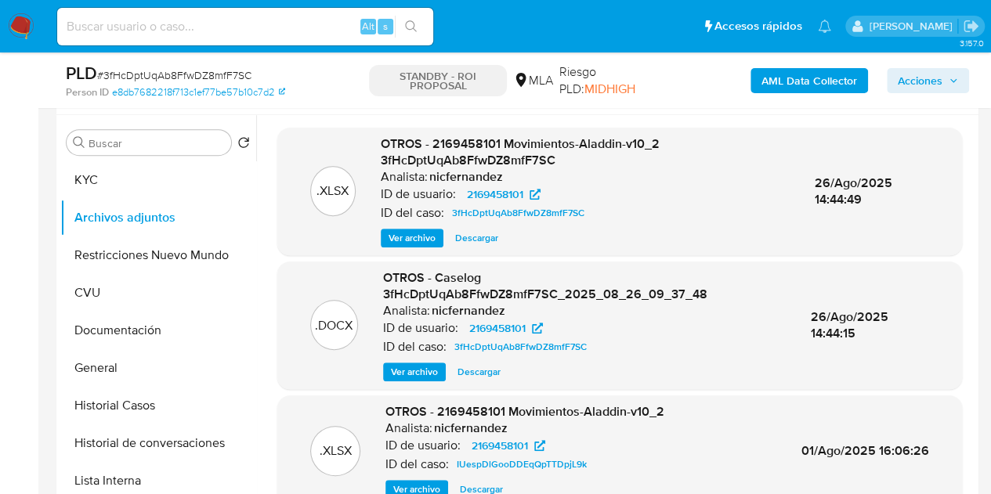
scroll to position [282, 0]
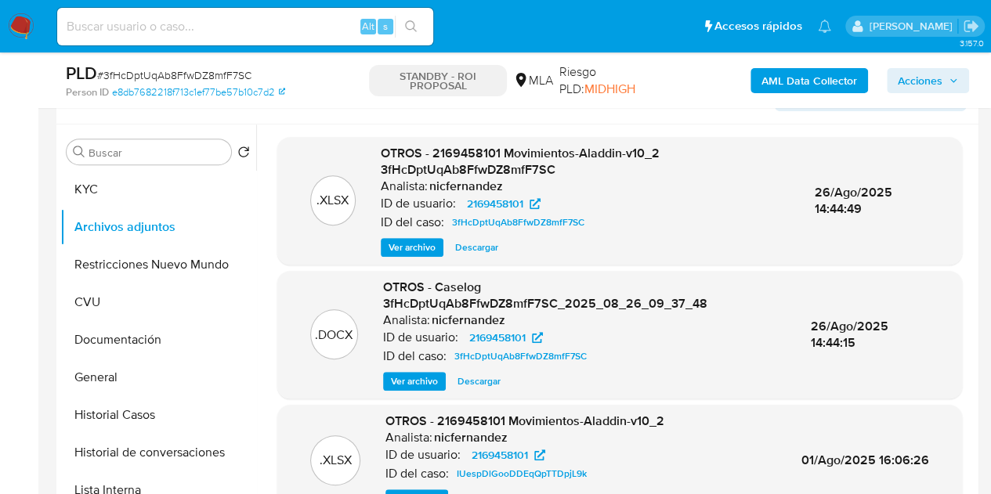
click at [478, 380] on span "Descargar" at bounding box center [478, 382] width 43 height 16
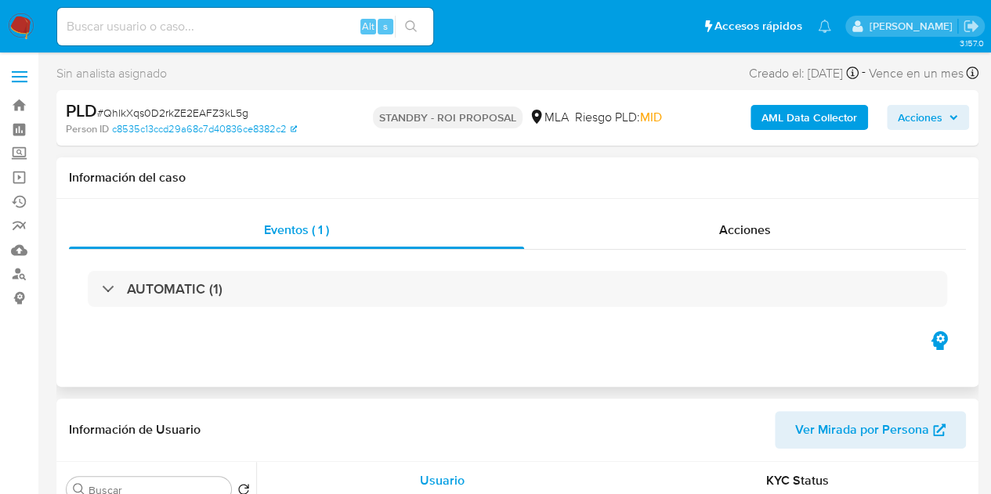
select select "10"
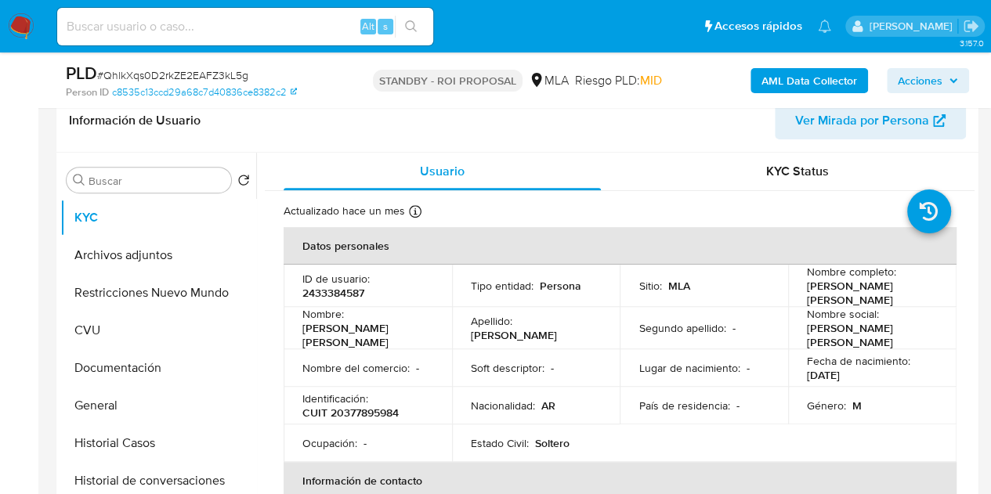
scroll to position [263, 0]
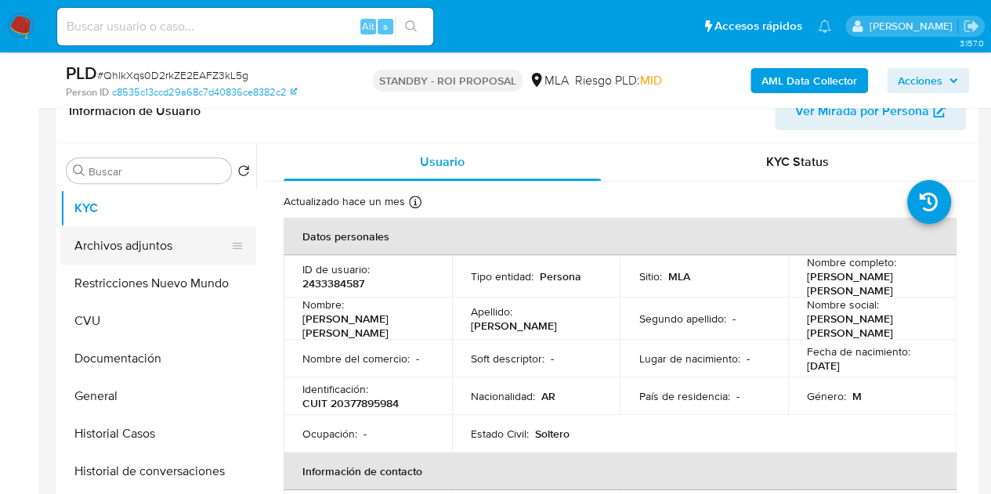
click at [117, 236] on button "Archivos adjuntos" at bounding box center [151, 246] width 183 height 38
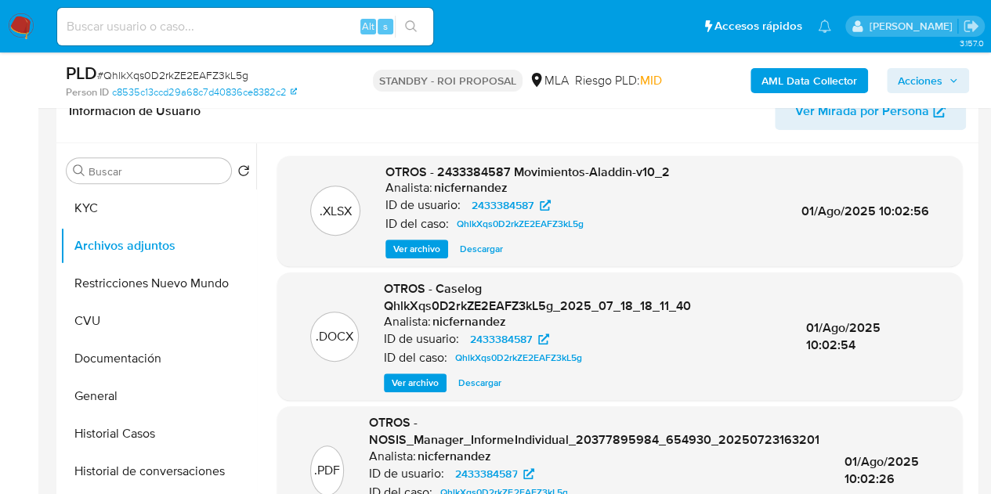
click at [277, 215] on div ".XLSX OTROS - 2433384587 Movimientos-Aladdin-v10_2 Analista: nicfernandez ID de…" at bounding box center [619, 211] width 685 height 111
click at [472, 383] on span "Descargar" at bounding box center [479, 383] width 43 height 16
click at [131, 223] on button "KYC" at bounding box center [151, 209] width 183 height 38
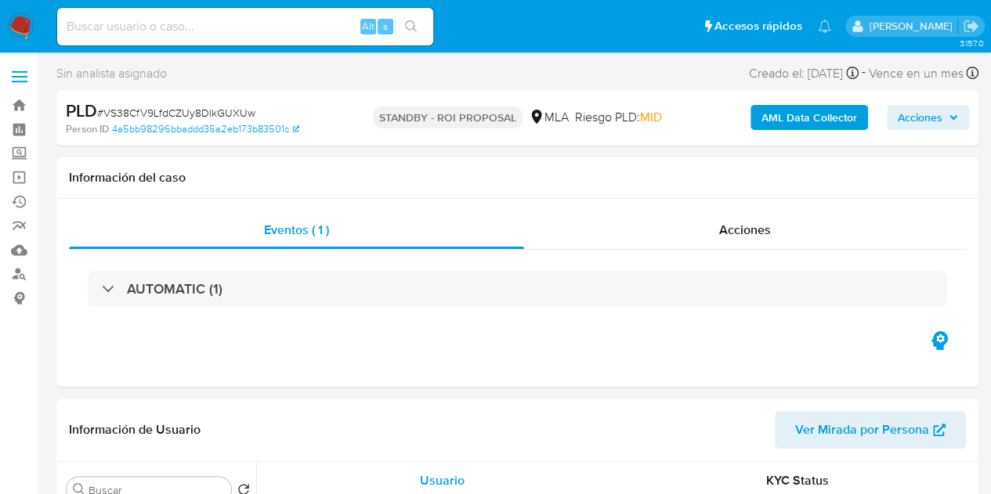
select select "10"
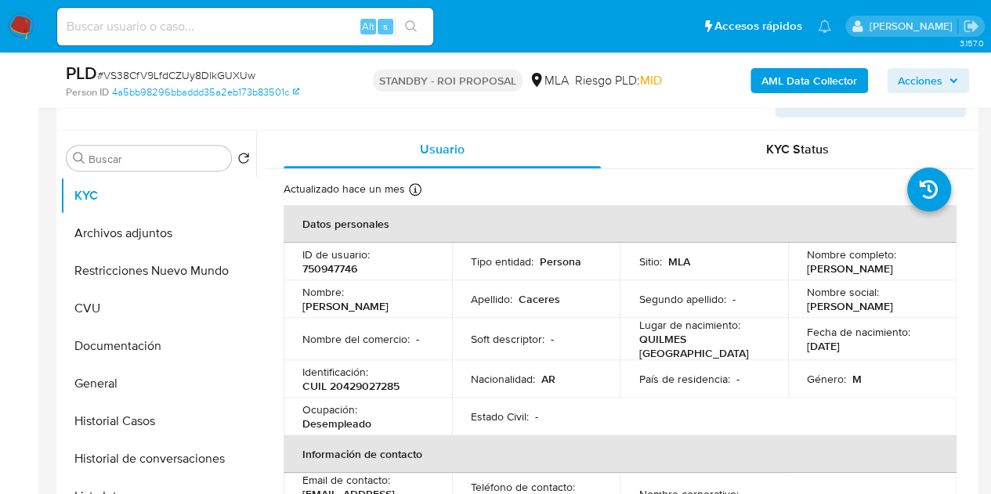
scroll to position [295, 0]
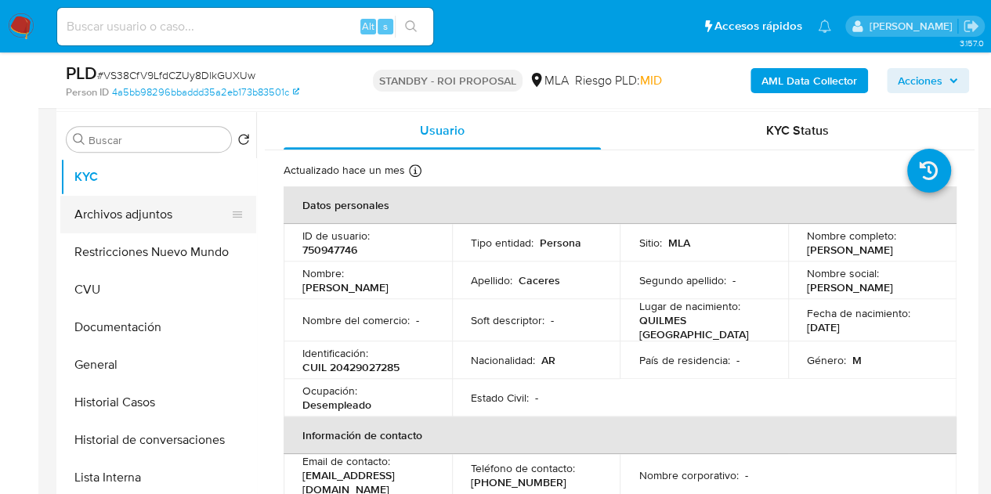
click at [149, 216] on button "Archivos adjuntos" at bounding box center [151, 215] width 183 height 38
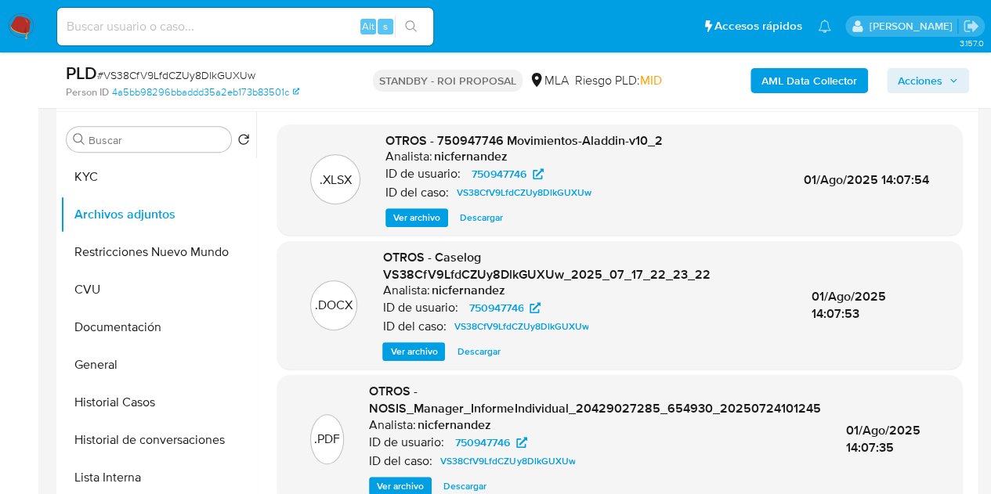
click at [487, 349] on span "Descargar" at bounding box center [478, 352] width 43 height 16
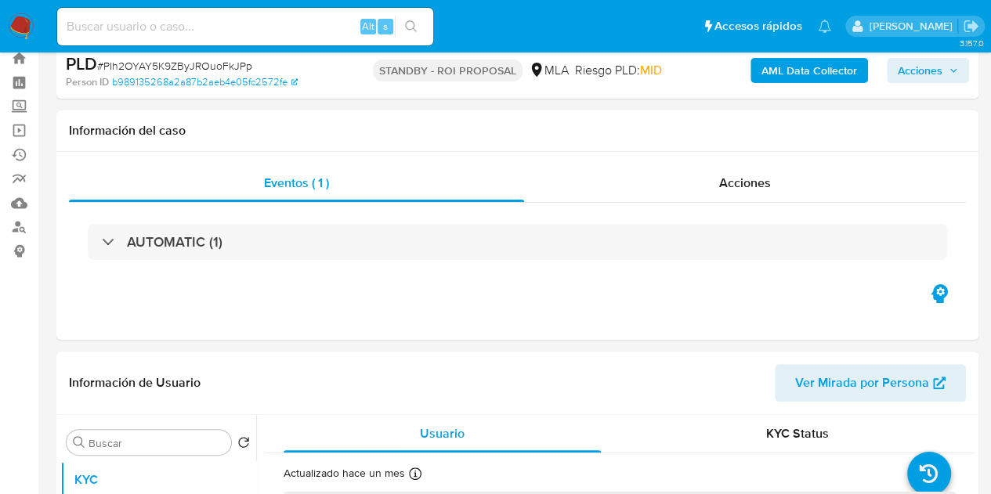
scroll to position [201, 0]
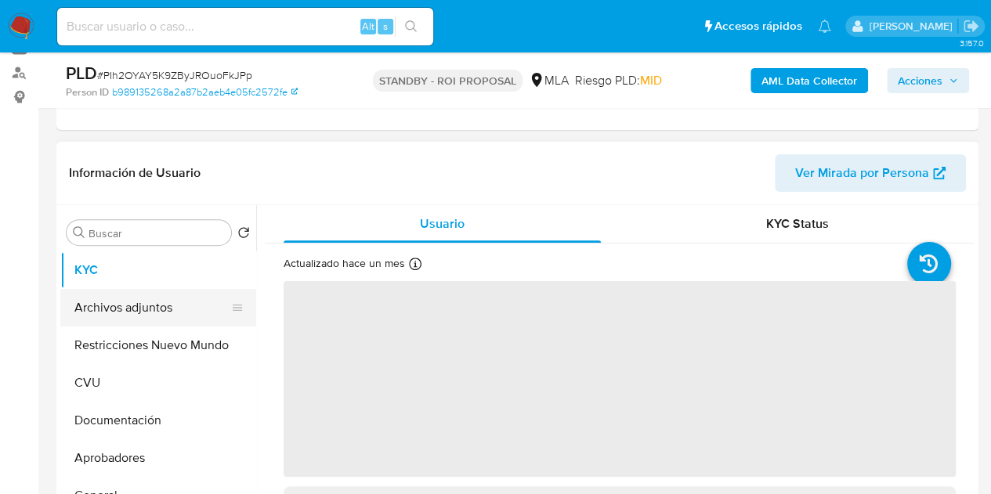
click at [132, 309] on button "Archivos adjuntos" at bounding box center [151, 308] width 183 height 38
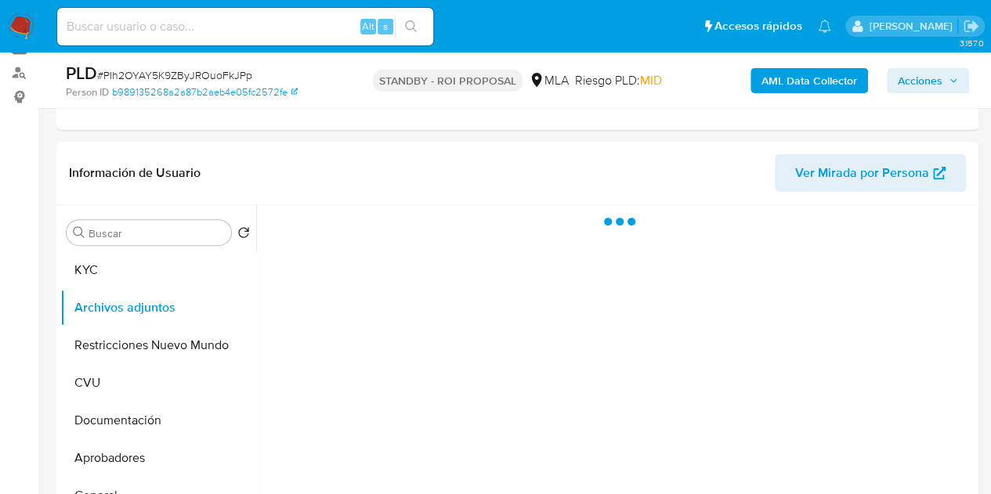
select select "10"
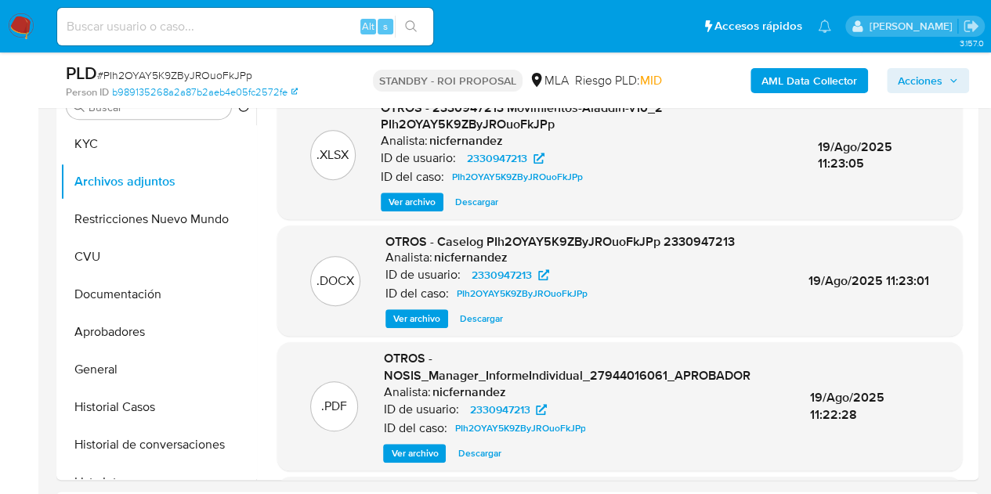
scroll to position [352, 0]
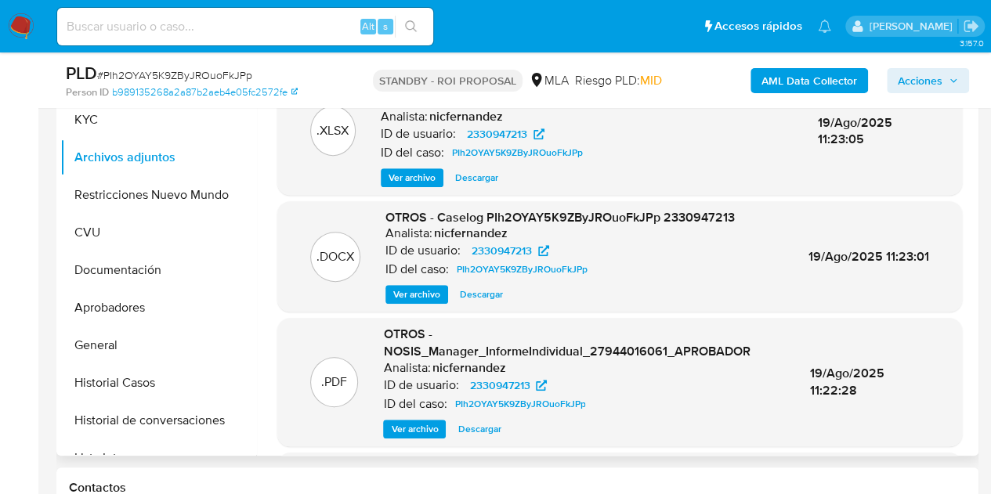
click at [492, 292] on span "Descargar" at bounding box center [481, 295] width 43 height 16
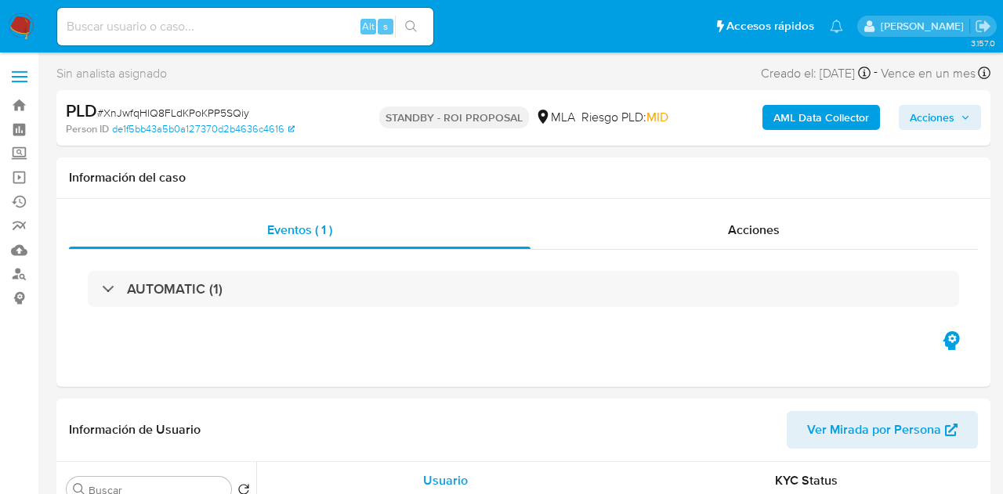
select select "10"
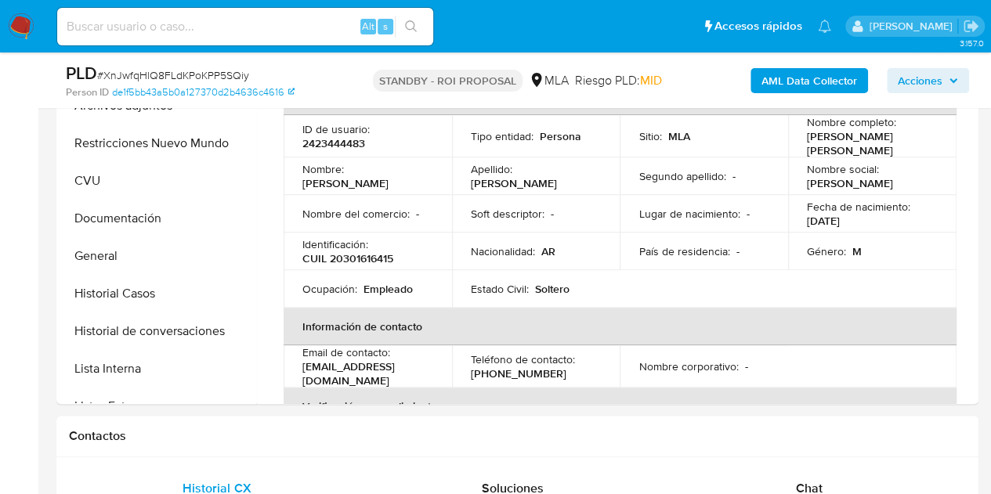
scroll to position [340, 0]
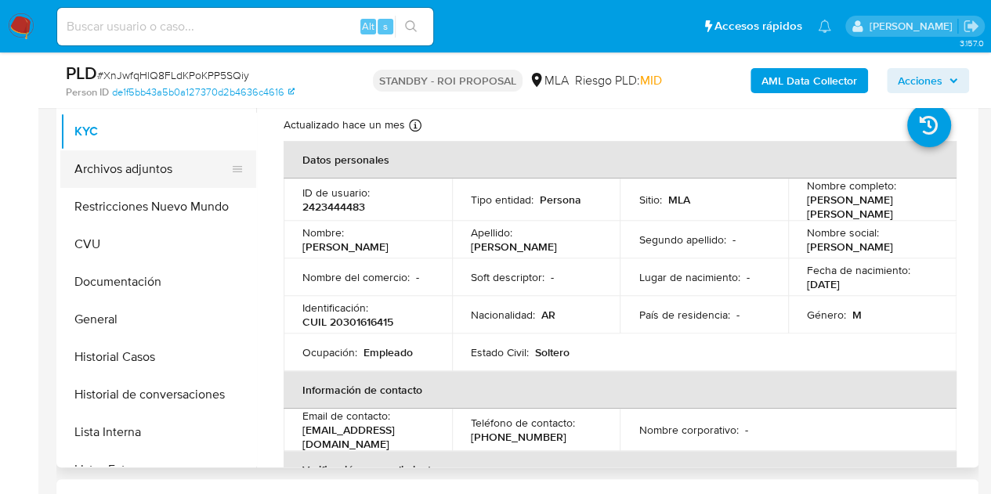
click at [146, 163] on button "Archivos adjuntos" at bounding box center [151, 169] width 183 height 38
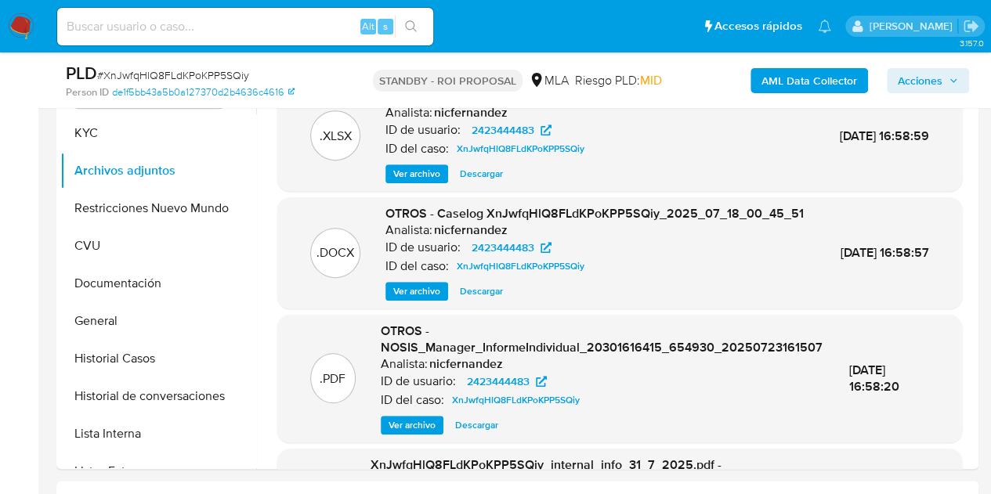
scroll to position [345, 0]
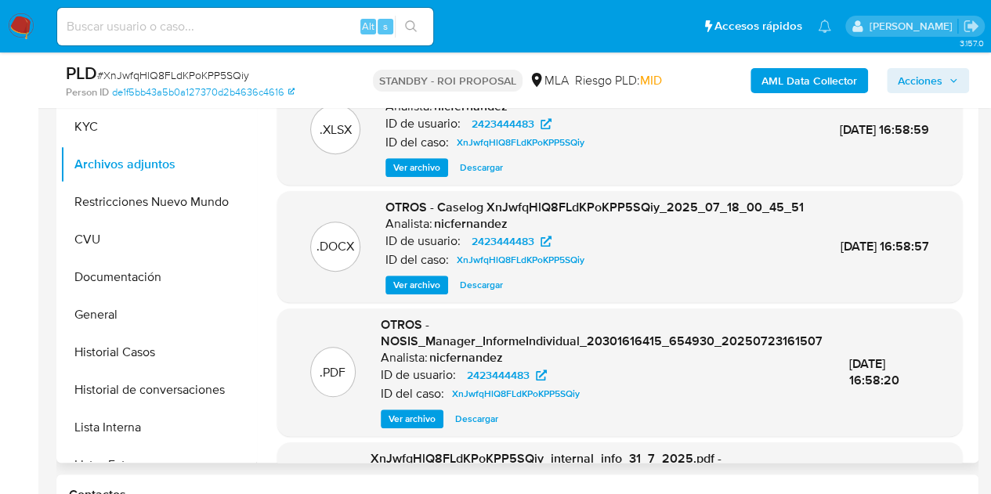
click at [483, 293] on span "Descargar" at bounding box center [481, 285] width 43 height 16
click at [513, 216] on span "OTROS - Caselog XnJwfqHlQ8FLdKPoKPP5SQiy_2025_07_18_00_45_51" at bounding box center [594, 207] width 418 height 18
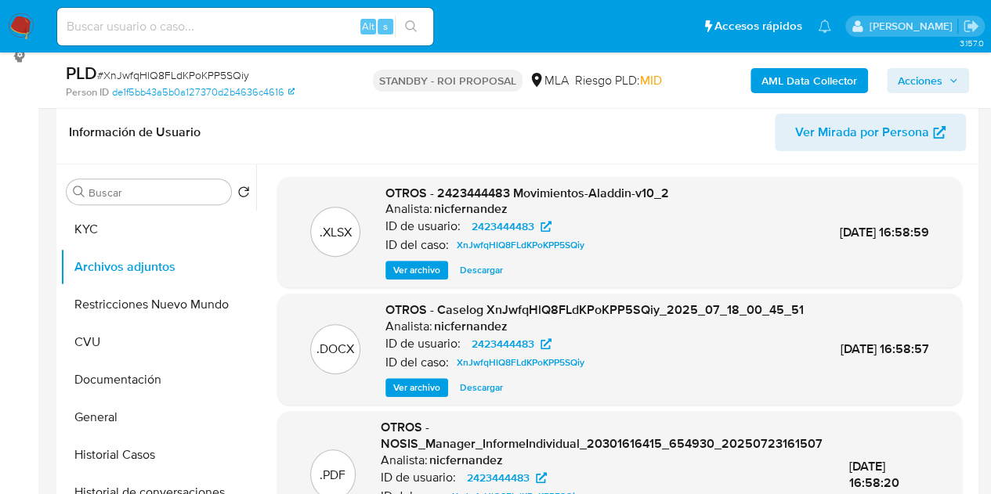
scroll to position [274, 0]
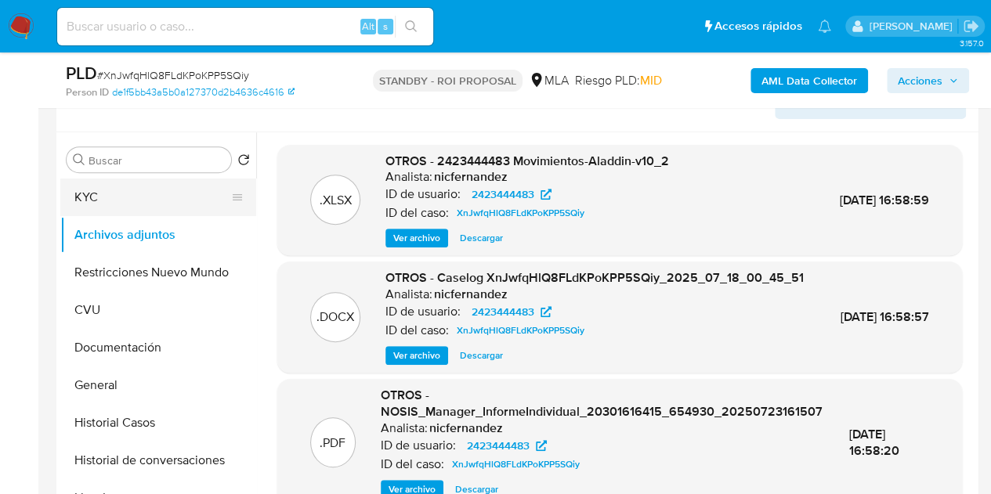
click at [109, 201] on button "KYC" at bounding box center [151, 198] width 183 height 38
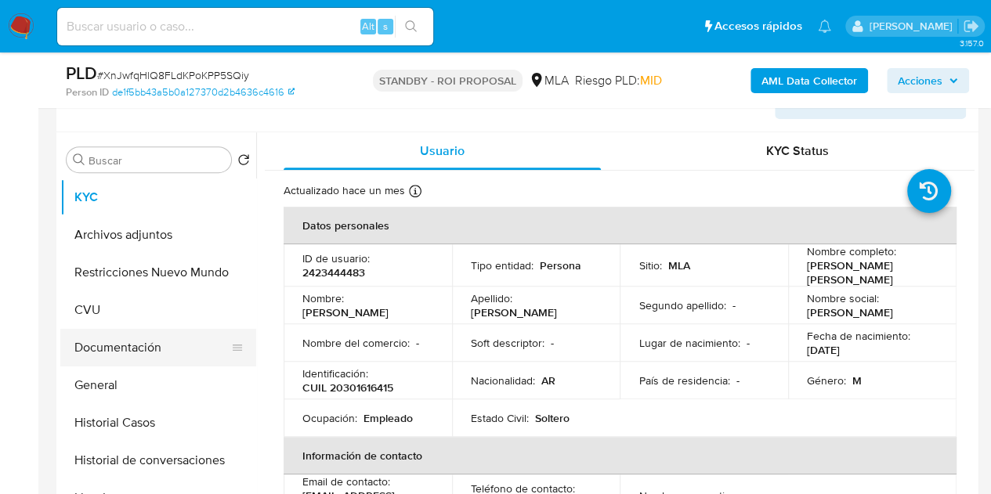
click at [143, 344] on button "Documentación" at bounding box center [151, 348] width 183 height 38
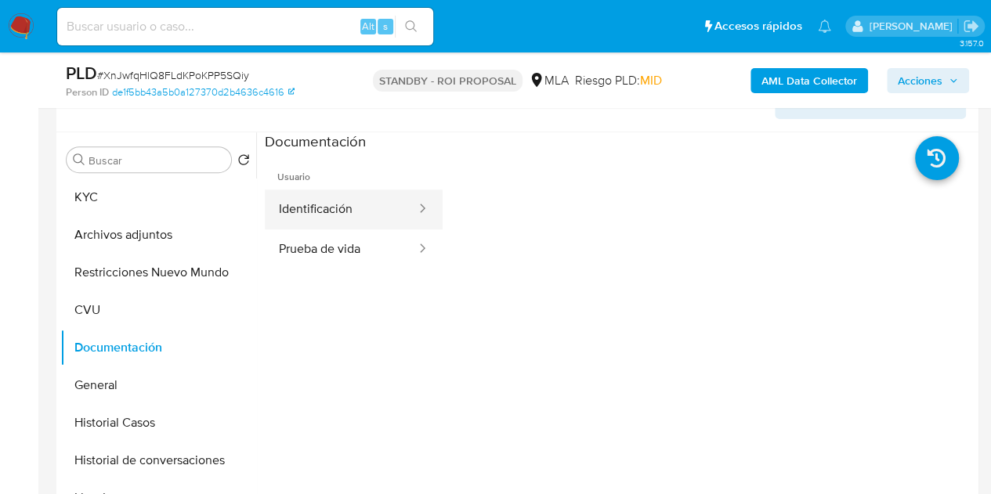
click at [340, 212] on button "Identificación" at bounding box center [341, 210] width 153 height 40
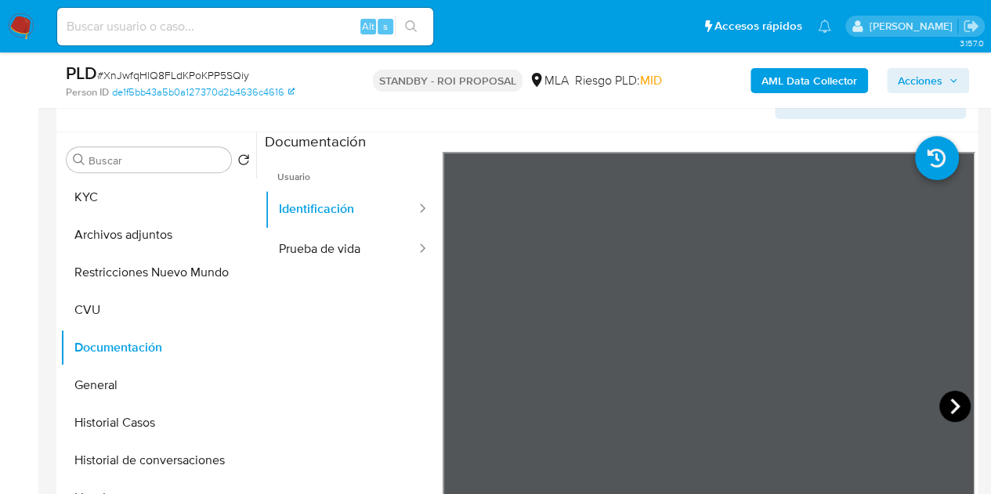
click at [942, 400] on icon at bounding box center [954, 406] width 31 height 31
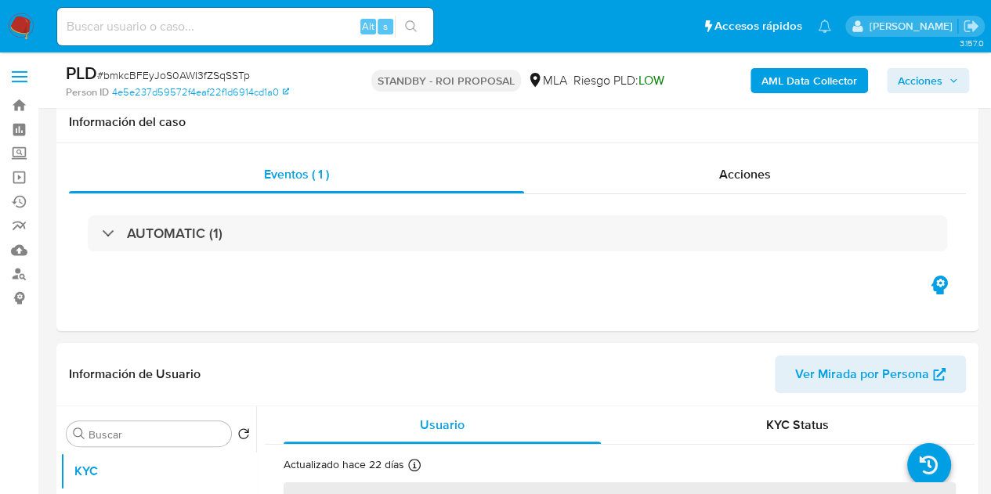
scroll to position [168, 0]
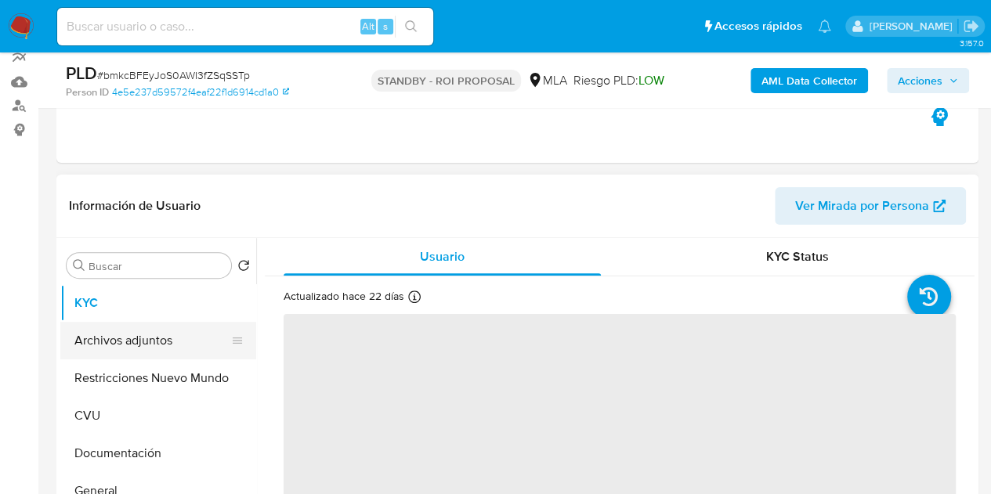
click at [121, 338] on button "Archivos adjuntos" at bounding box center [151, 341] width 183 height 38
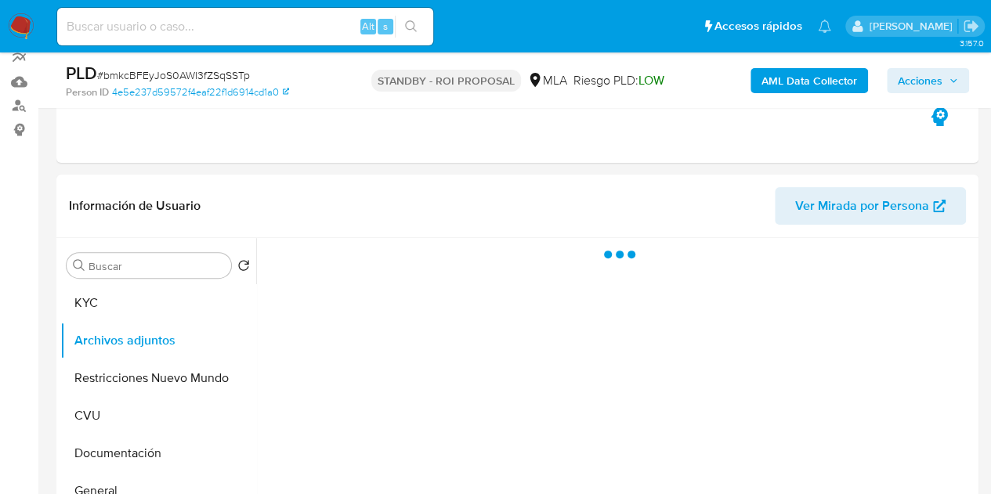
select select "10"
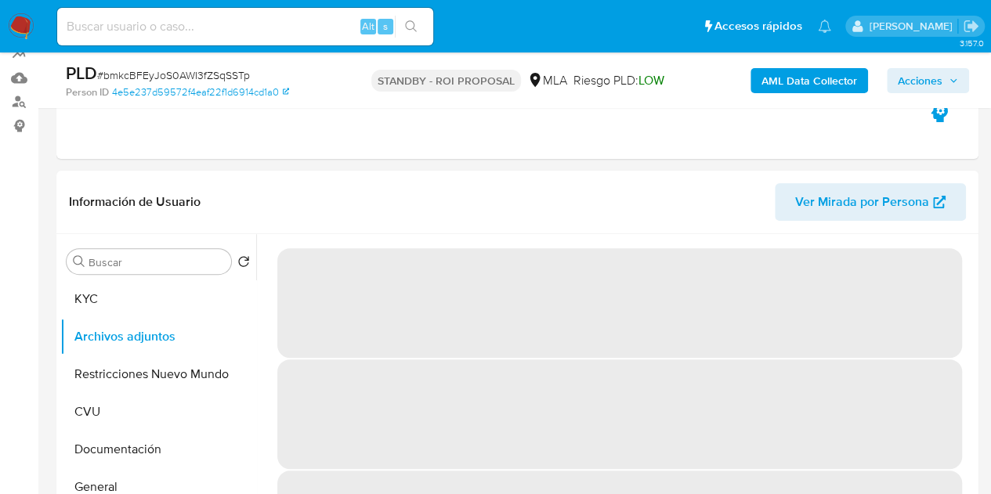
scroll to position [167, 0]
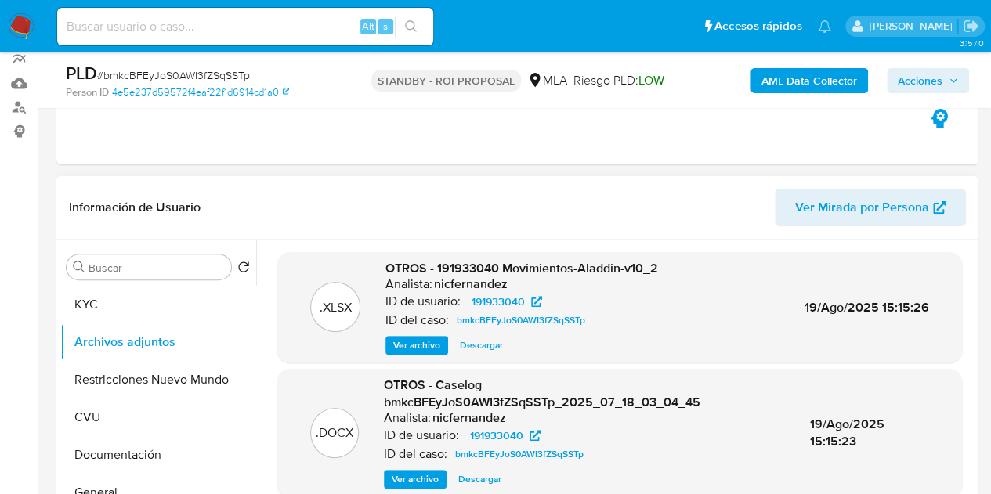
click at [488, 472] on span "Descargar" at bounding box center [479, 480] width 43 height 16
click at [907, 207] on span "Ver Mirada por Persona" at bounding box center [862, 208] width 134 height 38
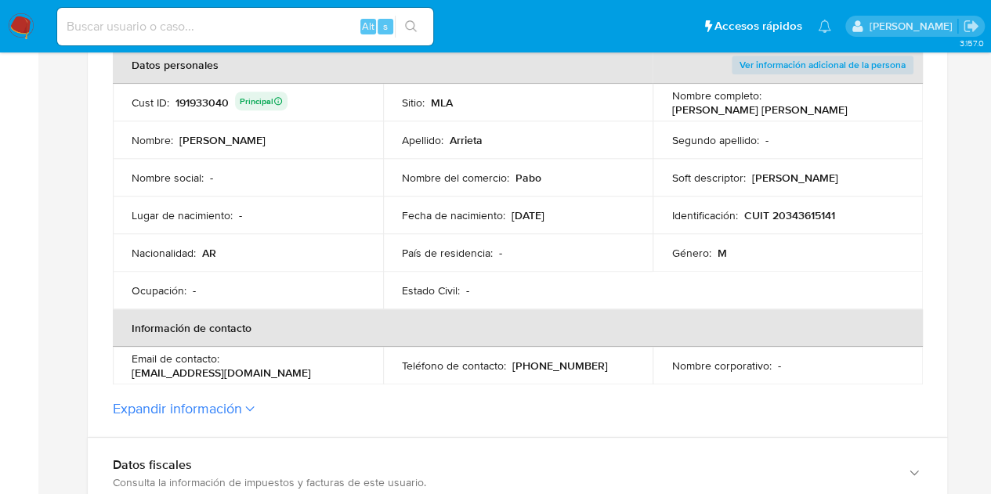
scroll to position [354, 0]
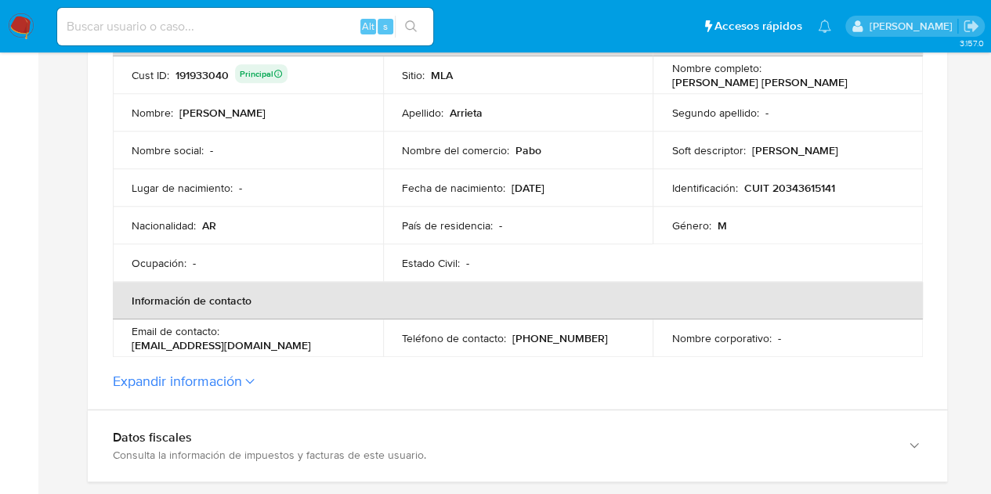
drag, startPoint x: 528, startPoint y: 336, endPoint x: 584, endPoint y: 335, distance: 56.4
click at [584, 335] on div "Teléfono de contacto : [PHONE_NUMBER]" at bounding box center [518, 338] width 233 height 14
drag, startPoint x: 133, startPoint y: 347, endPoint x: 299, endPoint y: 344, distance: 166.1
click at [299, 344] on p "[EMAIL_ADDRESS][DOMAIN_NAME]" at bounding box center [221, 345] width 179 height 14
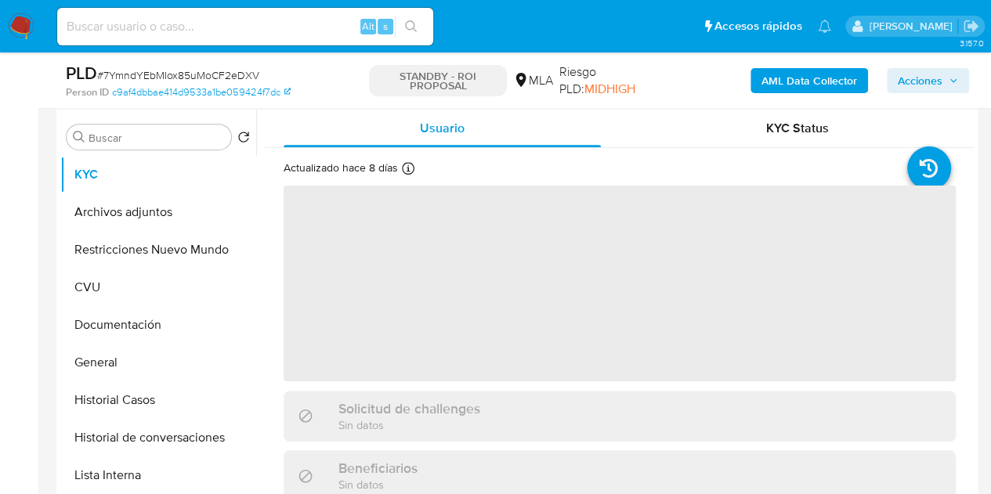
scroll to position [302, 0]
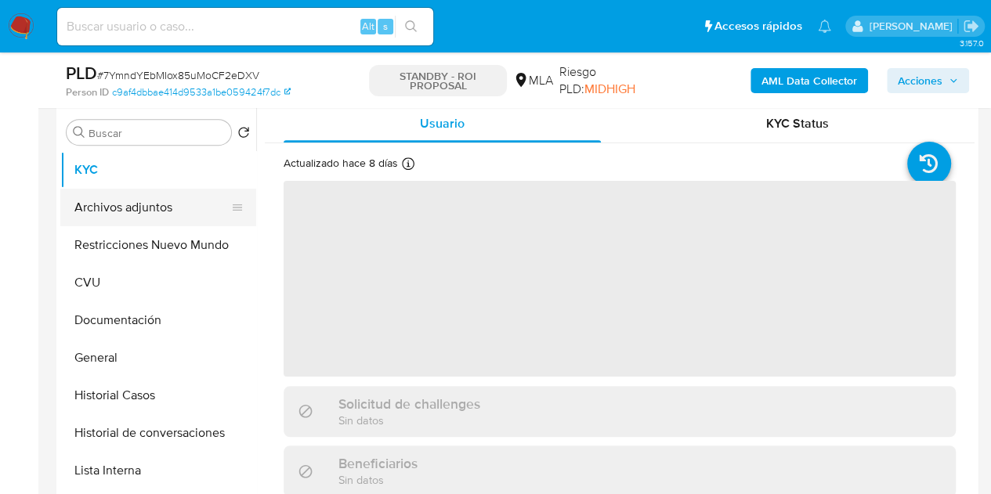
click at [133, 193] on button "Archivos adjuntos" at bounding box center [151, 208] width 183 height 38
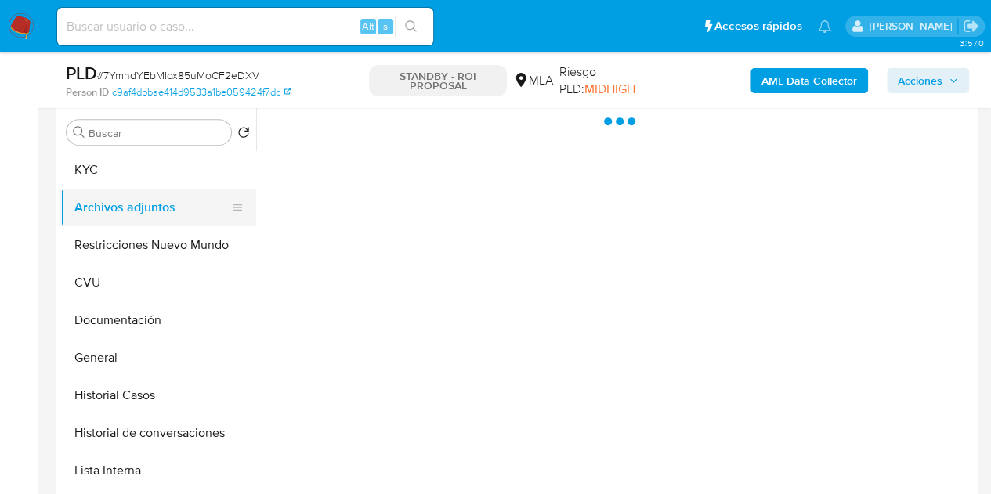
select select "10"
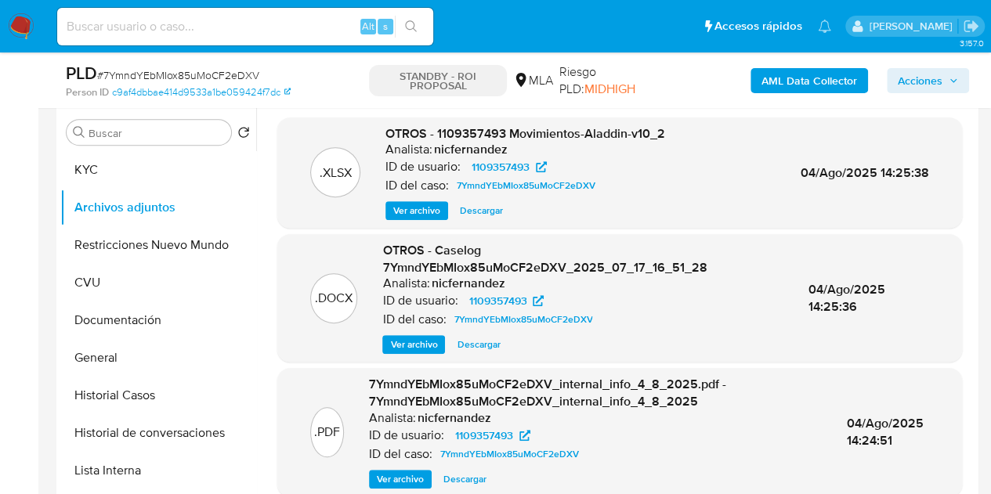
click at [483, 342] on span "Descargar" at bounding box center [478, 345] width 43 height 16
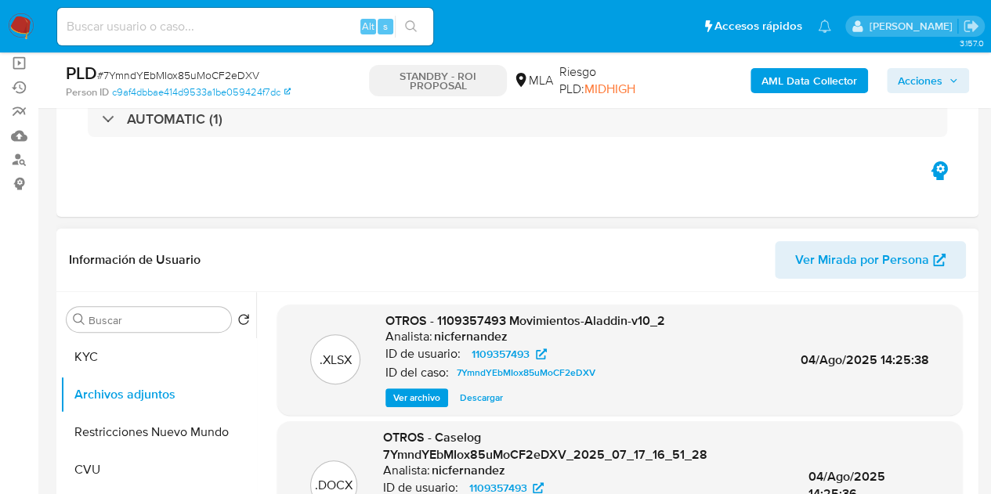
click at [840, 248] on span "Ver Mirada por Persona" at bounding box center [862, 260] width 134 height 38
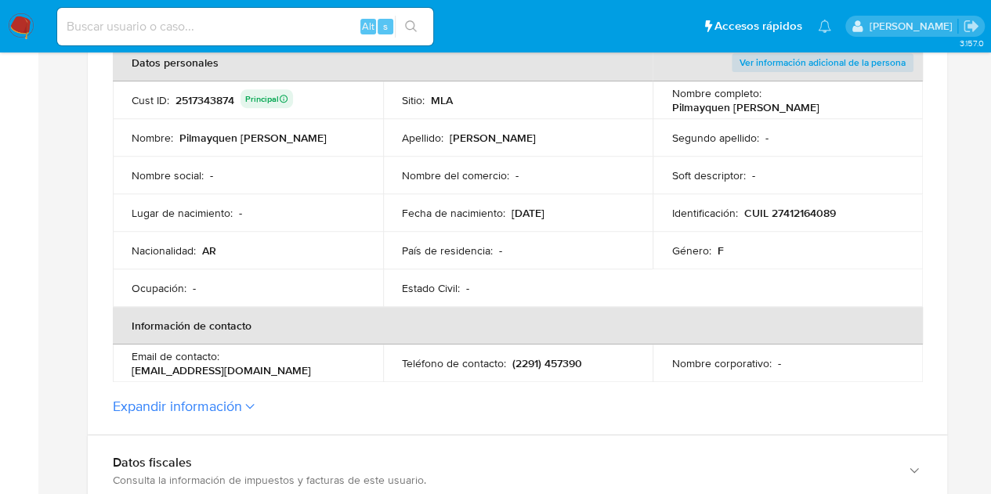
scroll to position [345, 0]
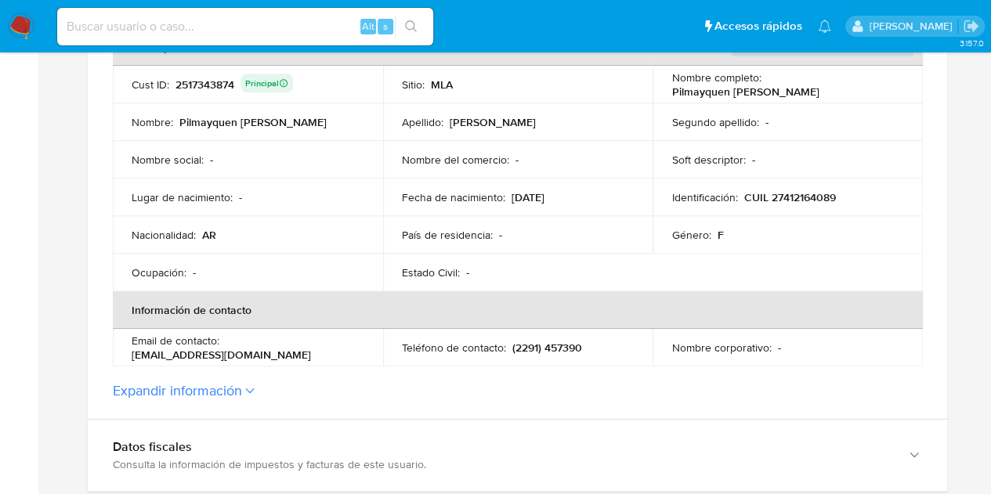
drag, startPoint x: 134, startPoint y: 358, endPoint x: 178, endPoint y: 357, distance: 43.9
click at [178, 357] on p "[EMAIL_ADDRESS][DOMAIN_NAME]" at bounding box center [221, 355] width 179 height 14
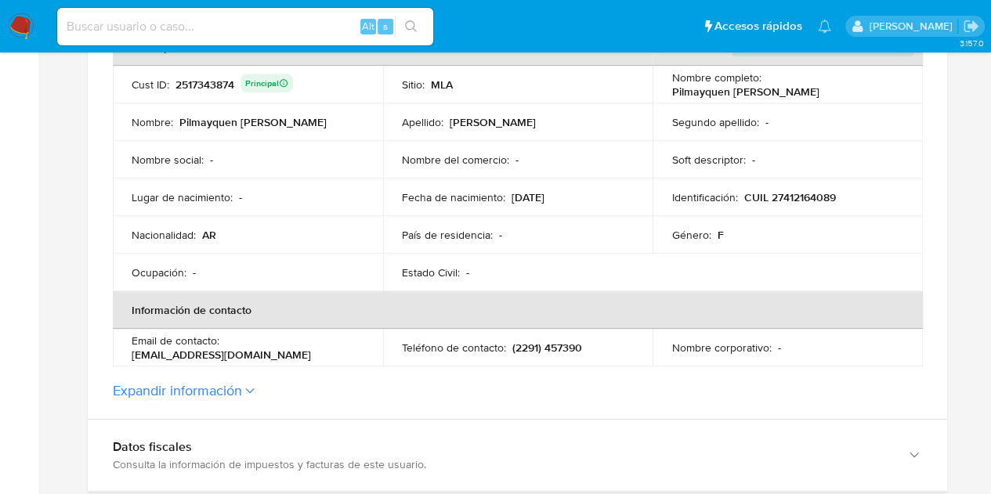
drag, startPoint x: 160, startPoint y: 350, endPoint x: 121, endPoint y: 356, distance: 39.5
click at [159, 350] on p "[EMAIL_ADDRESS][DOMAIN_NAME]" at bounding box center [221, 355] width 179 height 14
click at [121, 356] on td "Email de contacto : pilmayquenandresiuk@gmail.com" at bounding box center [248, 348] width 270 height 38
click at [135, 352] on p "pilmayquenandresiuk@gmail.com" at bounding box center [221, 355] width 179 height 14
drag, startPoint x: 132, startPoint y: 352, endPoint x: 300, endPoint y: 355, distance: 168.4
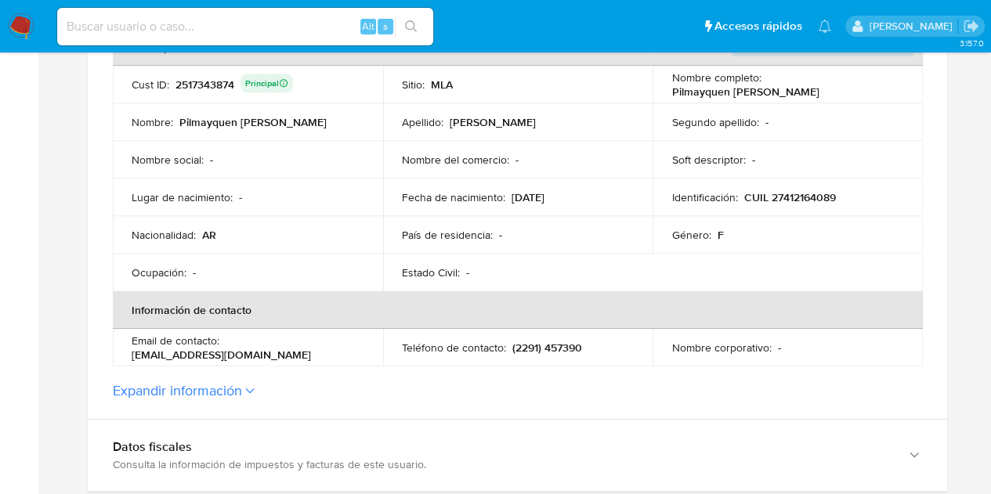
click at [300, 355] on div "Email de contacto : pilmayquenandresiuk@gmail.com" at bounding box center [248, 348] width 233 height 28
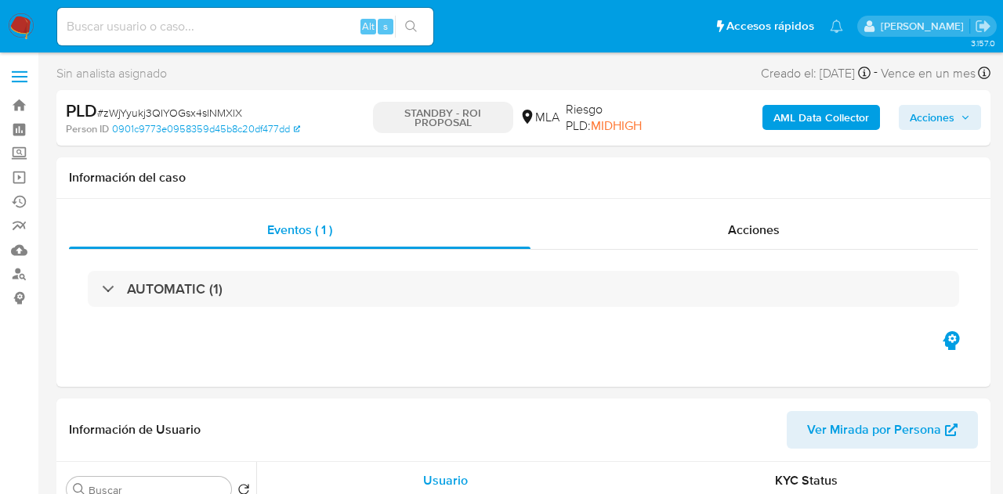
select select "10"
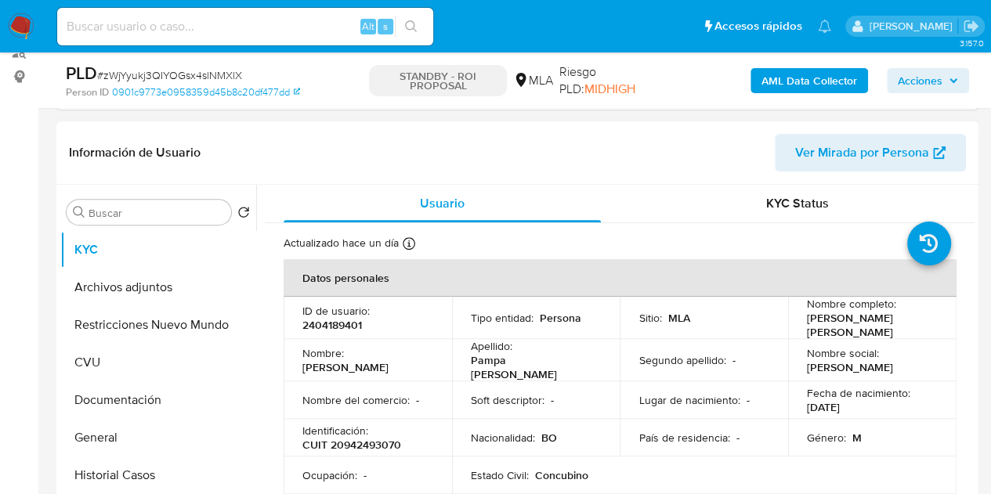
scroll to position [227, 0]
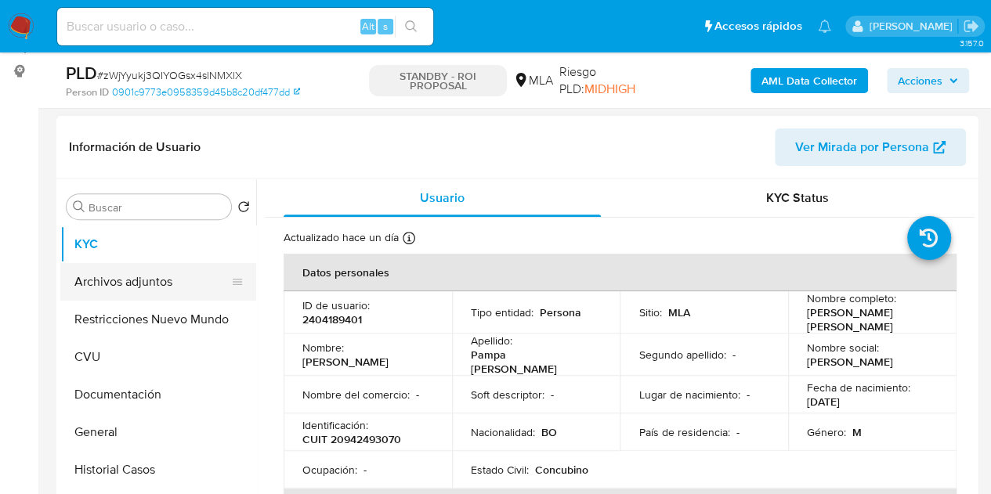
click at [133, 286] on button "Archivos adjuntos" at bounding box center [151, 282] width 183 height 38
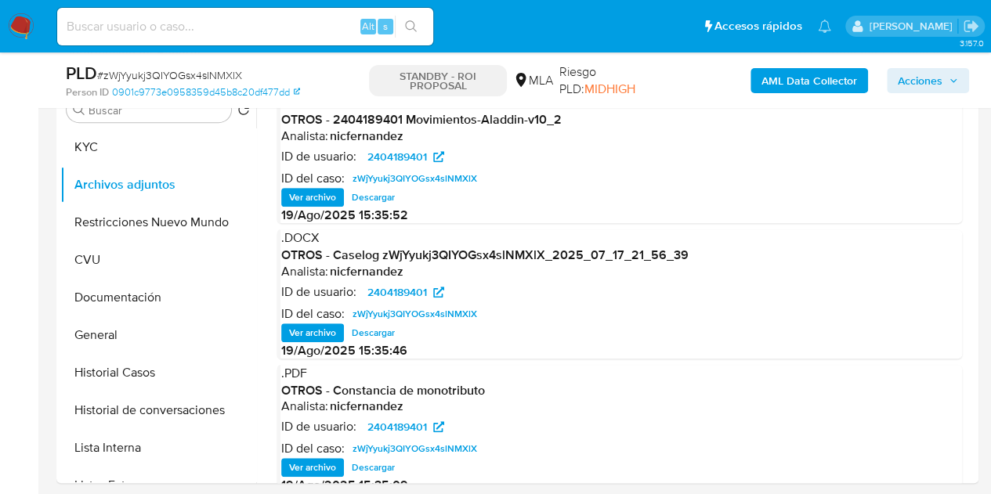
scroll to position [291, 0]
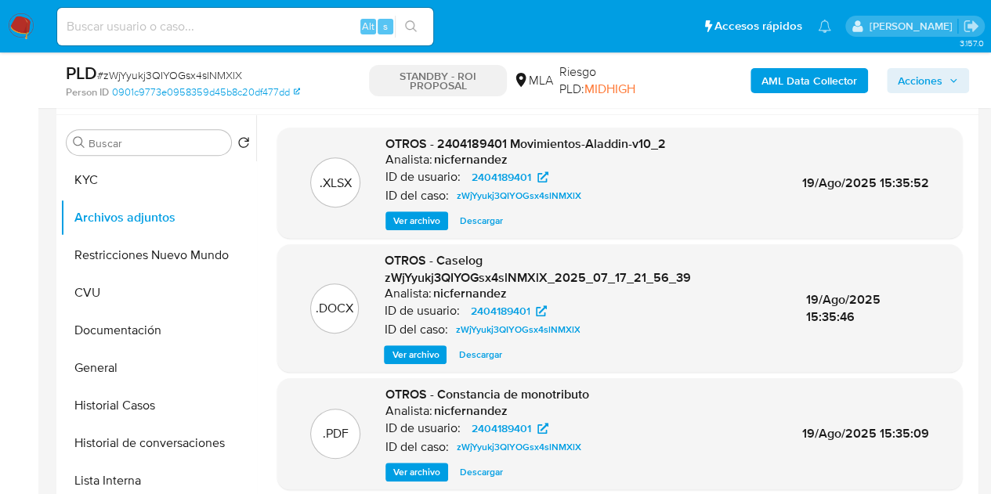
click at [483, 355] on span "Descargar" at bounding box center [479, 355] width 43 height 16
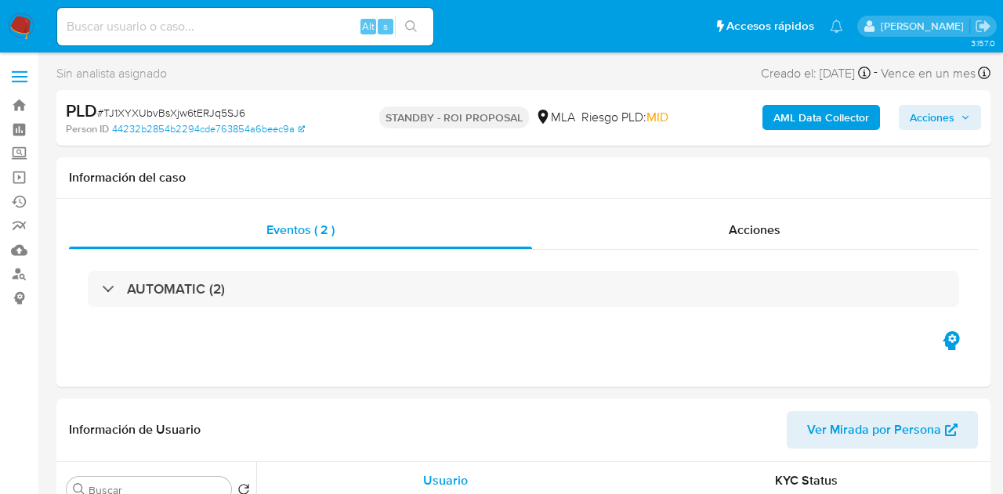
select select "10"
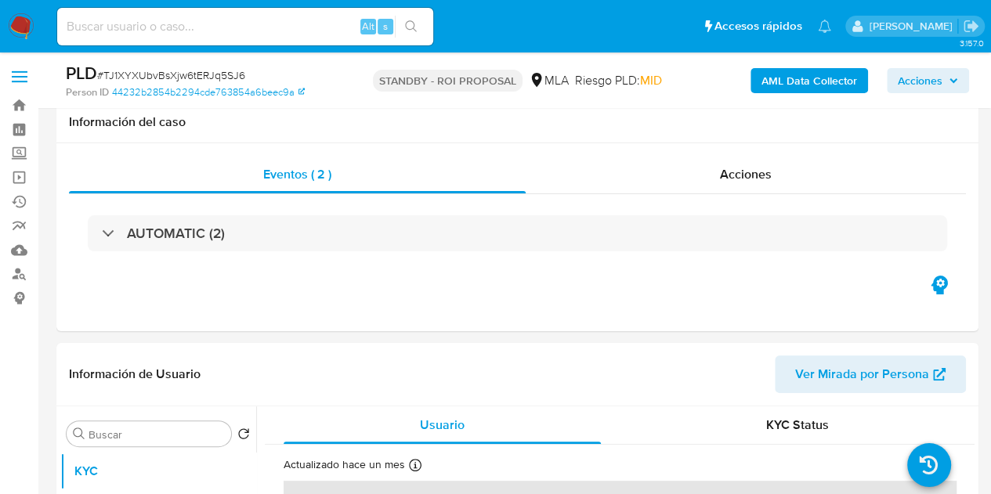
scroll to position [373, 0]
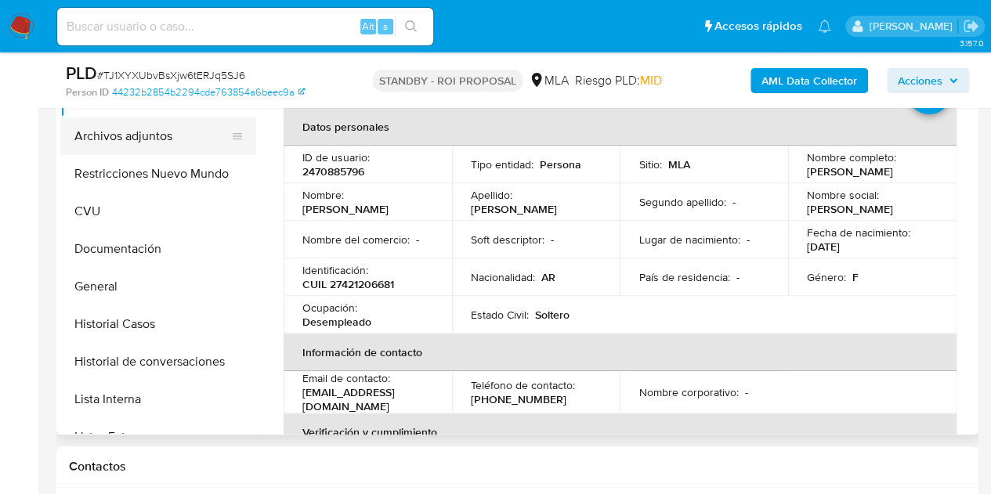
click at [139, 140] on button "Archivos adjuntos" at bounding box center [151, 136] width 183 height 38
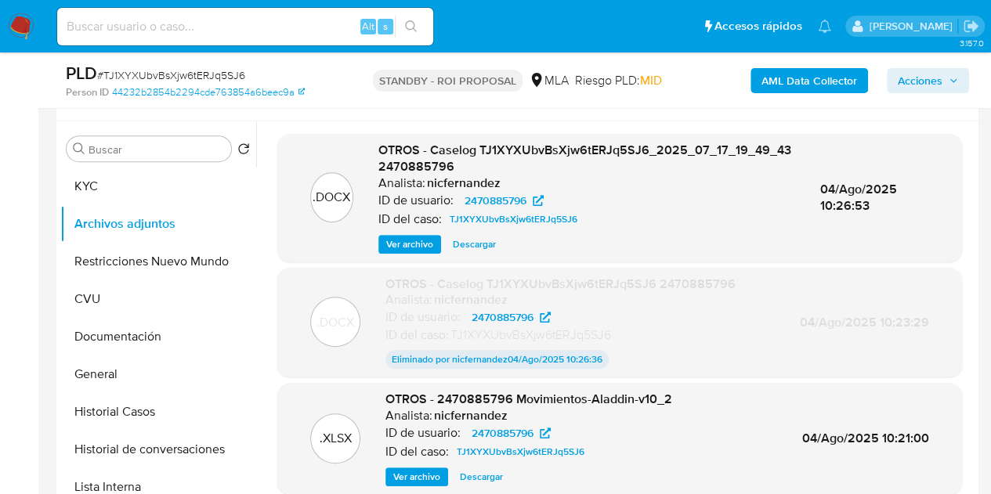
scroll to position [282, 0]
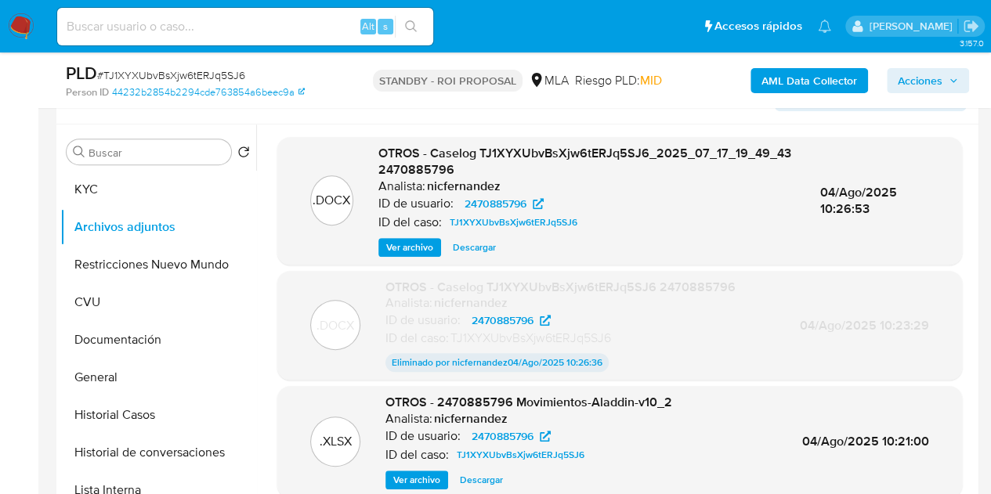
click at [477, 248] on span "Descargar" at bounding box center [474, 248] width 43 height 16
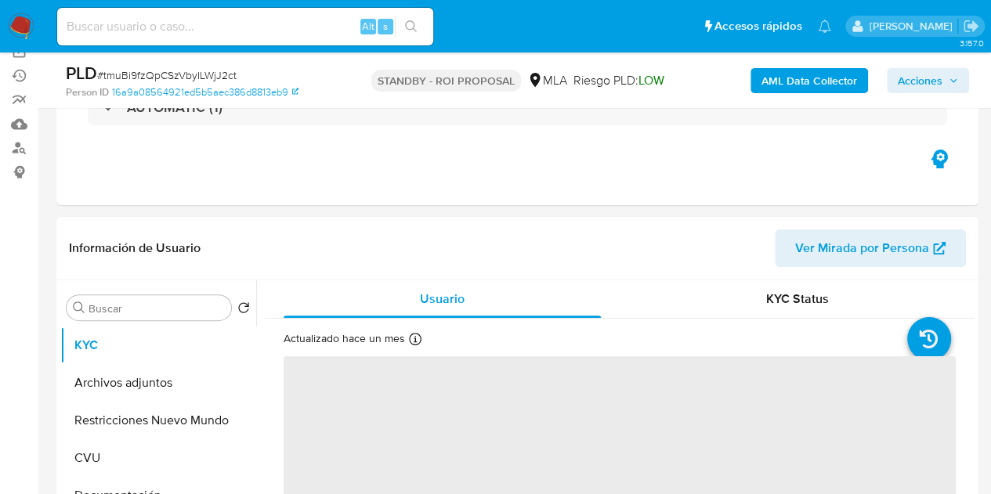
scroll to position [200, 0]
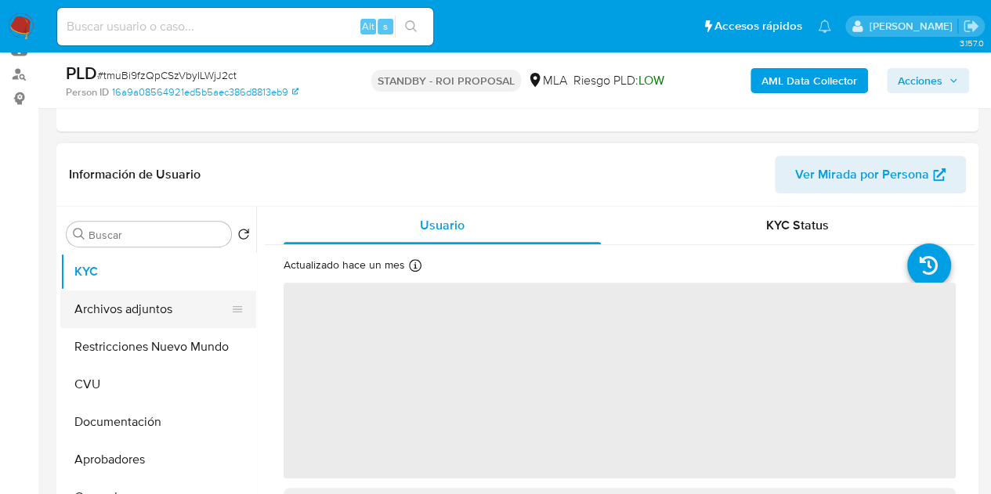
click at [113, 314] on button "Archivos adjuntos" at bounding box center [151, 310] width 183 height 38
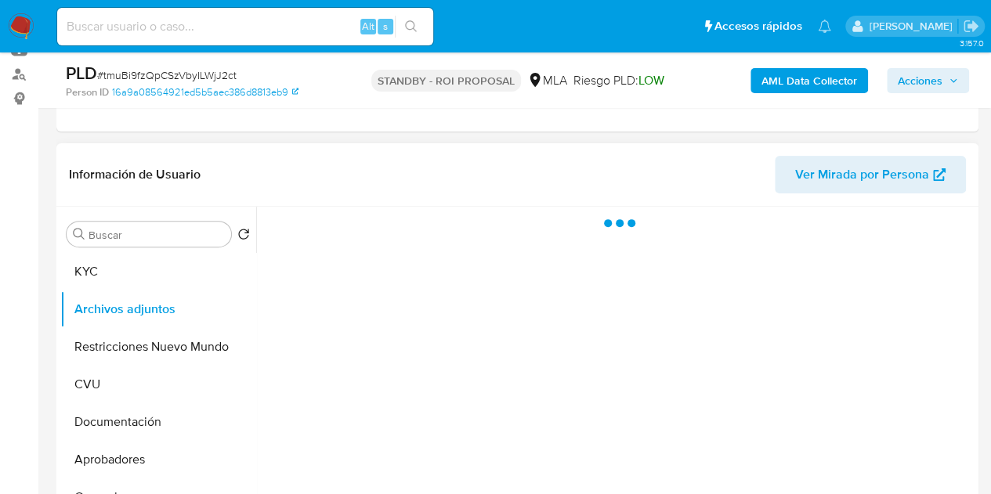
select select "10"
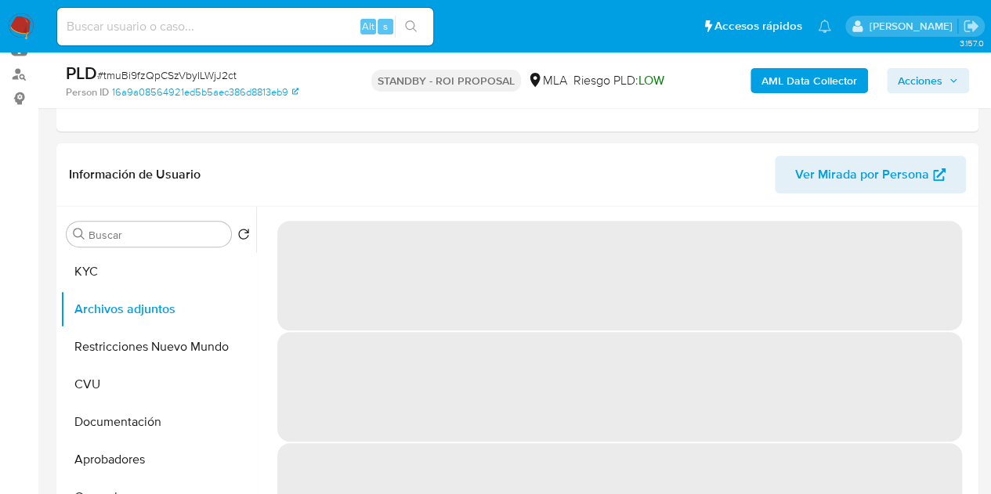
scroll to position [312, 0]
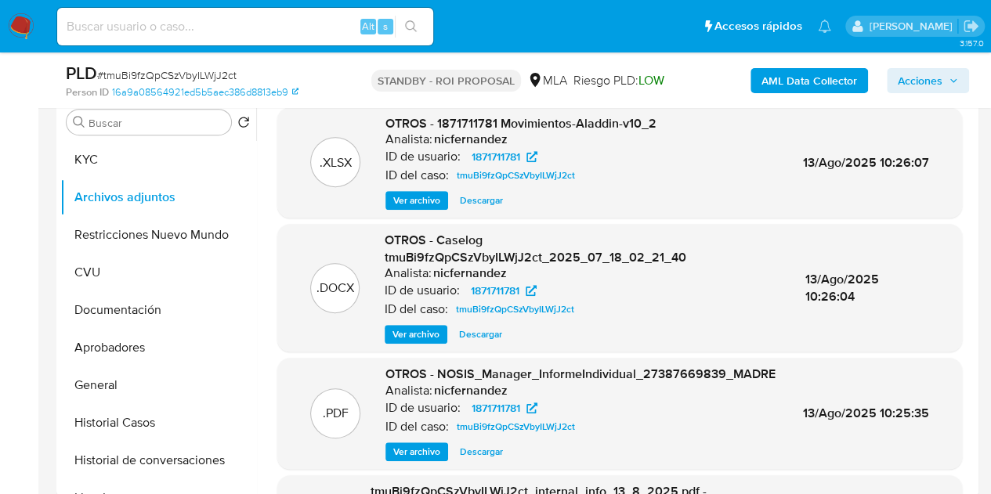
click at [475, 331] on span "Descargar" at bounding box center [480, 335] width 43 height 16
click at [124, 313] on button "Documentación" at bounding box center [151, 310] width 183 height 38
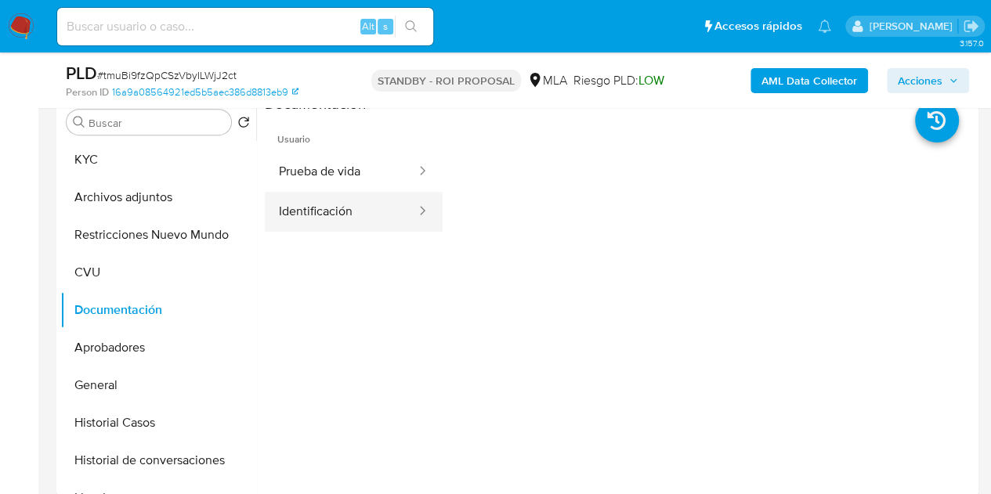
click at [382, 215] on button "Identificación" at bounding box center [341, 212] width 153 height 40
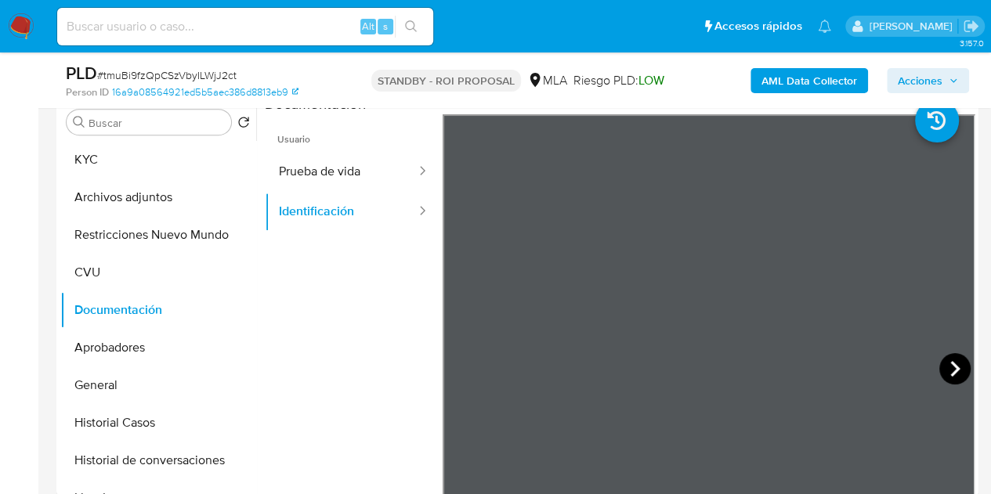
click at [945, 369] on icon at bounding box center [954, 368] width 31 height 31
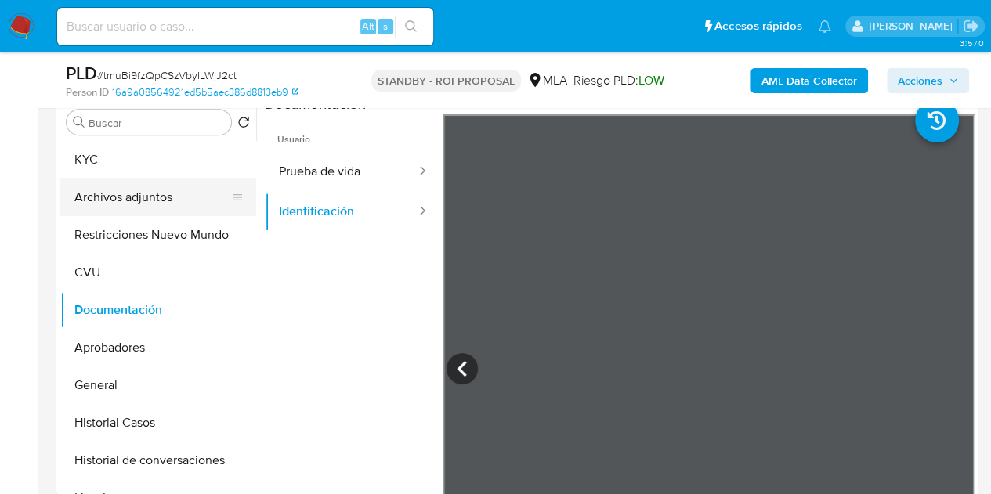
click at [121, 179] on button "Archivos adjuntos" at bounding box center [151, 198] width 183 height 38
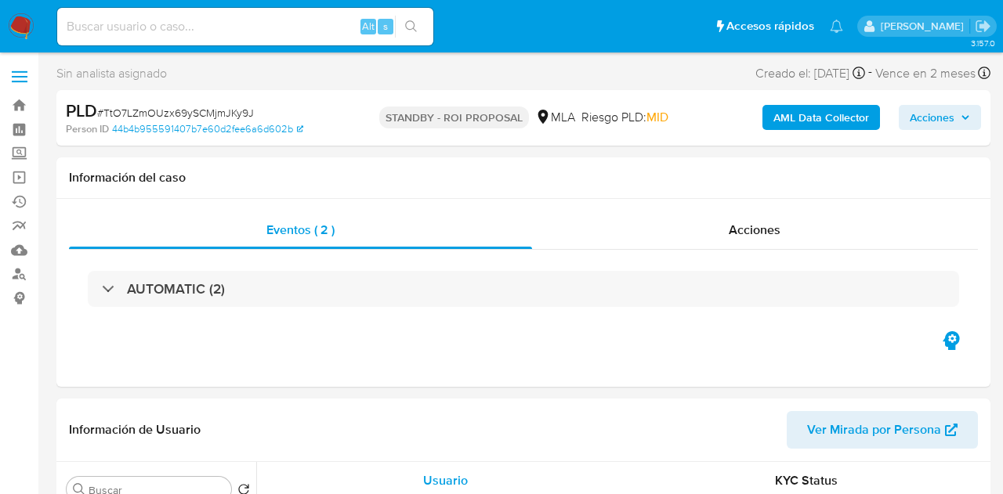
select select "10"
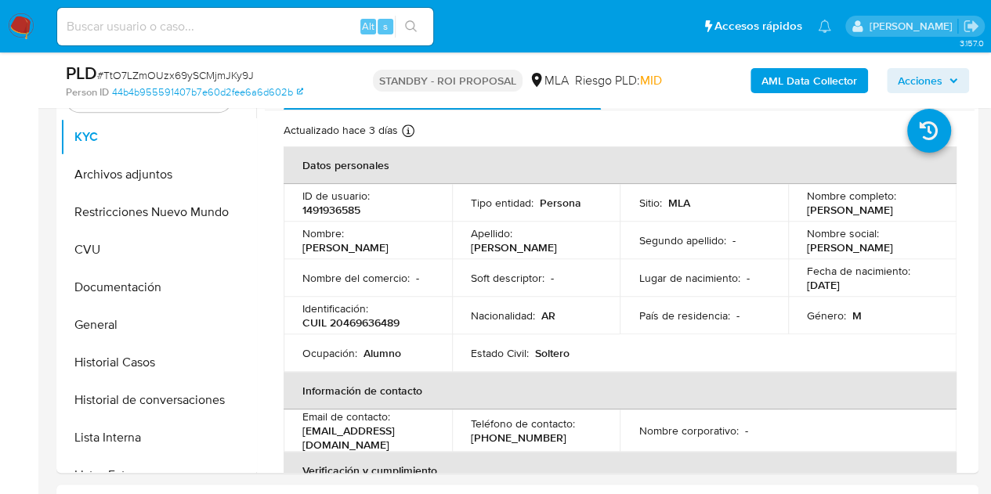
scroll to position [282, 0]
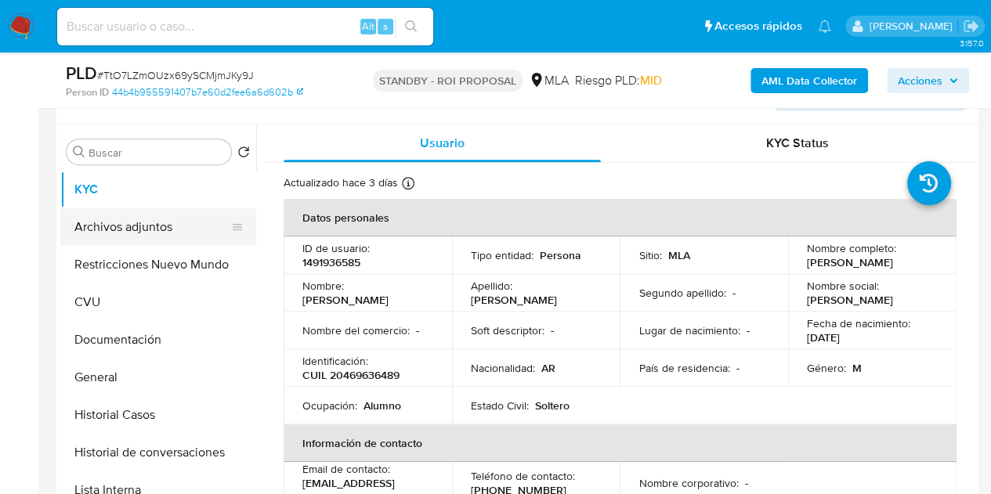
click at [150, 223] on button "Archivos adjuntos" at bounding box center [151, 227] width 183 height 38
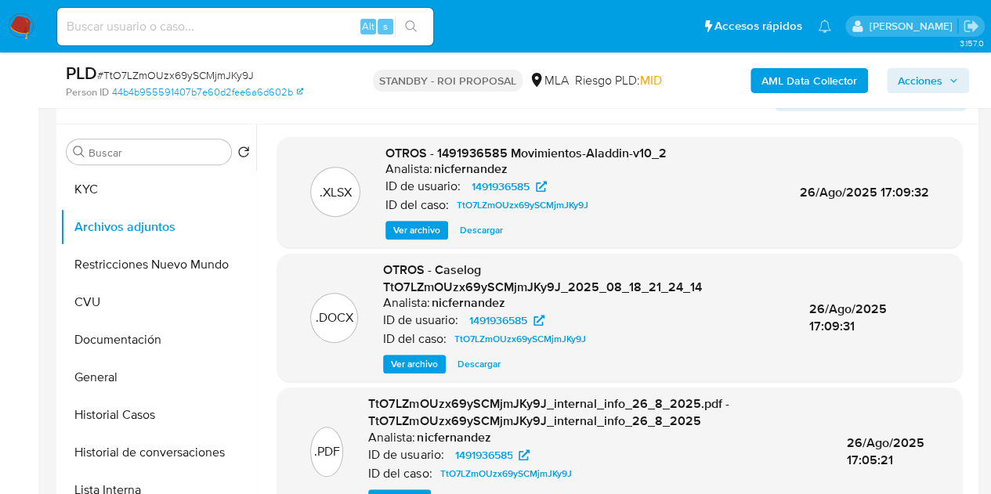
click at [485, 363] on span "Descargar" at bounding box center [478, 364] width 43 height 16
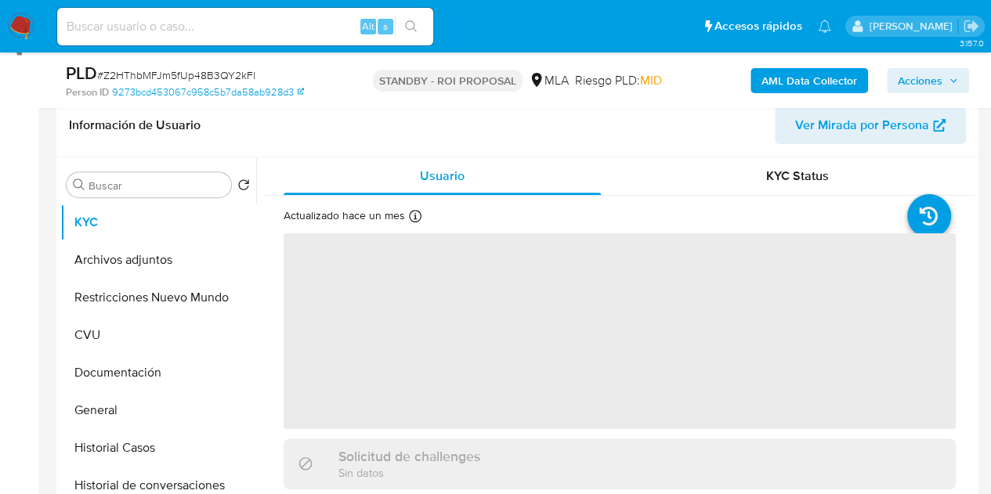
scroll to position [261, 0]
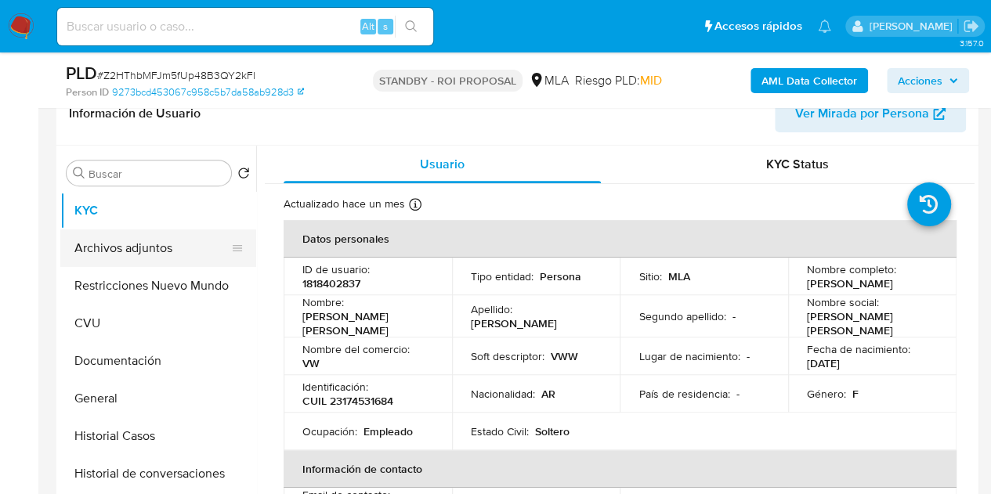
click at [128, 241] on button "Archivos adjuntos" at bounding box center [151, 249] width 183 height 38
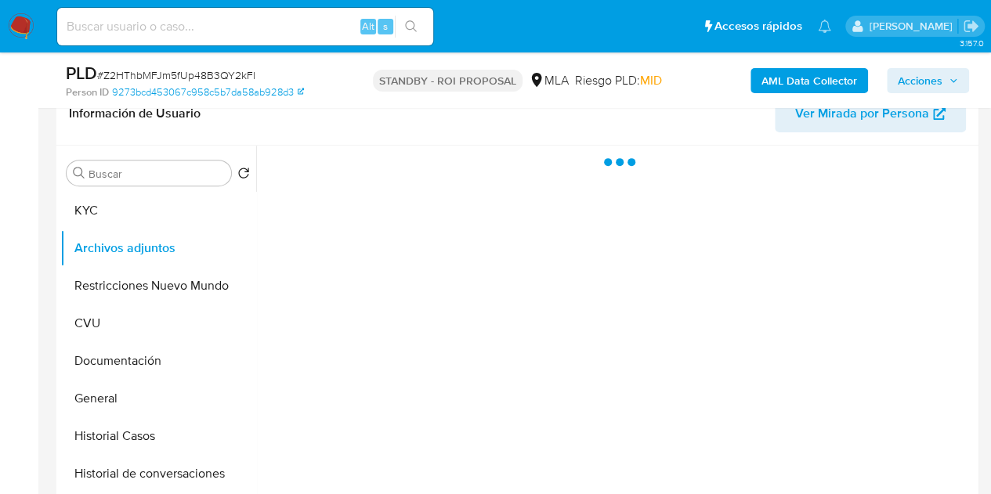
select select "10"
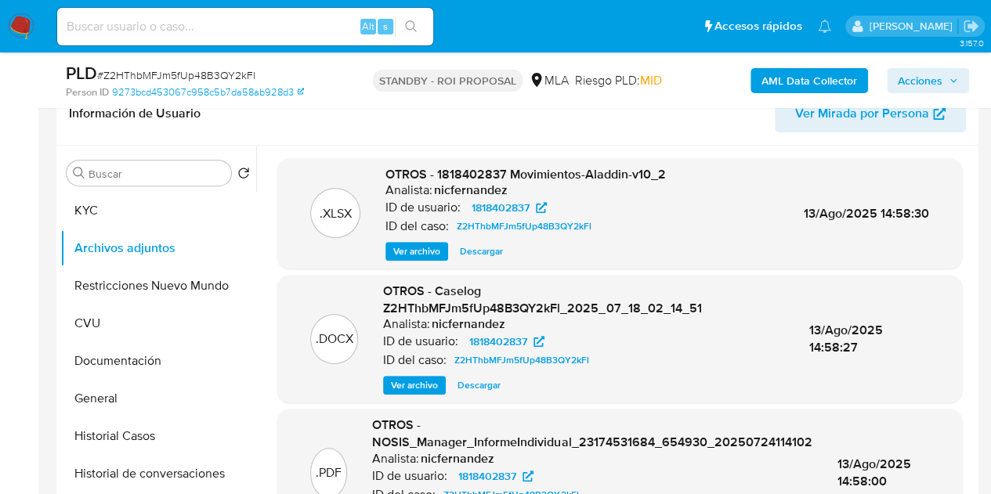
click at [481, 392] on span "Descargar" at bounding box center [478, 386] width 43 height 16
click at [309, 186] on div ".XLSX OTROS - 1818402837 Movimientos-Aladdin-v10_2 Analista: nicfernandez ID de…" at bounding box center [619, 214] width 669 height 96
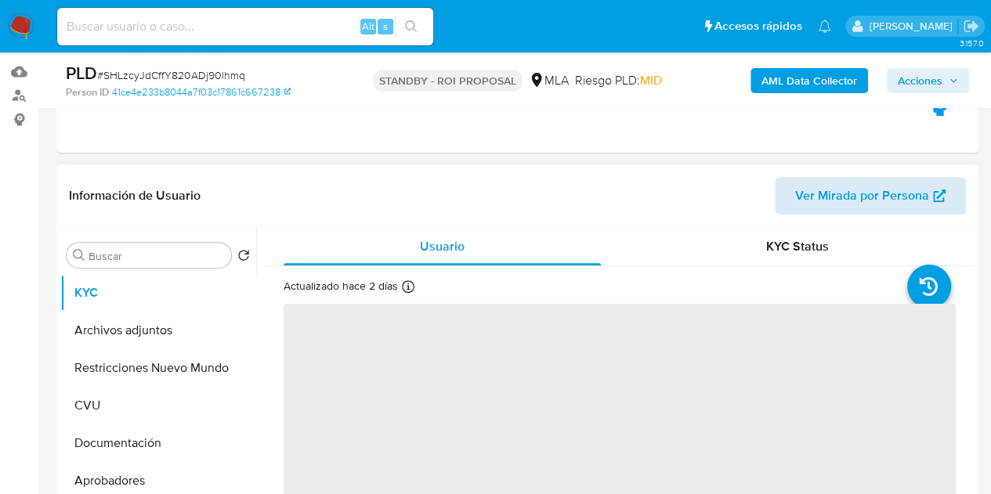
scroll to position [210, 0]
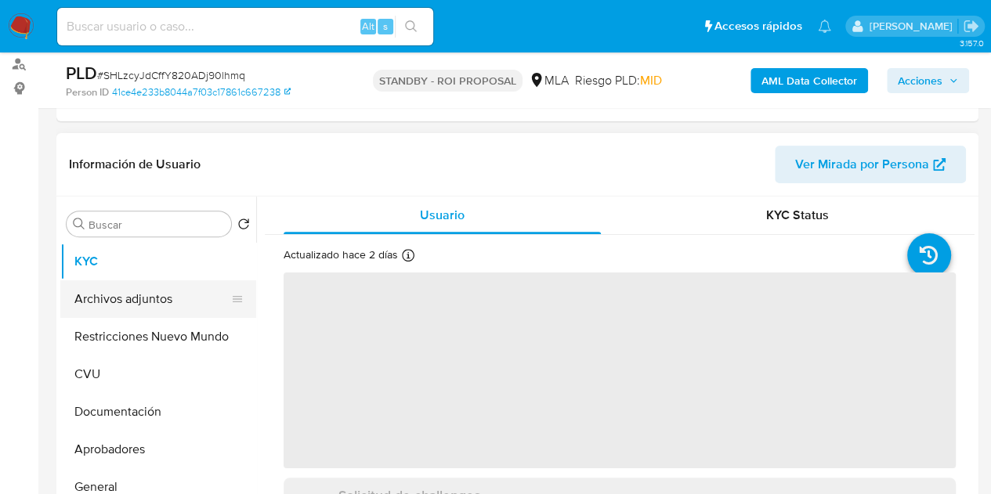
click at [165, 293] on button "Archivos adjuntos" at bounding box center [151, 299] width 183 height 38
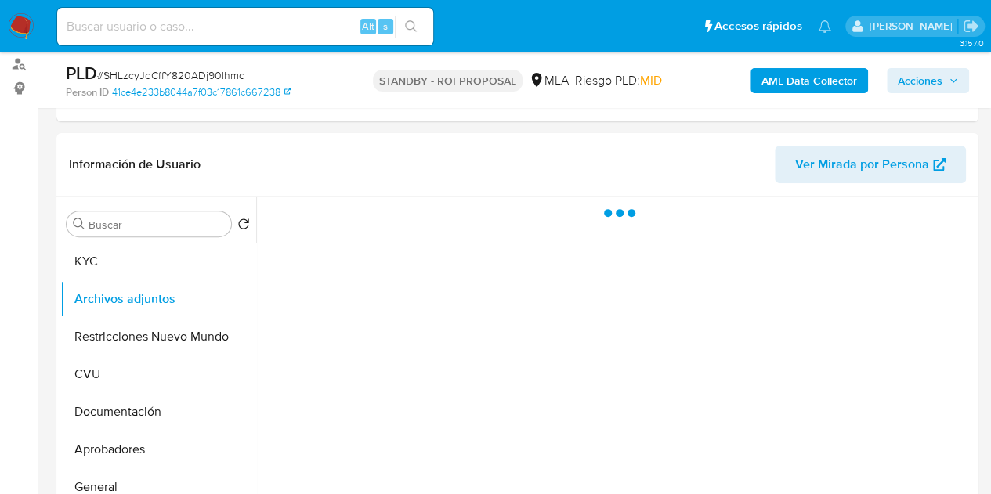
select select "10"
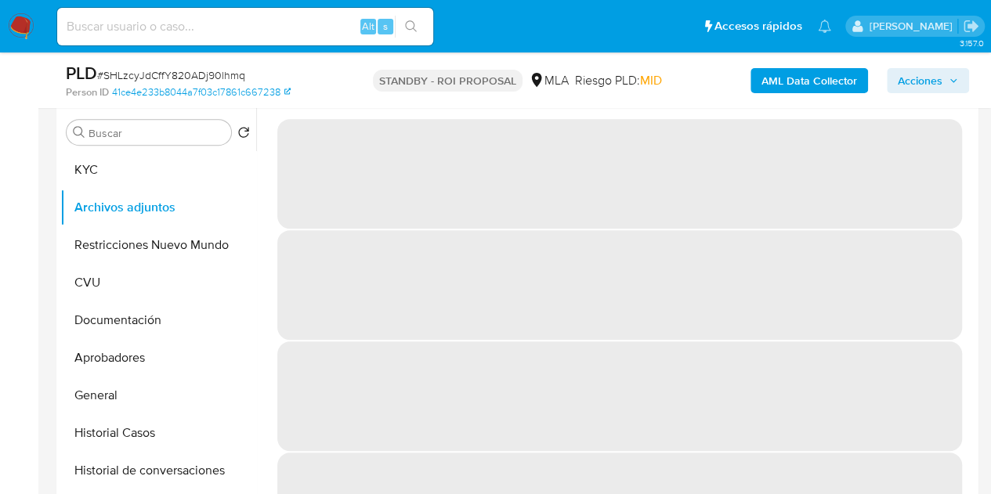
scroll to position [290, 0]
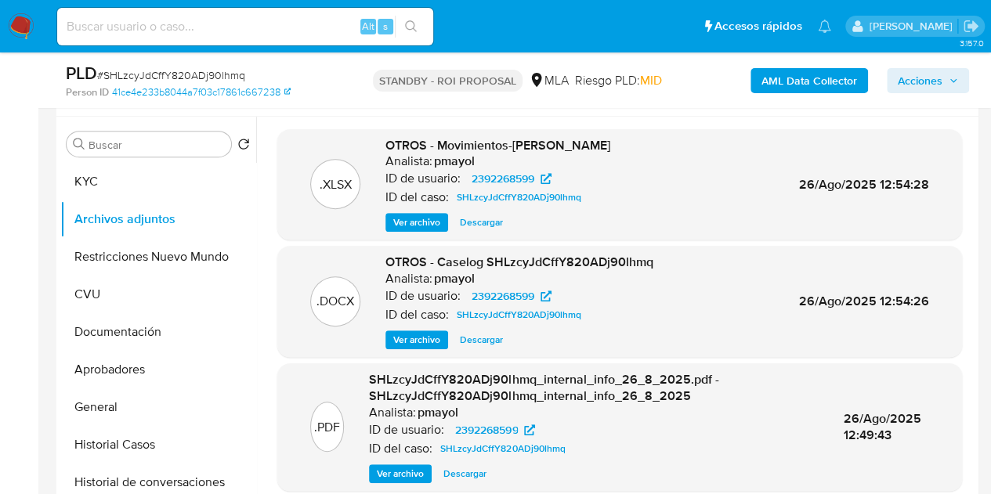
click at [479, 338] on span "Descargar" at bounding box center [481, 340] width 43 height 16
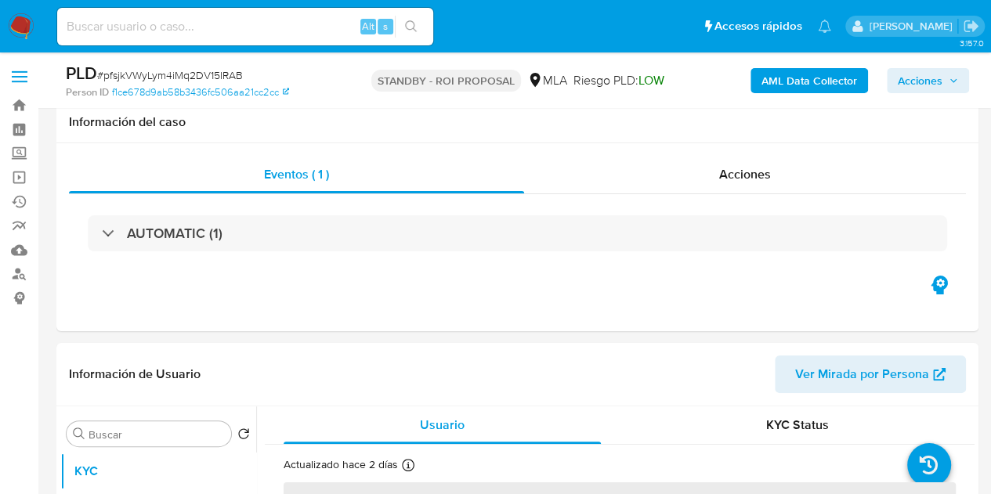
scroll to position [185, 0]
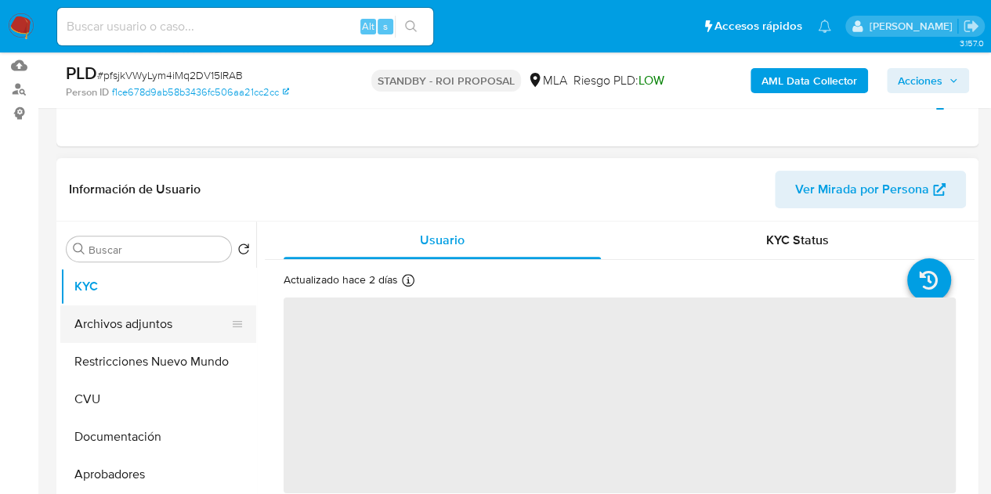
click at [100, 319] on button "Archivos adjuntos" at bounding box center [151, 324] width 183 height 38
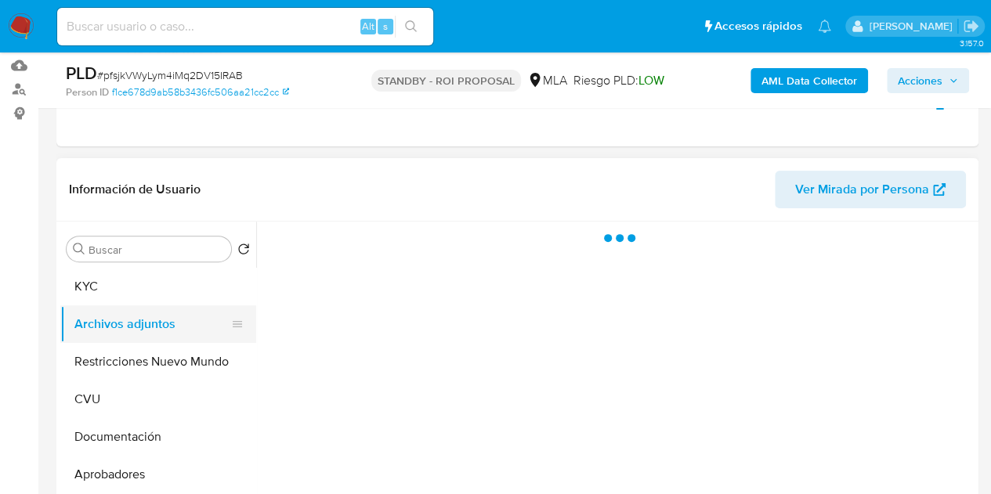
select select "10"
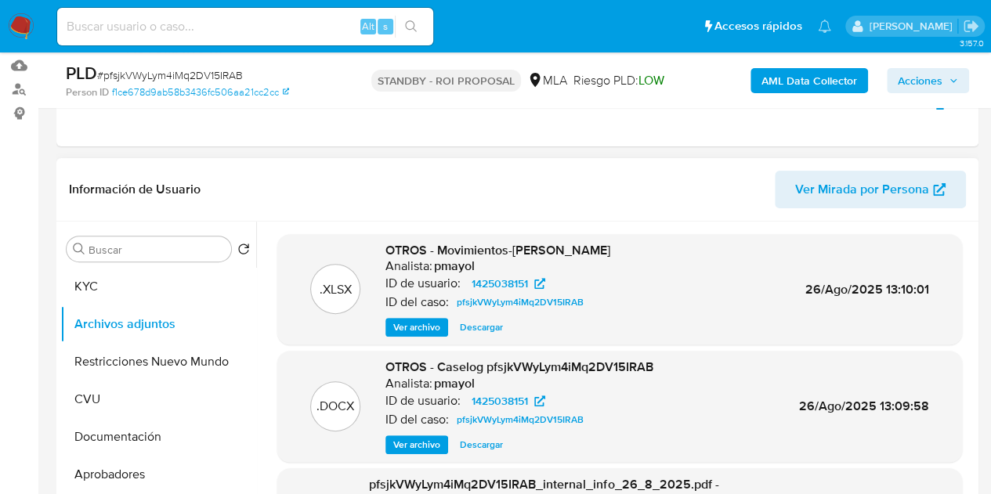
click at [492, 447] on span "Descargar" at bounding box center [481, 445] width 43 height 16
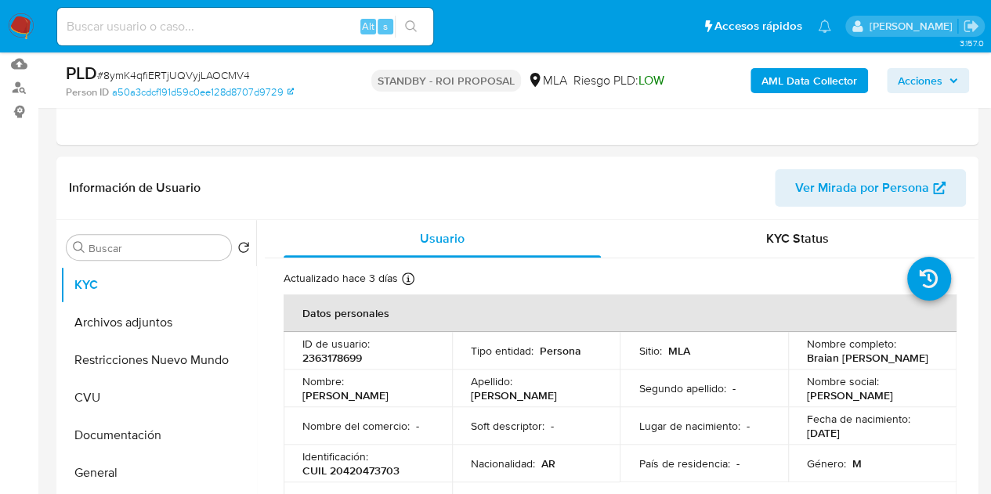
scroll to position [198, 0]
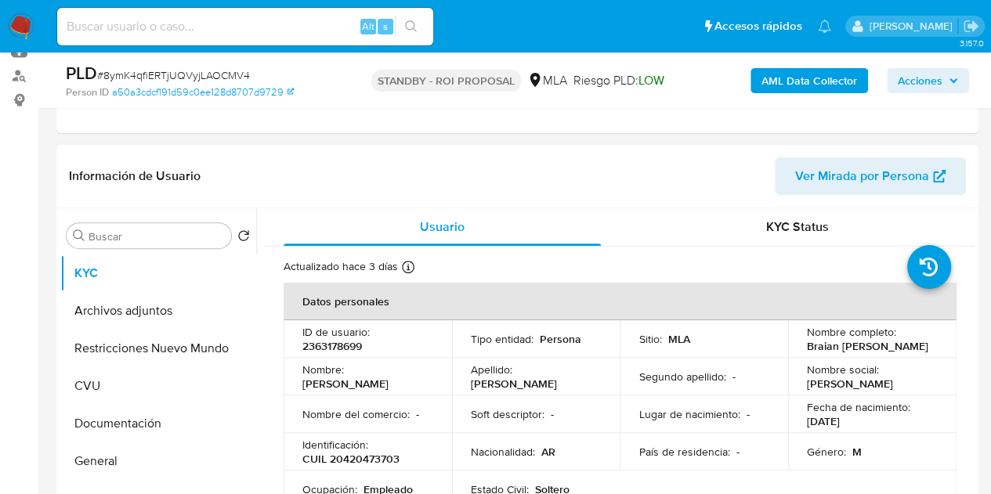
select select "10"
click at [136, 311] on button "Archivos adjuntos" at bounding box center [151, 311] width 183 height 38
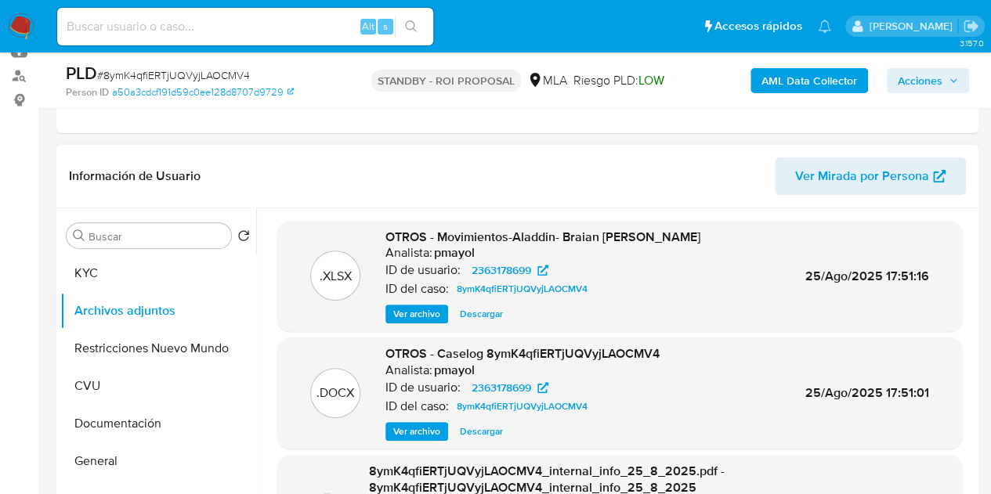
click at [490, 427] on span "Descargar" at bounding box center [481, 432] width 43 height 16
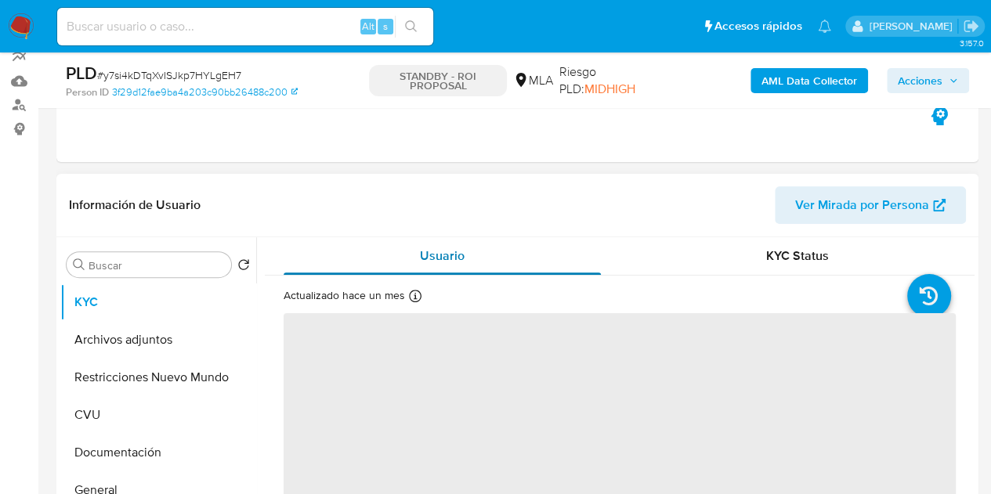
scroll to position [183, 0]
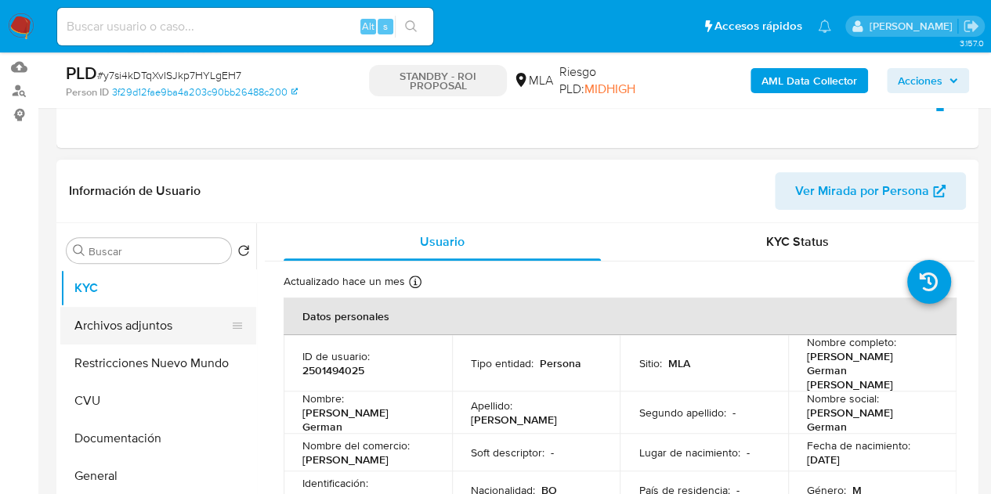
click at [156, 313] on button "Archivos adjuntos" at bounding box center [151, 326] width 183 height 38
select select "10"
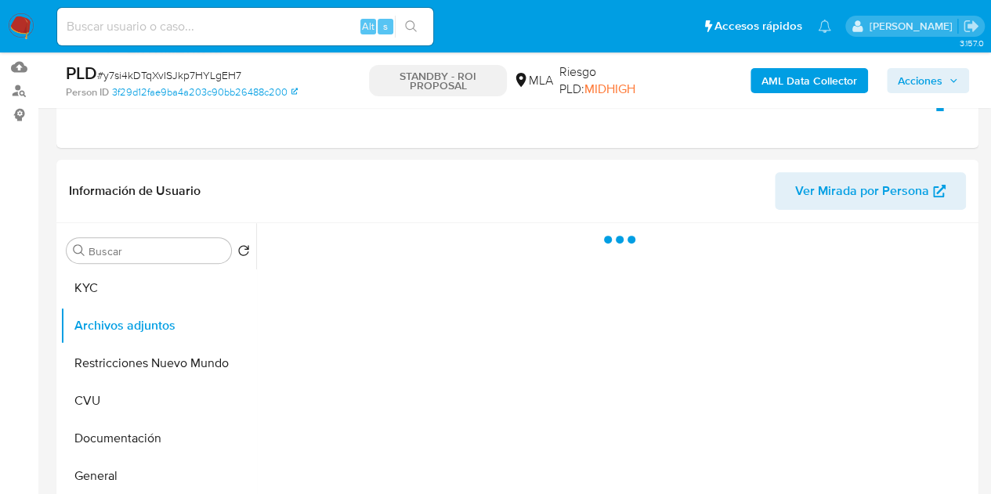
scroll to position [255, 0]
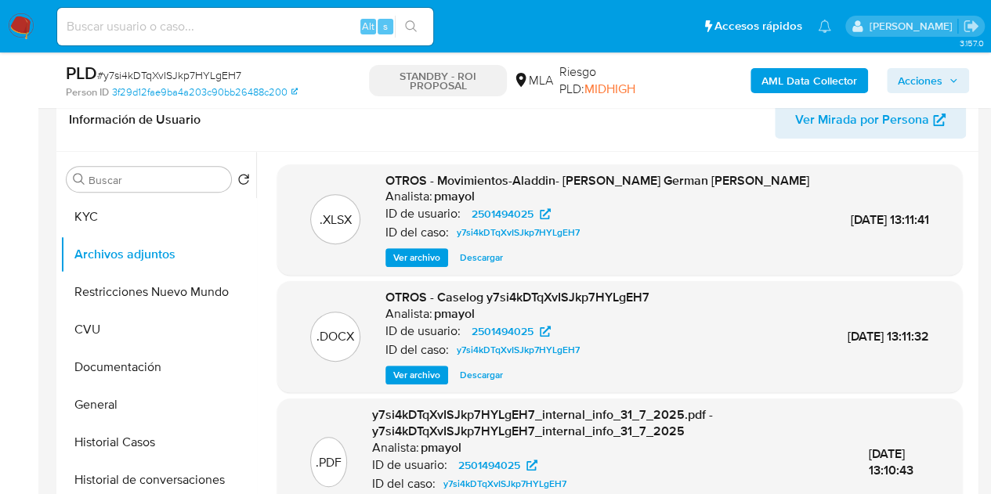
click at [474, 375] on span "Descargar" at bounding box center [481, 375] width 43 height 16
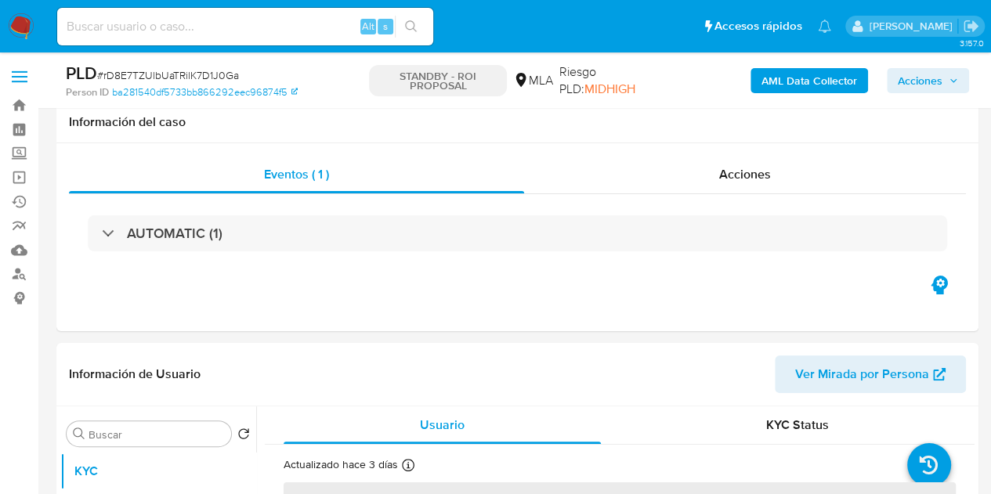
scroll to position [273, 0]
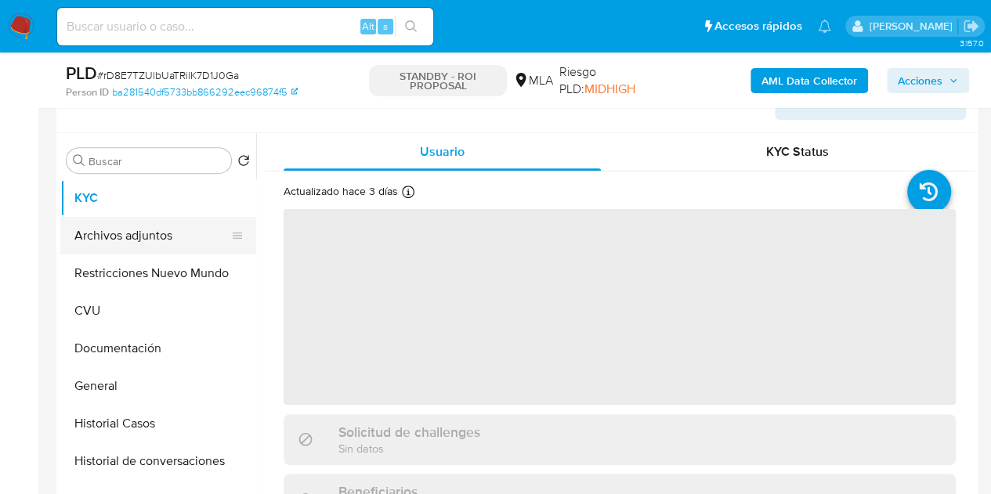
click at [155, 236] on button "Archivos adjuntos" at bounding box center [151, 236] width 183 height 38
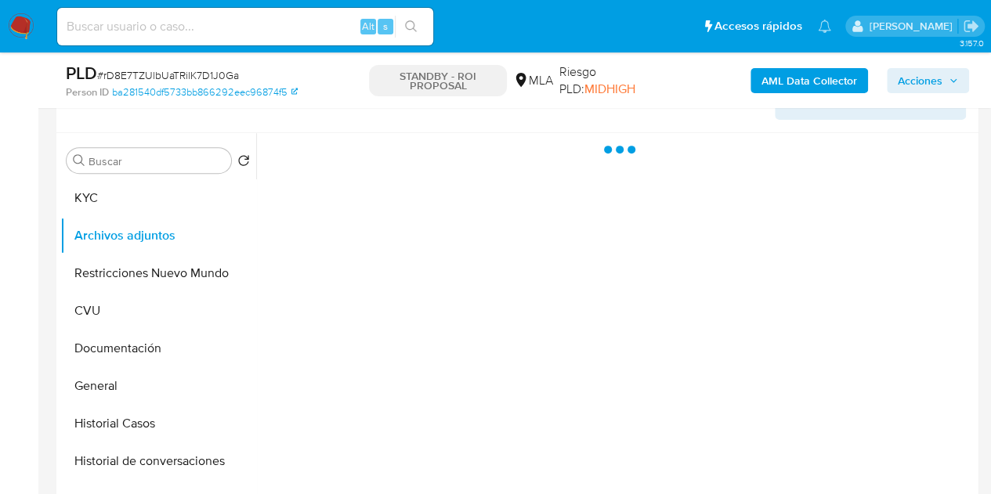
select select "10"
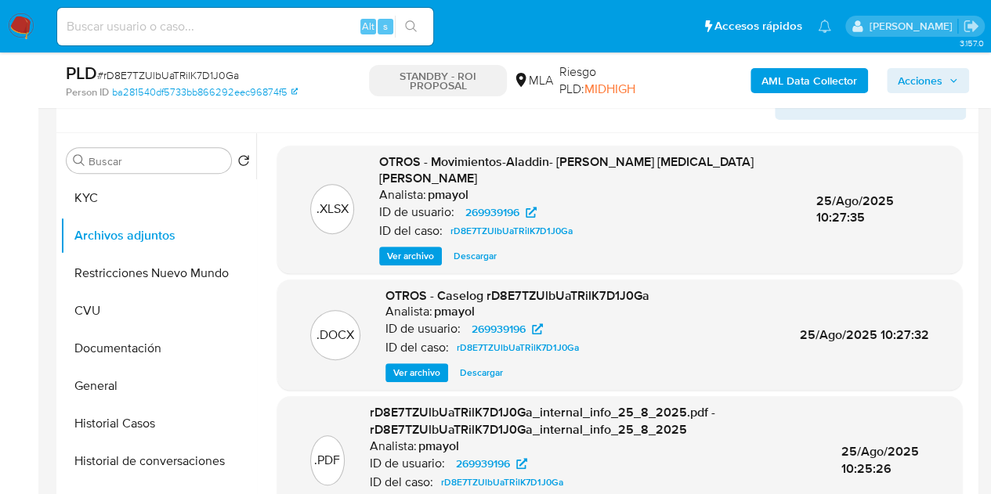
click at [488, 365] on span "Descargar" at bounding box center [481, 373] width 43 height 16
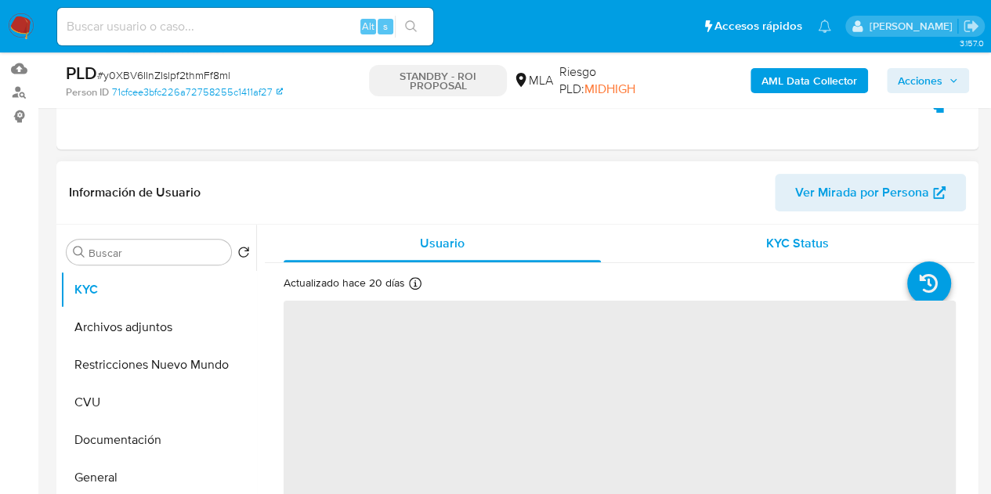
scroll to position [256, 0]
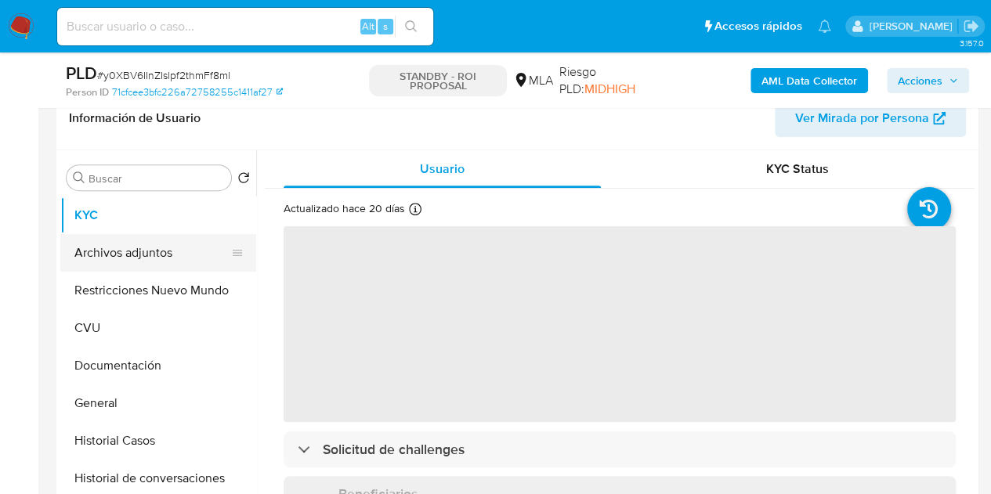
click at [157, 262] on button "Archivos adjuntos" at bounding box center [151, 253] width 183 height 38
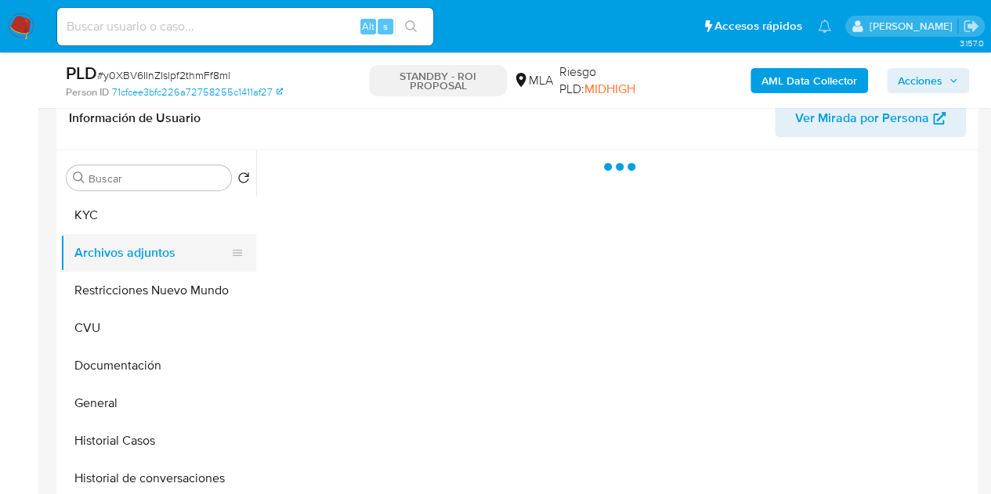
select select "10"
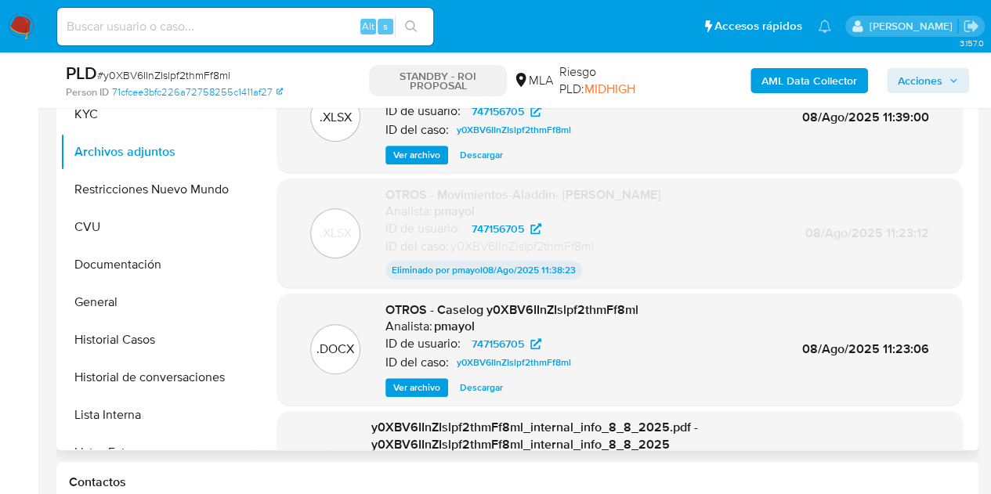
scroll to position [360, 0]
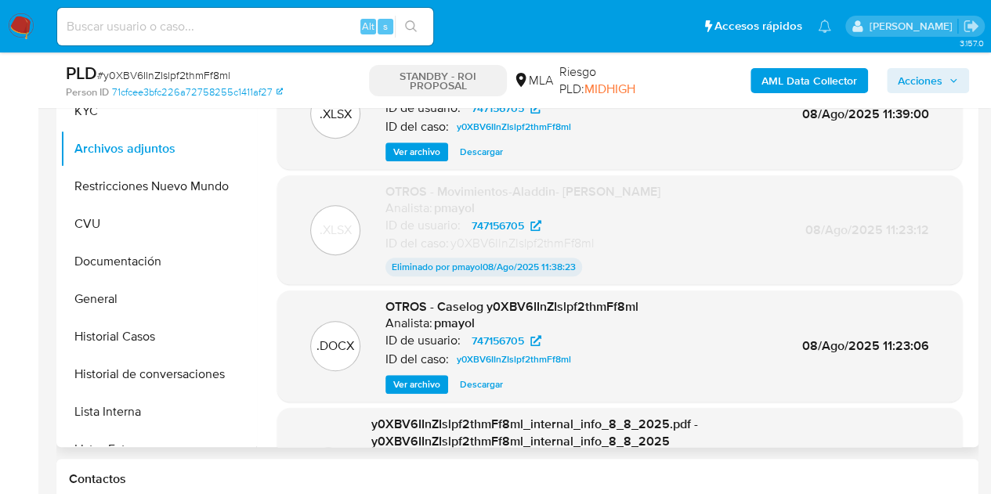
click at [488, 383] on span "Descargar" at bounding box center [481, 385] width 43 height 16
click at [154, 253] on button "Documentación" at bounding box center [151, 262] width 183 height 38
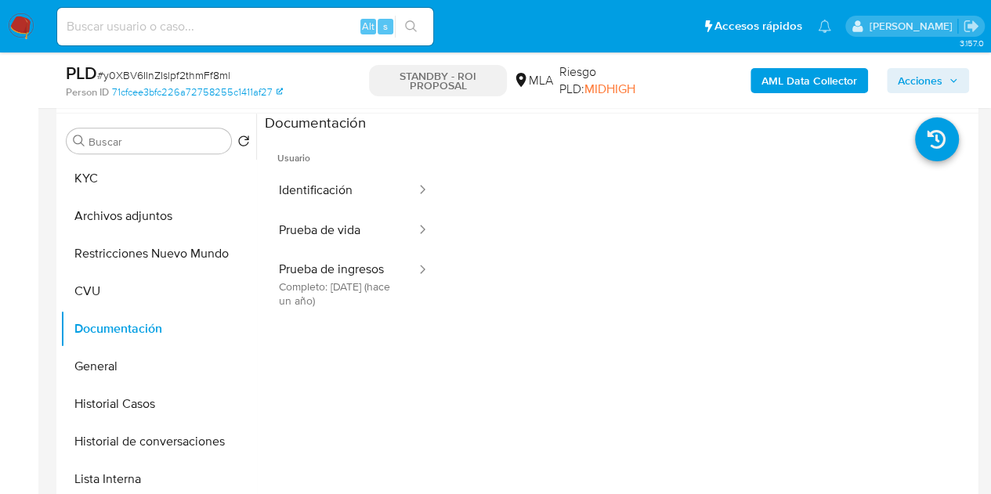
scroll to position [287, 0]
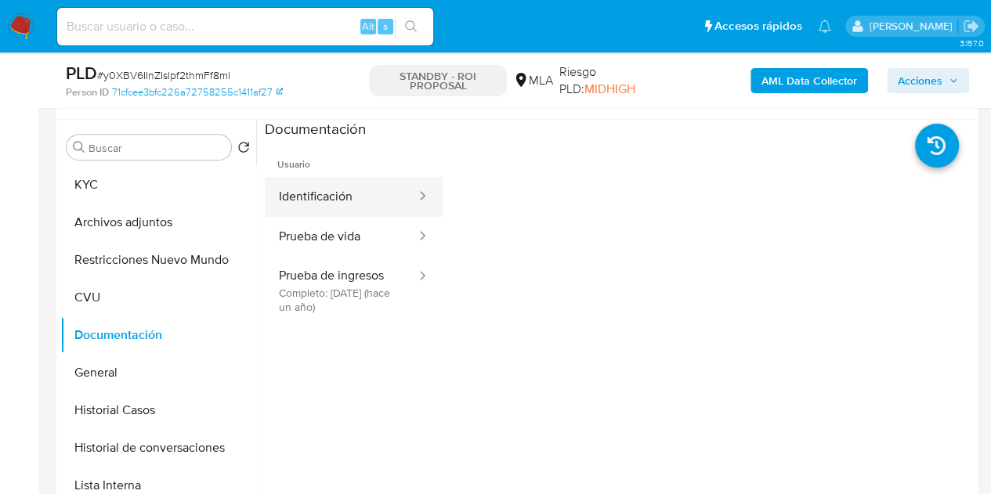
click at [363, 203] on button "Identificación" at bounding box center [341, 197] width 153 height 40
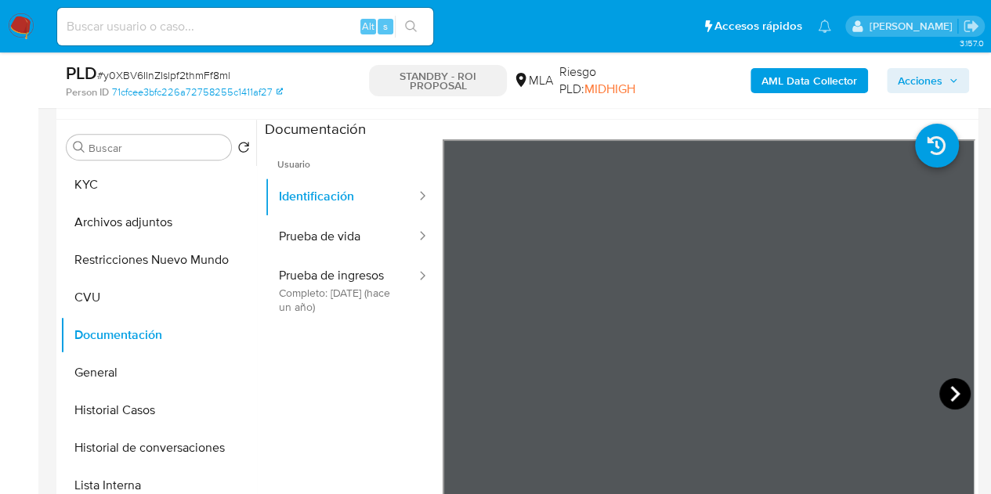
click at [942, 389] on icon at bounding box center [954, 393] width 31 height 31
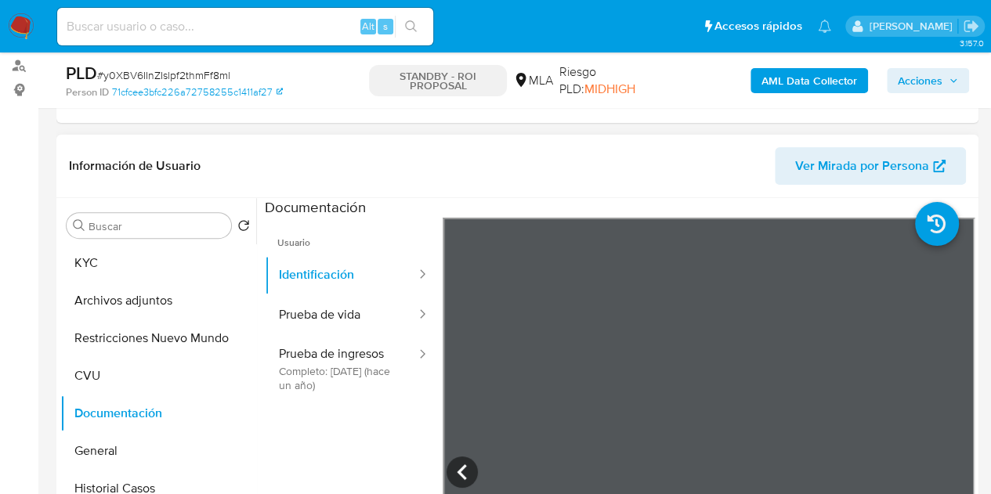
scroll to position [146, 0]
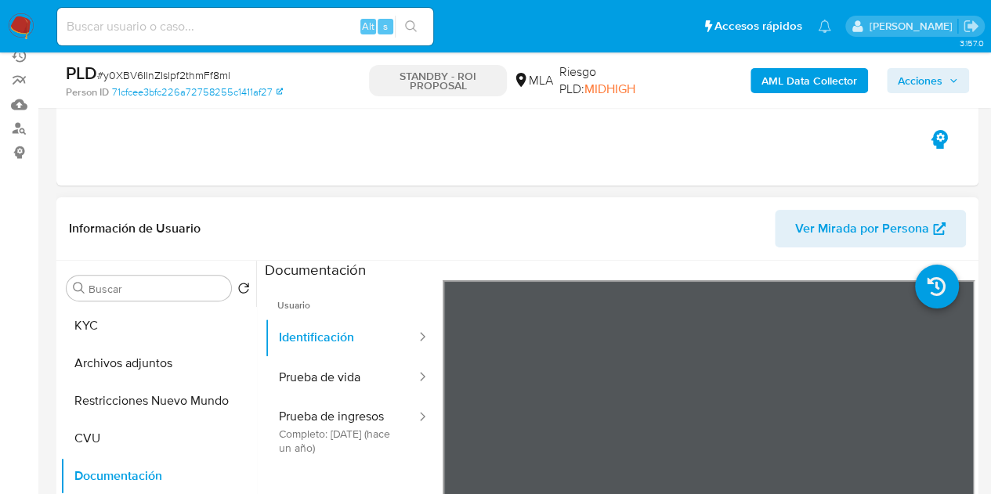
click at [878, 225] on span "Ver Mirada por Persona" at bounding box center [862, 229] width 134 height 38
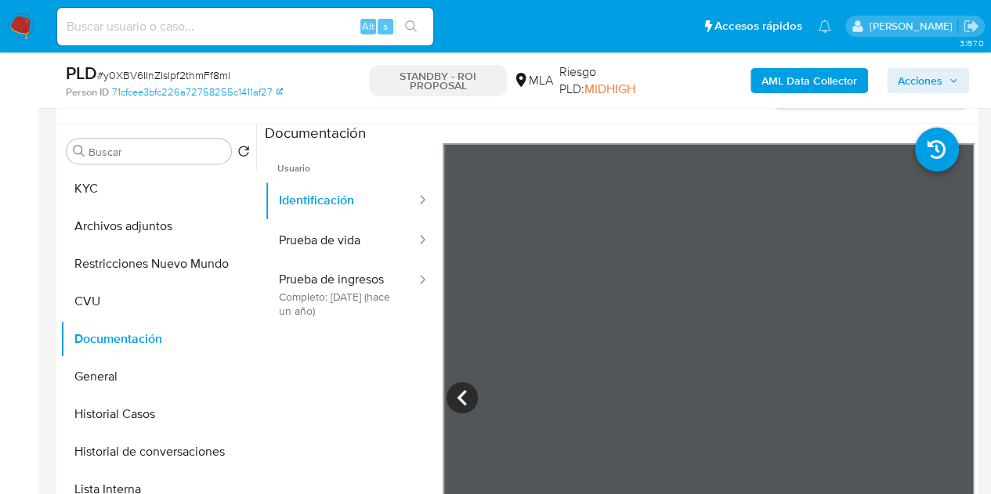
scroll to position [236, 0]
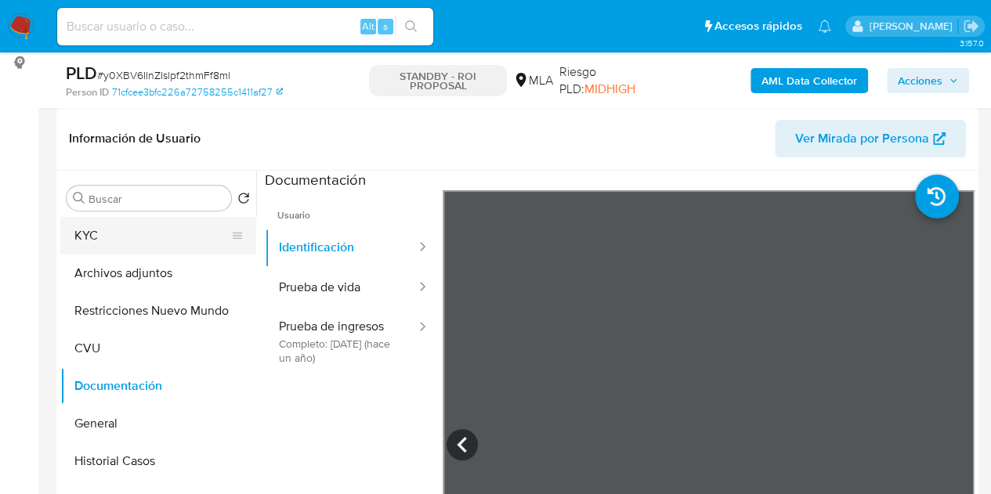
click at [97, 248] on button "KYC" at bounding box center [151, 236] width 183 height 38
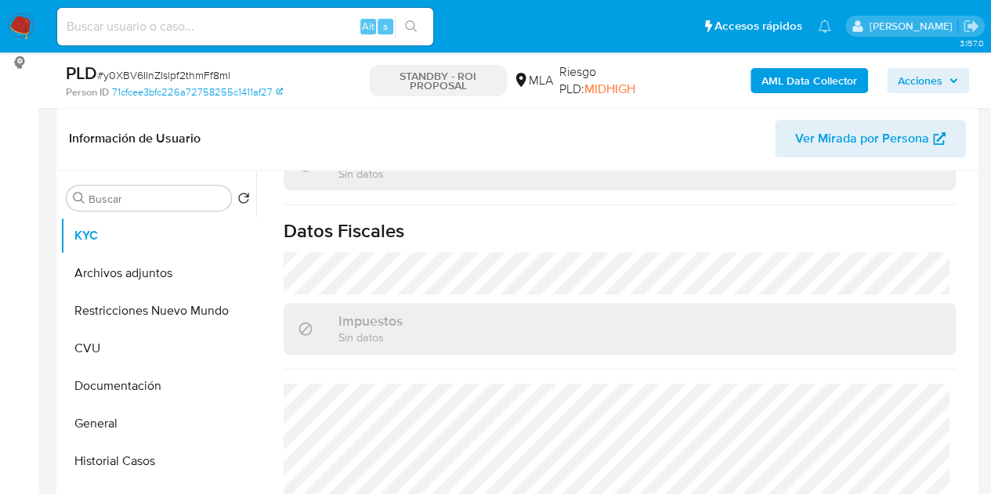
scroll to position [869, 0]
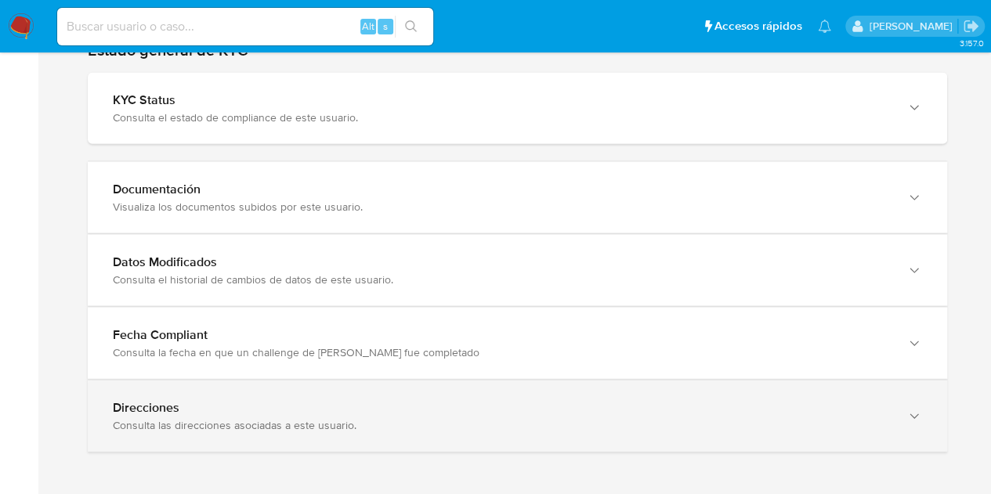
click at [879, 418] on div "Consulta las direcciones asociadas a este usuario." at bounding box center [502, 425] width 778 height 14
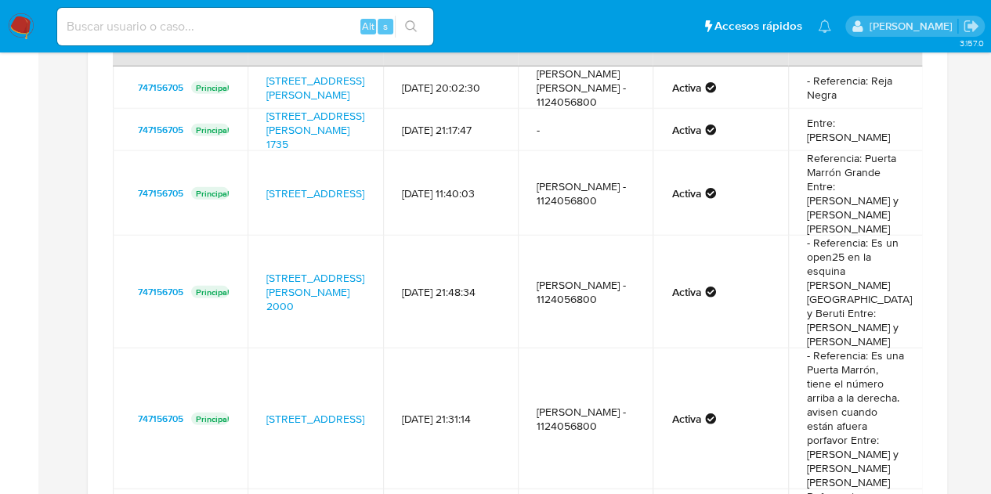
drag, startPoint x: 258, startPoint y: 126, endPoint x: 338, endPoint y: 136, distance: 80.4
click at [338, 136] on td "[STREET_ADDRESS][PERSON_NAME] 1735" at bounding box center [315, 130] width 135 height 42
click at [434, 385] on td "[DATE] 21:31:14" at bounding box center [450, 419] width 135 height 141
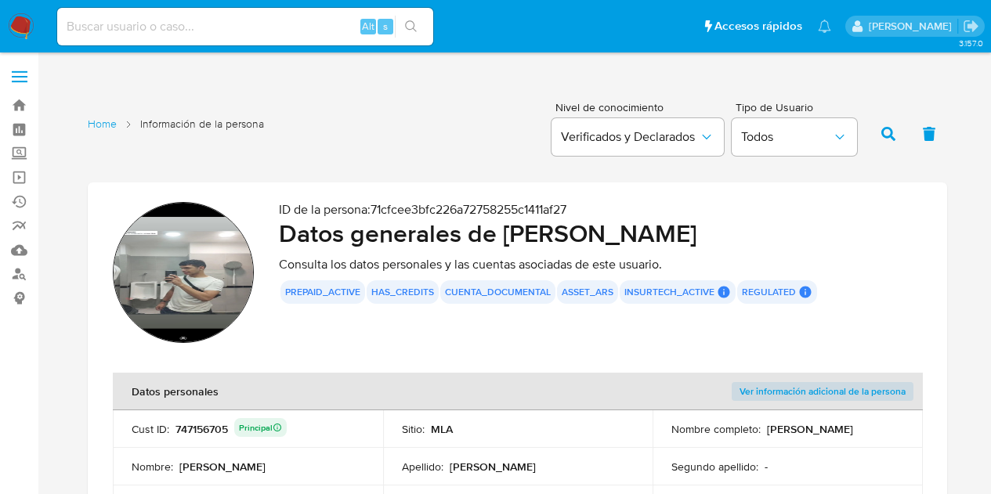
scroll to position [1971, 0]
